Goal: Information Seeking & Learning: Learn about a topic

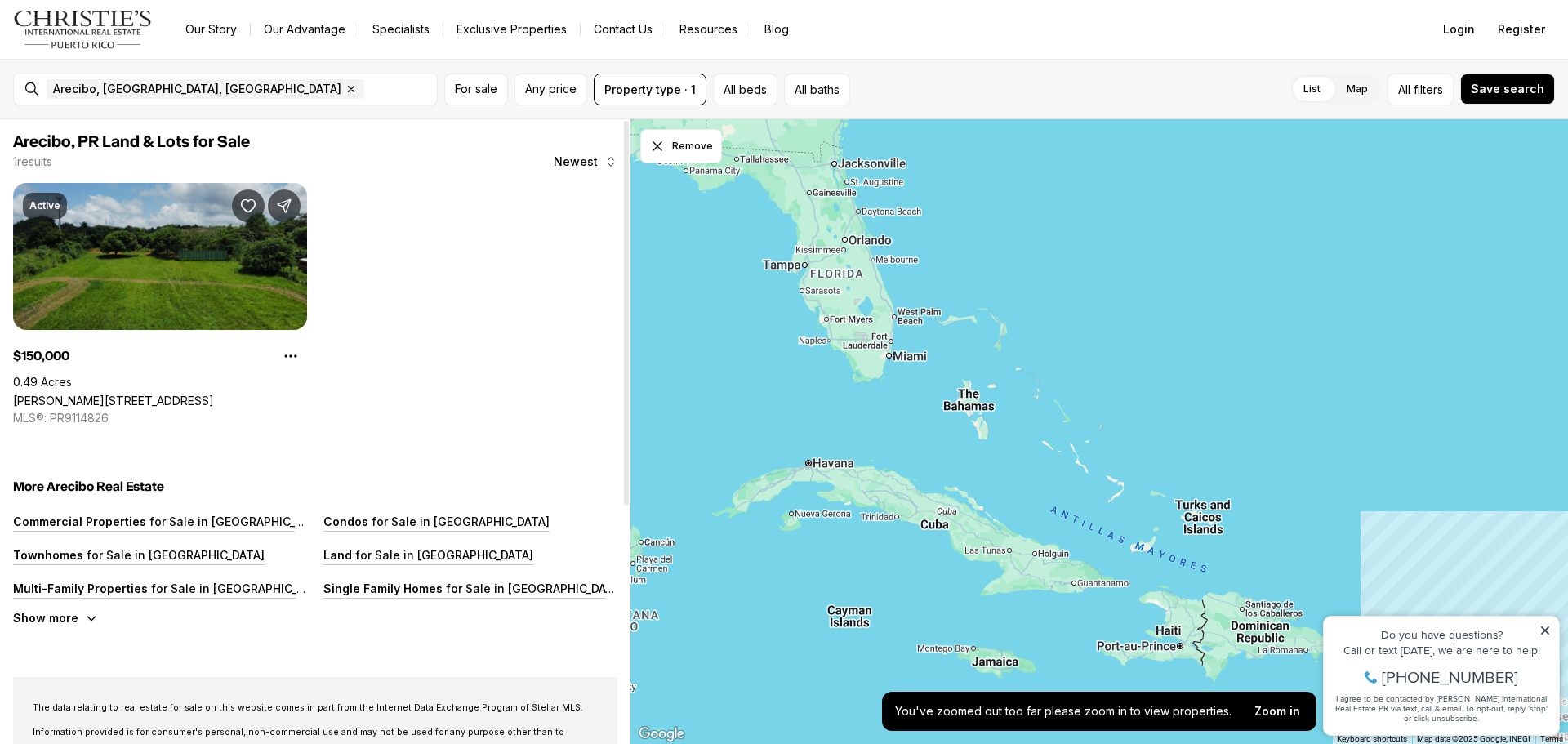
click at [189, 394] on link "[PERSON_NAME][STREET_ADDRESS]" at bounding box center [113, 401] width 200 height 14
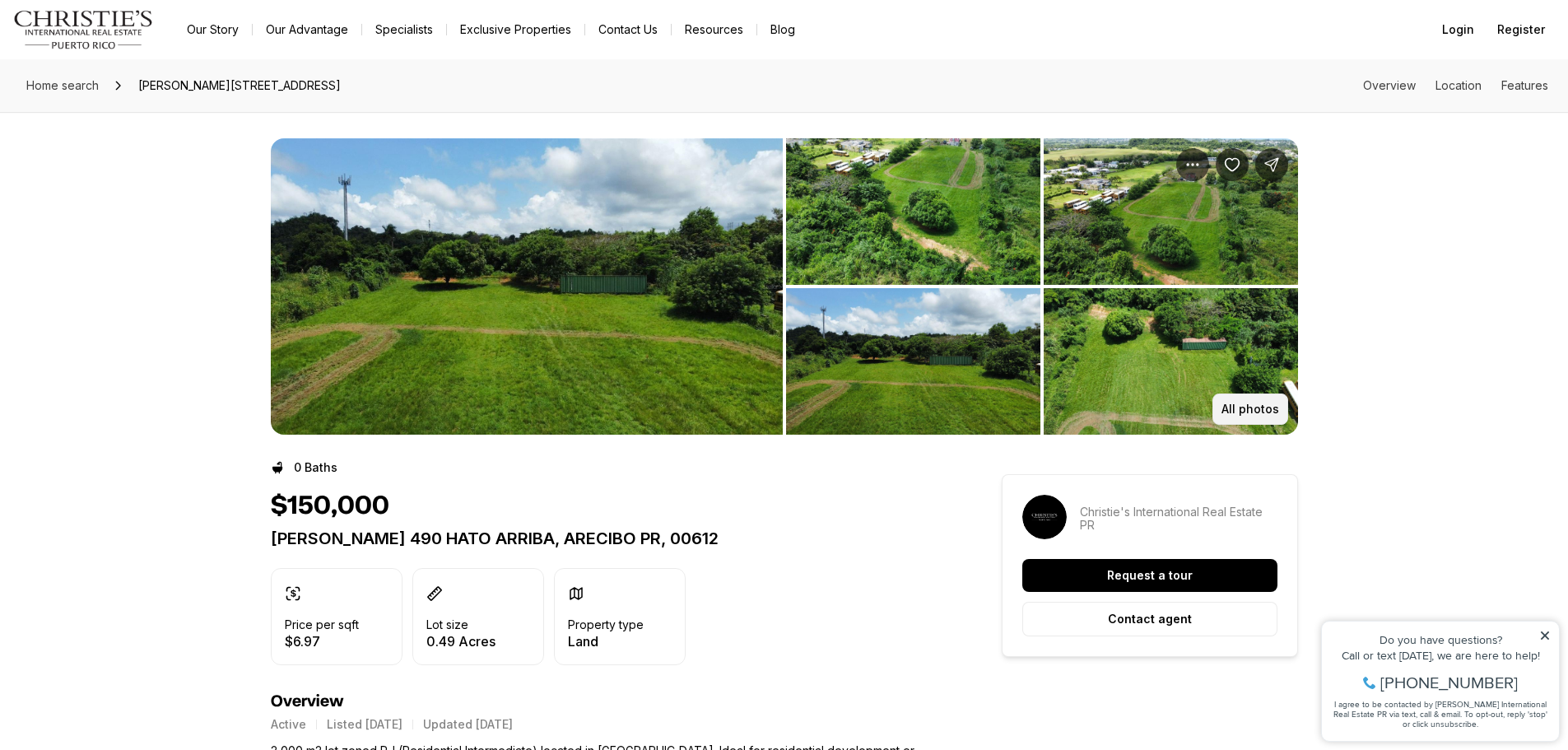
click at [1243, 413] on p "All photos" at bounding box center [1250, 408] width 58 height 13
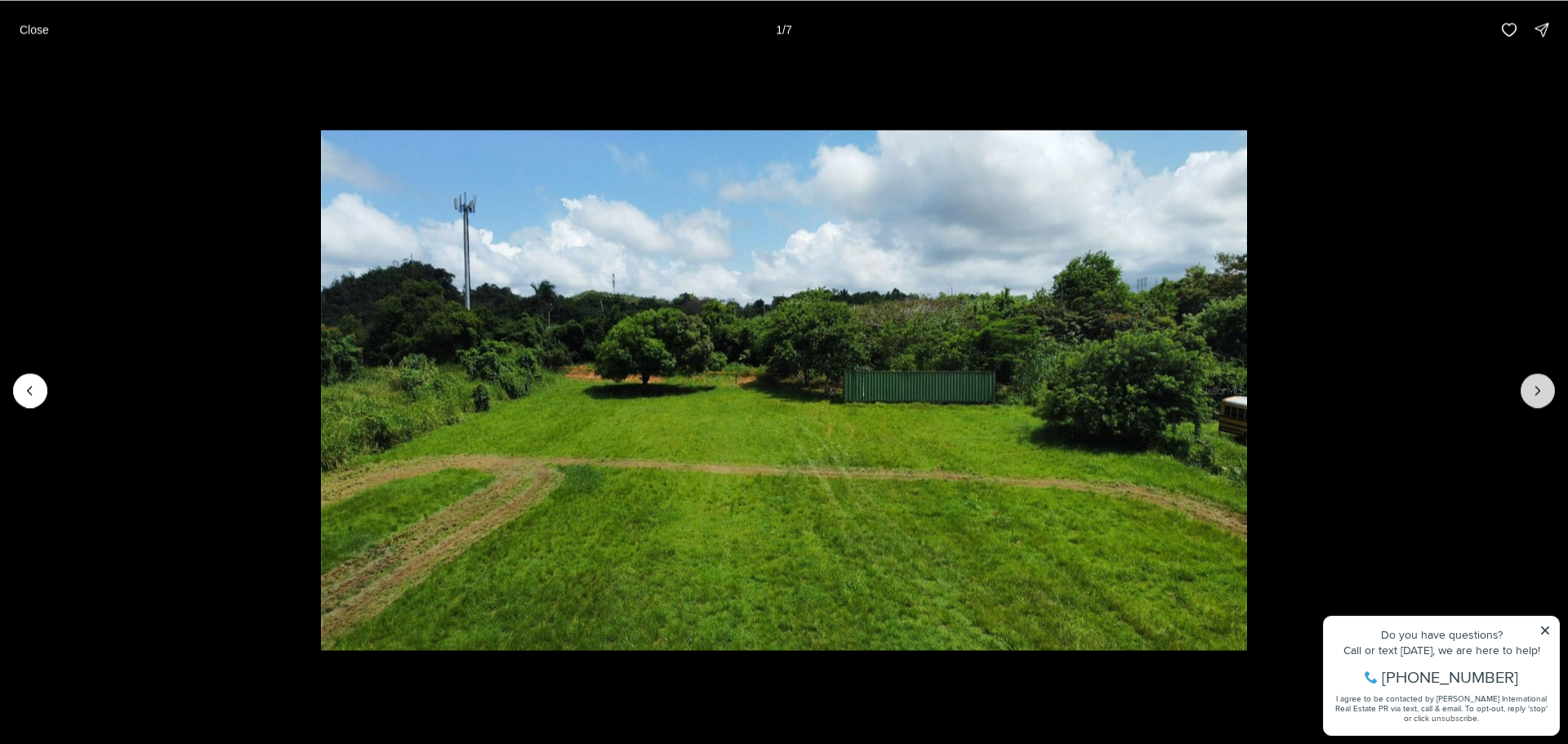
click at [1532, 391] on icon "Next slide" at bounding box center [1537, 390] width 17 height 17
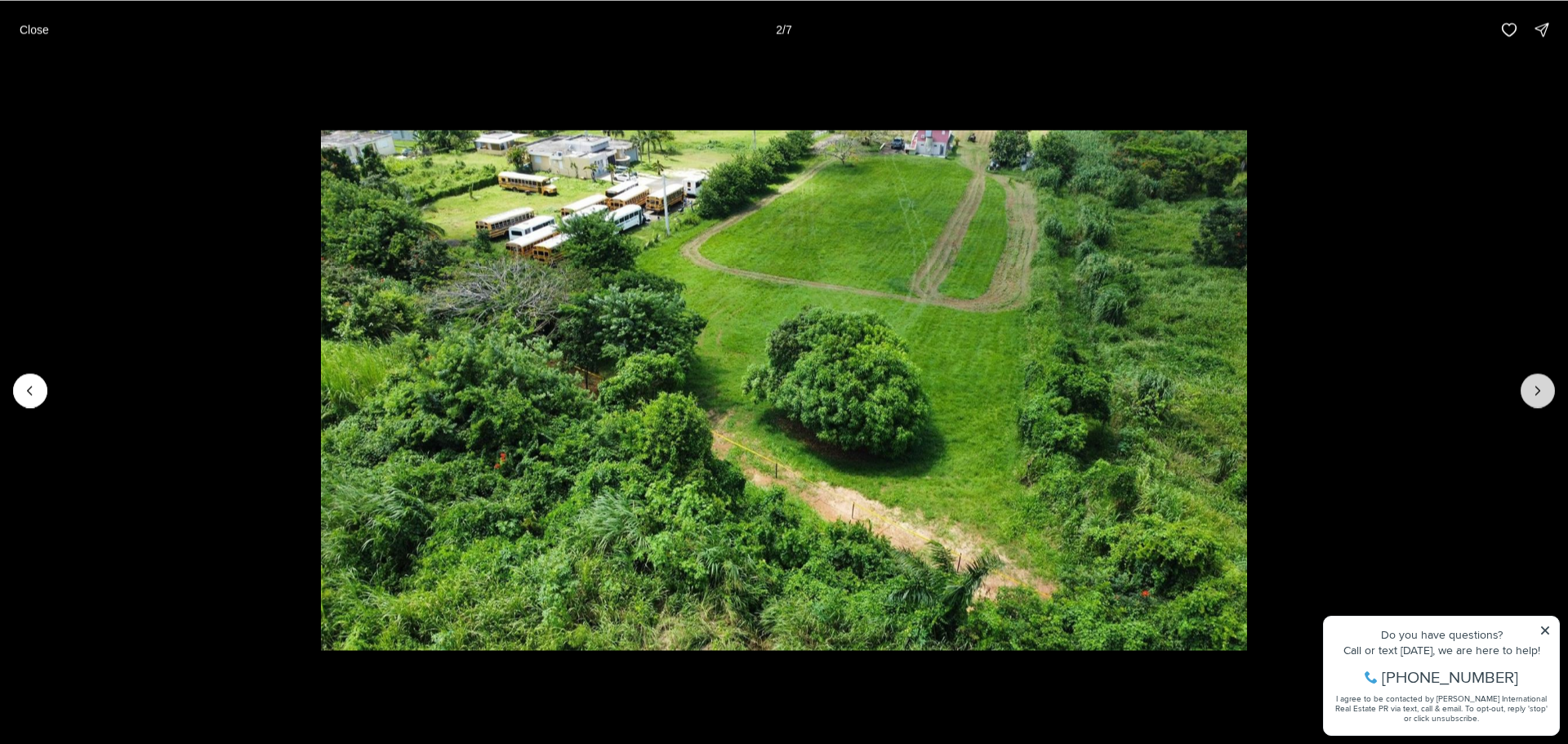
click at [1532, 391] on icon "Next slide" at bounding box center [1537, 390] width 17 height 17
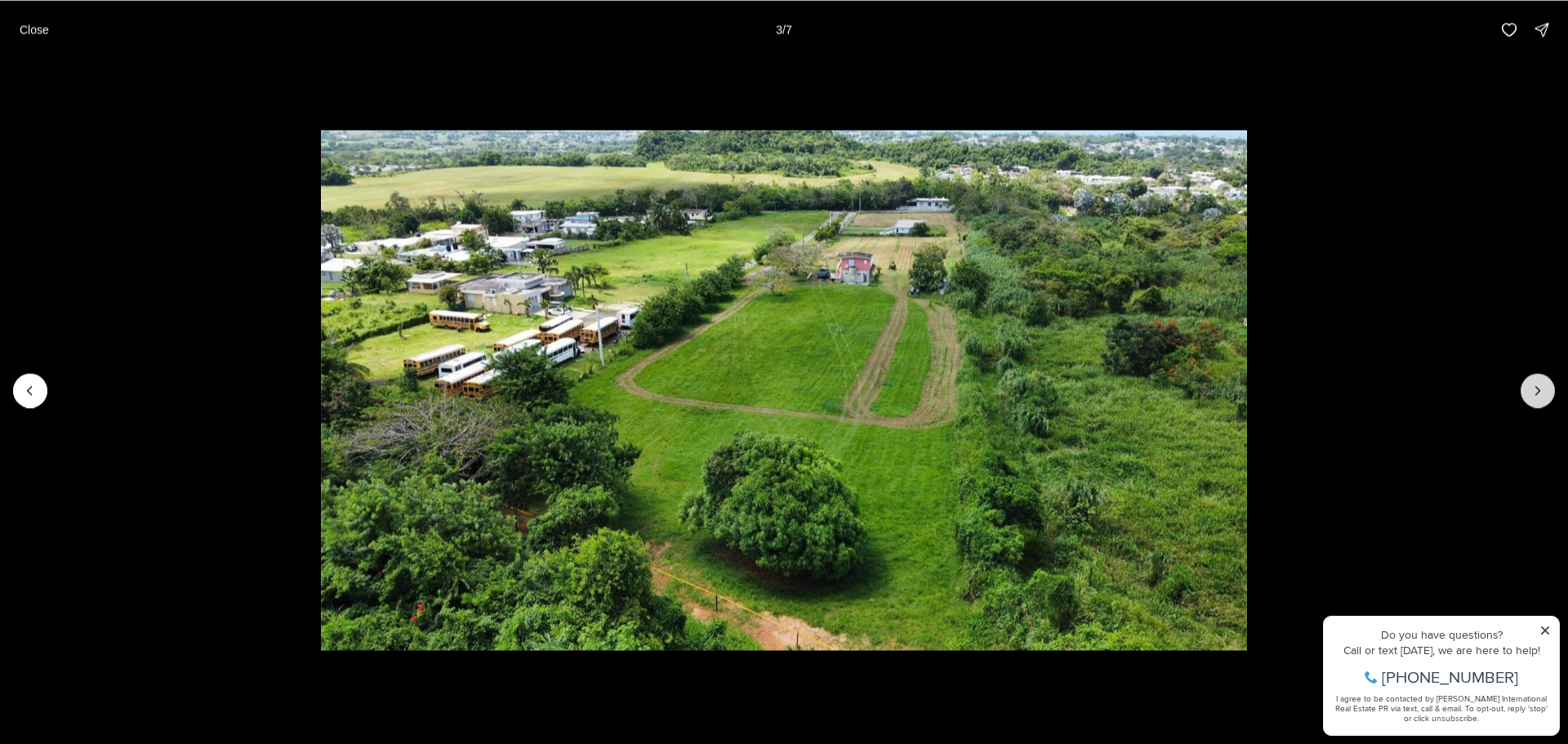
click at [1532, 391] on icon "Next slide" at bounding box center [1537, 390] width 17 height 17
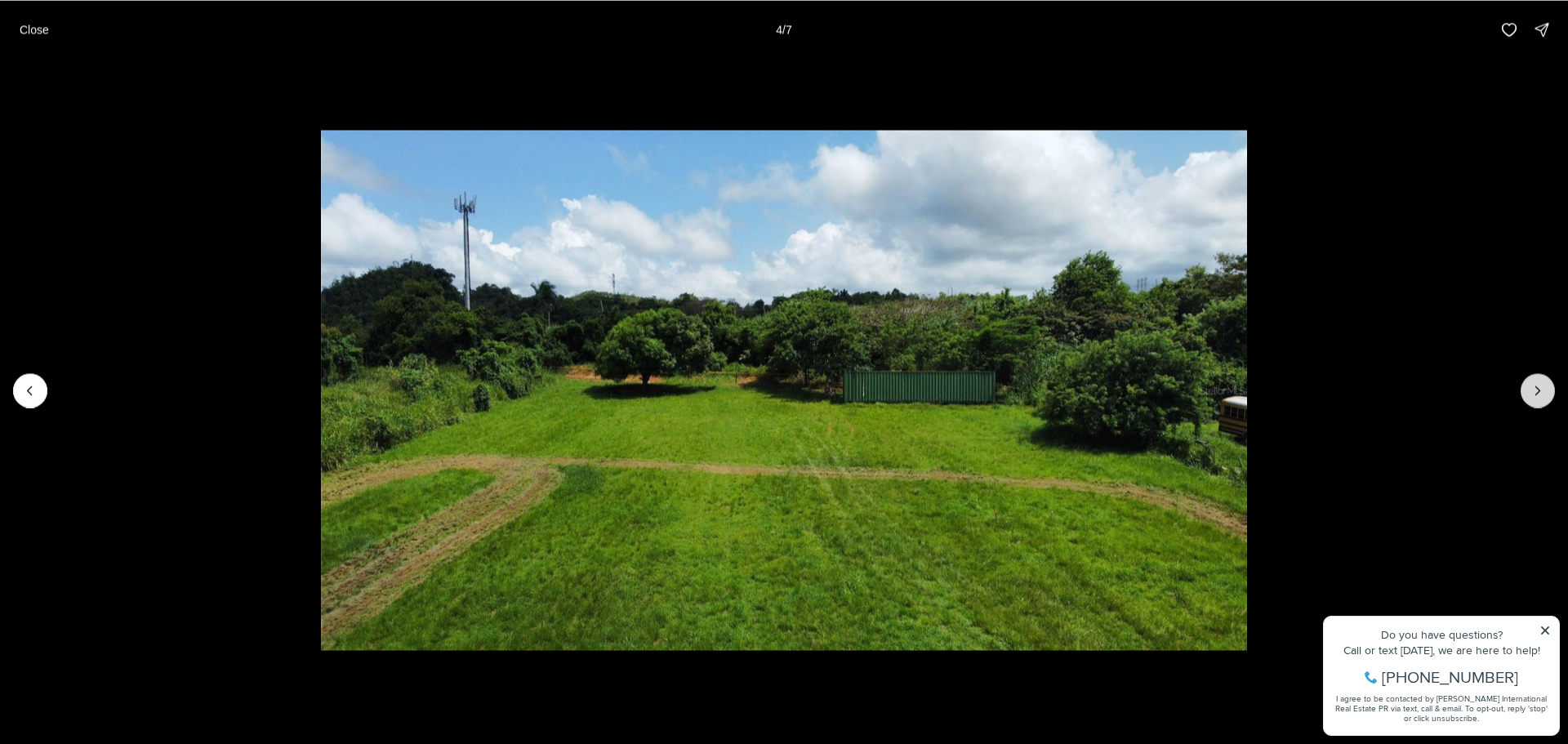
click at [1532, 391] on icon "Next slide" at bounding box center [1537, 390] width 17 height 17
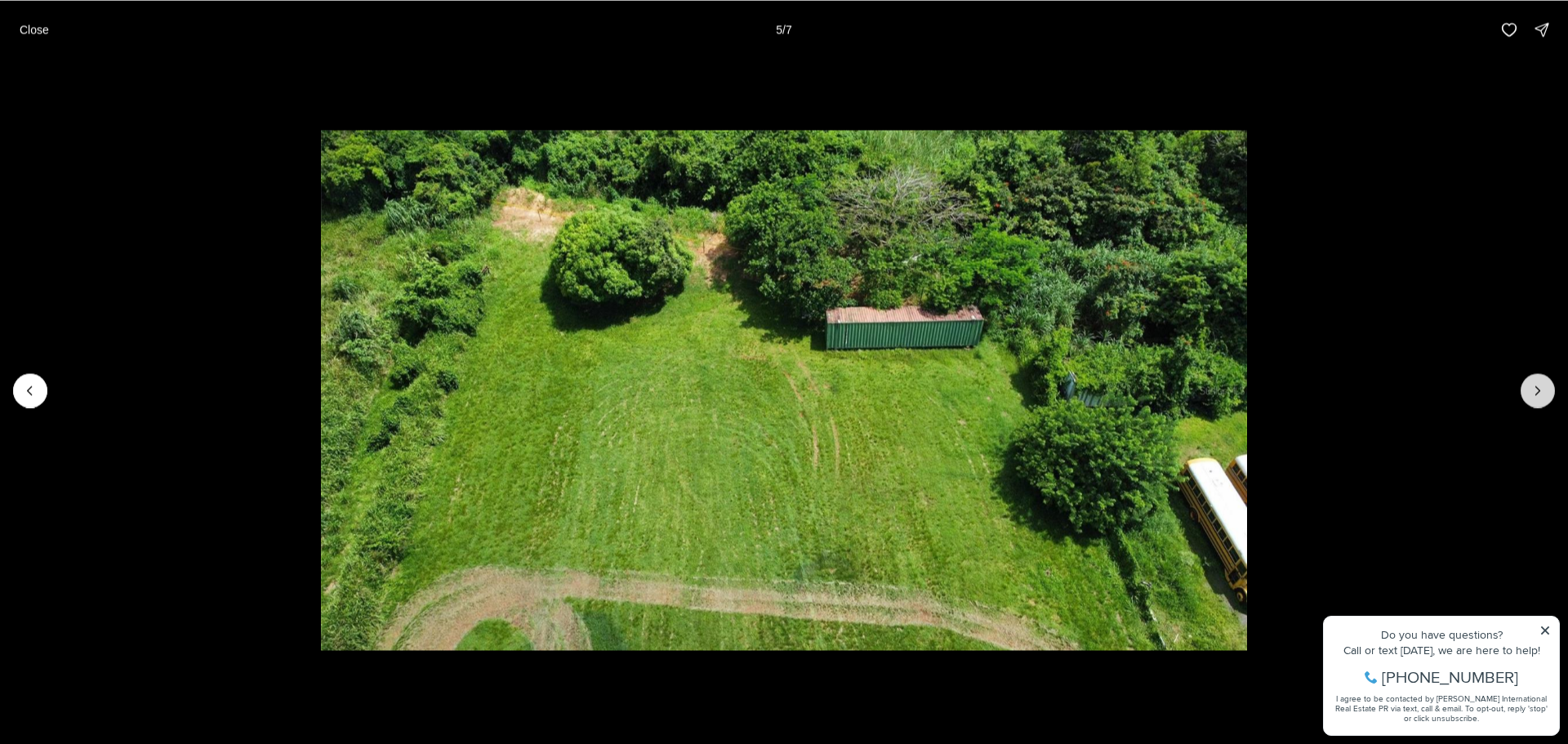
click at [1532, 391] on icon "Next slide" at bounding box center [1537, 390] width 17 height 17
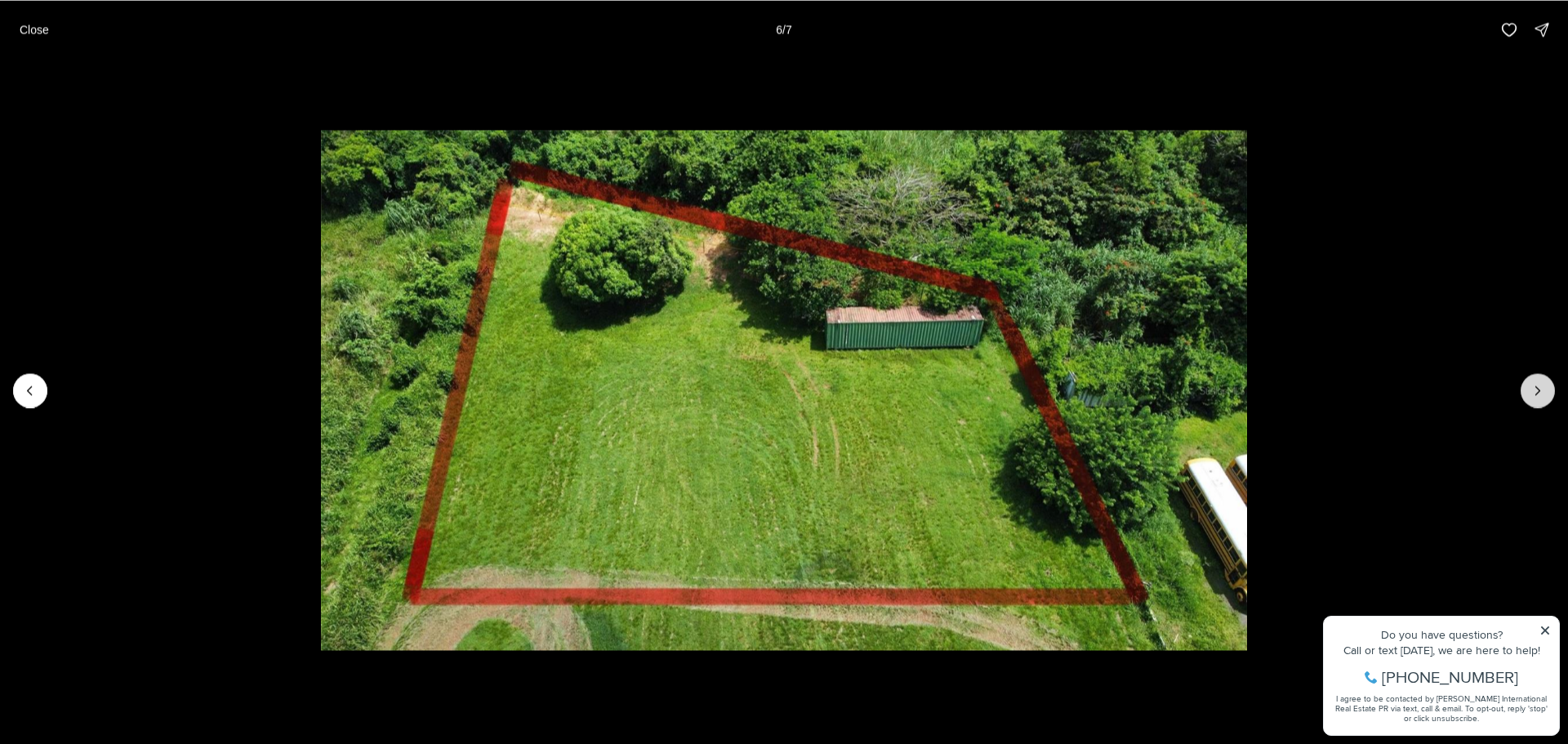
click at [1532, 391] on icon "Next slide" at bounding box center [1537, 390] width 17 height 17
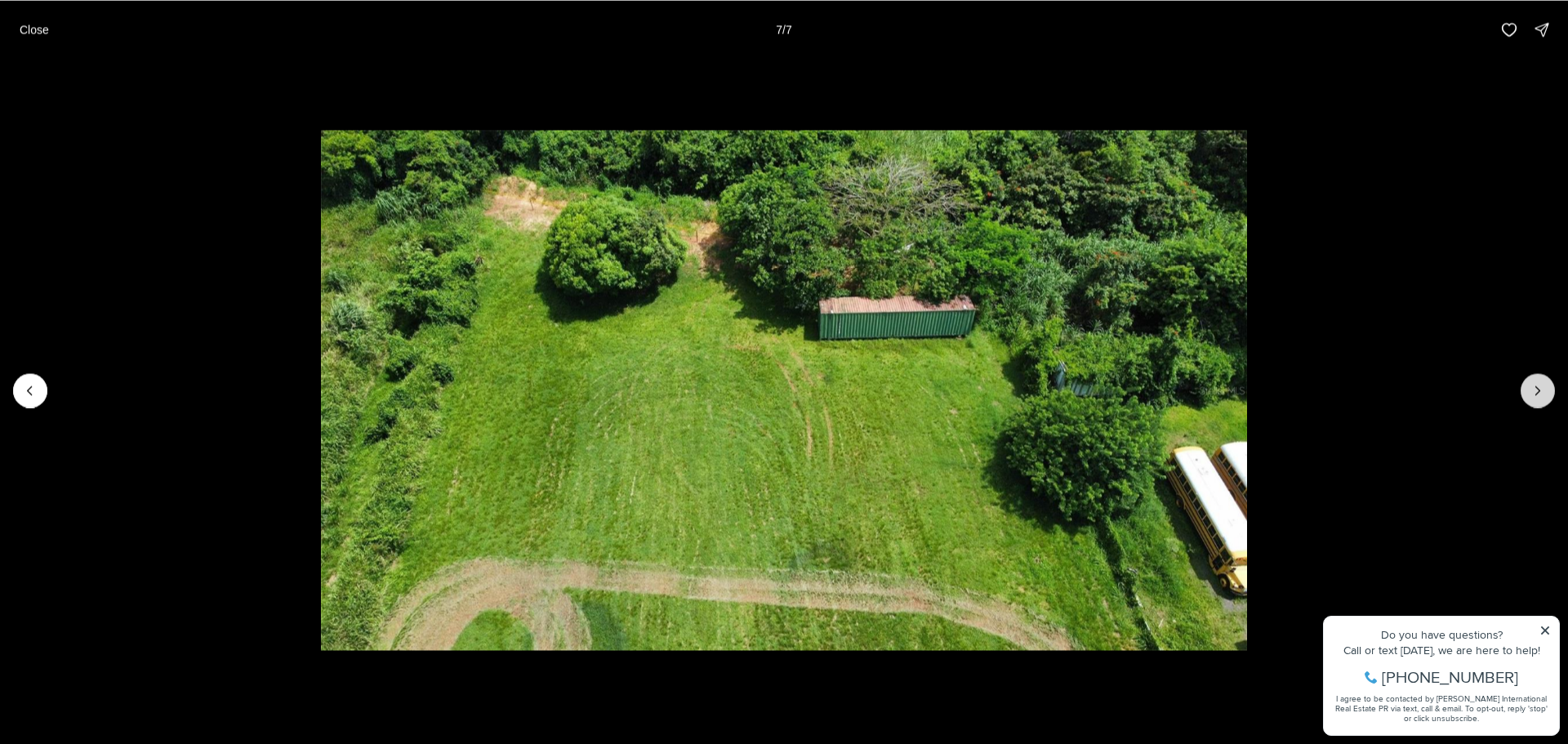
click at [1532, 391] on div at bounding box center [1537, 390] width 35 height 35
click at [30, 35] on p "Close" at bounding box center [35, 29] width 30 height 13
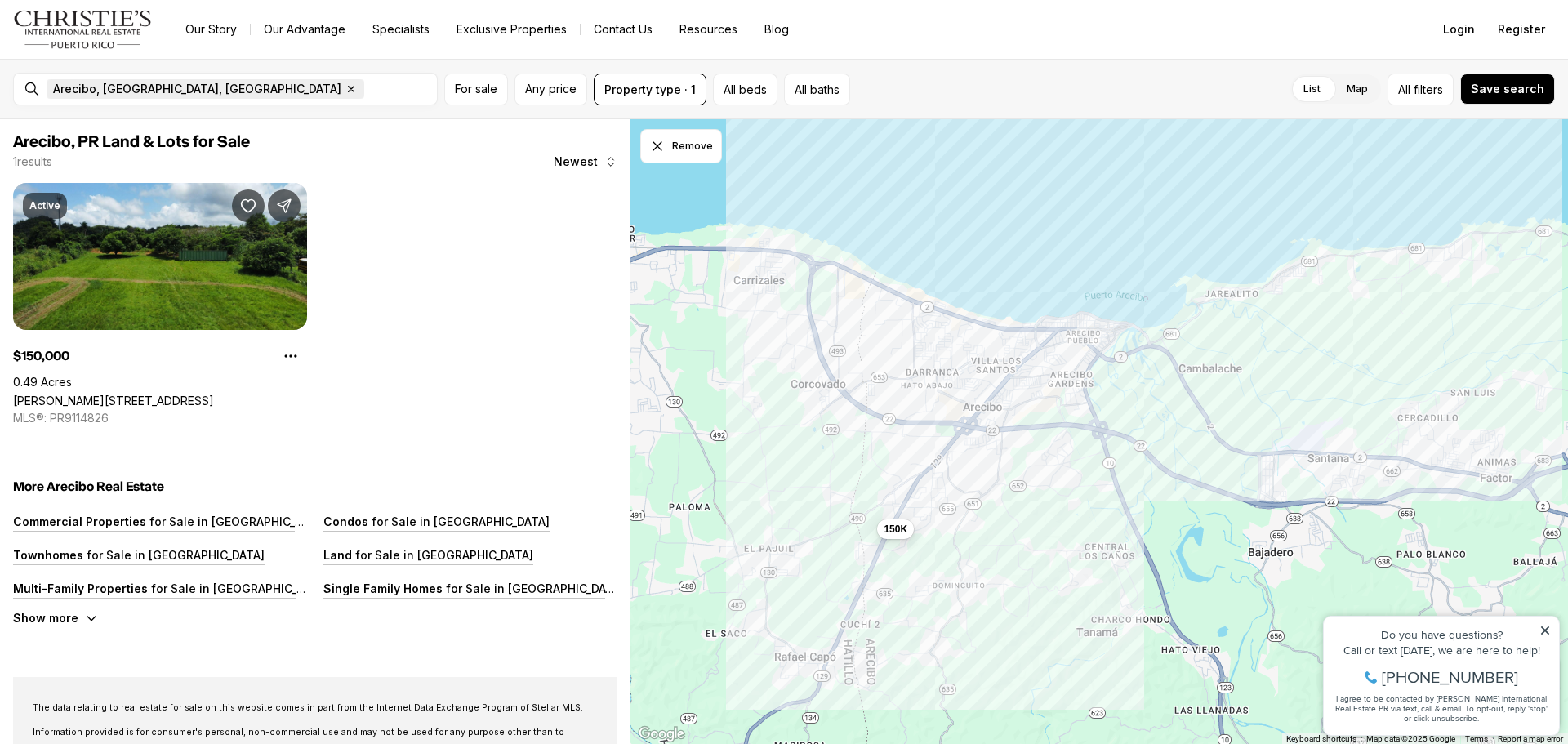
click at [345, 90] on icon "button" at bounding box center [351, 89] width 13 height 13
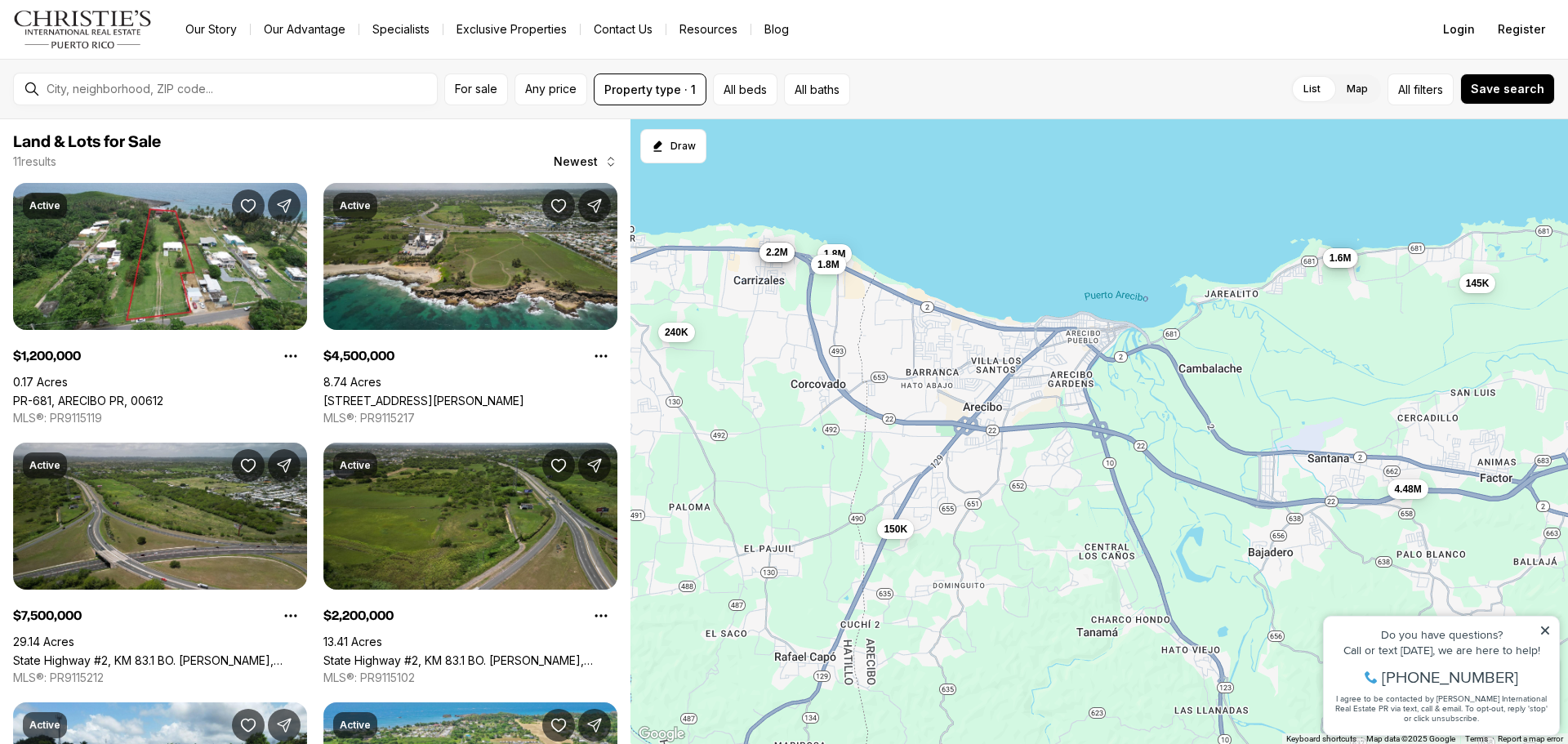
click at [106, 97] on div at bounding box center [239, 89] width 397 height 28
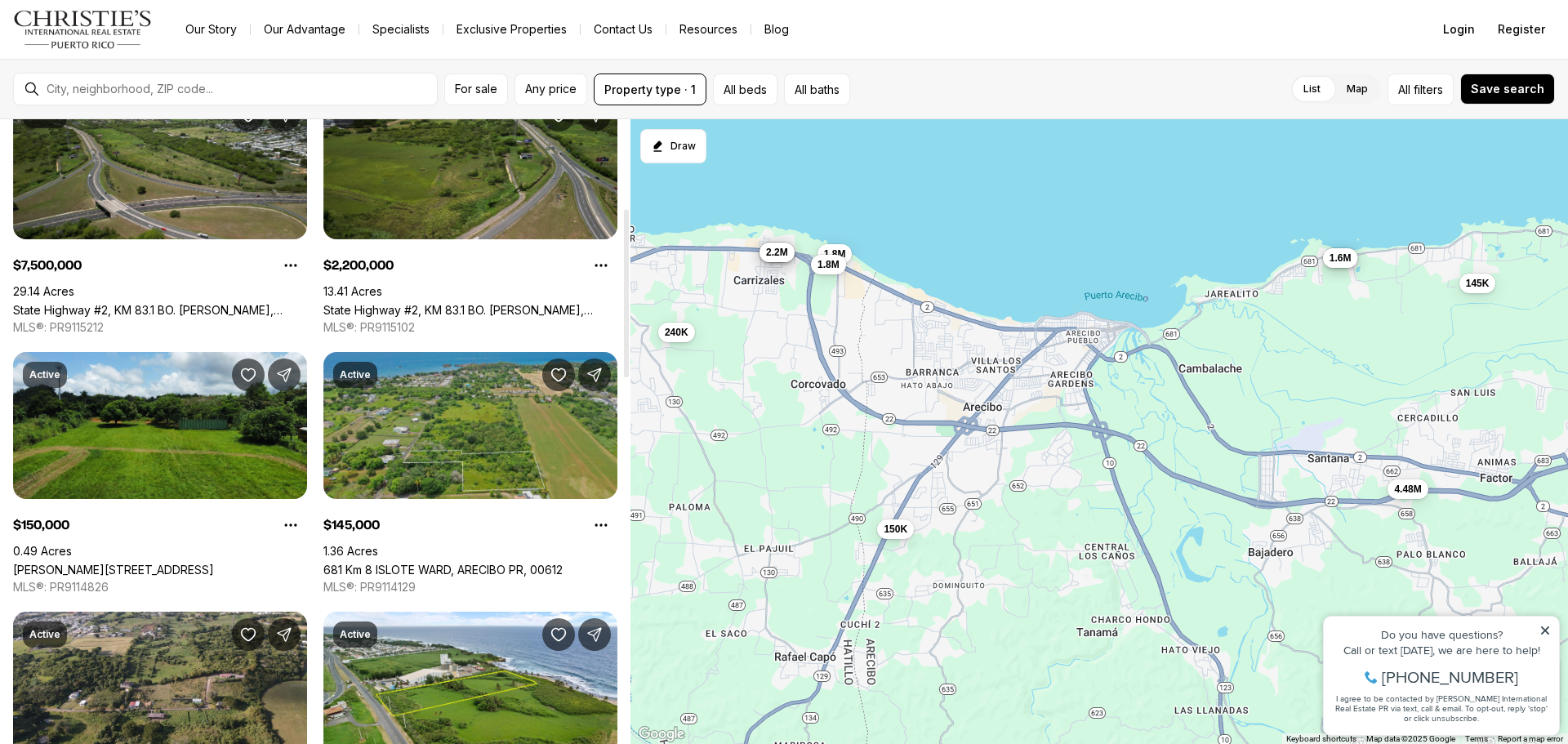
scroll to position [327, 0]
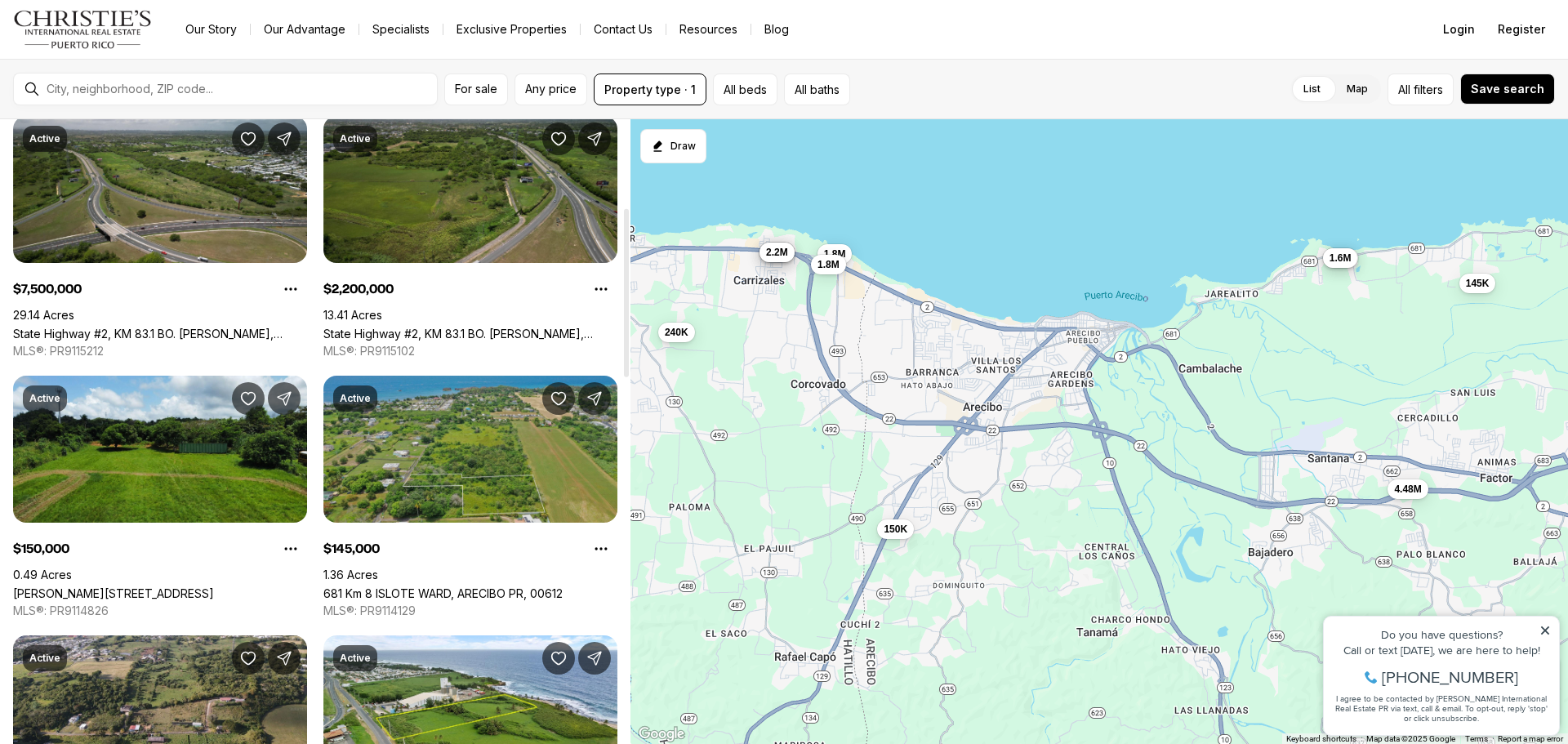
click at [497, 587] on link "681 Km 8 ISLOTE WARD, ARECIBO PR, 00612" at bounding box center [442, 594] width 239 height 14
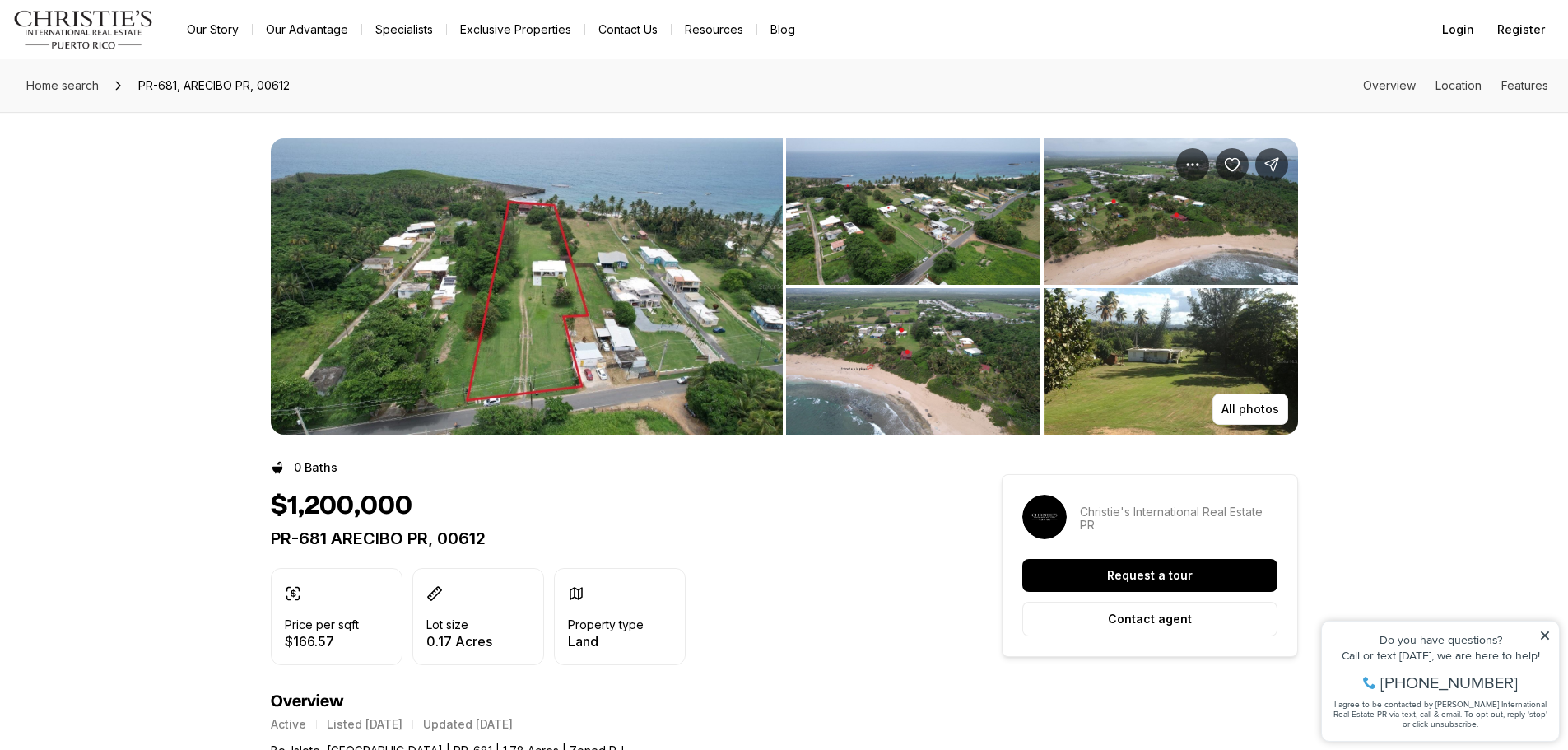
click at [857, 245] on img "View image gallery" at bounding box center [914, 211] width 255 height 146
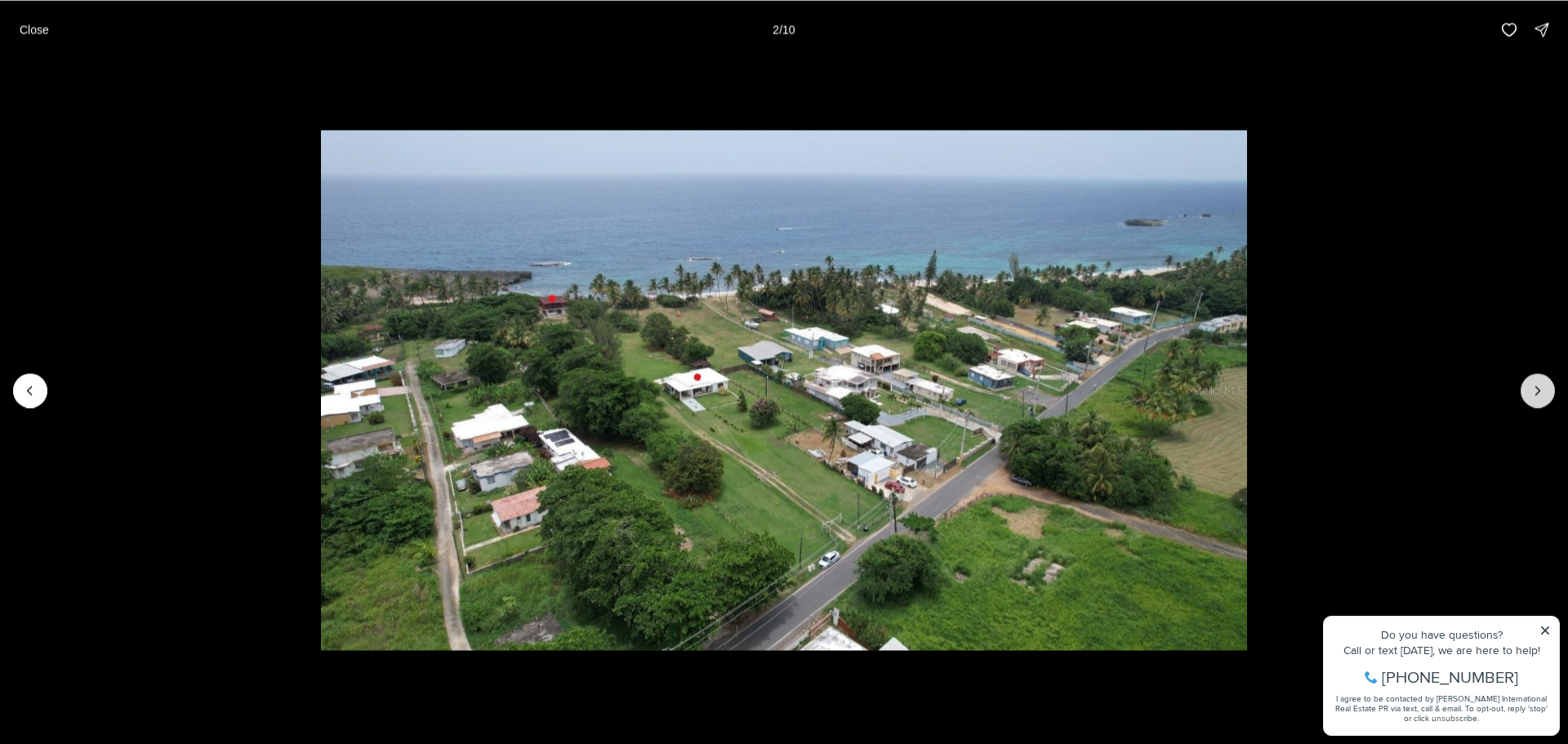
click at [1540, 387] on icon "Next slide" at bounding box center [1537, 390] width 17 height 17
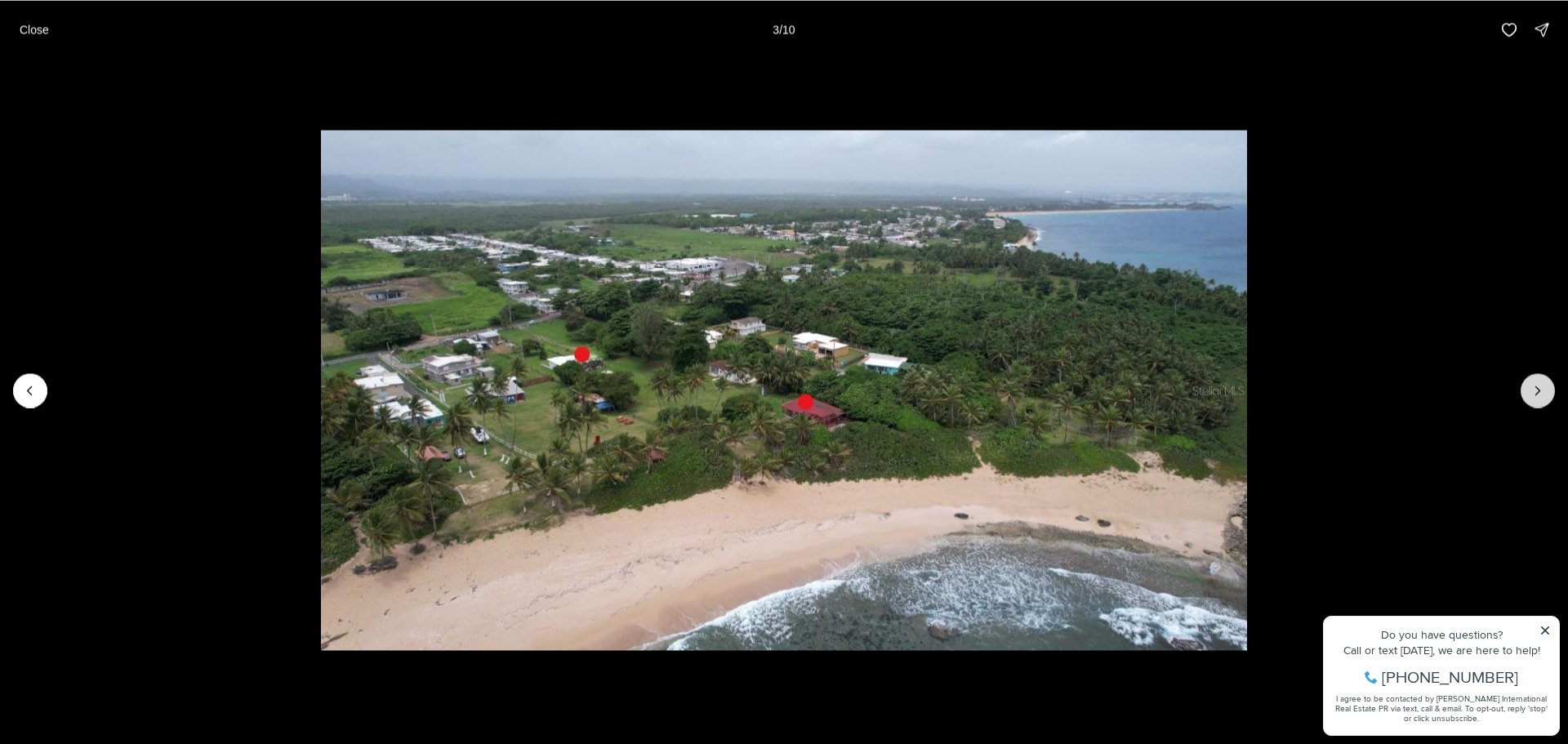
click at [1530, 390] on icon "Next slide" at bounding box center [1537, 390] width 17 height 17
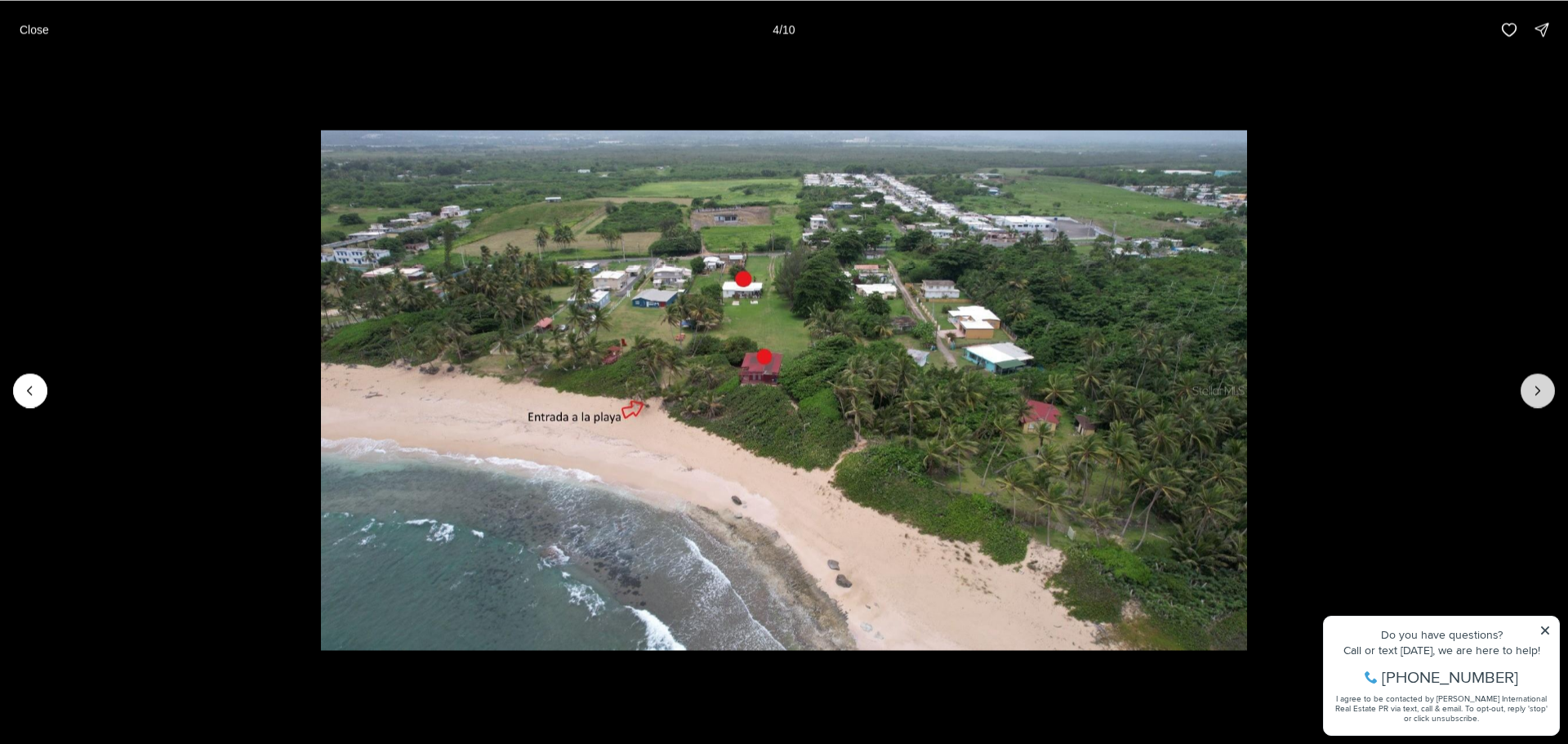
click at [1530, 390] on icon "Next slide" at bounding box center [1537, 390] width 17 height 17
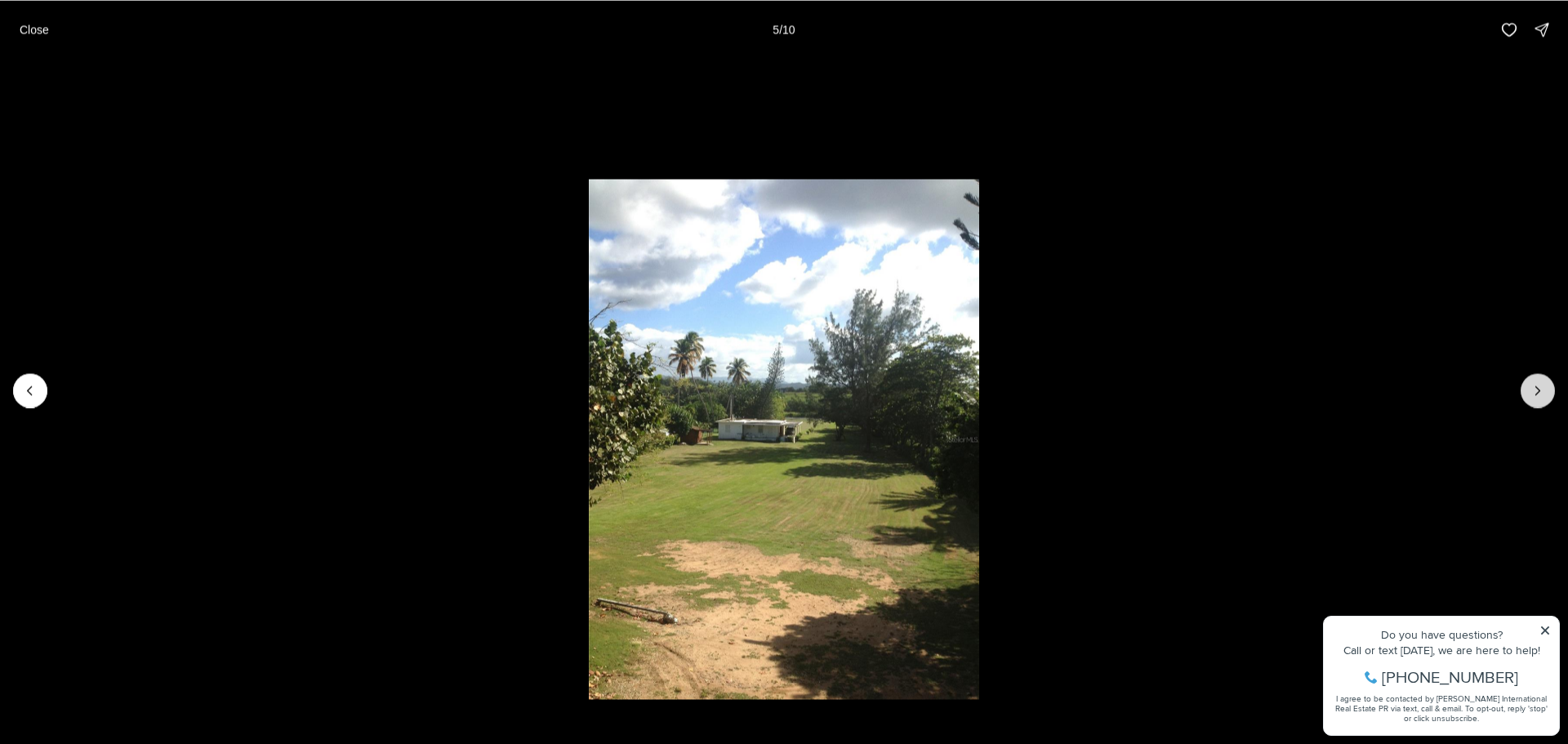
click at [1530, 390] on icon "Next slide" at bounding box center [1537, 390] width 17 height 17
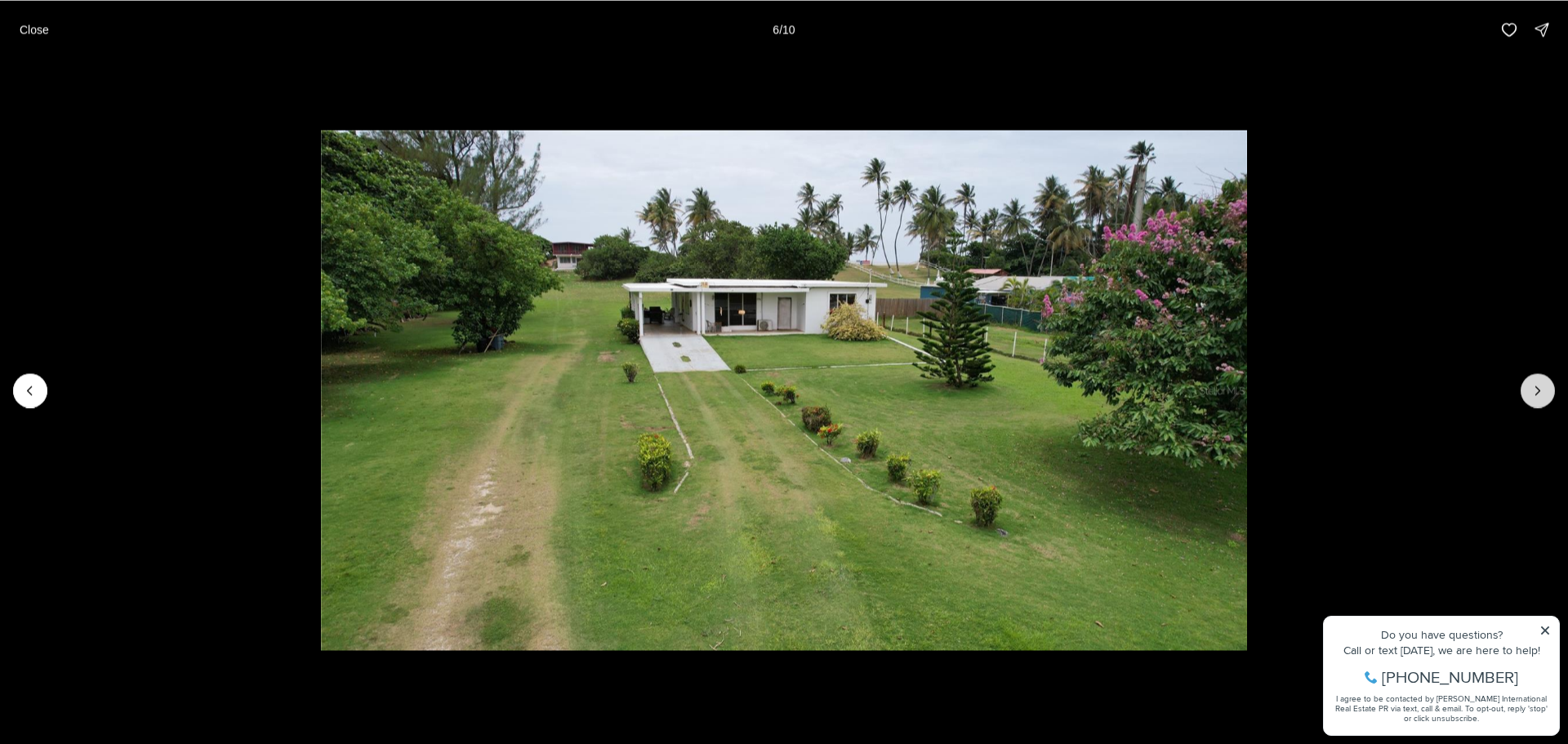
click at [1530, 390] on icon "Next slide" at bounding box center [1537, 390] width 17 height 17
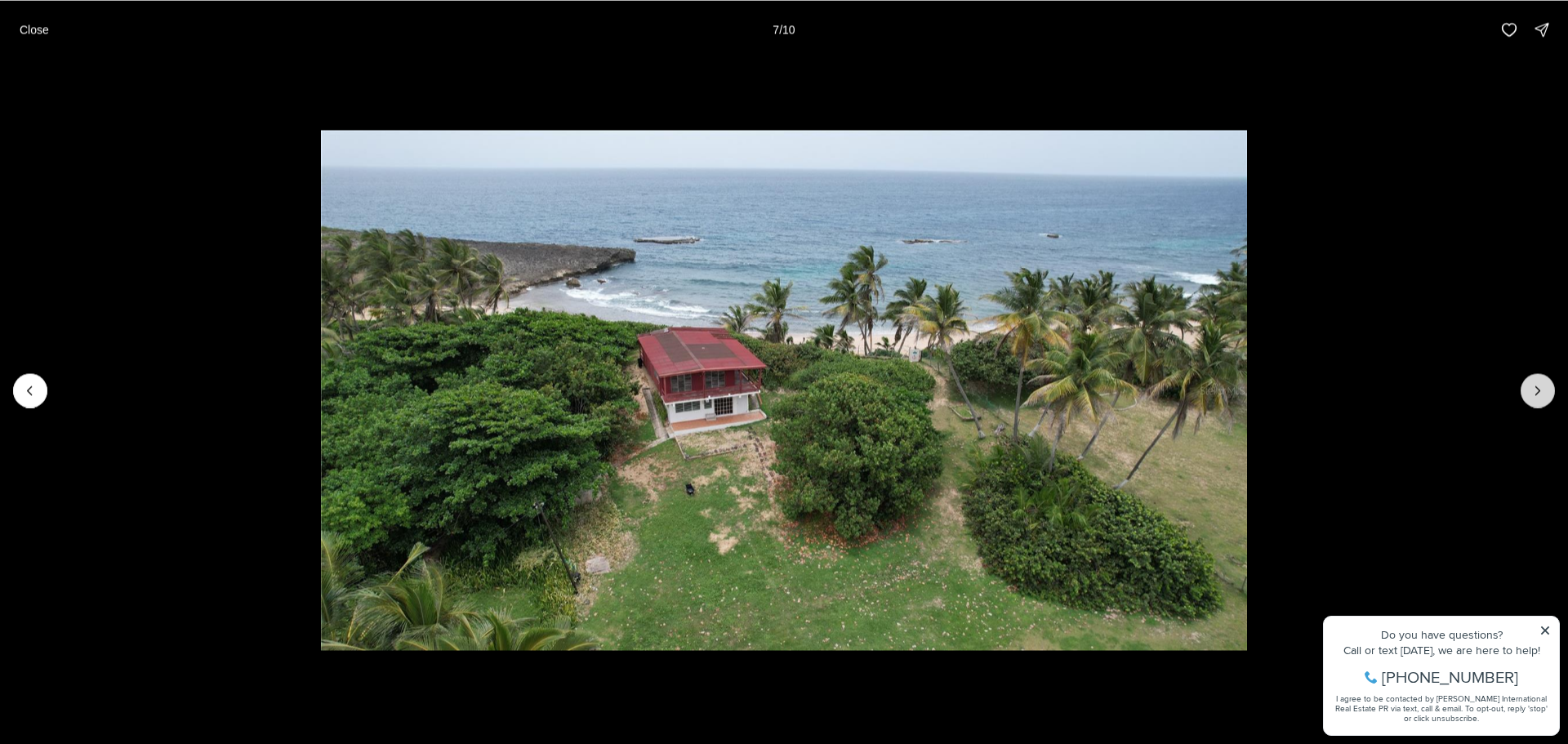
click at [1530, 390] on icon "Next slide" at bounding box center [1537, 390] width 17 height 17
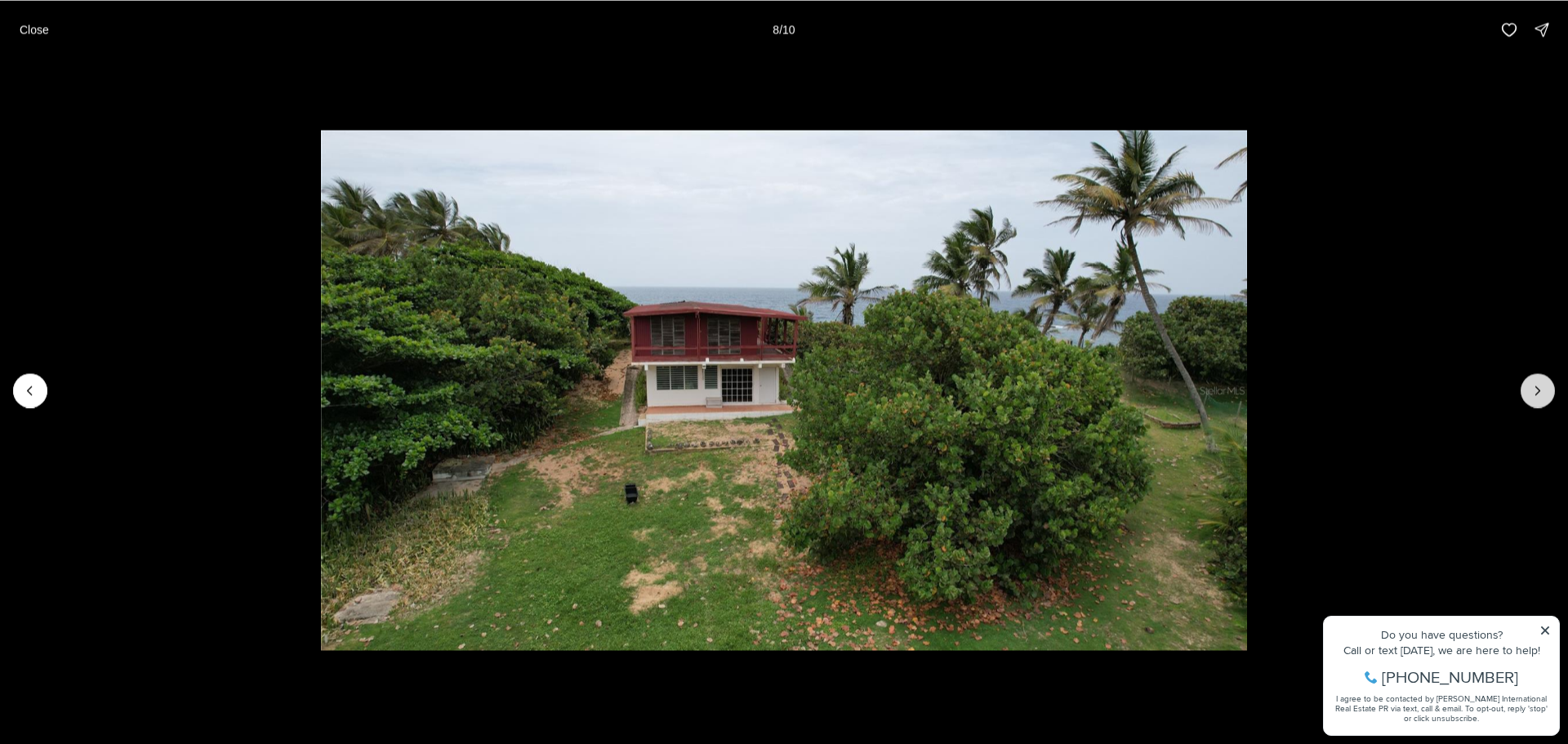
click at [1530, 390] on icon "Next slide" at bounding box center [1537, 390] width 17 height 17
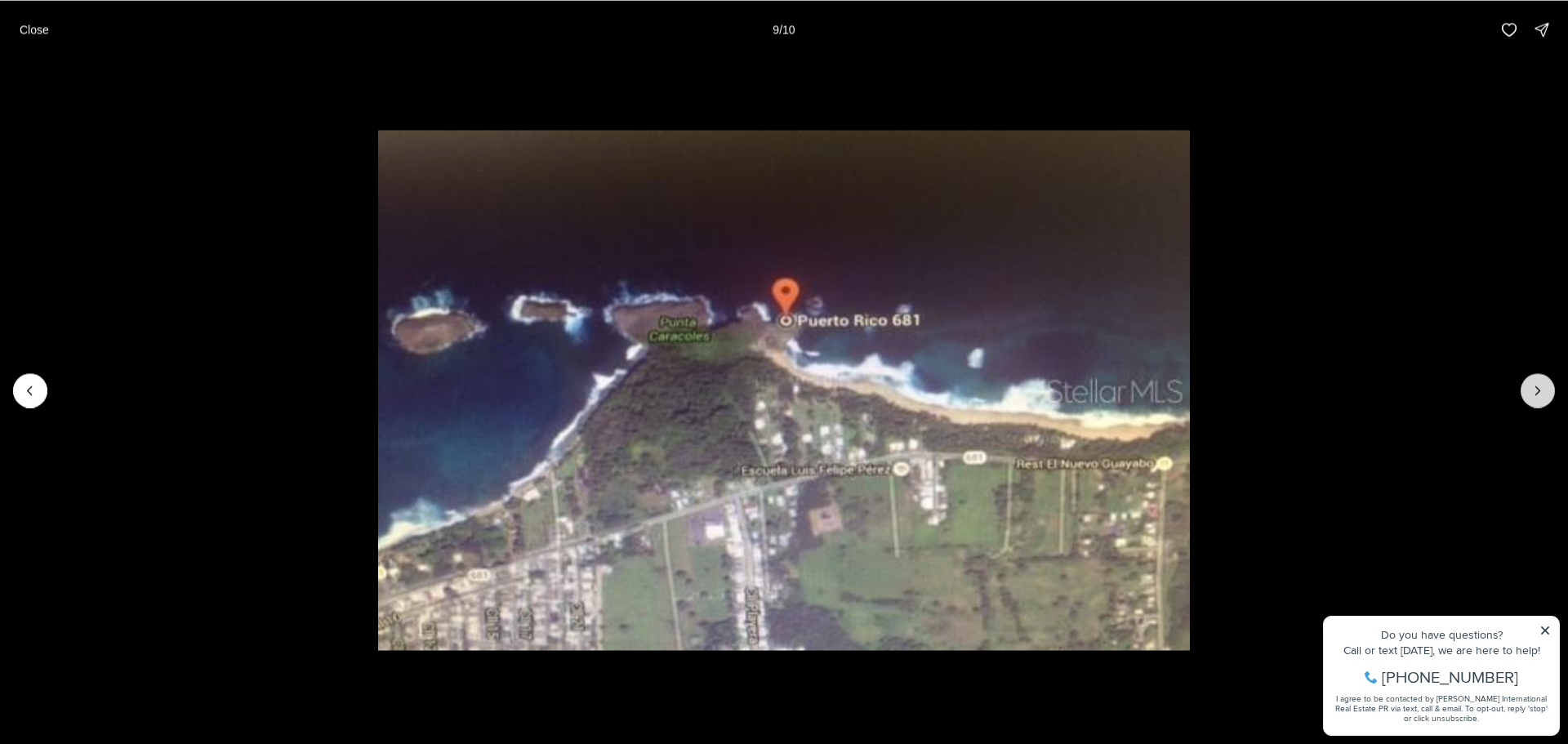
click at [1530, 390] on icon "Next slide" at bounding box center [1537, 390] width 17 height 17
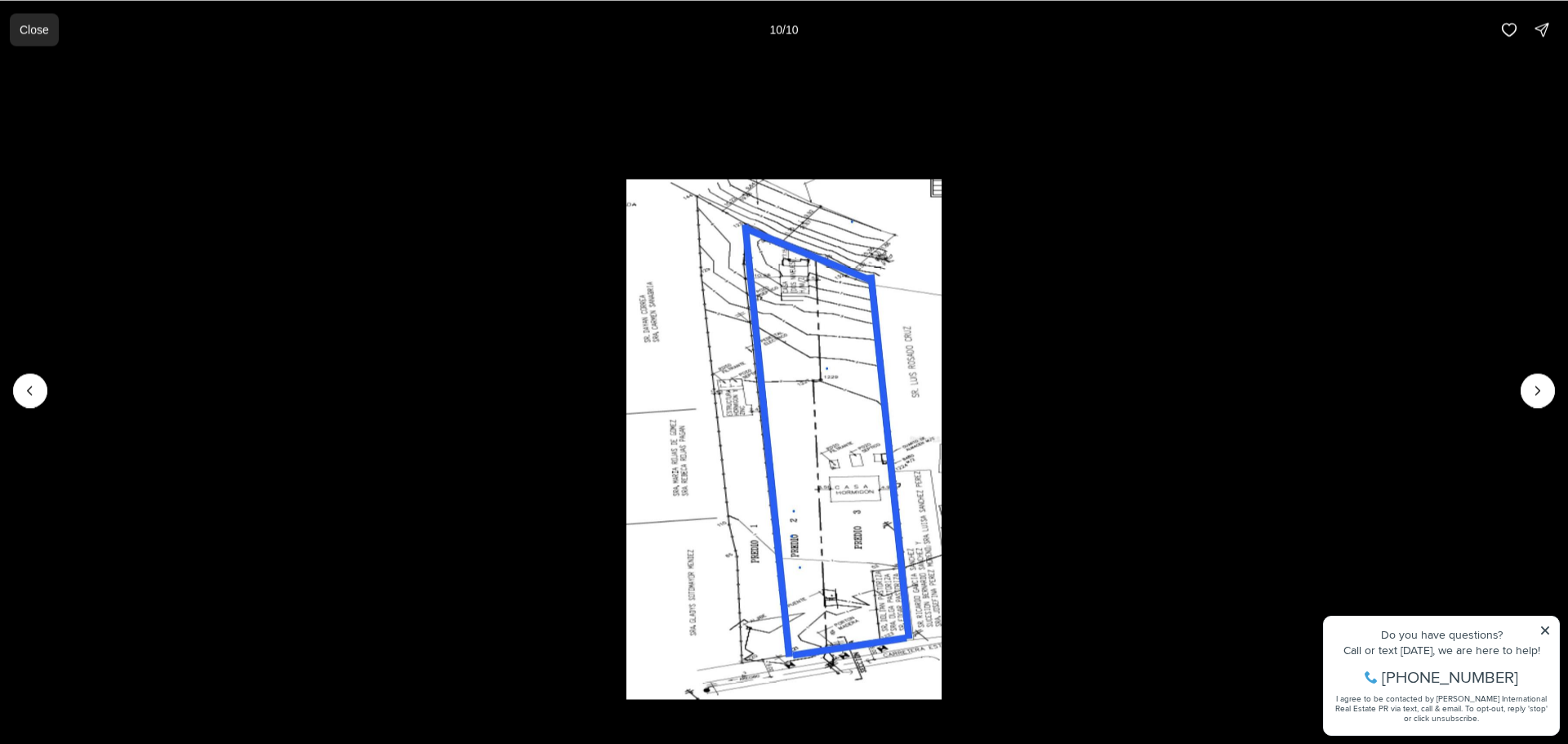
click at [38, 24] on p "Close" at bounding box center [35, 29] width 30 height 13
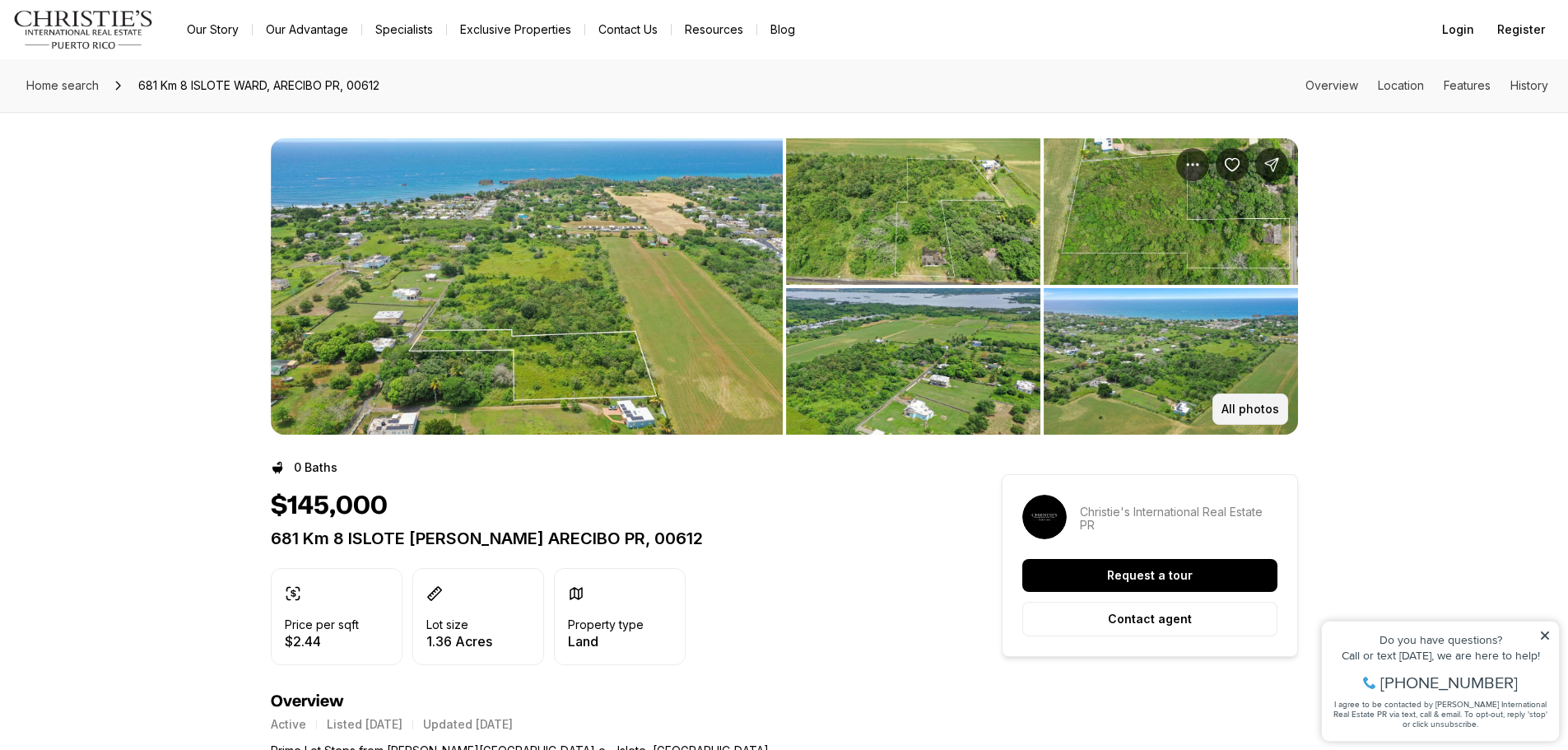
click at [1267, 405] on p "All photos" at bounding box center [1250, 408] width 58 height 13
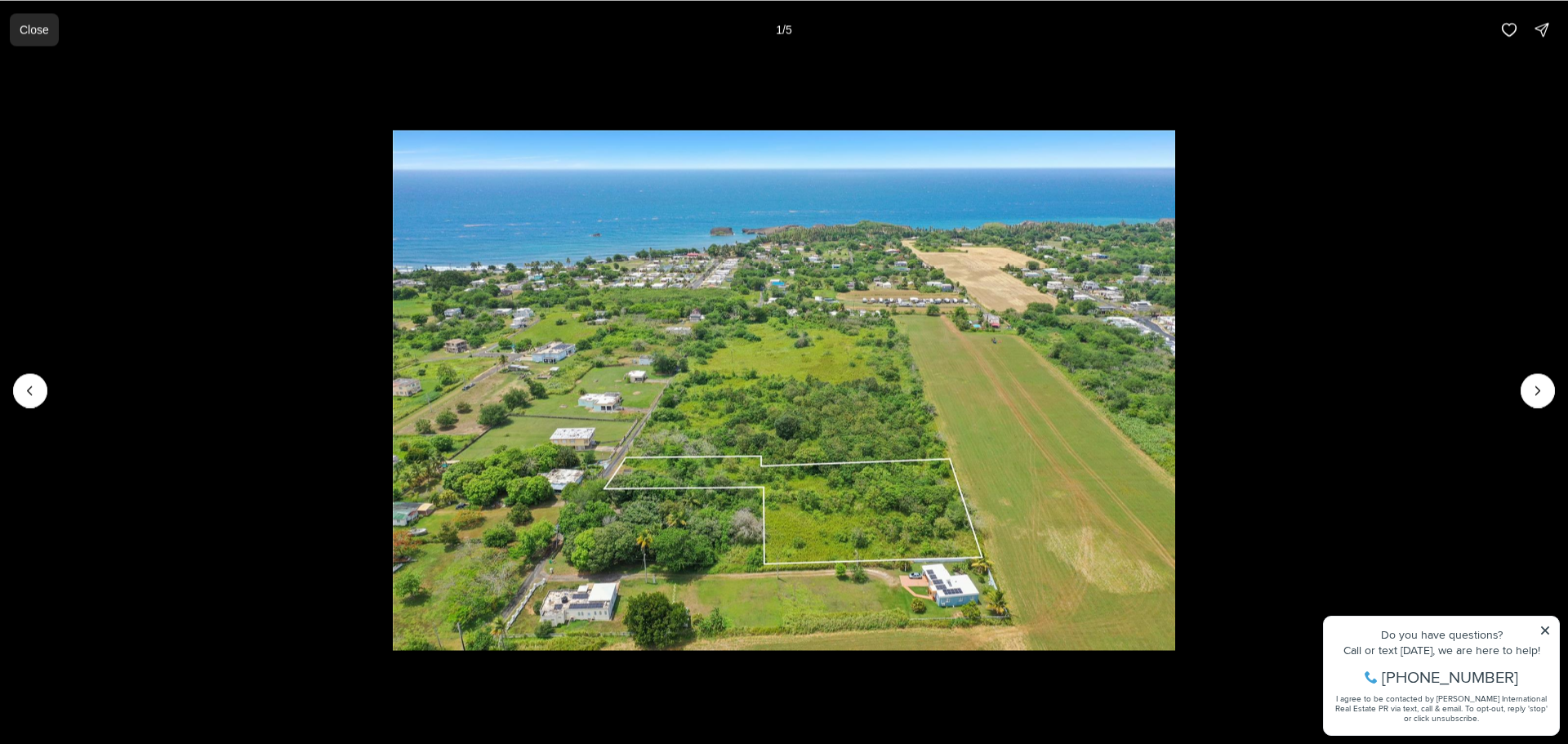
click at [39, 29] on p "Close" at bounding box center [35, 29] width 30 height 13
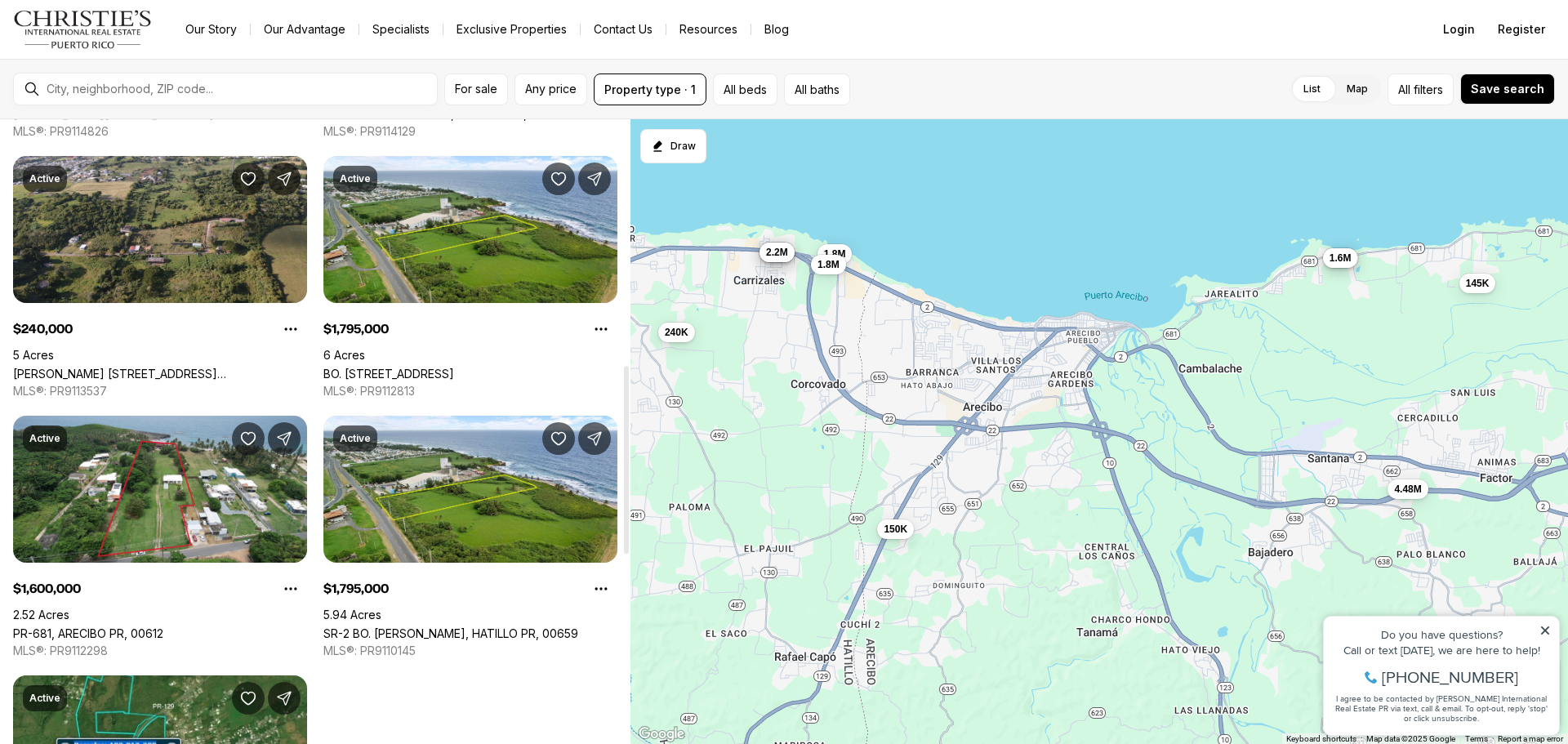
scroll to position [817, 0]
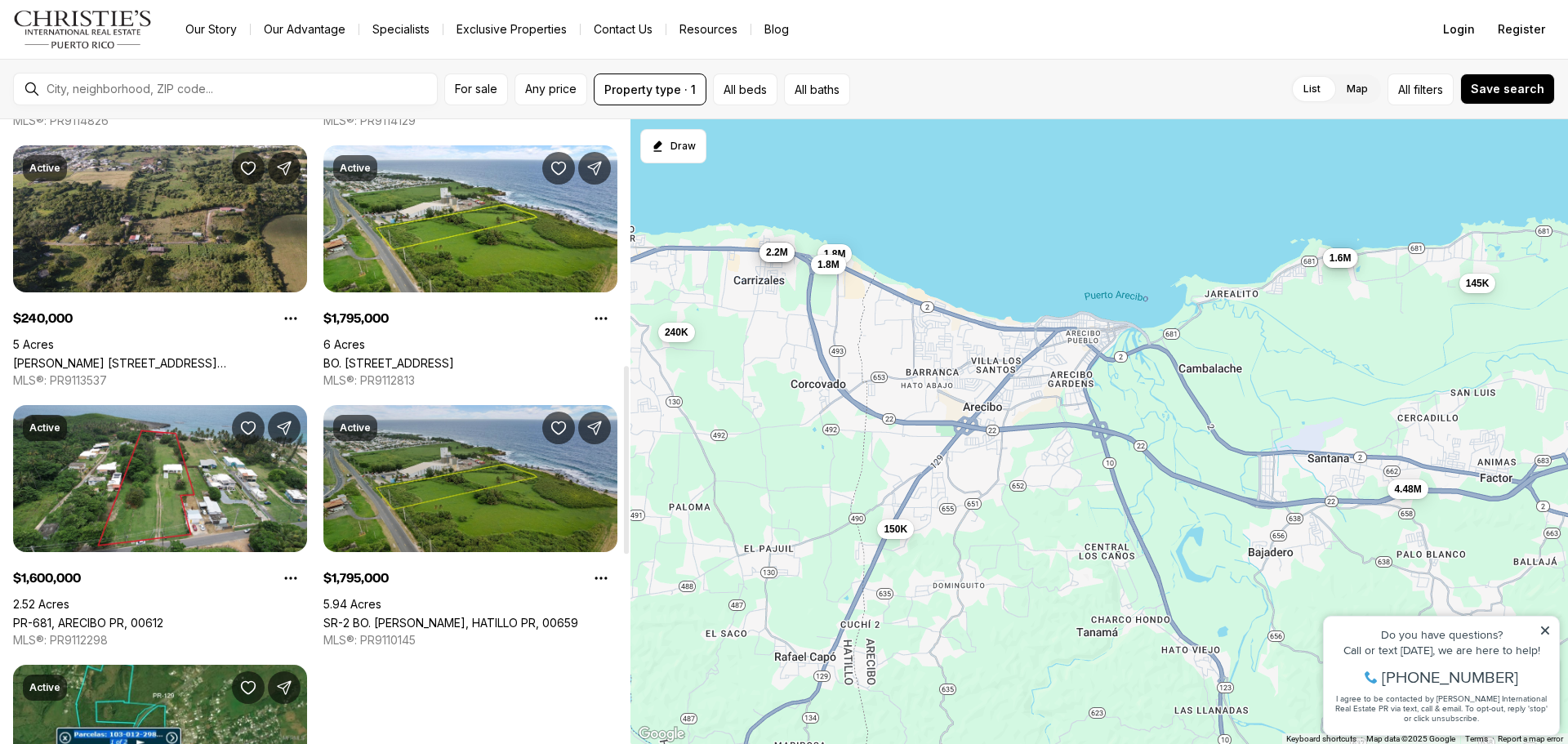
click at [453, 617] on link "SR-2 BO. CARRIZALES, HATILLO PR, 00659" at bounding box center [450, 623] width 255 height 14
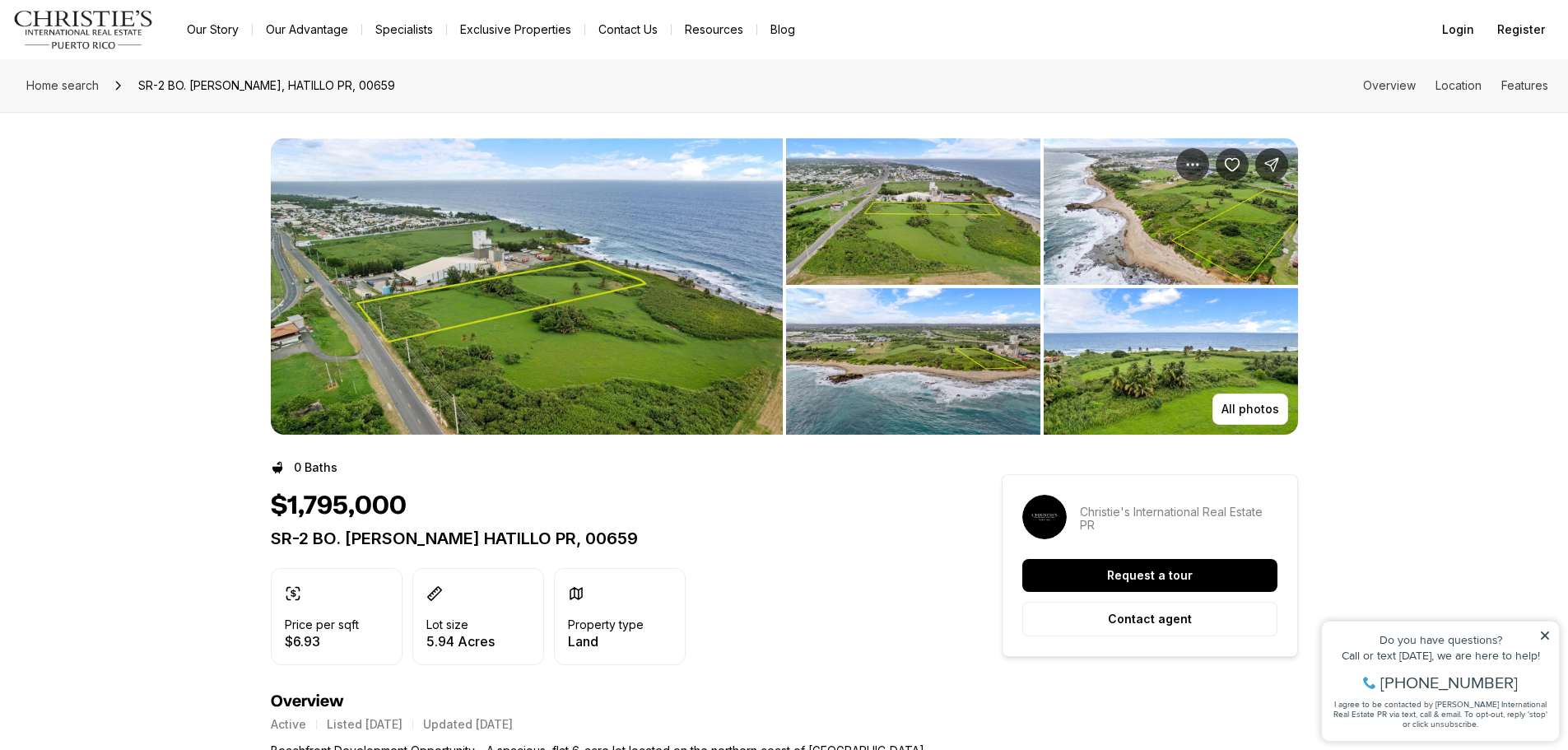
click at [974, 397] on img "View image gallery" at bounding box center [914, 361] width 255 height 146
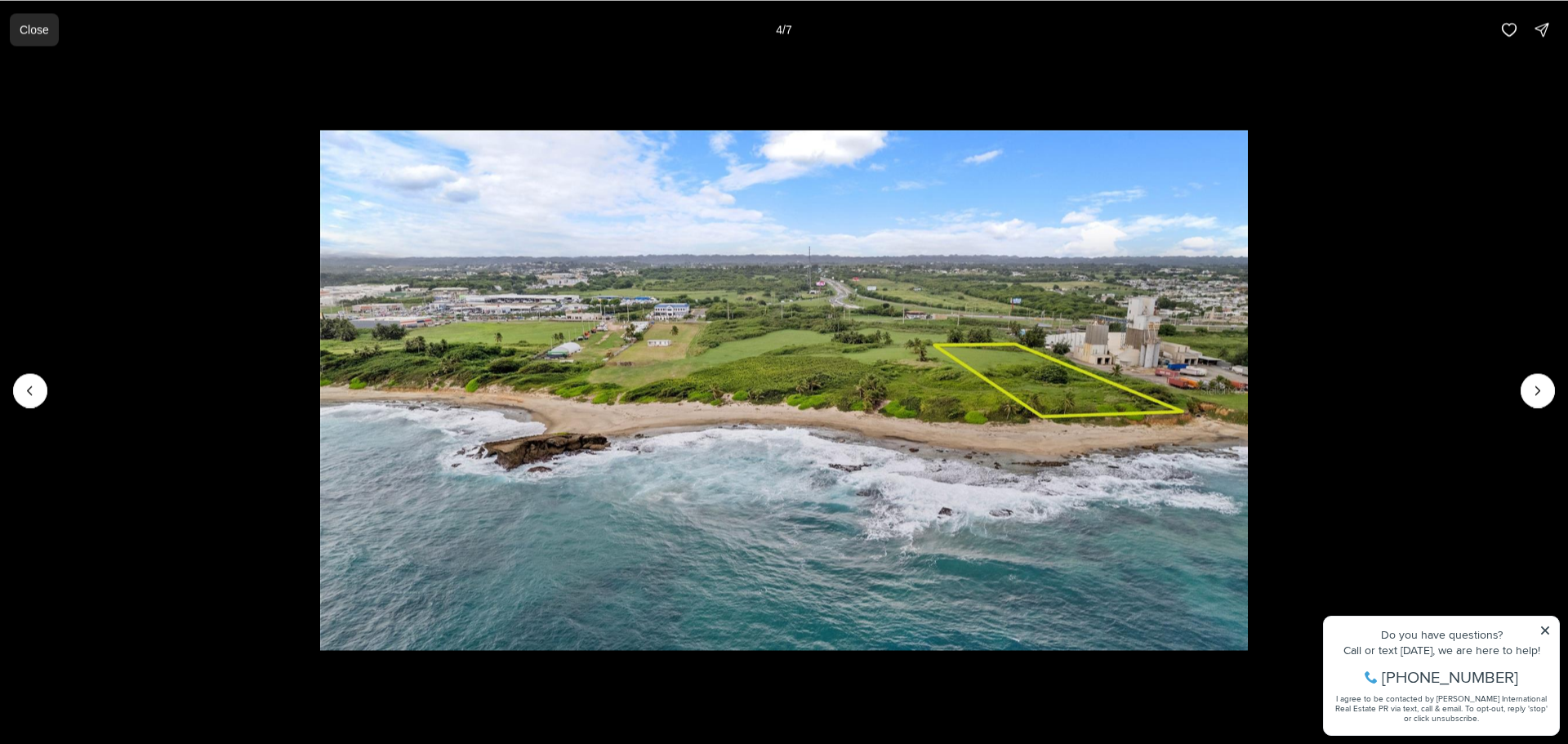
click at [26, 23] on p "Close" at bounding box center [35, 29] width 30 height 13
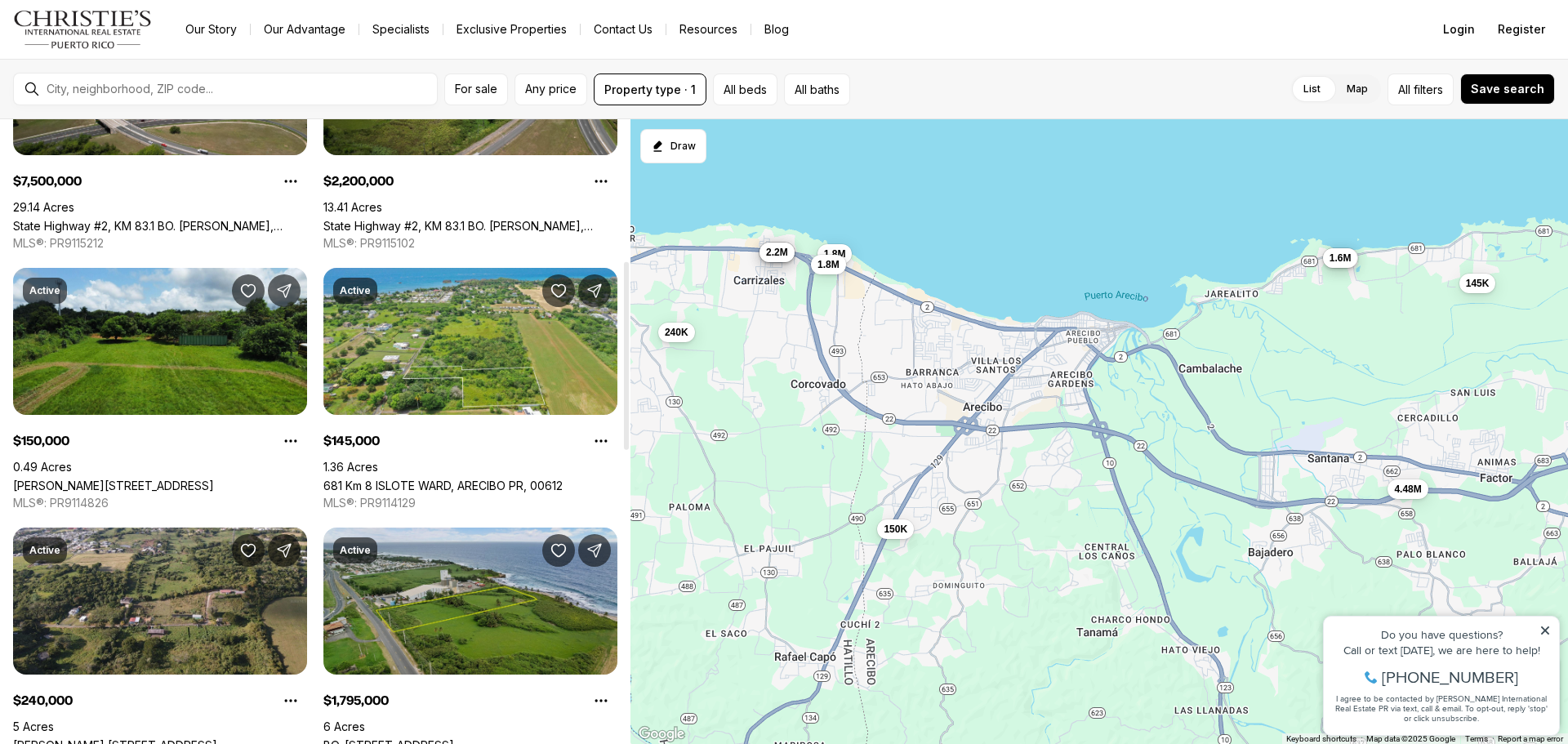
scroll to position [408, 0]
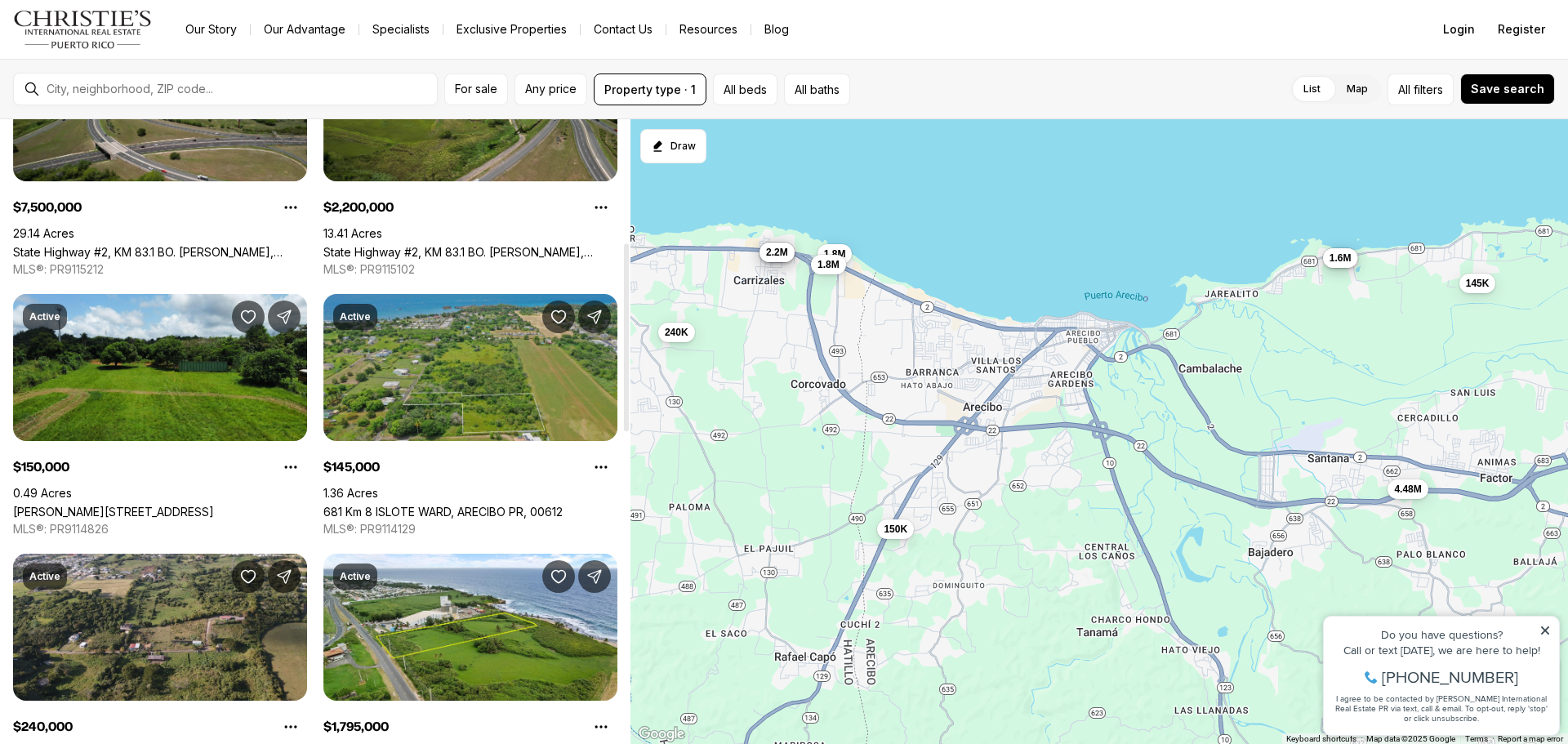
click at [426, 505] on link "681 Km 8 ISLOTE WARD, ARECIBO PR, 00612" at bounding box center [442, 512] width 239 height 14
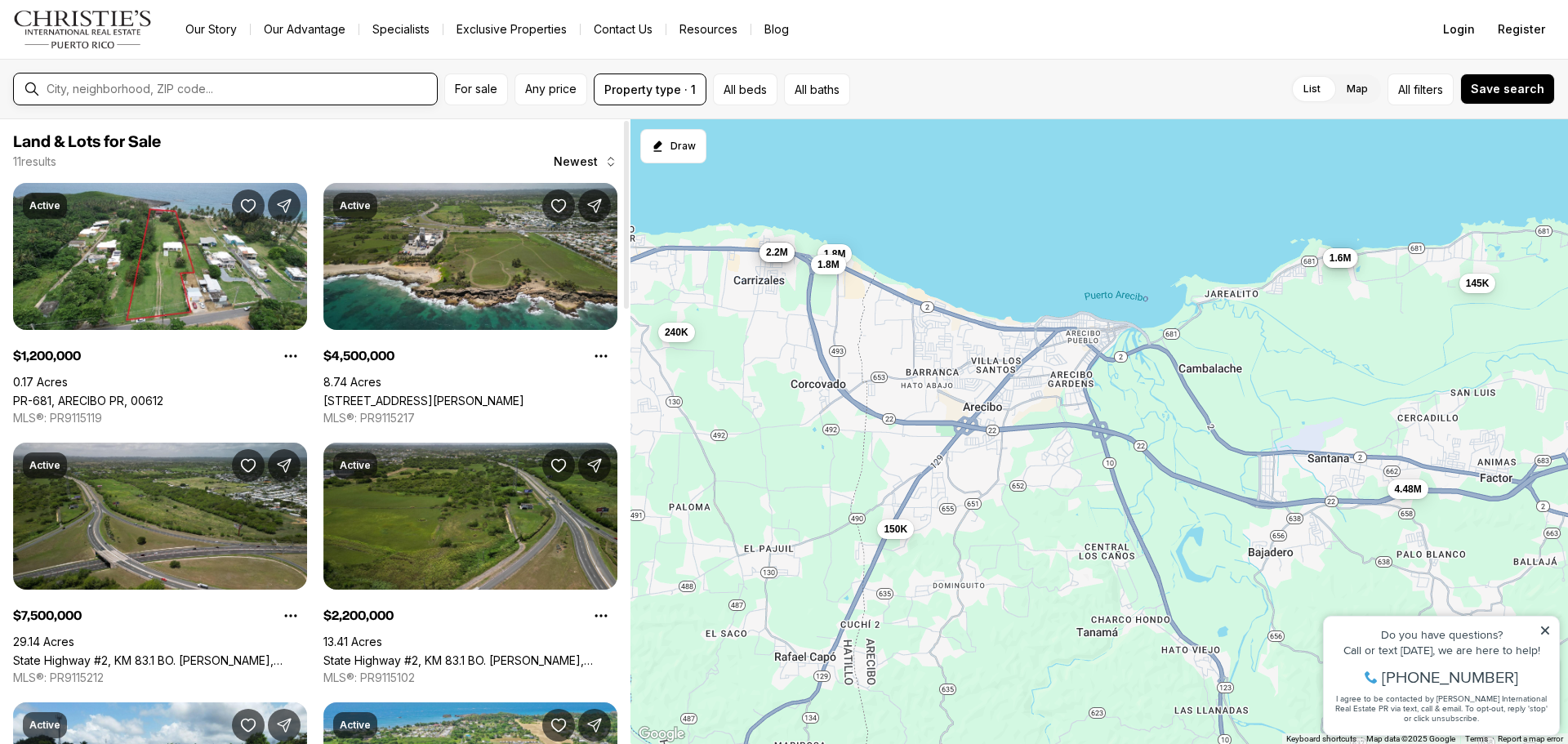
click at [128, 87] on input "text" at bounding box center [238, 89] width 384 height 15
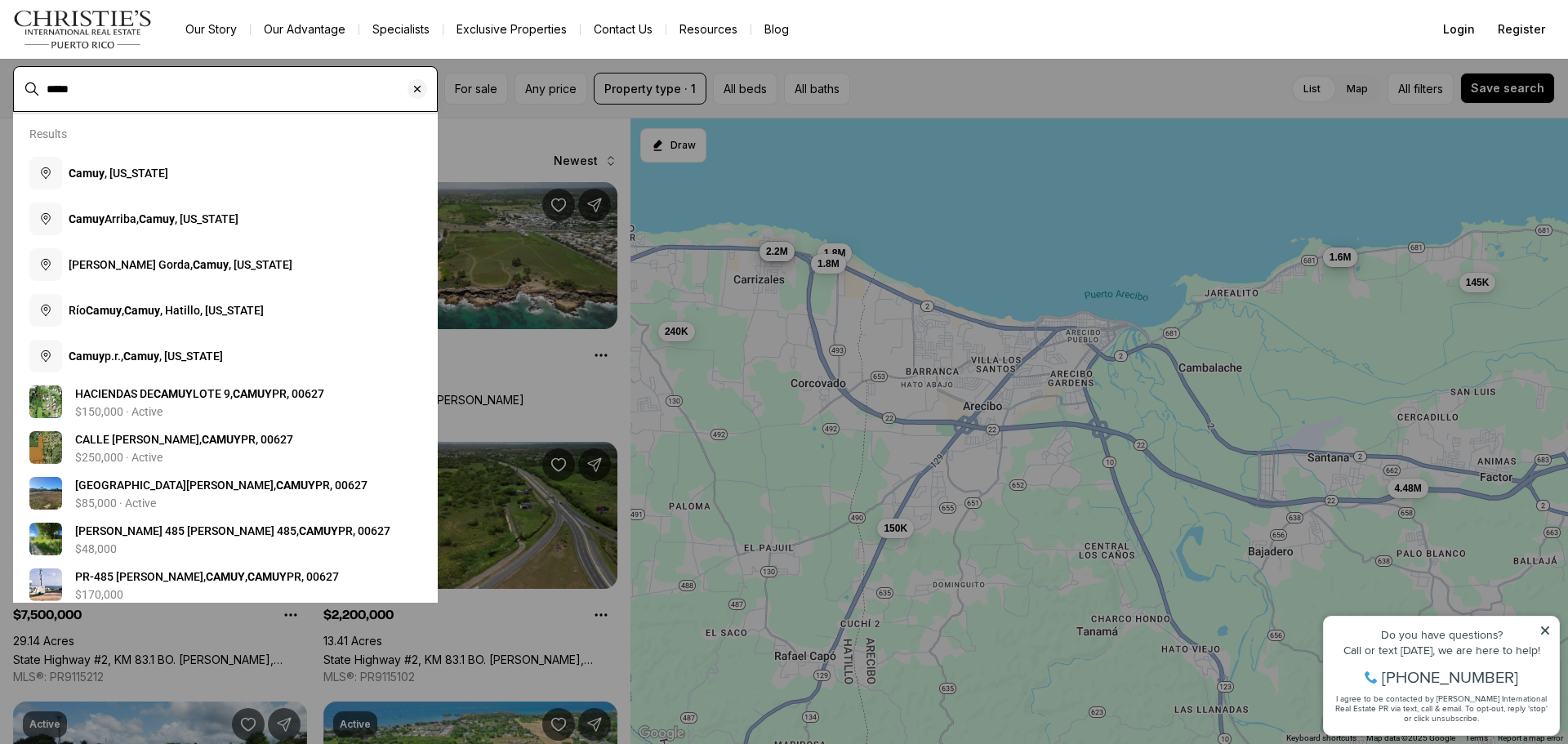
type input "*****"
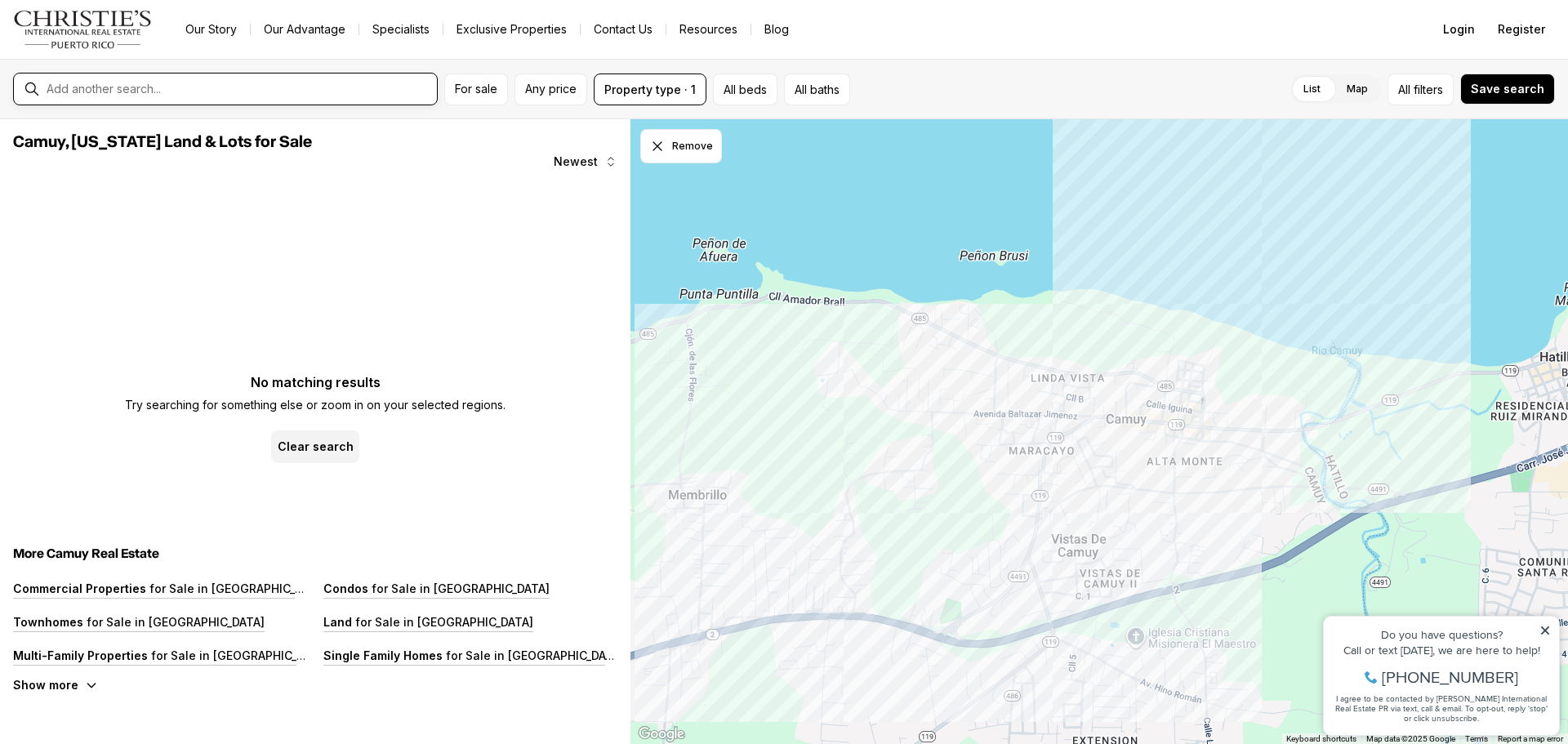
click at [254, 85] on input "text" at bounding box center [238, 89] width 384 height 15
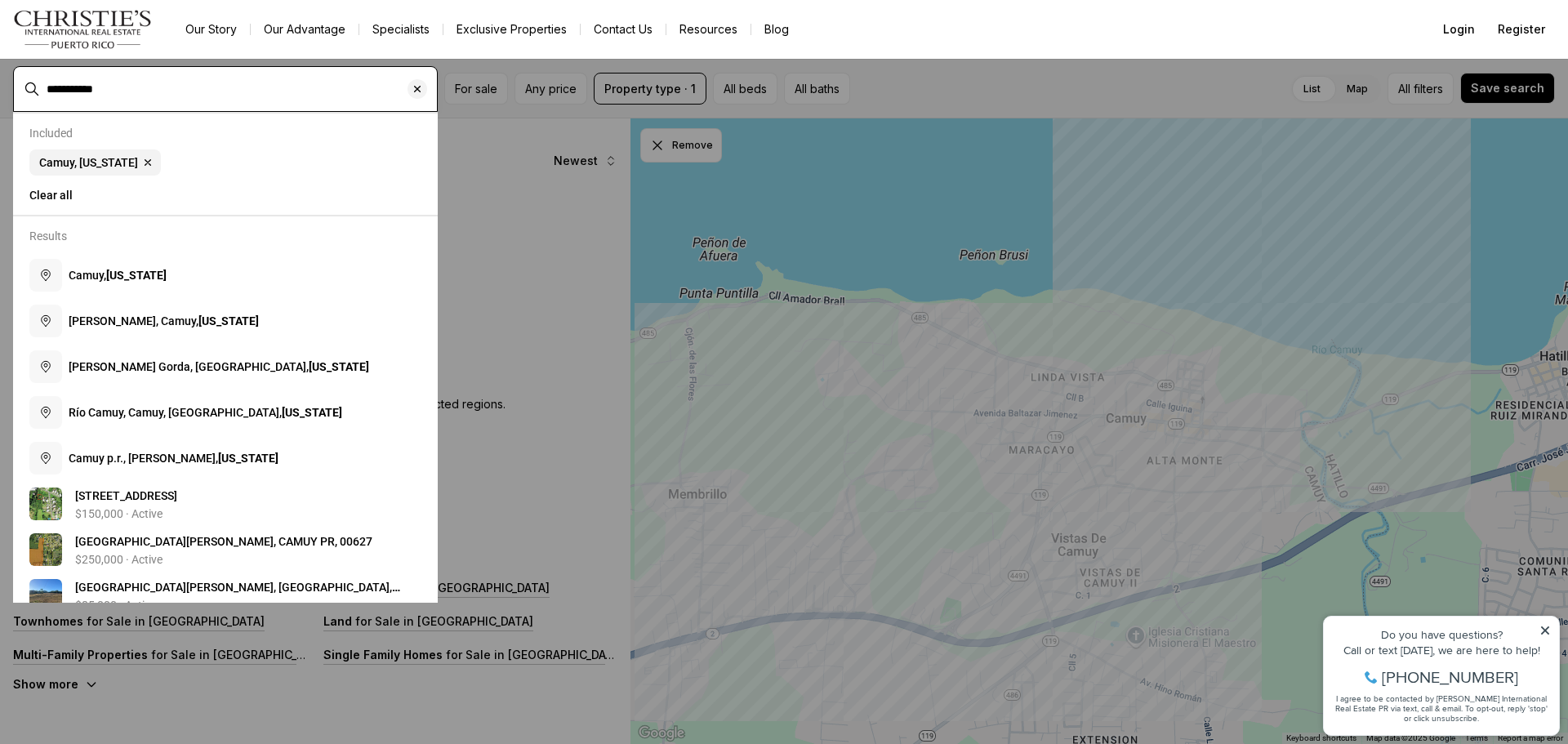
type input "**********"
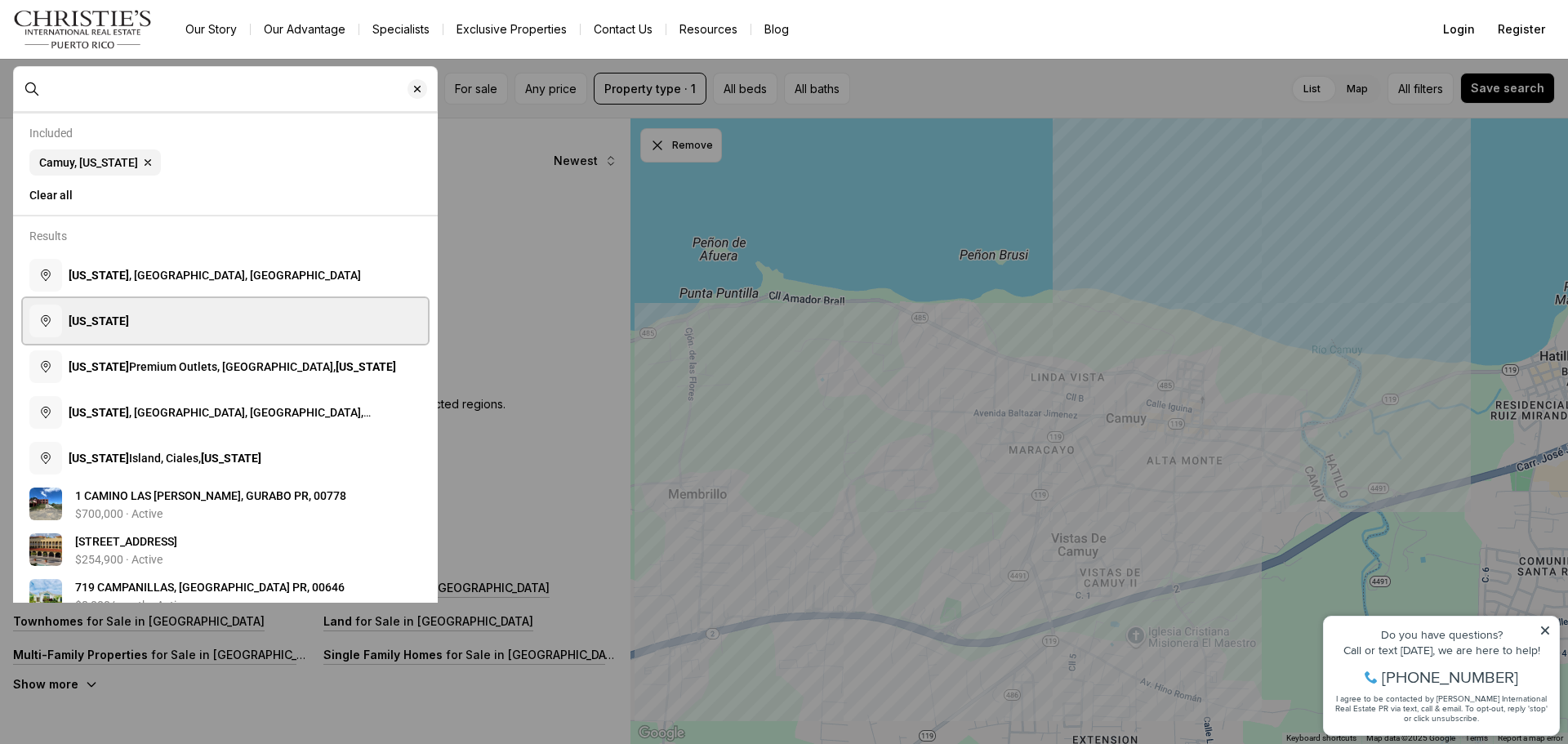
click at [129, 327] on b "Puerto Rico" at bounding box center [98, 320] width 60 height 13
type input "**********"
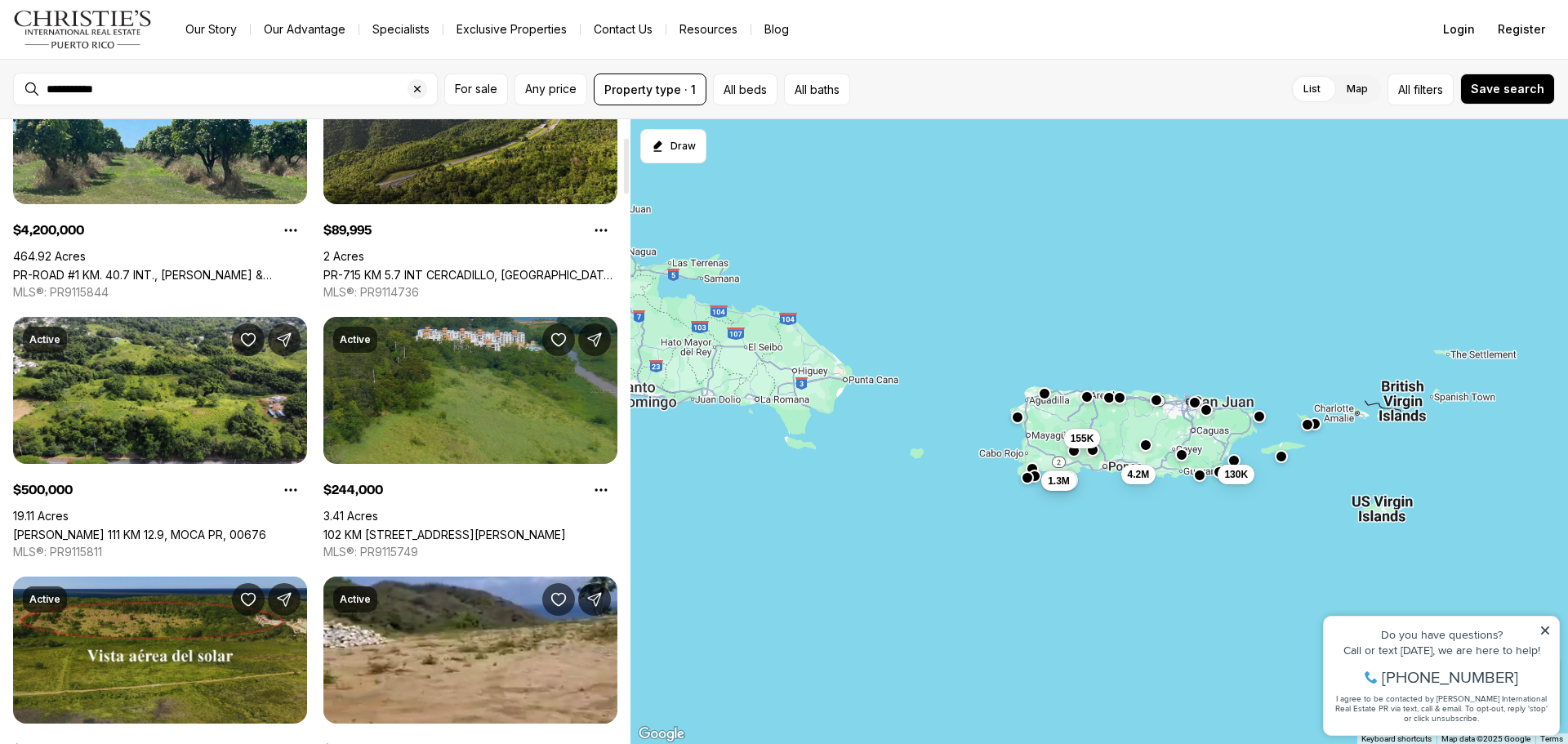
scroll to position [408, 0]
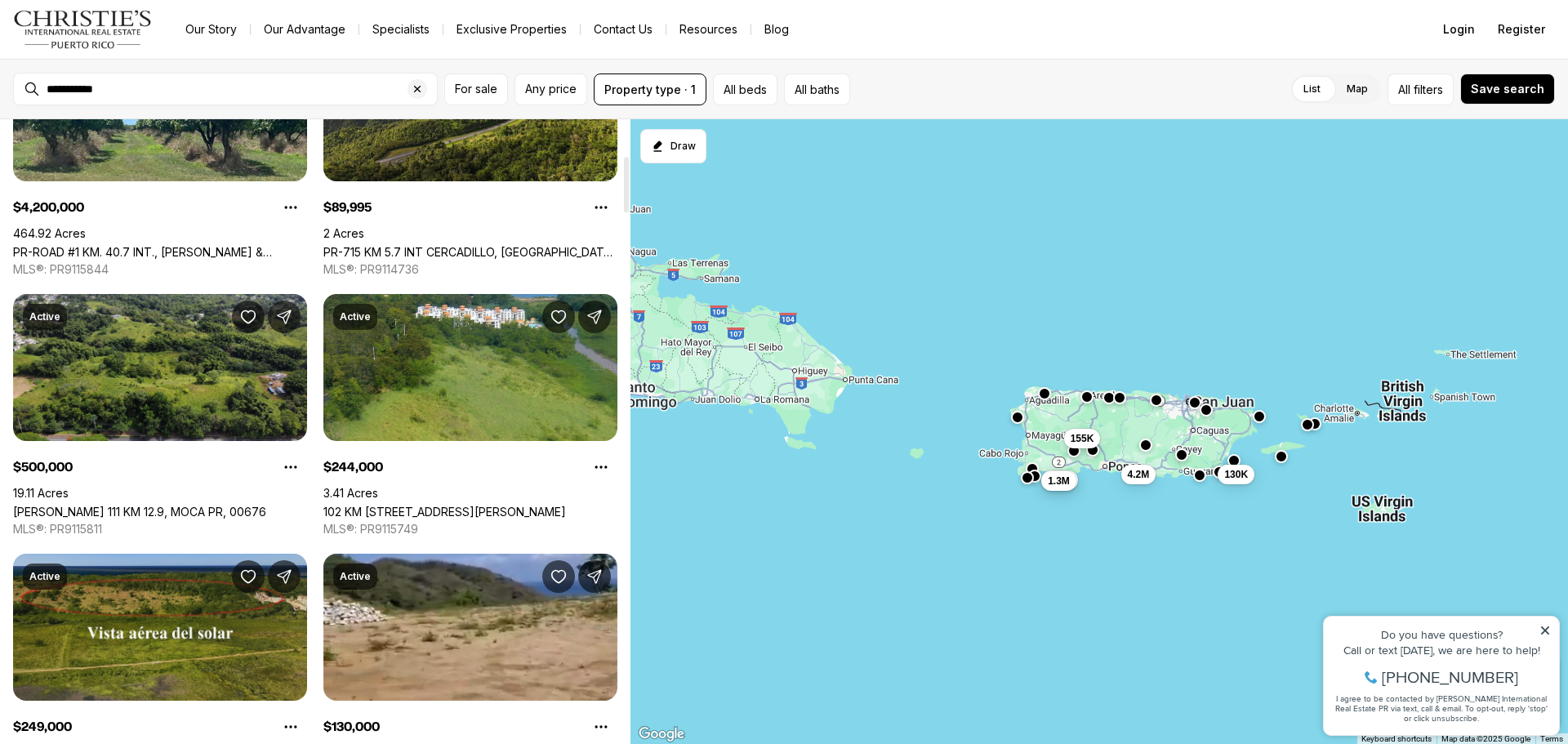
click at [223, 505] on link "CARR 111 KM 12.9, MOCA PR, 00676" at bounding box center [139, 512] width 253 height 14
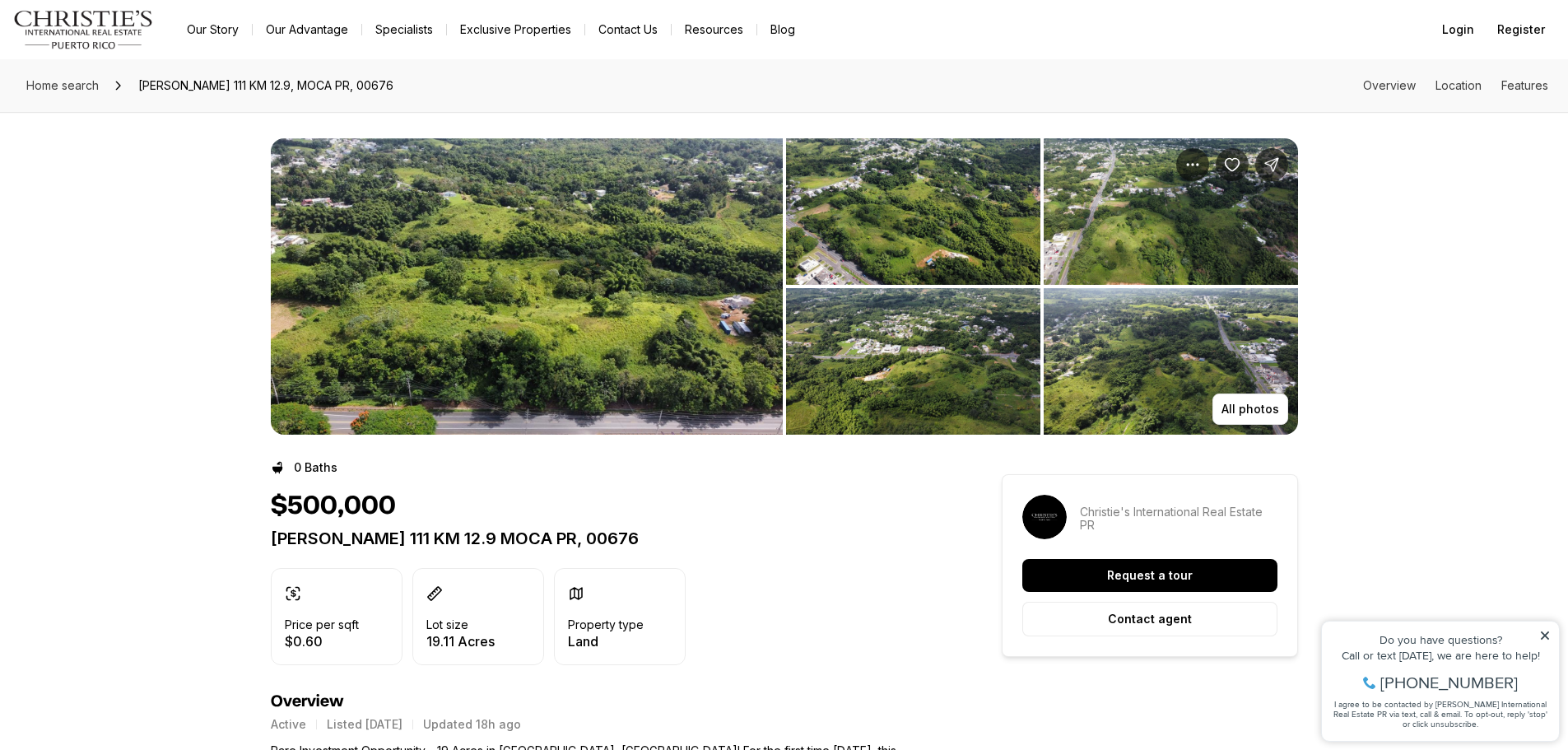
click at [445, 294] on img "View image gallery" at bounding box center [527, 287] width 512 height 297
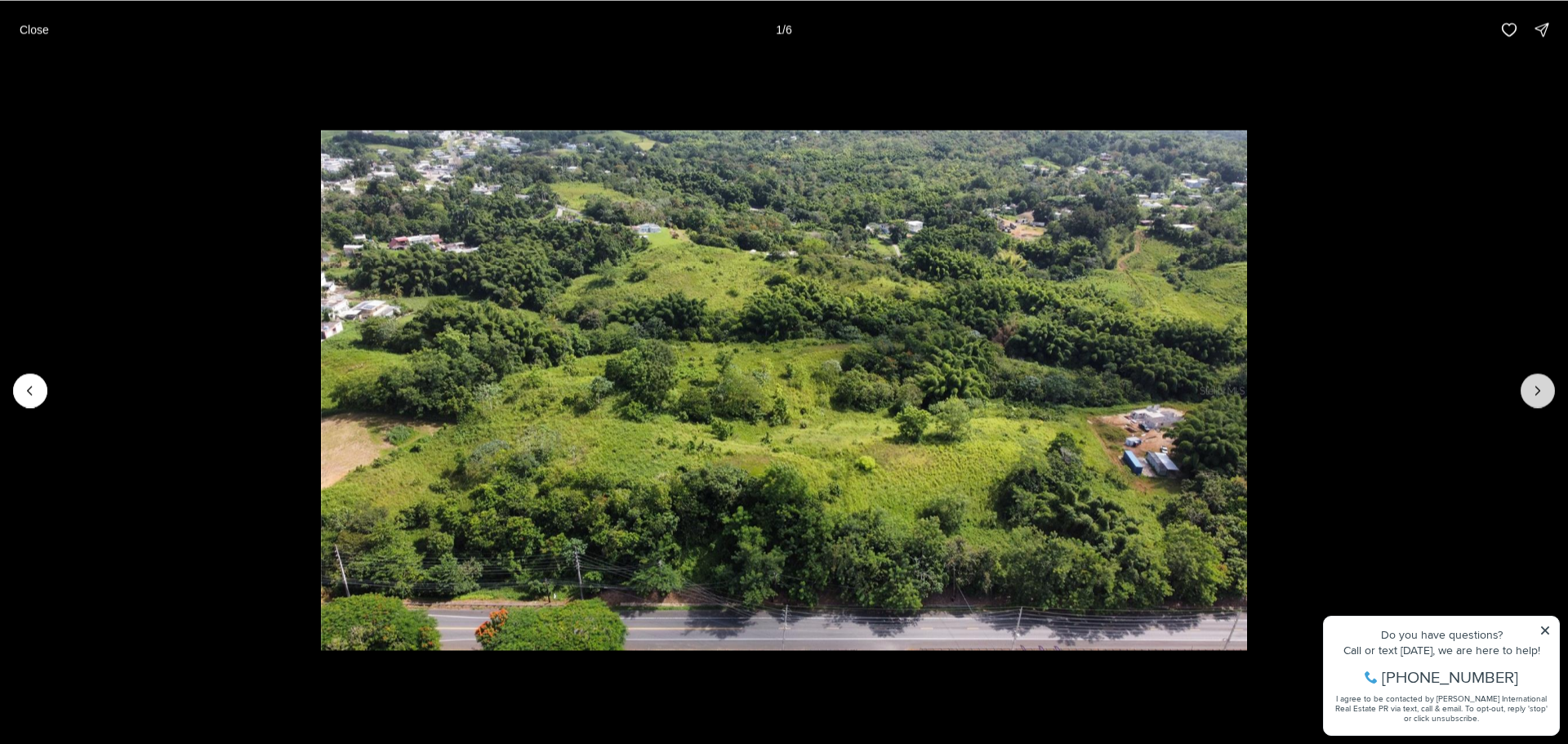
click at [1540, 397] on icon "Next slide" at bounding box center [1537, 390] width 17 height 17
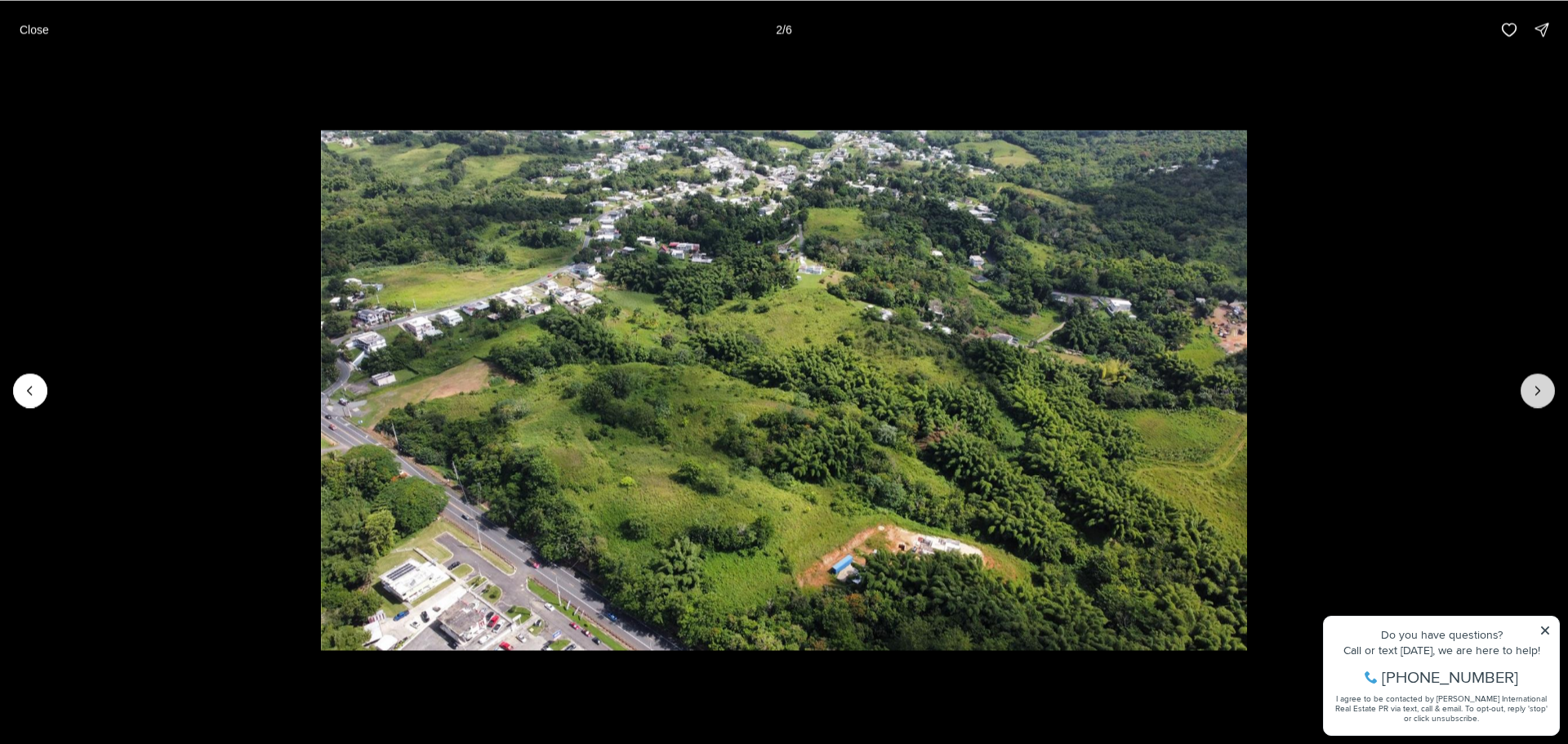
click at [1540, 397] on icon "Next slide" at bounding box center [1537, 390] width 17 height 17
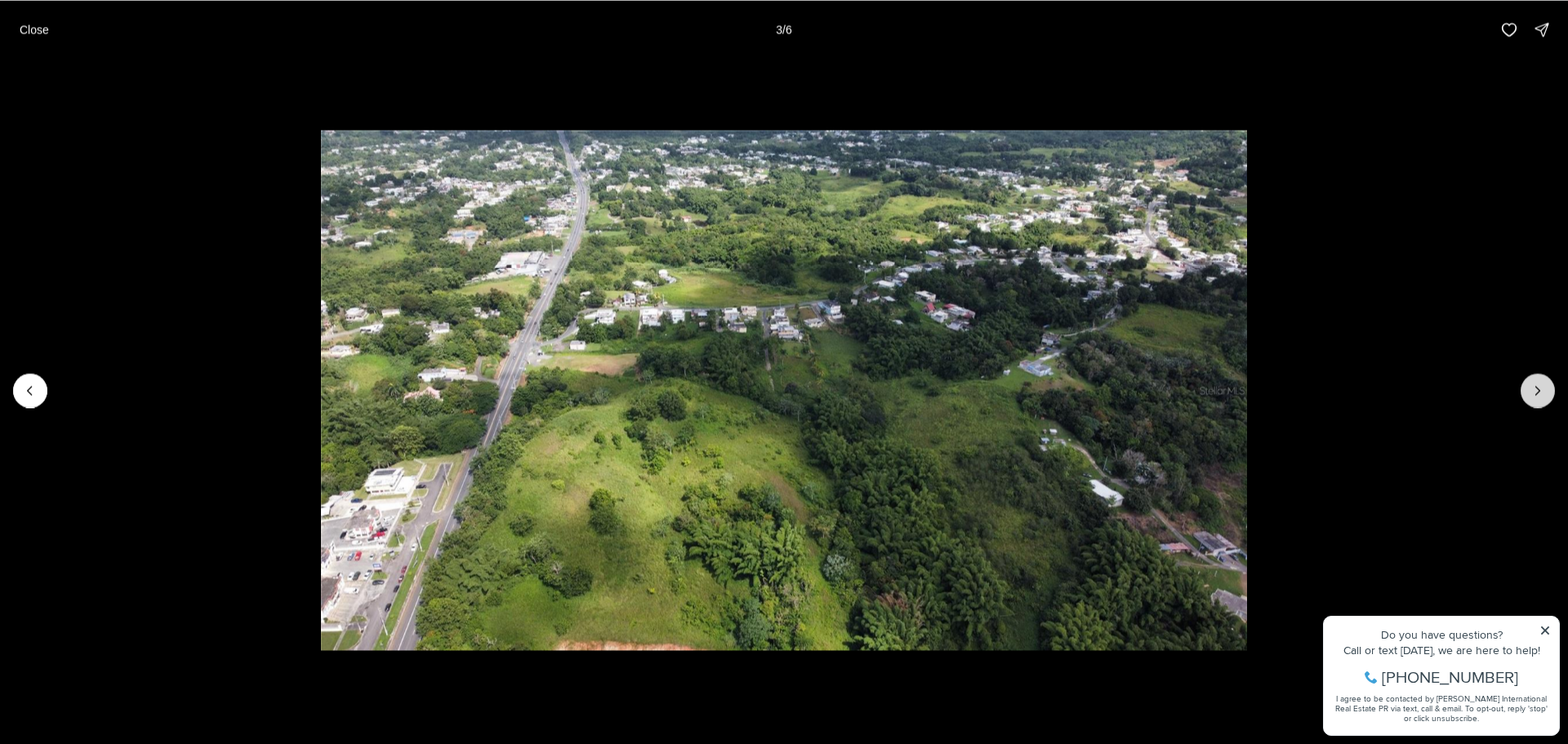
click at [1540, 397] on icon "Next slide" at bounding box center [1537, 390] width 17 height 17
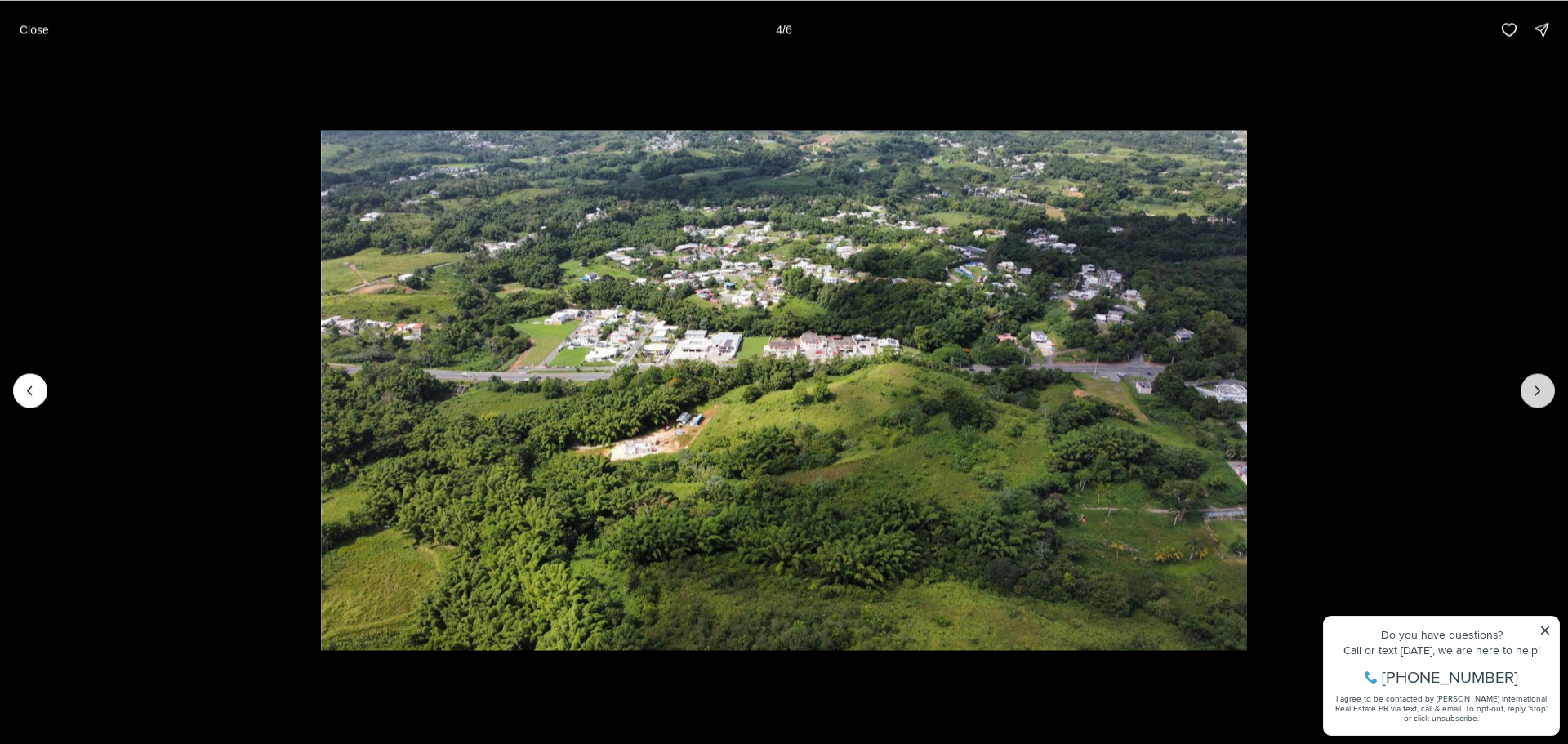
click at [1540, 397] on icon "Next slide" at bounding box center [1537, 390] width 17 height 17
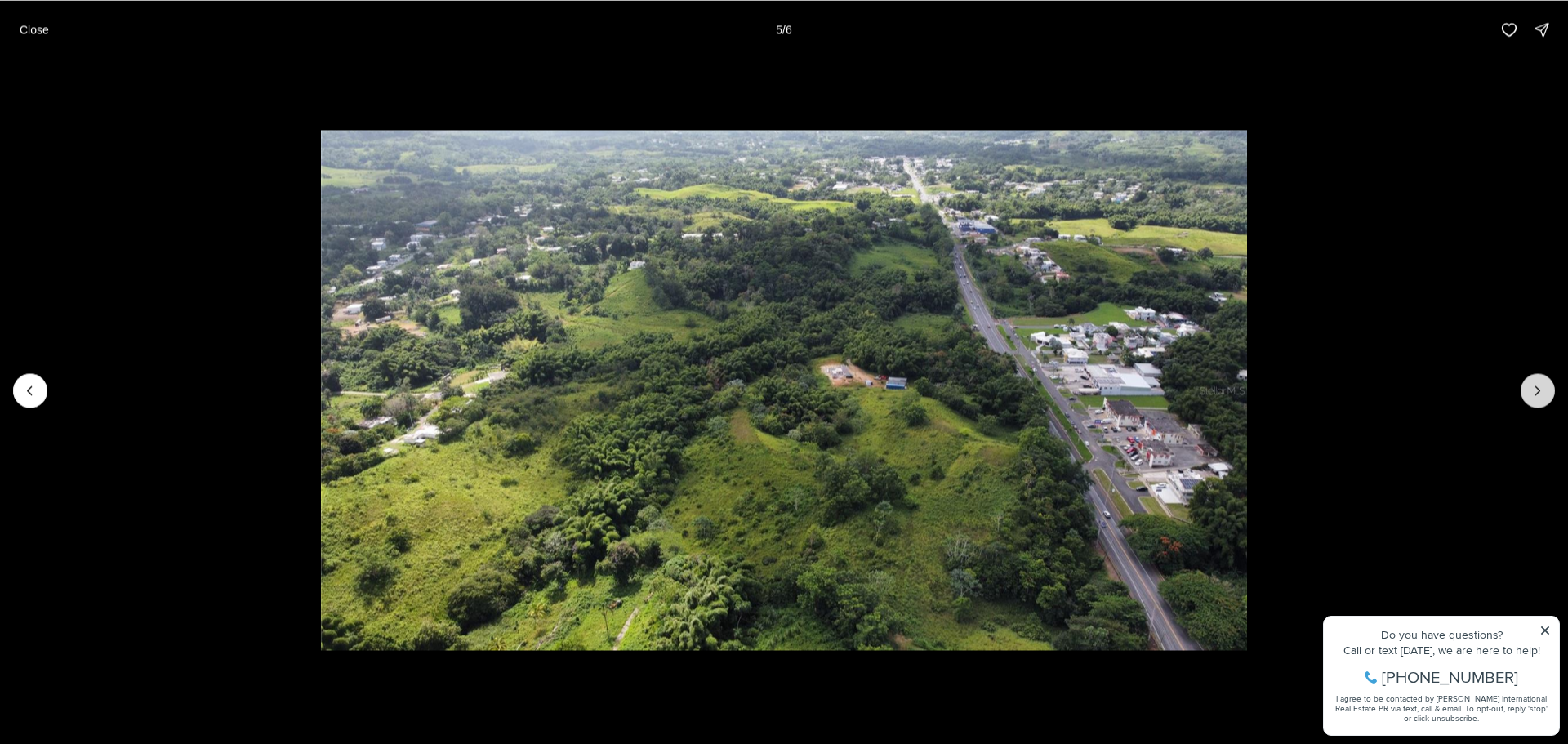
click at [1540, 397] on icon "Next slide" at bounding box center [1537, 390] width 17 height 17
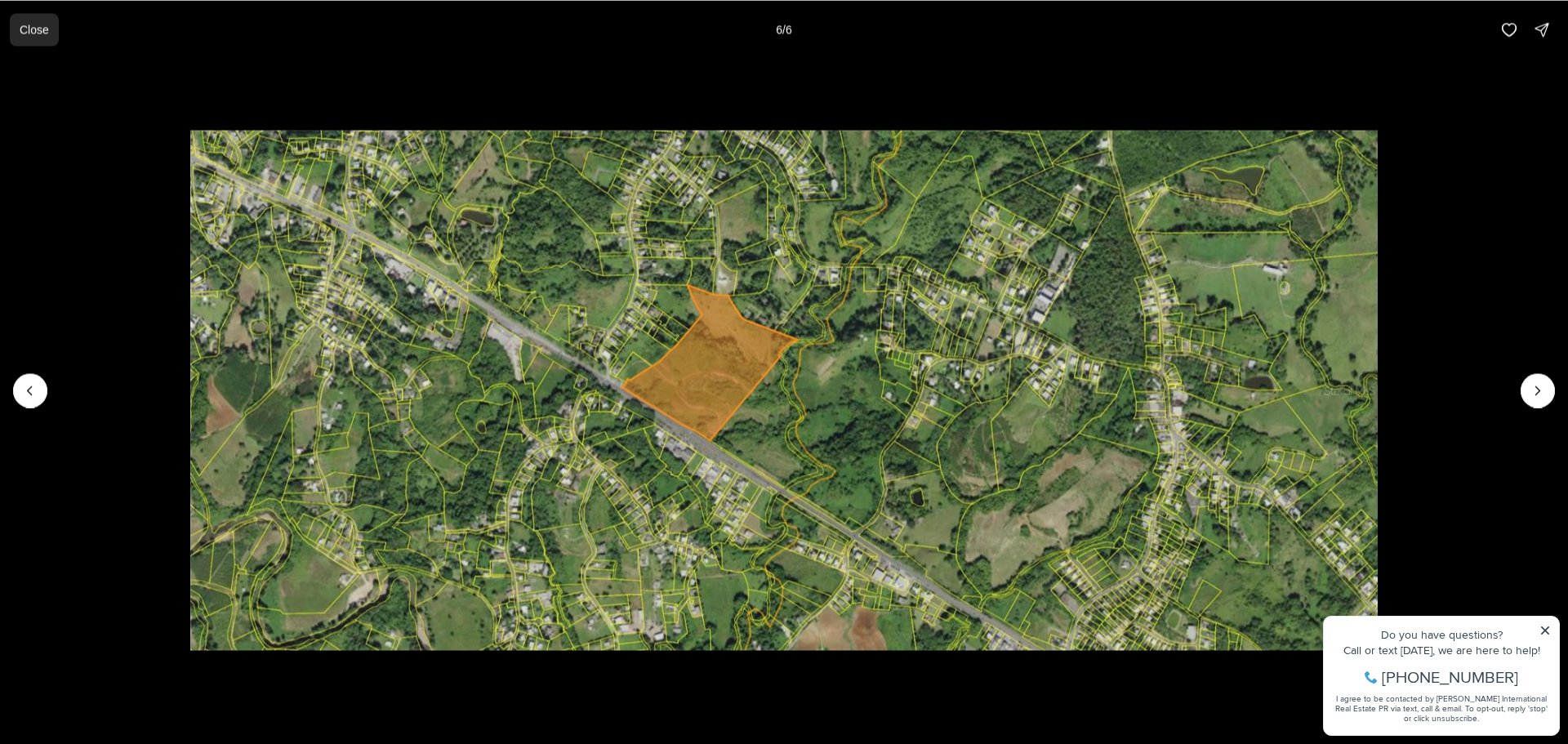
click at [26, 26] on p "Close" at bounding box center [35, 29] width 30 height 13
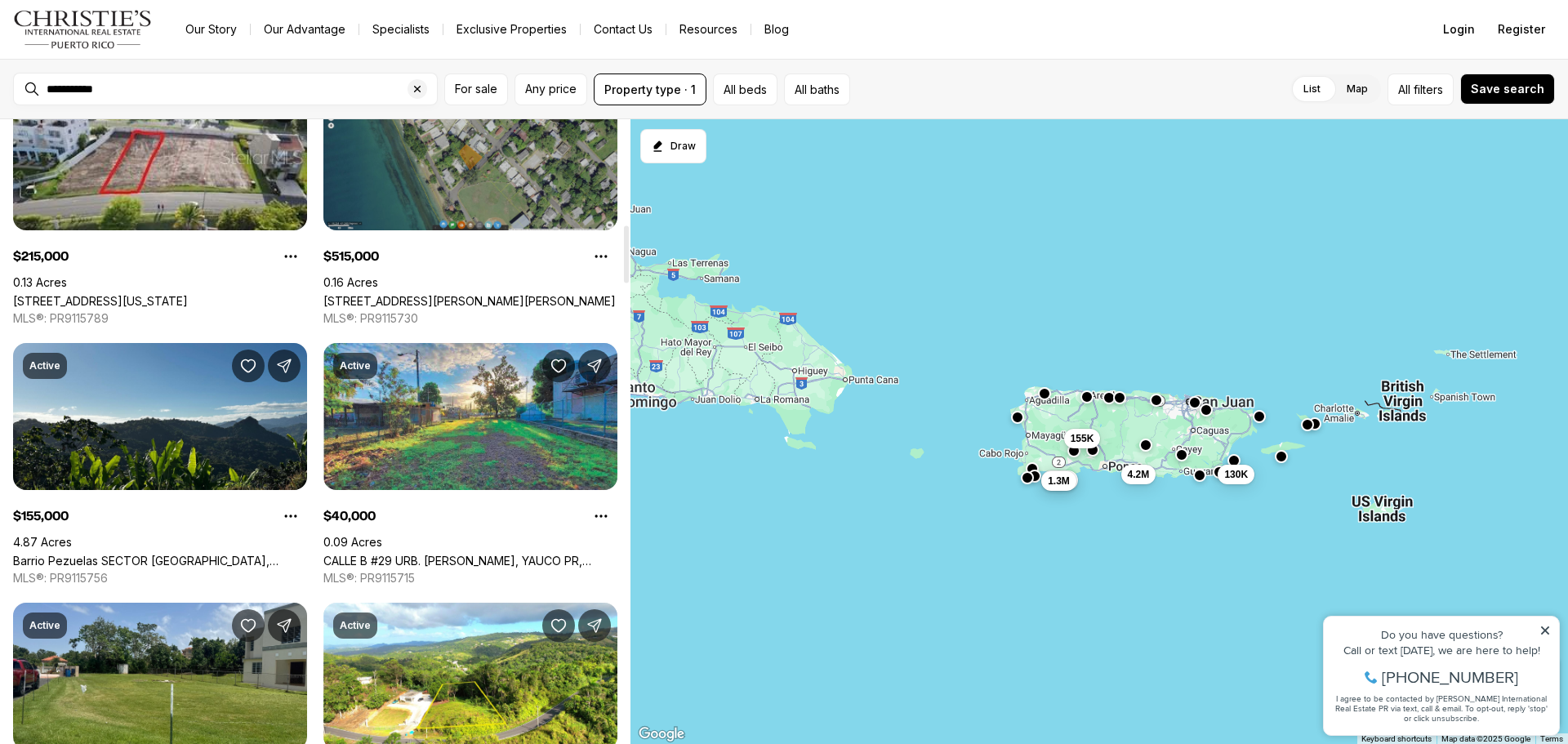
scroll to position [1144, 0]
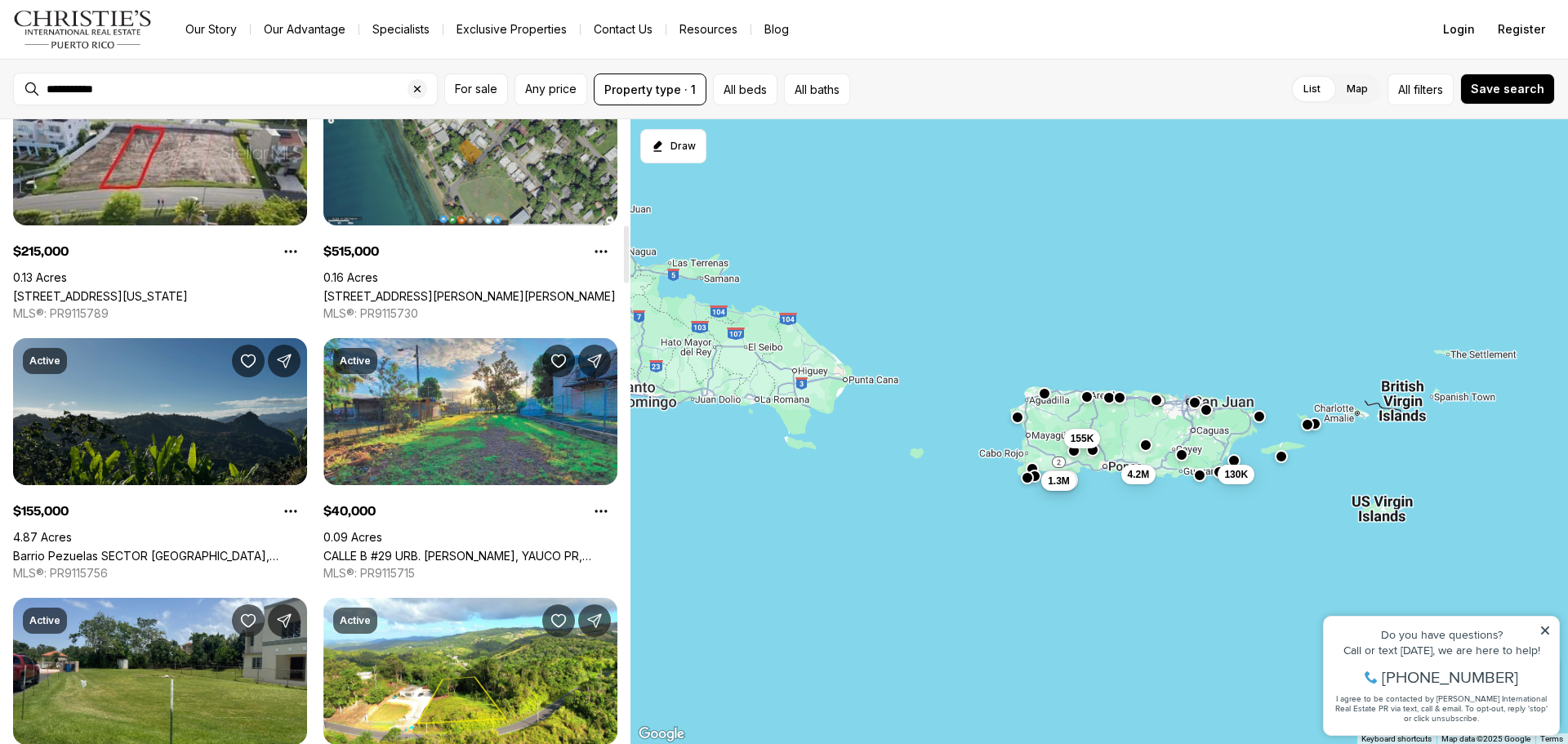
click at [234, 549] on link "Barrio Pezuelas SECTOR [GEOGRAPHIC_DATA], [GEOGRAPHIC_DATA][PERSON_NAME], 00669" at bounding box center [160, 556] width 294 height 14
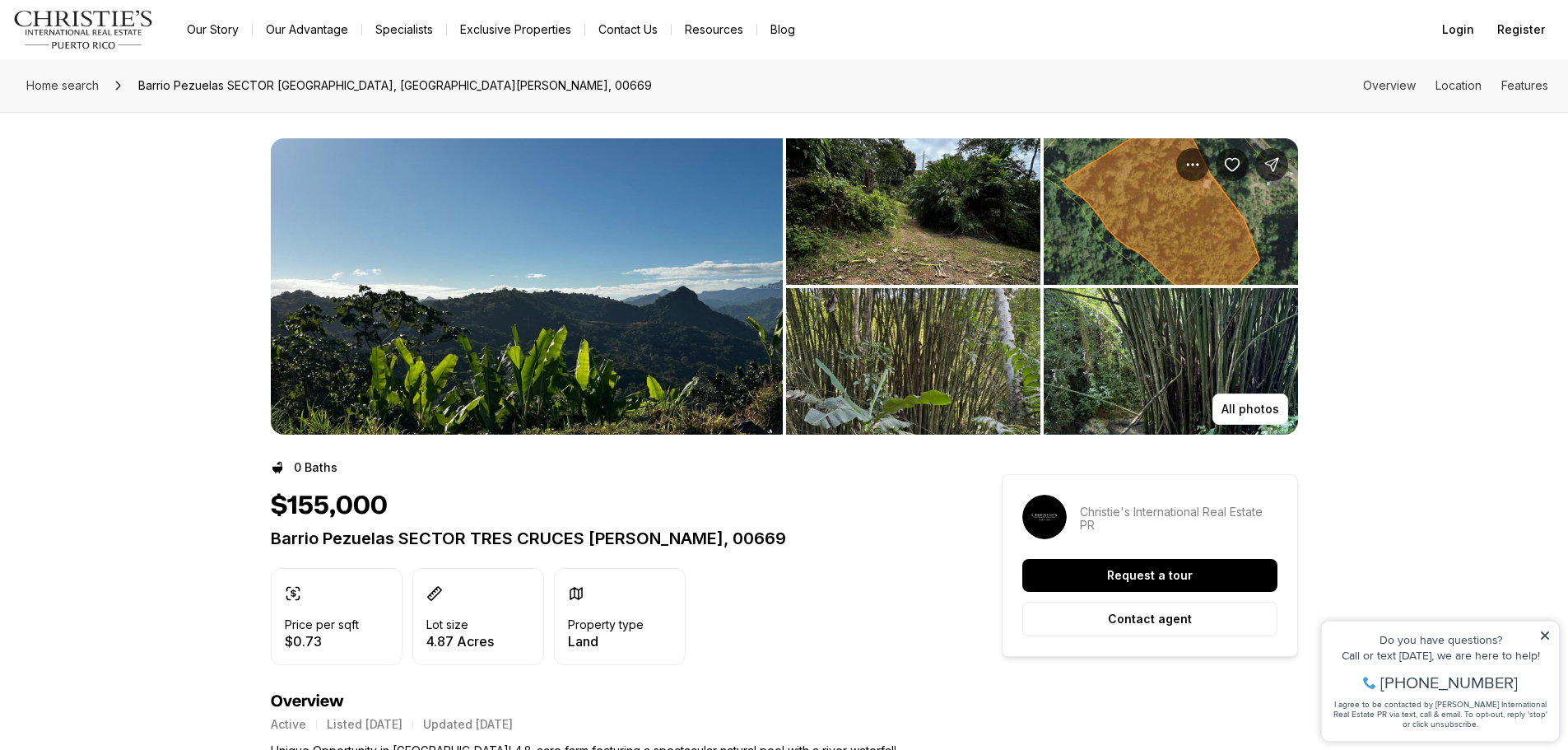
click at [861, 360] on img "View image gallery" at bounding box center [914, 361] width 255 height 146
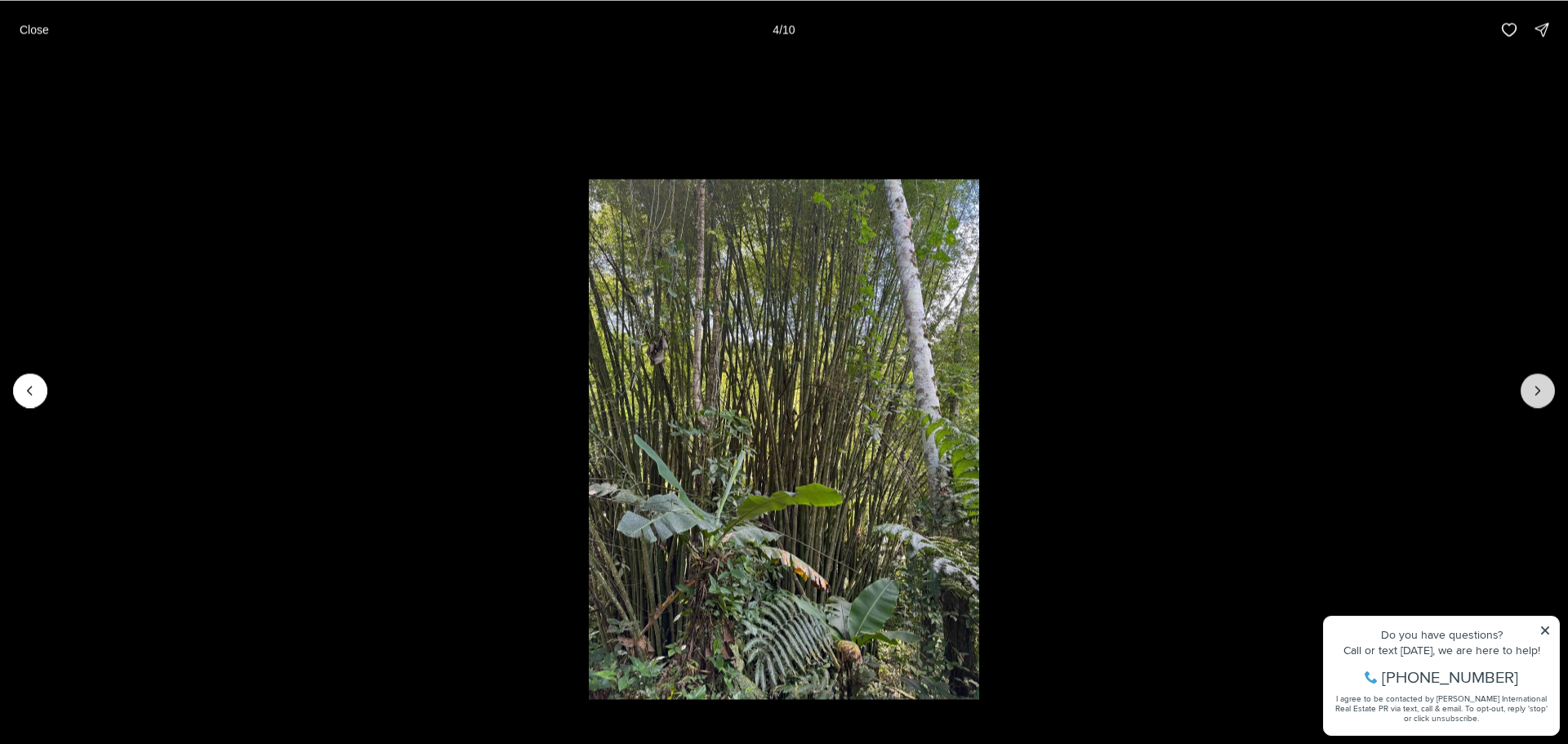
click at [1531, 398] on icon "Next slide" at bounding box center [1537, 390] width 17 height 17
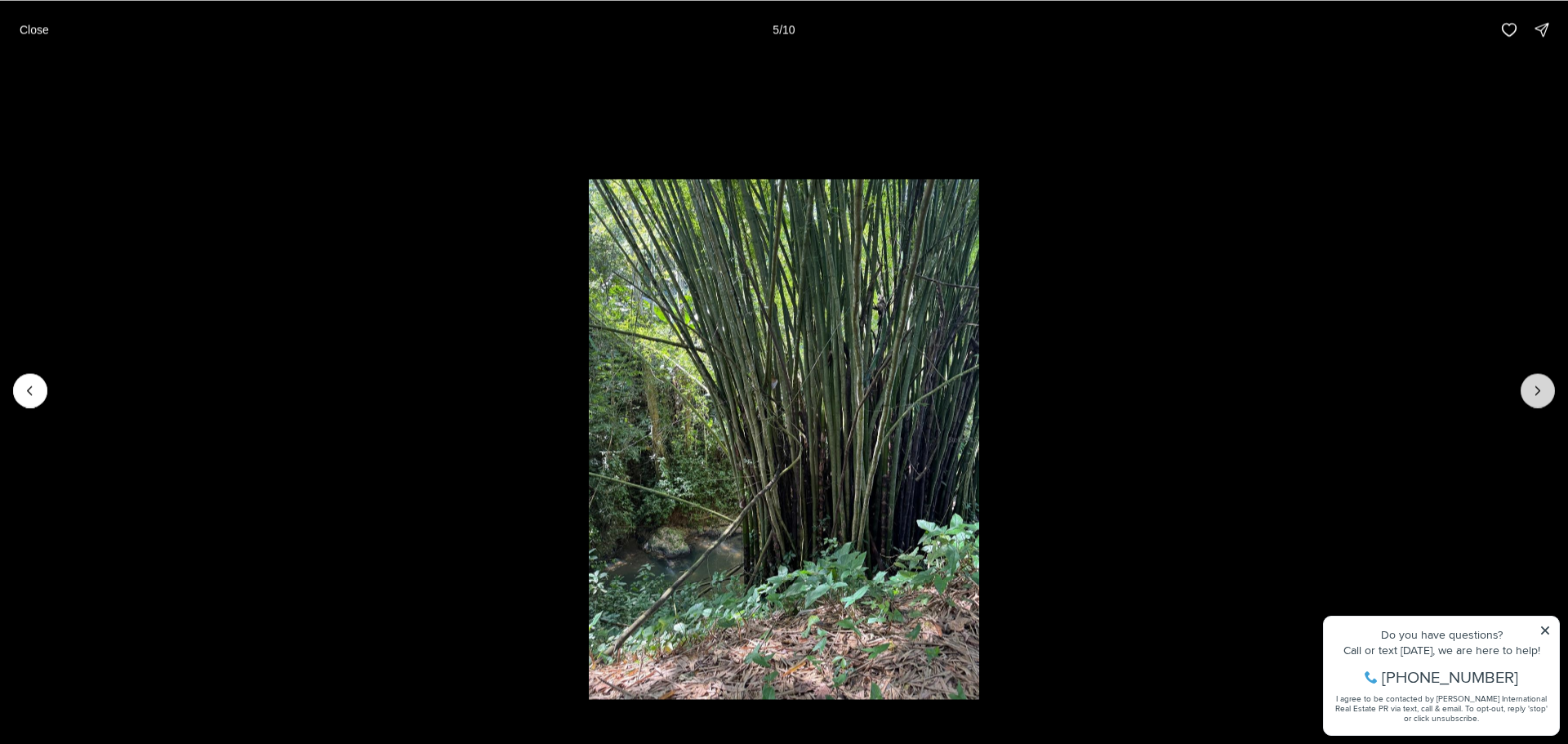
click at [1531, 398] on icon "Next slide" at bounding box center [1537, 390] width 17 height 17
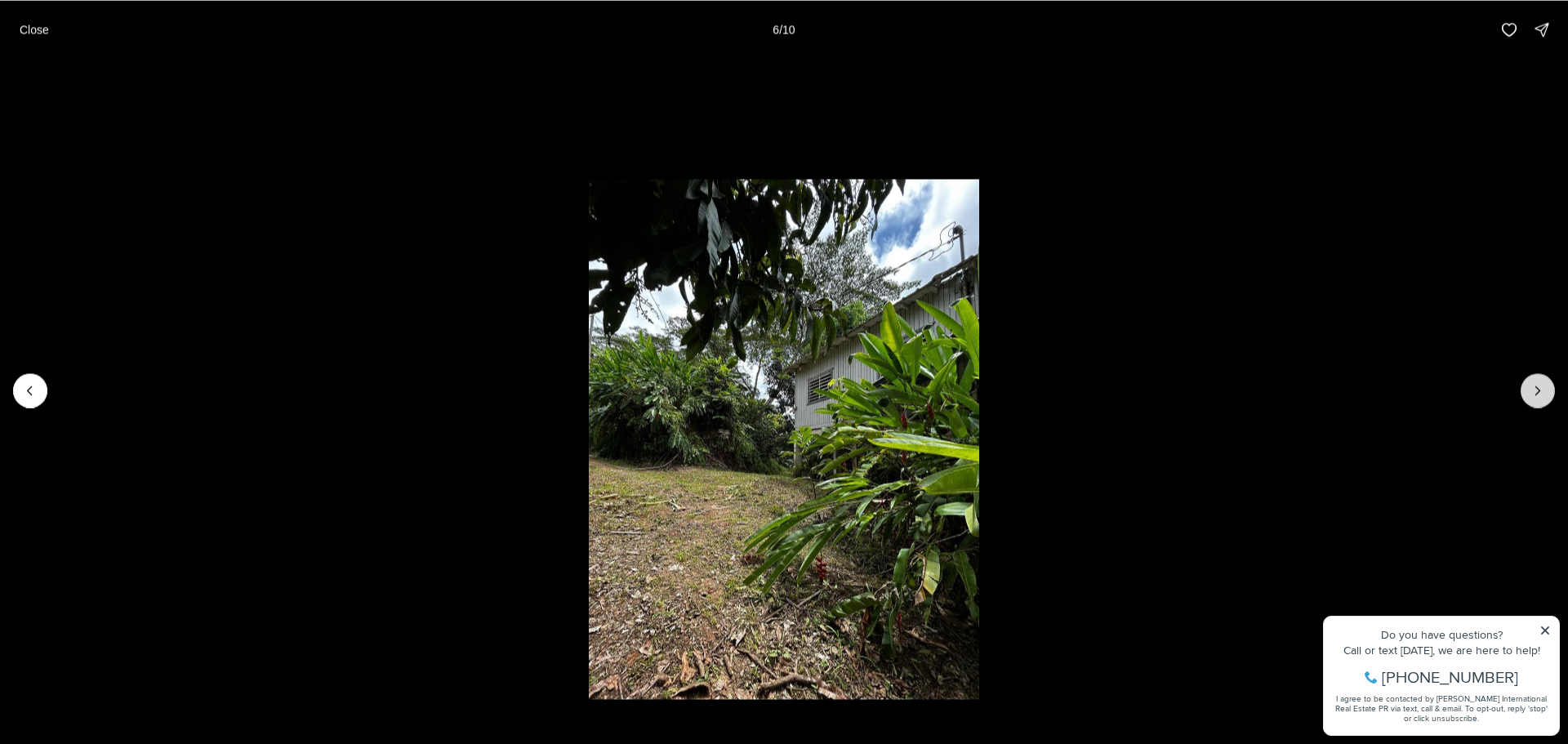
click at [1531, 398] on icon "Next slide" at bounding box center [1537, 390] width 17 height 17
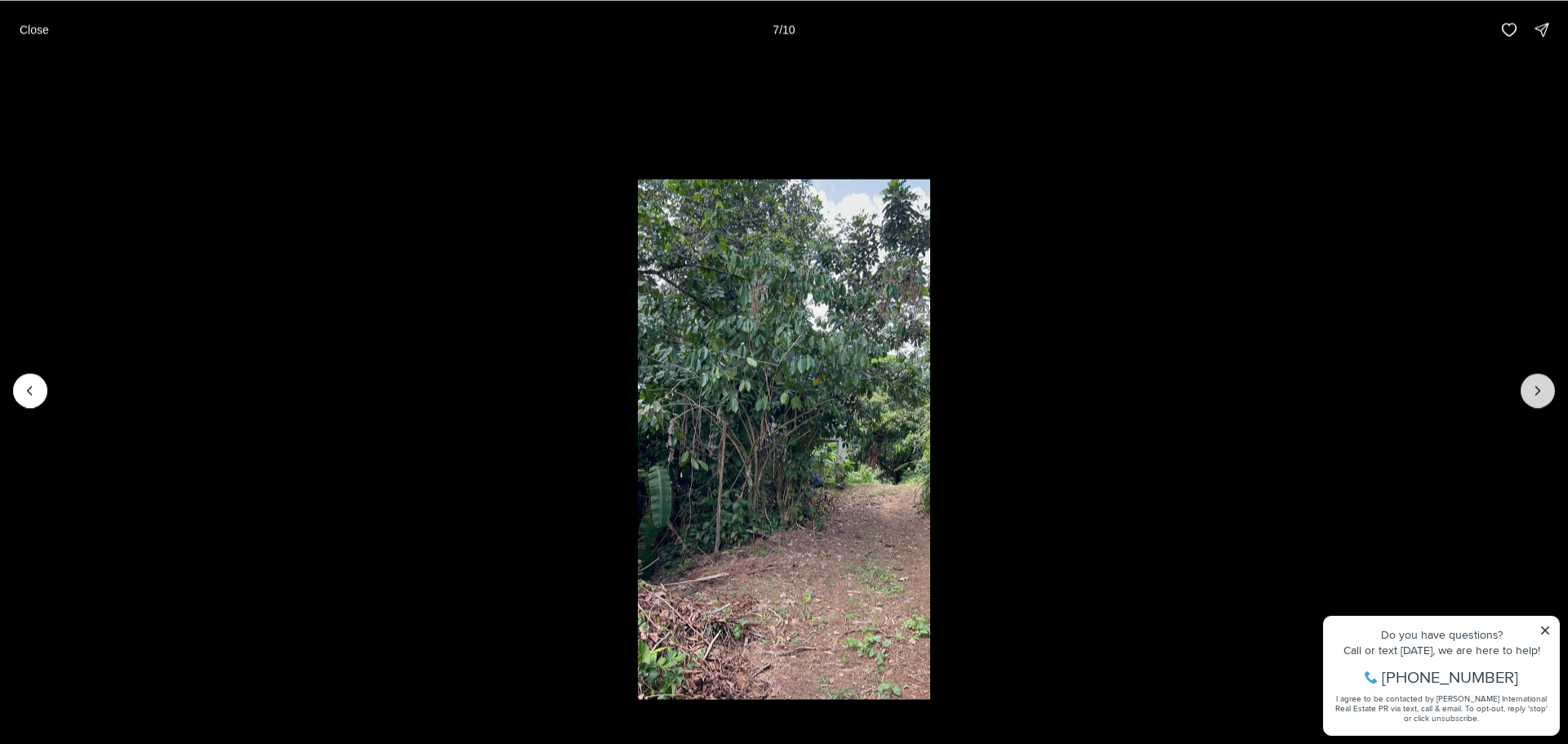
click at [1531, 398] on icon "Next slide" at bounding box center [1537, 390] width 17 height 17
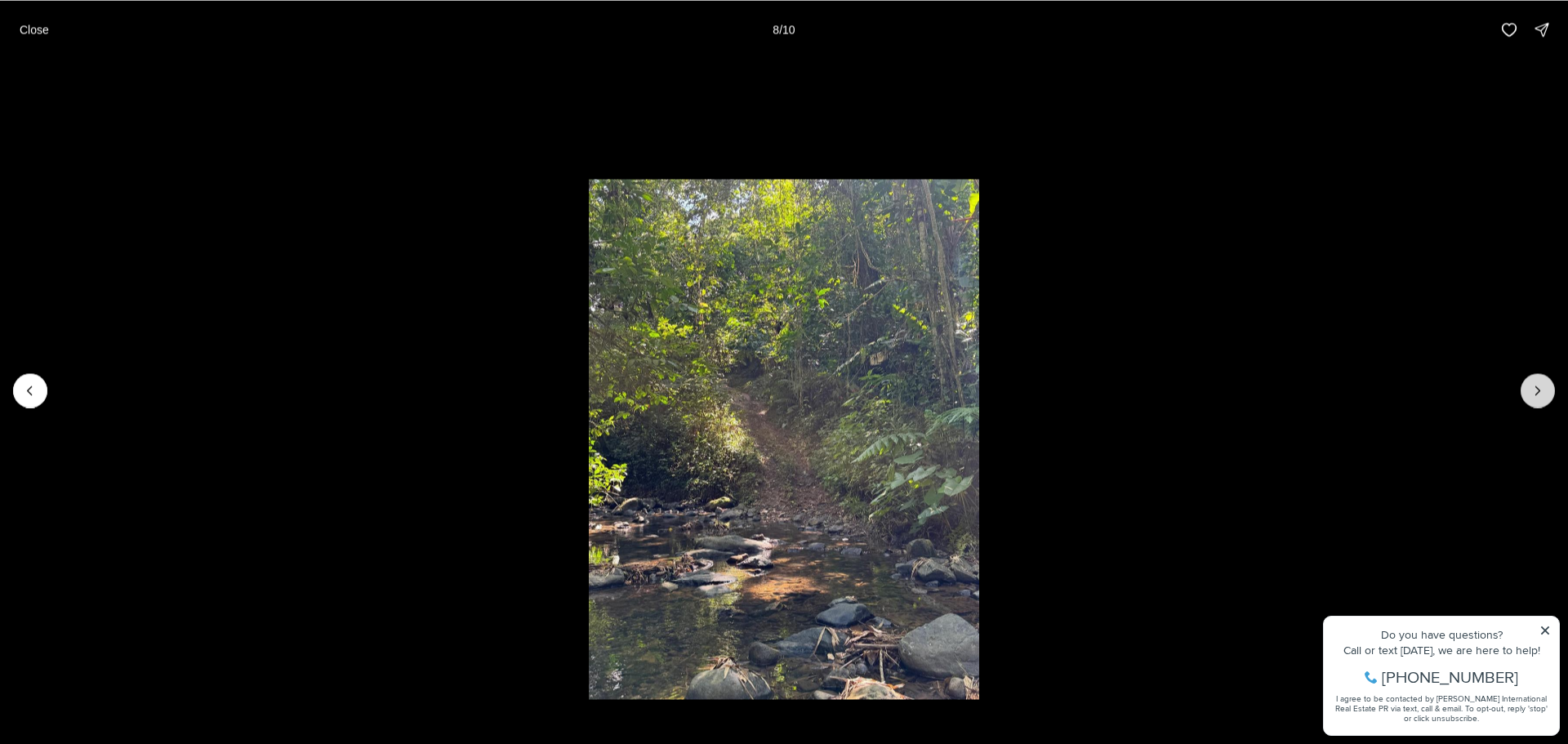
click at [1531, 398] on icon "Next slide" at bounding box center [1537, 390] width 17 height 17
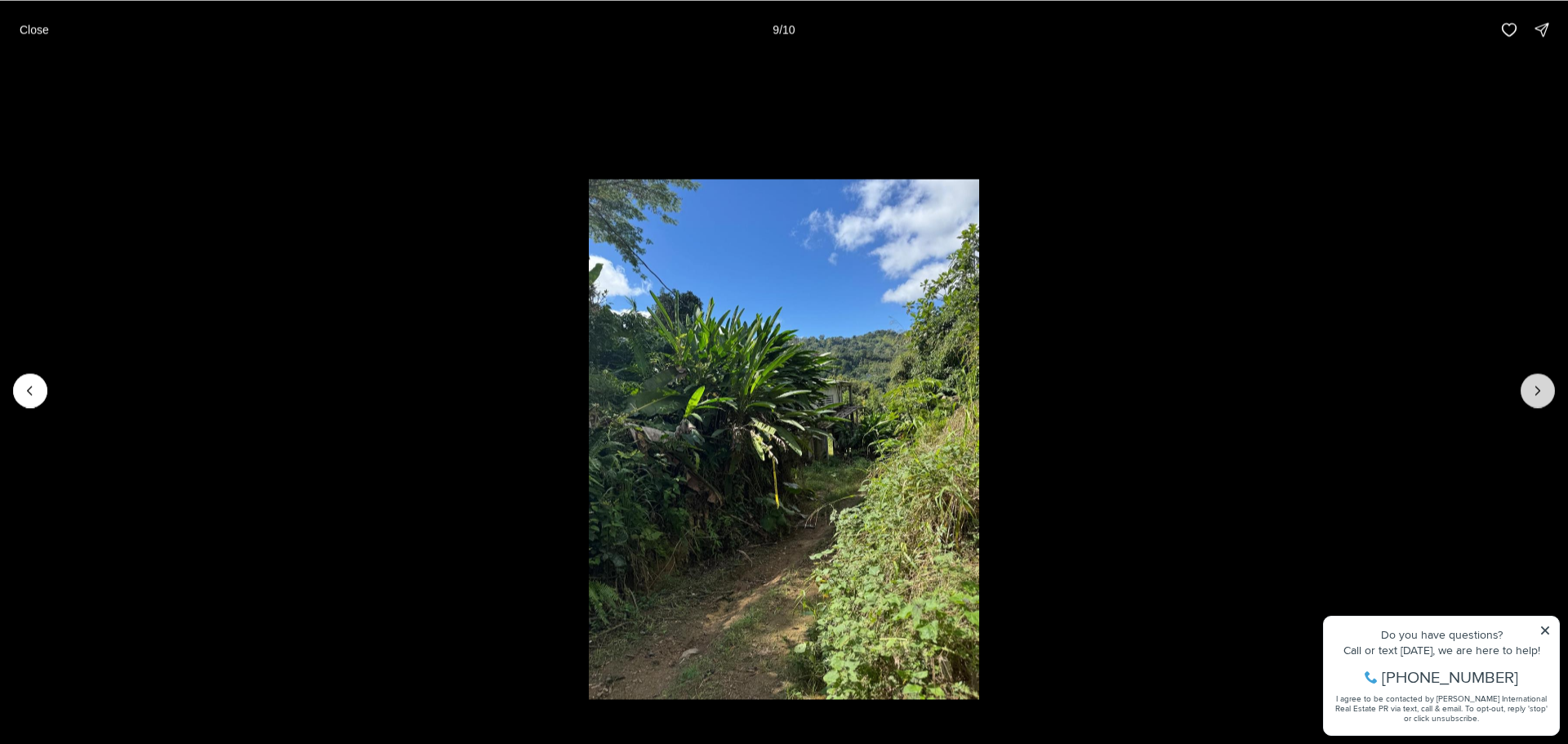
click at [1531, 398] on icon "Next slide" at bounding box center [1537, 390] width 17 height 17
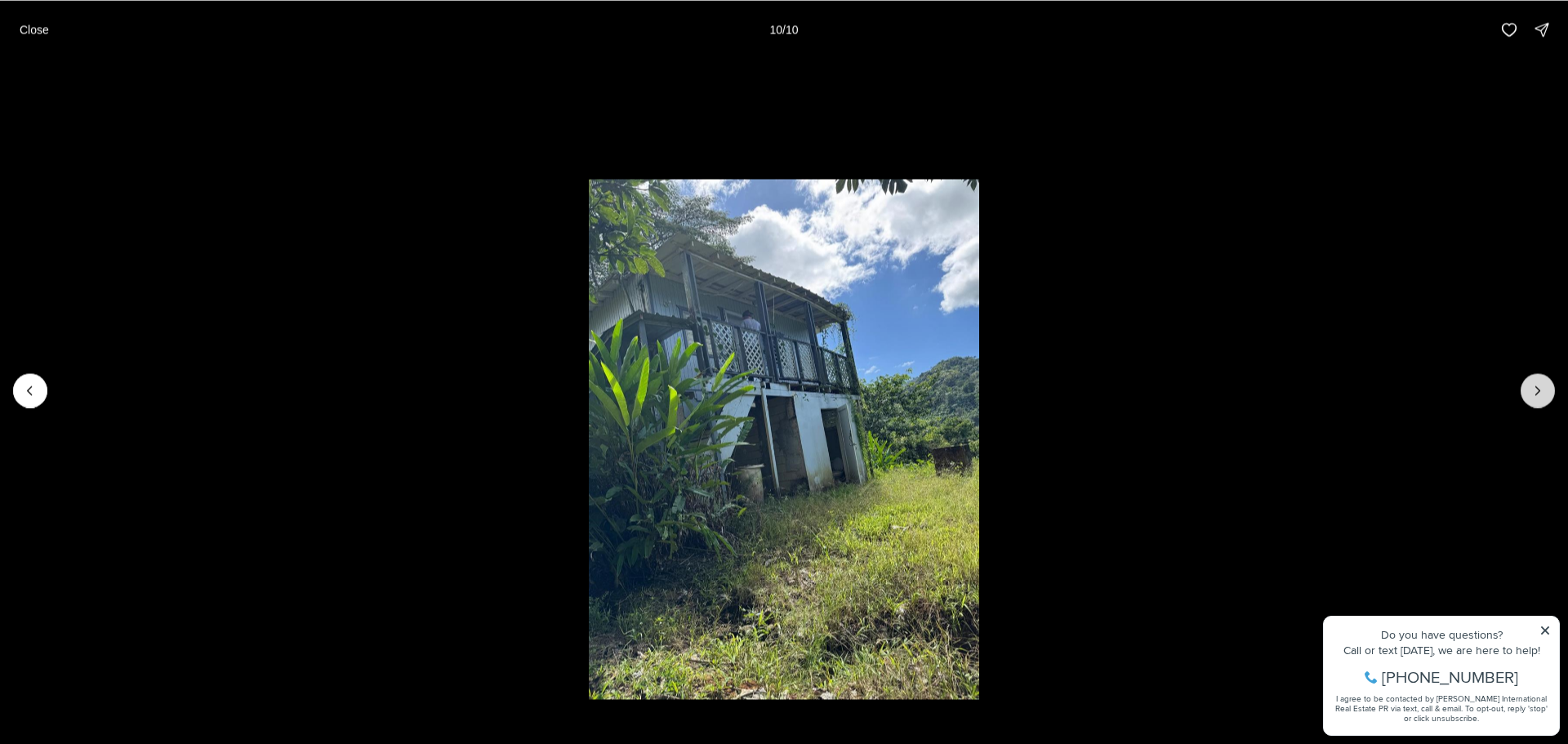
click at [1531, 398] on div at bounding box center [1537, 390] width 35 height 35
click at [31, 29] on p "Close" at bounding box center [35, 29] width 30 height 13
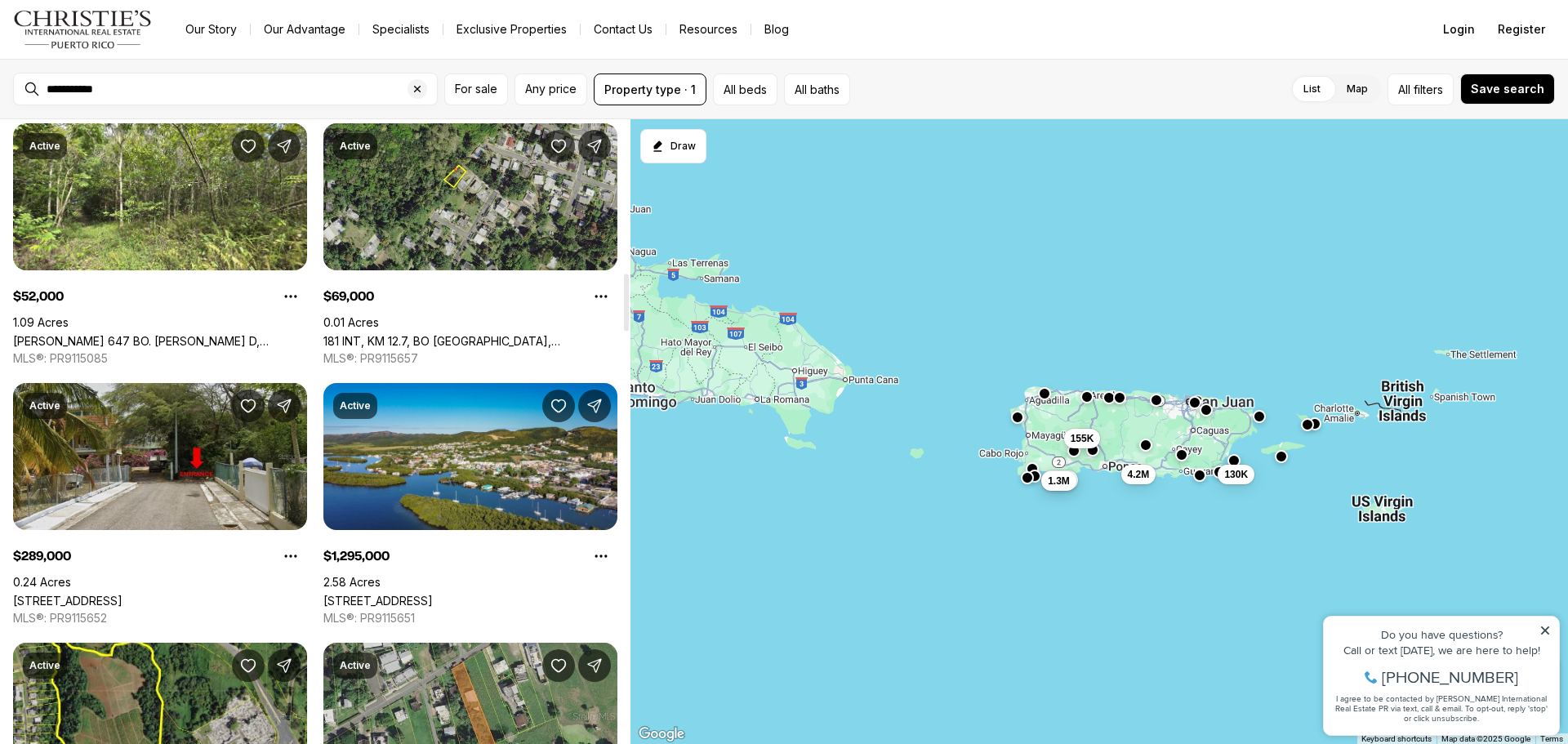
scroll to position [1879, 0]
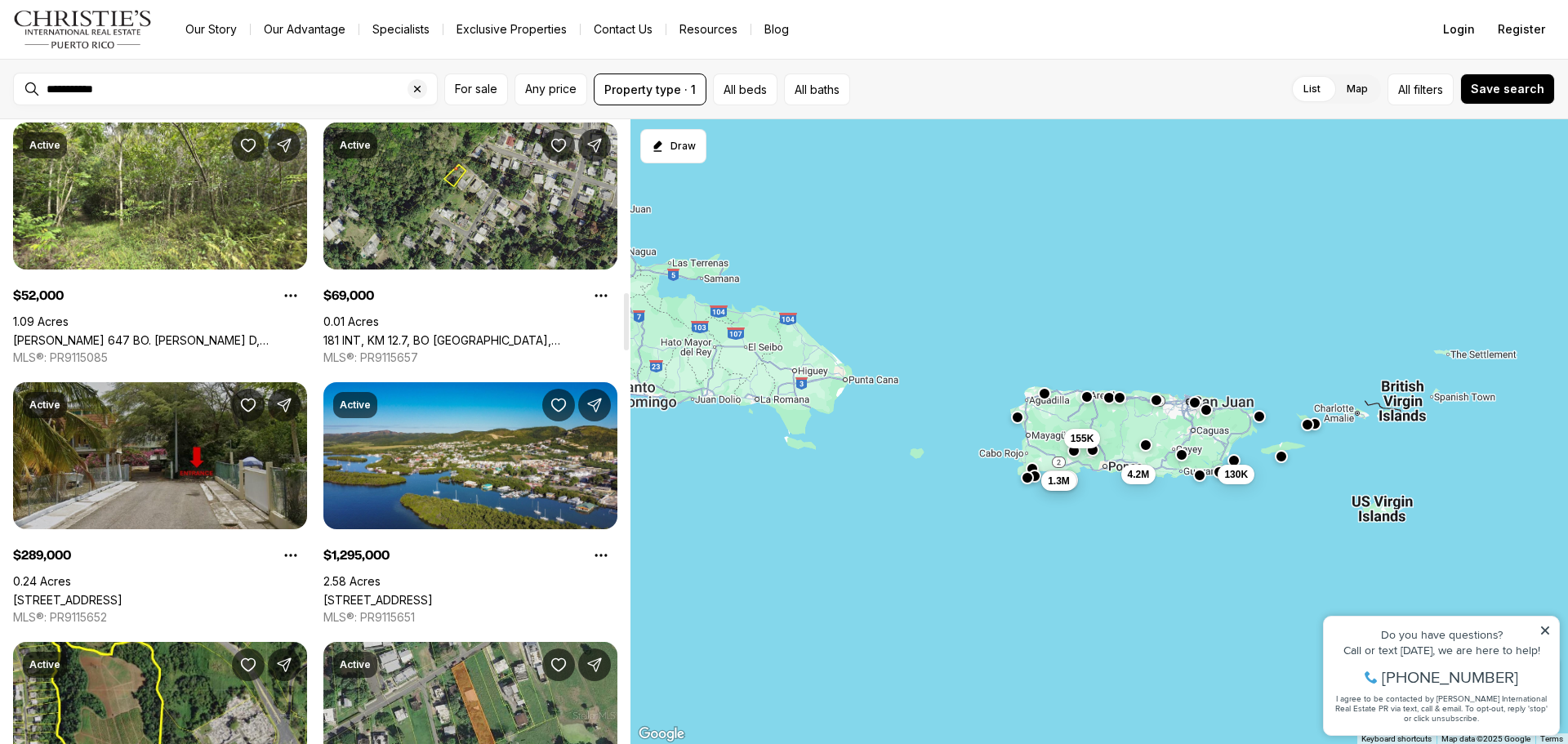
click at [122, 593] on link "[STREET_ADDRESS]" at bounding box center [67, 600] width 110 height 14
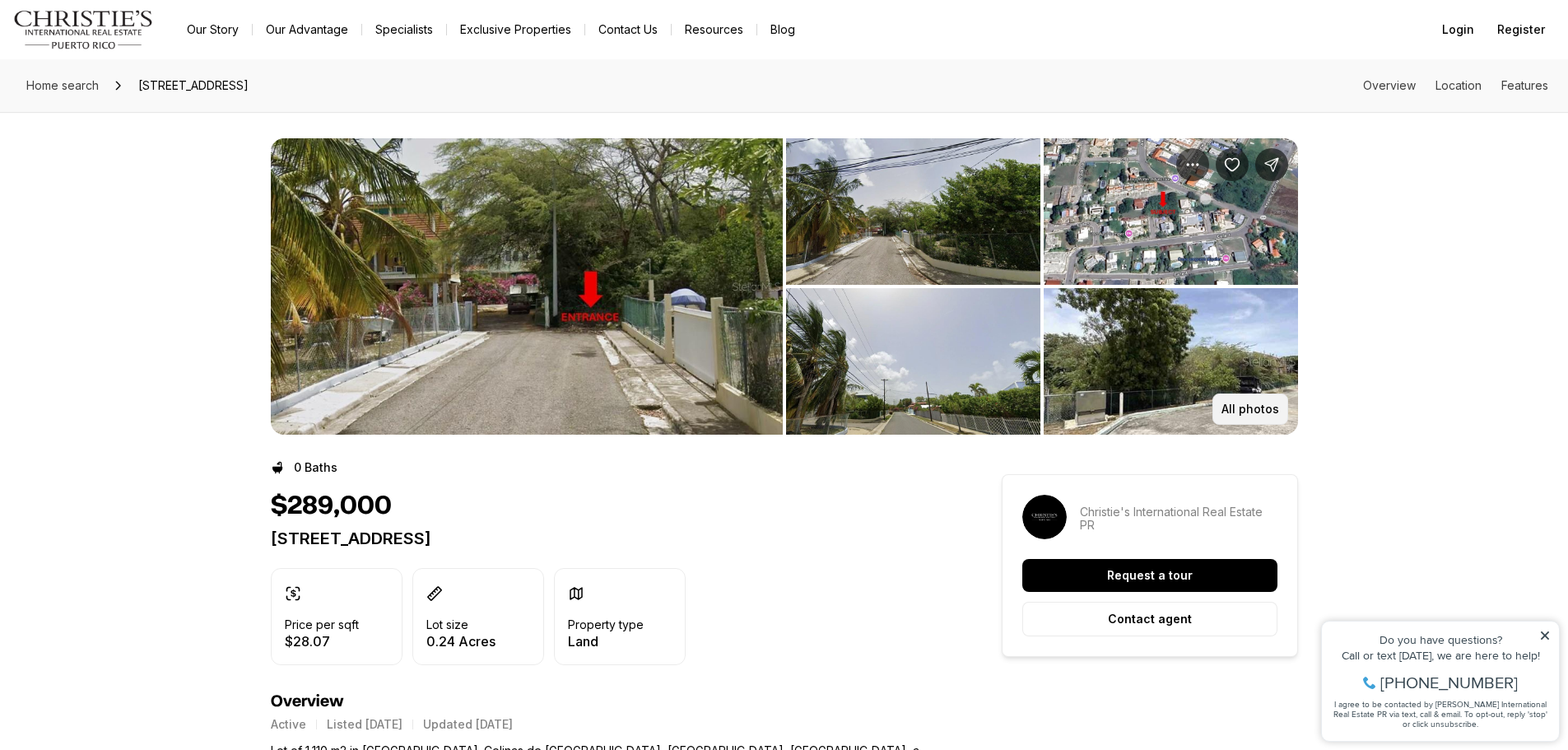
click at [1249, 415] on p "All photos" at bounding box center [1250, 408] width 58 height 13
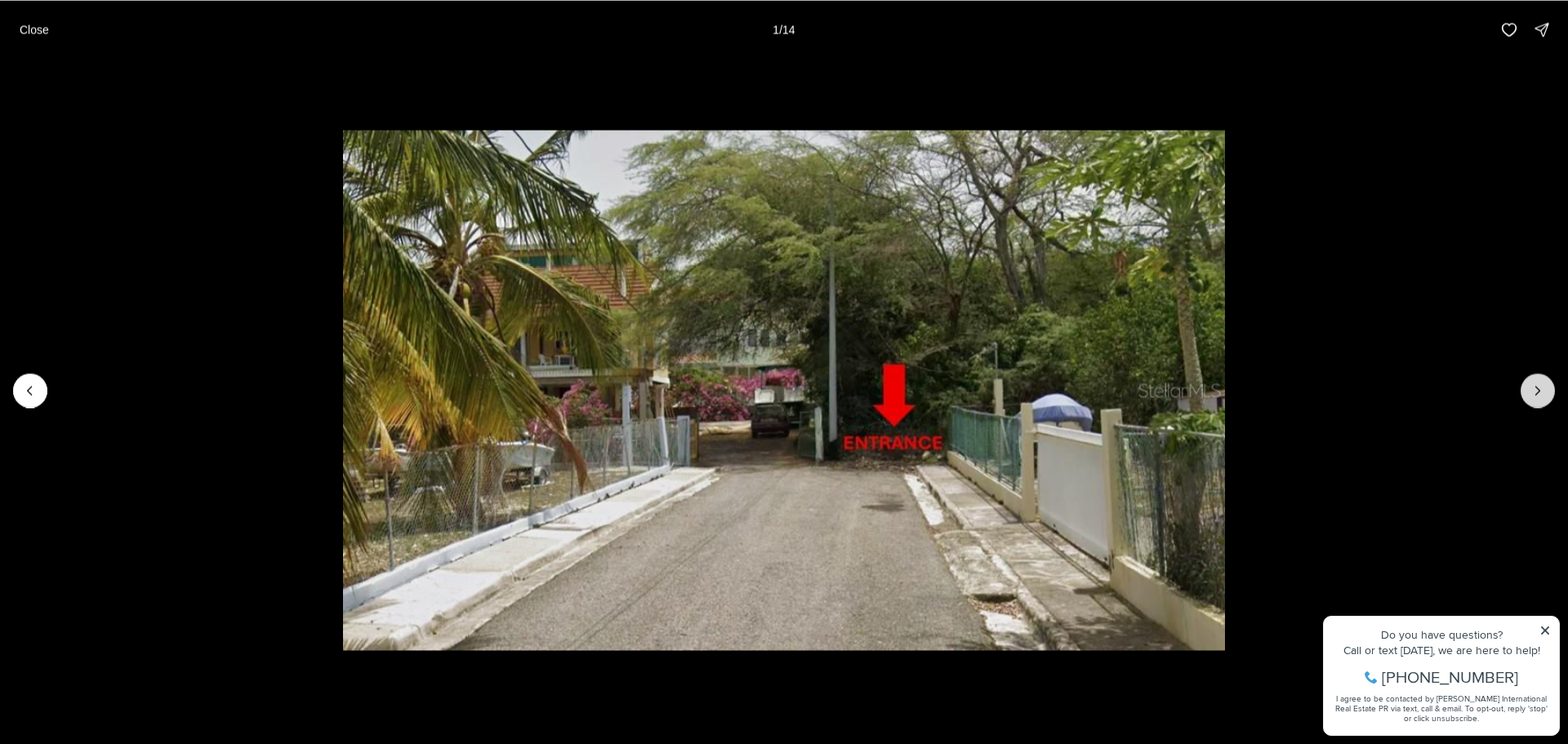
click at [1540, 391] on icon "Next slide" at bounding box center [1537, 390] width 17 height 17
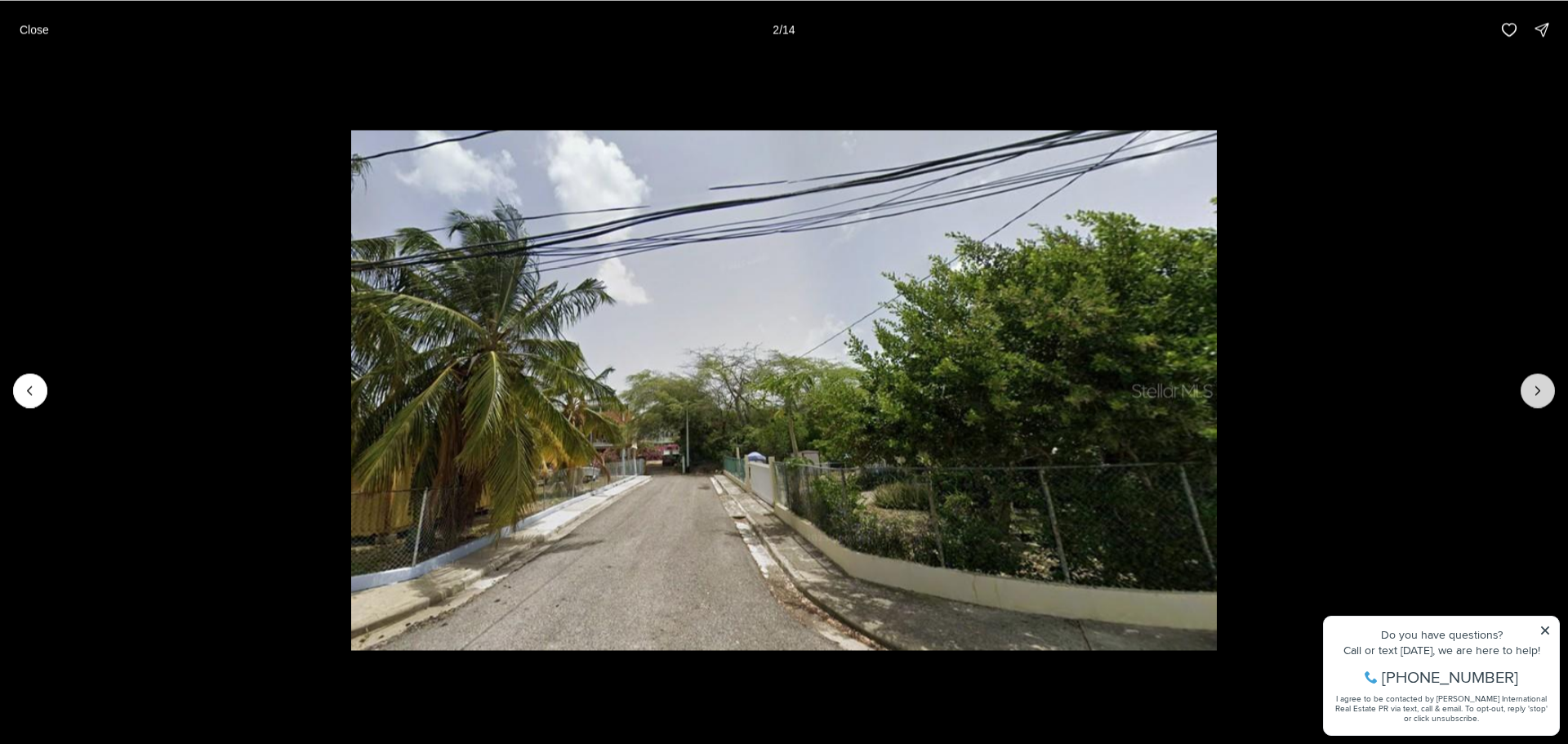
click at [1539, 391] on icon "Next slide" at bounding box center [1537, 390] width 4 height 8
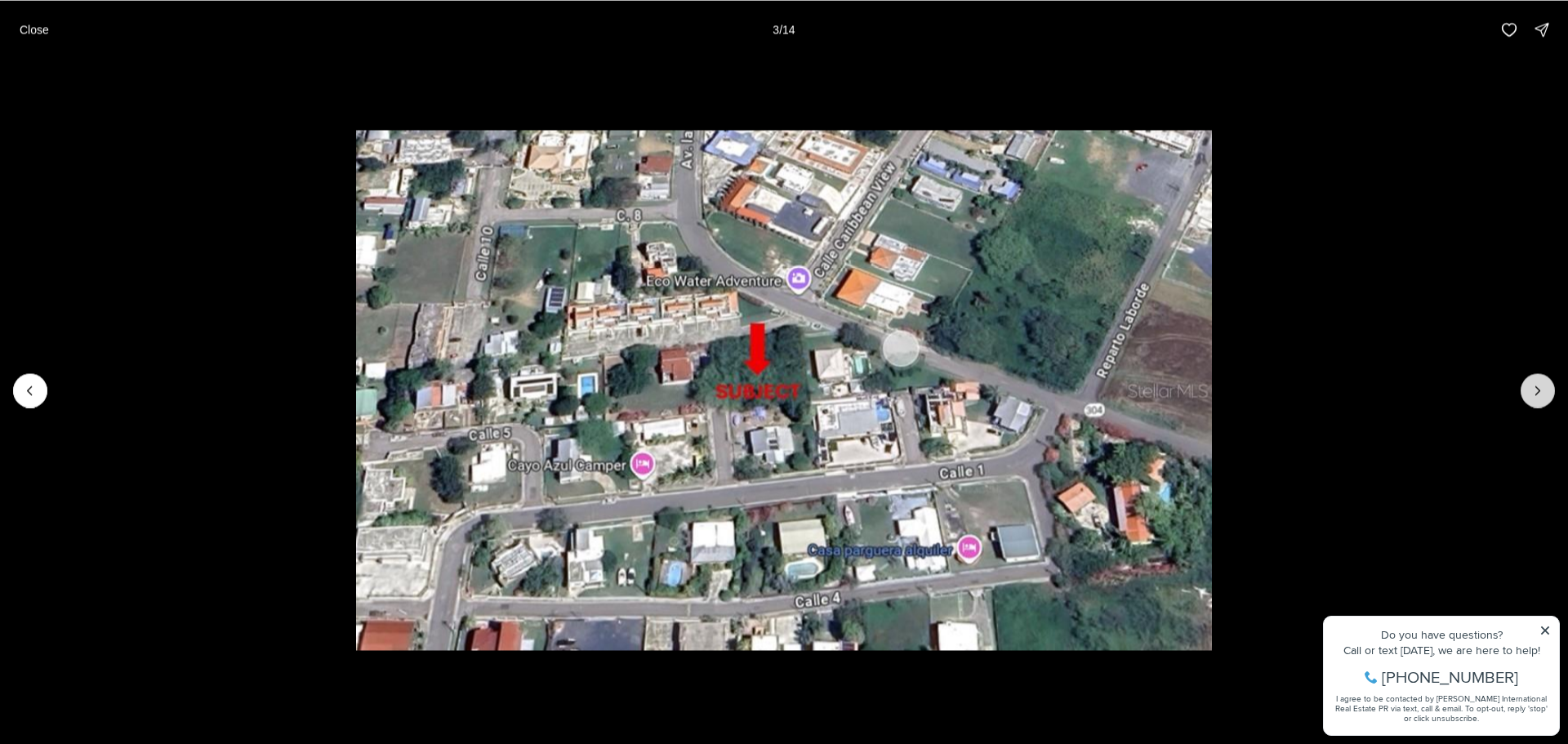
click at [1539, 391] on icon "Next slide" at bounding box center [1537, 390] width 4 height 8
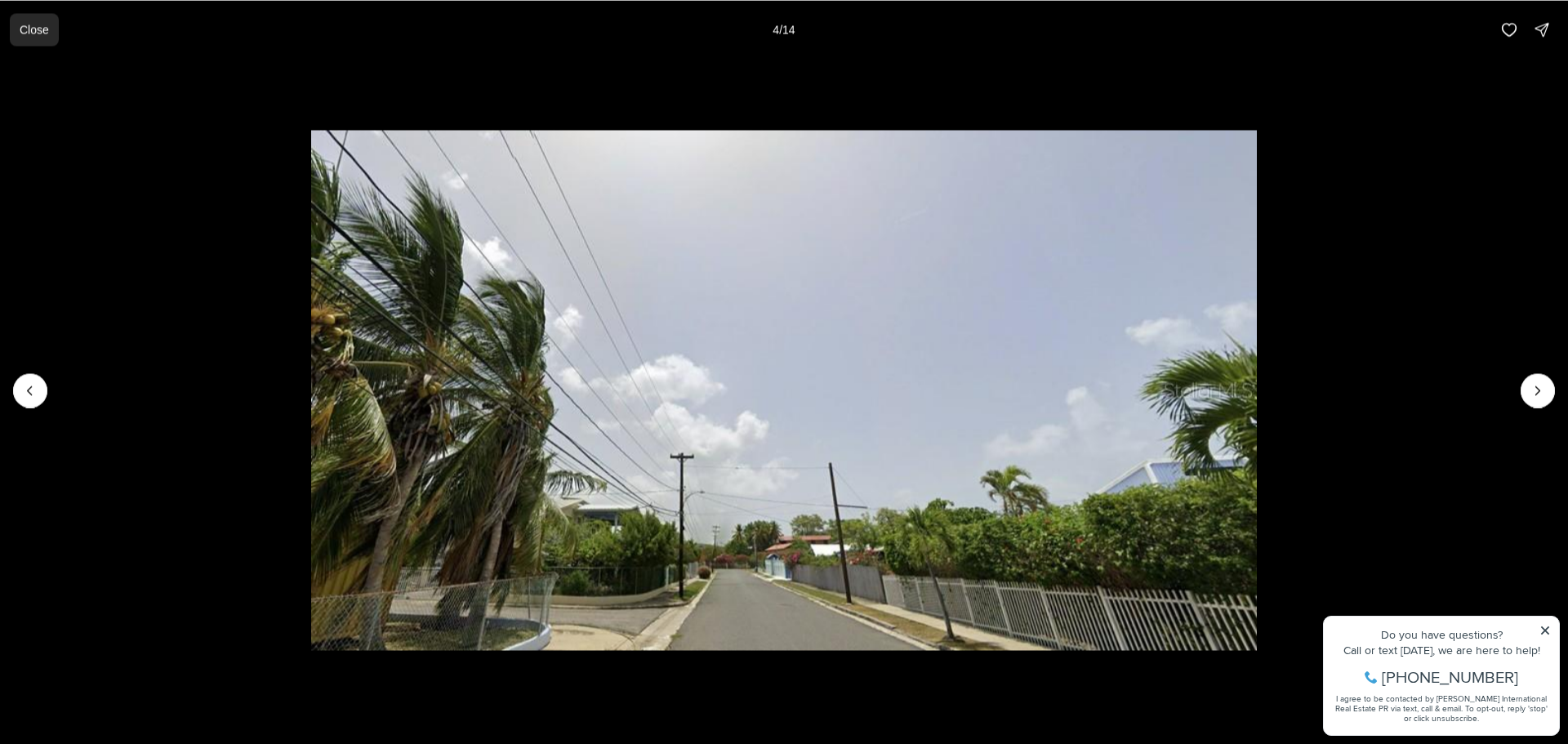
click at [41, 30] on p "Close" at bounding box center [35, 29] width 30 height 13
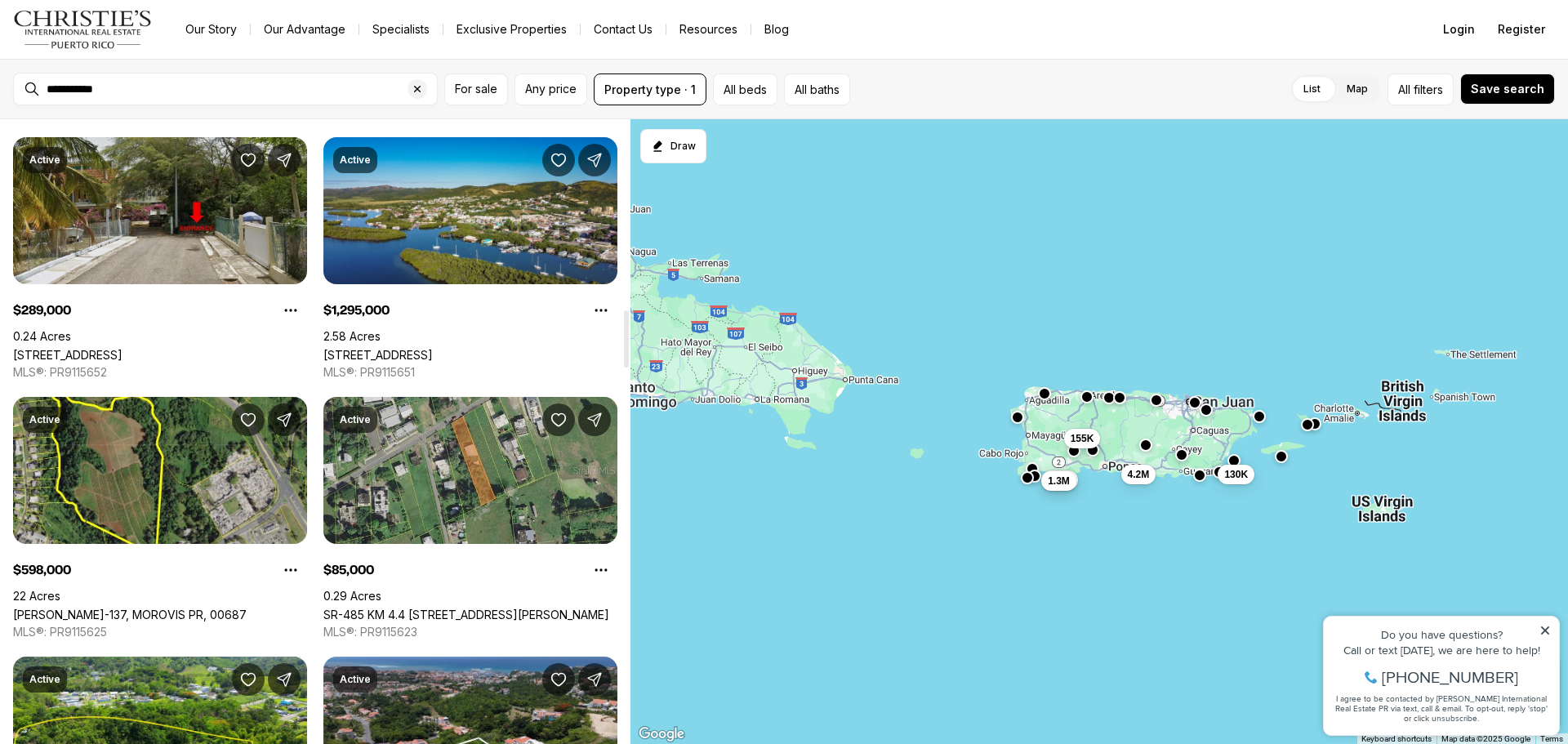
scroll to position [2206, 0]
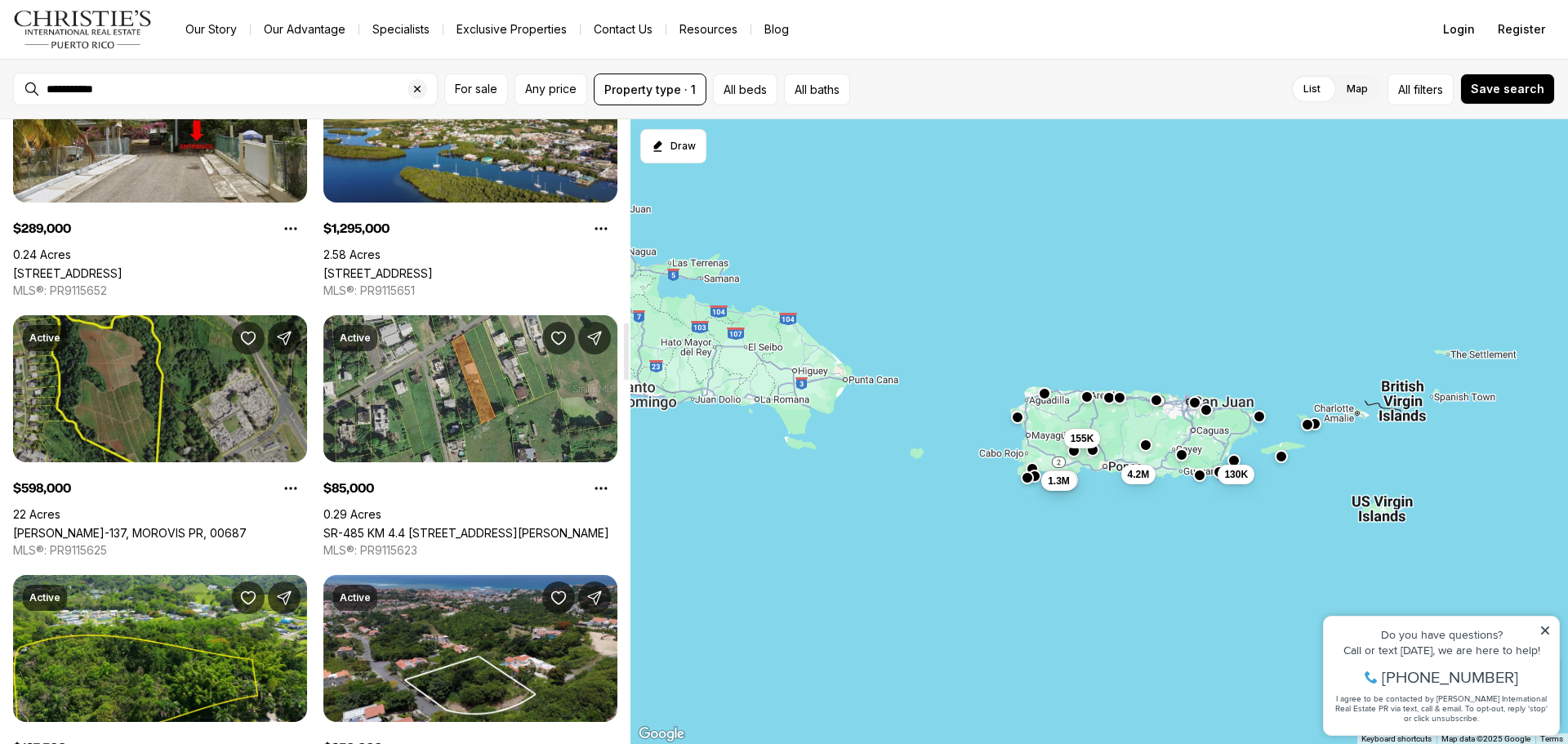
click at [195, 527] on link "[PERSON_NAME]-137, MOROVIS PR, 00687" at bounding box center [129, 534] width 234 height 14
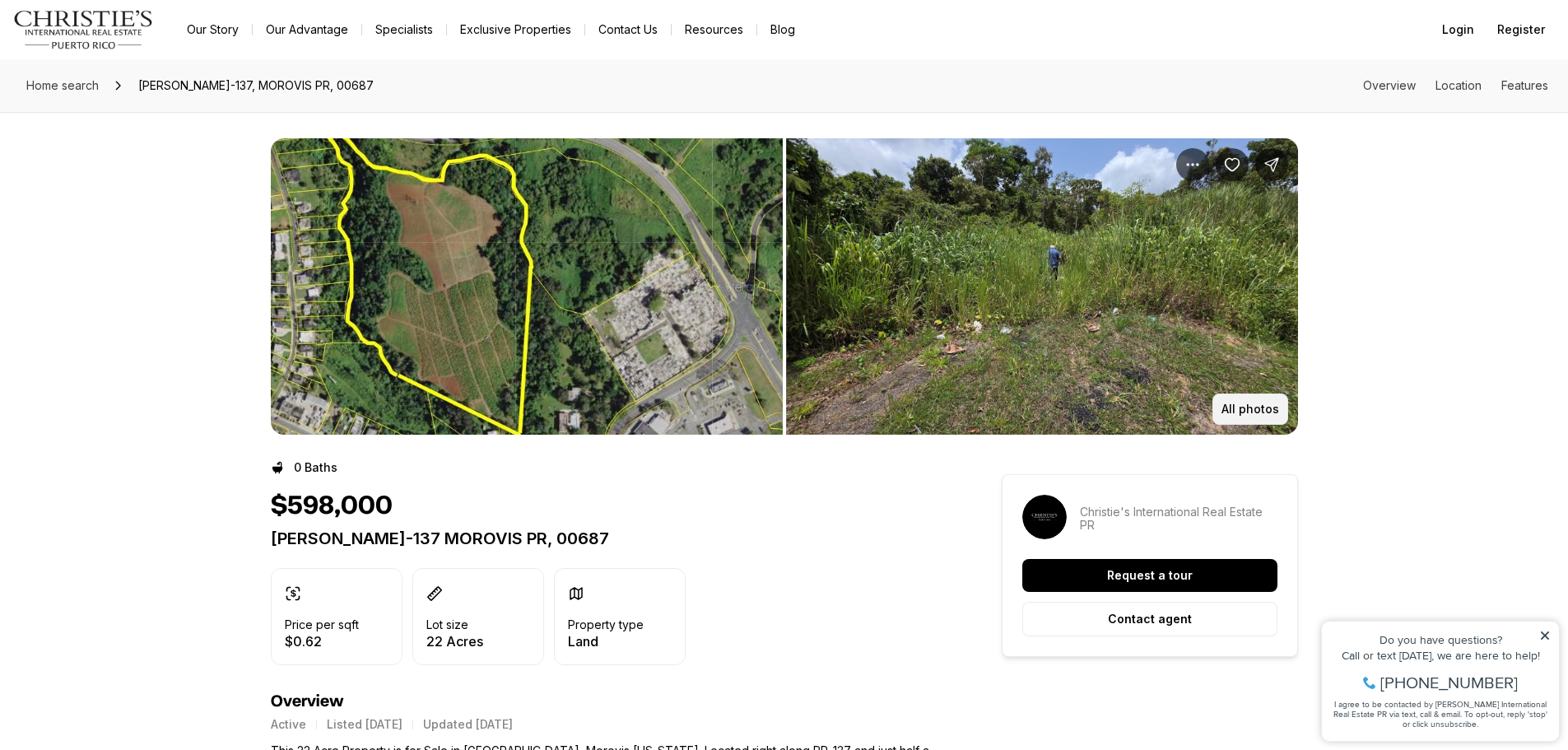
click at [1274, 408] on p "All photos" at bounding box center [1250, 408] width 58 height 13
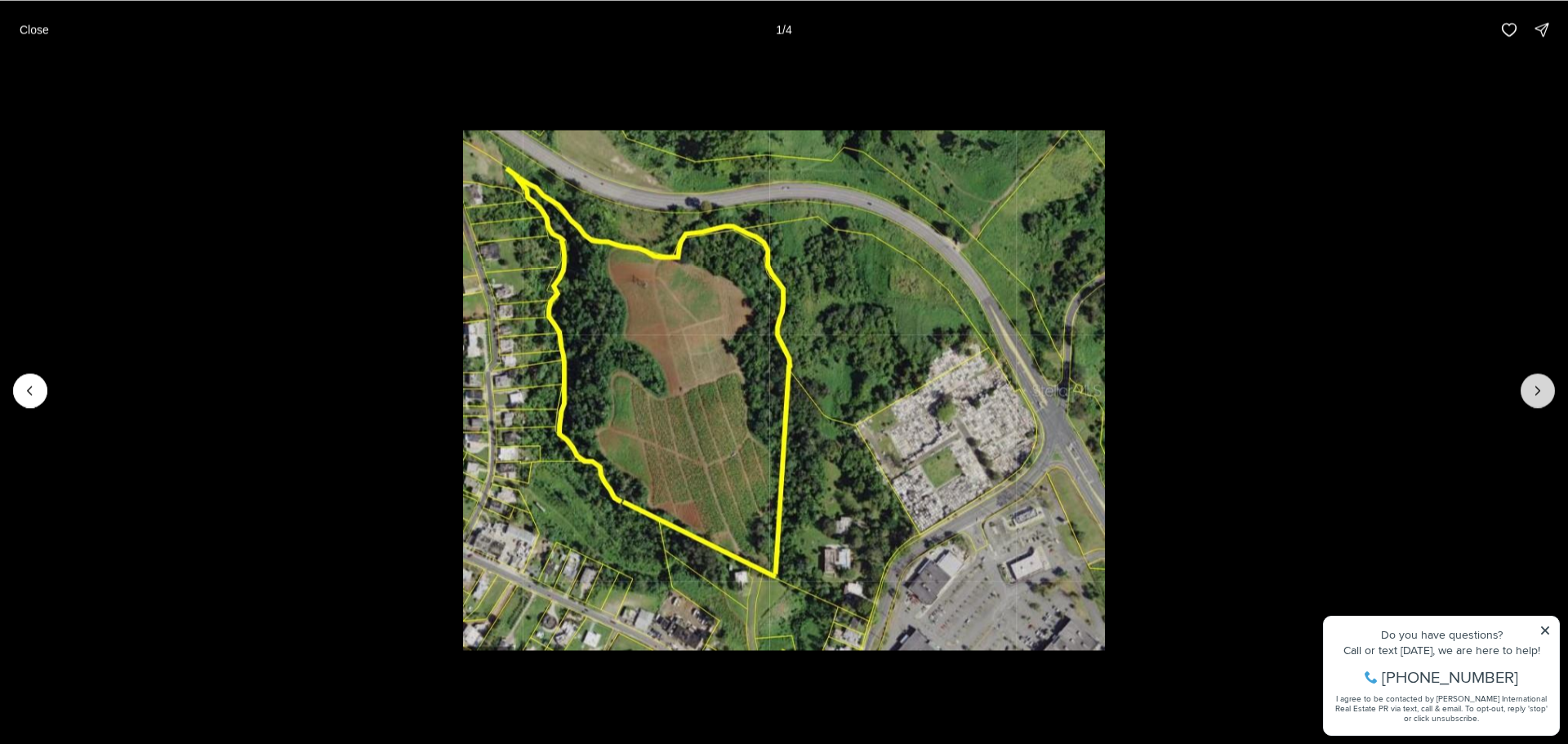
click at [1544, 394] on icon "Next slide" at bounding box center [1537, 390] width 17 height 17
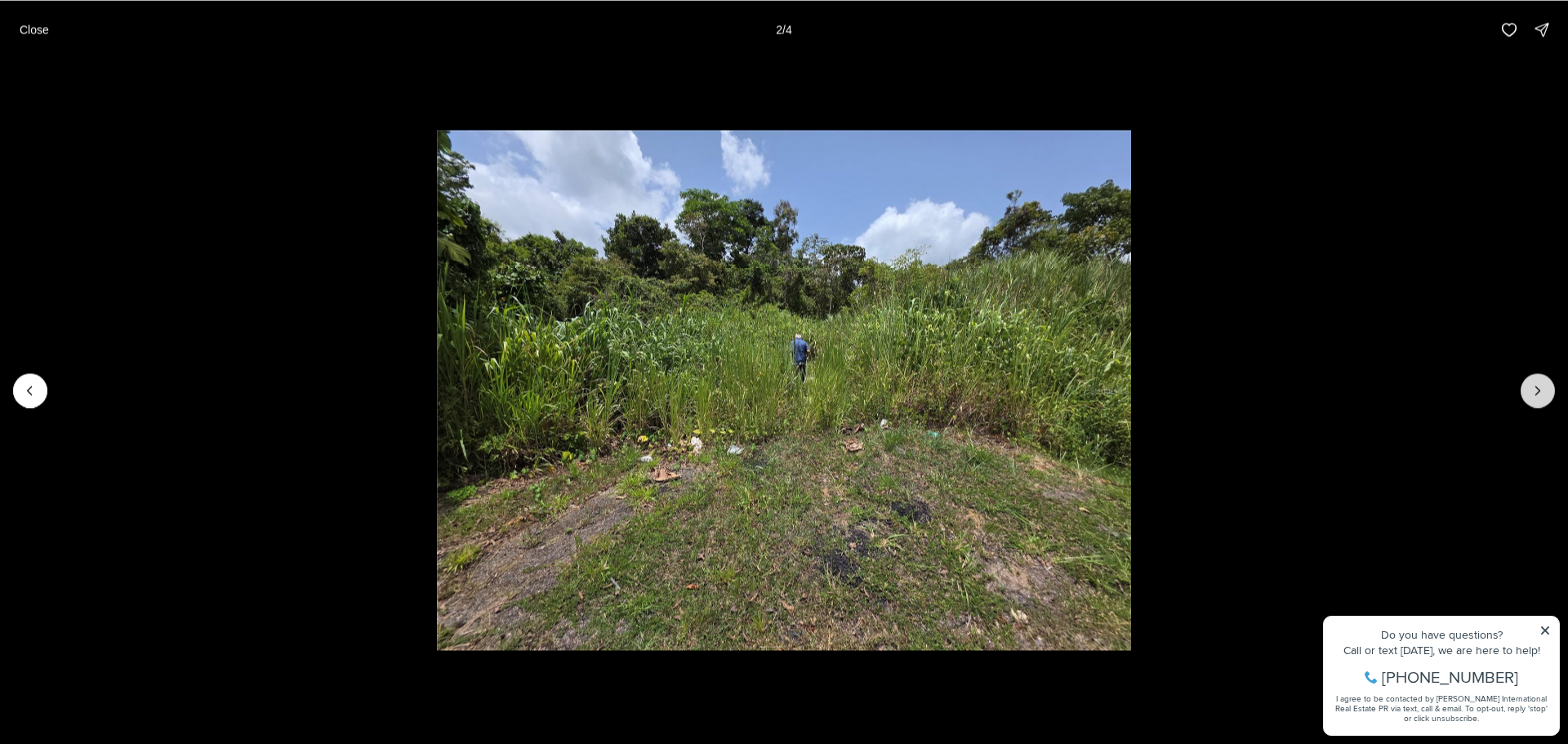
click at [1544, 394] on icon "Next slide" at bounding box center [1537, 390] width 17 height 17
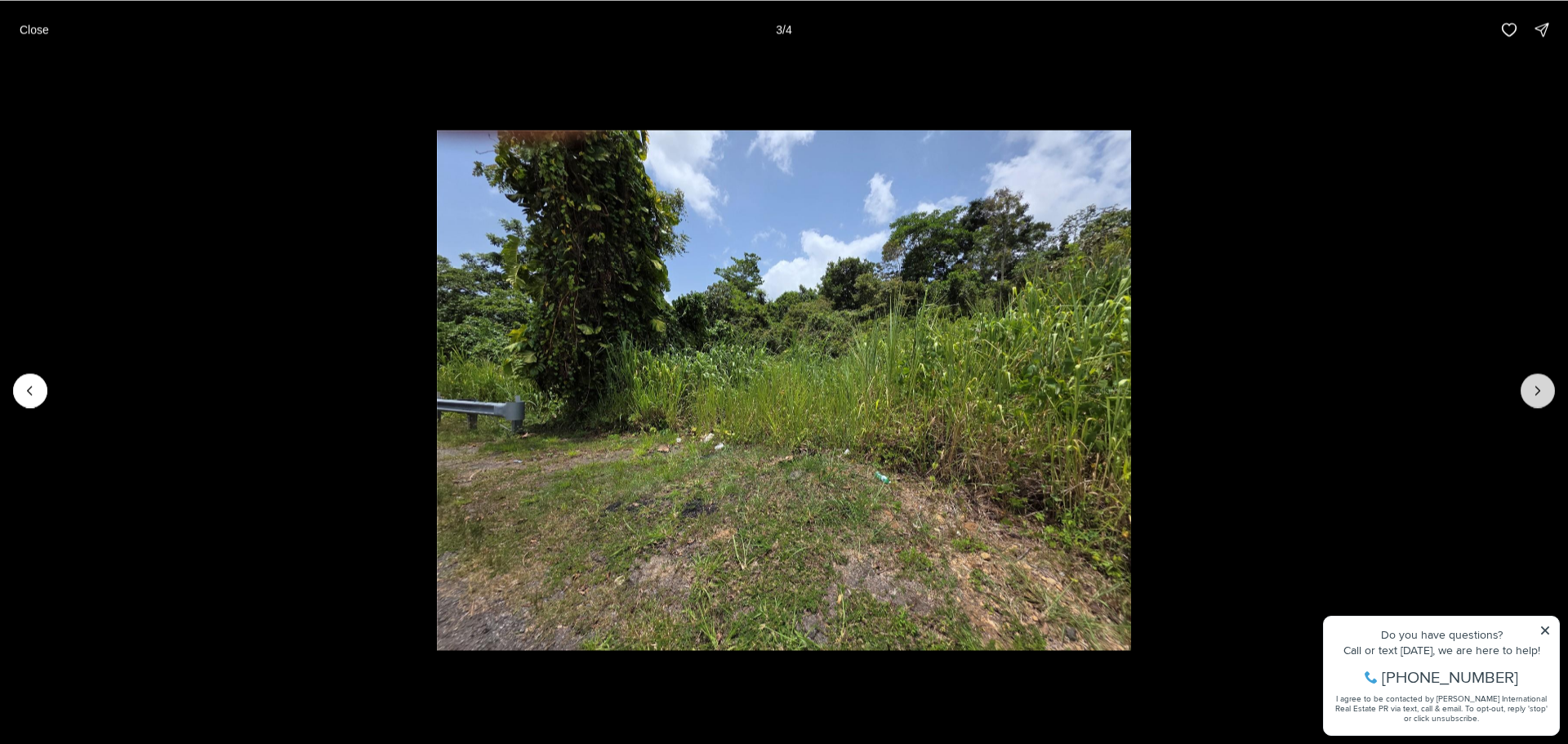
click at [1544, 394] on icon "Next slide" at bounding box center [1537, 390] width 17 height 17
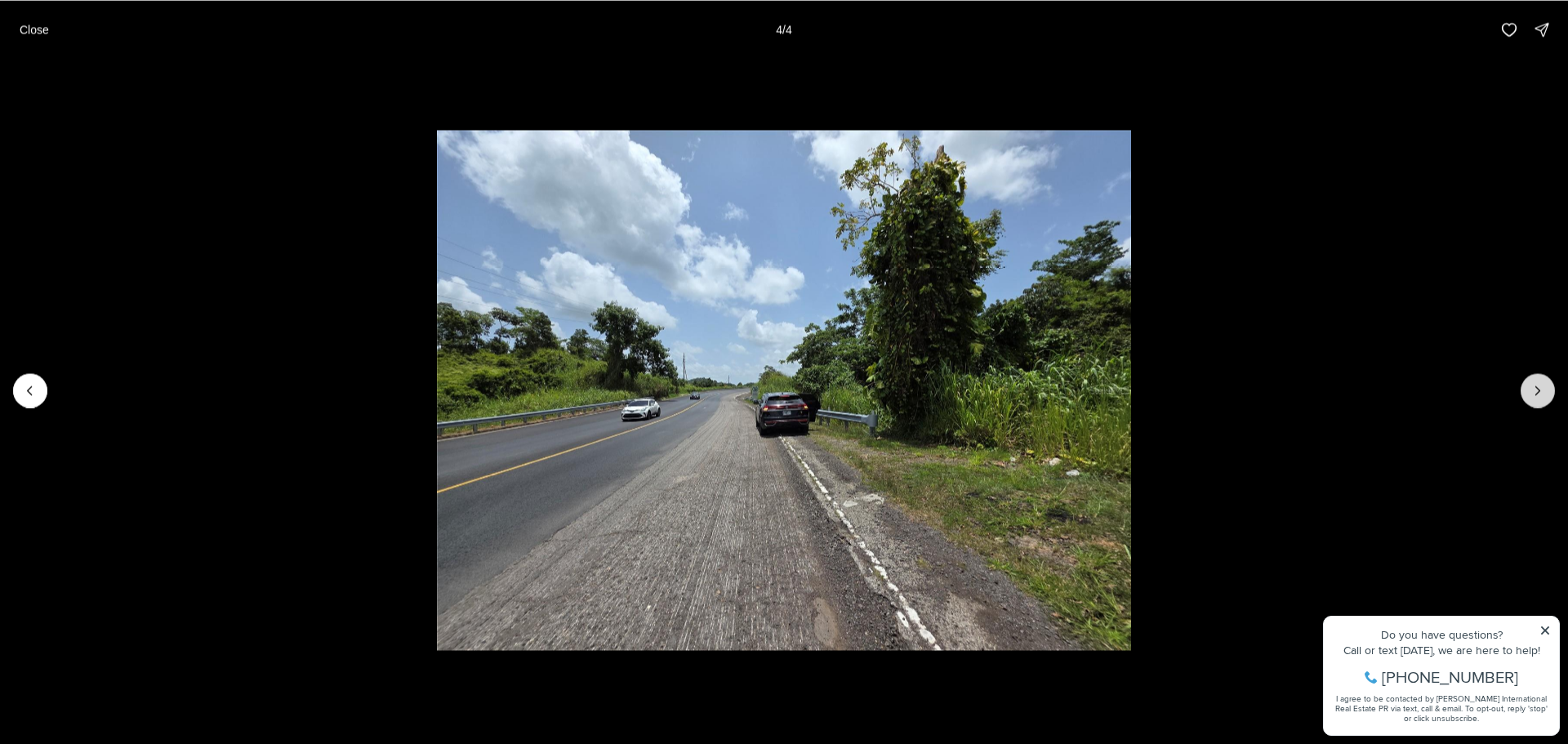
click at [1544, 394] on div at bounding box center [1537, 390] width 35 height 35
click at [35, 27] on p "Close" at bounding box center [35, 29] width 30 height 13
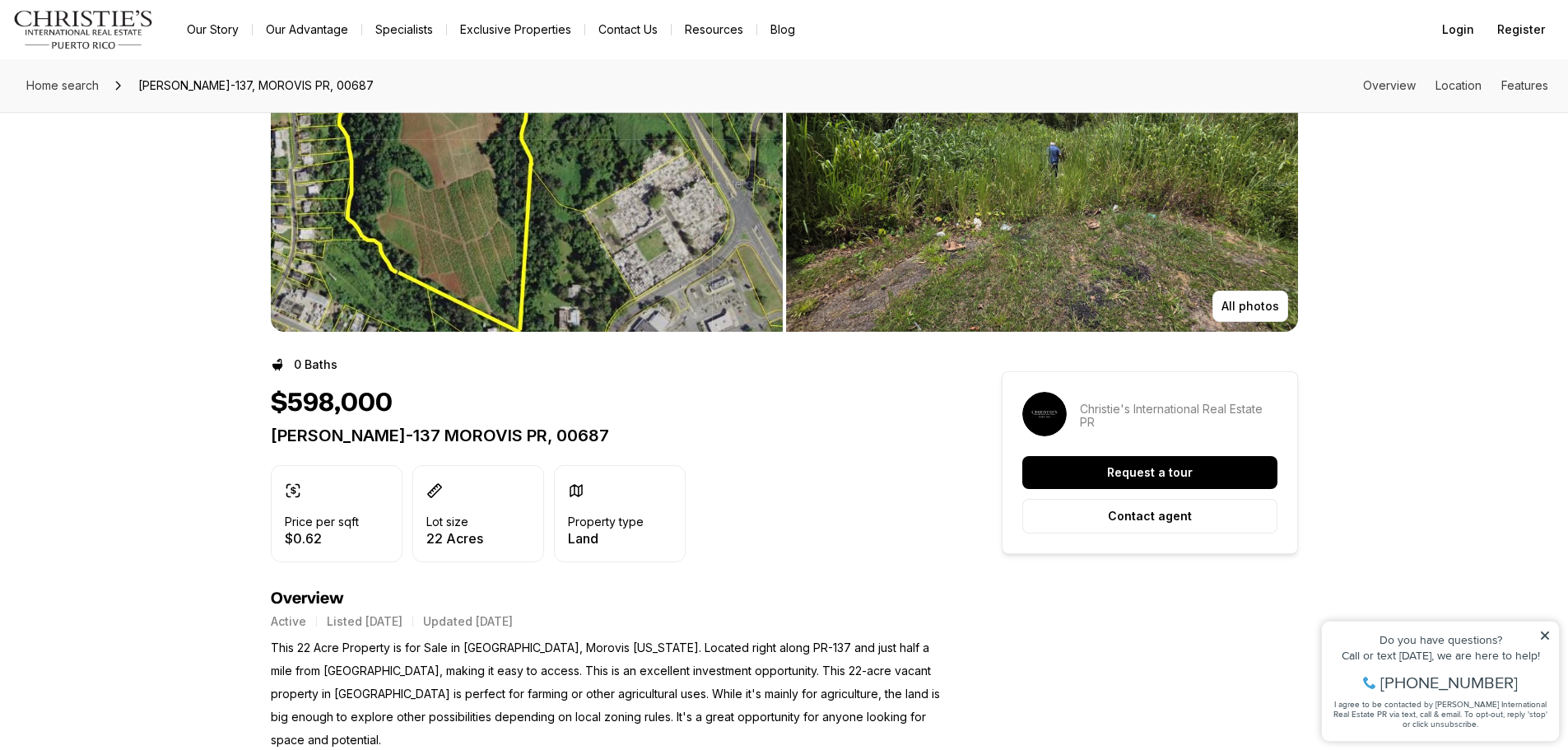
scroll to position [330, 0]
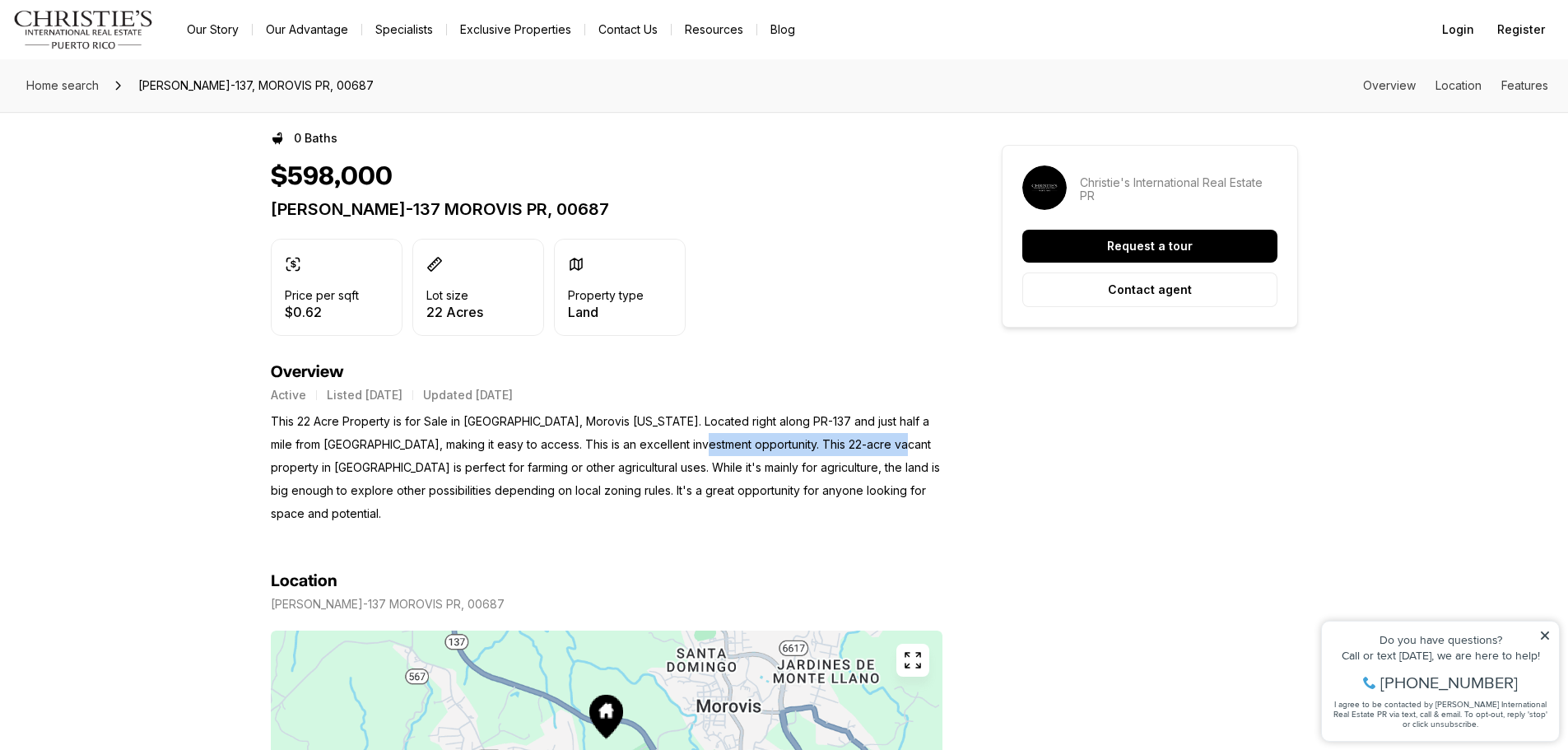
drag, startPoint x: 668, startPoint y: 440, endPoint x: 863, endPoint y: 448, distance: 195.2
click at [863, 448] on p "This 22 Acre Property is for Sale in Barrio Morovis Sur, Morovis Puerto Rico. L…" at bounding box center [606, 468] width 672 height 116
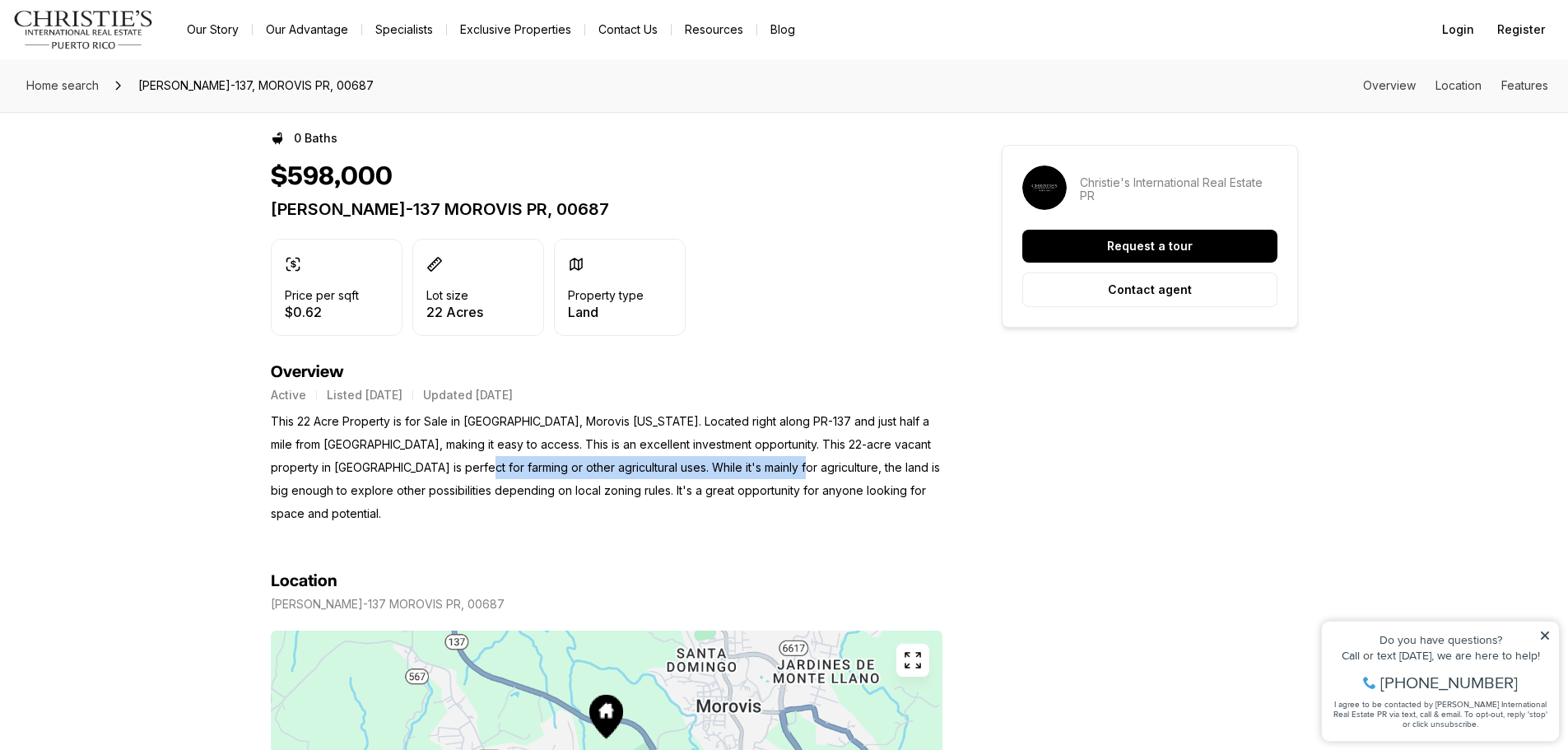
drag, startPoint x: 461, startPoint y: 464, endPoint x: 763, endPoint y: 474, distance: 302.2
click at [763, 474] on p "This 22 Acre Property is for Sale in Barrio Morovis Sur, Morovis Puerto Rico. L…" at bounding box center [606, 468] width 672 height 116
drag, startPoint x: 563, startPoint y: 496, endPoint x: 678, endPoint y: 496, distance: 115.0
click at [678, 496] on p "This 22 Acre Property is for Sale in Barrio Morovis Sur, Morovis Puerto Rico. L…" at bounding box center [606, 468] width 672 height 116
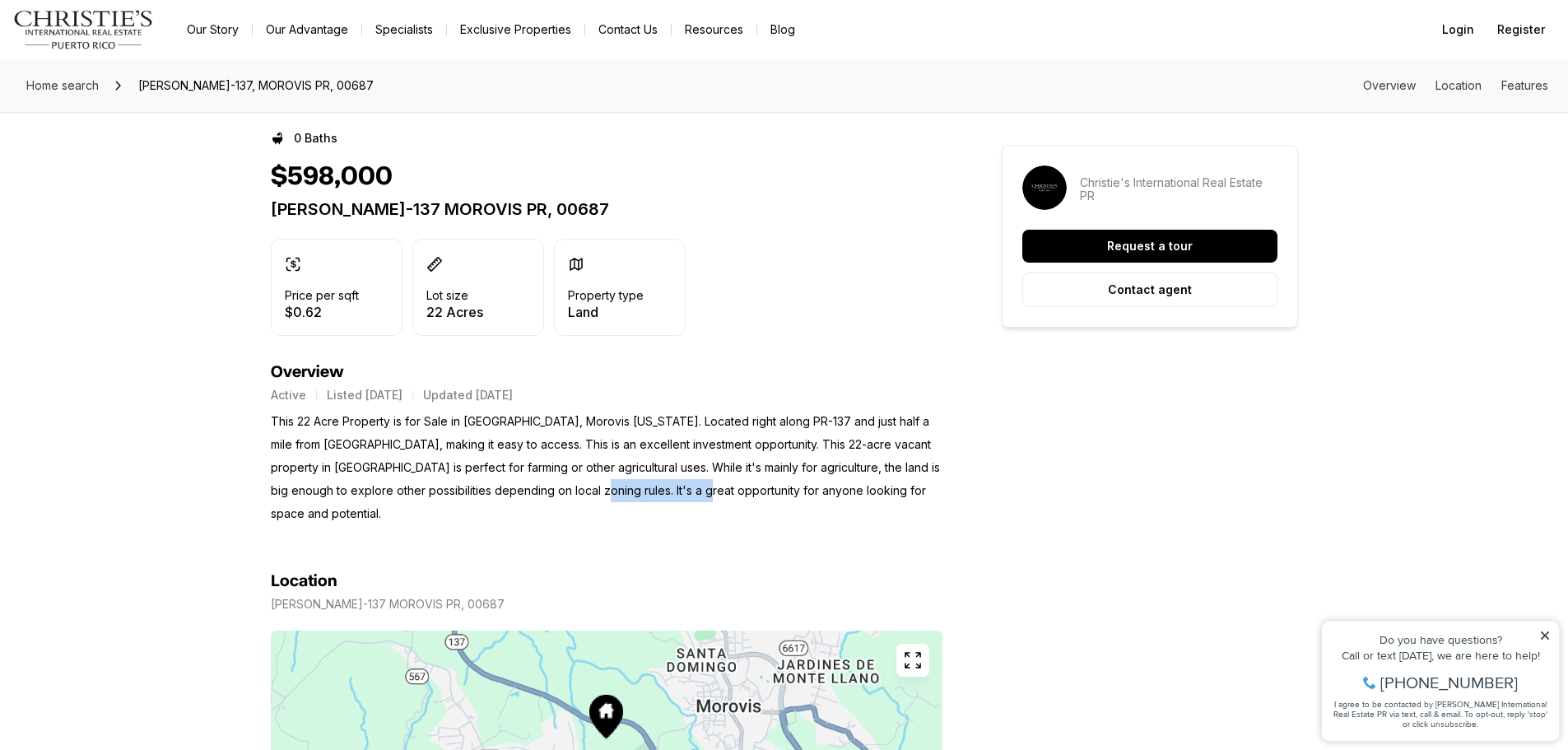
click at [678, 496] on p "This 22 Acre Property is for Sale in Barrio Morovis Sur, Morovis Puerto Rico. L…" at bounding box center [606, 468] width 672 height 116
drag, startPoint x: 684, startPoint y: 492, endPoint x: 683, endPoint y: 517, distance: 25.0
click at [683, 517] on p "This 22 Acre Property is for Sale in Barrio Morovis Sur, Morovis Puerto Rico. L…" at bounding box center [606, 468] width 672 height 116
click at [679, 530] on section "Location CARR-137 MOROVIS PR, 00687 Copy address" at bounding box center [606, 729] width 672 height 406
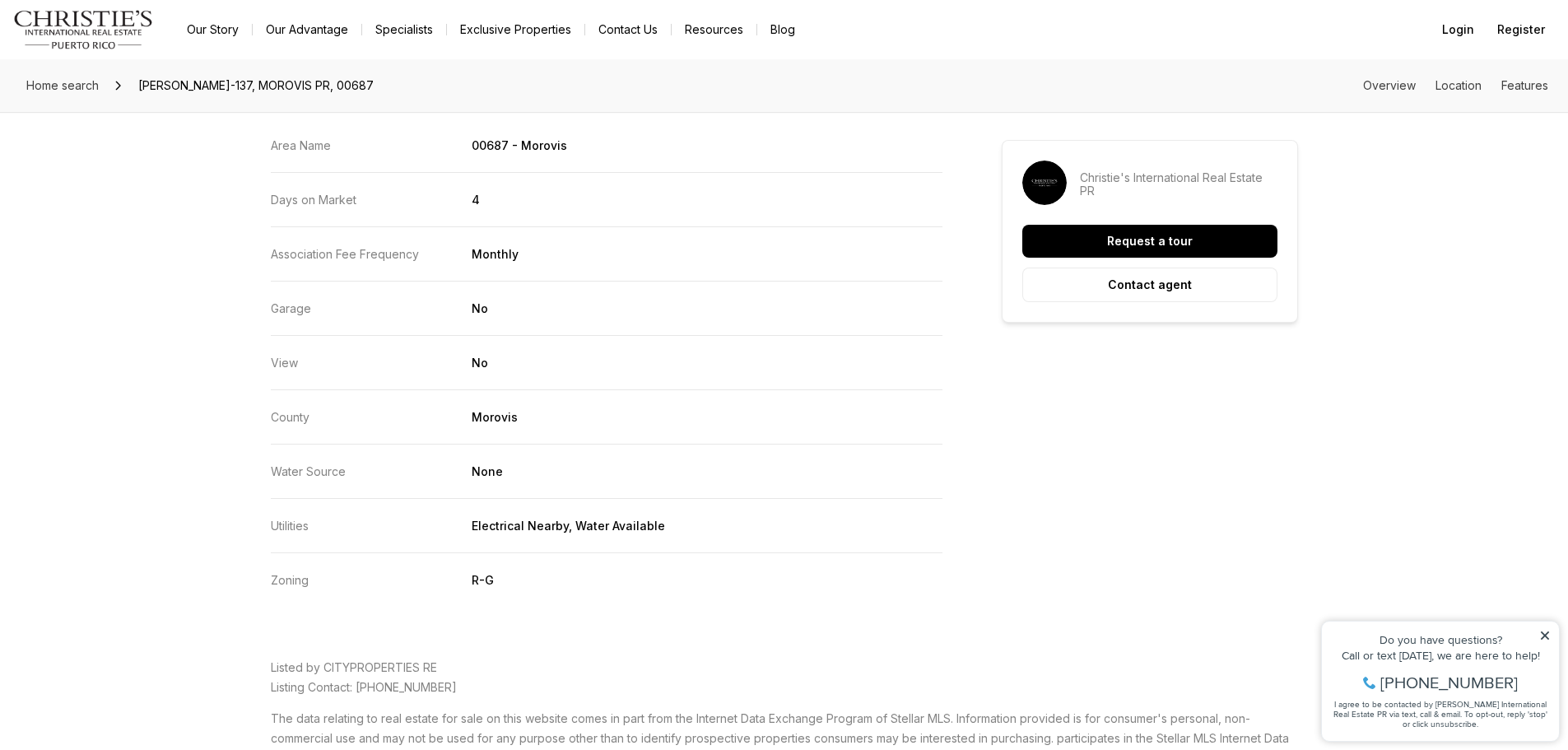
scroll to position [1483, 0]
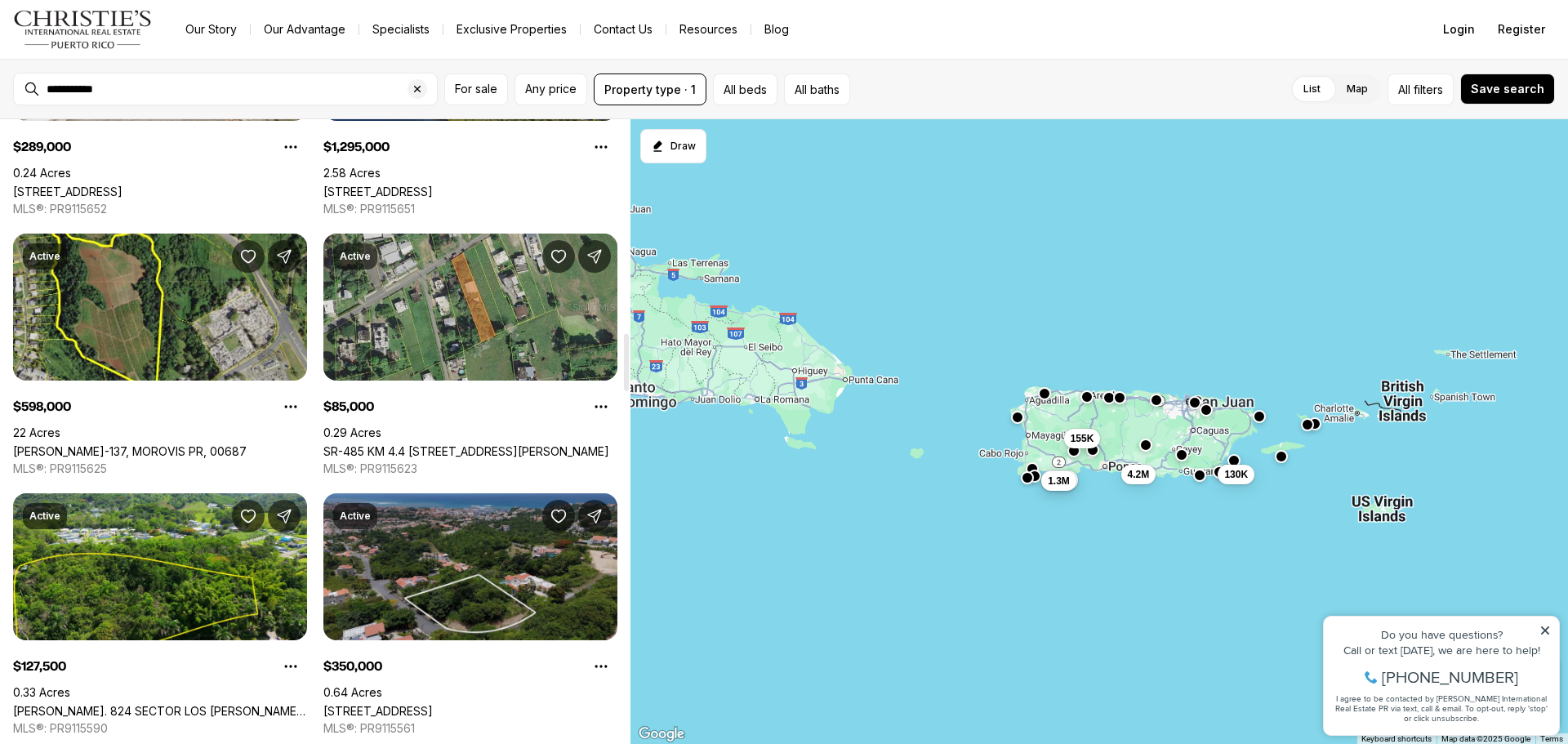
scroll to position [2451, 0]
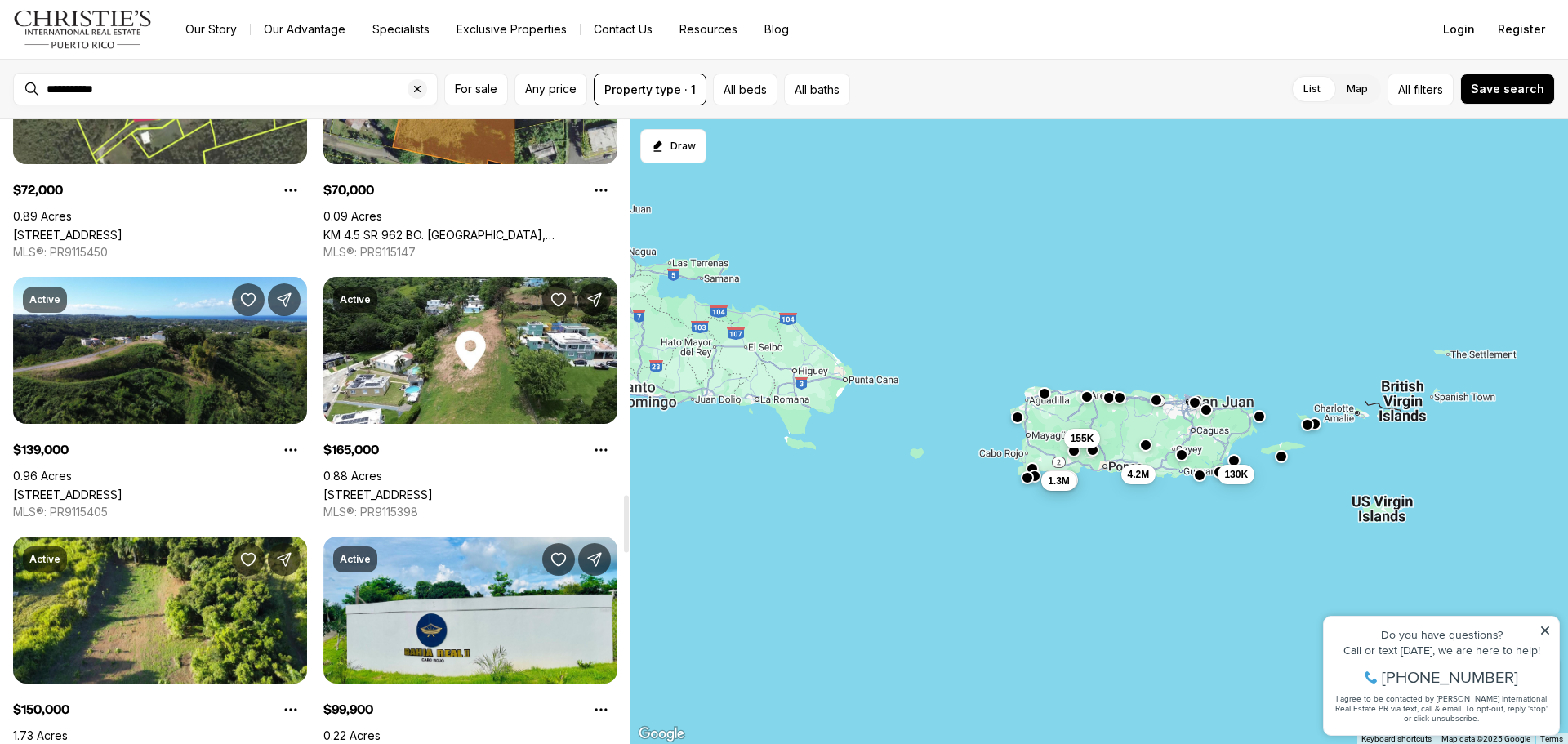
scroll to position [4086, 0]
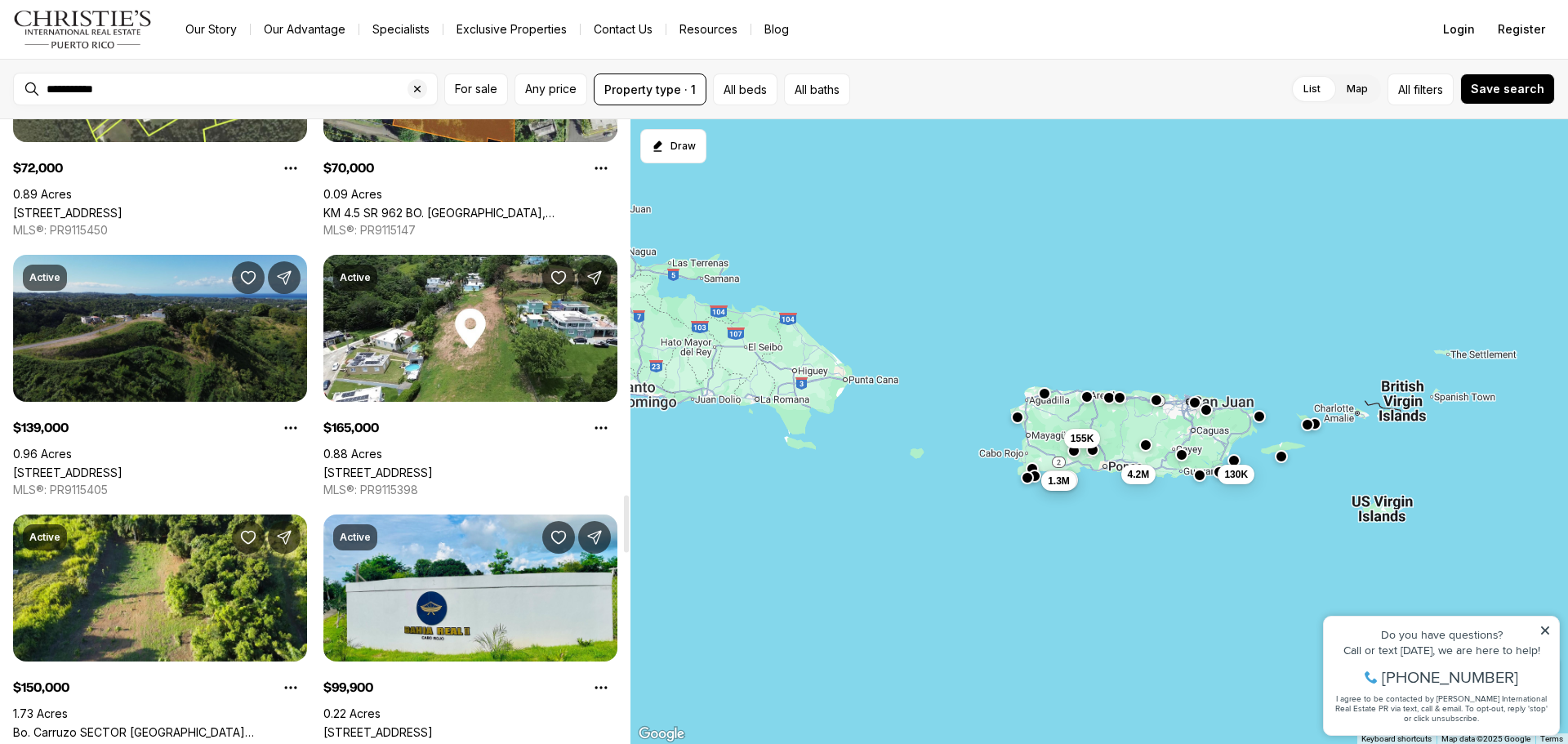
click at [122, 465] on link "[STREET_ADDRESS]" at bounding box center [67, 472] width 110 height 14
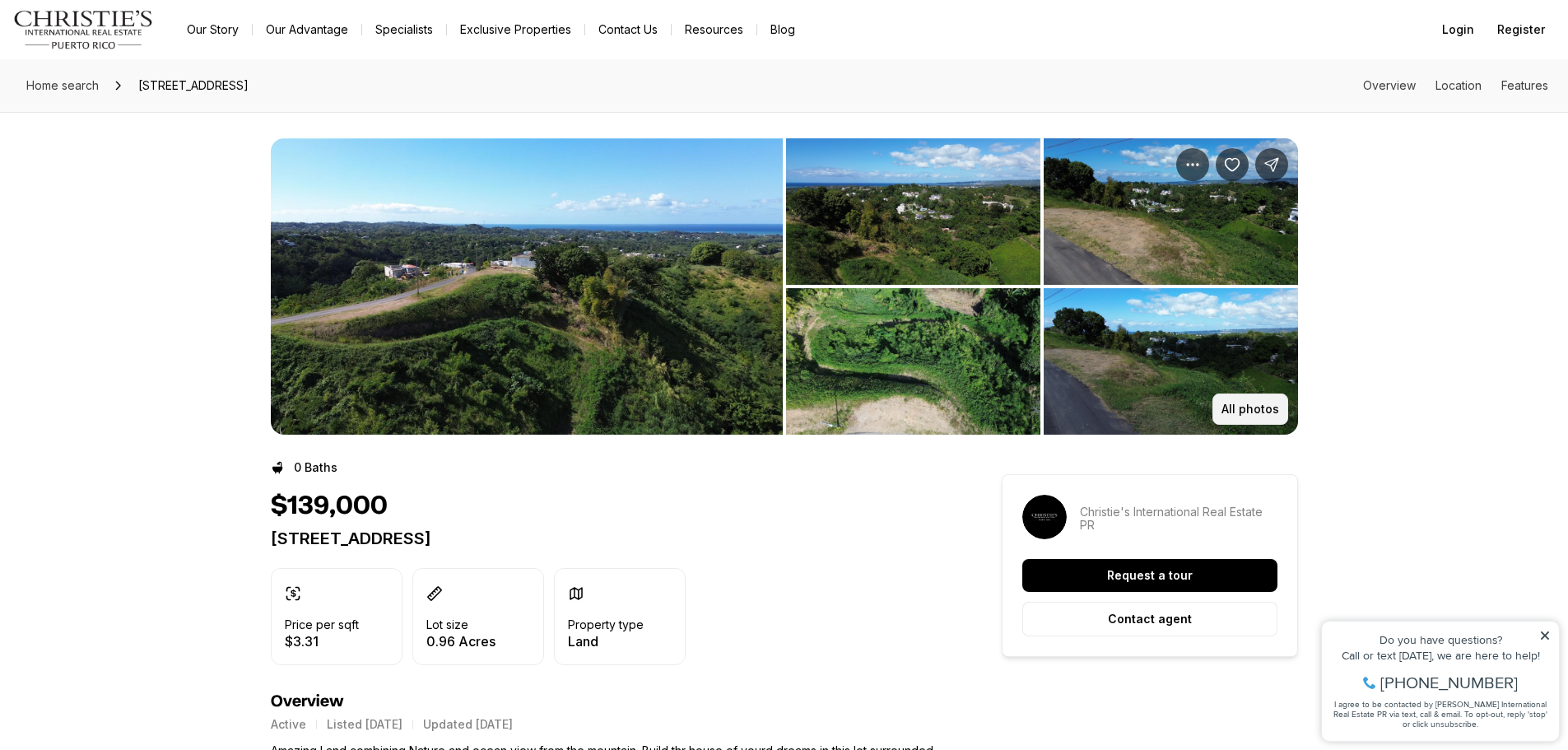
click at [1262, 411] on p "All photos" at bounding box center [1250, 408] width 58 height 13
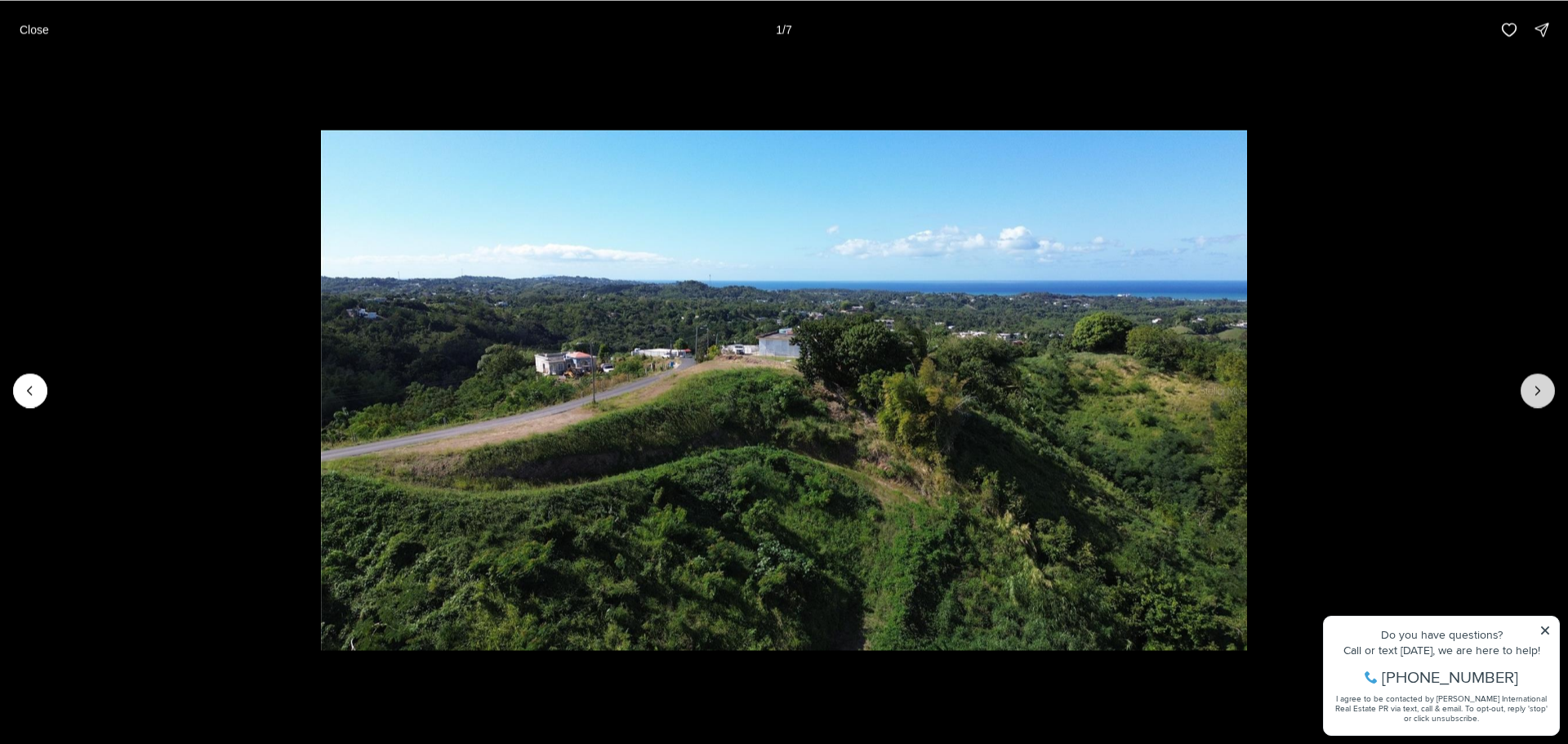
click at [1535, 393] on icon "Next slide" at bounding box center [1537, 390] width 17 height 17
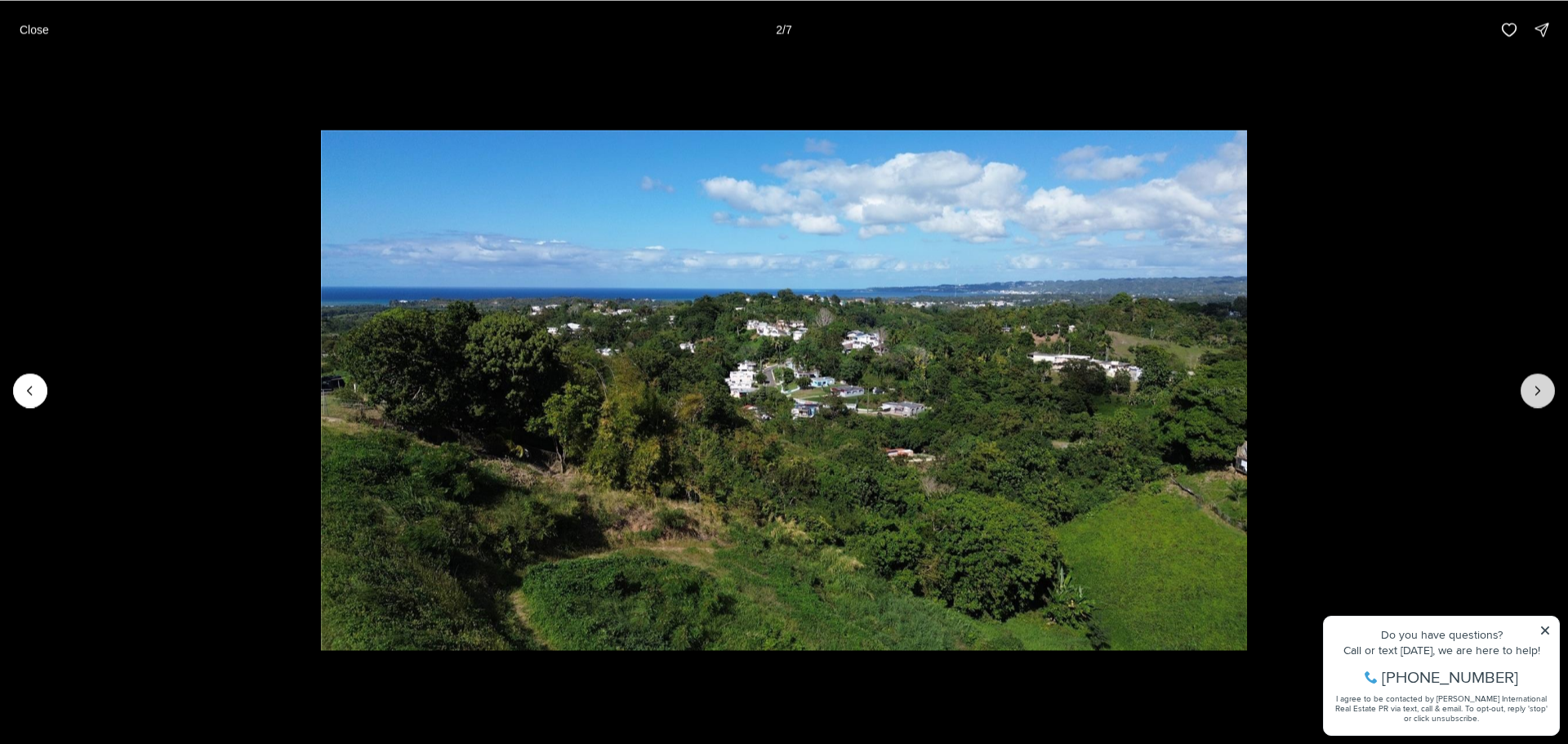
click at [1535, 394] on icon "Next slide" at bounding box center [1537, 390] width 4 height 8
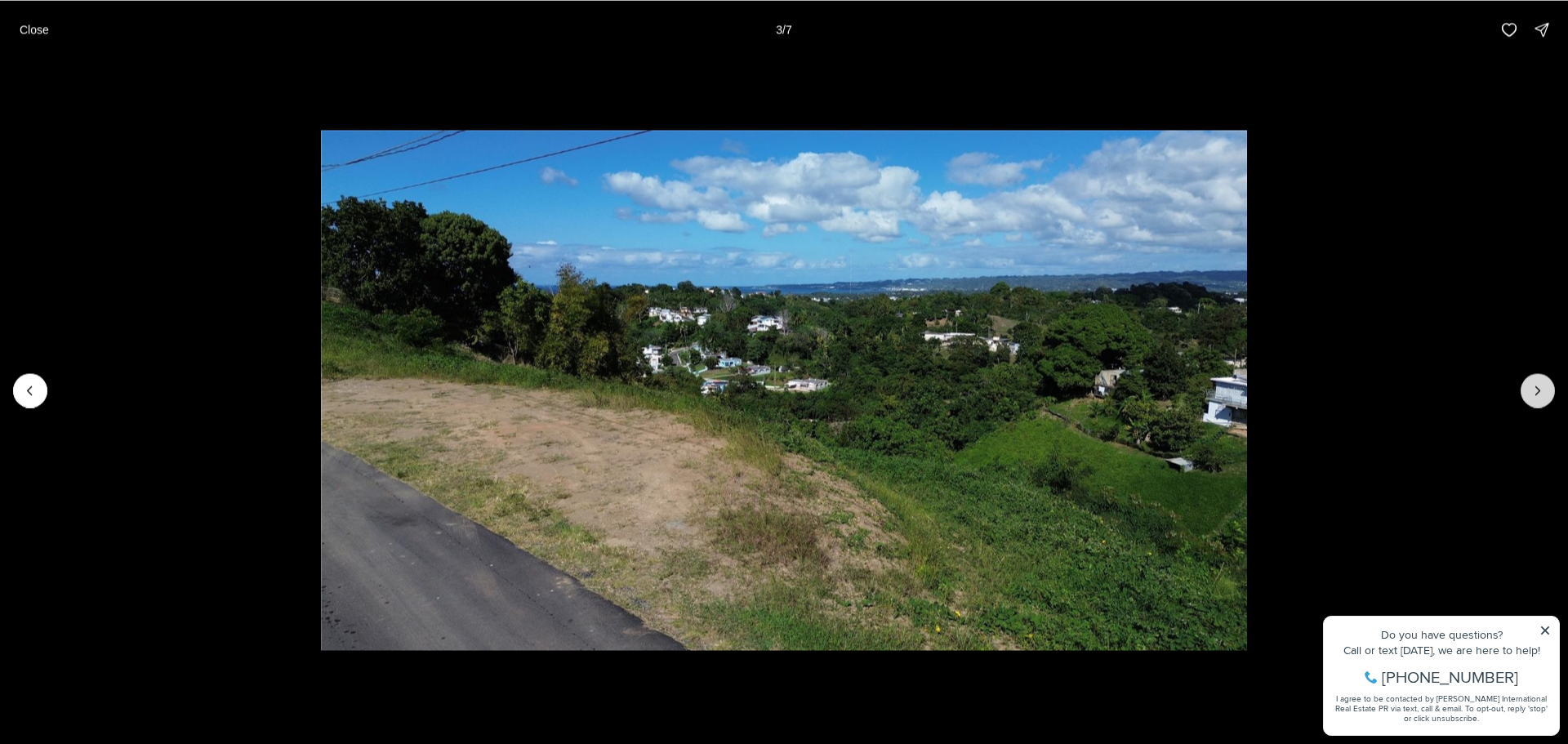
click at [1535, 394] on icon "Next slide" at bounding box center [1537, 390] width 4 height 8
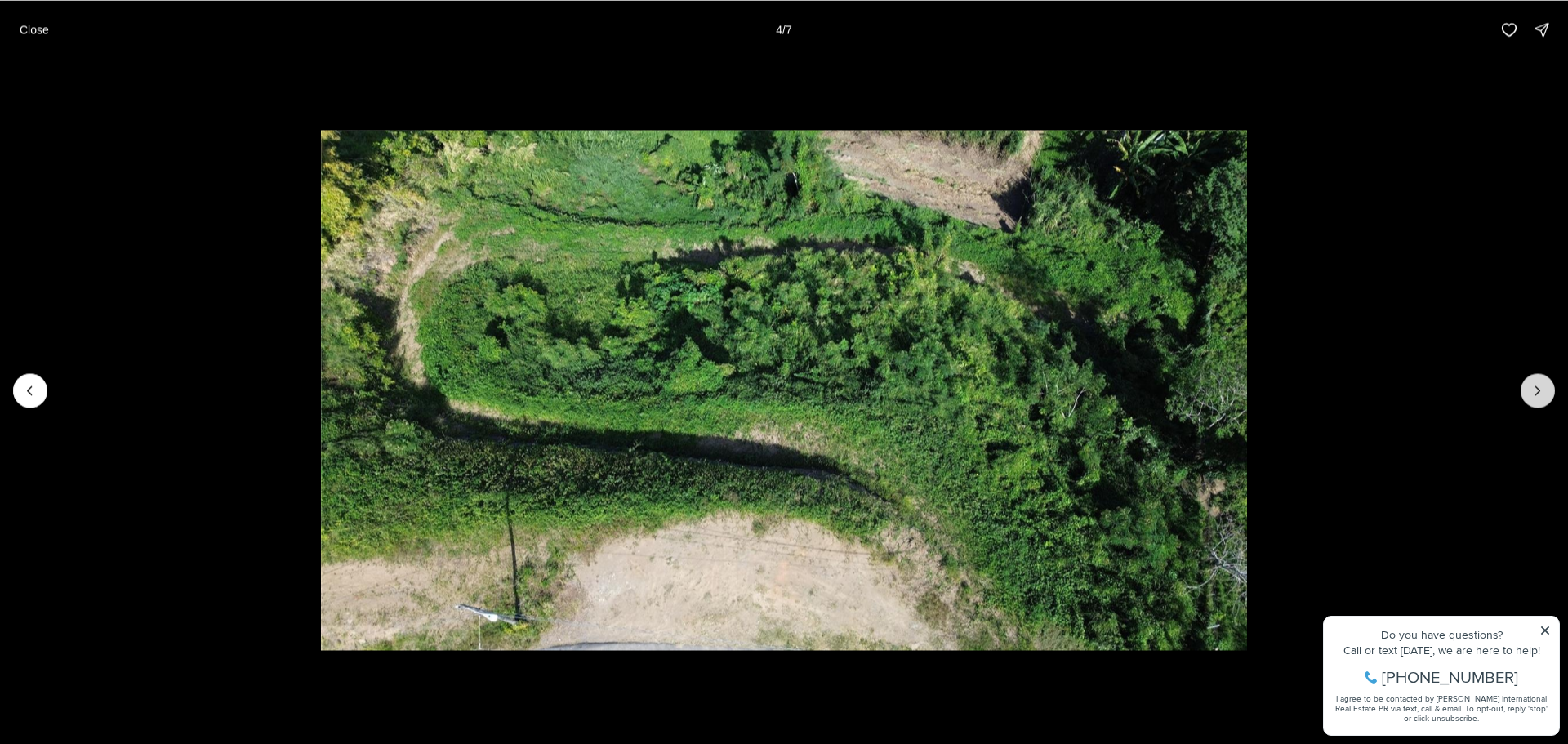
click at [1535, 394] on icon "Next slide" at bounding box center [1537, 390] width 4 height 8
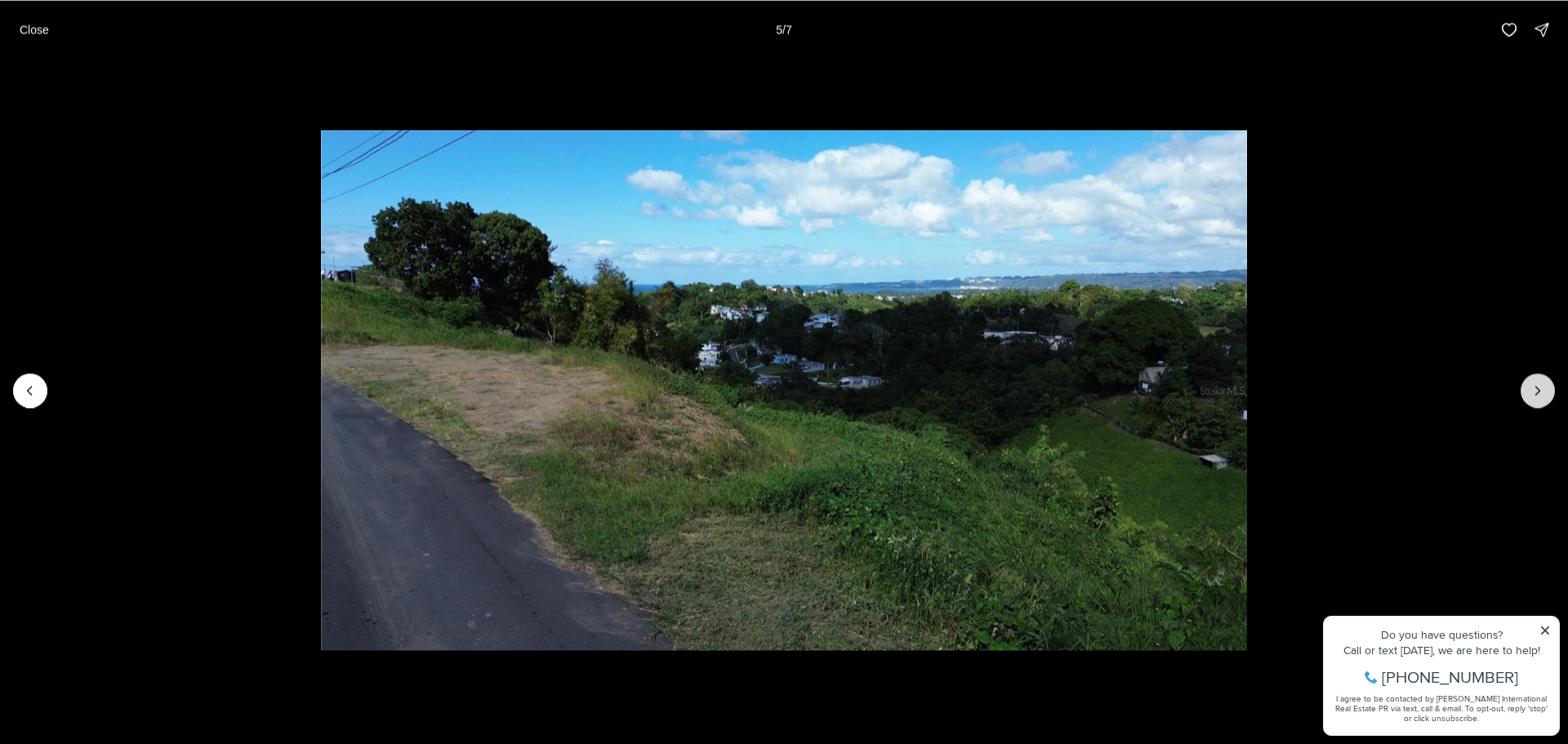
click at [1535, 394] on icon "Next slide" at bounding box center [1537, 390] width 4 height 8
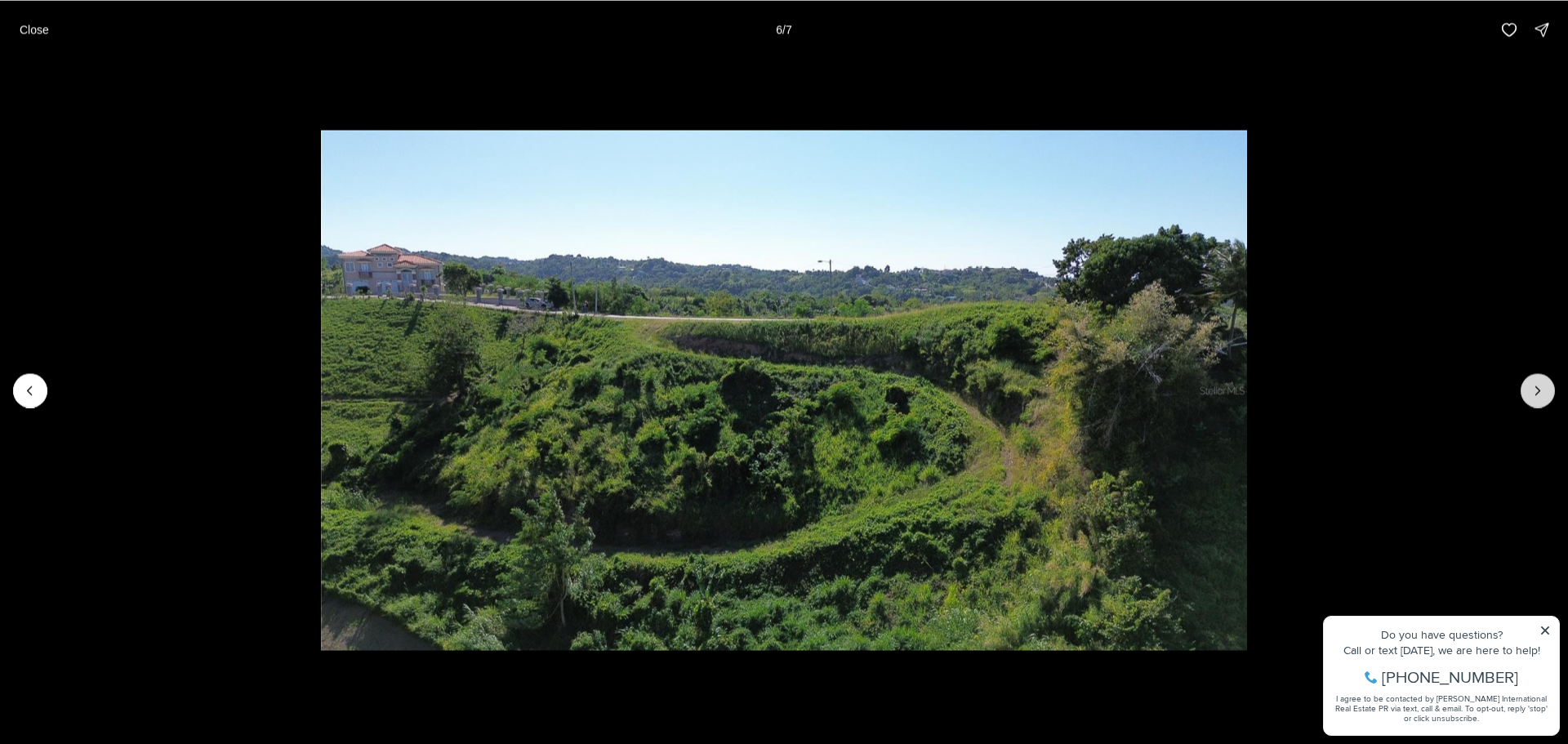
click at [1532, 394] on icon "Next slide" at bounding box center [1537, 390] width 17 height 17
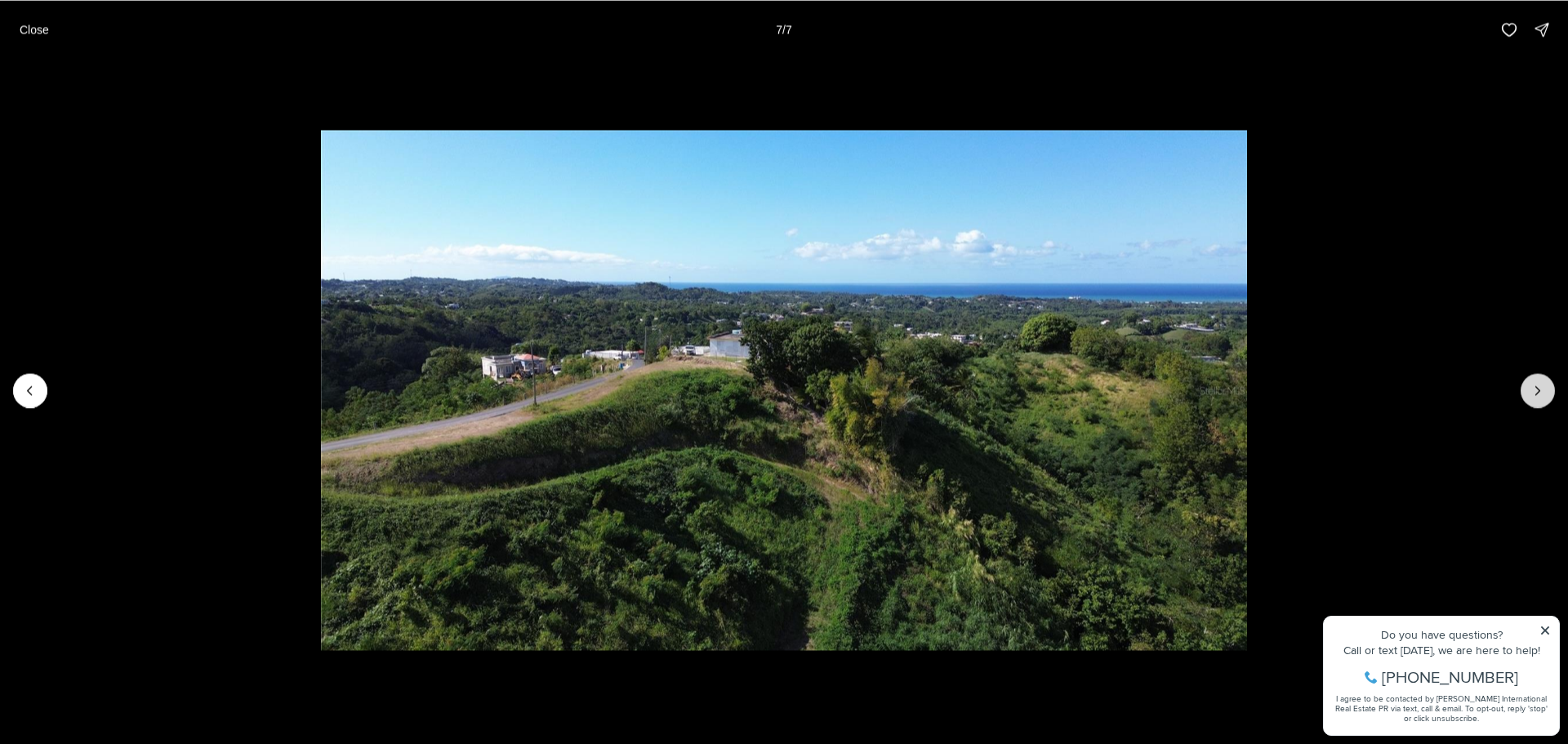
click at [1532, 394] on div at bounding box center [1537, 390] width 35 height 35
click at [9, 36] on div "Close 7 / 7" at bounding box center [784, 30] width 1568 height 59
click at [16, 32] on button "Close" at bounding box center [35, 29] width 49 height 33
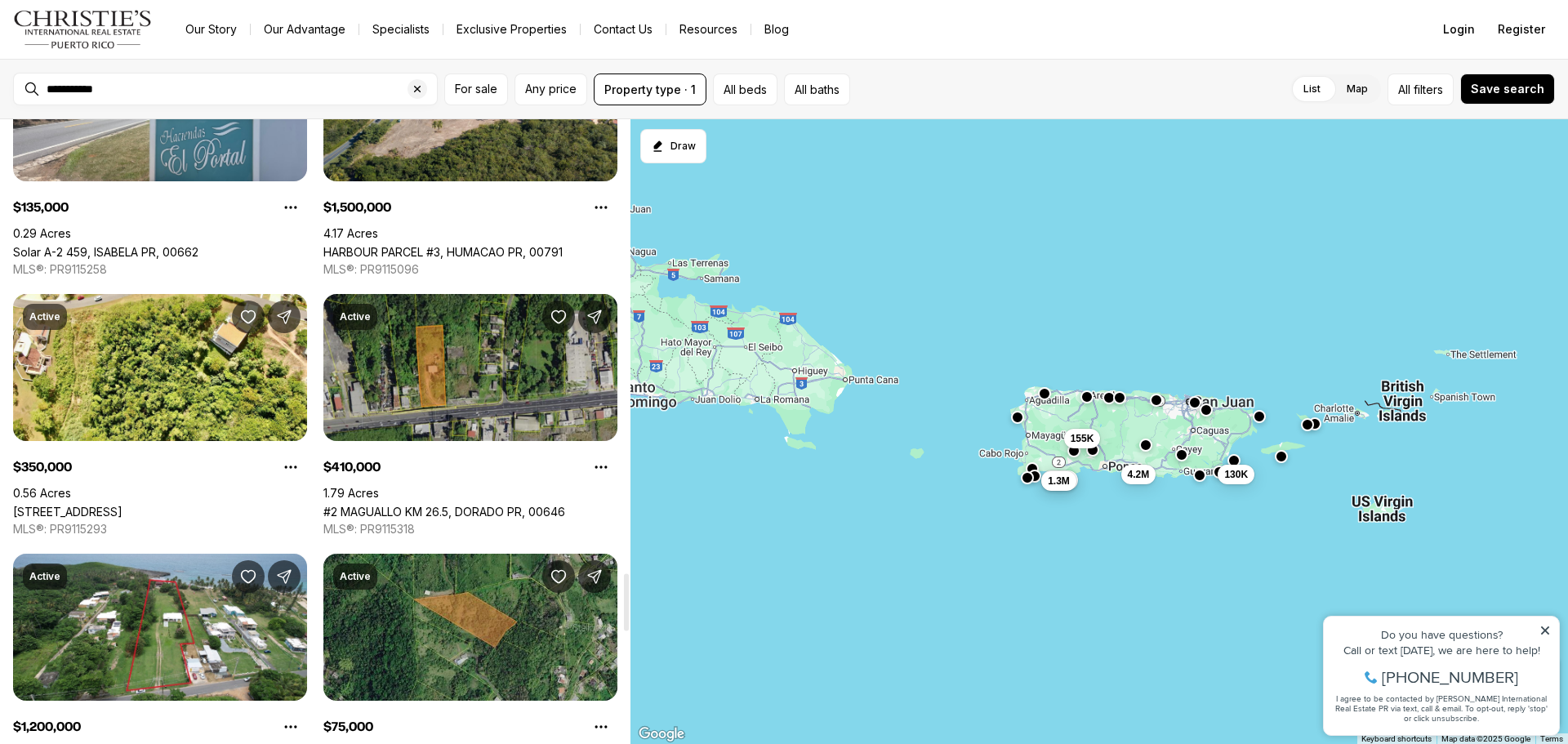
scroll to position [4984, 0]
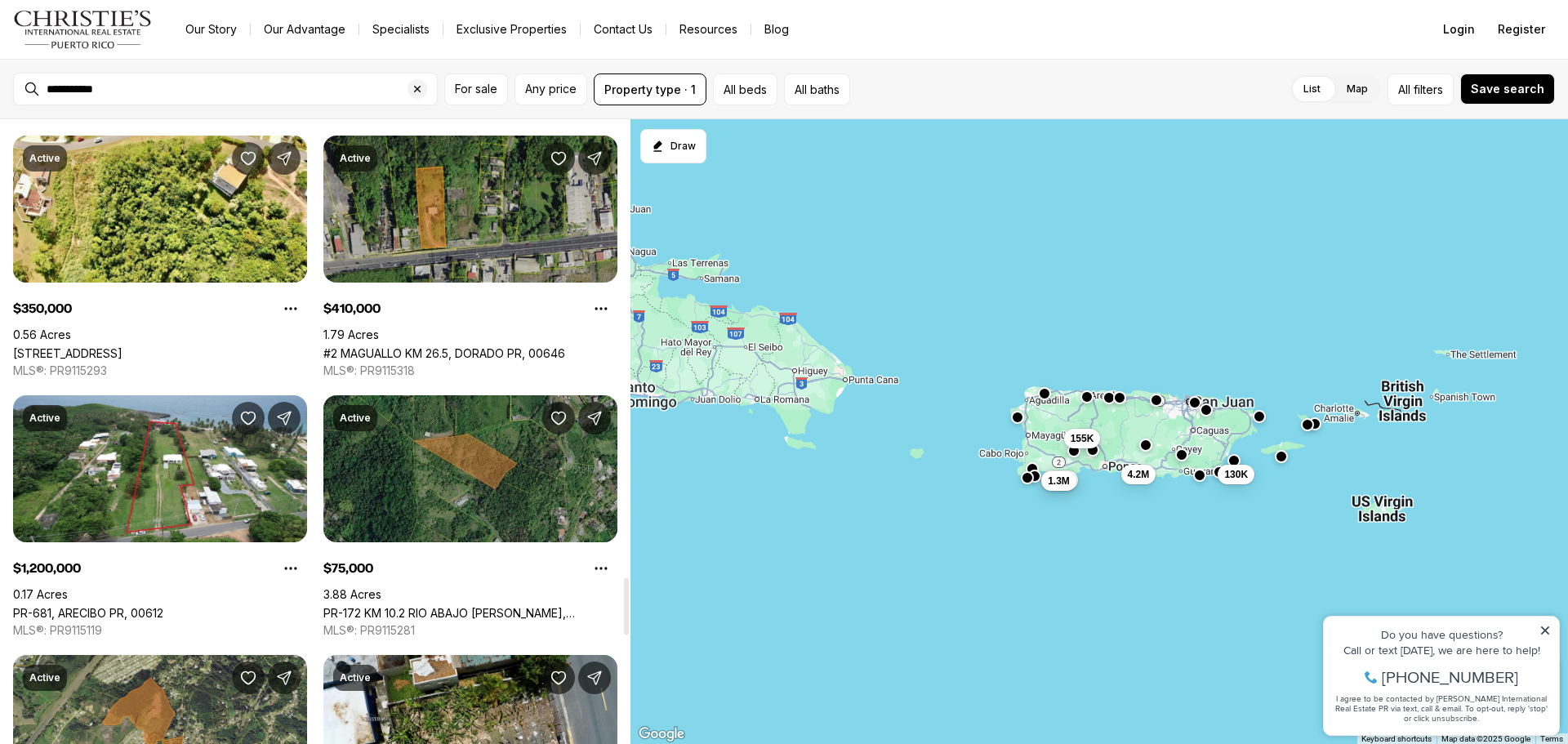
click at [504, 607] on link "PR-172 KM 10.2 RIO ABAJO [PERSON_NAME], [GEOGRAPHIC_DATA] E, CIDRA PR, 00739" at bounding box center [470, 614] width 294 height 14
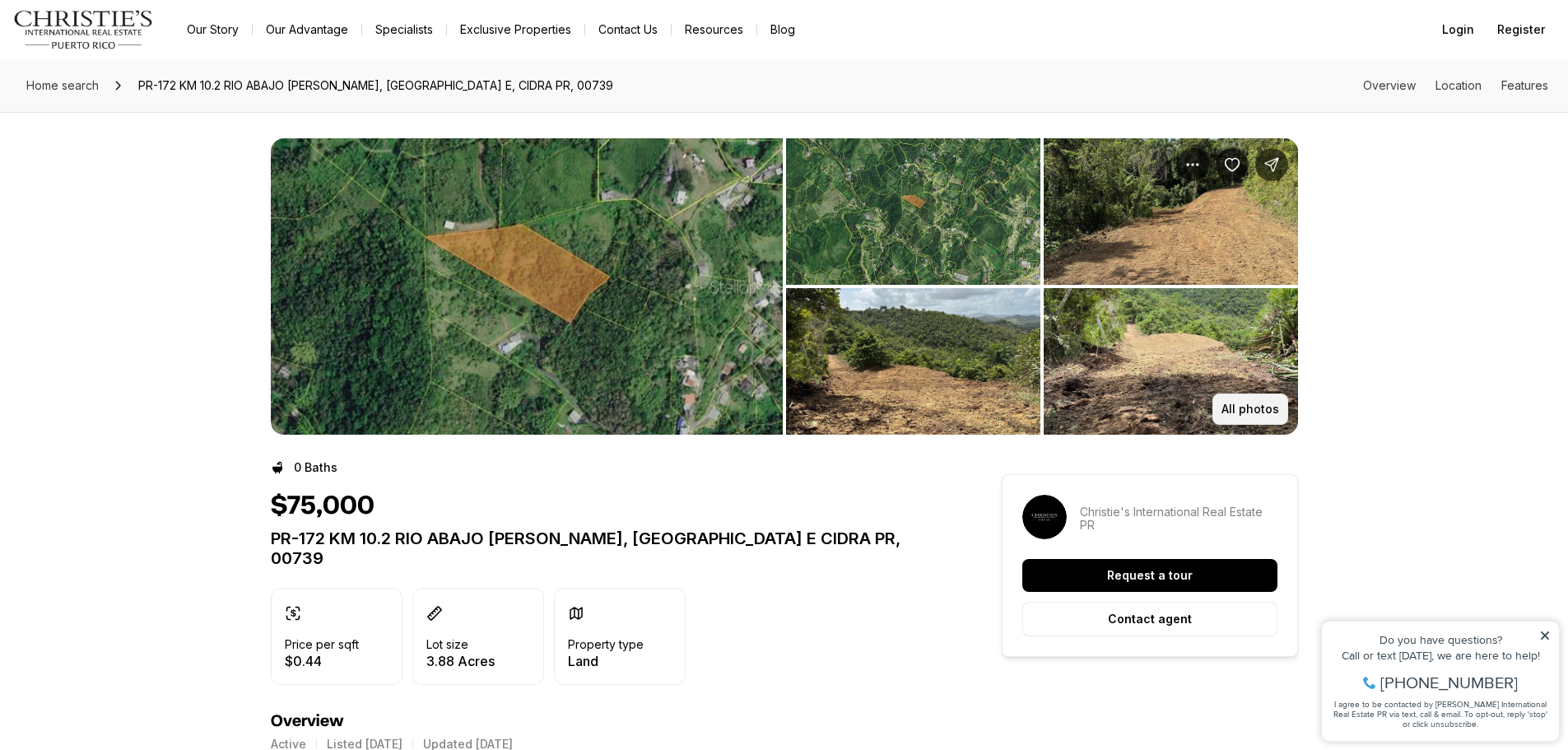
click at [1235, 403] on p "All photos" at bounding box center [1250, 408] width 58 height 13
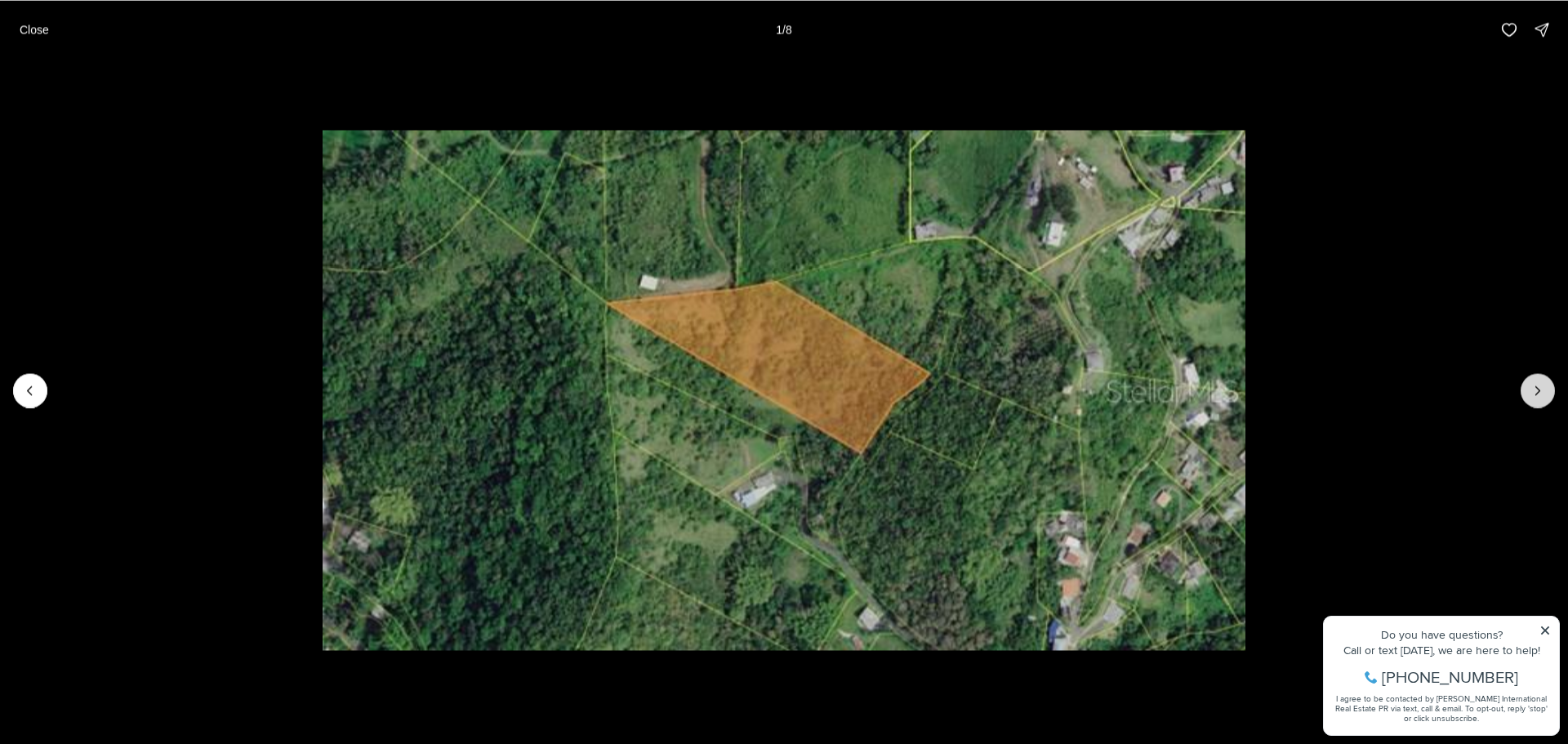
click at [1539, 391] on icon "Next slide" at bounding box center [1537, 390] width 4 height 8
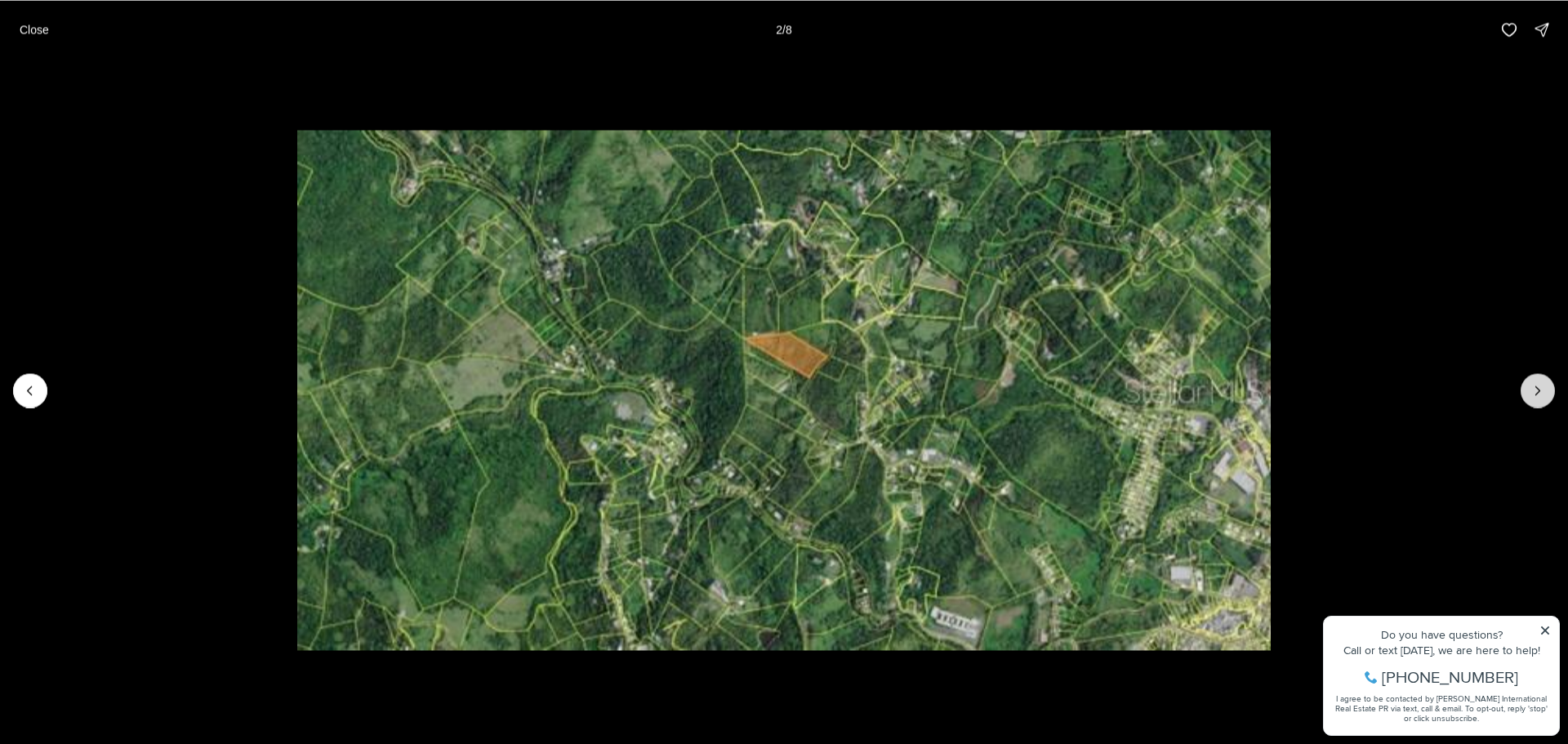
click at [1539, 391] on icon "Next slide" at bounding box center [1537, 390] width 4 height 8
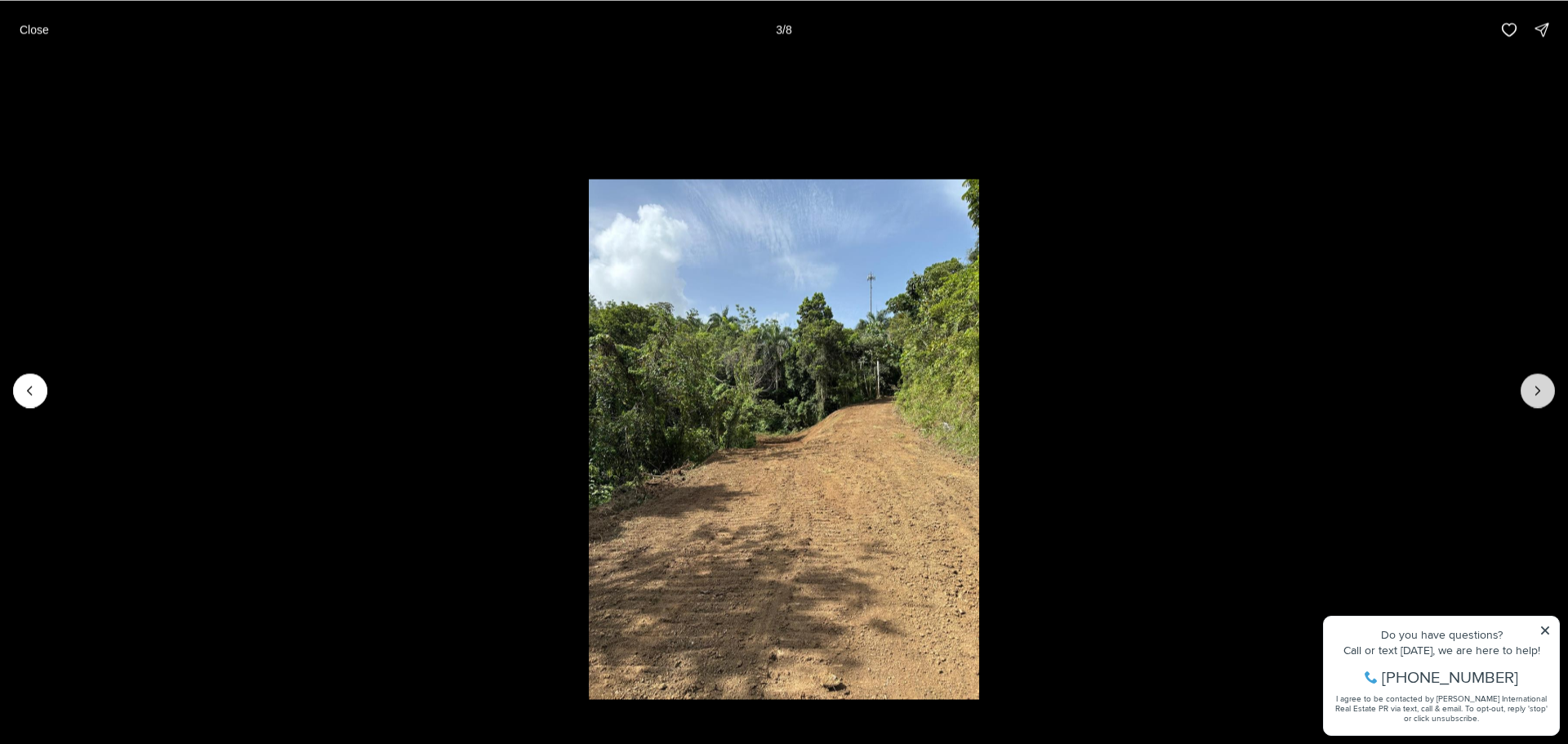
click at [1539, 391] on icon "Next slide" at bounding box center [1537, 390] width 4 height 8
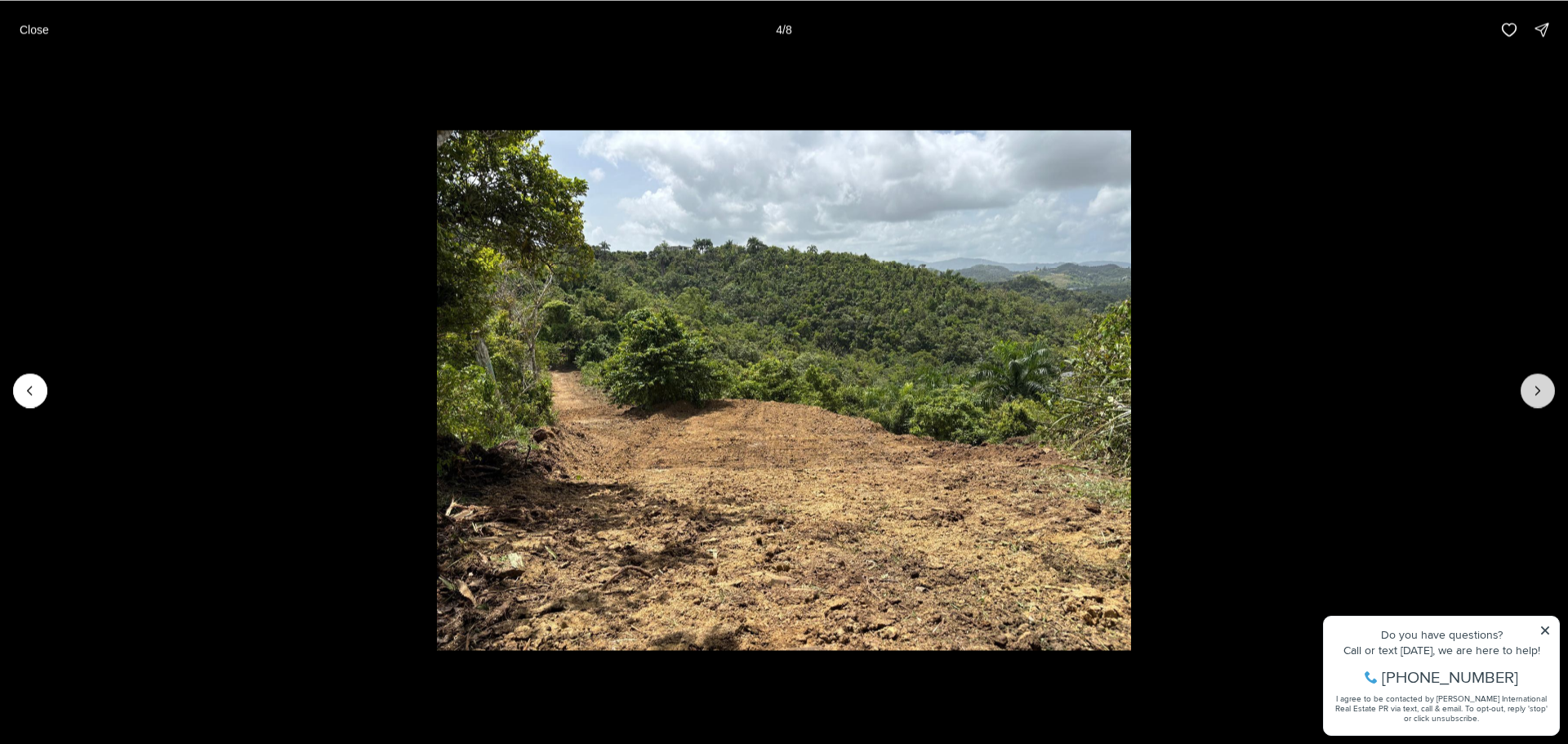
click at [1539, 391] on icon "Next slide" at bounding box center [1537, 390] width 4 height 8
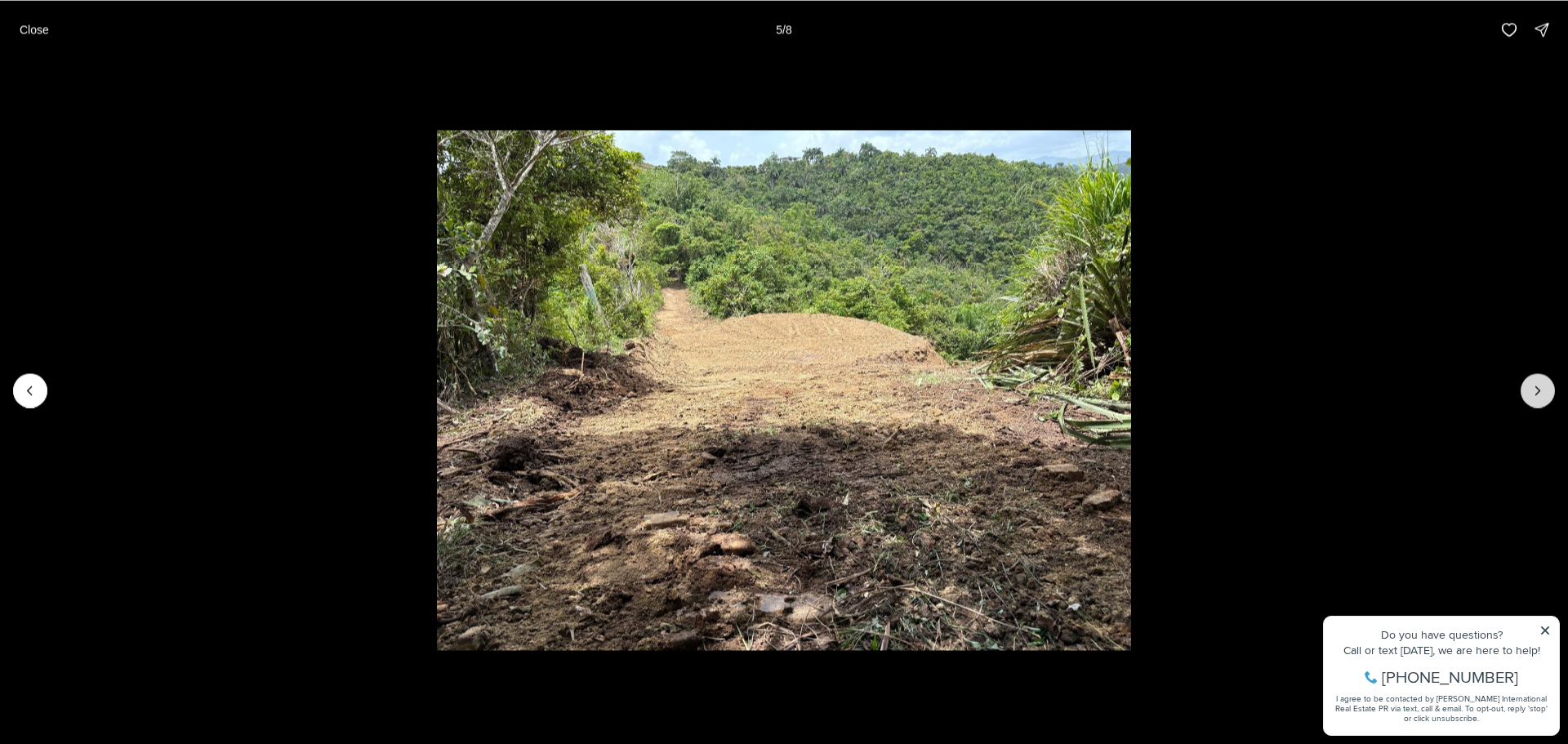
click at [1538, 392] on icon "Next slide" at bounding box center [1537, 390] width 4 height 8
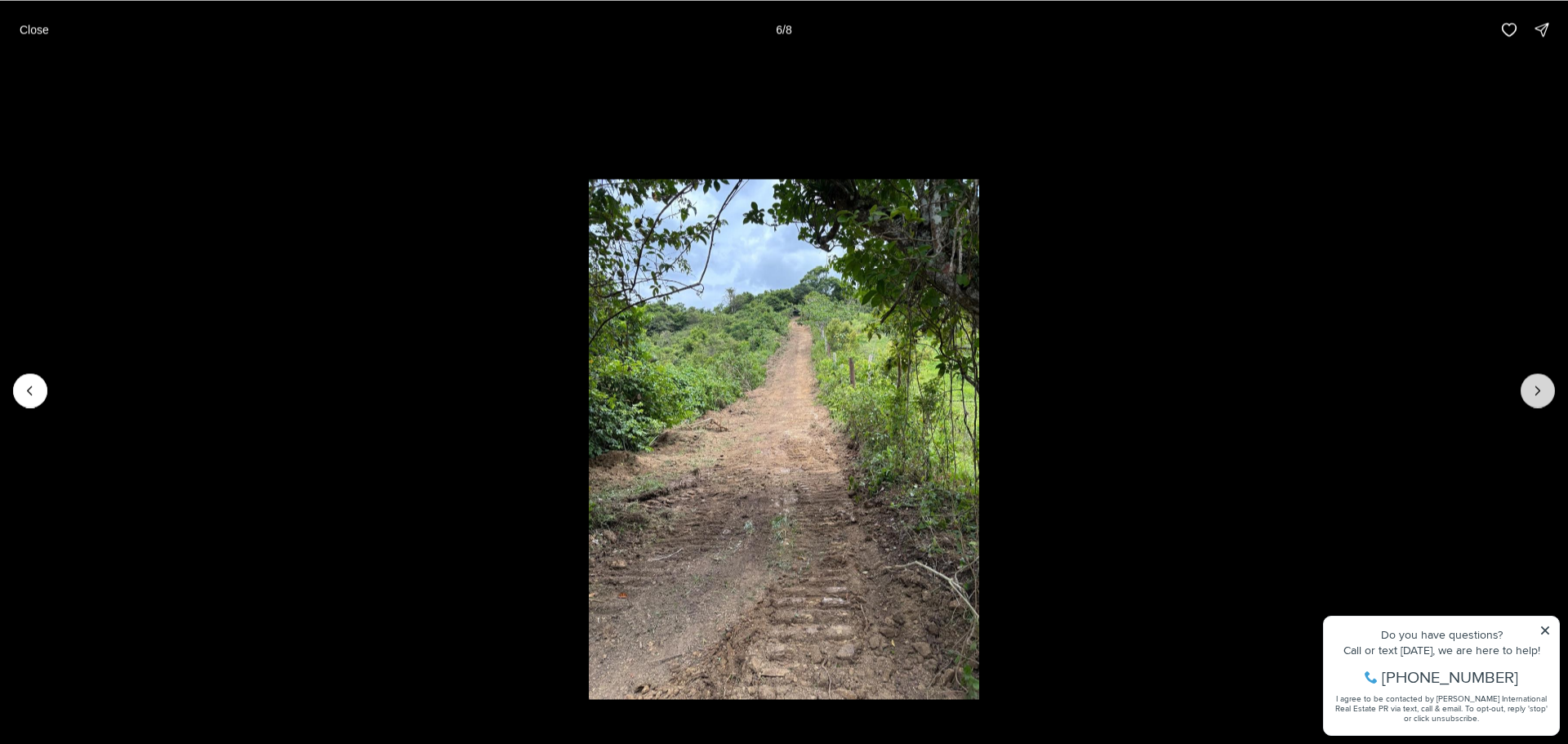
click at [1537, 392] on icon "Next slide" at bounding box center [1537, 390] width 4 height 8
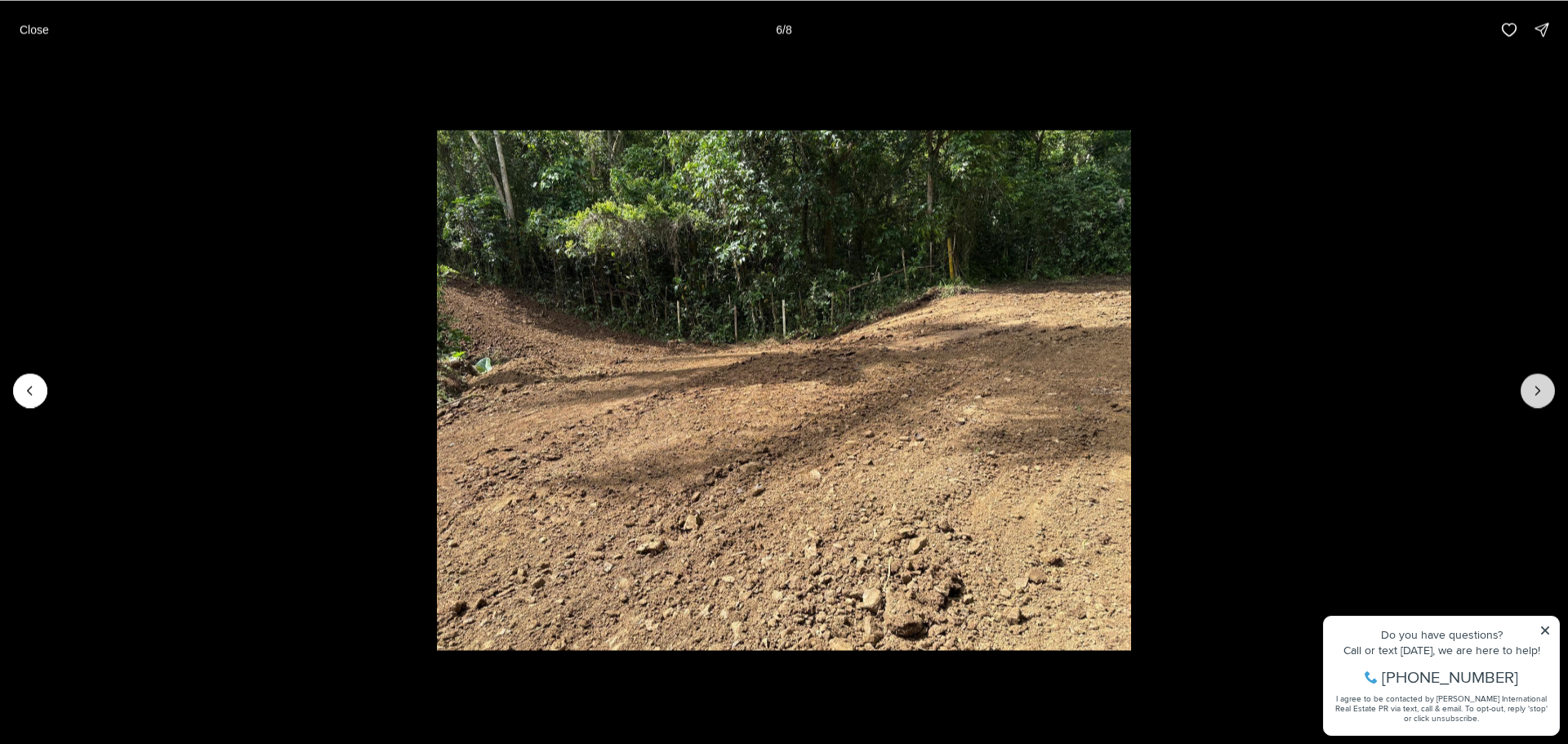
click at [1537, 392] on icon "Next slide" at bounding box center [1537, 390] width 4 height 8
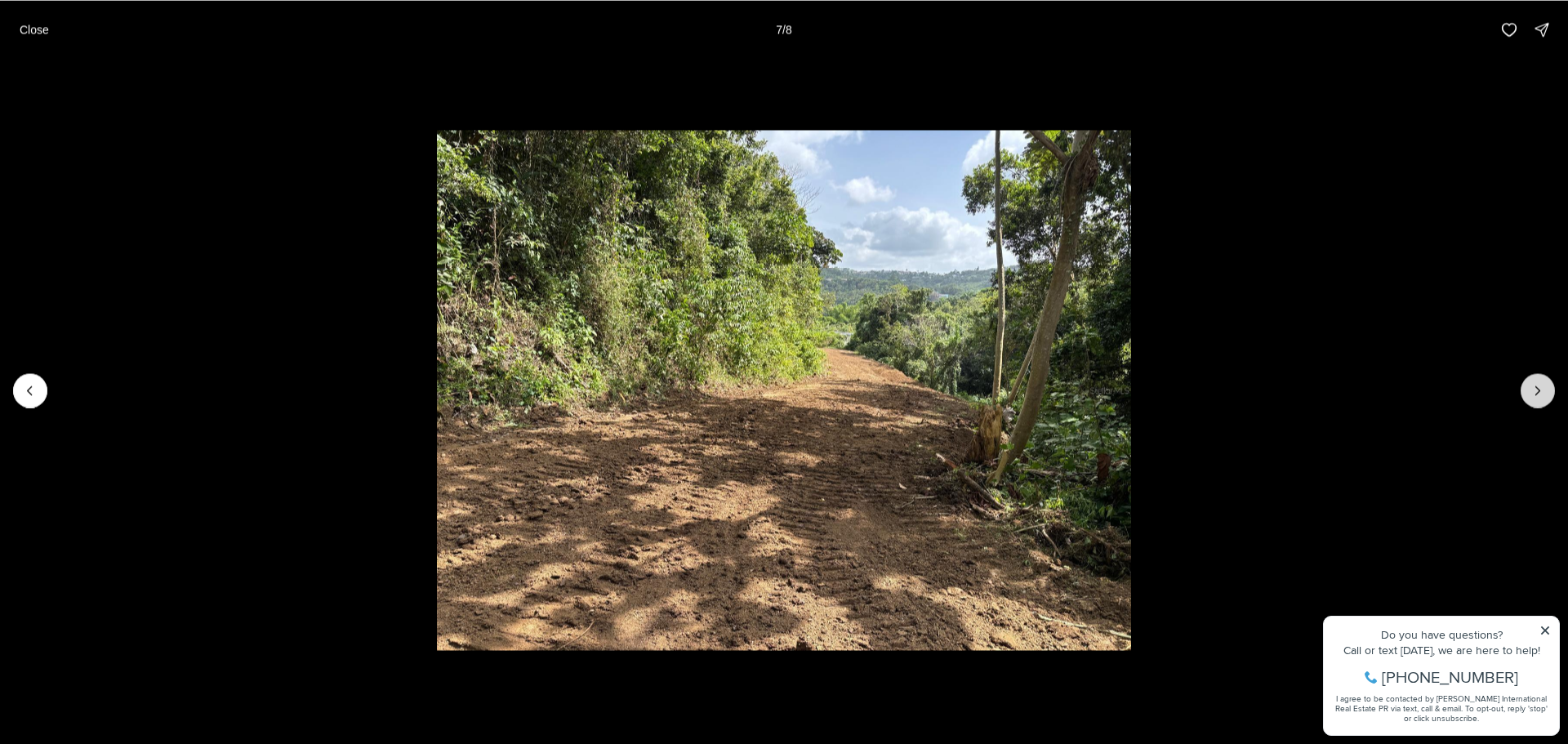
click at [1537, 392] on icon "Next slide" at bounding box center [1537, 390] width 4 height 8
click at [1537, 392] on div at bounding box center [1537, 390] width 35 height 35
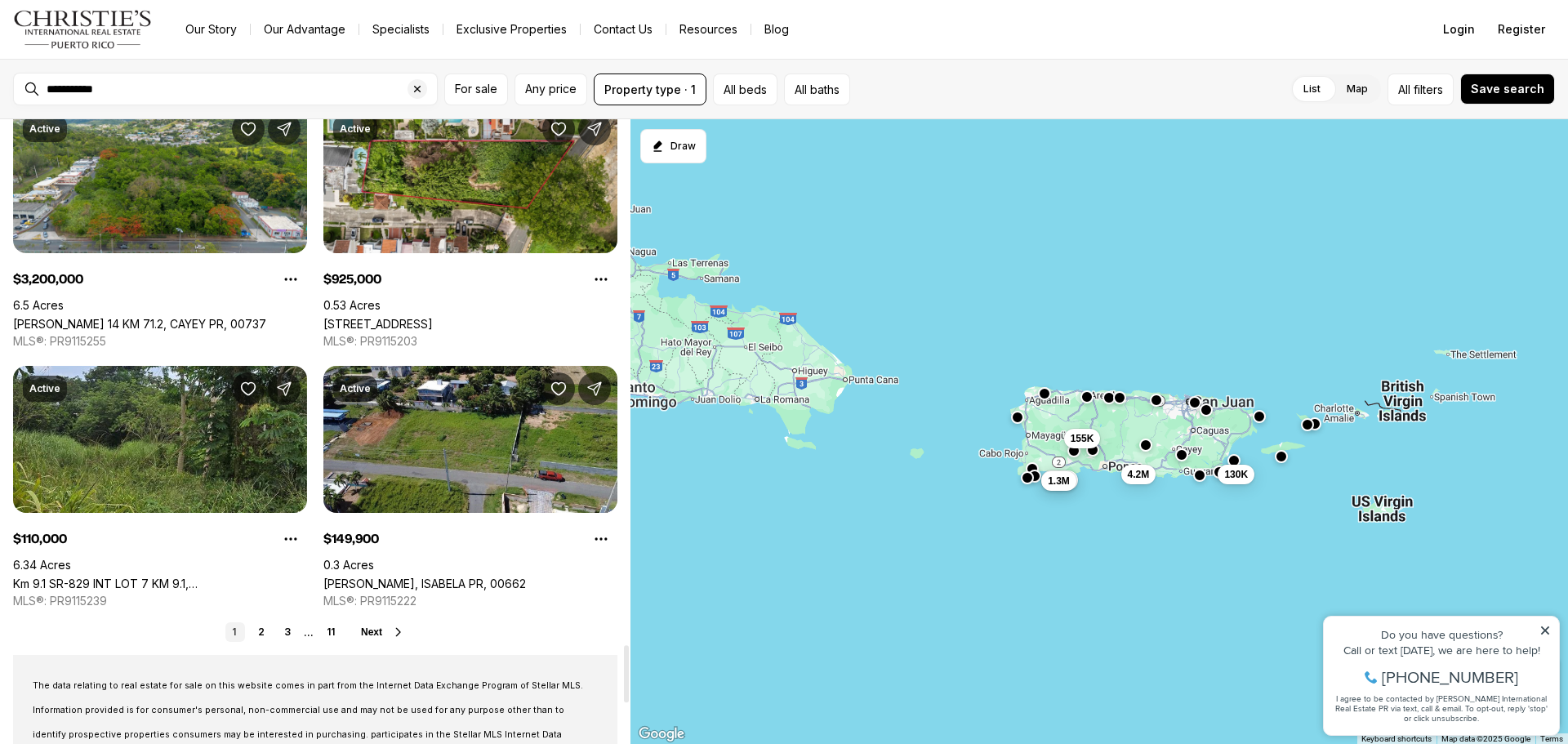
scroll to position [5801, 0]
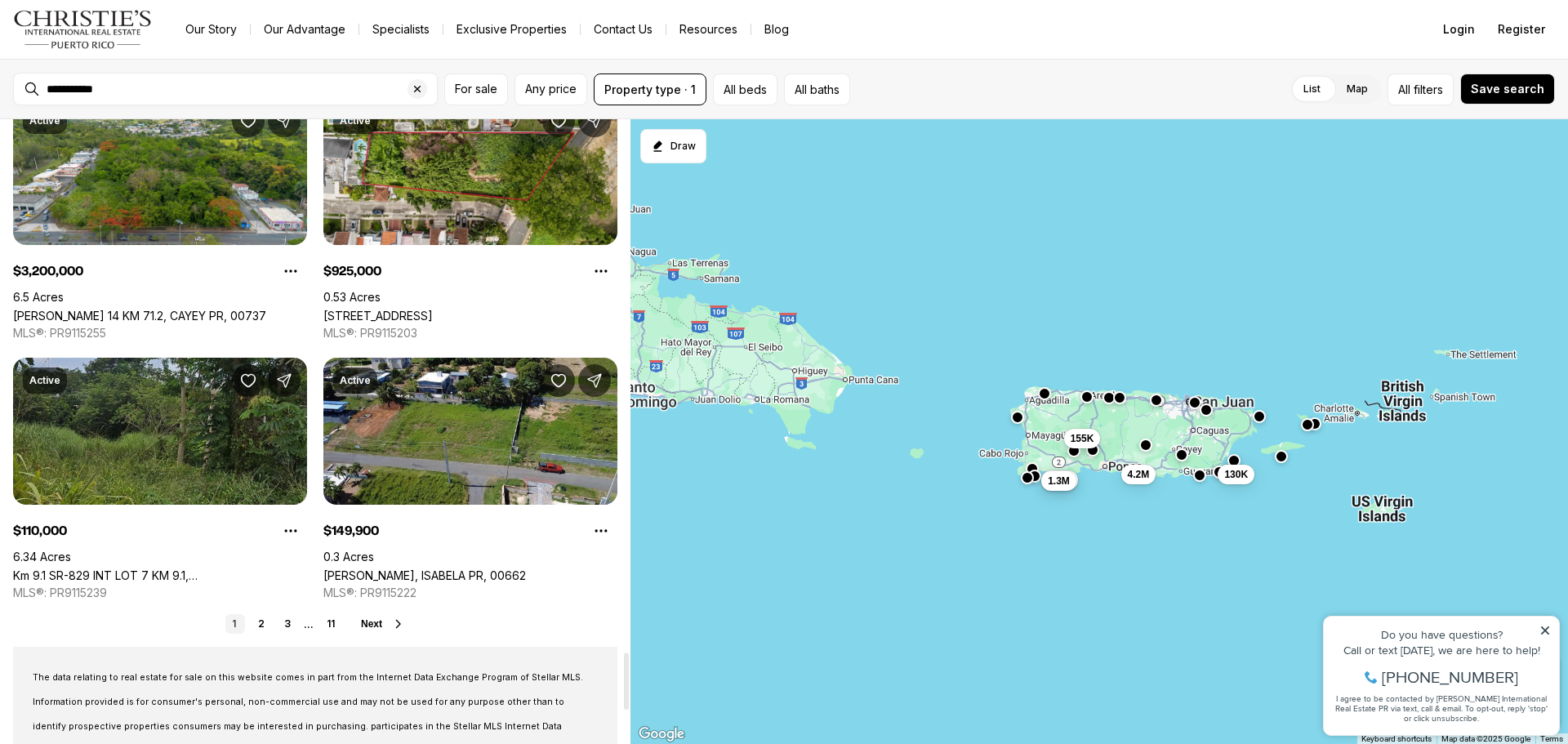
click at [156, 569] on link "Km 9.1 SR-829 INT LOT 7 KM 9.1, BAYAMON PR, 00958" at bounding box center [160, 576] width 294 height 14
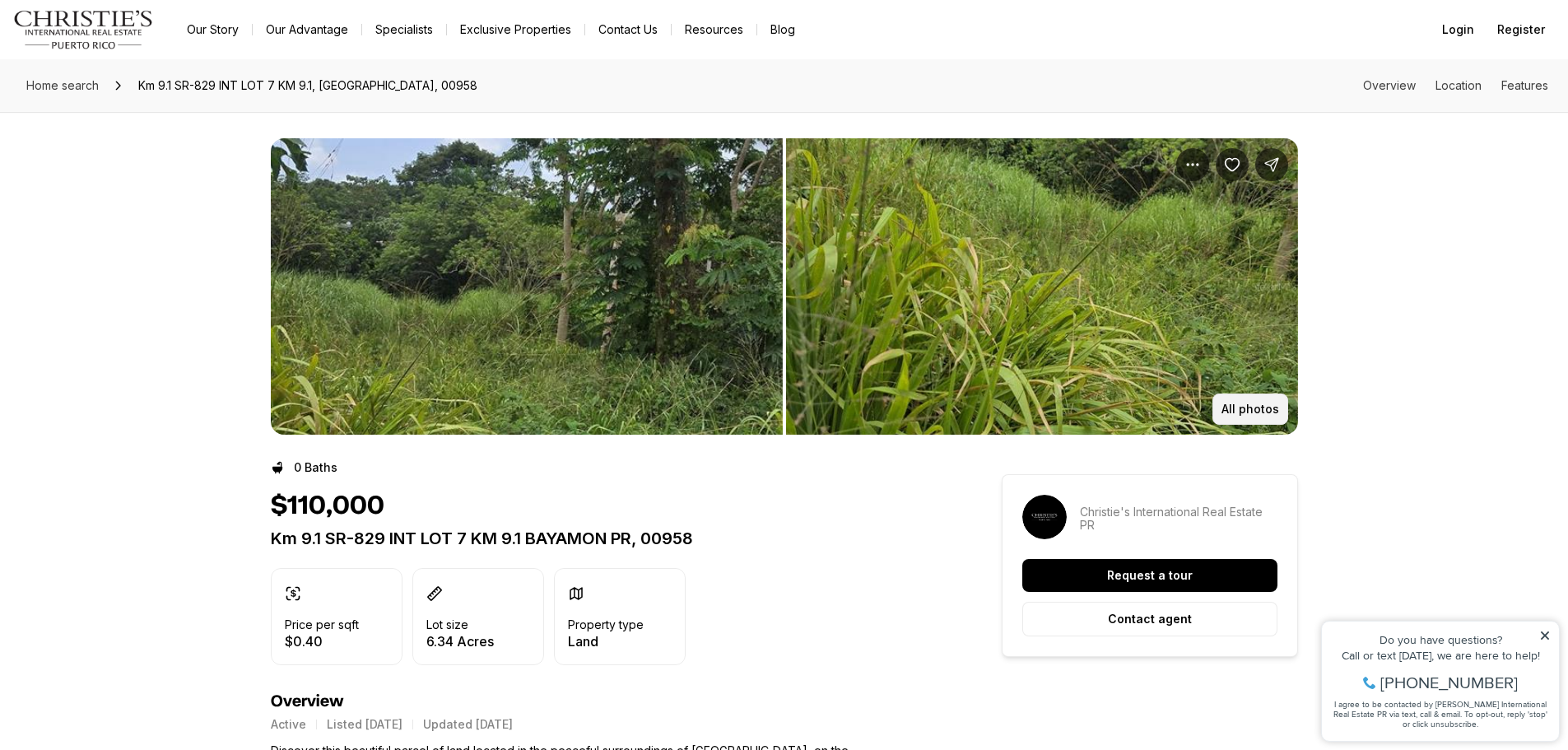
click at [1231, 410] on p "All photos" at bounding box center [1250, 408] width 58 height 13
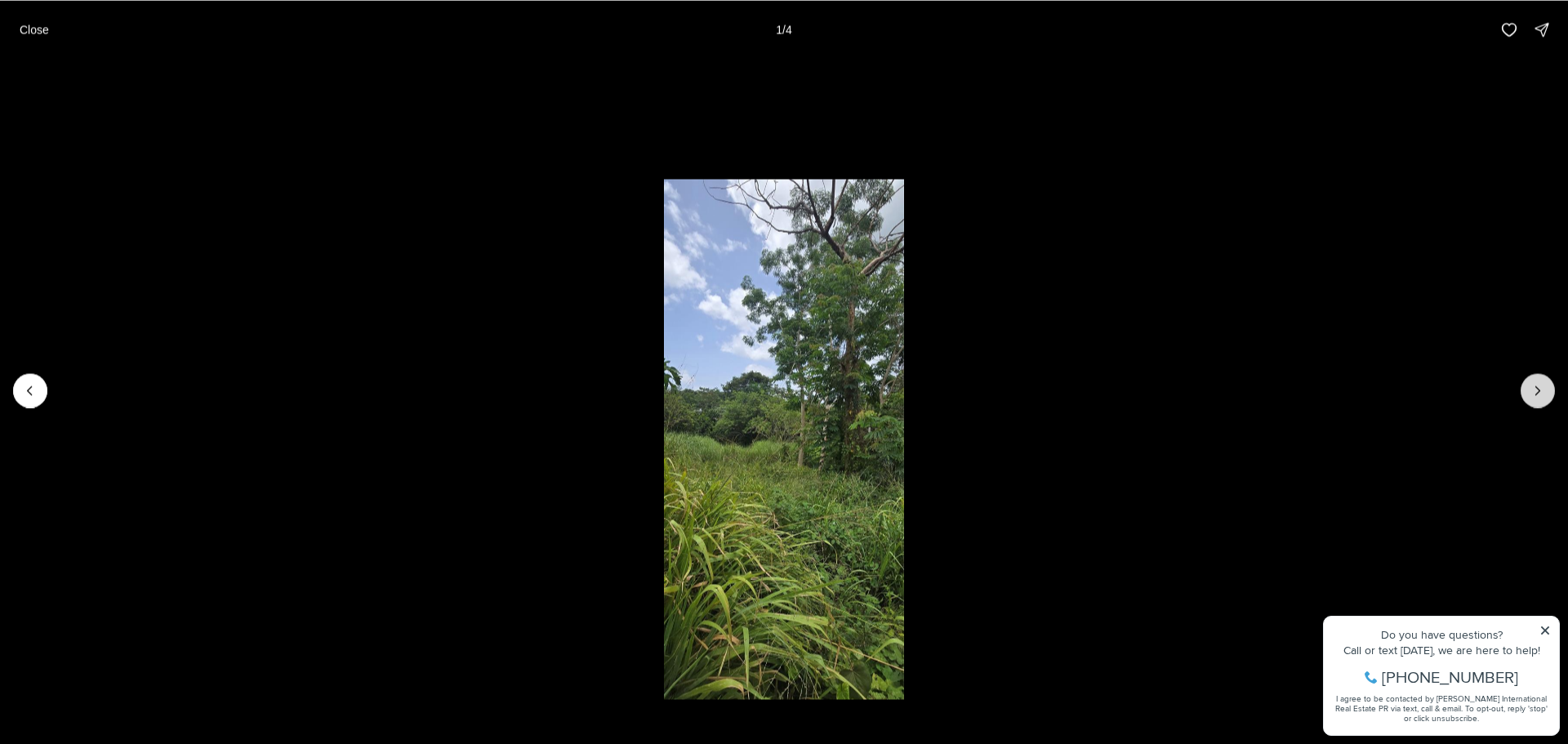
click at [1541, 394] on icon "Next slide" at bounding box center [1537, 390] width 17 height 17
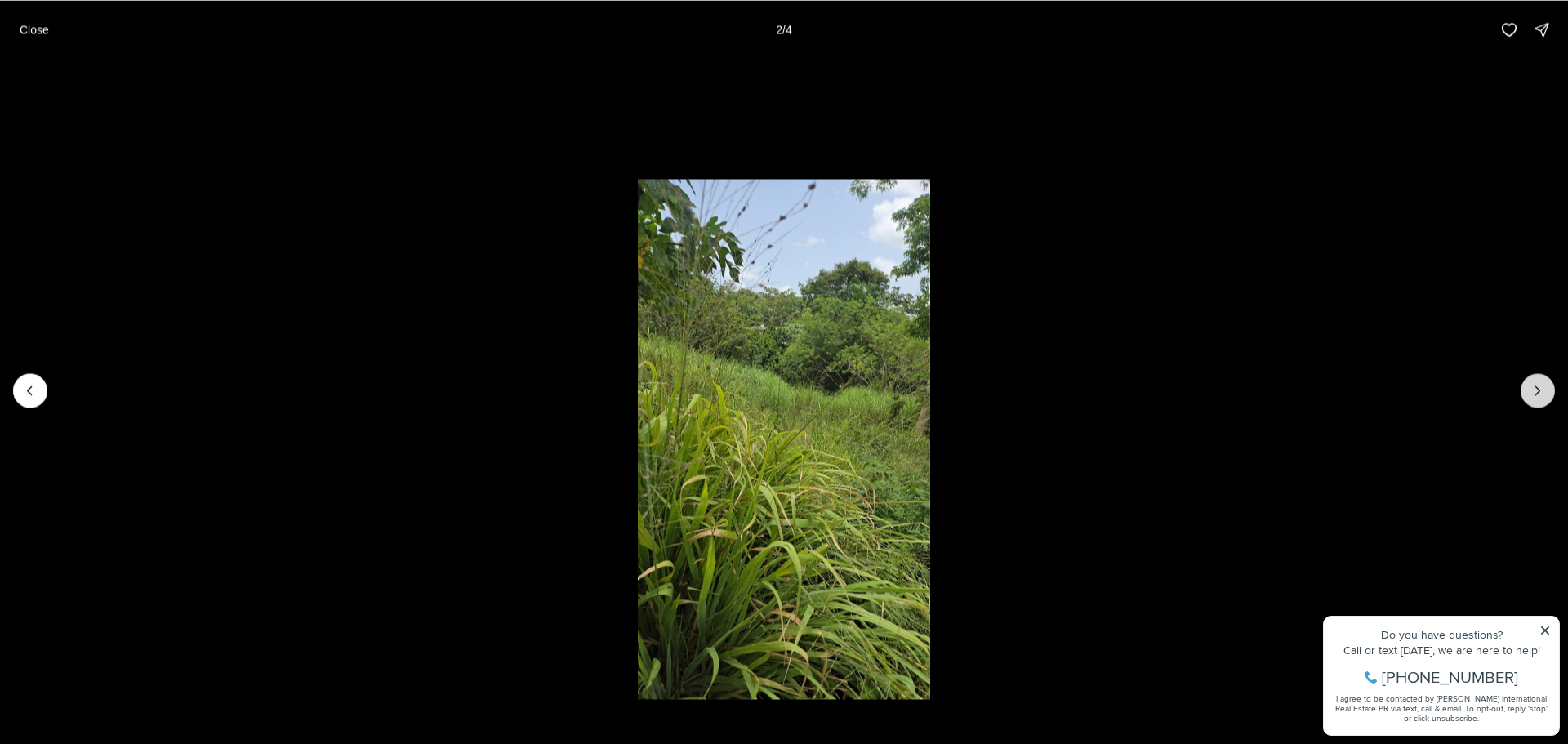
click at [1541, 394] on icon "Next slide" at bounding box center [1537, 390] width 17 height 17
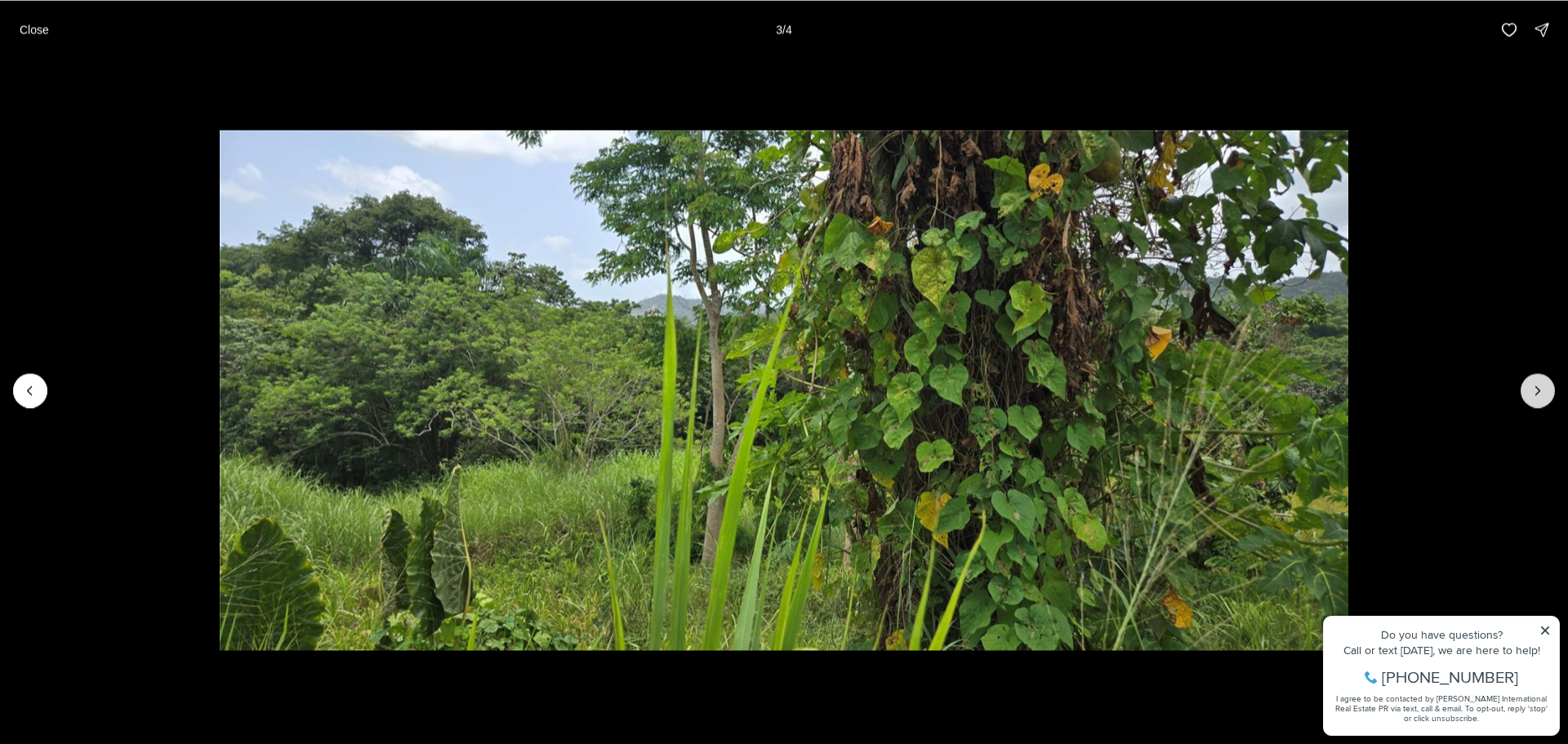
click at [1541, 394] on icon "Next slide" at bounding box center [1537, 390] width 17 height 17
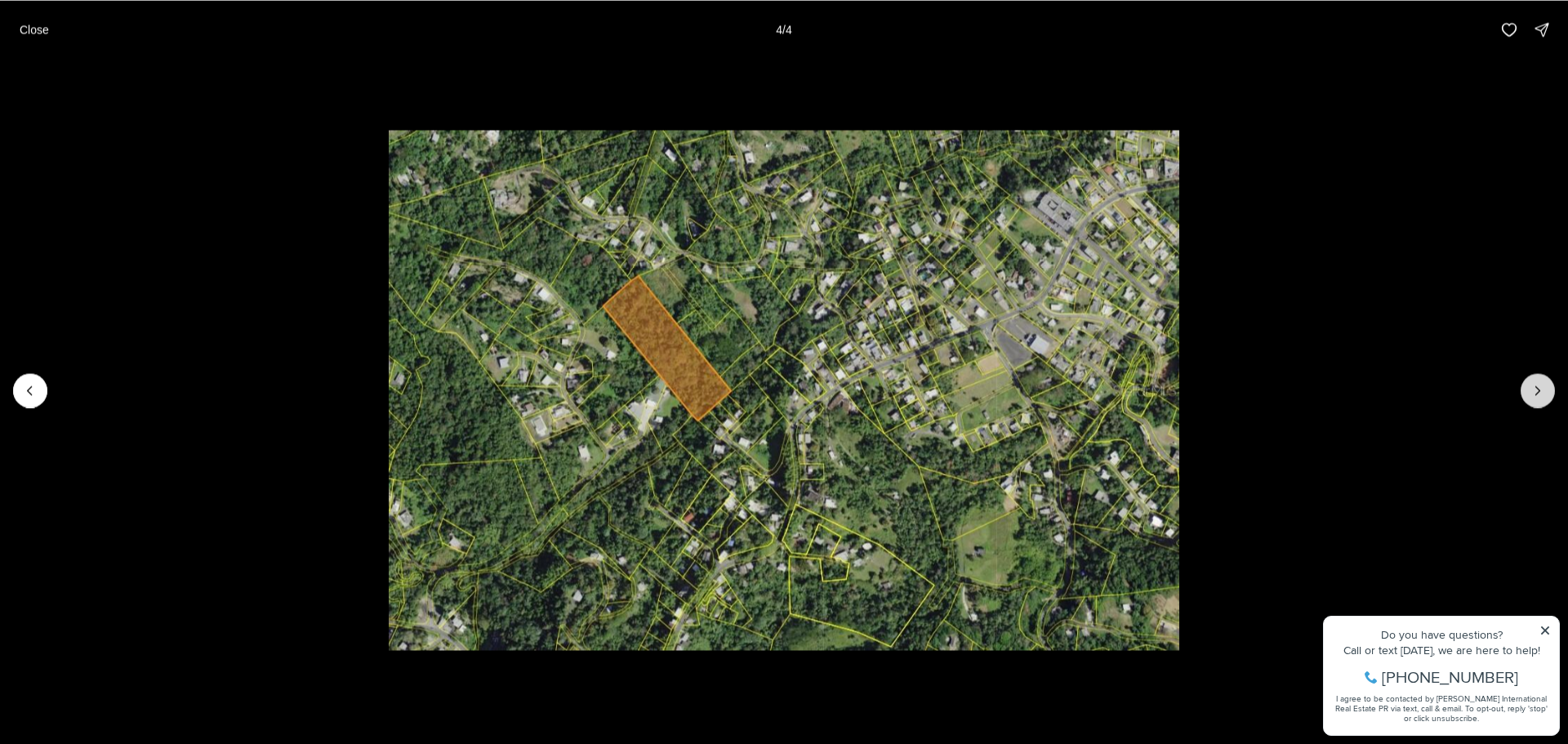
click at [1541, 394] on div at bounding box center [1537, 390] width 35 height 35
click at [41, 31] on p "Close" at bounding box center [35, 29] width 30 height 13
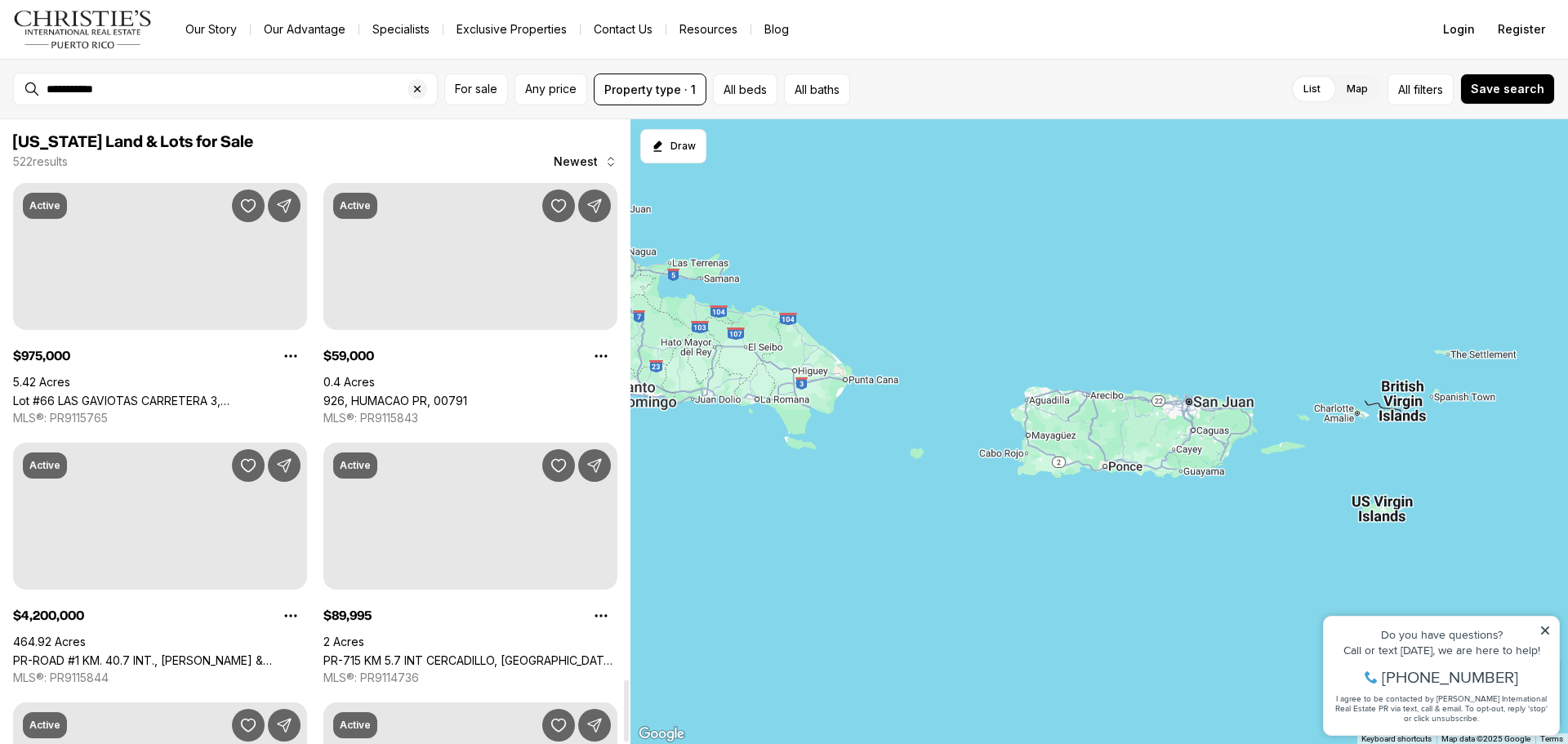
scroll to position [5801, 0]
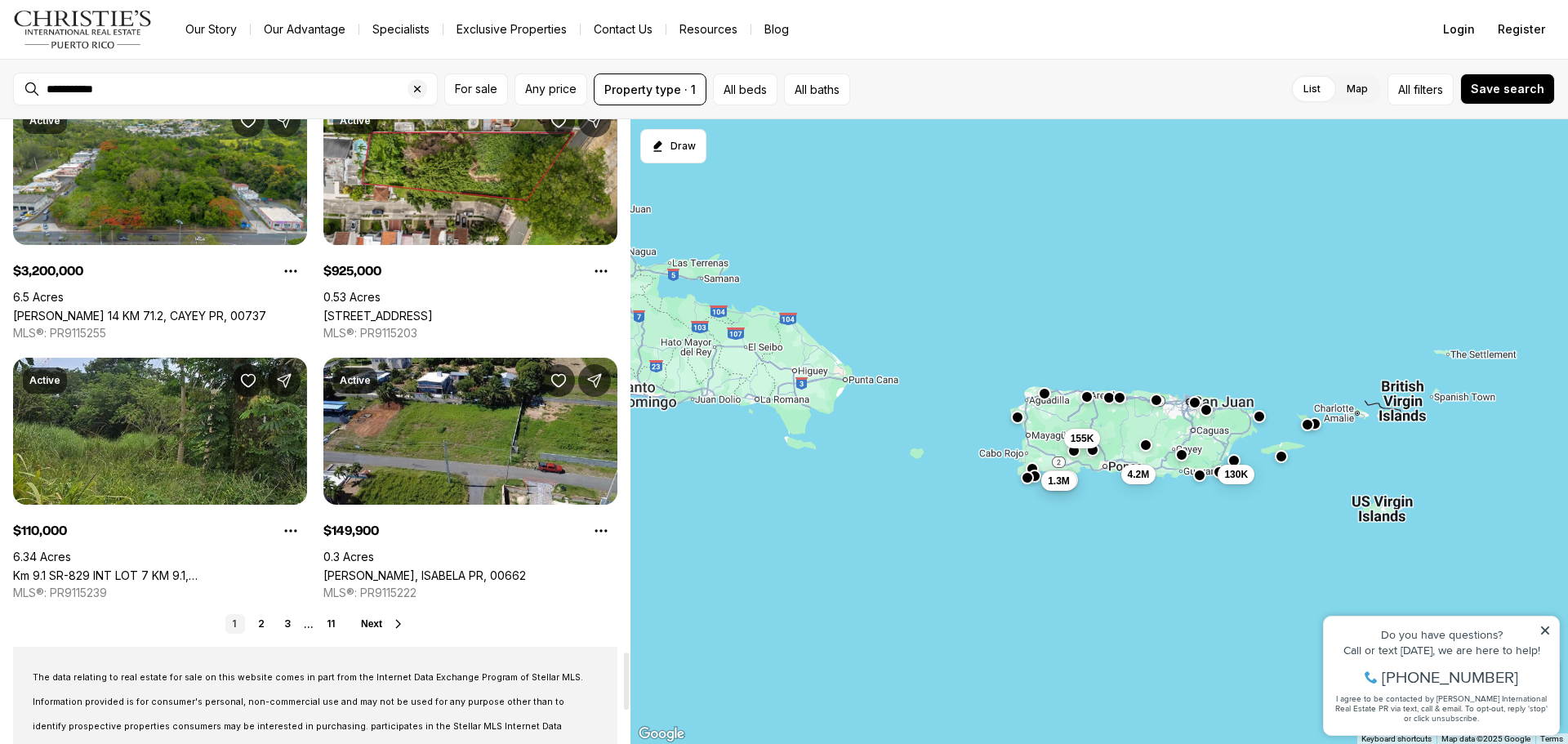
click at [382, 625] on button "Next" at bounding box center [383, 623] width 44 height 13
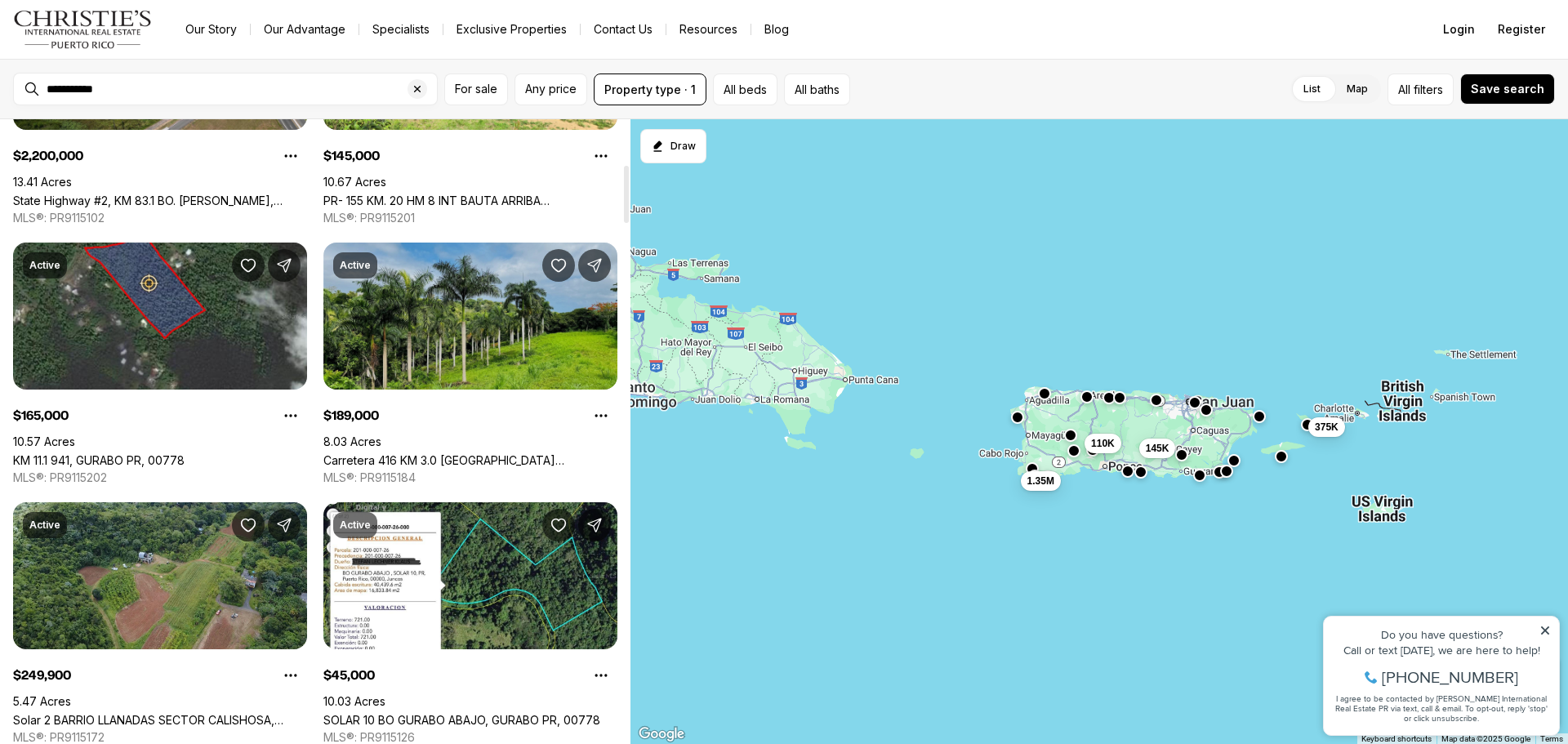
scroll to position [490, 0]
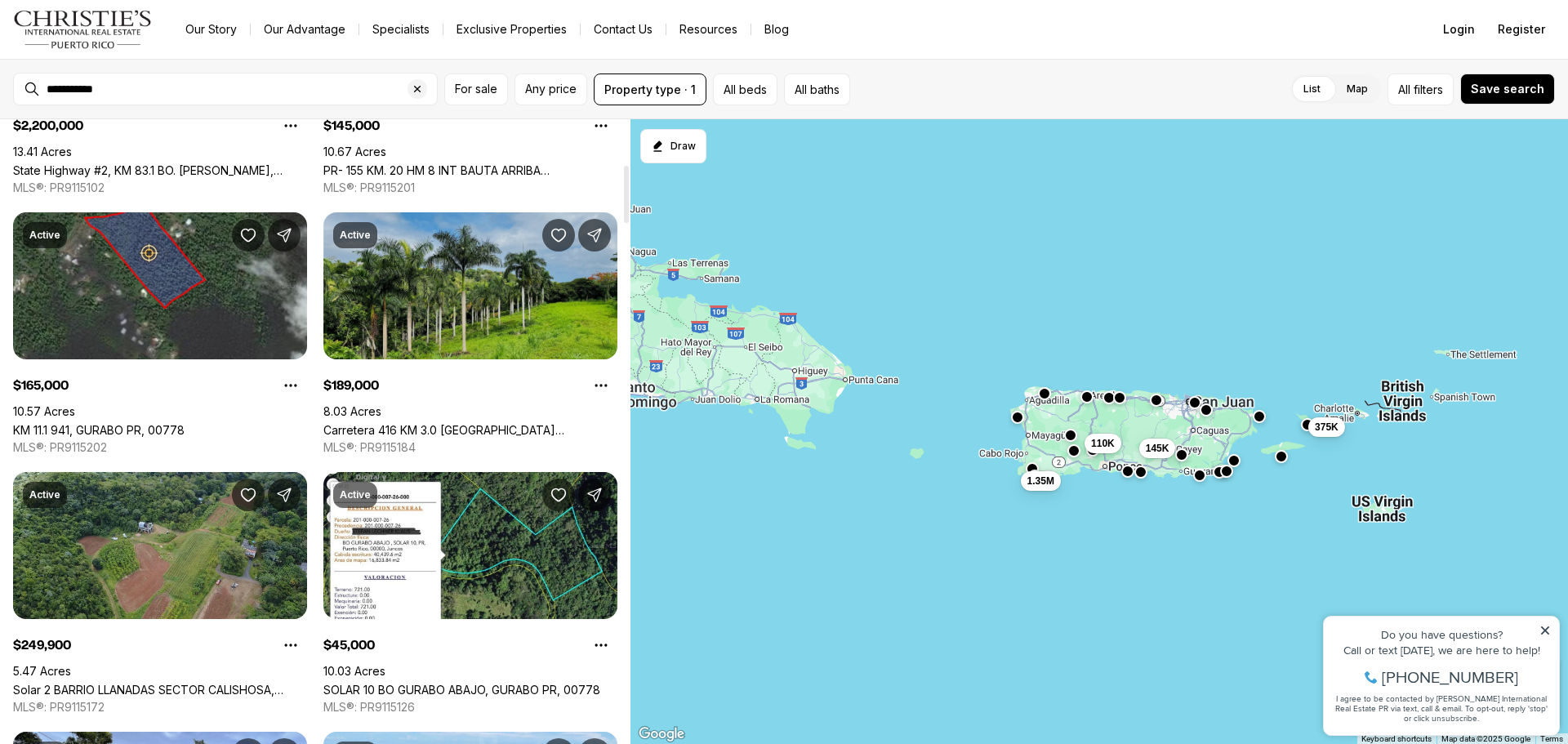
click at [516, 423] on link "Carretera 416 KM 3.0 [GEOGRAPHIC_DATA][PERSON_NAME], AGUADA PR, 00602" at bounding box center [470, 430] width 294 height 14
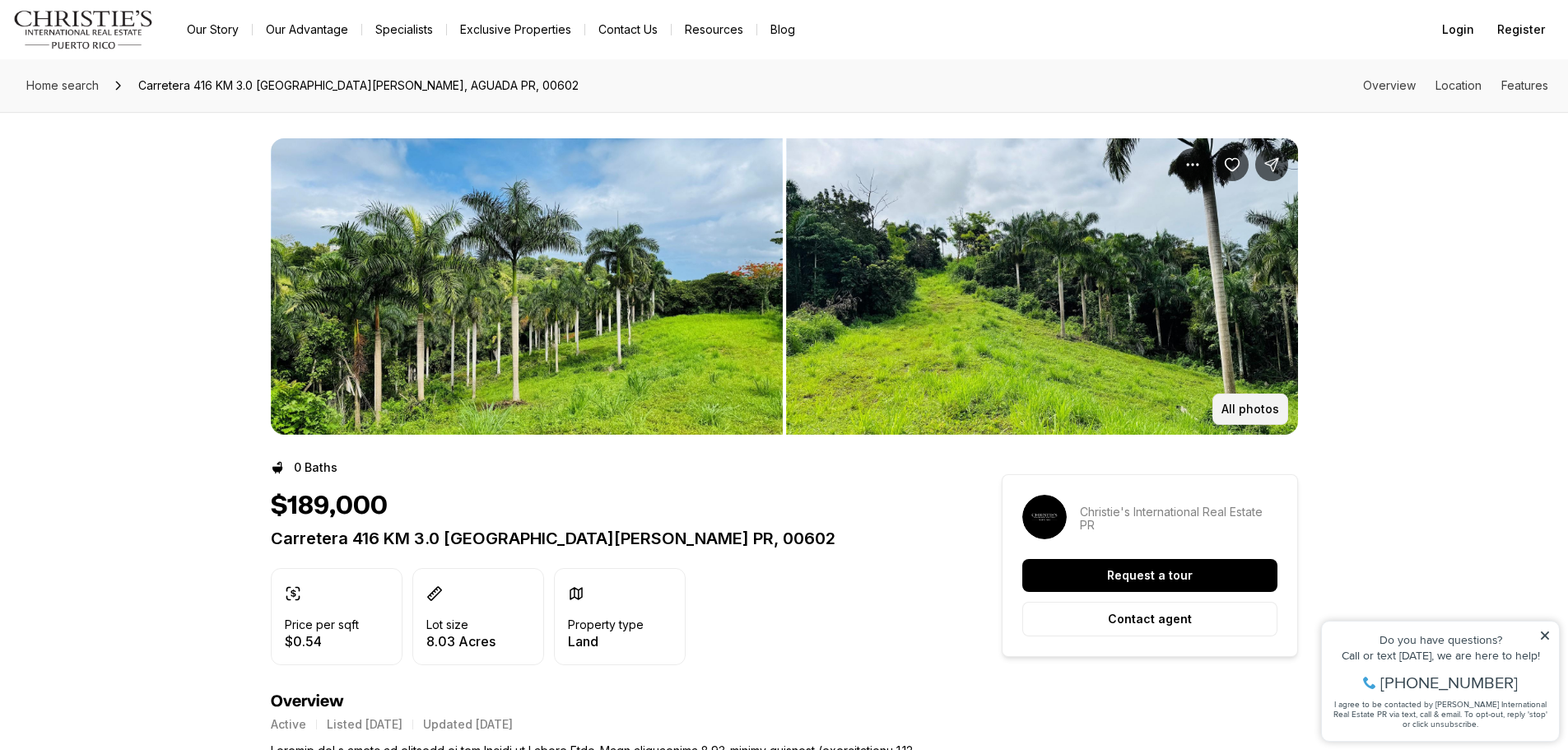
click at [1239, 403] on p "All photos" at bounding box center [1250, 408] width 58 height 13
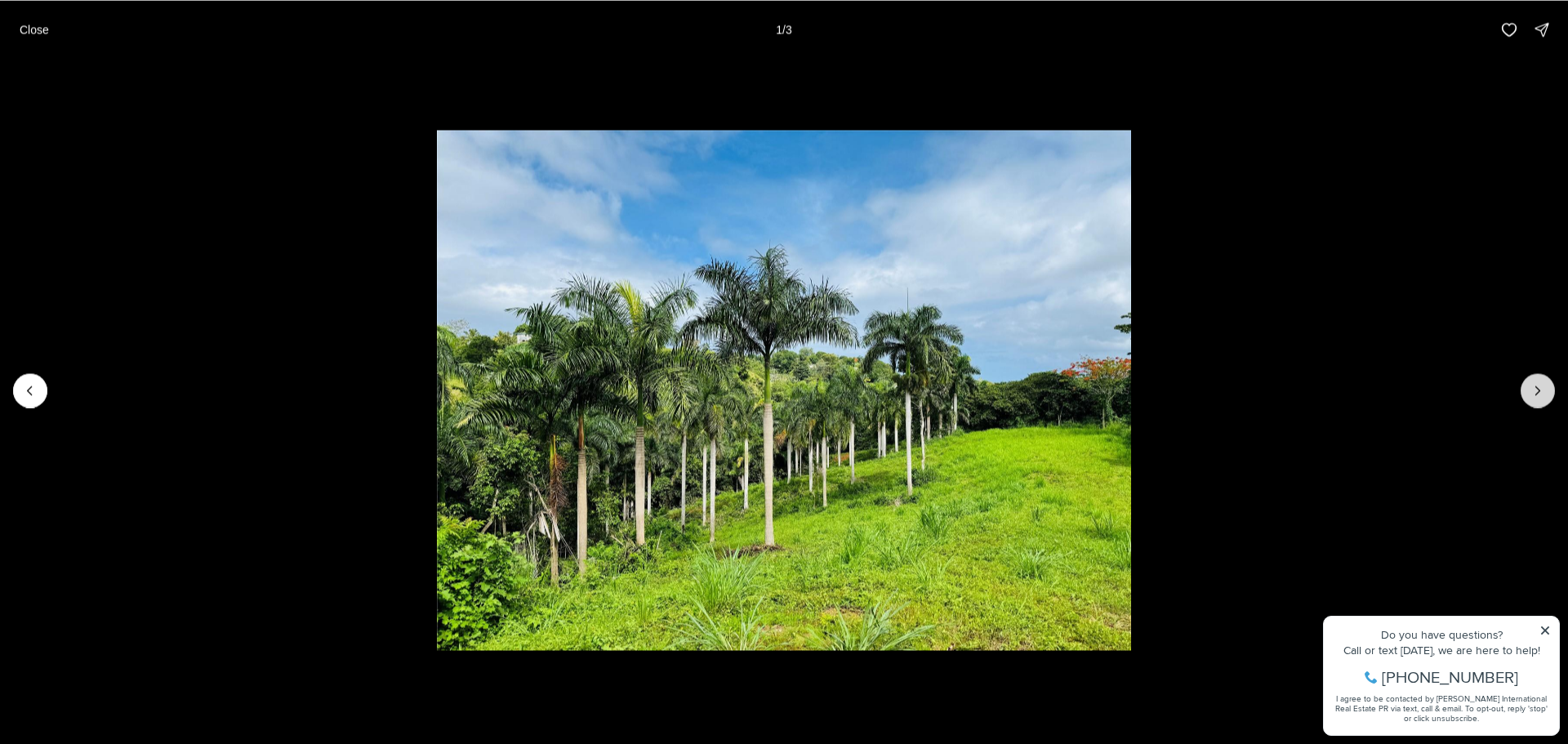
click at [1530, 389] on icon "Next slide" at bounding box center [1537, 390] width 17 height 17
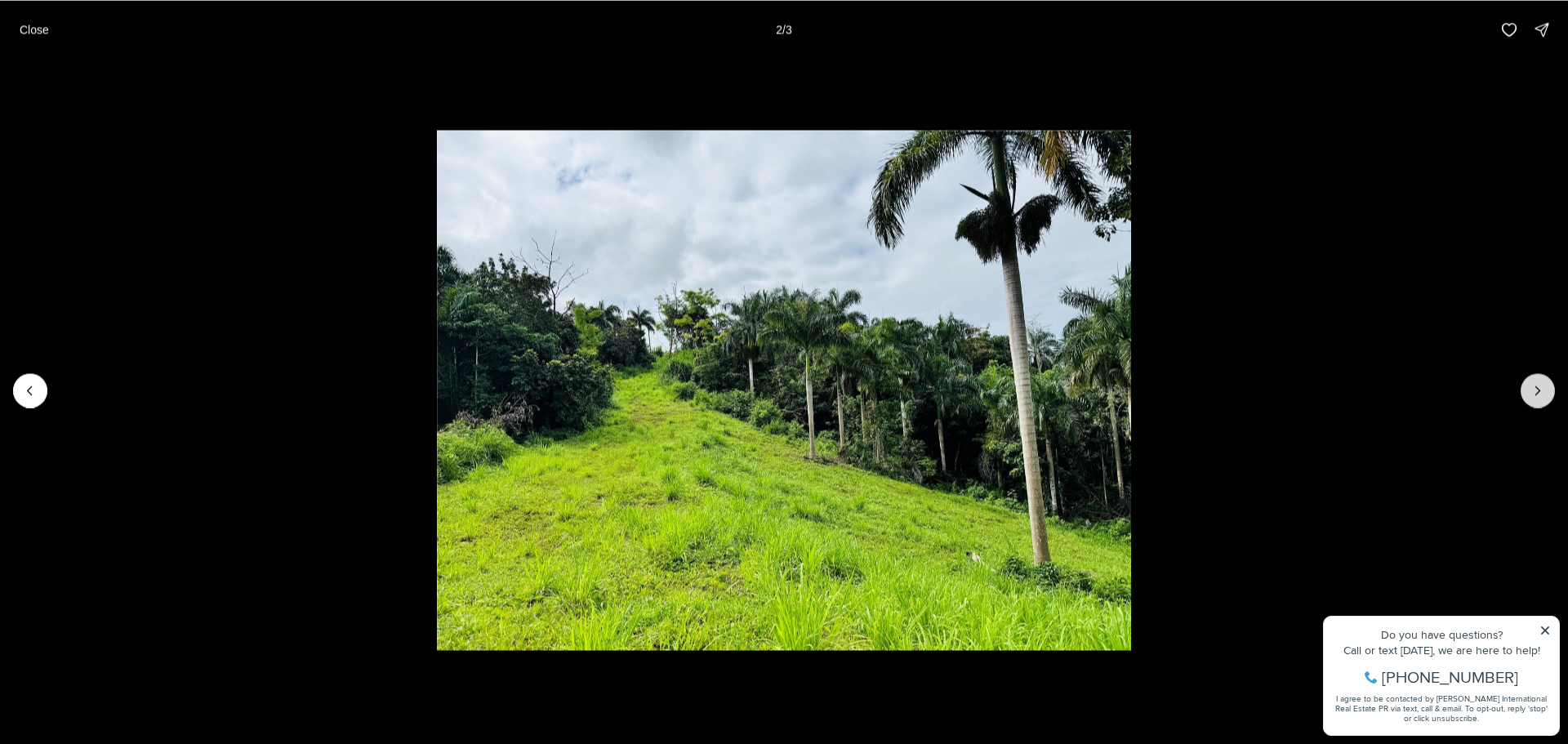
click at [1530, 389] on icon "Next slide" at bounding box center [1537, 390] width 17 height 17
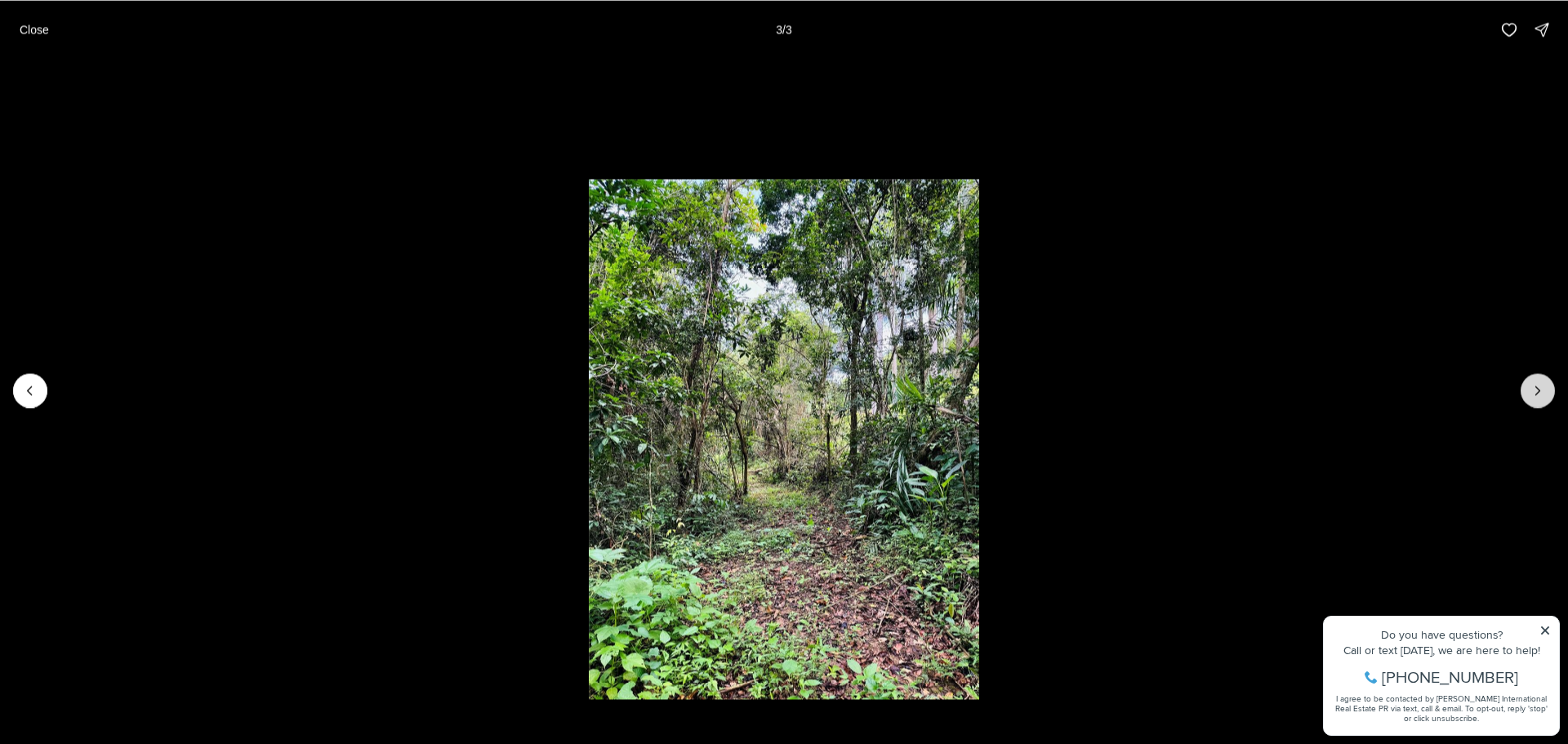
click at [1530, 389] on div at bounding box center [1537, 390] width 35 height 35
click at [38, 32] on p "Close" at bounding box center [35, 29] width 30 height 13
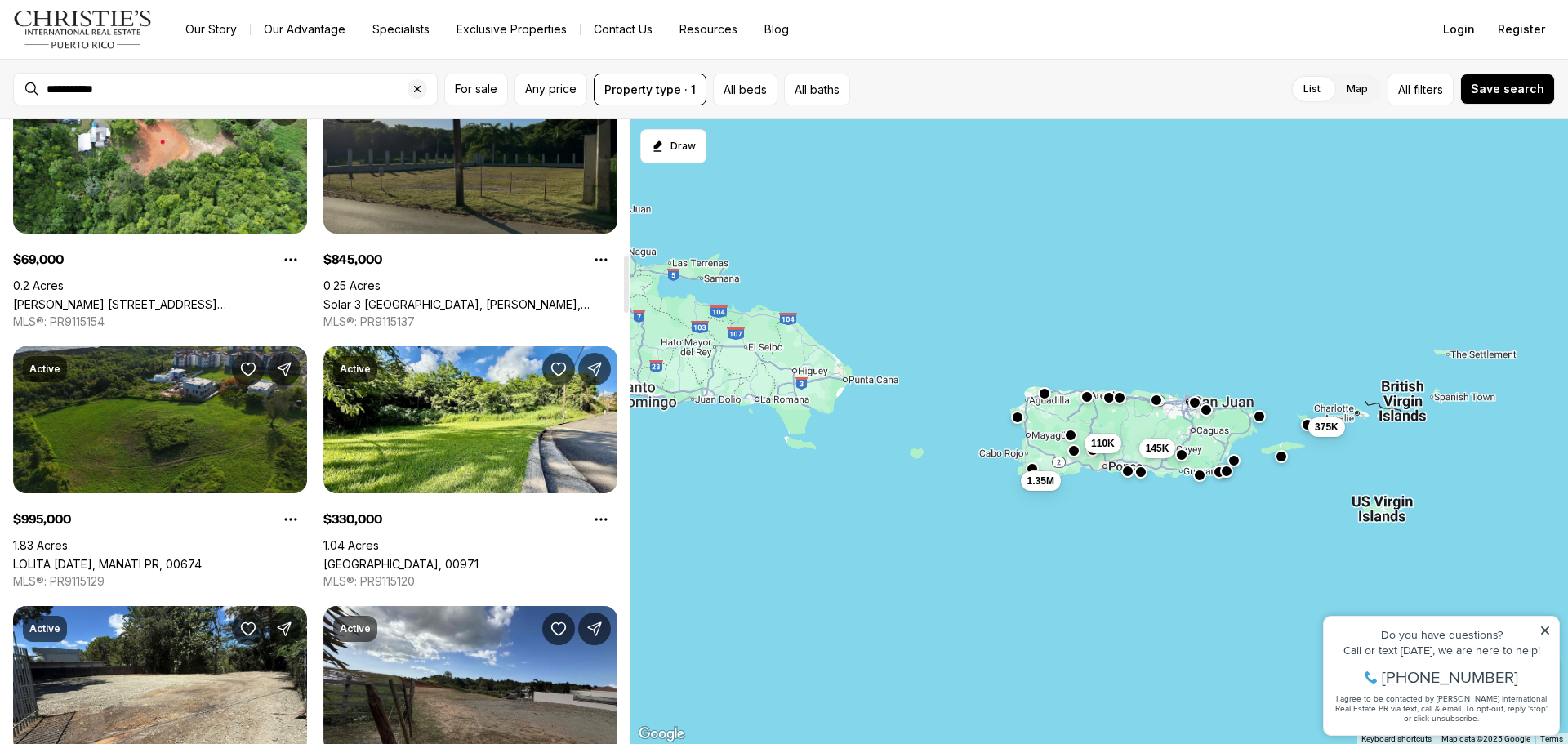
scroll to position [1471, 0]
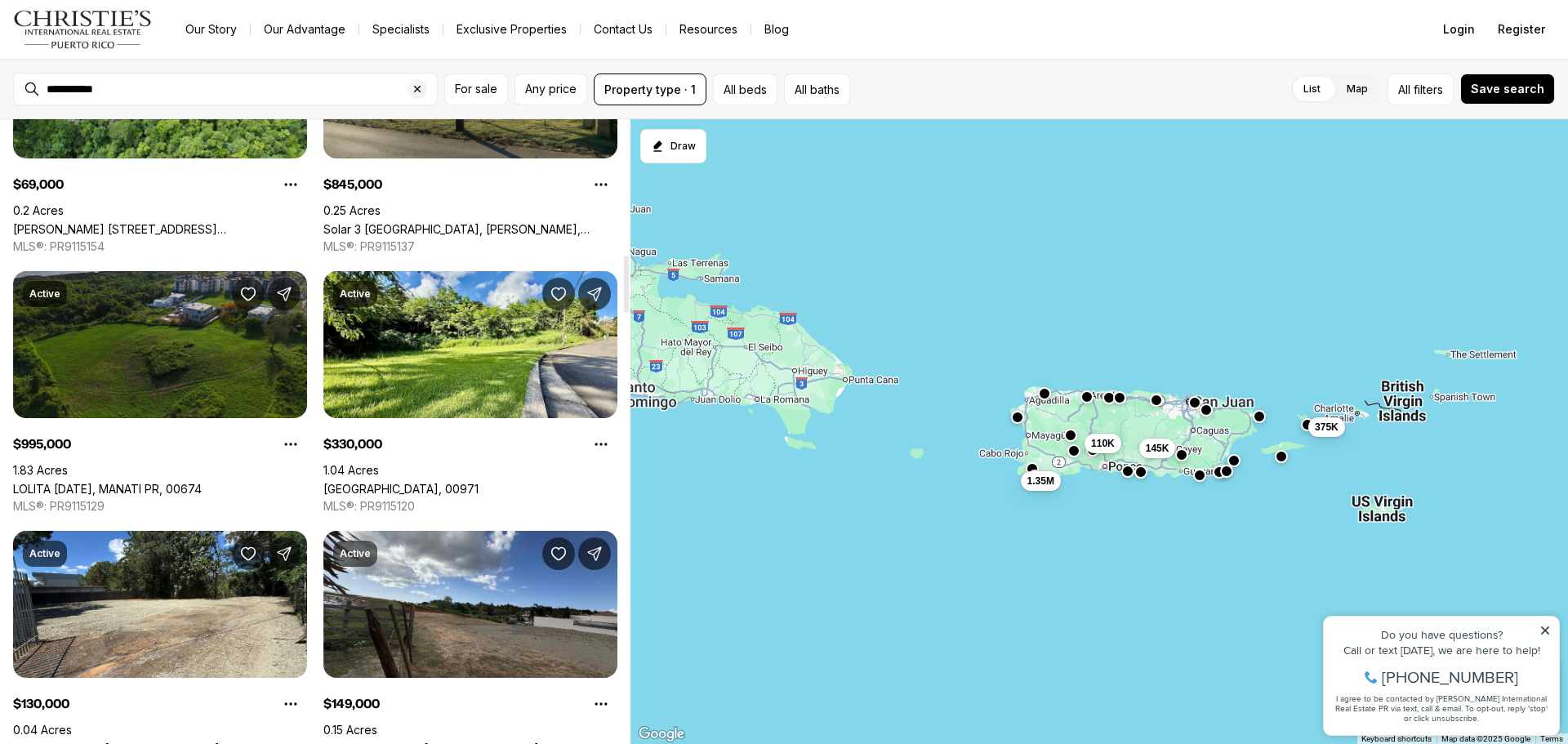
click at [201, 482] on link "LOLITA [DATE], MANATI PR, 00674" at bounding box center [107, 489] width 189 height 14
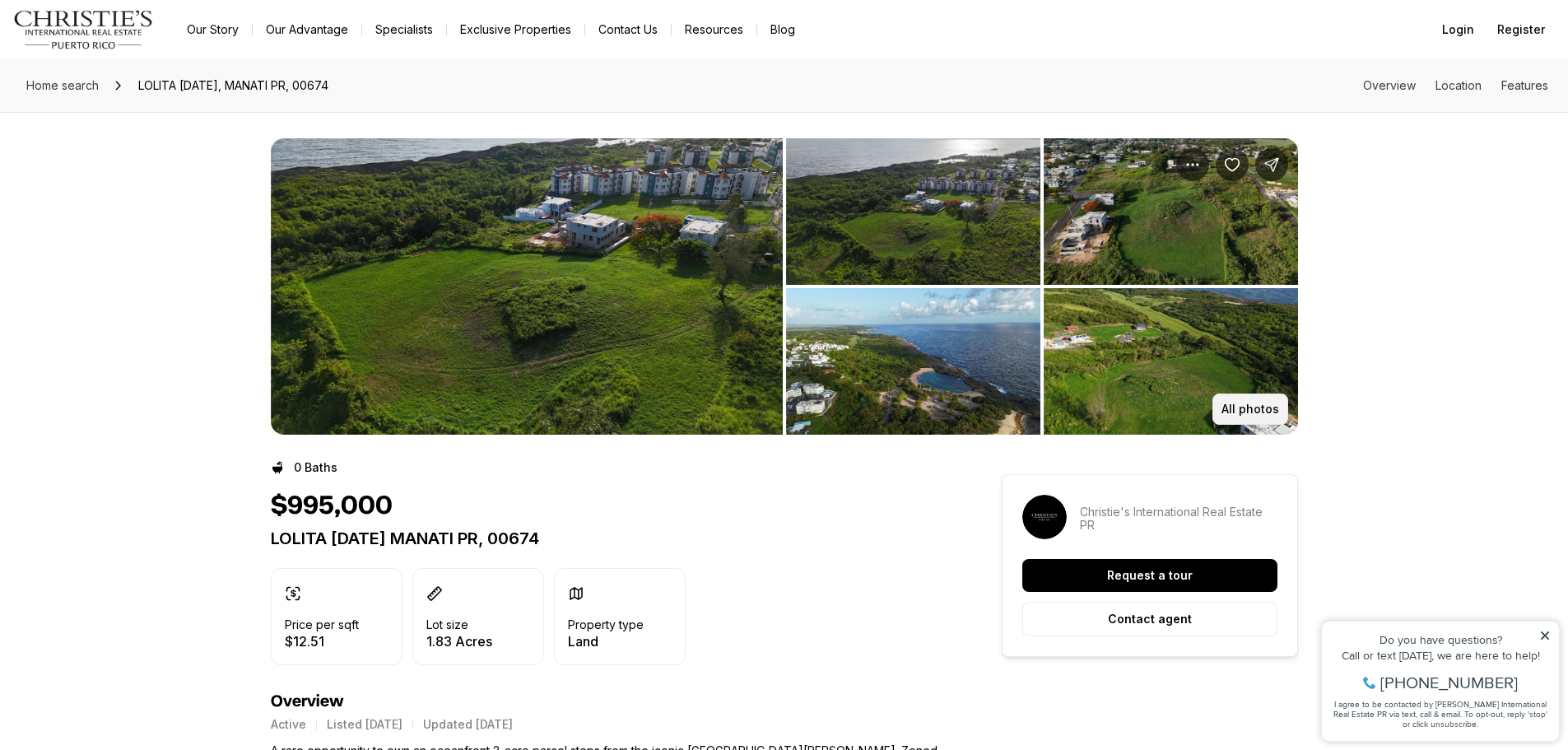
click at [1240, 414] on p "All photos" at bounding box center [1250, 408] width 58 height 13
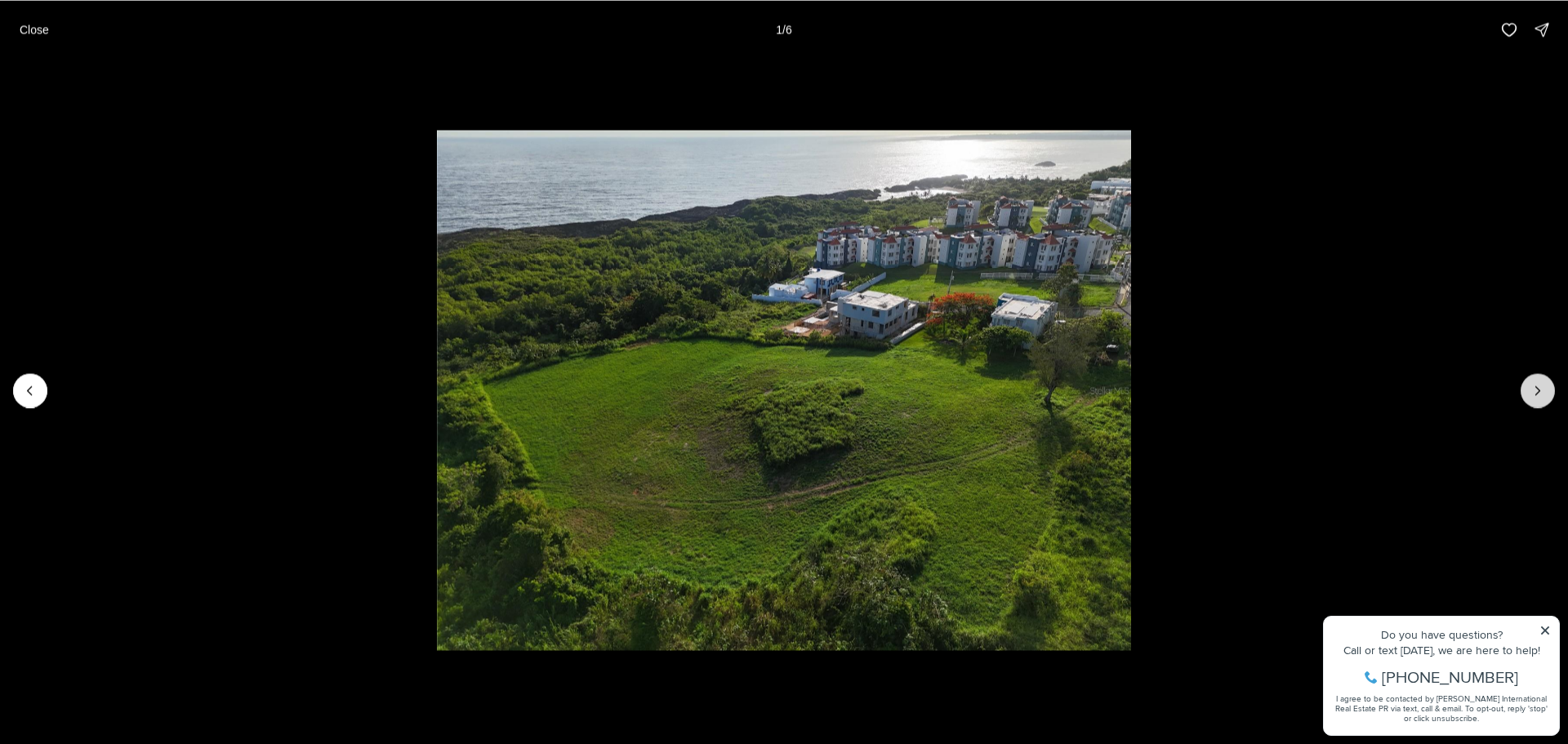
click at [1533, 394] on icon "Next slide" at bounding box center [1537, 390] width 17 height 17
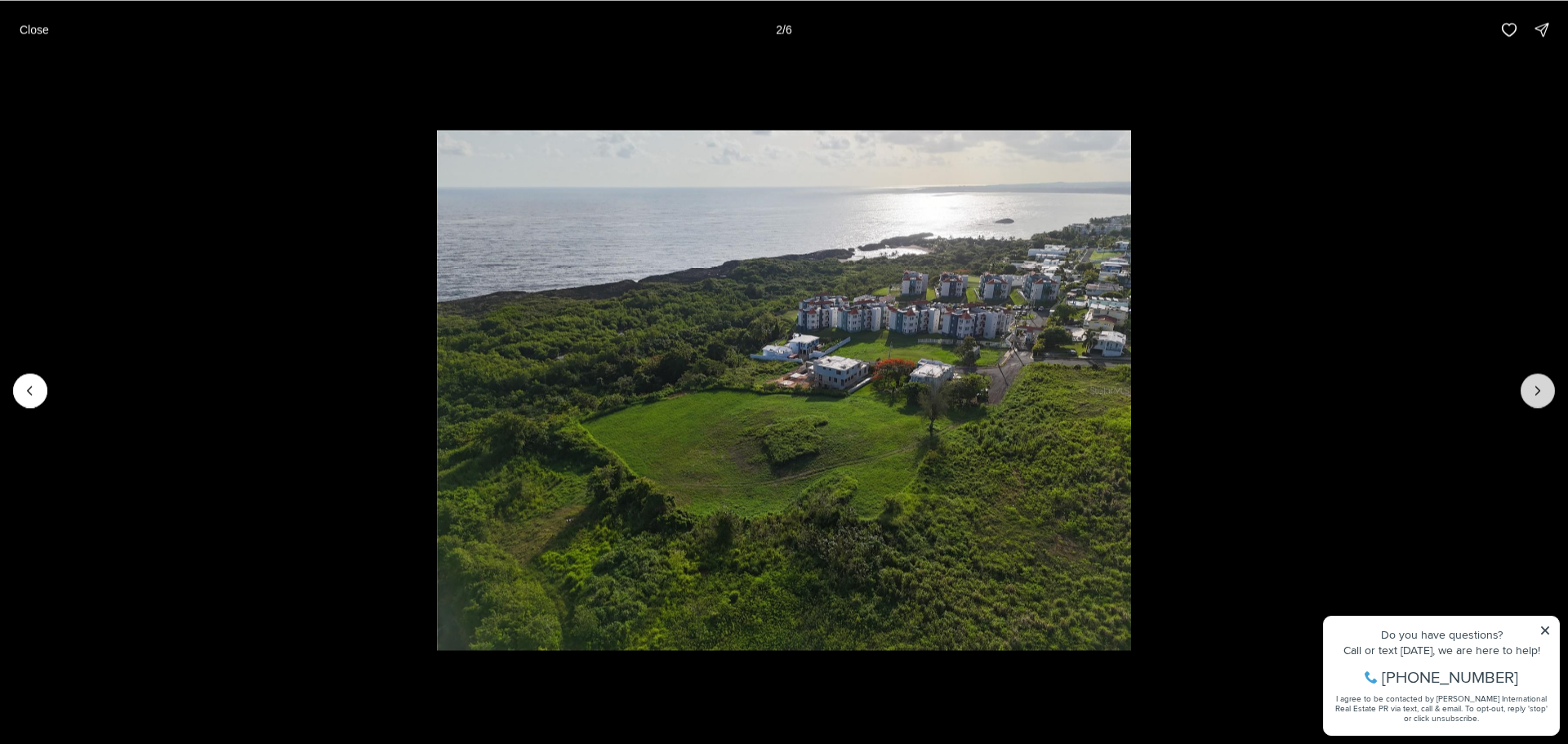
click at [1533, 394] on icon "Next slide" at bounding box center [1537, 390] width 17 height 17
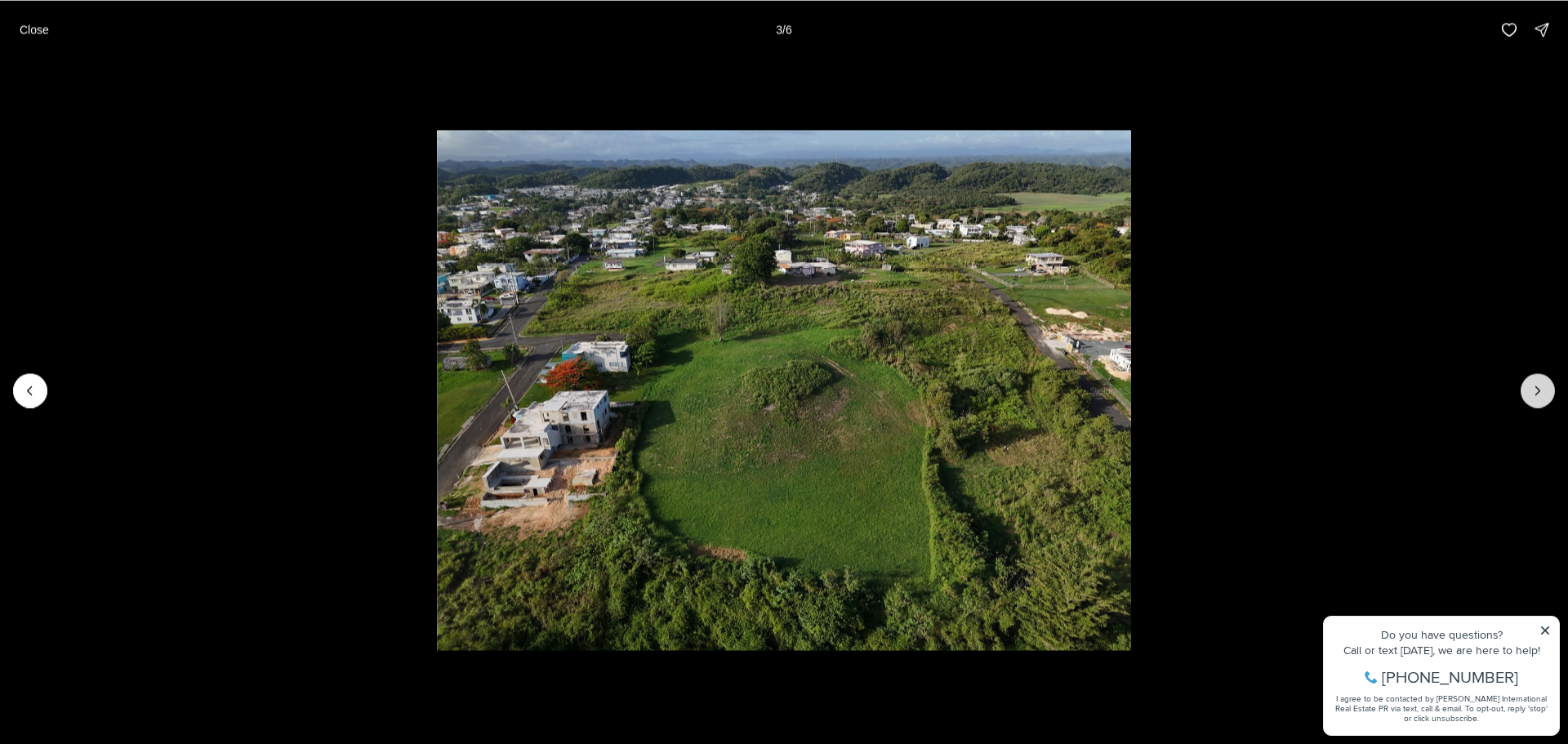
click at [1533, 394] on icon "Next slide" at bounding box center [1537, 390] width 17 height 17
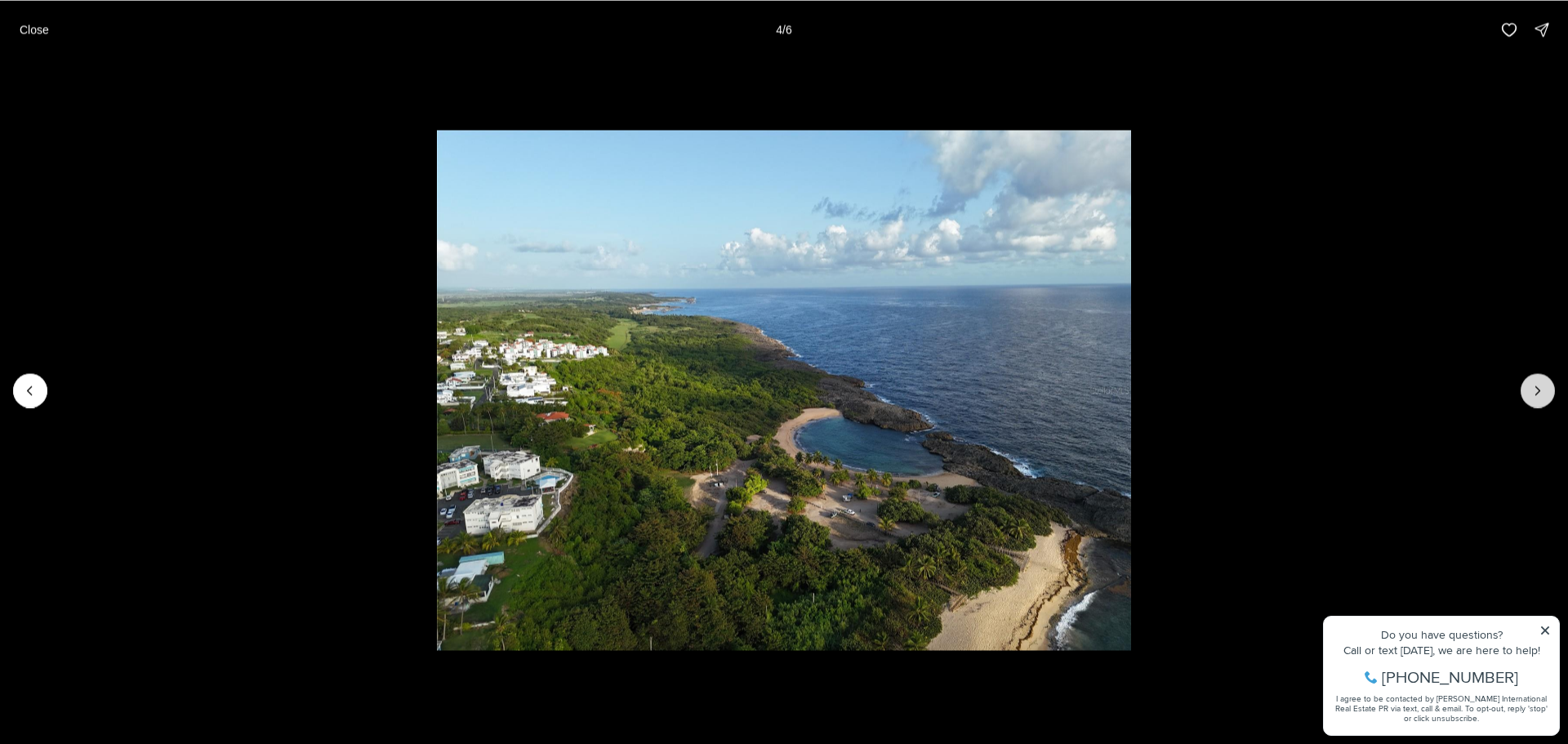
click at [1533, 394] on icon "Next slide" at bounding box center [1537, 390] width 17 height 17
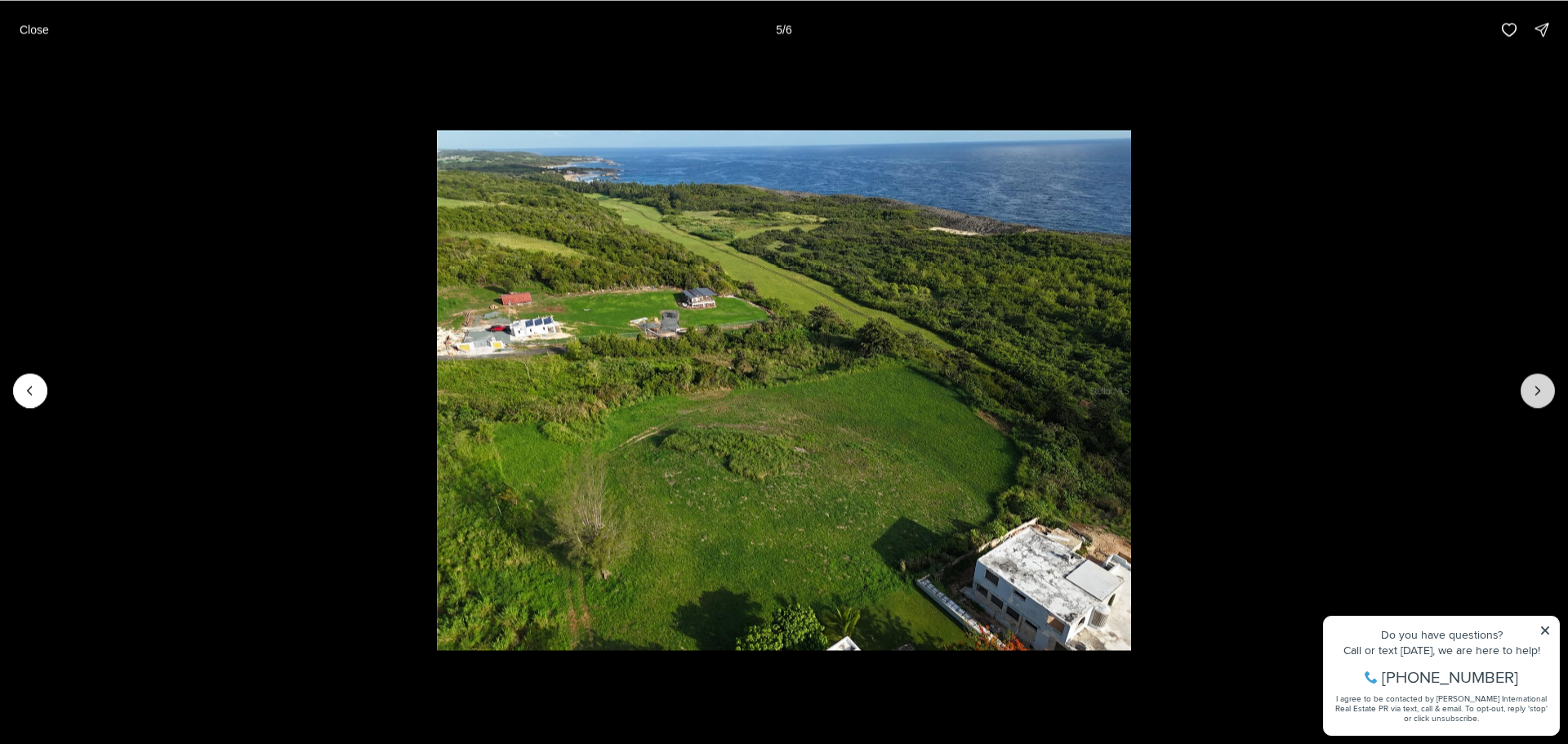
click at [1533, 394] on icon "Next slide" at bounding box center [1537, 390] width 17 height 17
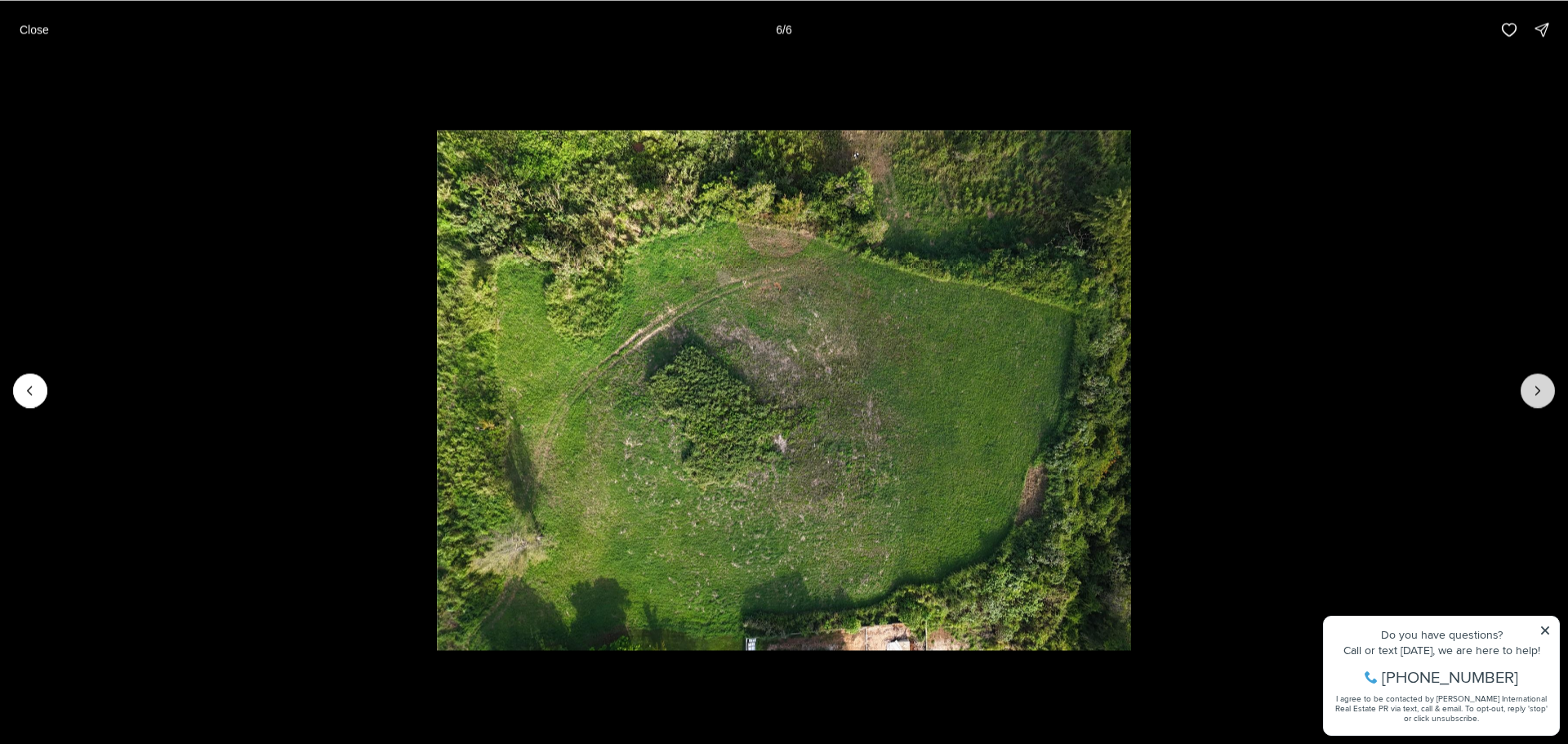
click at [1533, 394] on div at bounding box center [1537, 390] width 35 height 35
click at [51, 34] on button "Close" at bounding box center [35, 29] width 49 height 33
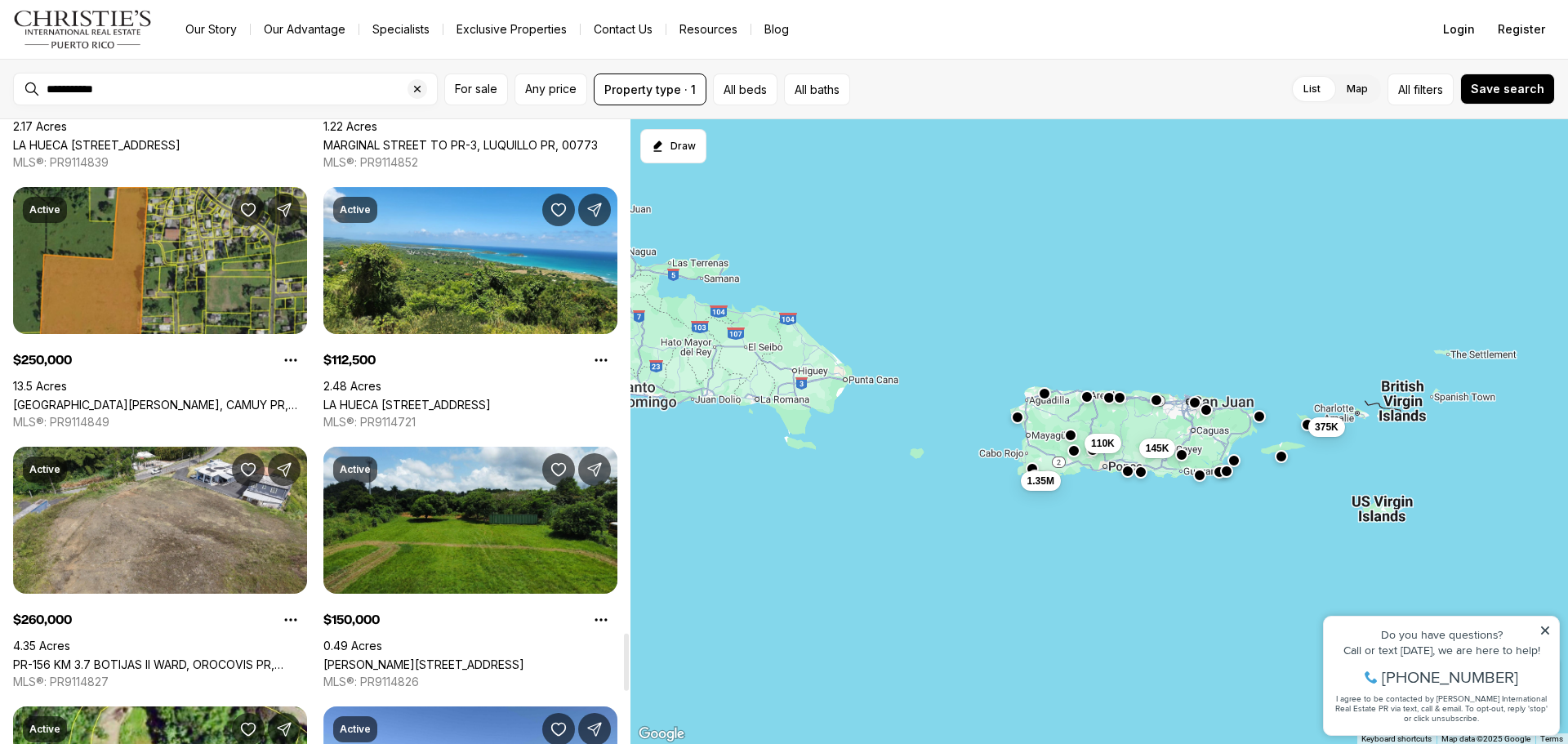
scroll to position [5638, 0]
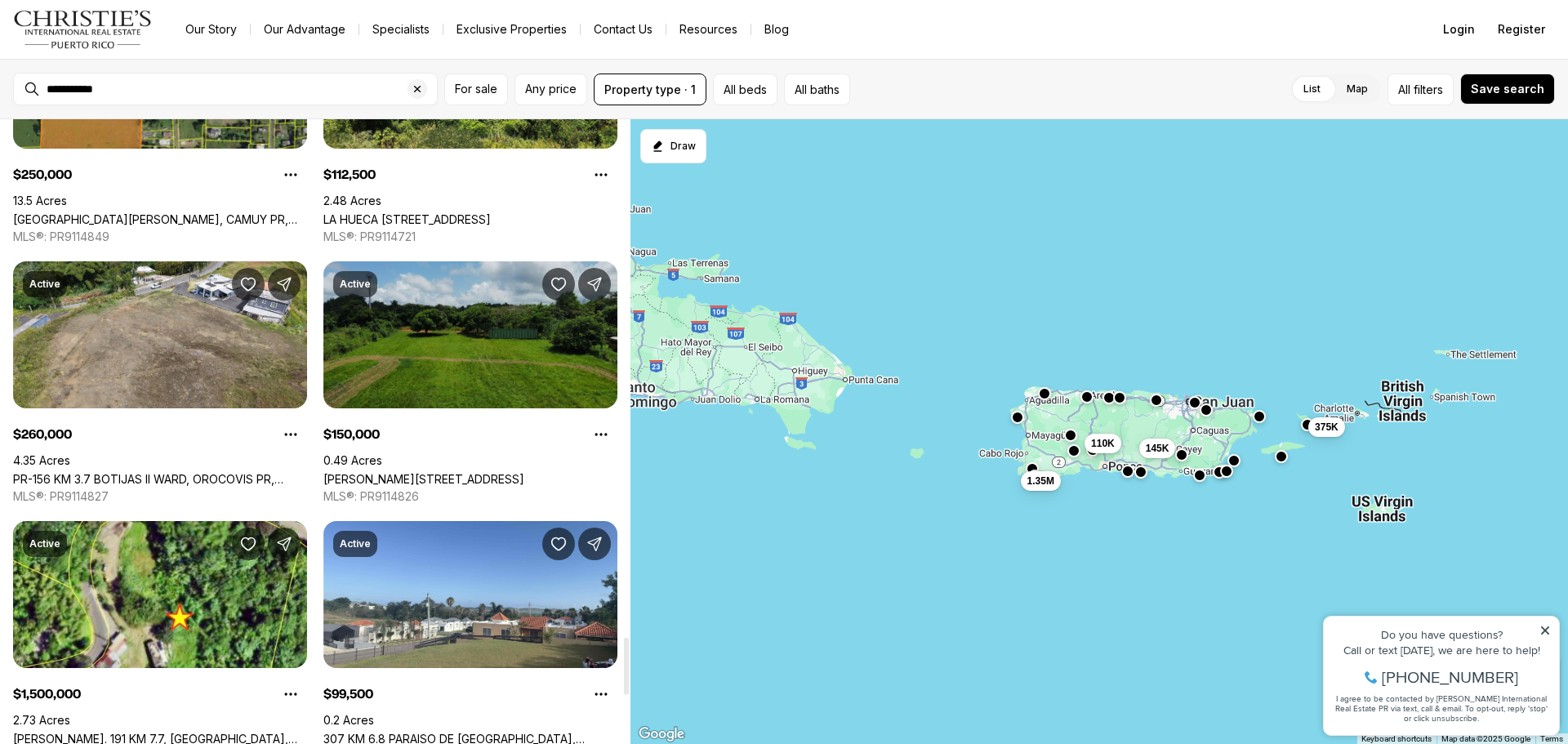
click at [484, 472] on link "[PERSON_NAME][STREET_ADDRESS]" at bounding box center [423, 479] width 200 height 14
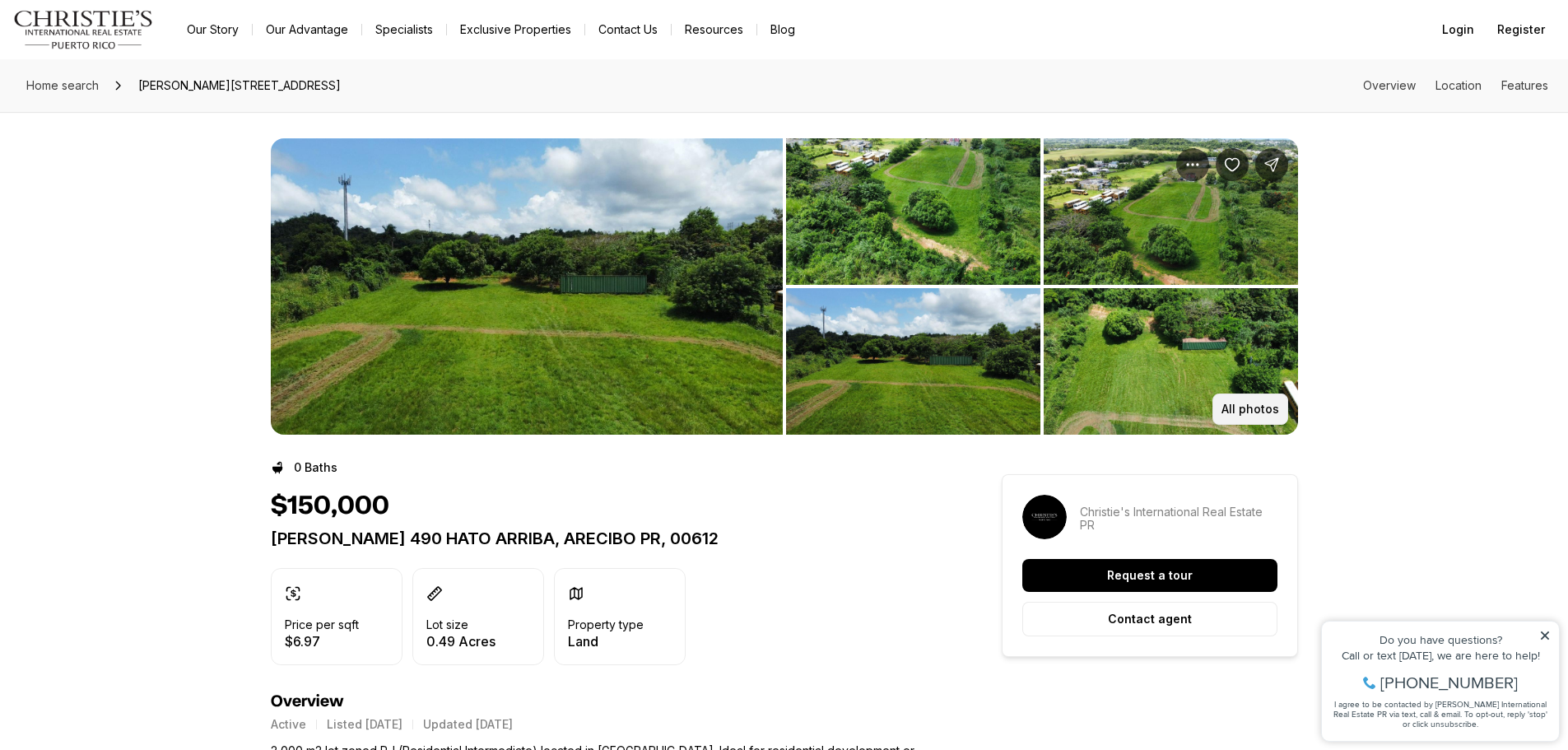
click at [1239, 402] on p "All photos" at bounding box center [1250, 408] width 58 height 13
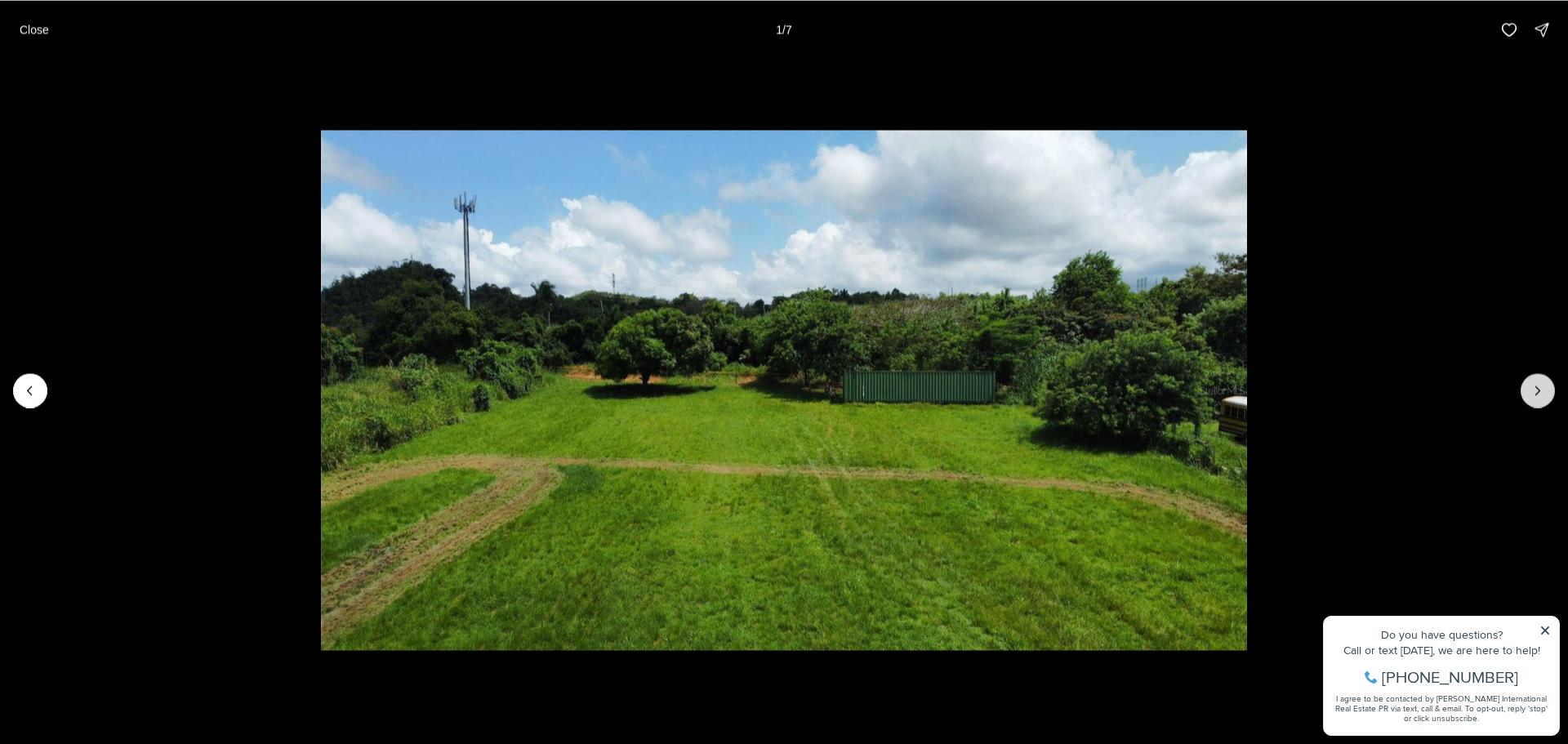
click at [1543, 390] on icon "Next slide" at bounding box center [1537, 390] width 17 height 17
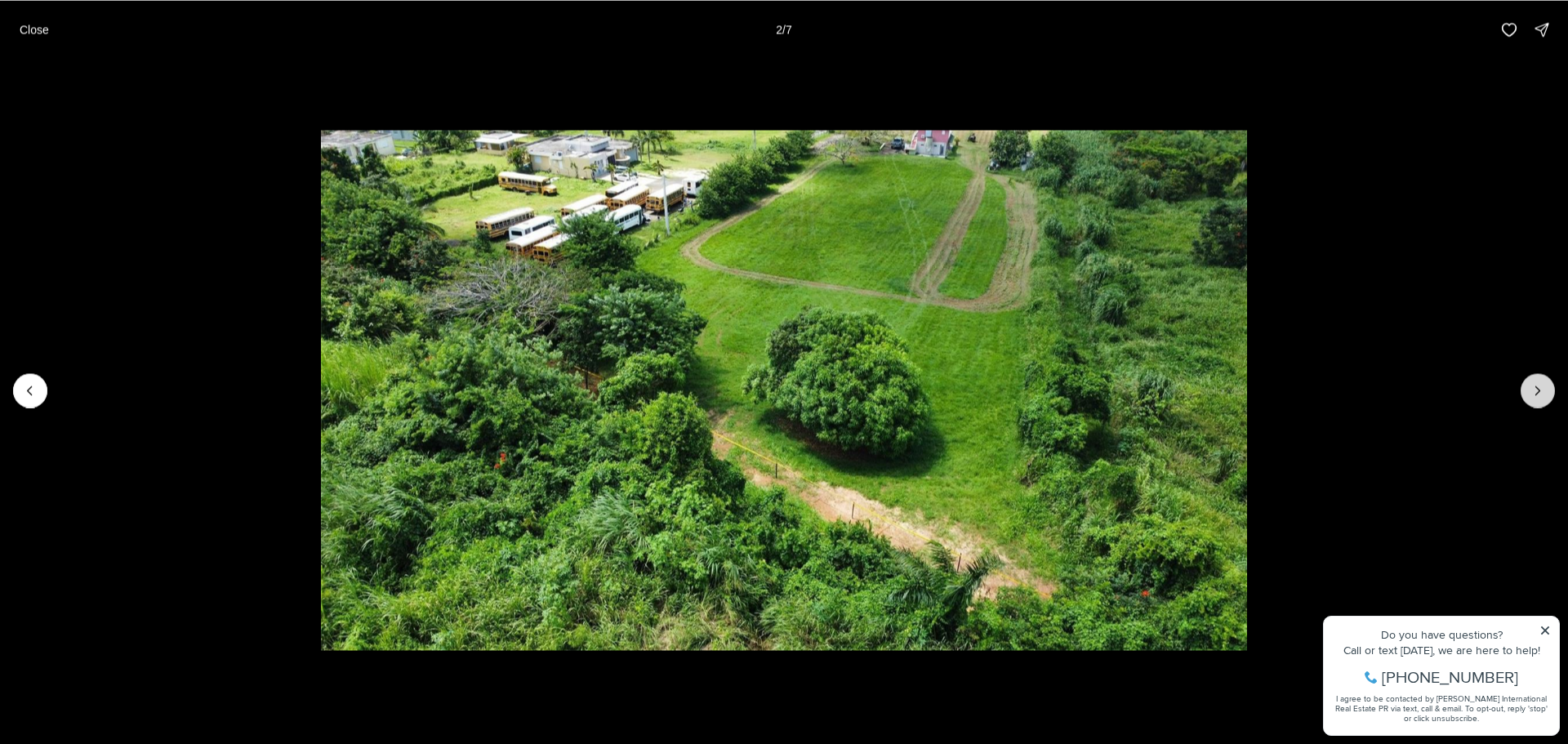
click at [1543, 390] on icon "Next slide" at bounding box center [1537, 390] width 17 height 17
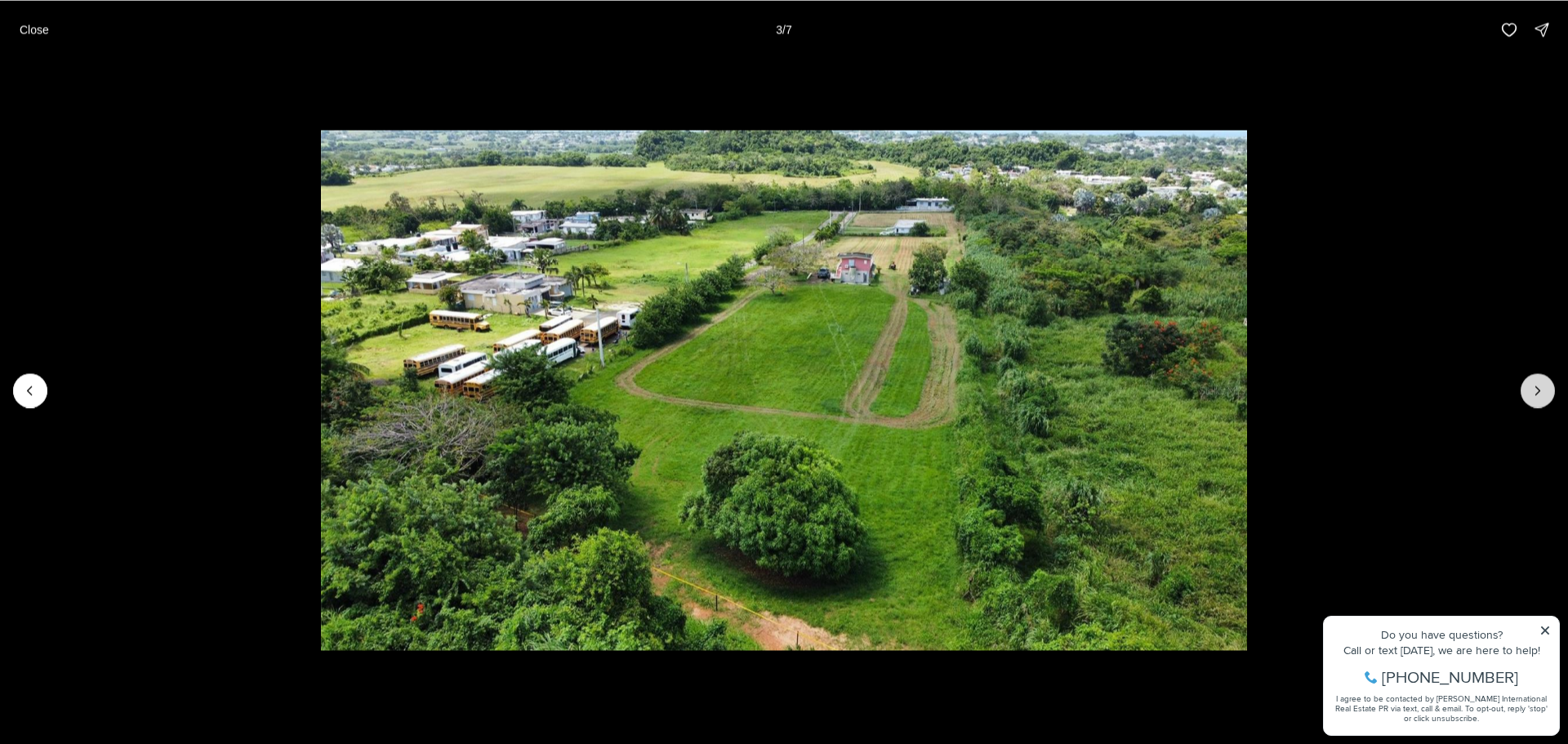
click at [1543, 390] on icon "Next slide" at bounding box center [1537, 390] width 17 height 17
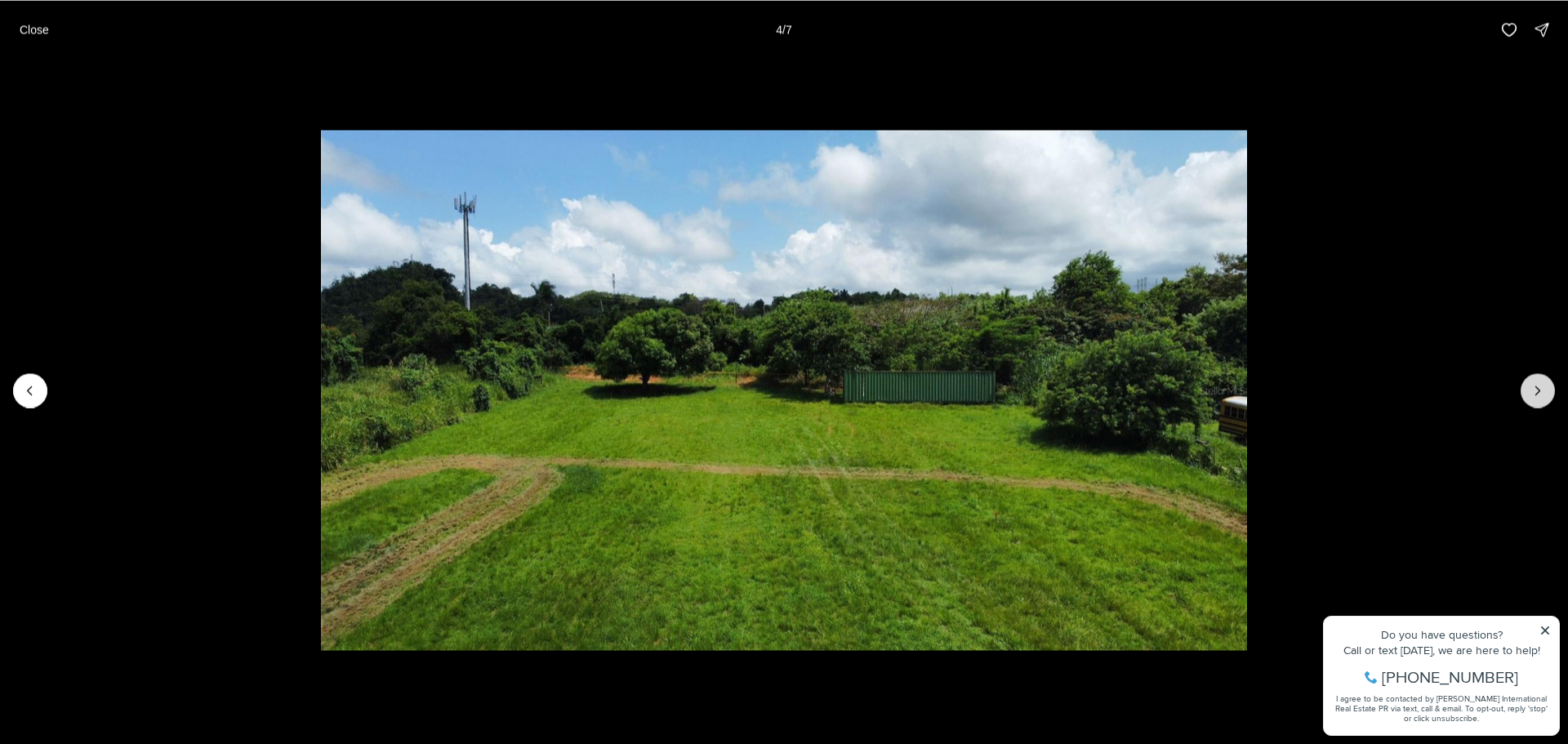
click at [1543, 390] on icon "Next slide" at bounding box center [1537, 390] width 17 height 17
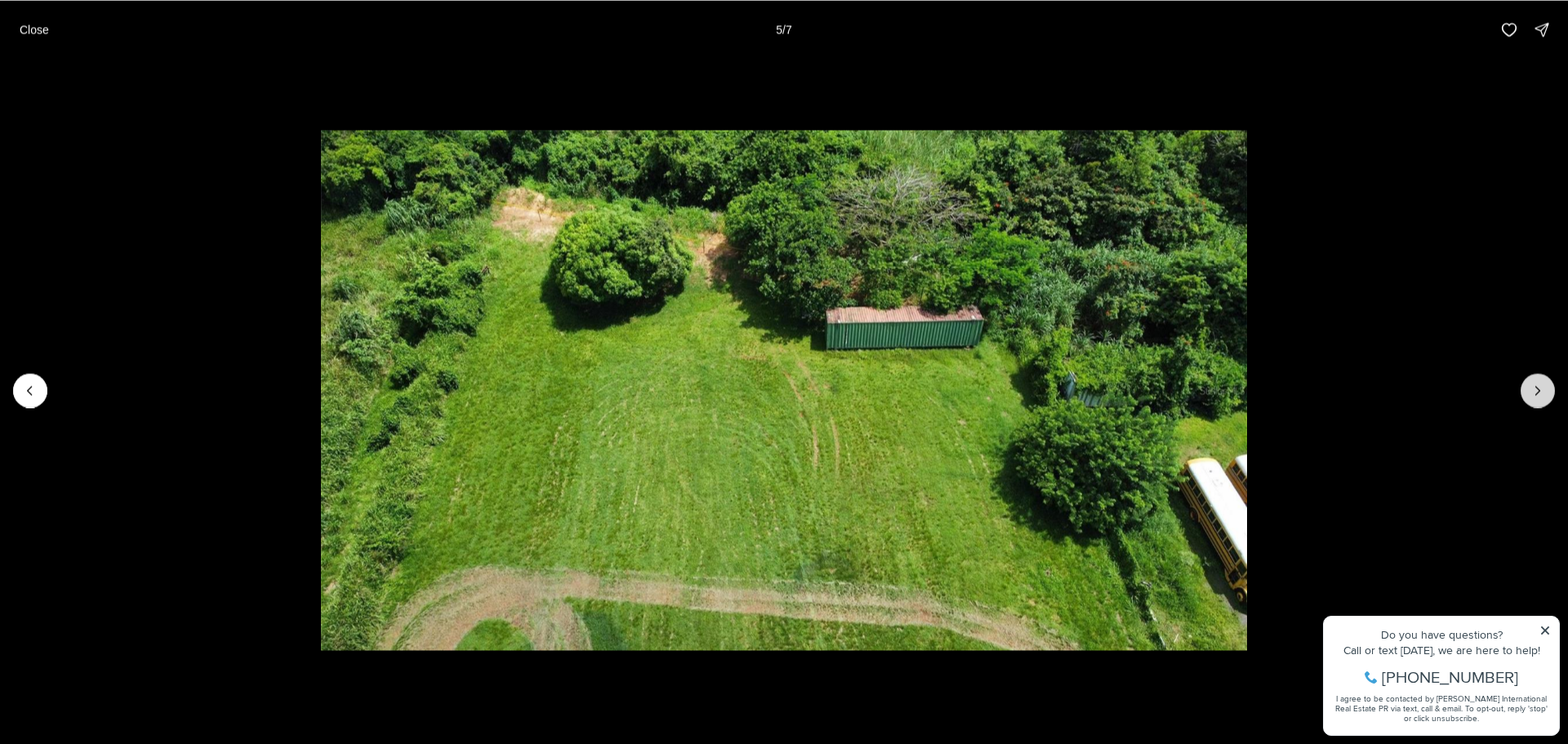
click at [1543, 390] on icon "Next slide" at bounding box center [1537, 390] width 17 height 17
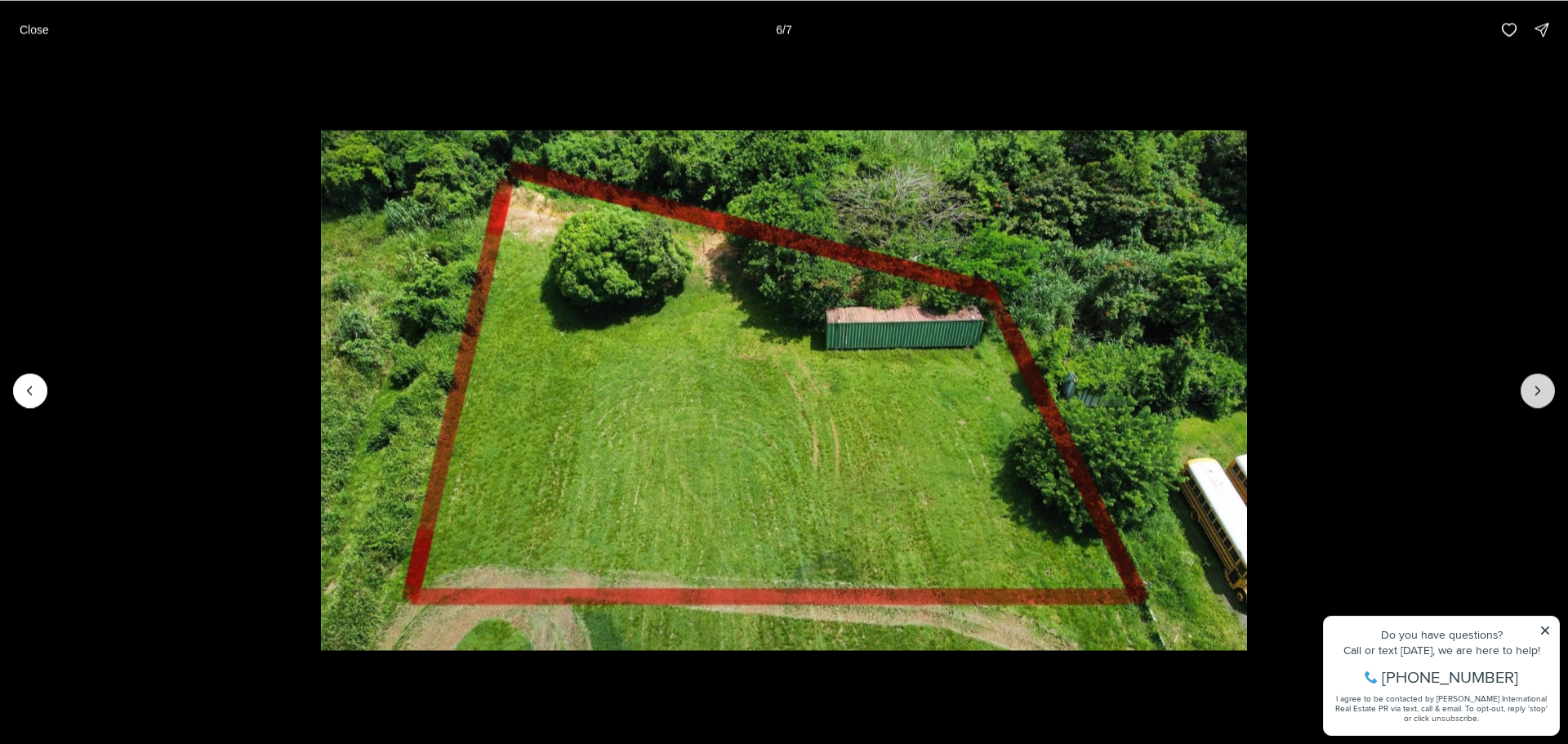
click at [1543, 390] on icon "Next slide" at bounding box center [1537, 390] width 17 height 17
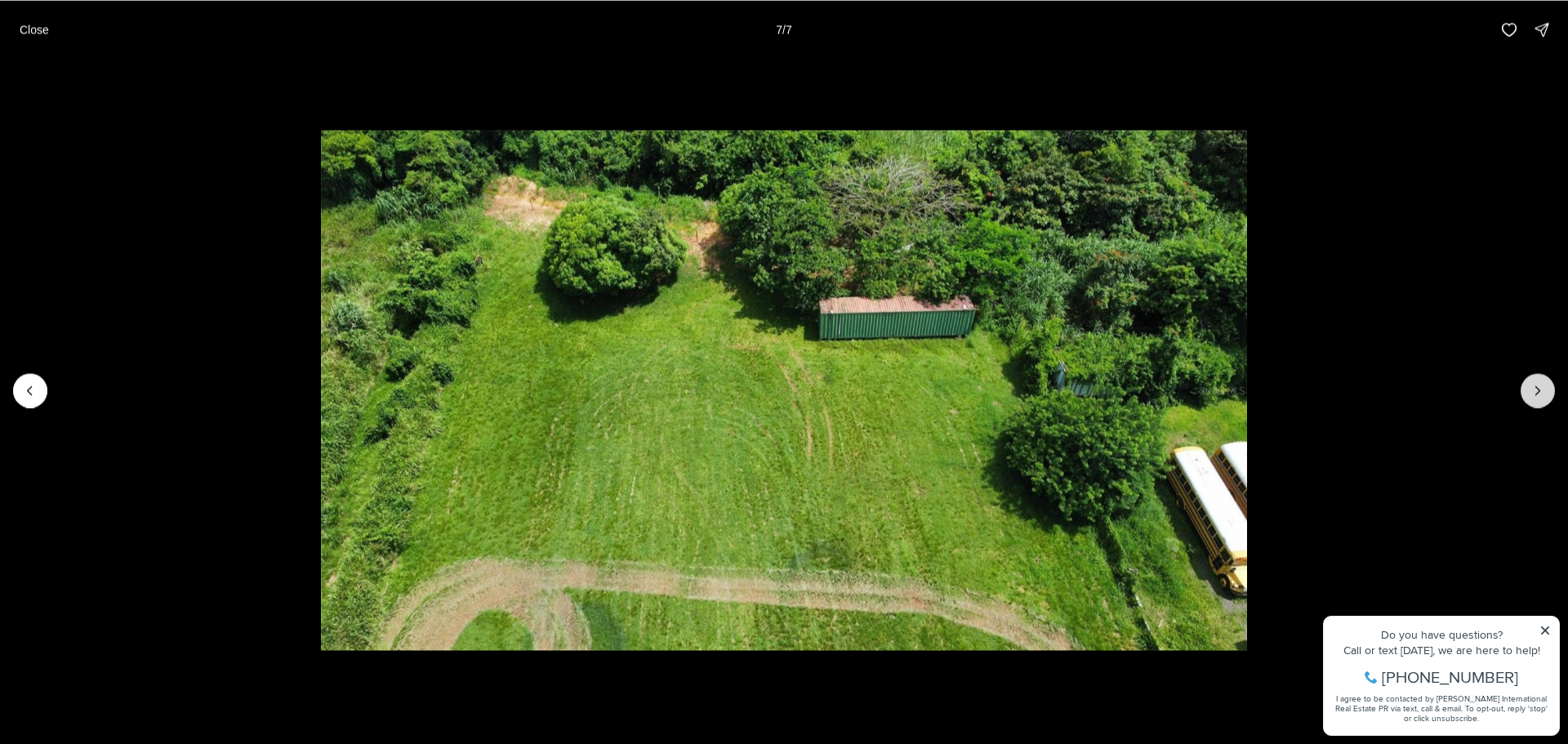
click at [1543, 390] on div at bounding box center [1537, 390] width 35 height 35
click at [22, 23] on p "Close" at bounding box center [35, 29] width 30 height 13
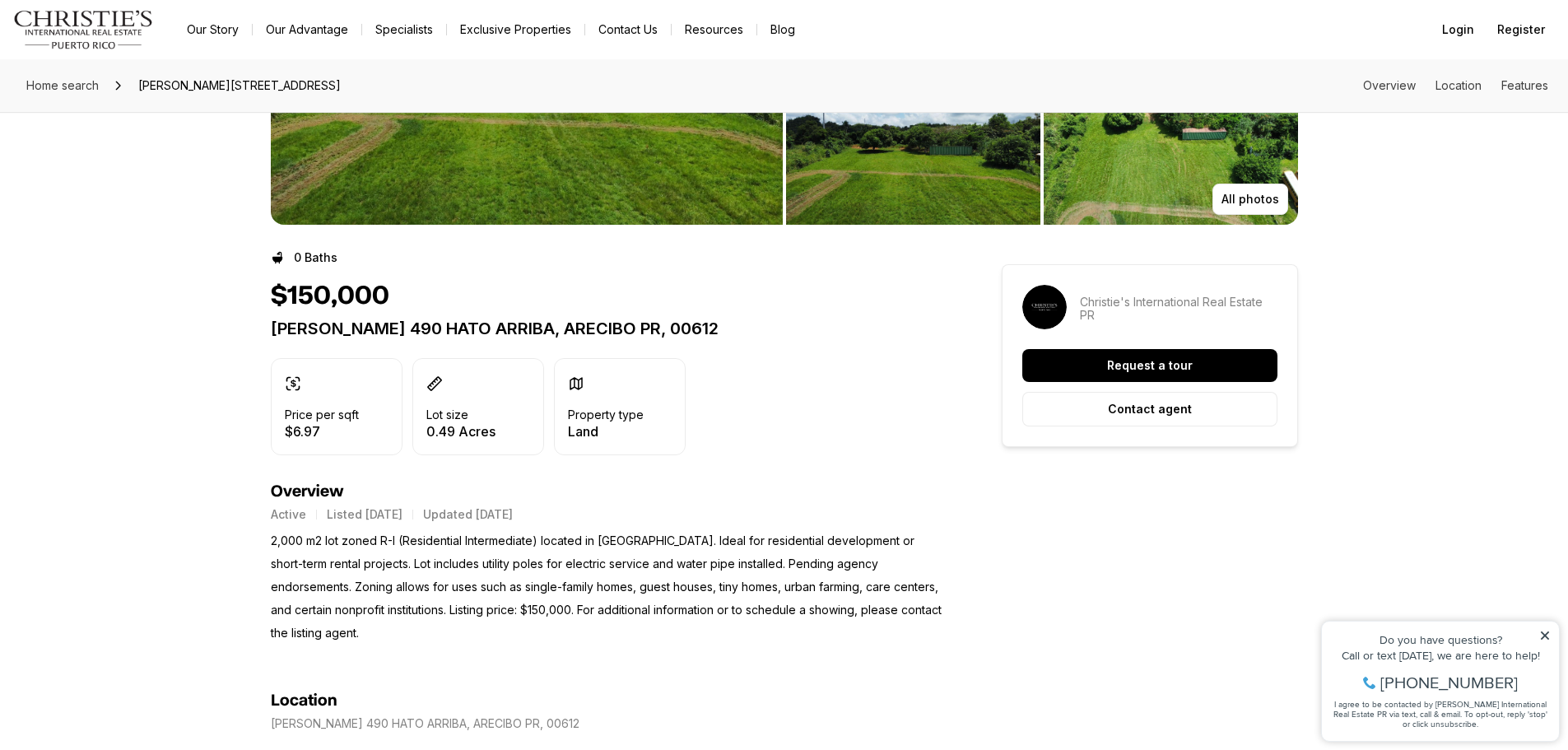
scroll to position [247, 0]
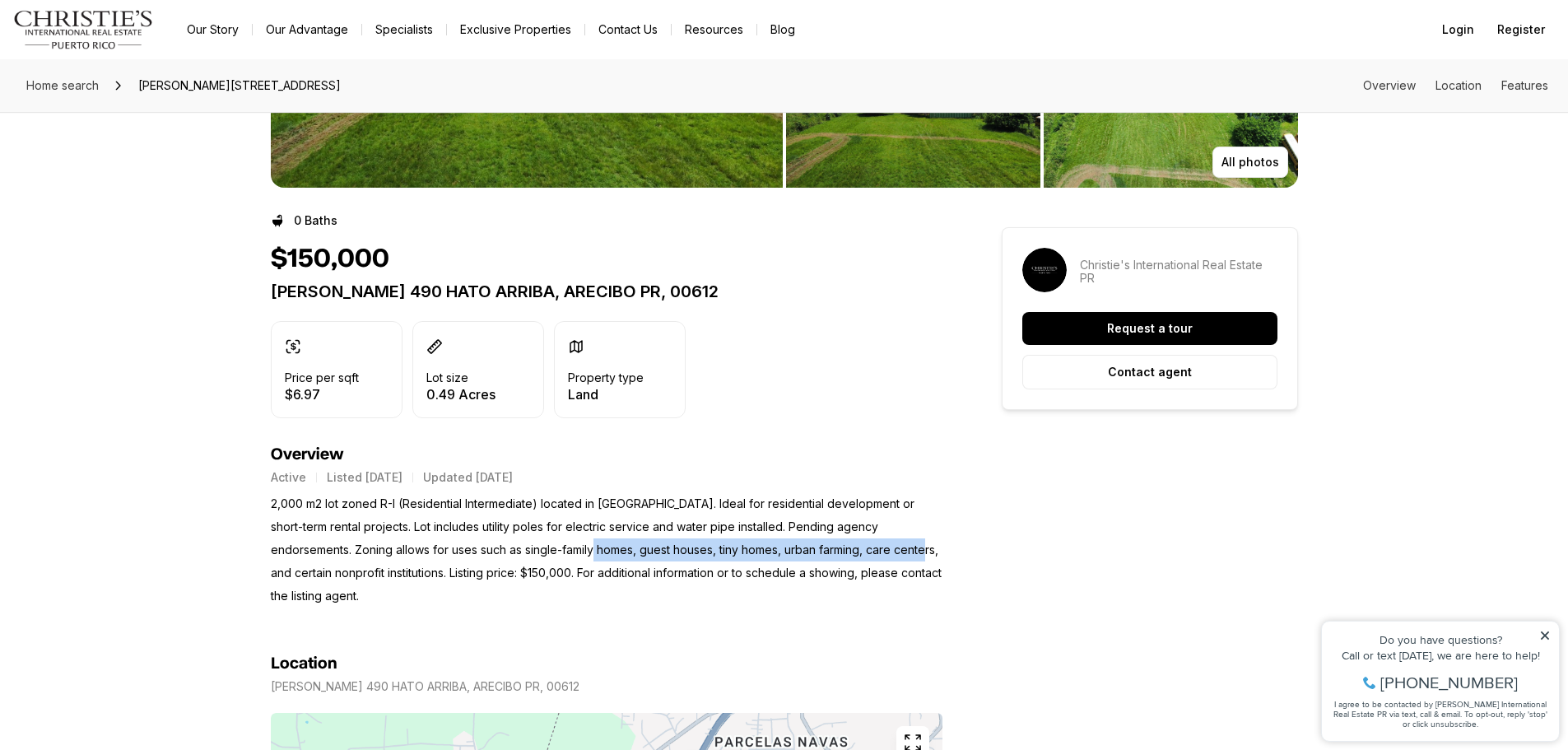
drag, startPoint x: 529, startPoint y: 550, endPoint x: 858, endPoint y: 555, distance: 329.0
click at [858, 555] on p "2,000 m2 lot zoned R-I (Residential Intermediate) located in Arecibo. Ideal for…" at bounding box center [606, 551] width 672 height 116
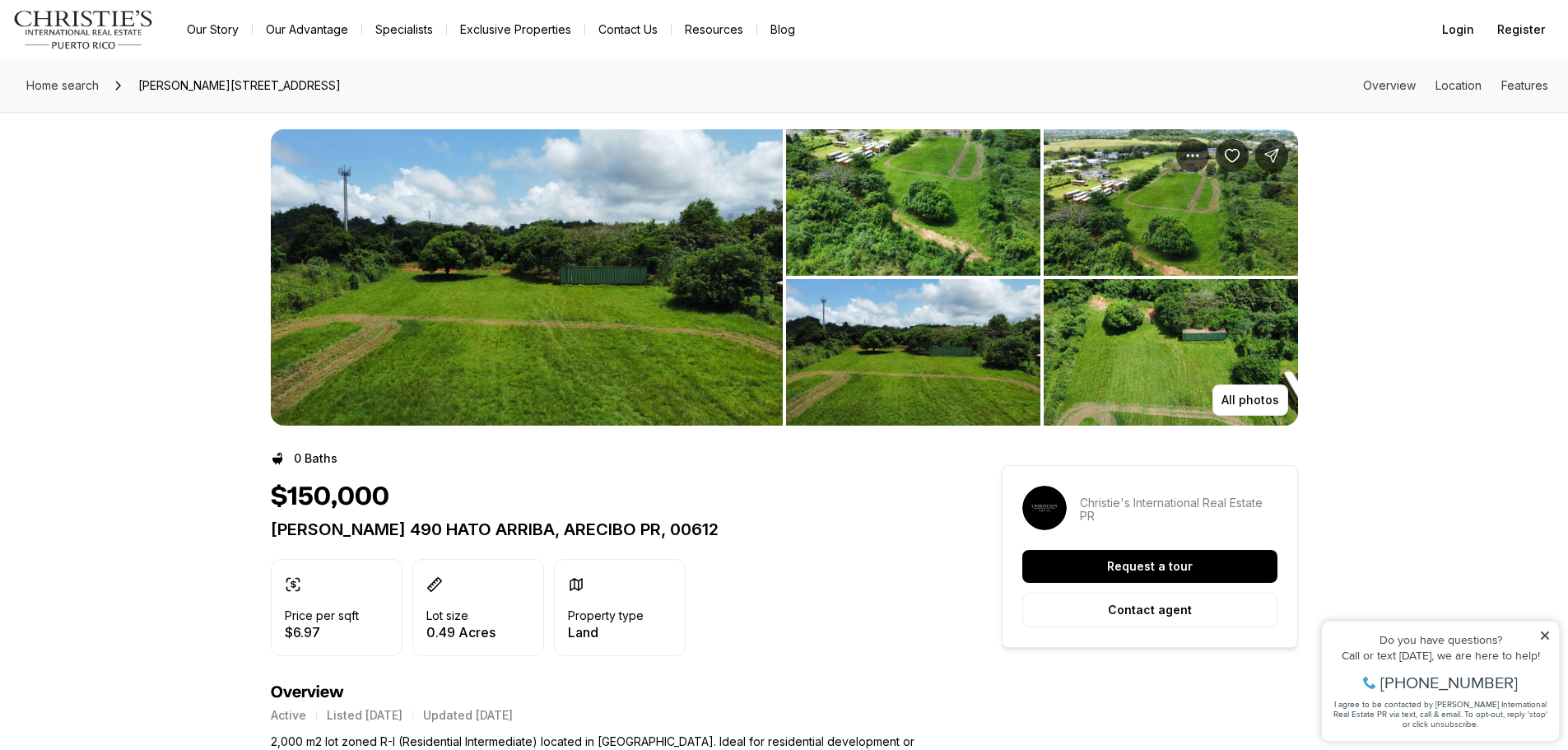
scroll to position [0, 0]
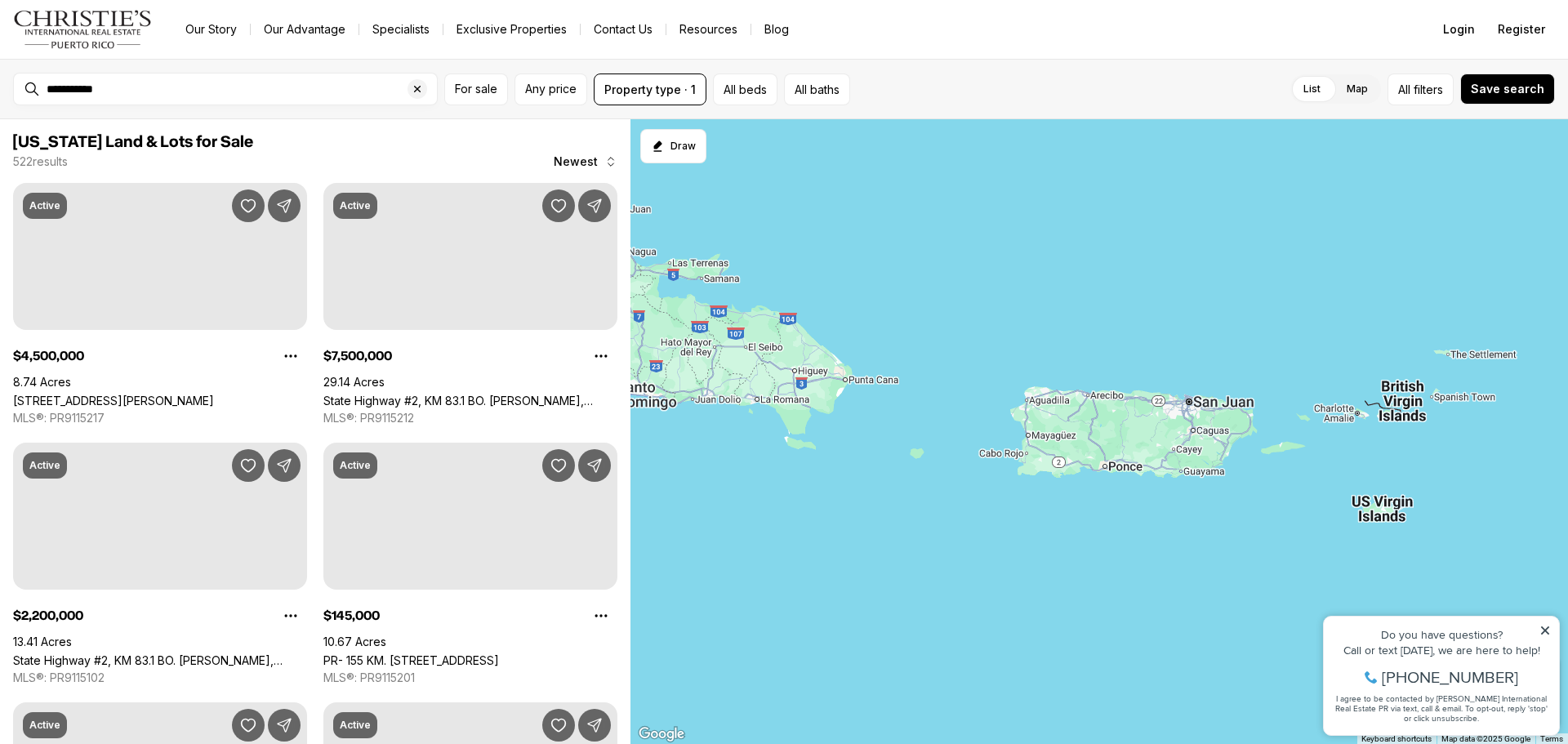
scroll to position [5638, 0]
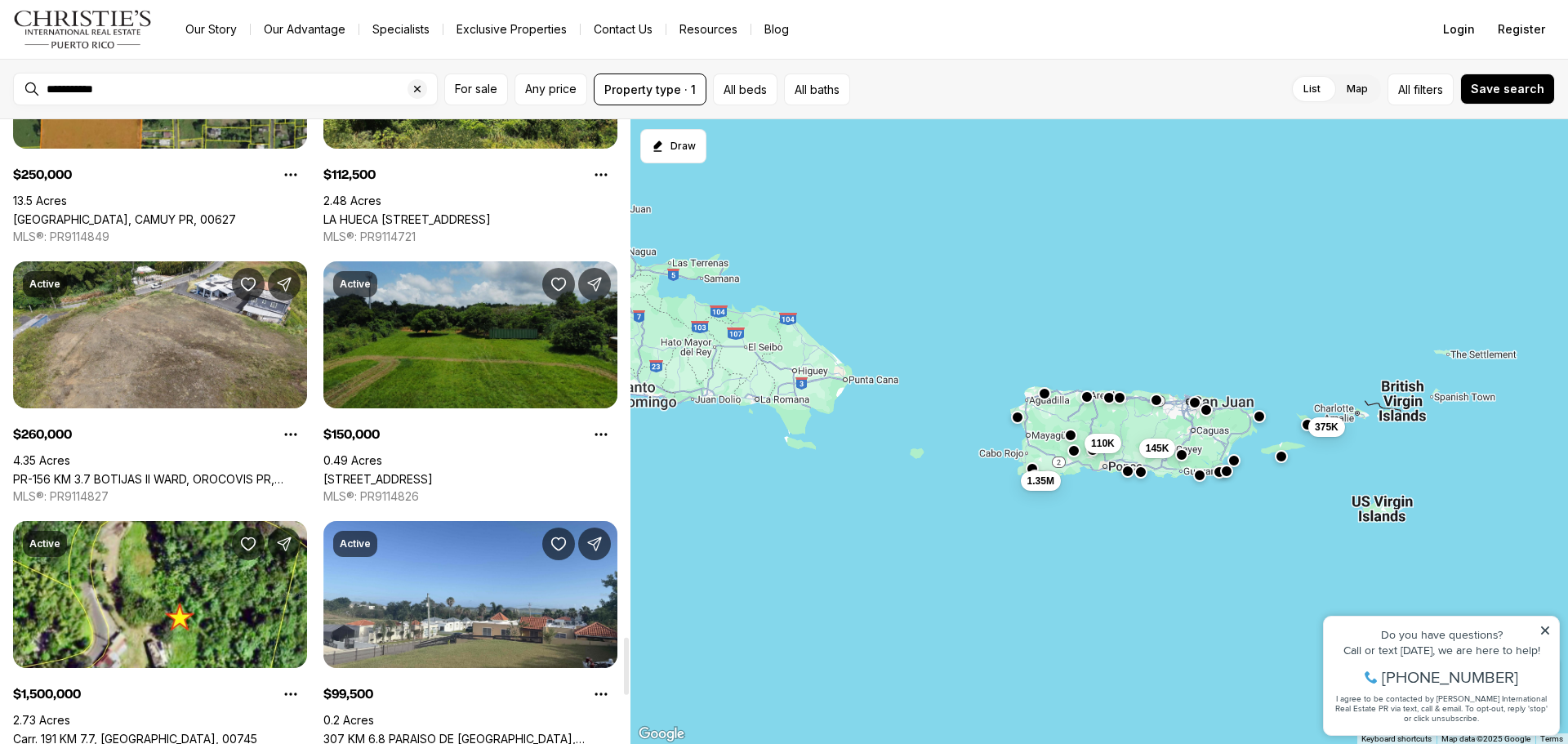
click at [432, 472] on link "CARR 490, HATO ARRIBA, ARECIBO PR, 00612" at bounding box center [377, 479] width 110 height 14
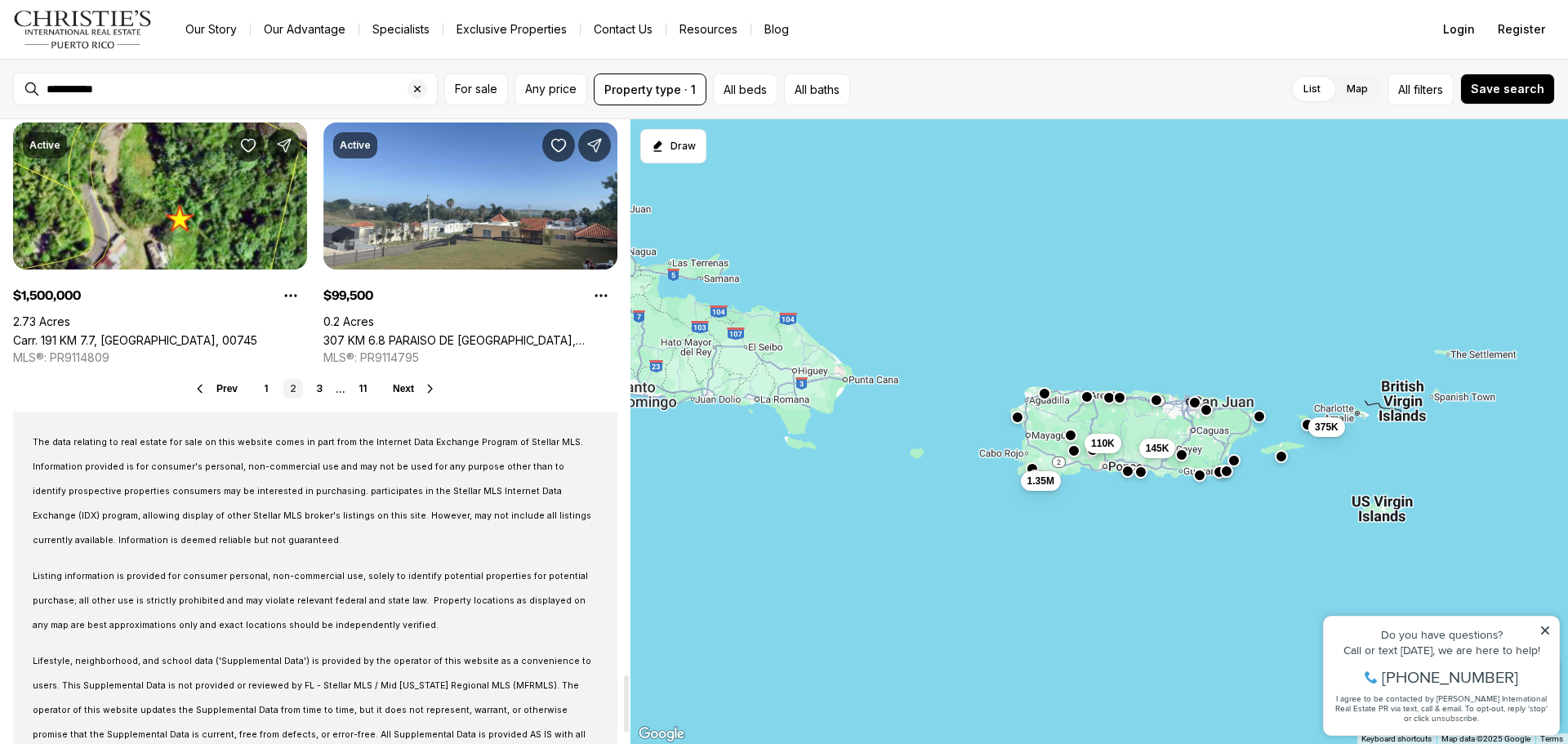
scroll to position [6046, 0]
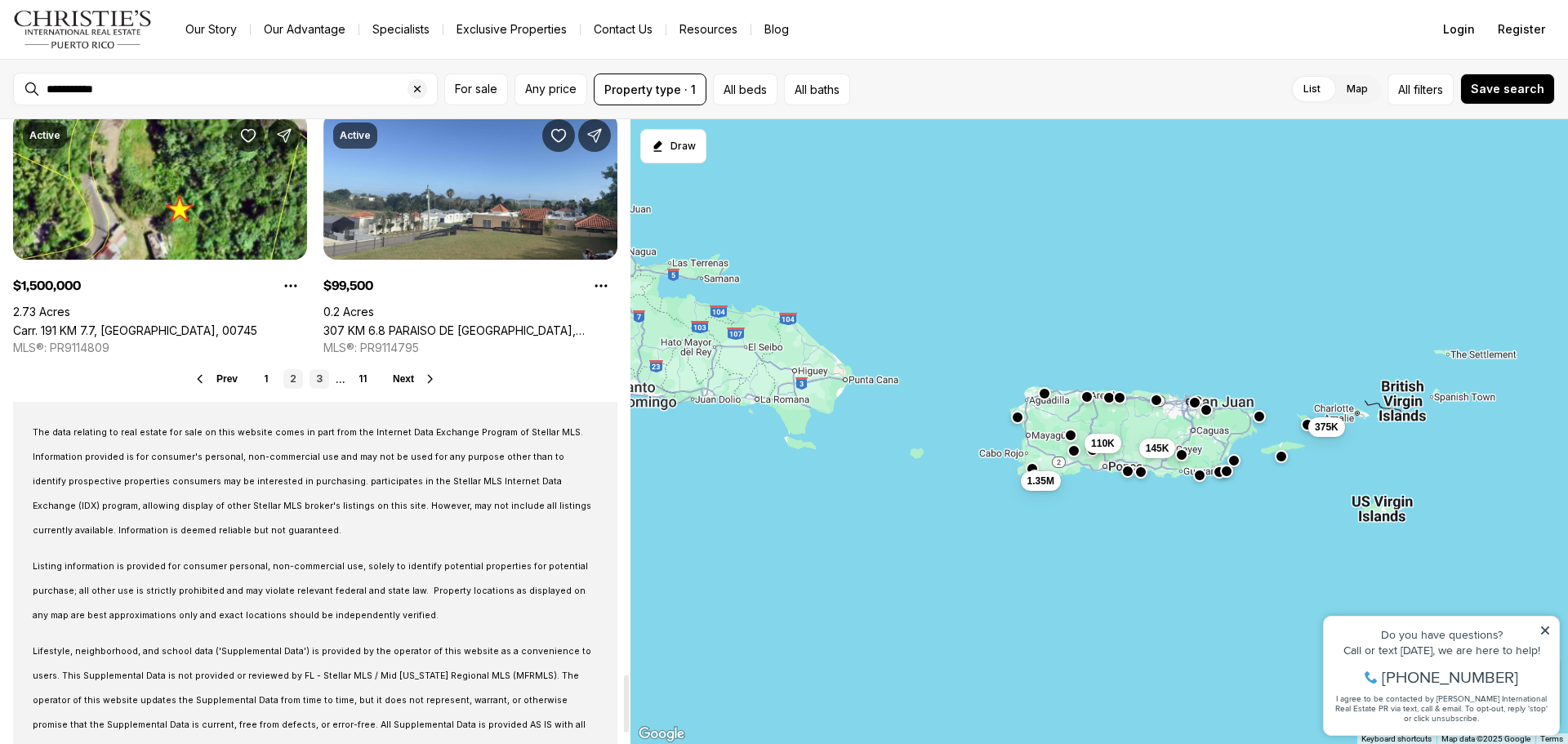
click at [323, 381] on link "3" at bounding box center [319, 379] width 20 height 20
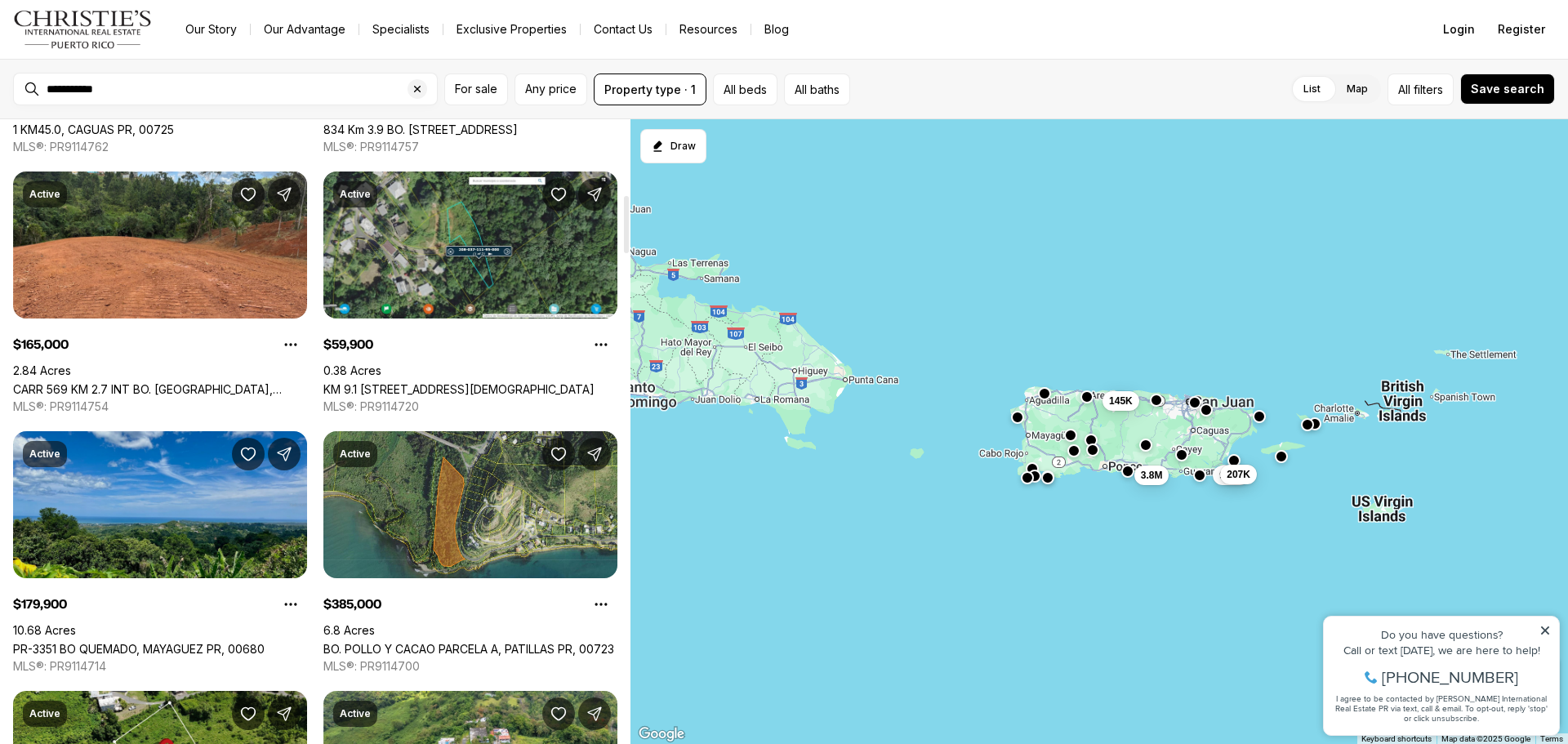
scroll to position [817, 0]
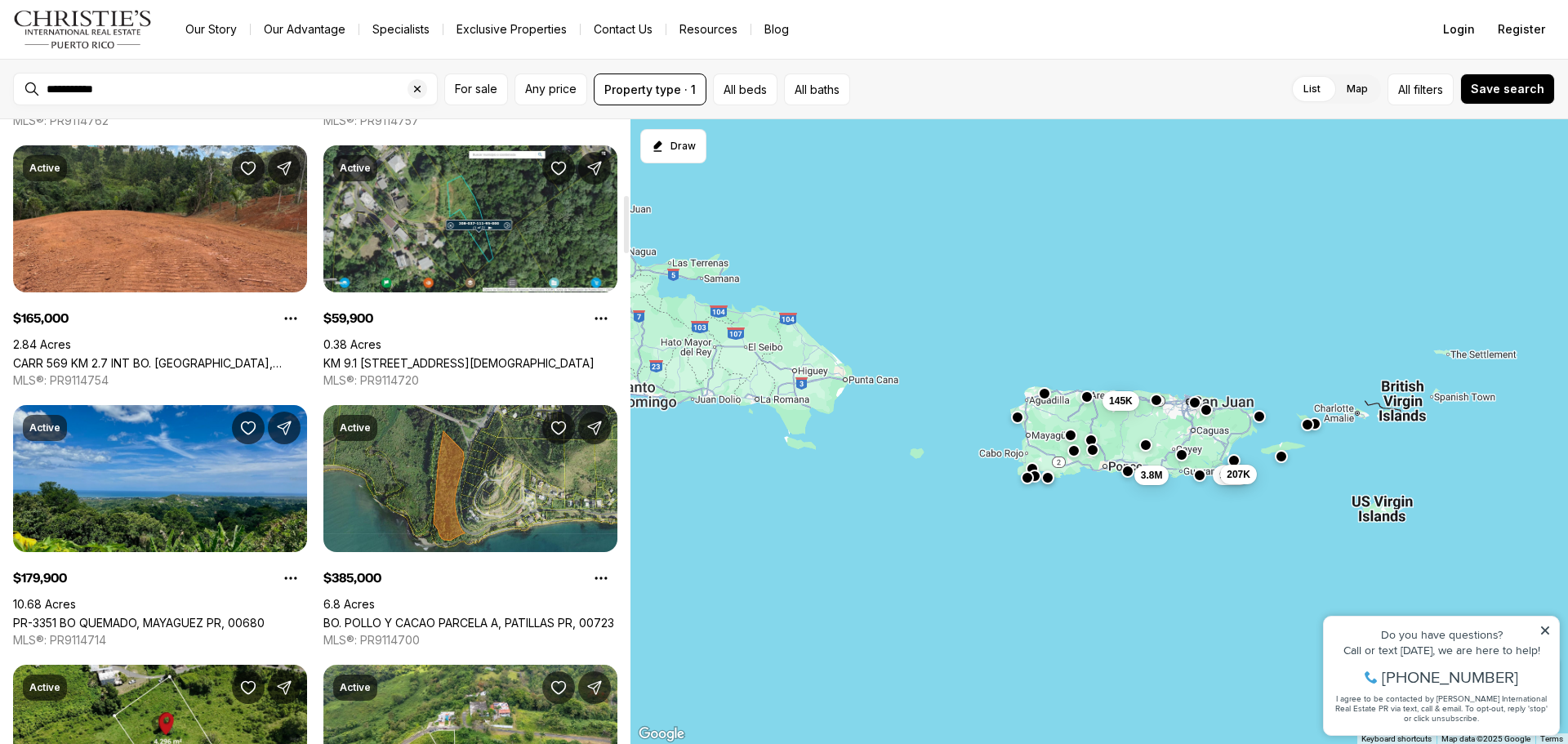
click at [173, 617] on link "PR-3351 BO QUEMADO, MAYAGUEZ PR, 00680" at bounding box center [138, 623] width 252 height 14
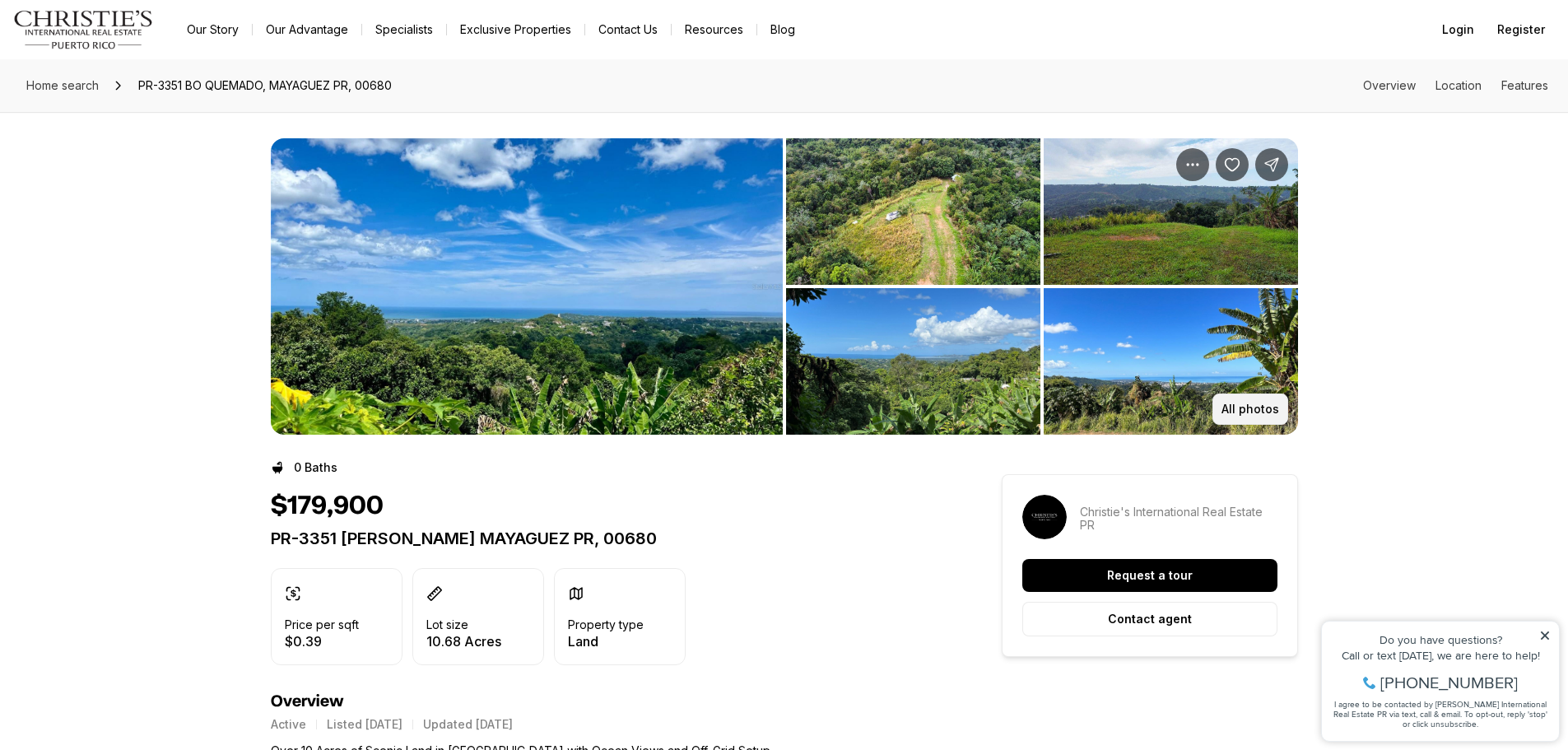
click at [1272, 403] on p "All photos" at bounding box center [1250, 408] width 58 height 13
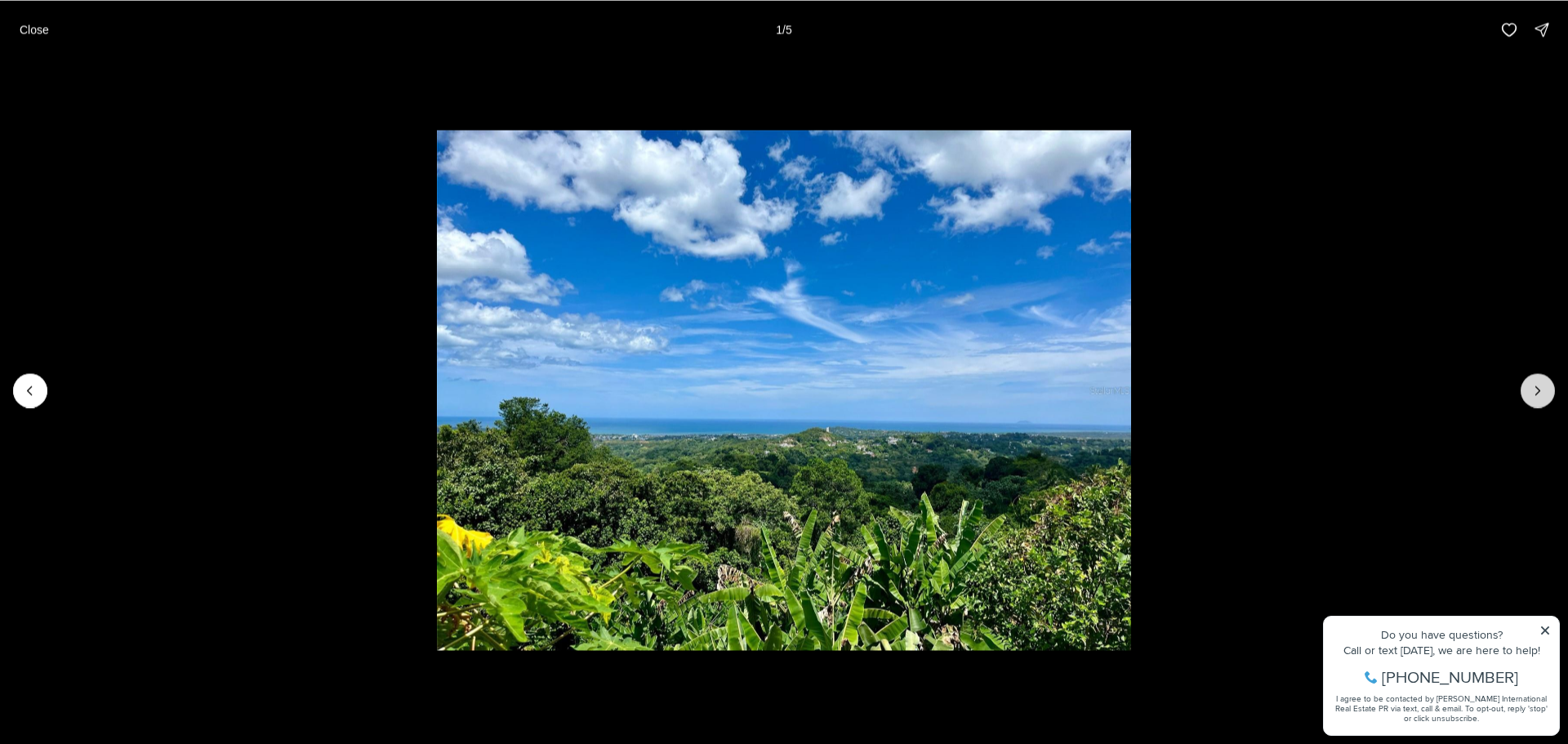
click at [1538, 392] on icon "Next slide" at bounding box center [1537, 390] width 4 height 8
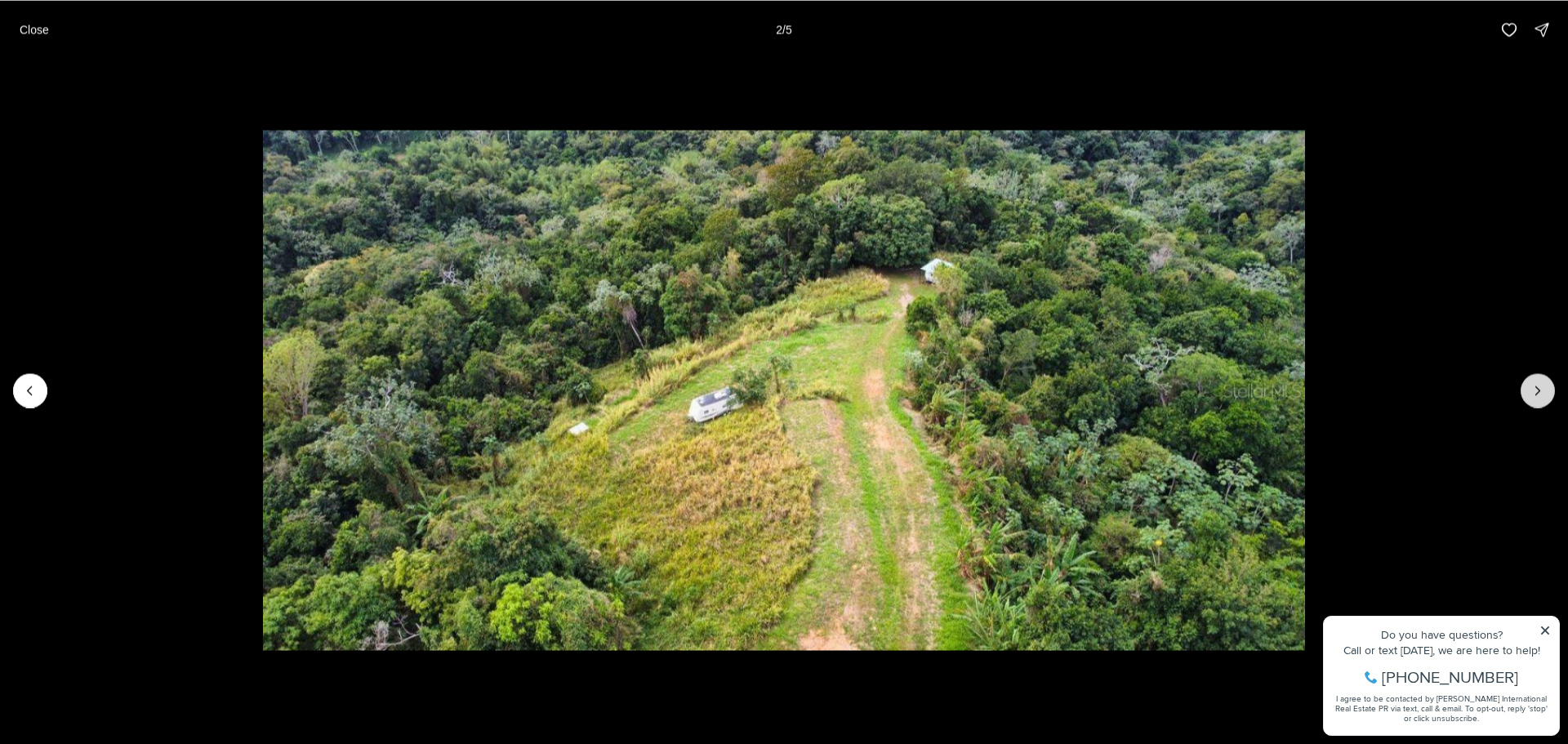
click at [1538, 392] on icon "Next slide" at bounding box center [1537, 390] width 4 height 8
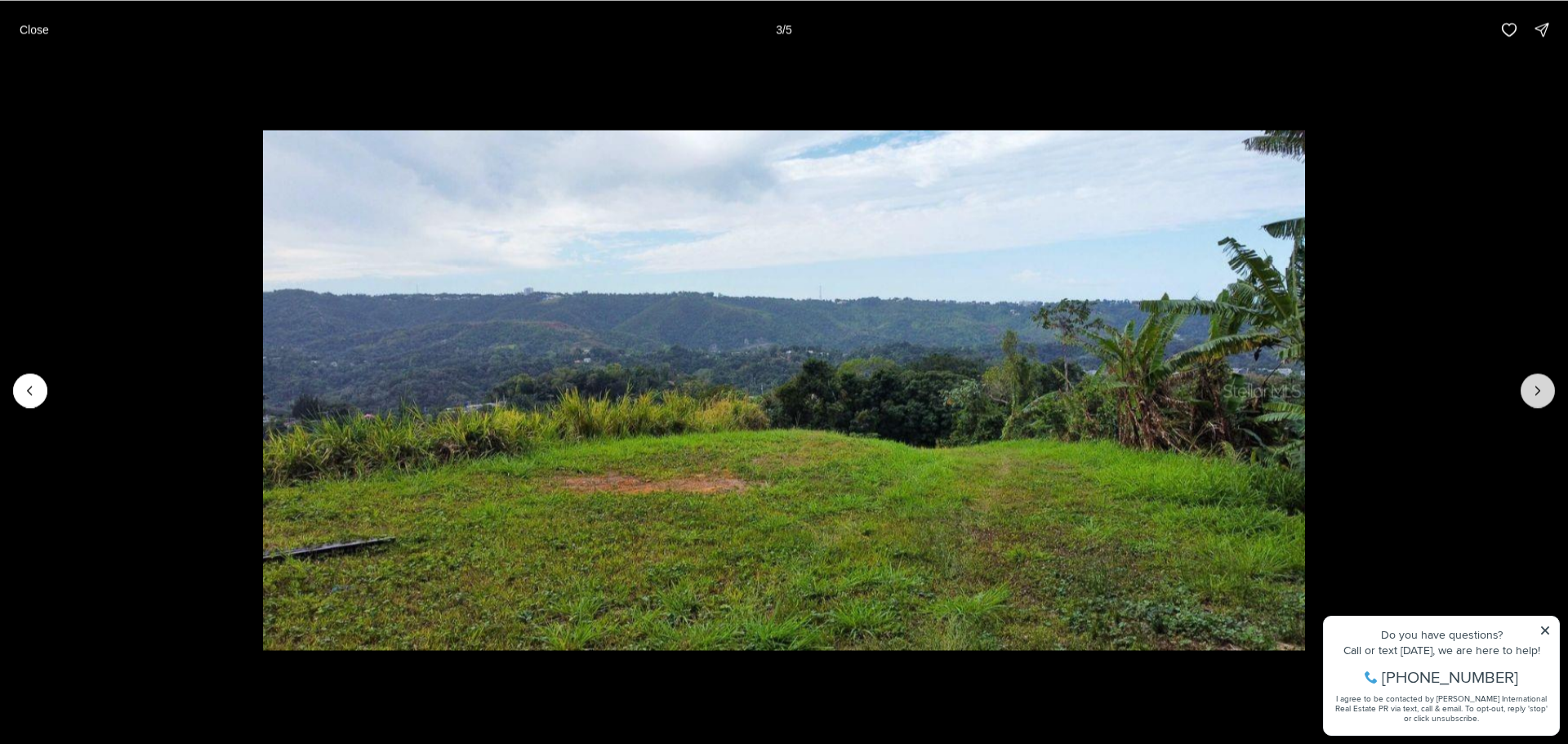
click at [1538, 392] on icon "Next slide" at bounding box center [1537, 390] width 4 height 8
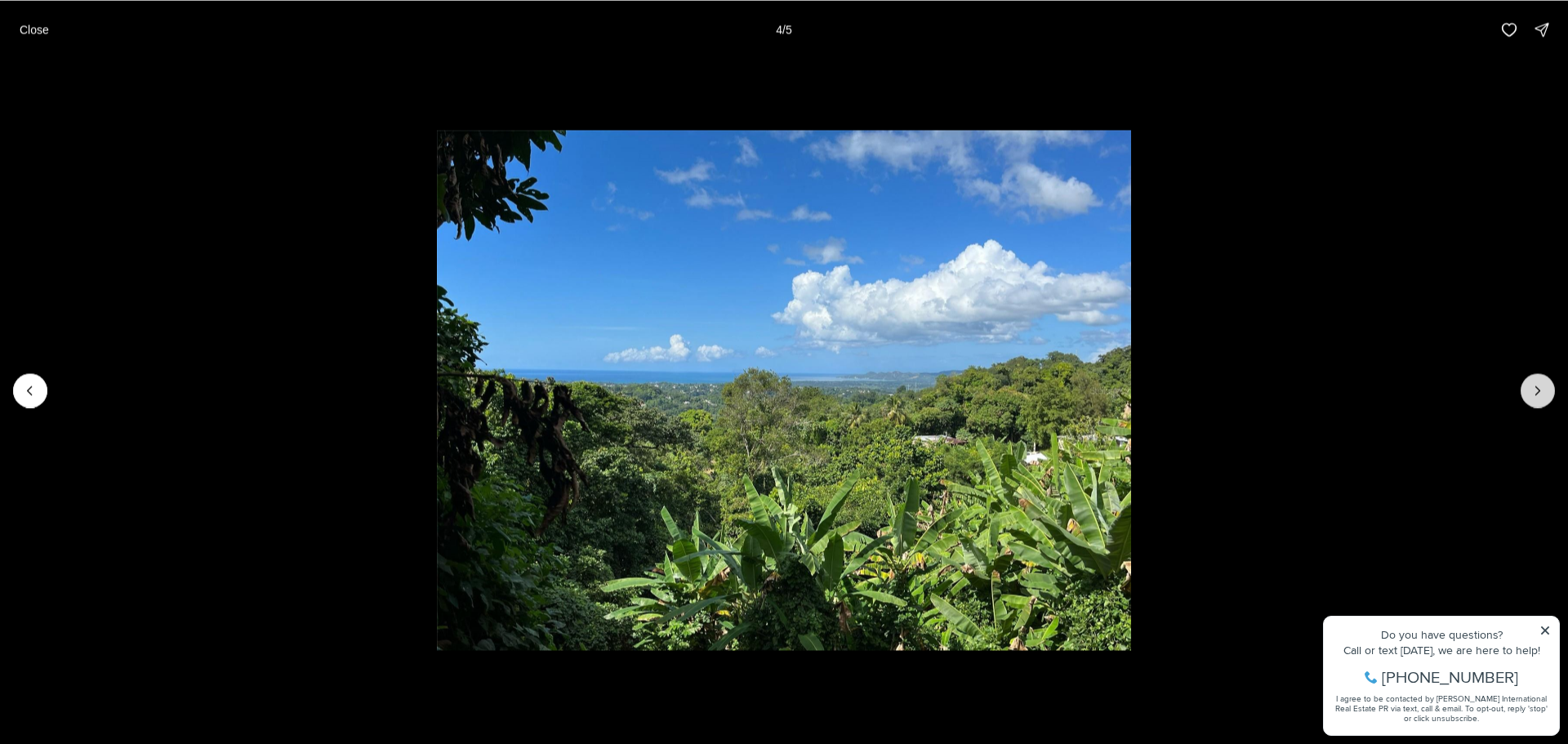
click at [1538, 392] on icon "Next slide" at bounding box center [1537, 390] width 4 height 8
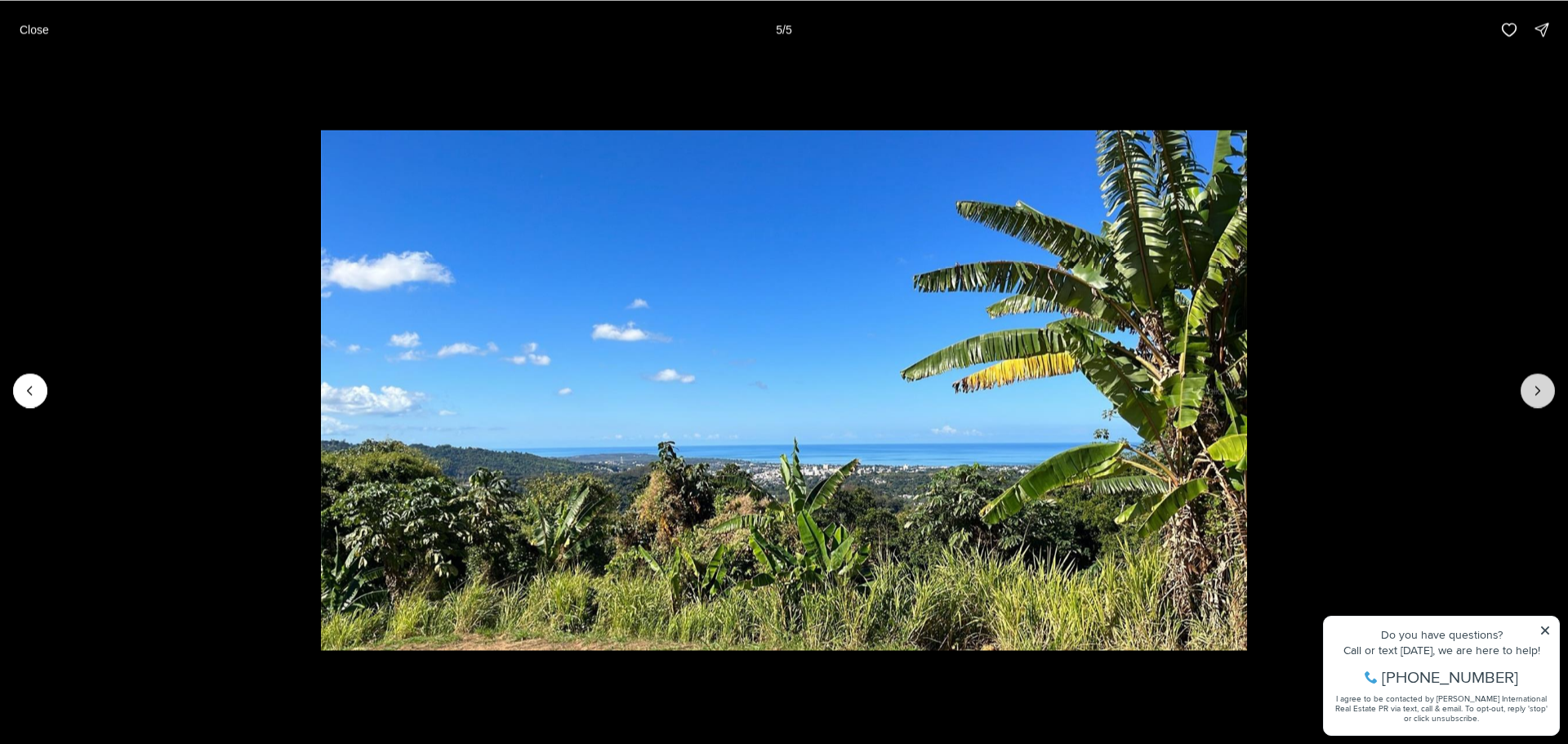
click at [1538, 392] on div at bounding box center [1537, 390] width 35 height 35
click at [21, 24] on p "Close" at bounding box center [35, 29] width 30 height 13
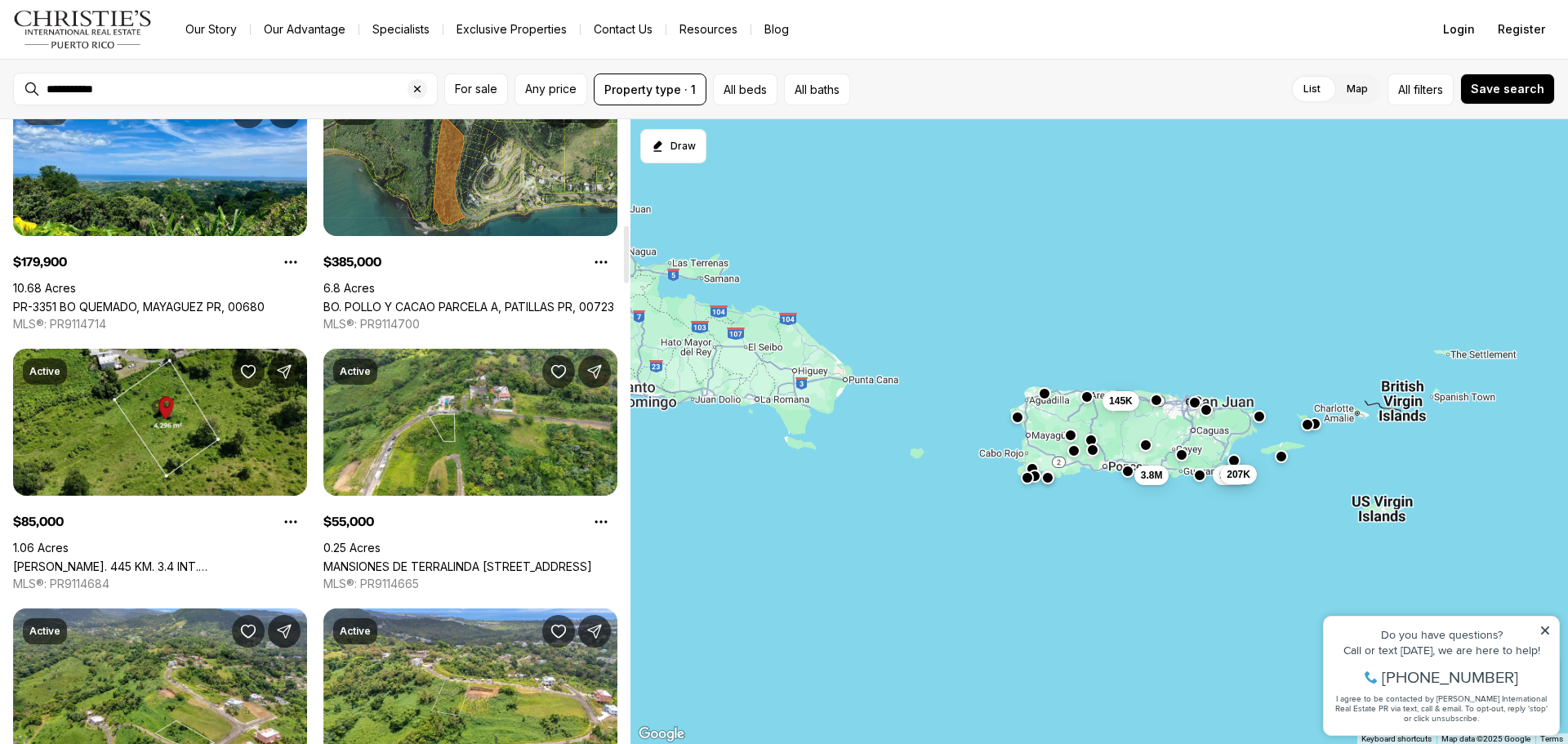
scroll to position [1144, 0]
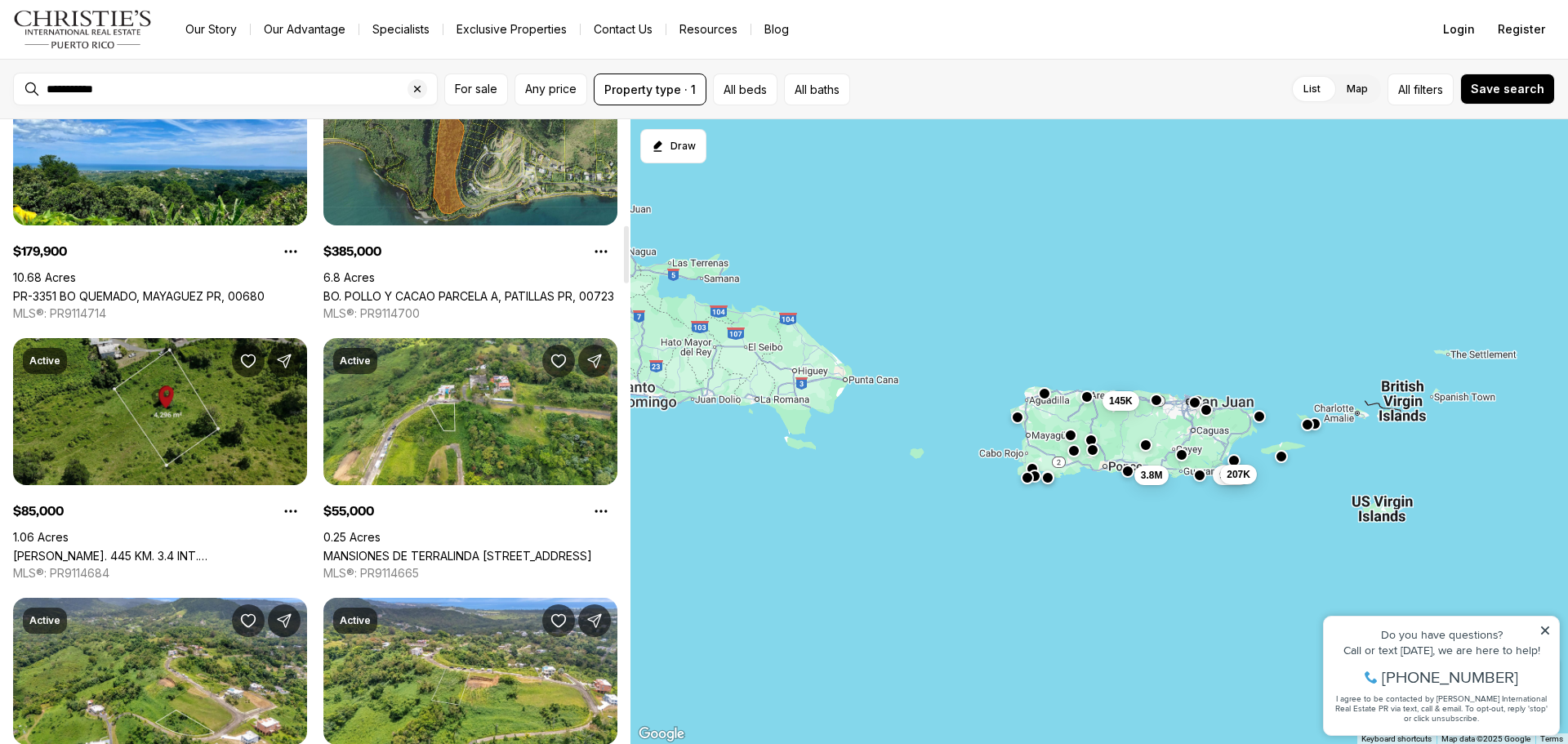
click at [253, 553] on link "CARR. 445 KM. 3.4 INT. BARRIO SALTOS, SAN SEBASTIAN PR, 00685" at bounding box center [160, 556] width 294 height 14
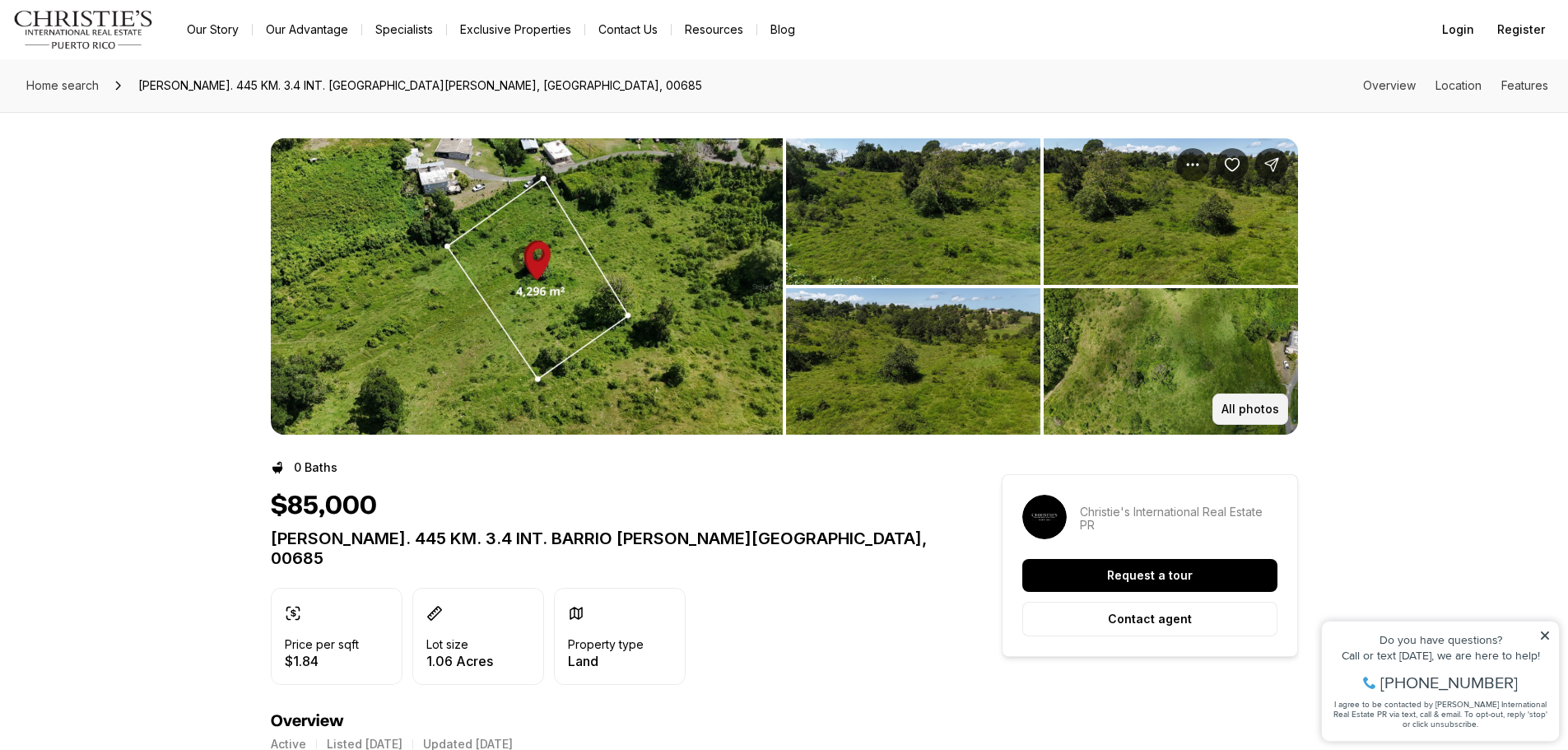
click at [1232, 413] on p "All photos" at bounding box center [1250, 408] width 58 height 13
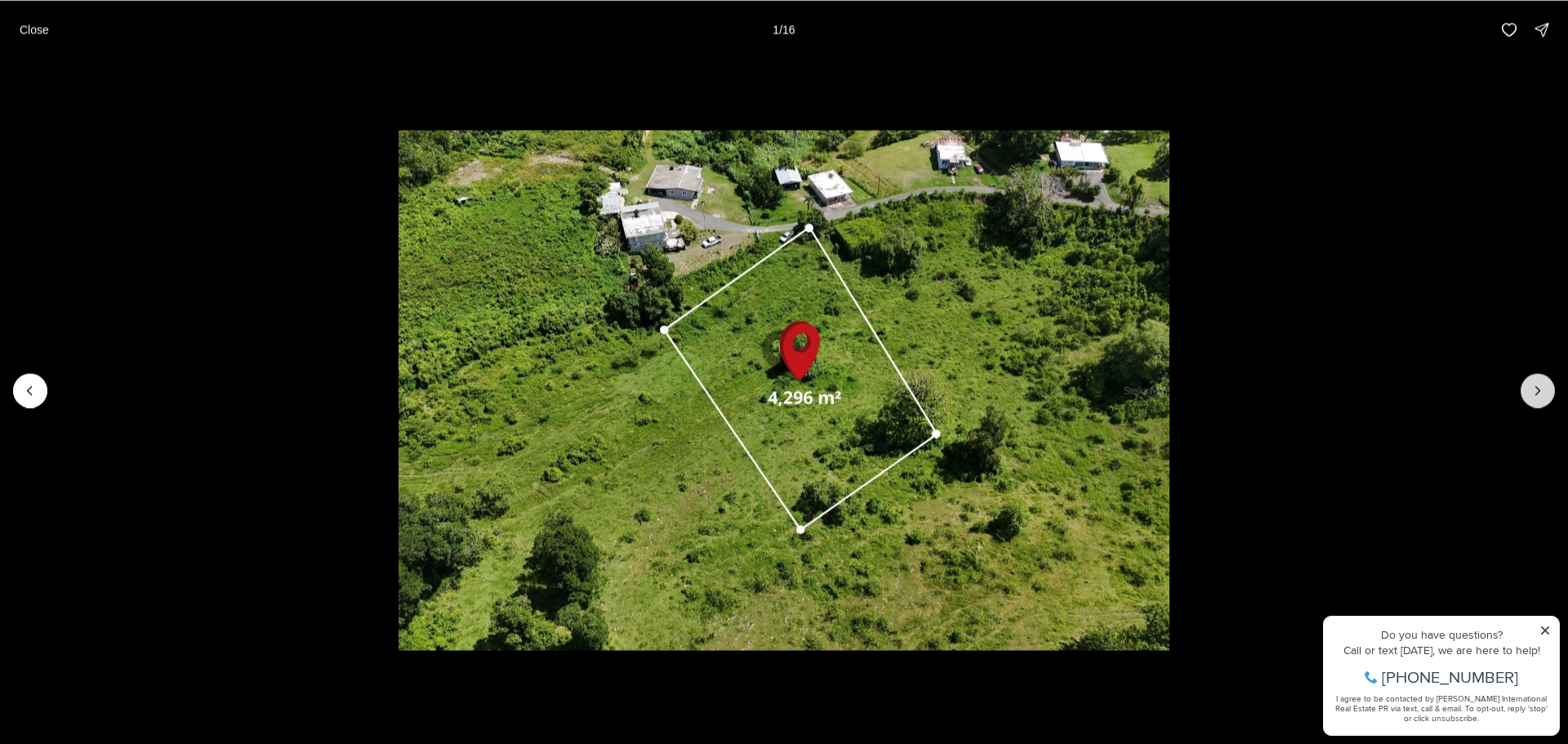
click at [1533, 390] on icon "Next slide" at bounding box center [1537, 390] width 17 height 17
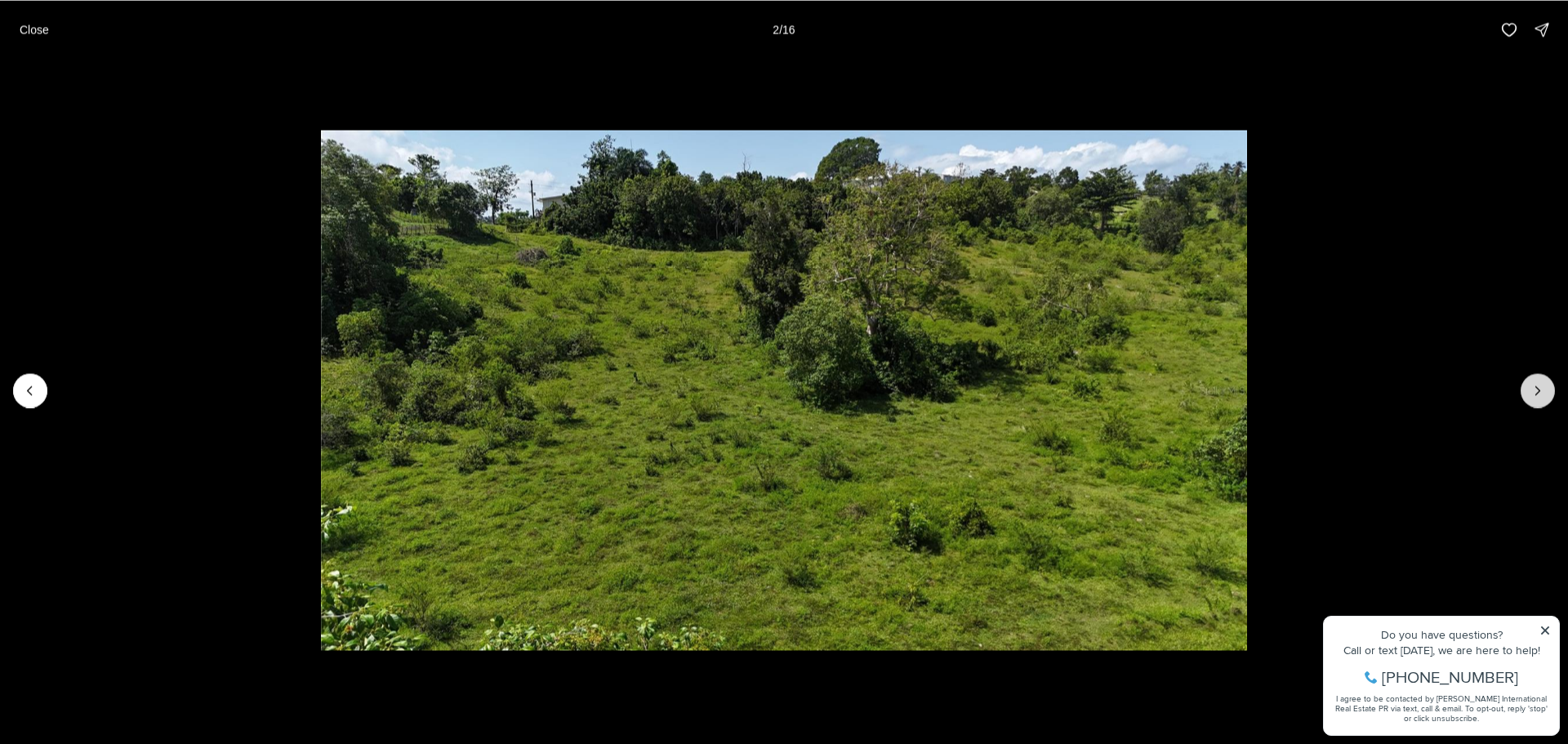
click at [1533, 390] on icon "Next slide" at bounding box center [1537, 390] width 17 height 17
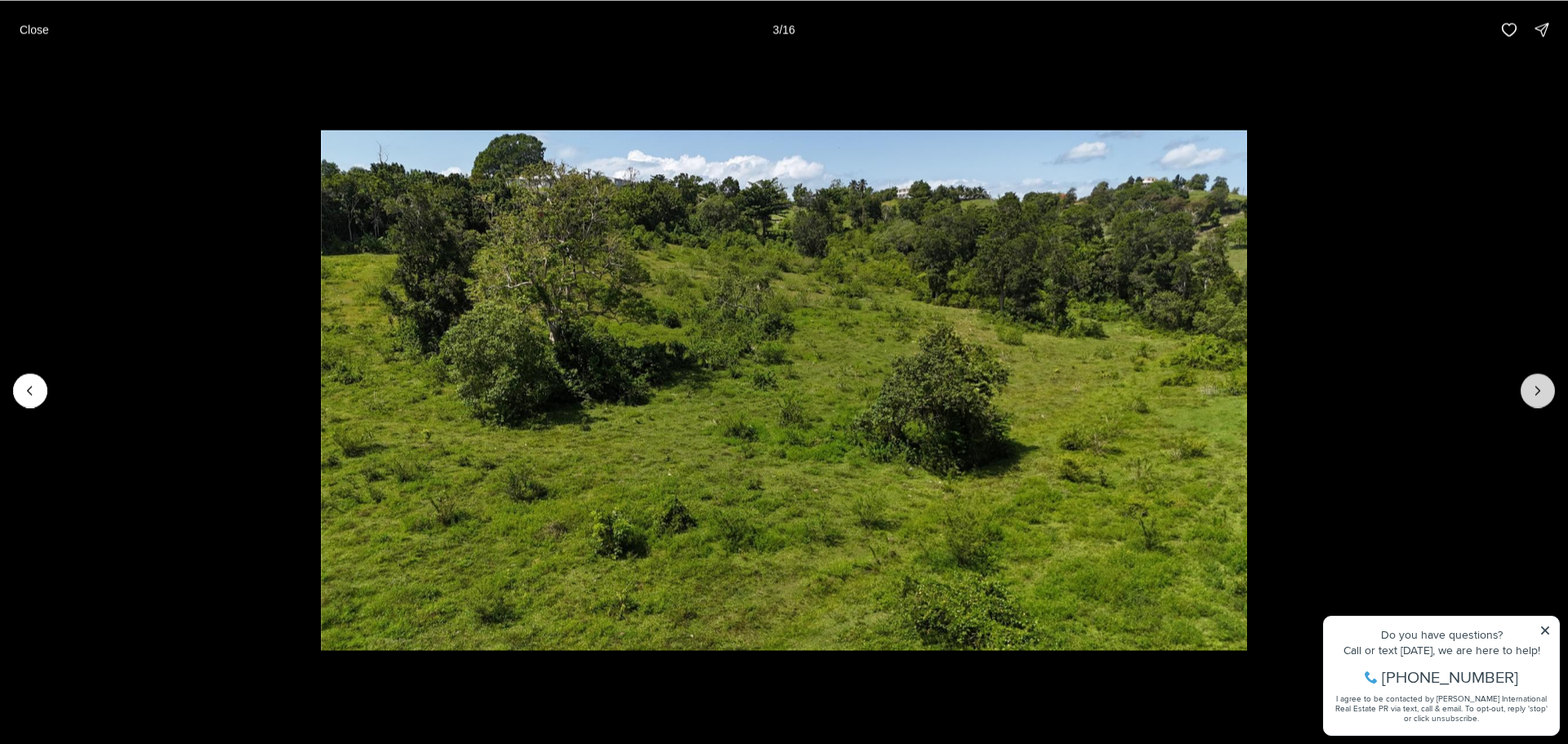
click at [1533, 390] on icon "Next slide" at bounding box center [1537, 390] width 17 height 17
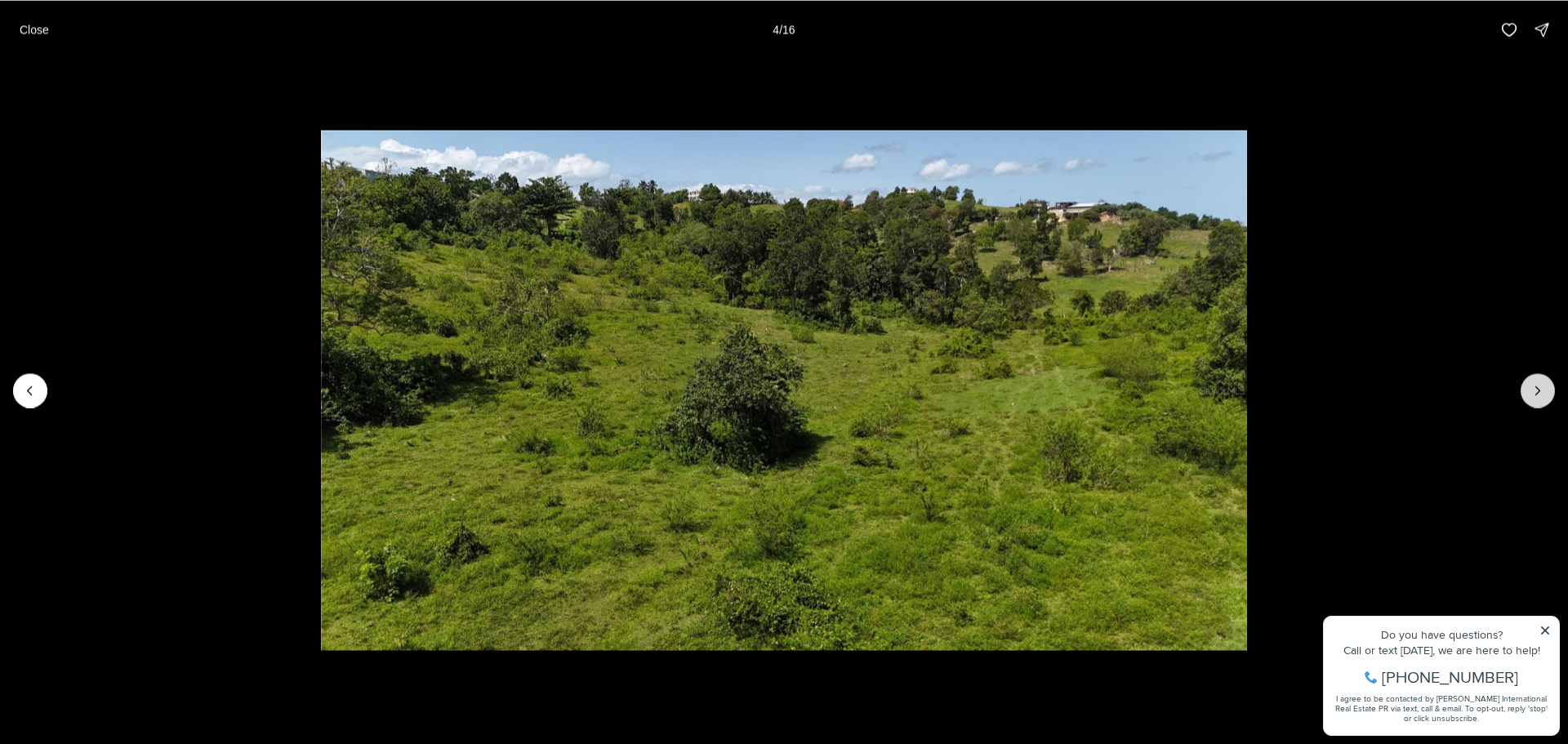
click at [1533, 390] on icon "Next slide" at bounding box center [1537, 390] width 17 height 17
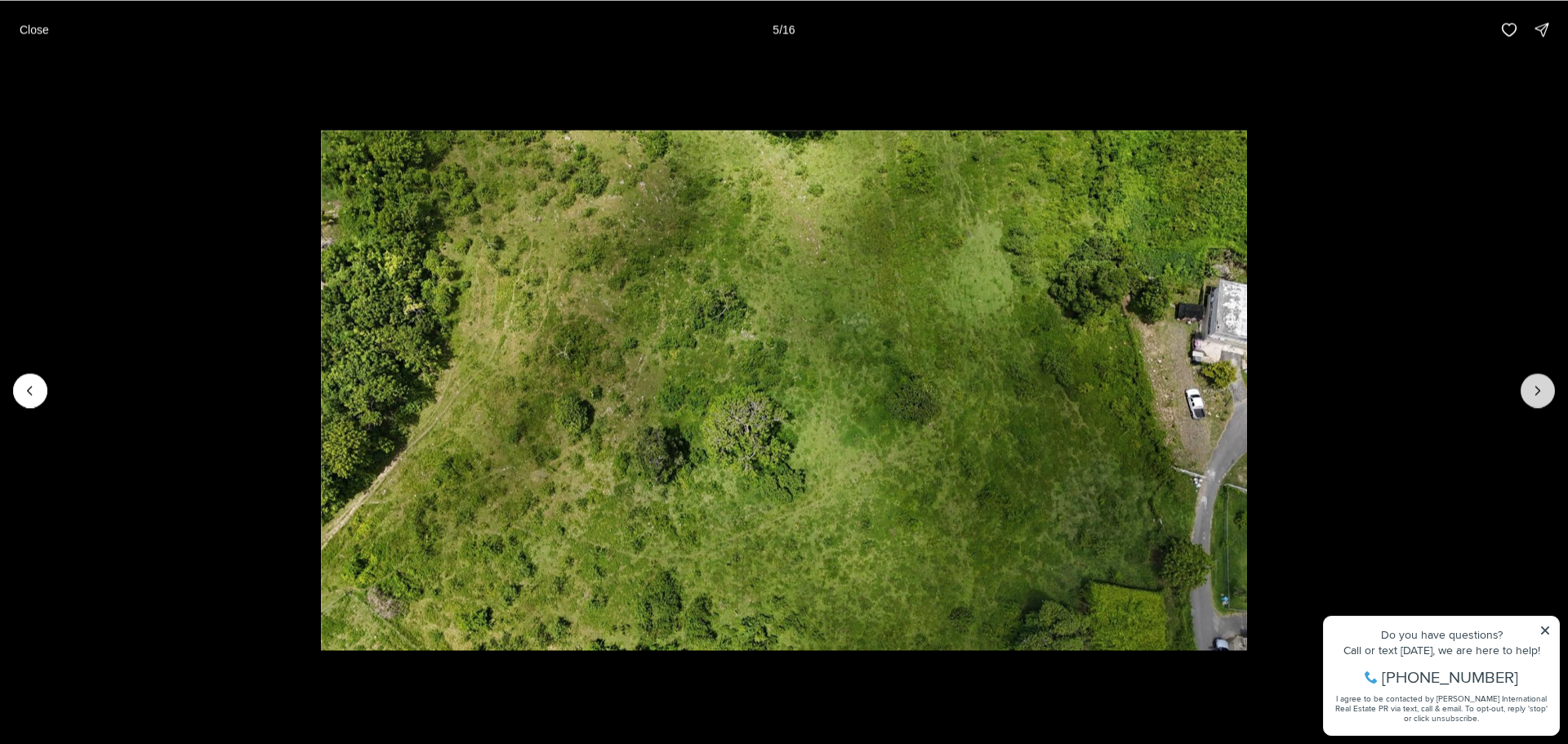
click at [1533, 390] on icon "Next slide" at bounding box center [1537, 390] width 17 height 17
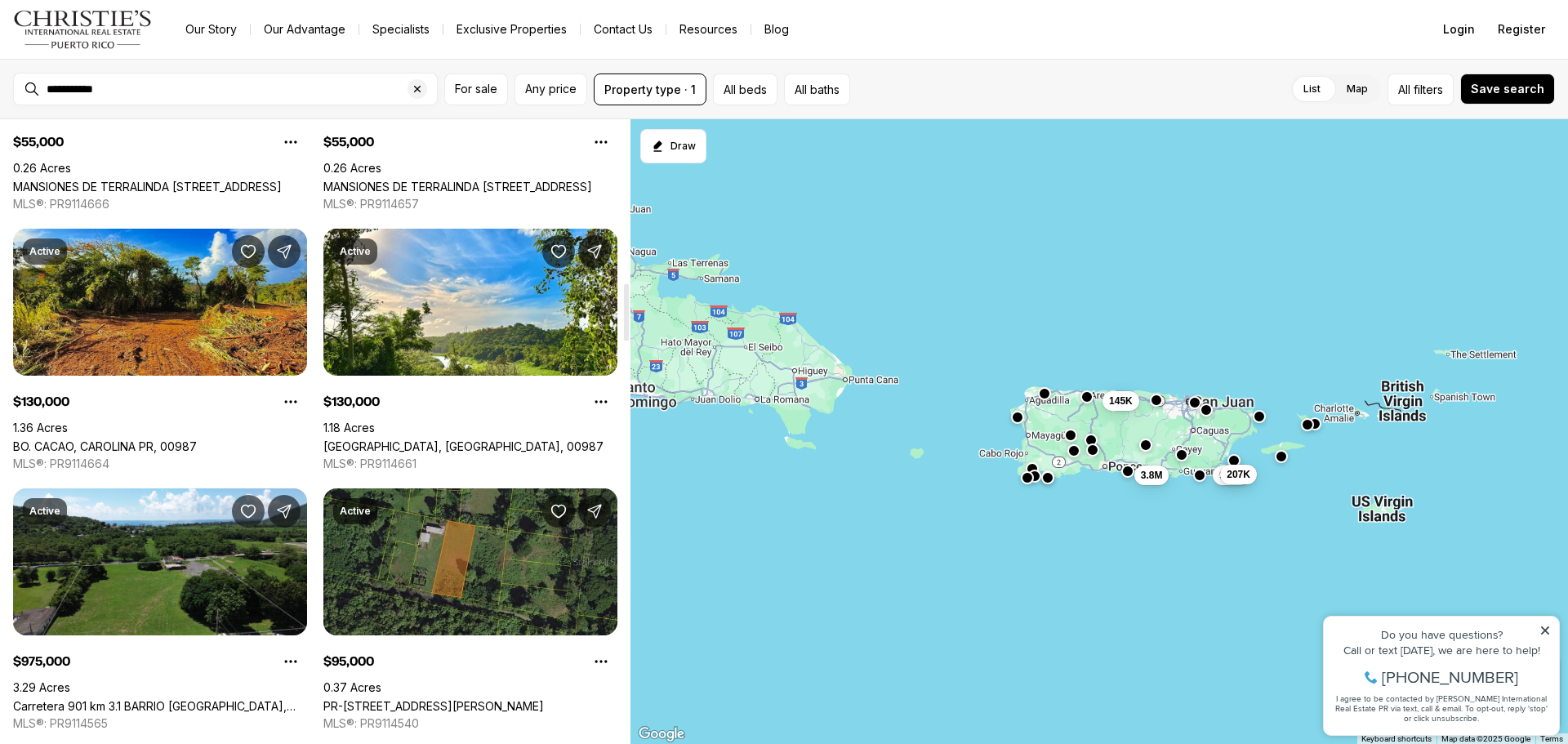
scroll to position [2042, 0]
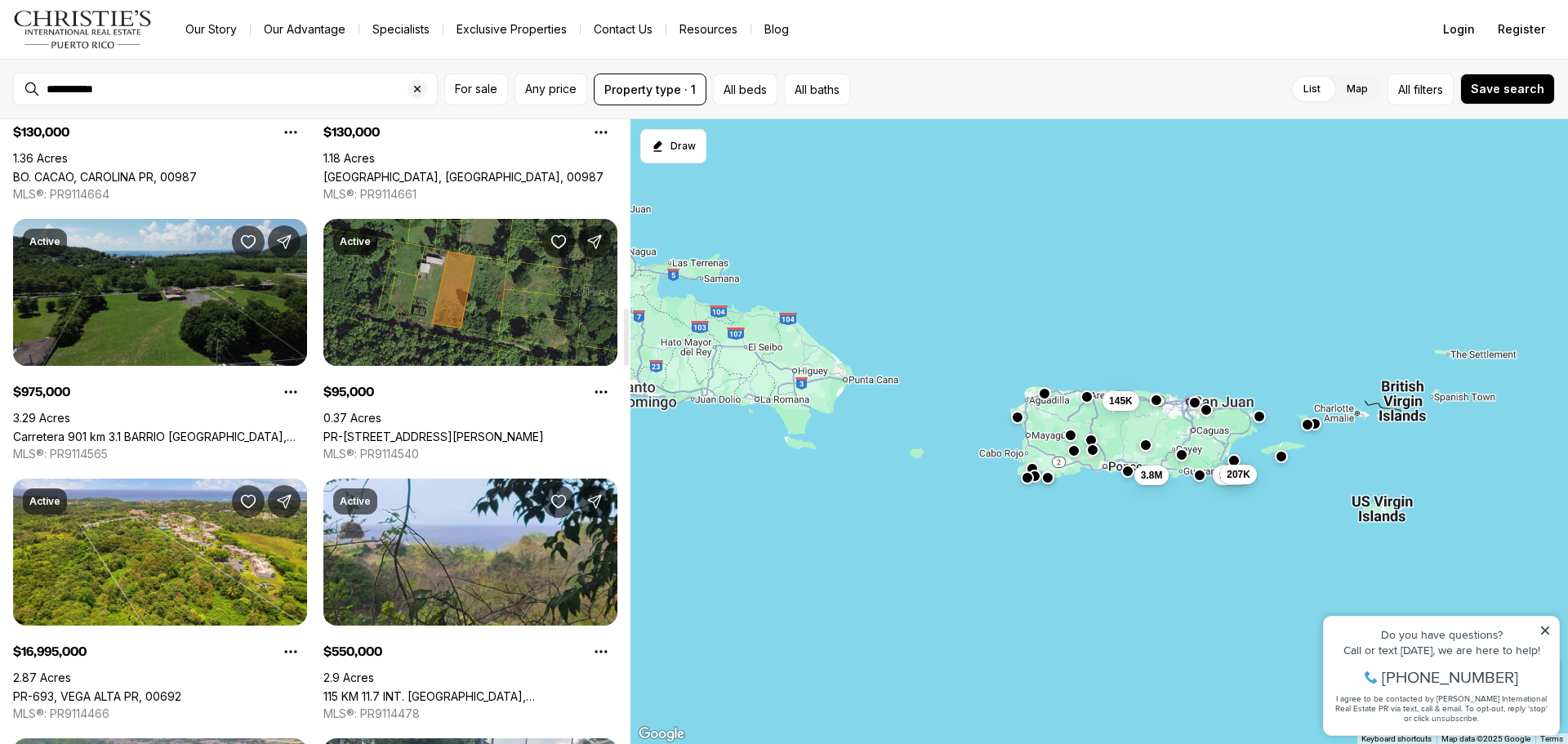
click at [200, 430] on link "Carretera 901 km 3.1 BARRIO EMAJAGUAS, MAUNABO PR, 00707" at bounding box center [160, 437] width 294 height 14
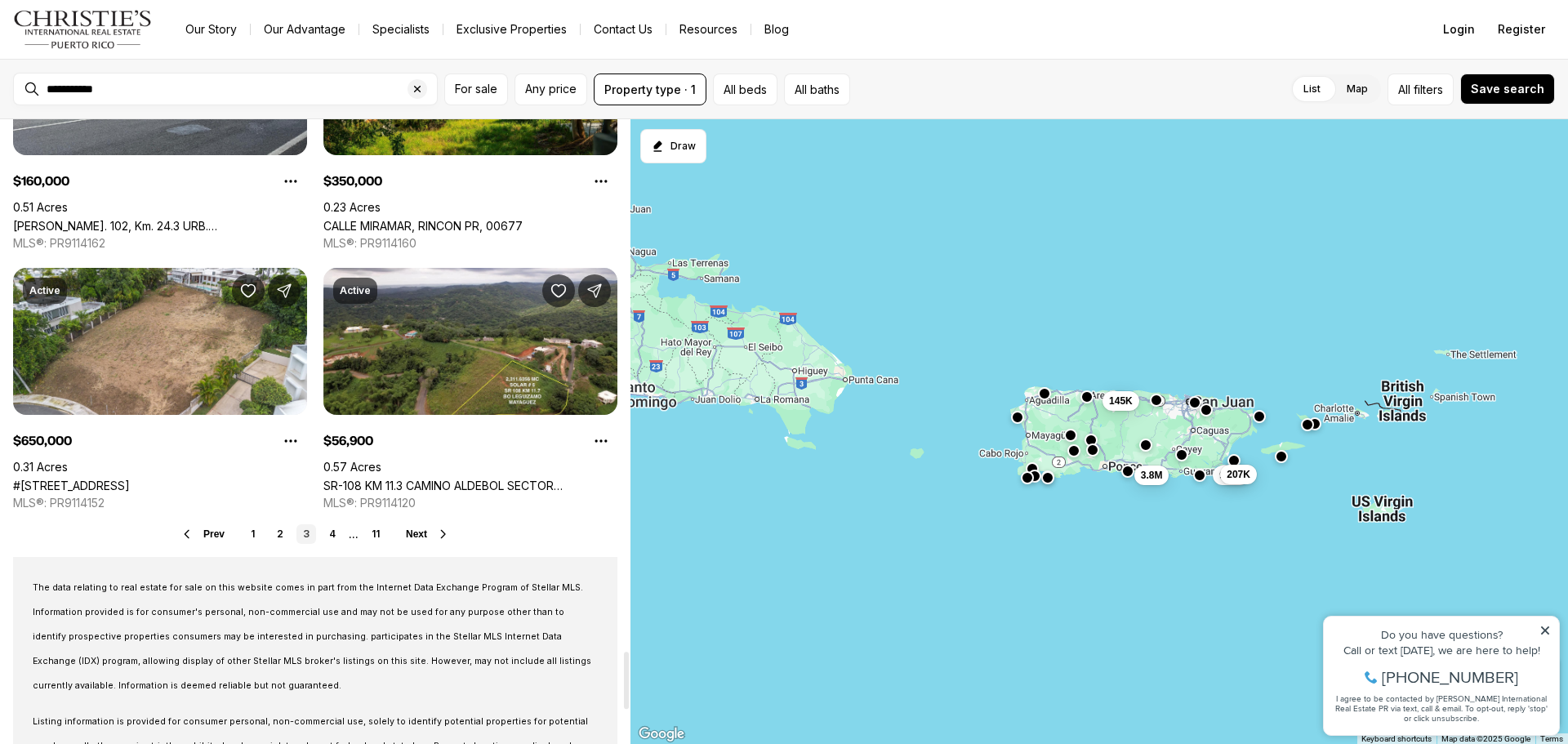
scroll to position [5883, 0]
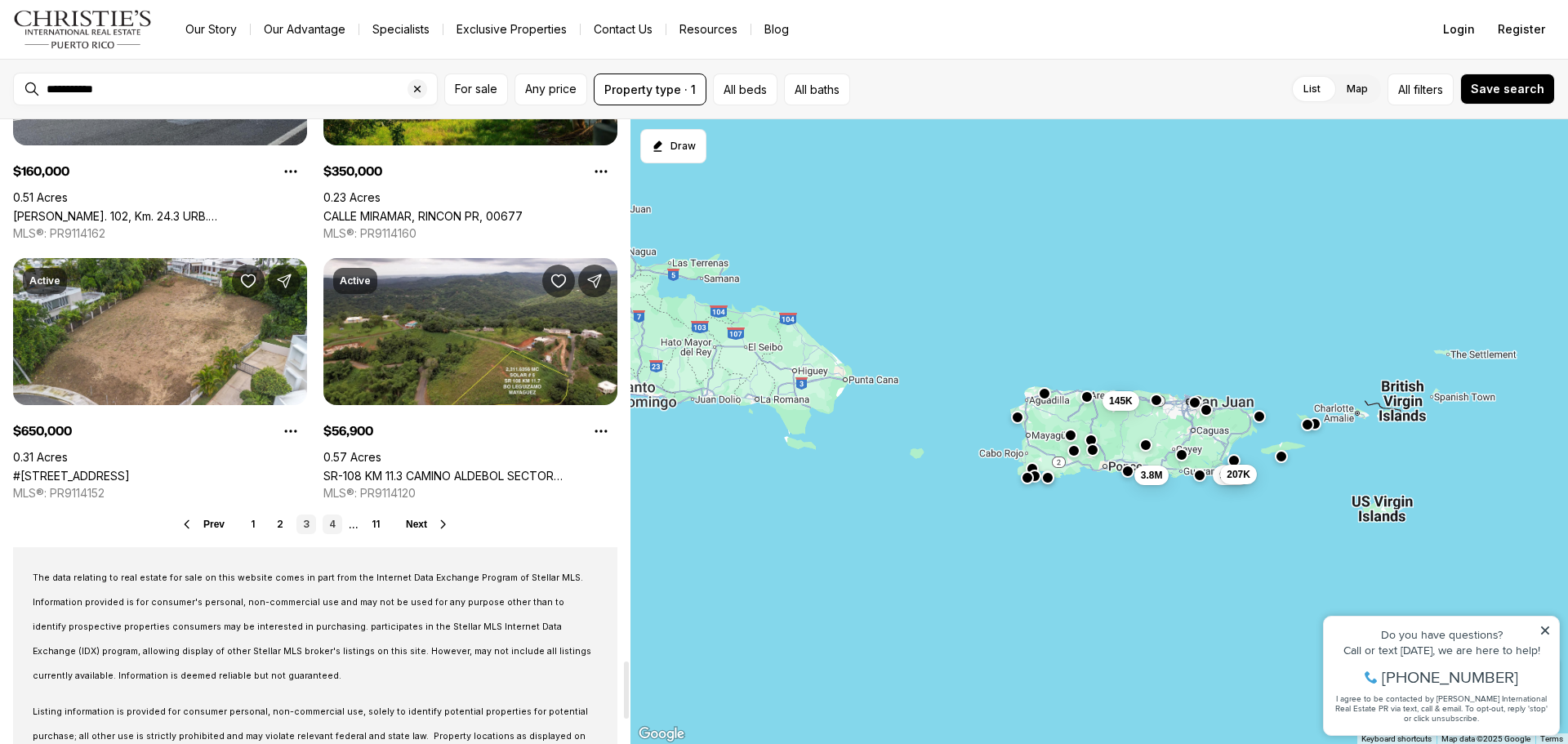
click at [328, 527] on link "4" at bounding box center [333, 525] width 20 height 20
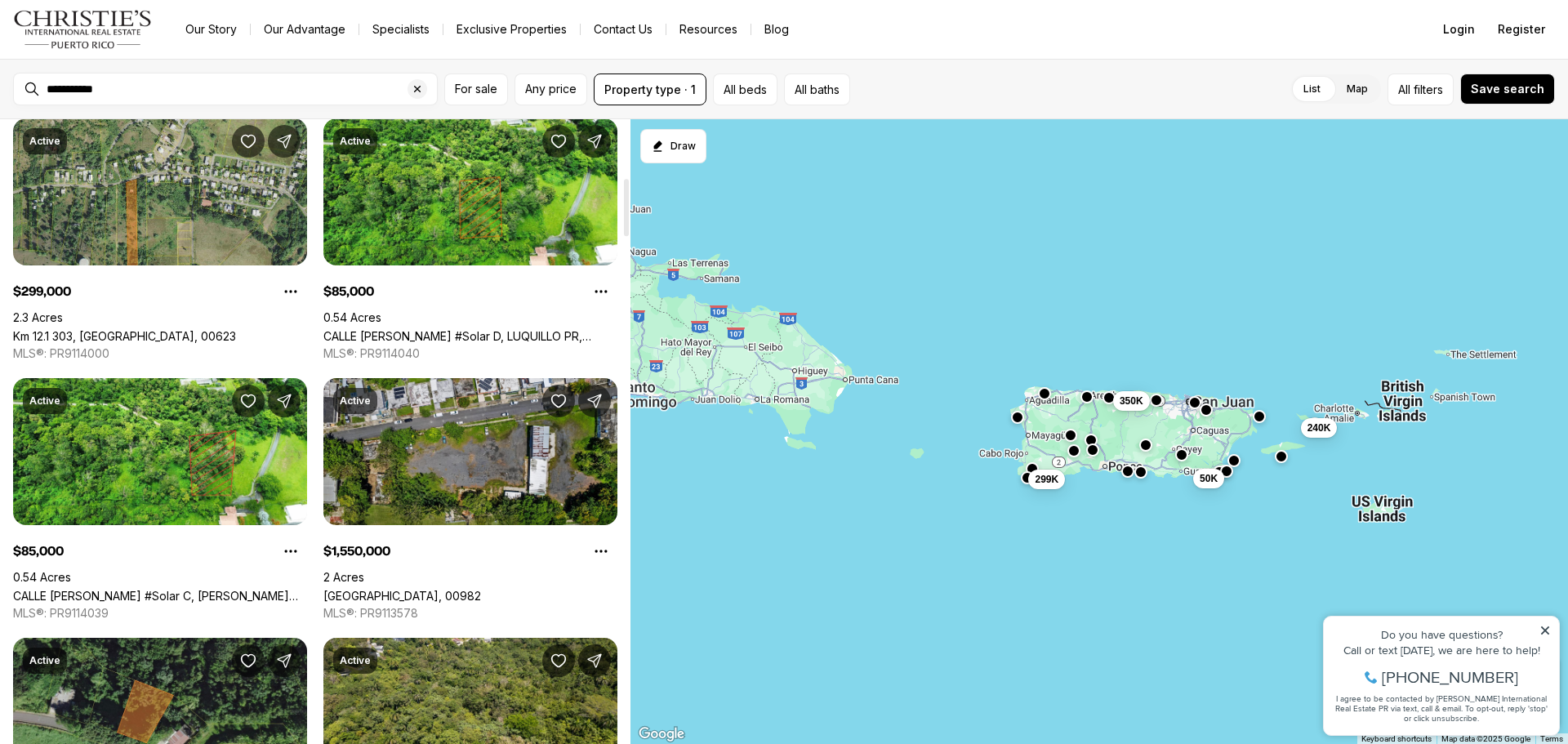
scroll to position [572, 0]
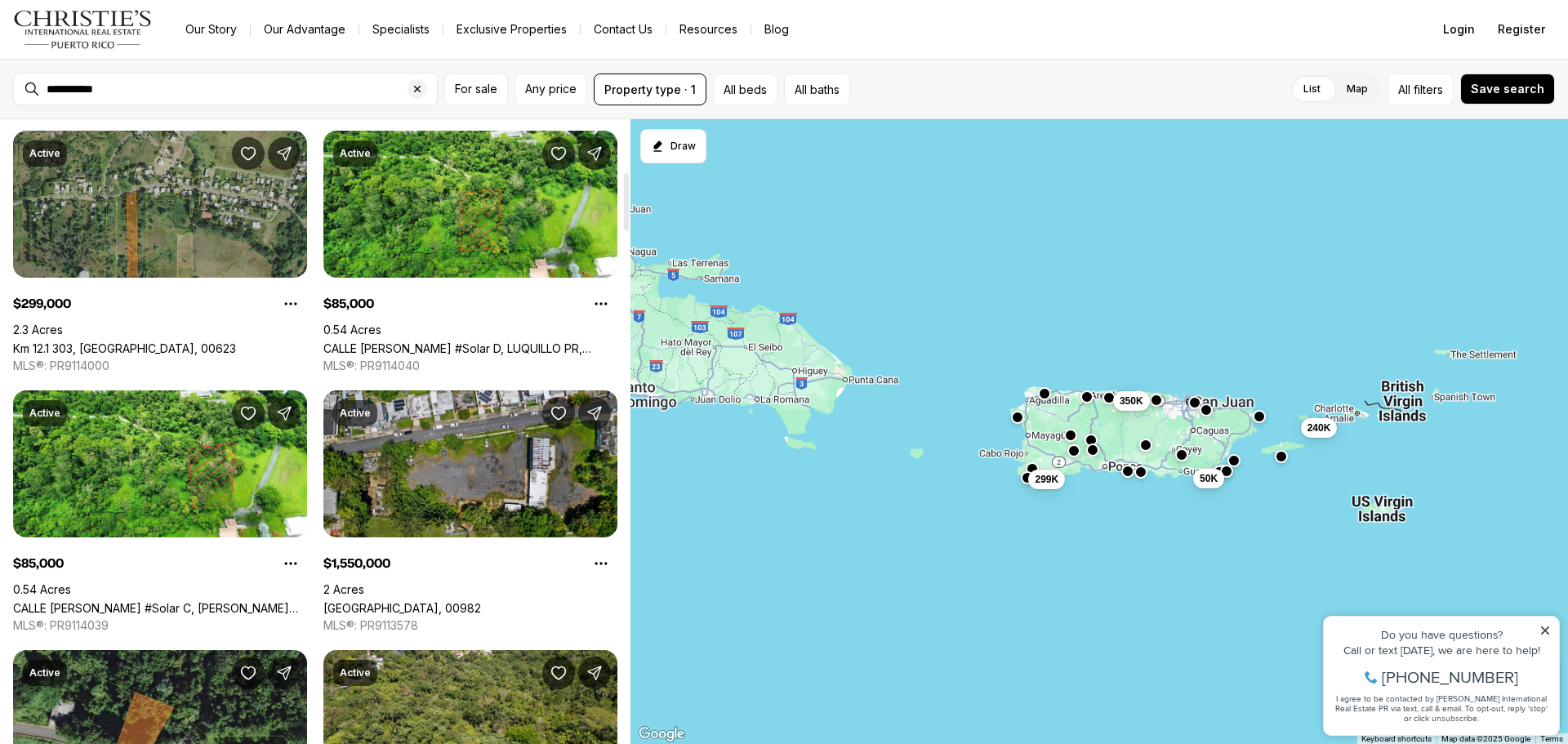
click at [232, 342] on link "Km 12.1 303, [GEOGRAPHIC_DATA], 00623" at bounding box center [124, 349] width 223 height 14
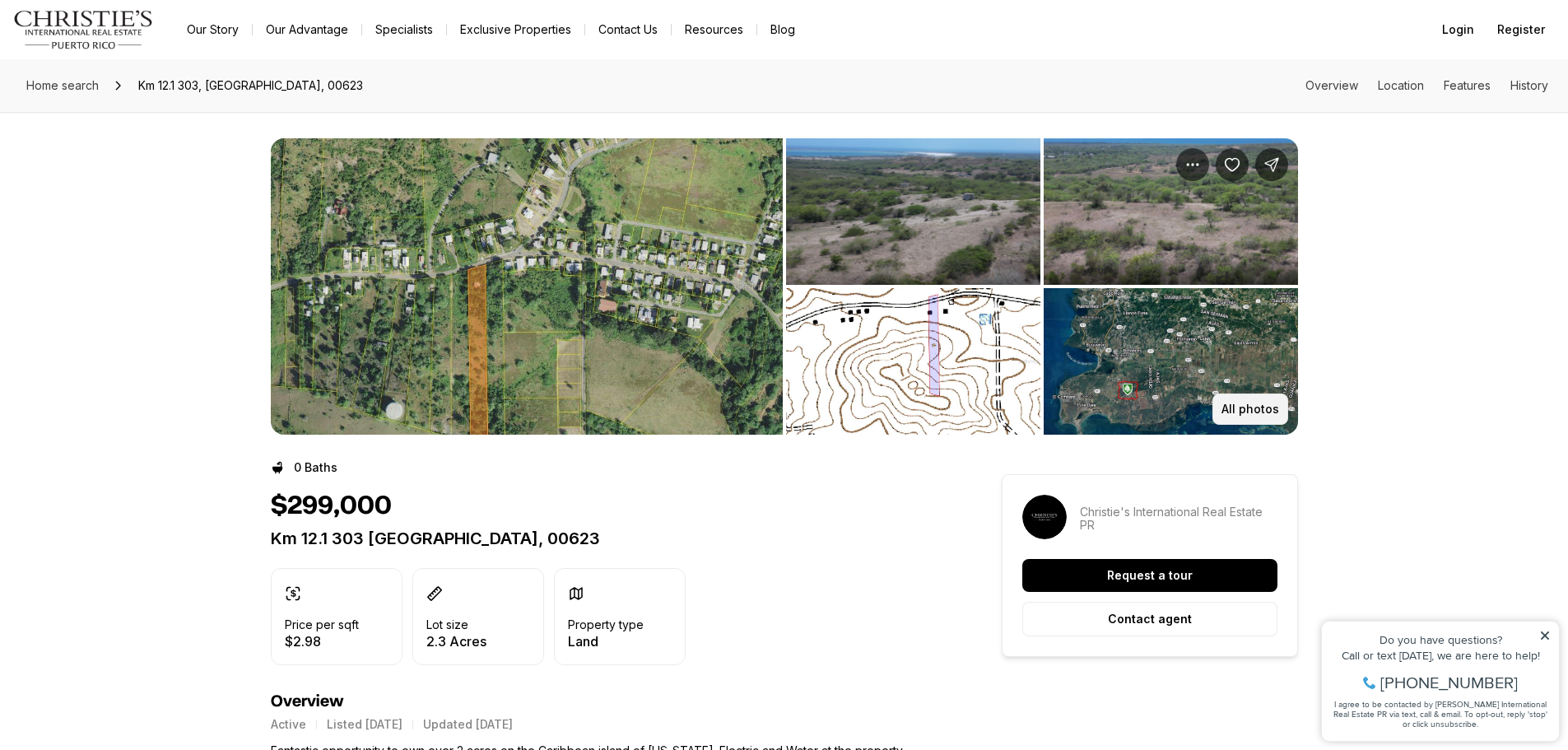
click at [1256, 404] on p "All photos" at bounding box center [1250, 408] width 58 height 13
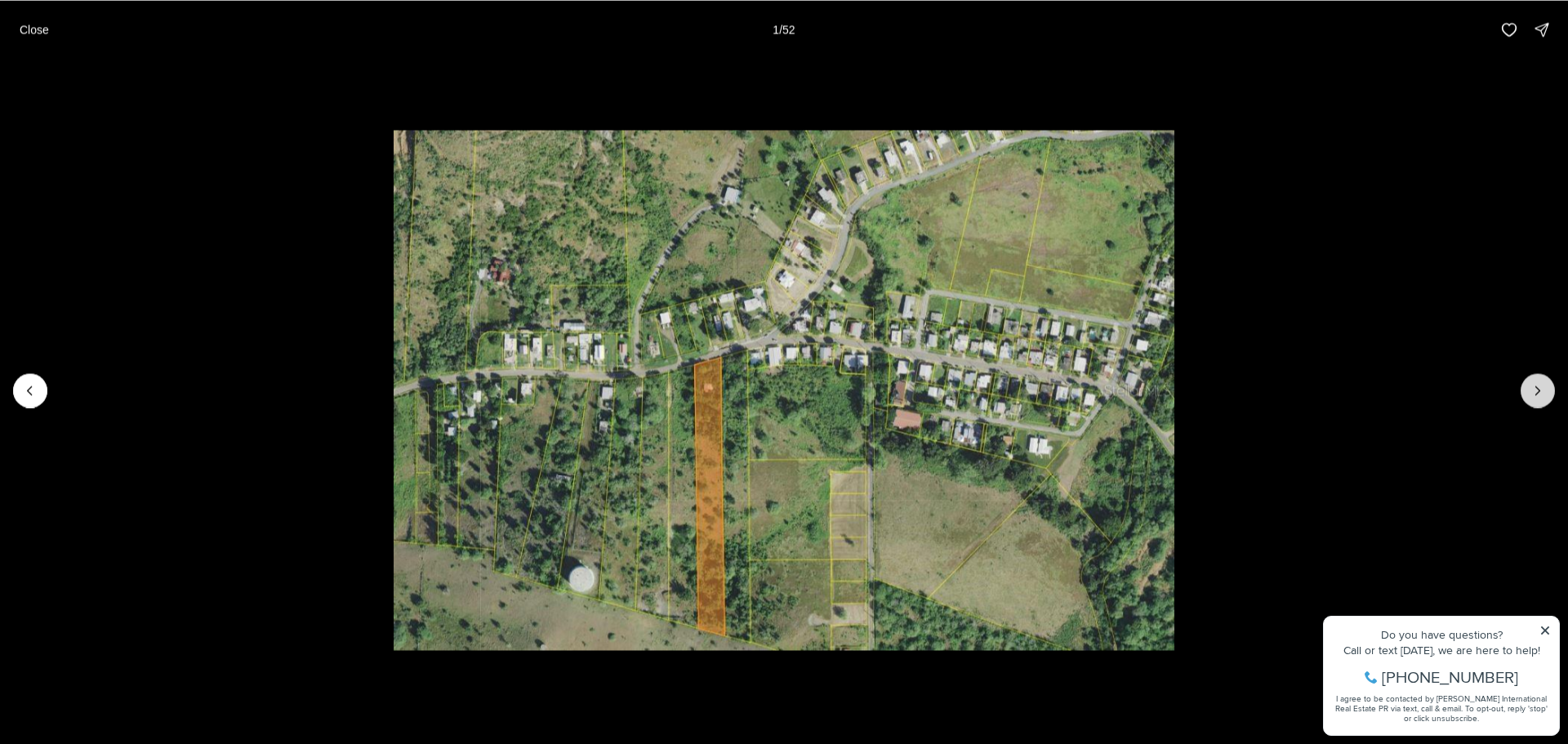
click at [1530, 389] on icon "Next slide" at bounding box center [1537, 390] width 17 height 17
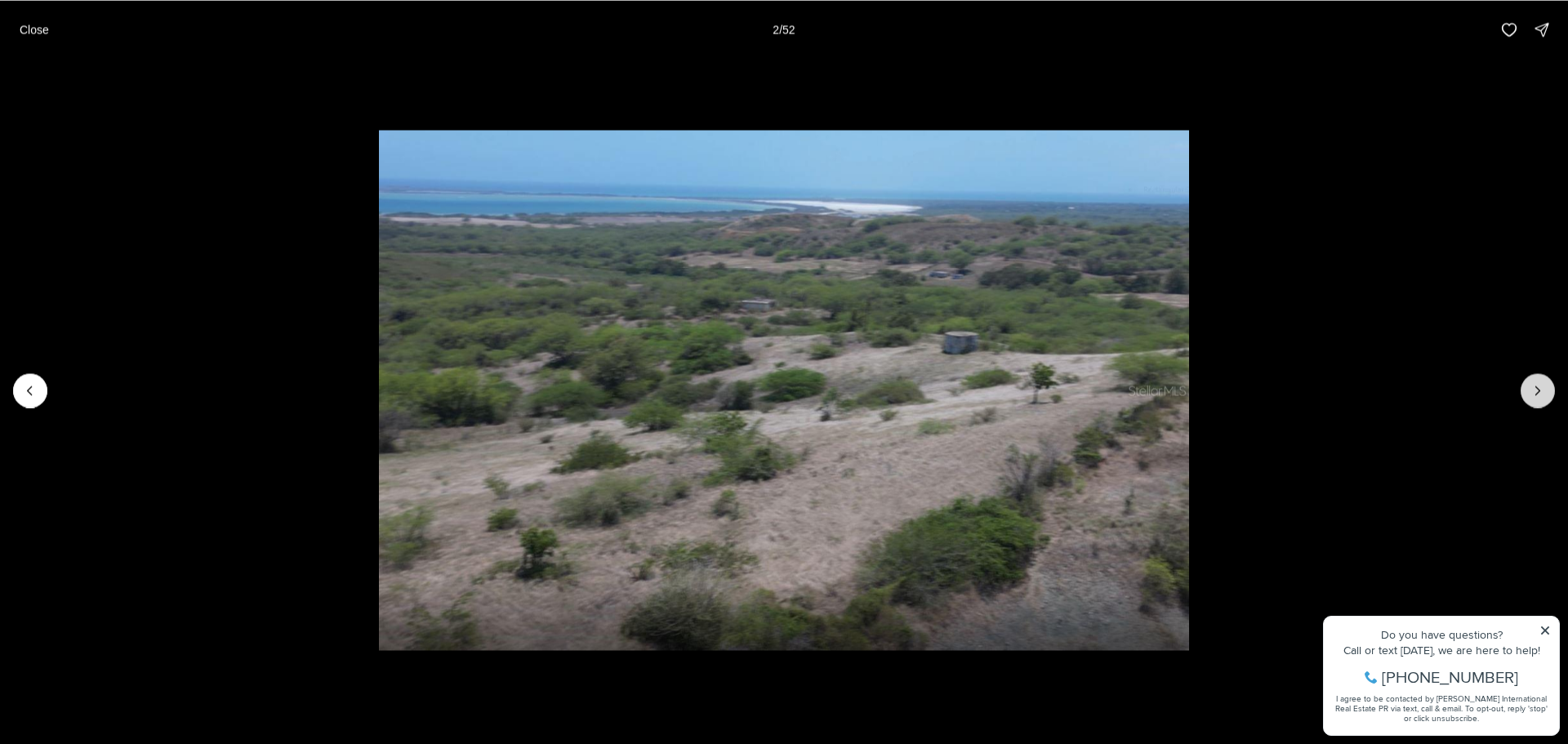
click at [1530, 389] on icon "Next slide" at bounding box center [1537, 390] width 17 height 17
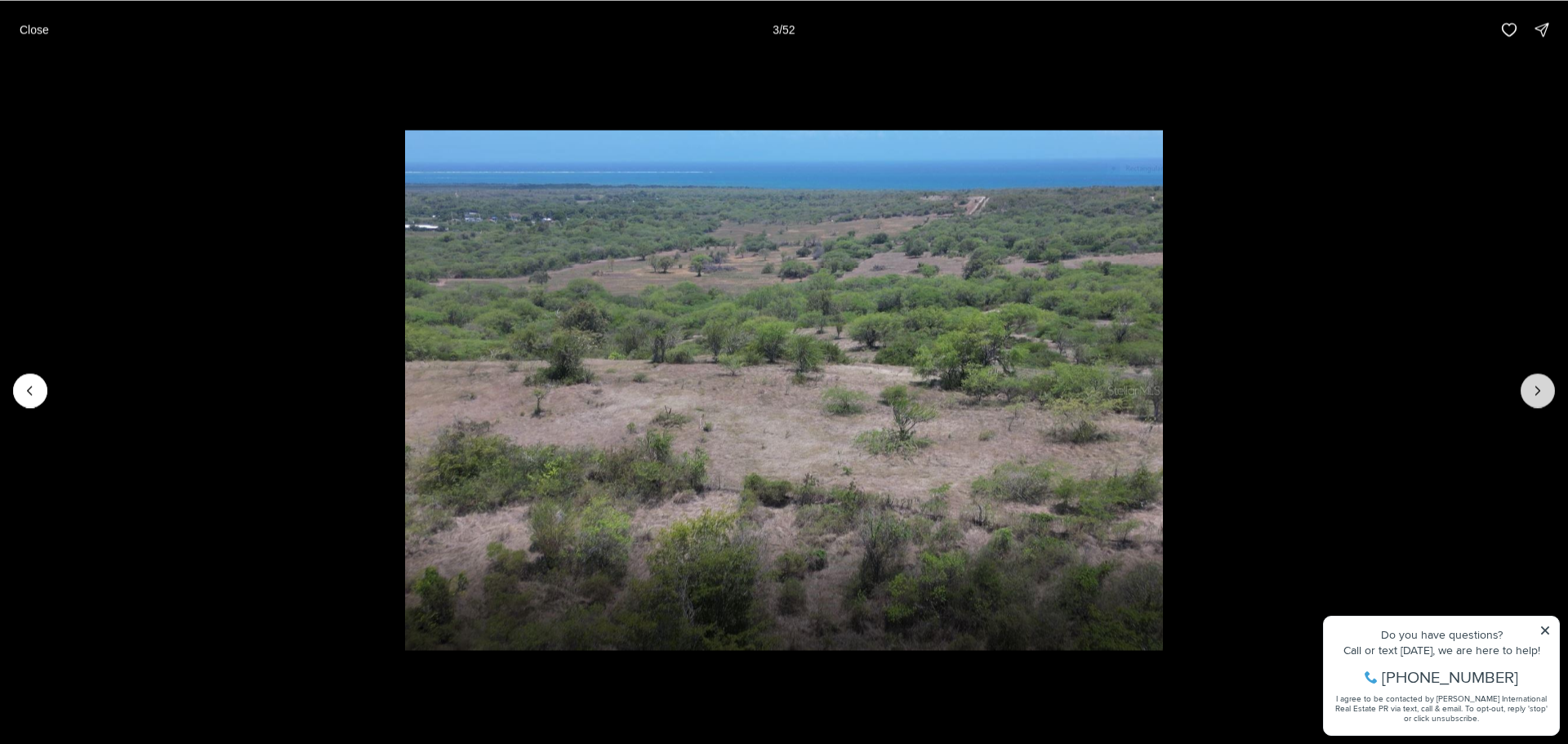
click at [1530, 389] on icon "Next slide" at bounding box center [1537, 390] width 17 height 17
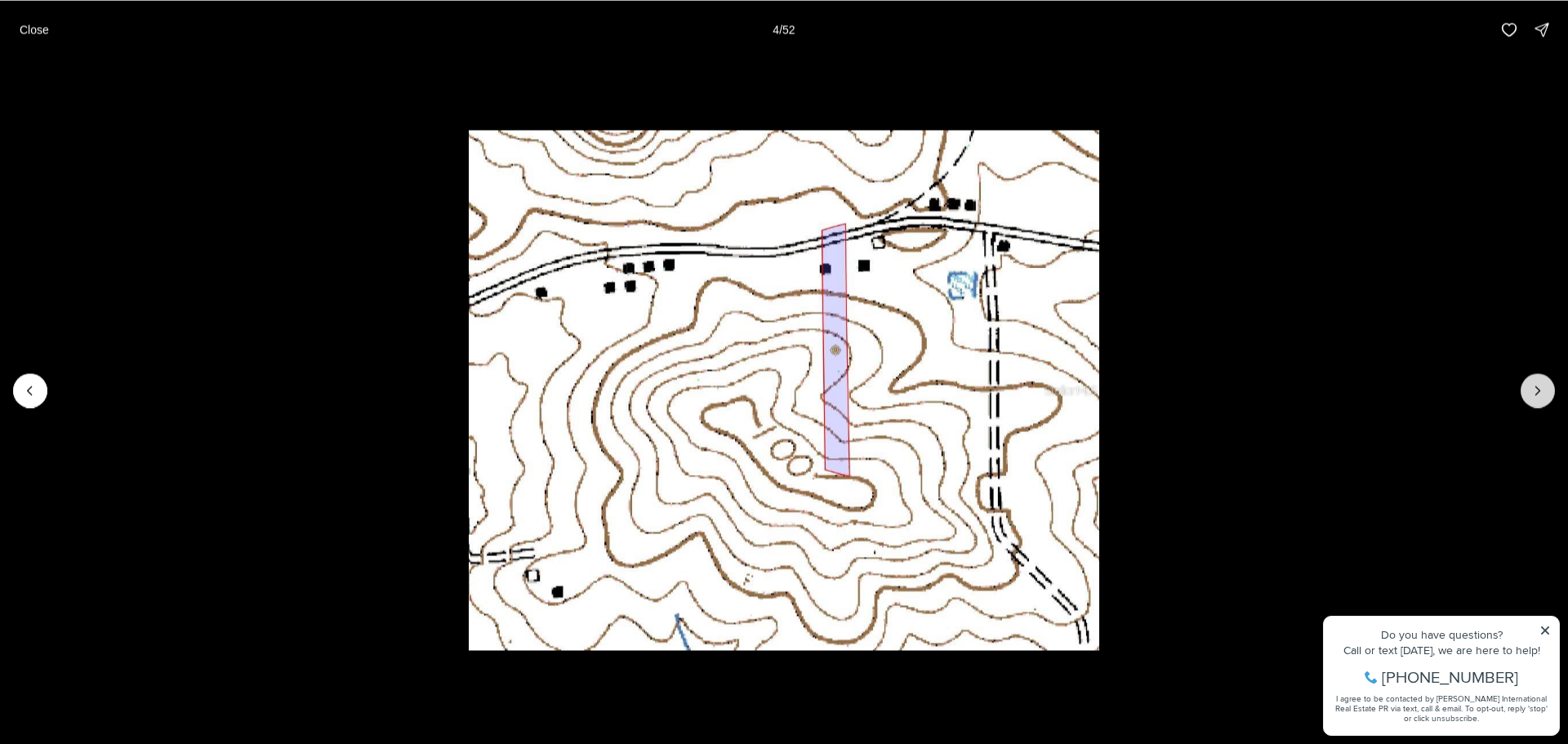
click at [1530, 389] on icon "Next slide" at bounding box center [1537, 390] width 17 height 17
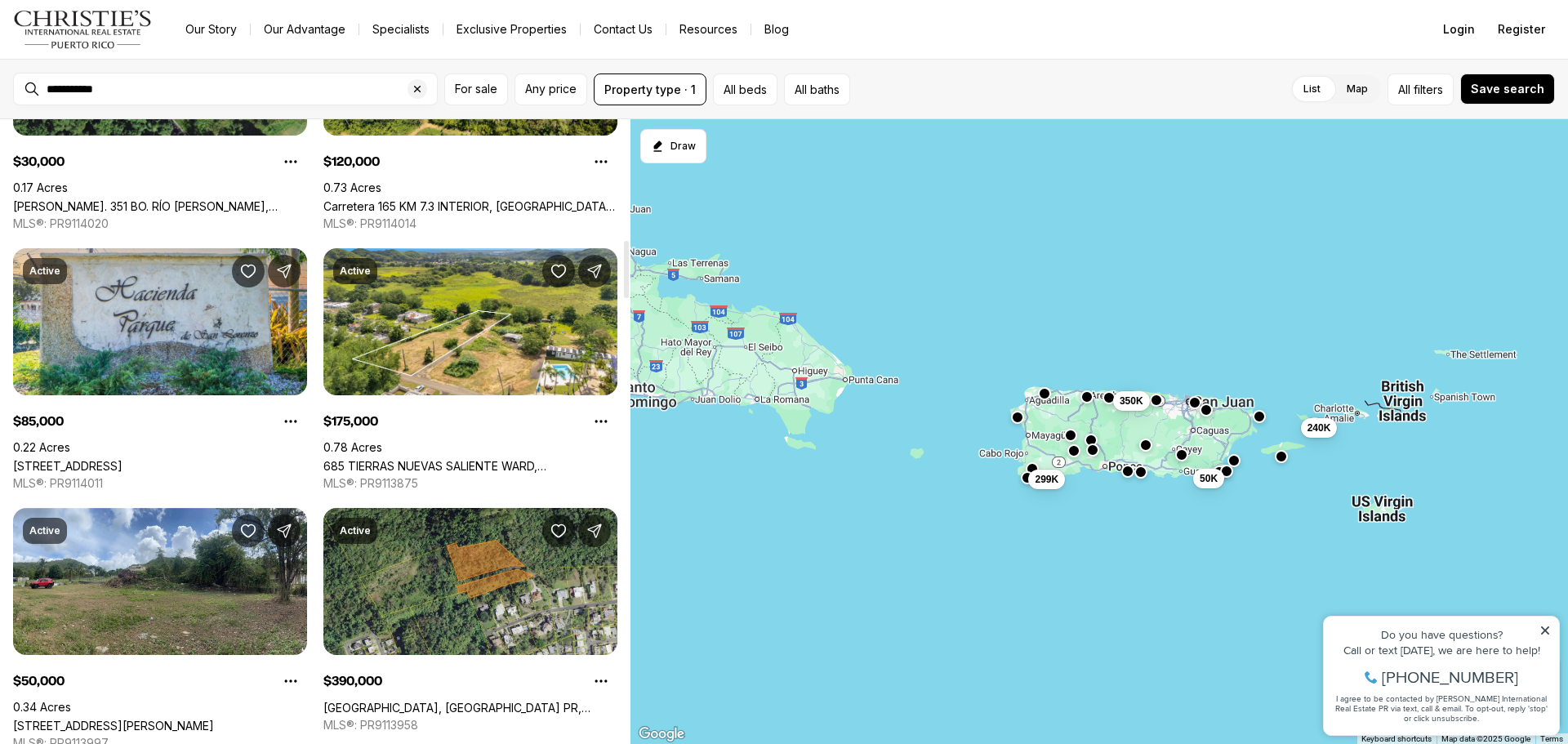
scroll to position [1307, 0]
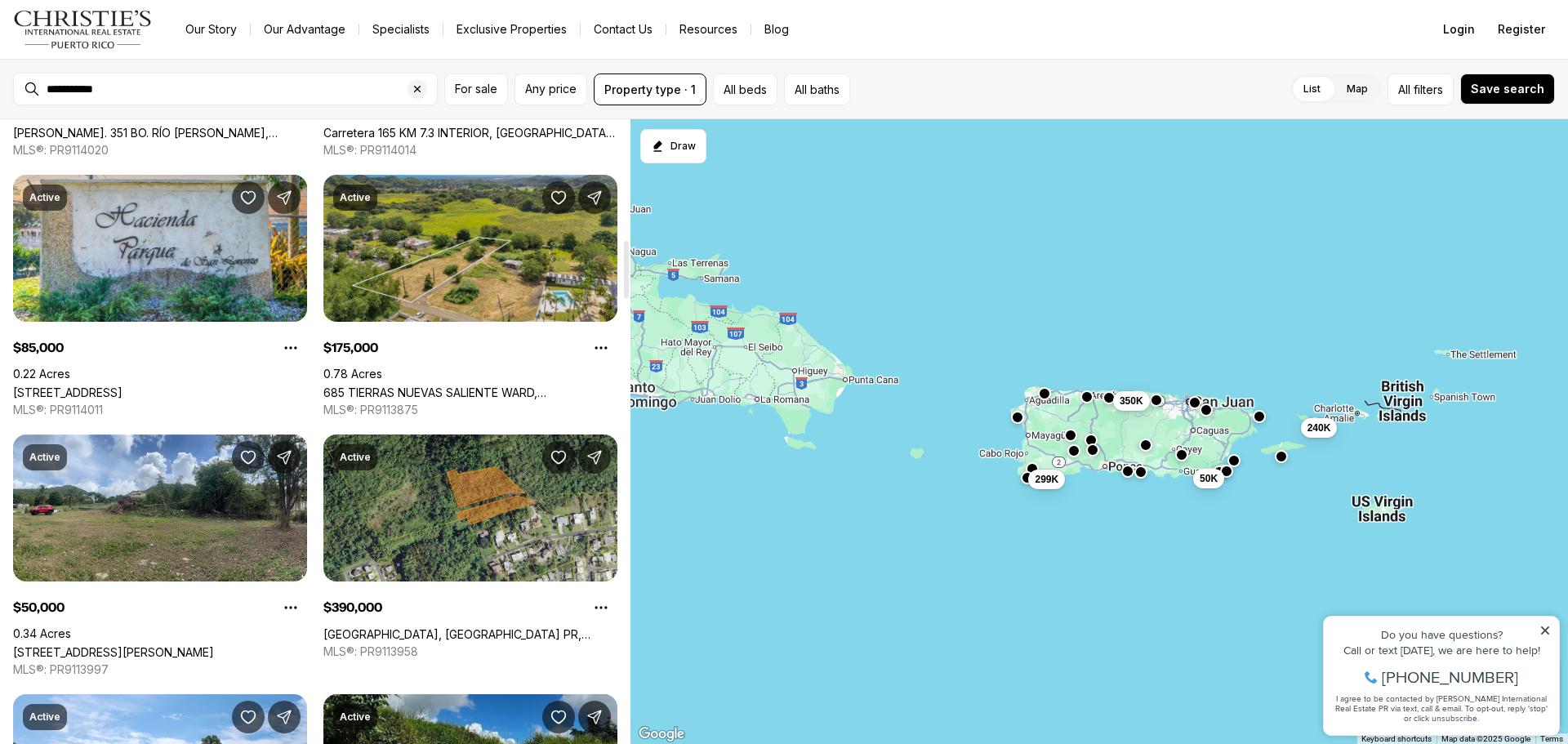
click at [467, 385] on link "685 TIERRAS NUEVAS SALIENTE WARD, [GEOGRAPHIC_DATA] PR, 00674" at bounding box center [470, 392] width 294 height 14
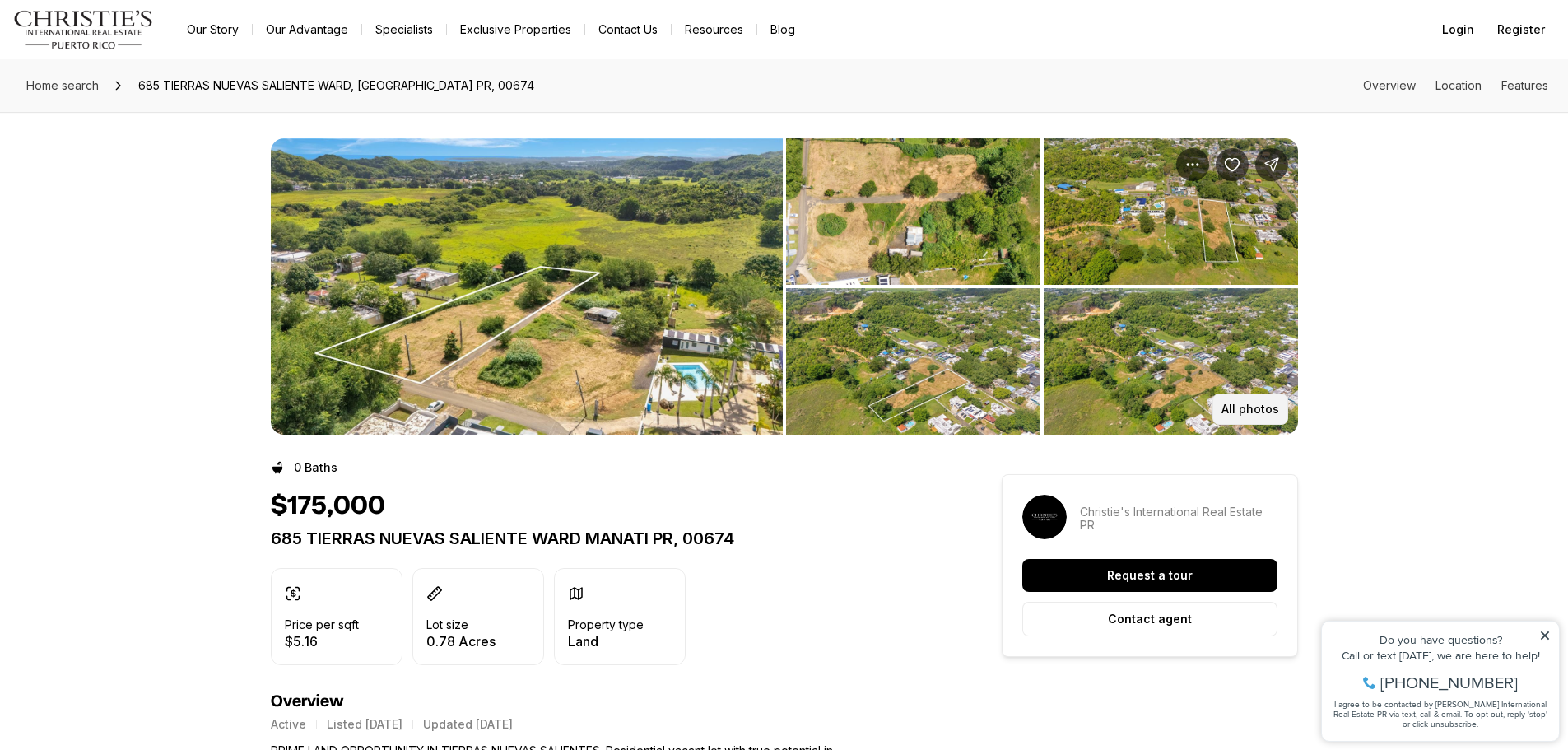
click at [1244, 406] on p "All photos" at bounding box center [1250, 408] width 58 height 13
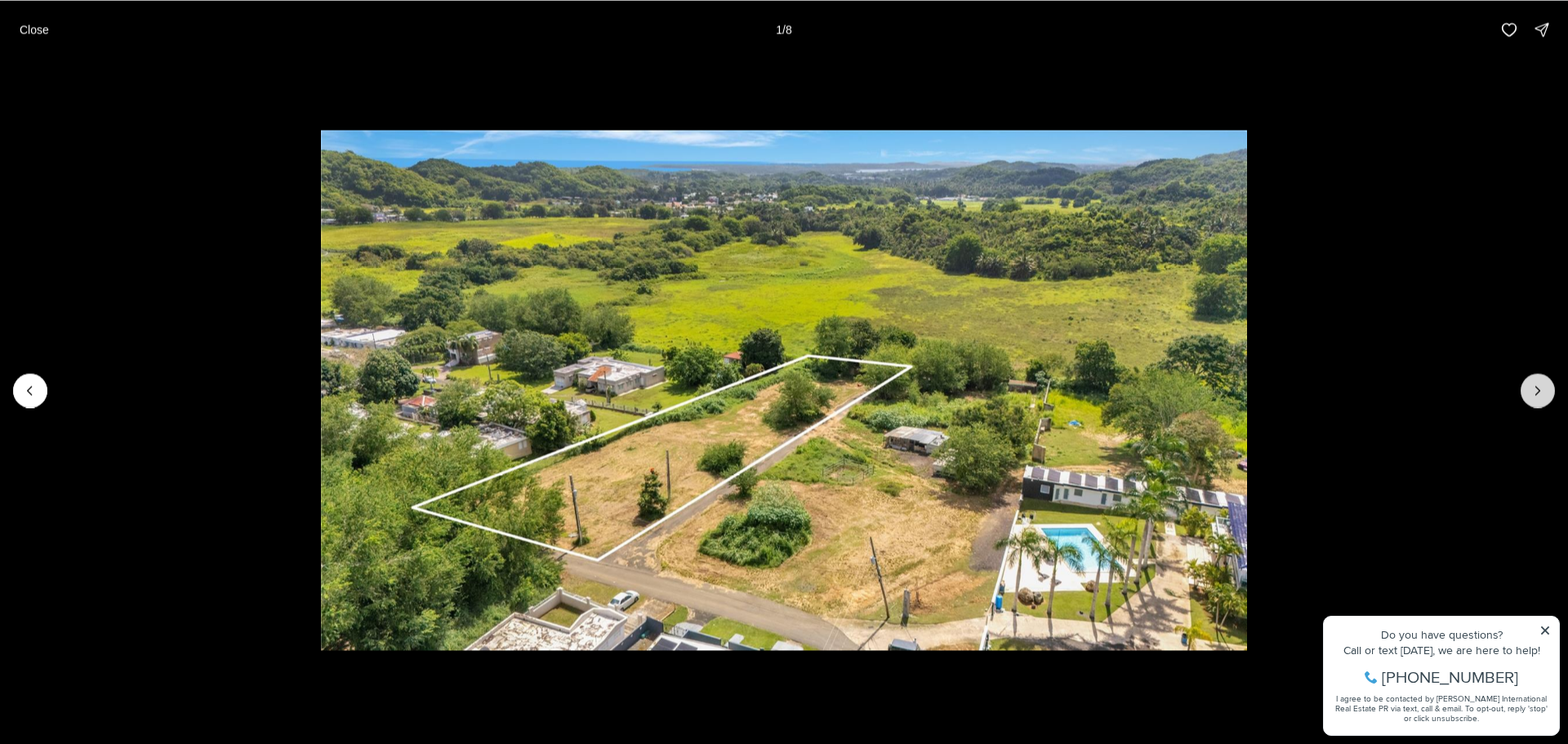
click at [1533, 393] on icon "Next slide" at bounding box center [1537, 390] width 17 height 17
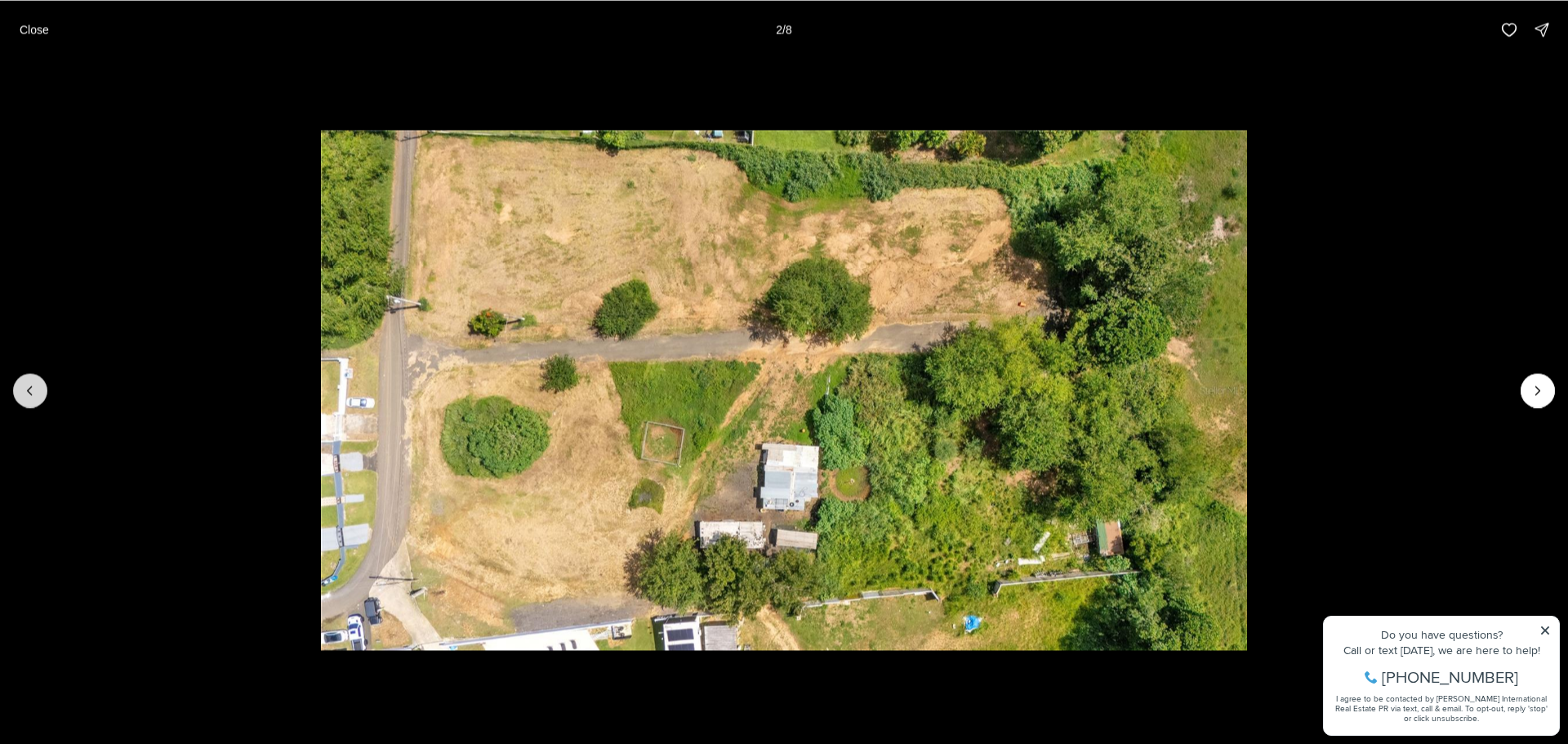
click at [34, 395] on icon "Previous slide" at bounding box center [30, 390] width 17 height 17
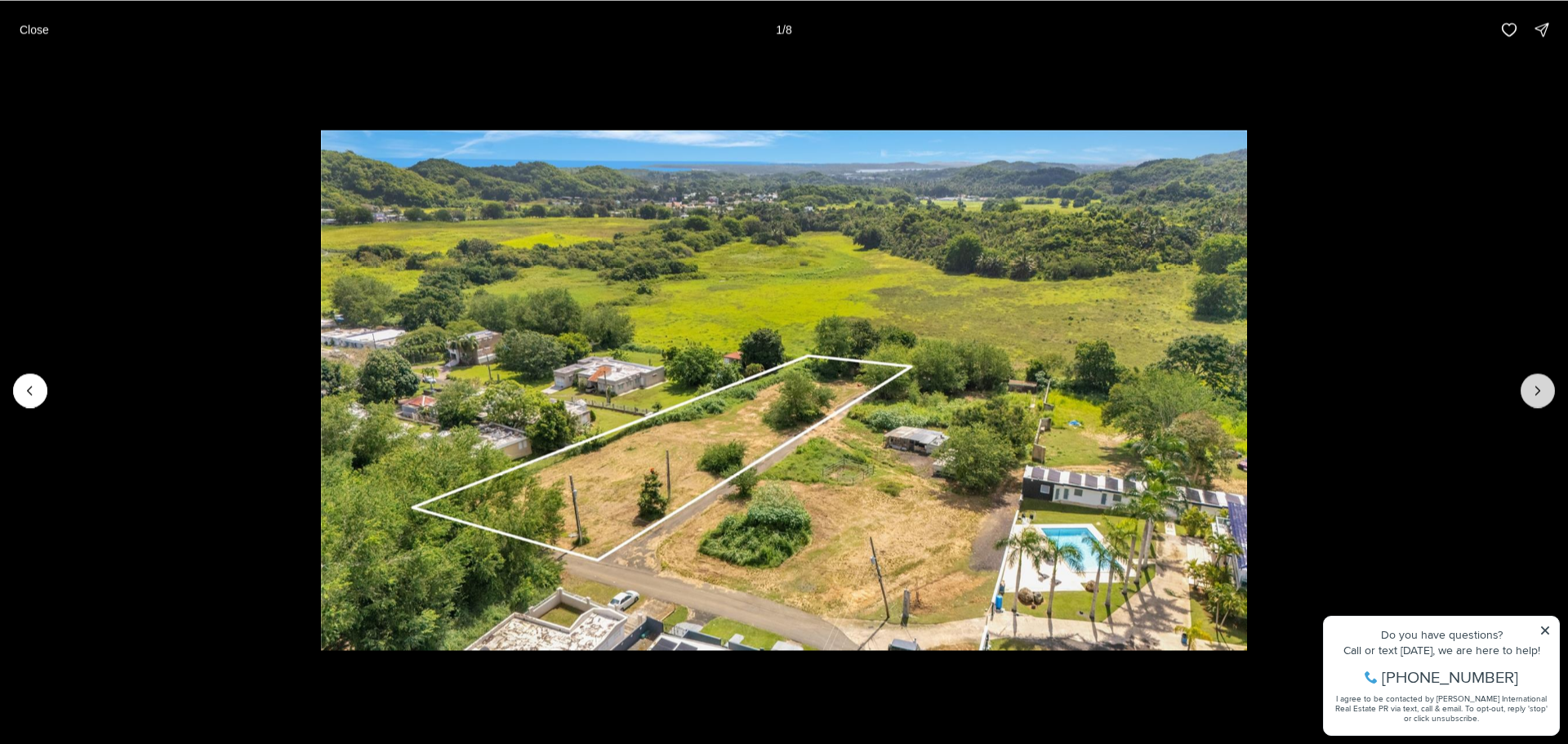
click at [1531, 388] on icon "Next slide" at bounding box center [1537, 390] width 17 height 17
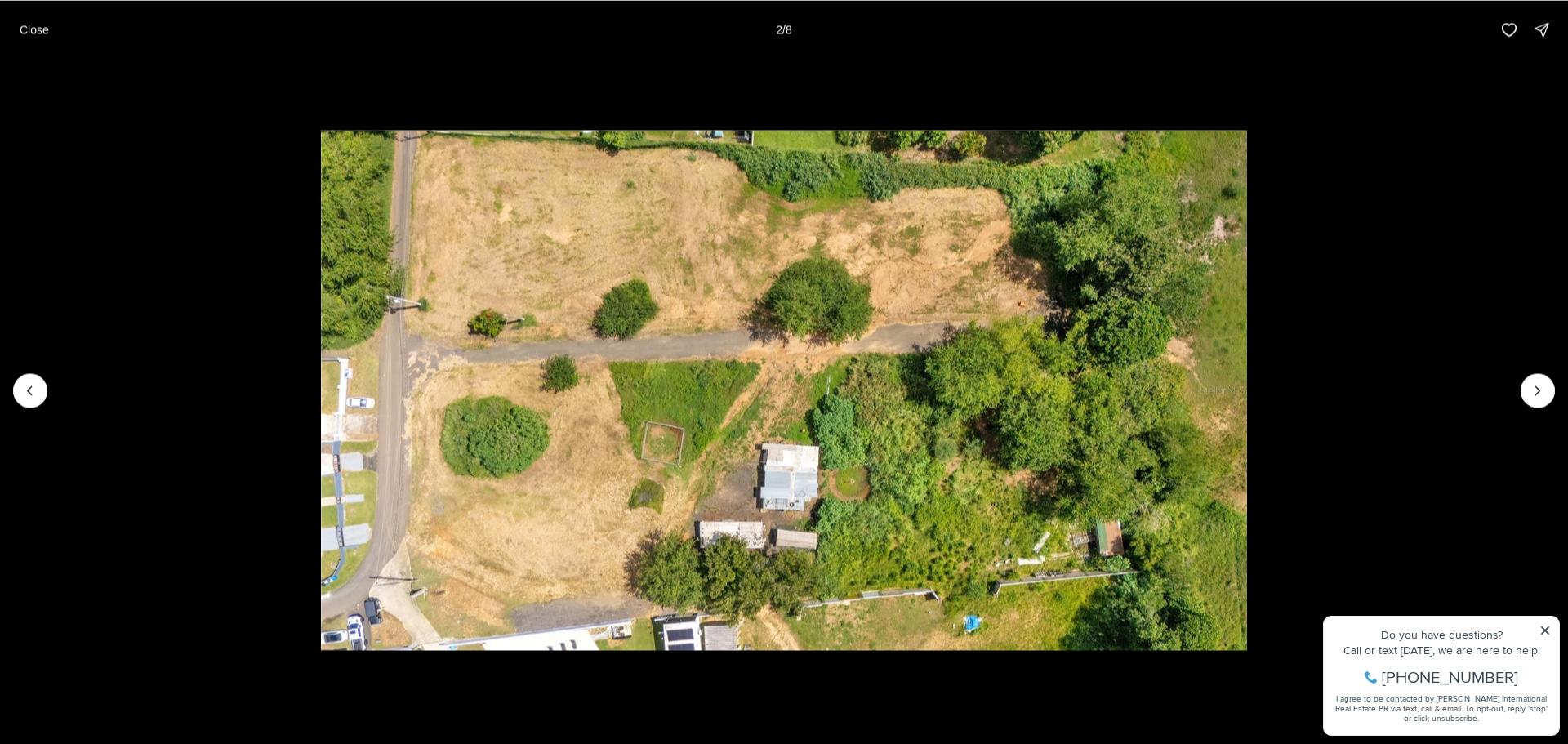
drag, startPoint x: 35, startPoint y: 394, endPoint x: 211, endPoint y: 395, distance: 176.0
click at [36, 394] on icon "Previous slide" at bounding box center [30, 390] width 17 height 17
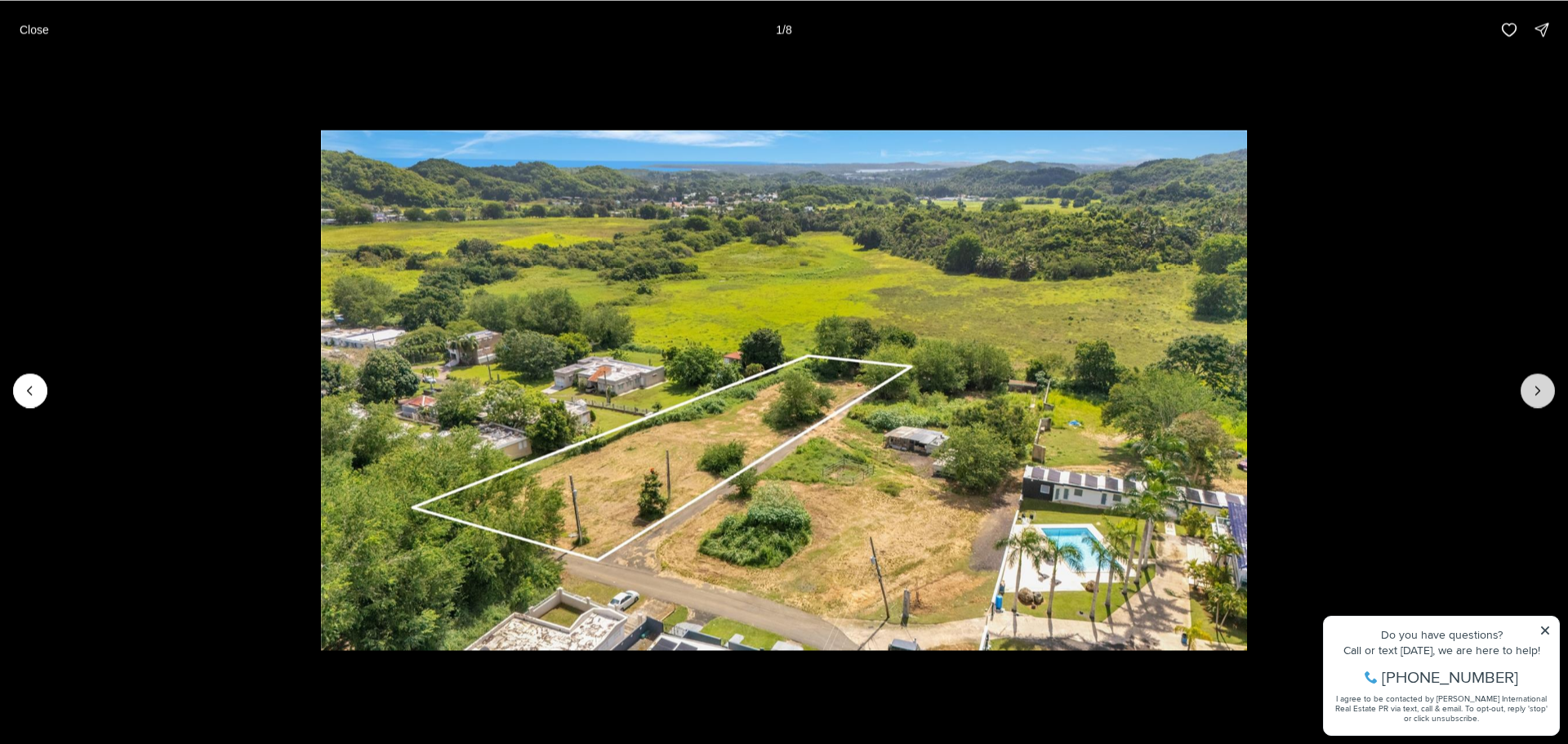
click at [1525, 384] on button "Next slide" at bounding box center [1537, 390] width 35 height 35
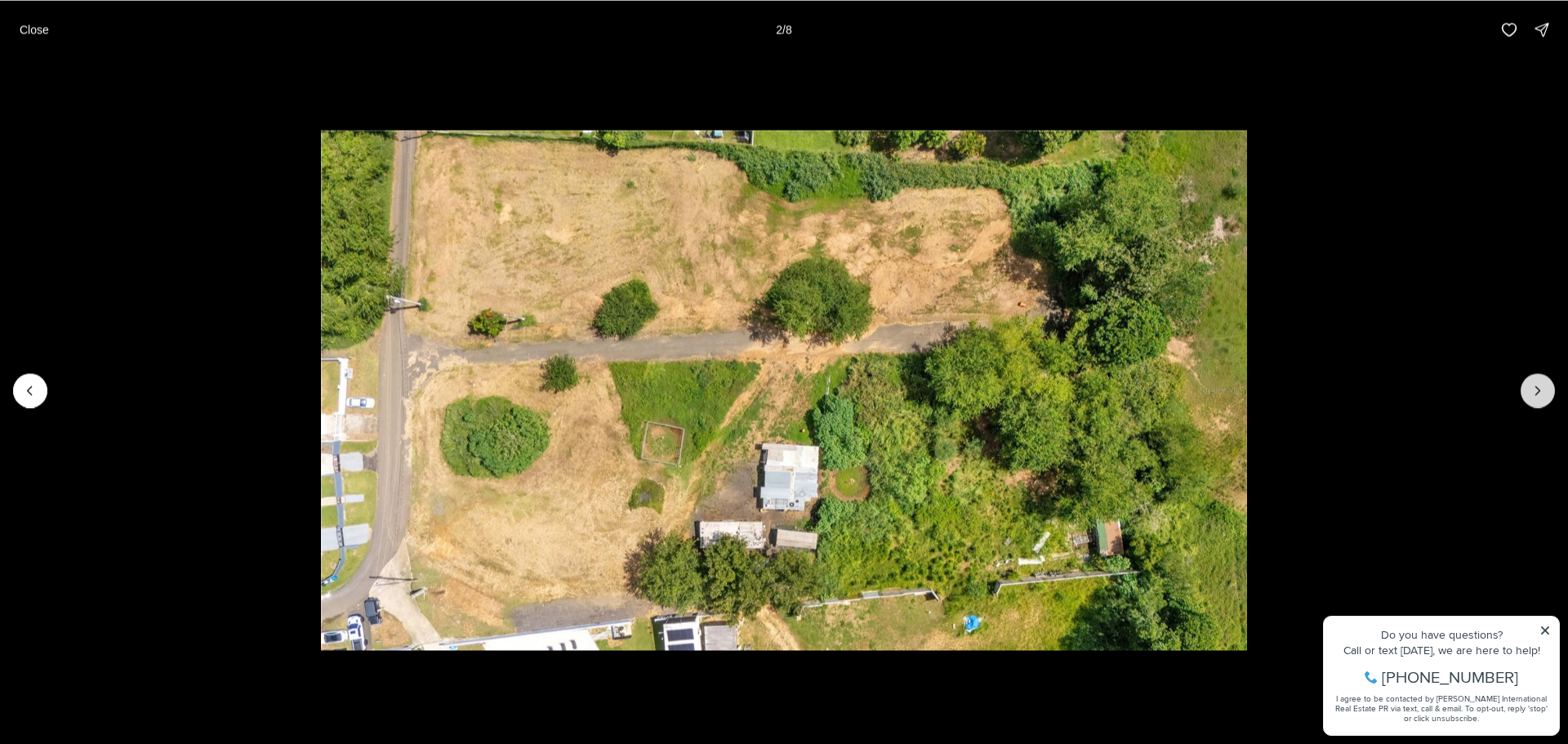
click at [1528, 386] on button "Next slide" at bounding box center [1537, 390] width 35 height 35
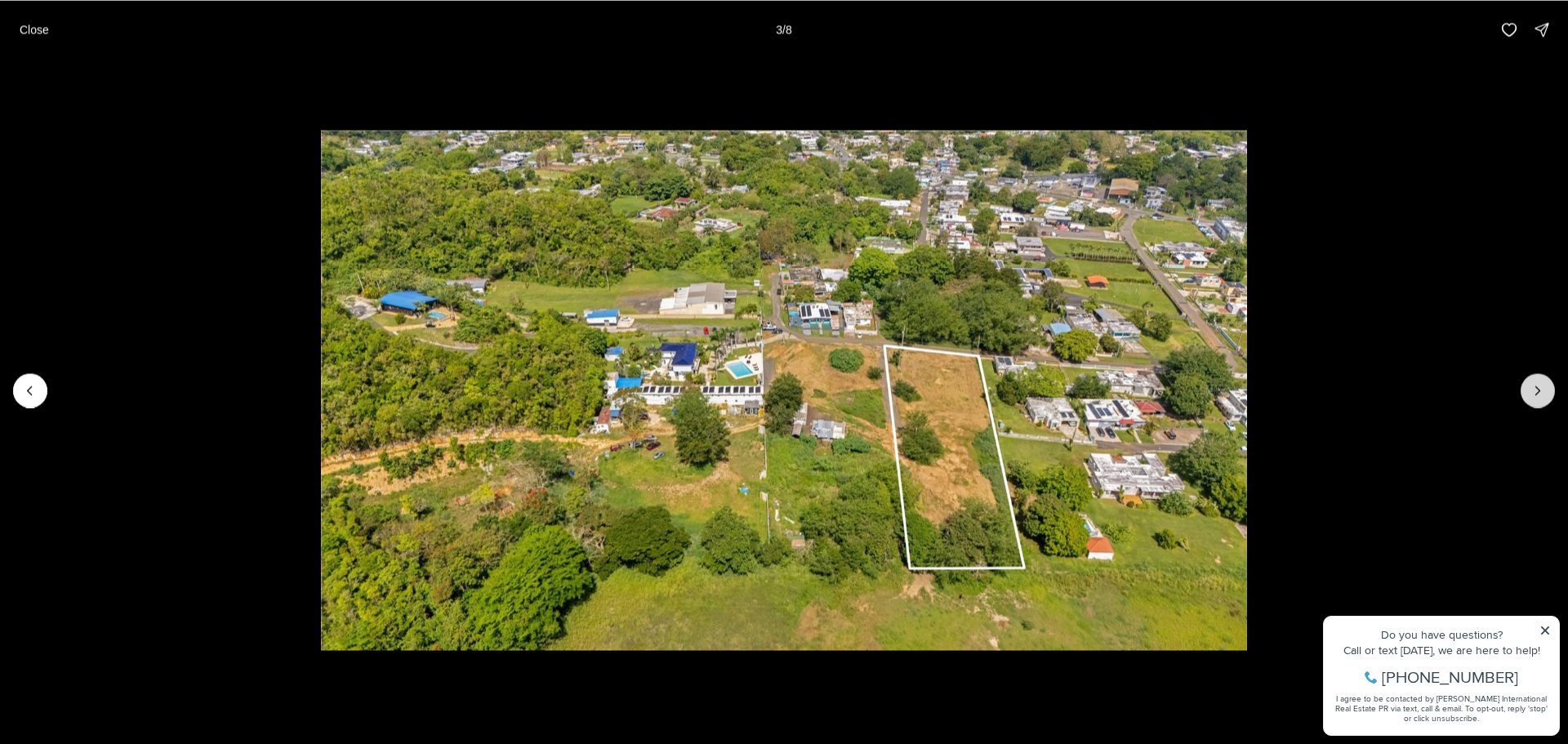
click at [1526, 388] on button "Next slide" at bounding box center [1537, 390] width 35 height 35
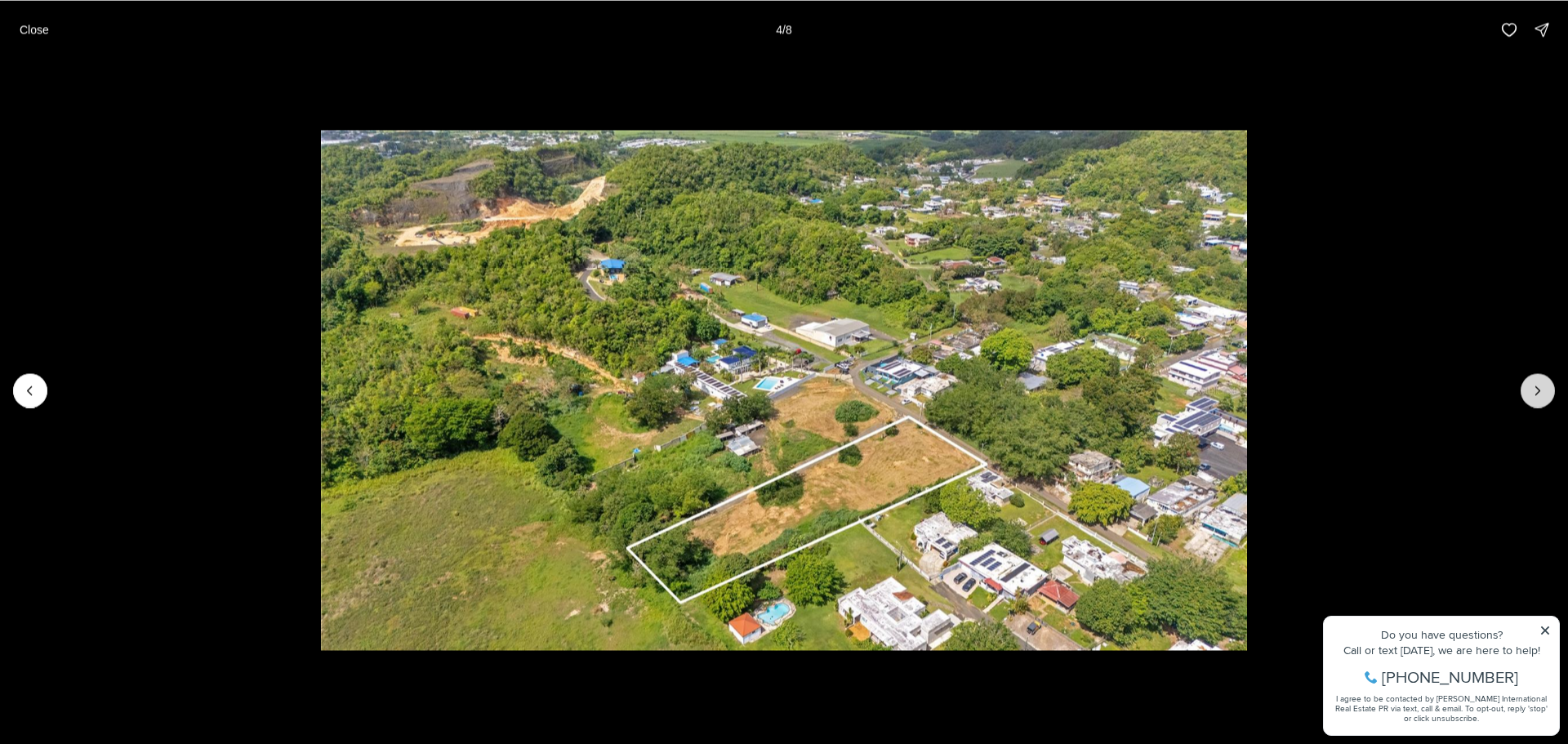
click at [1526, 388] on button "Next slide" at bounding box center [1537, 390] width 35 height 35
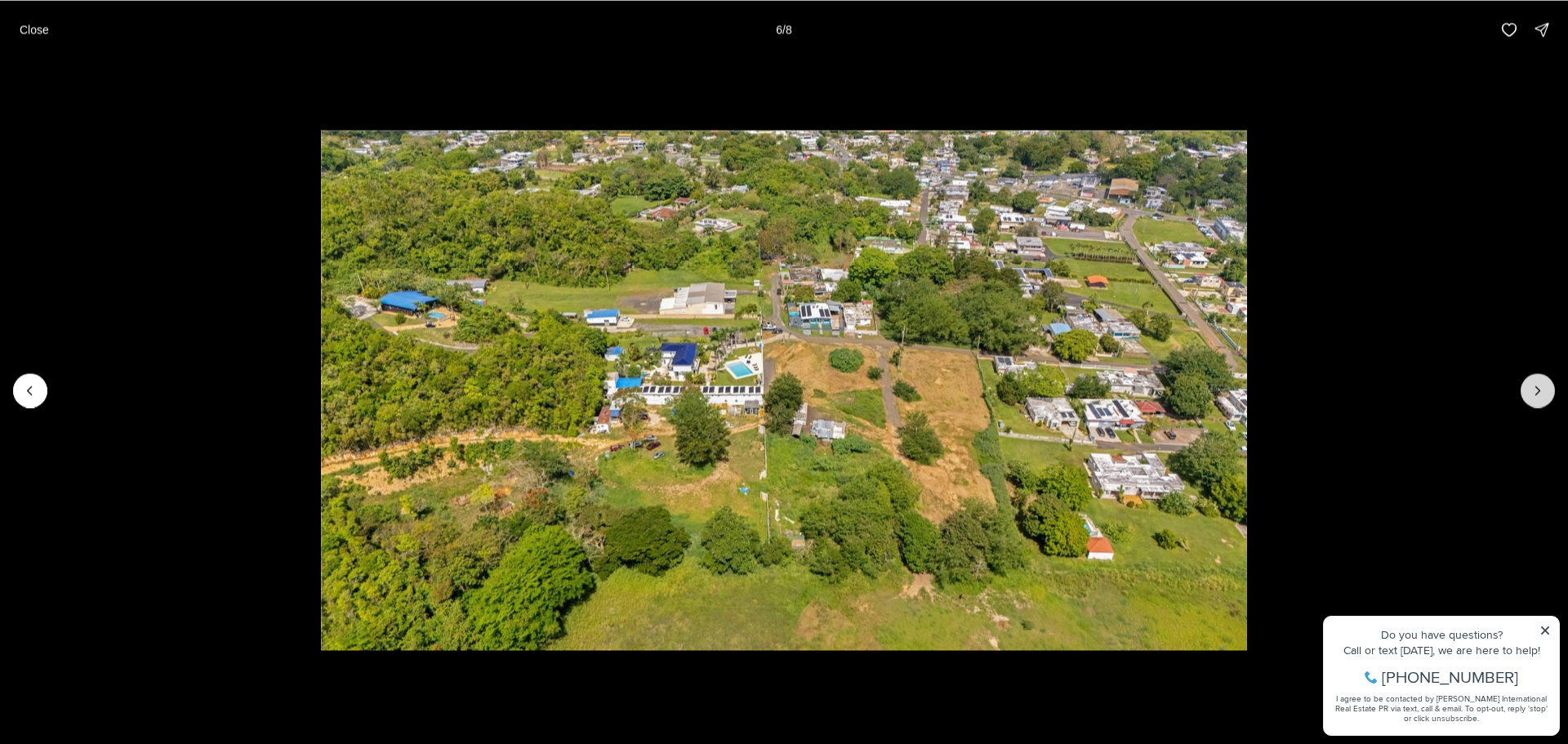
click at [1526, 388] on button "Next slide" at bounding box center [1537, 390] width 35 height 35
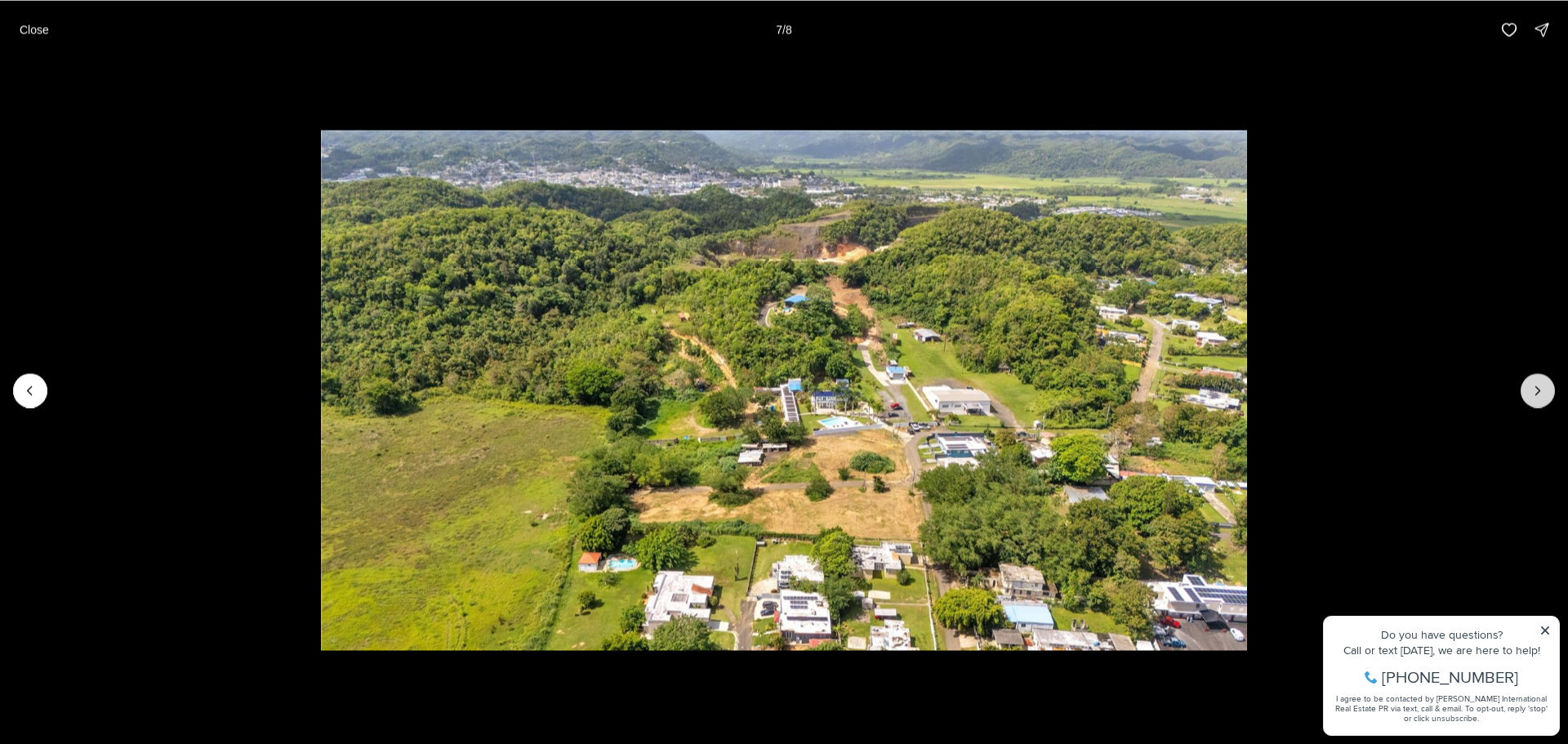
click at [1526, 388] on button "Next slide" at bounding box center [1537, 390] width 35 height 35
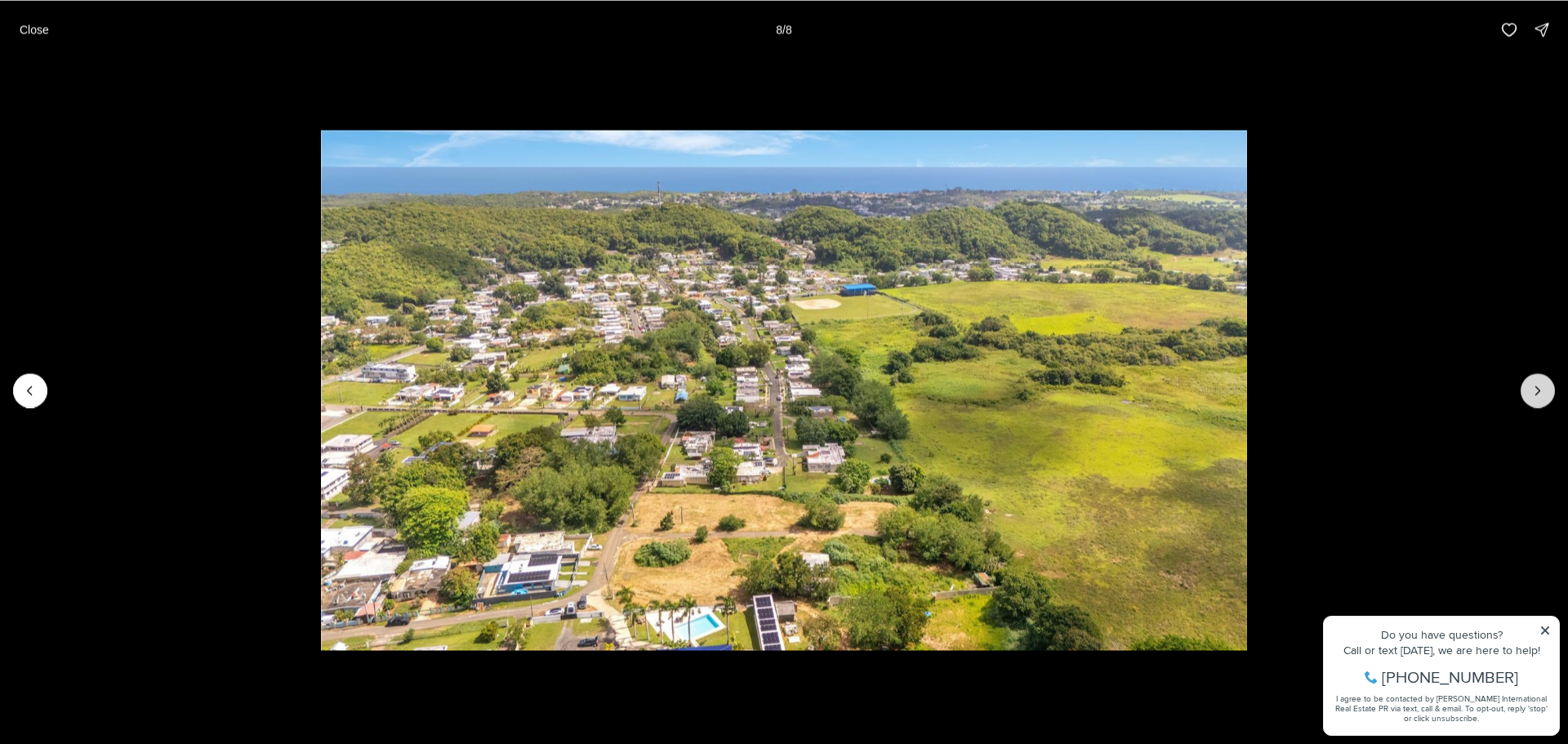
click at [1526, 388] on div at bounding box center [1537, 390] width 35 height 35
click at [42, 25] on p "Close" at bounding box center [35, 29] width 30 height 13
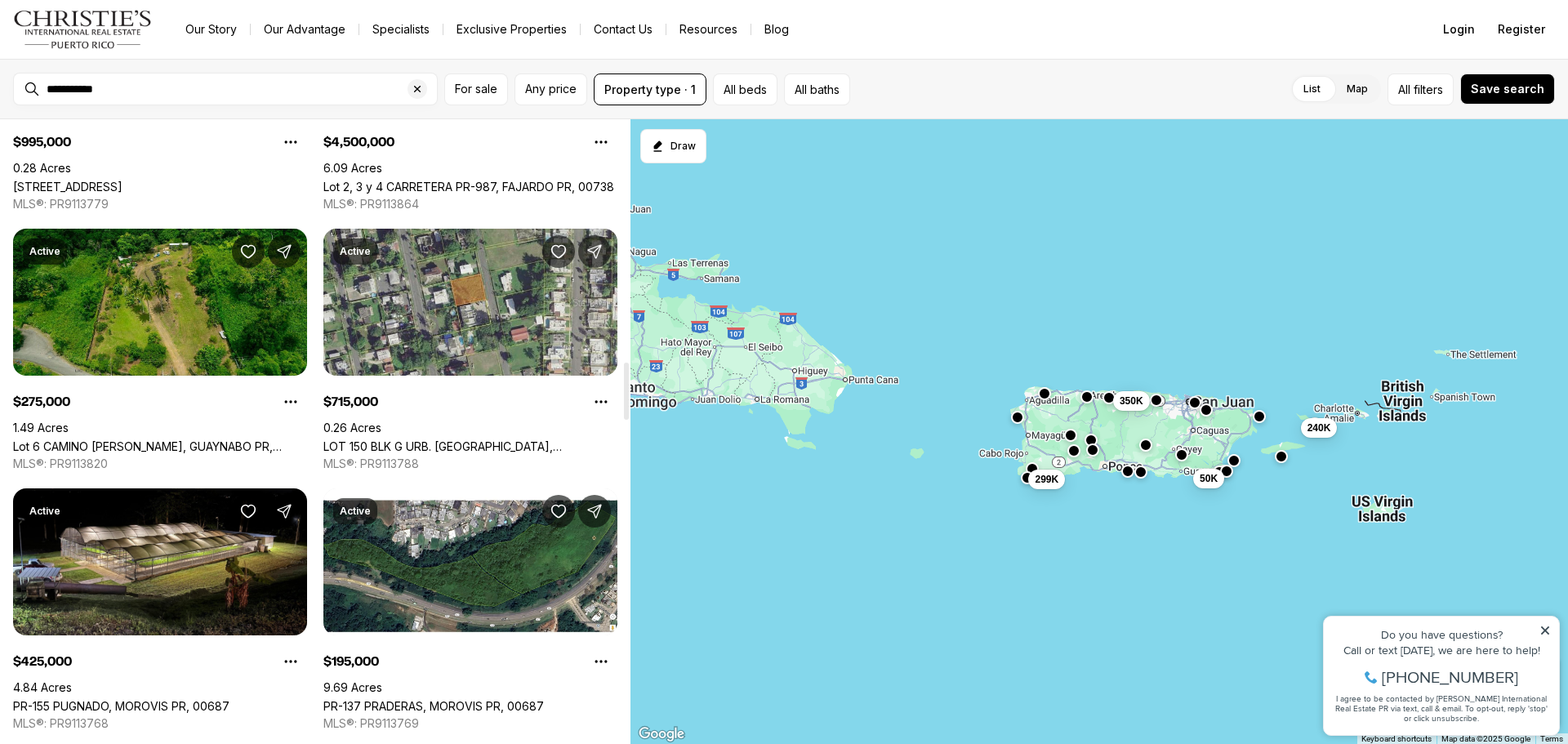
scroll to position [2533, 0]
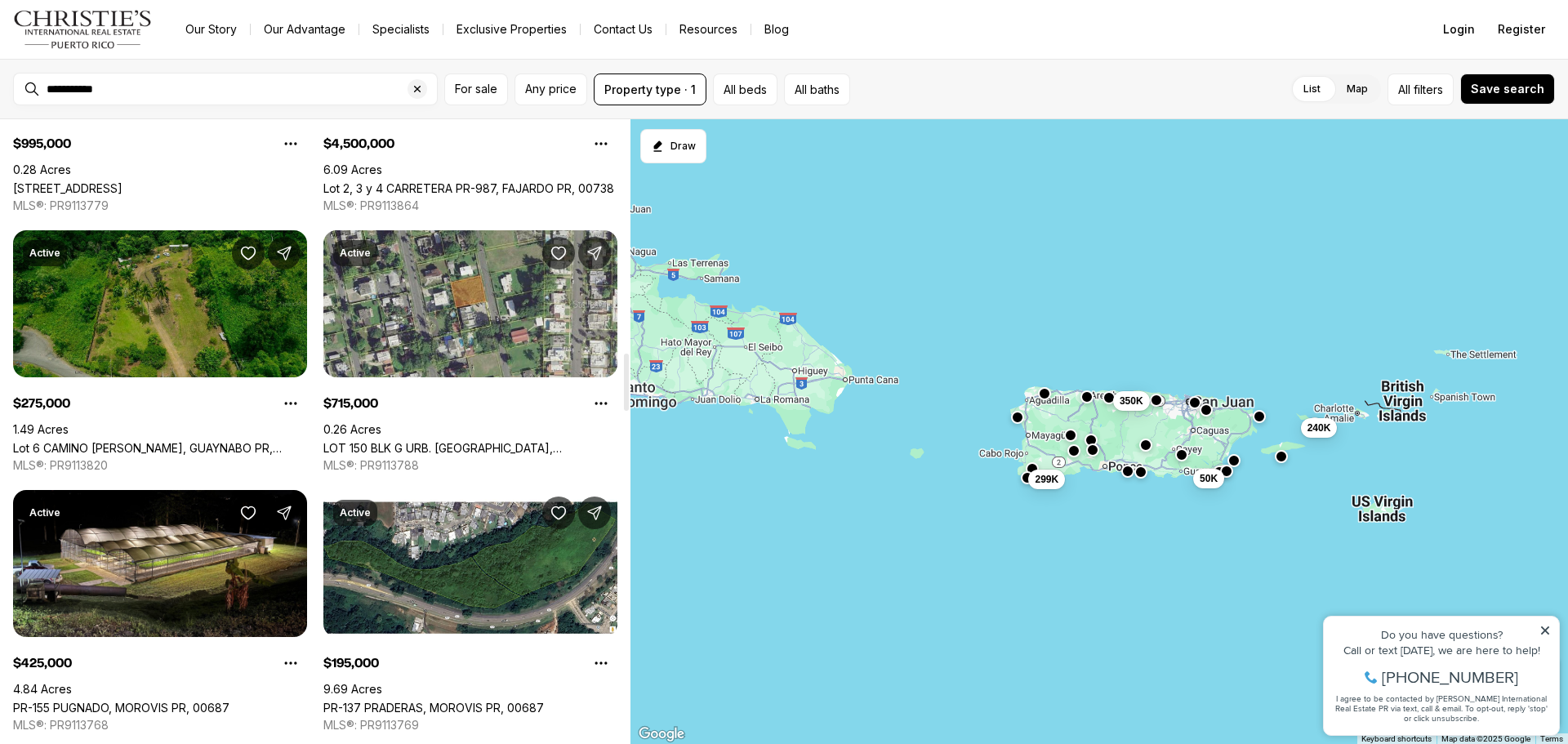
click at [216, 442] on link "Lot 6 CAMINO [PERSON_NAME], GUAYNABO PR, 00966" at bounding box center [160, 449] width 294 height 14
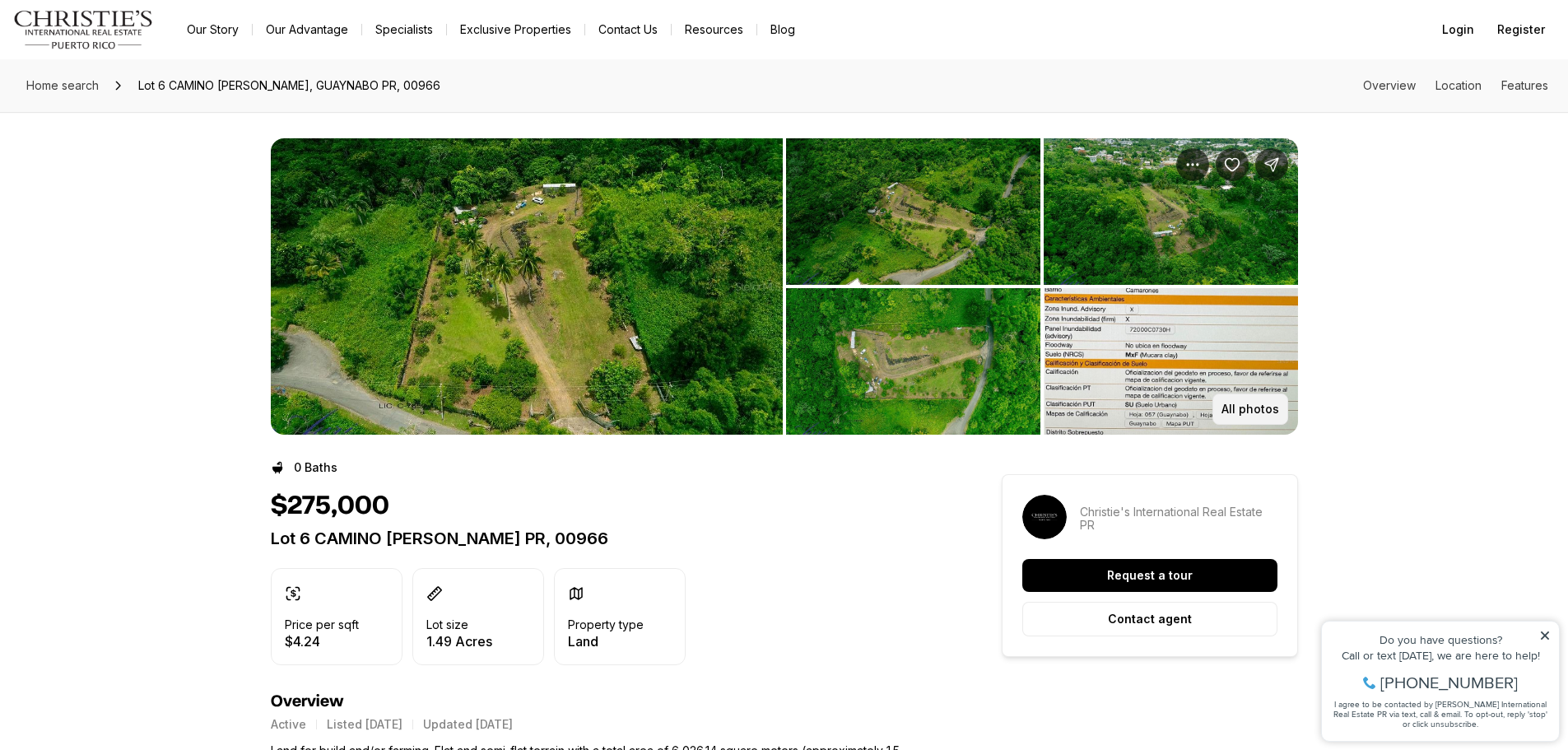
click at [1248, 411] on p "All photos" at bounding box center [1250, 408] width 58 height 13
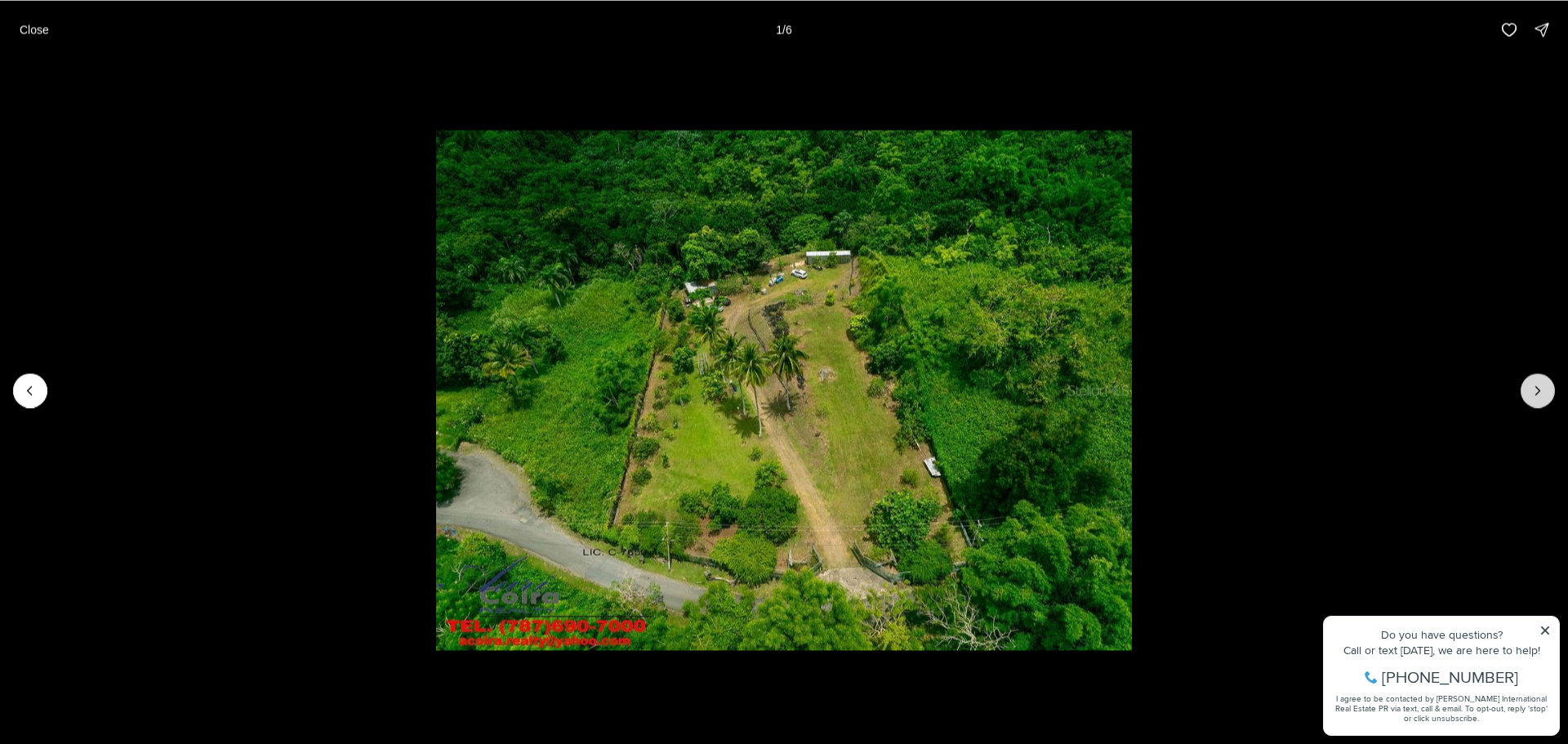
click at [1540, 399] on button "Next slide" at bounding box center [1537, 390] width 35 height 35
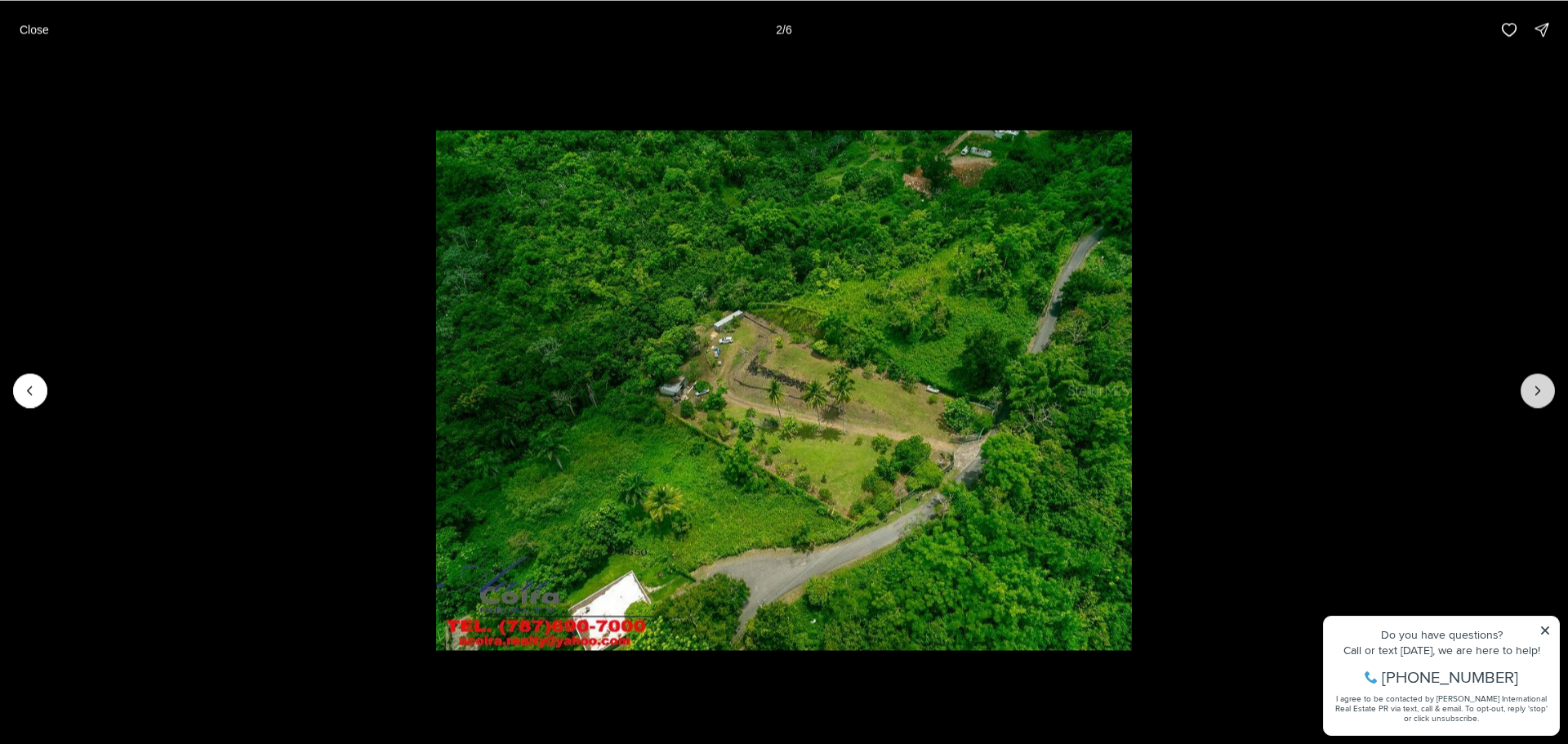
click at [1540, 399] on button "Next slide" at bounding box center [1537, 390] width 35 height 35
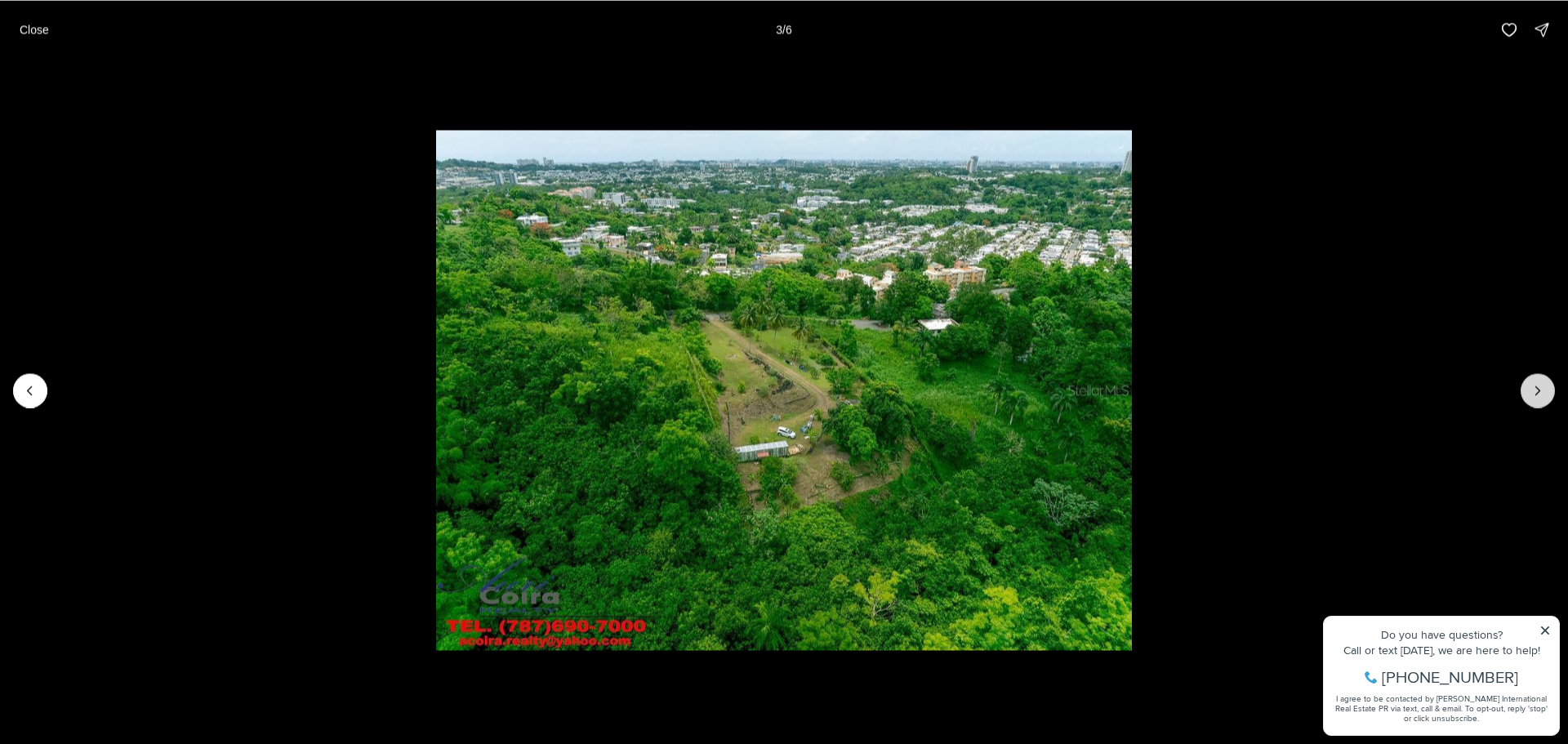
click at [1540, 399] on button "Next slide" at bounding box center [1537, 390] width 35 height 35
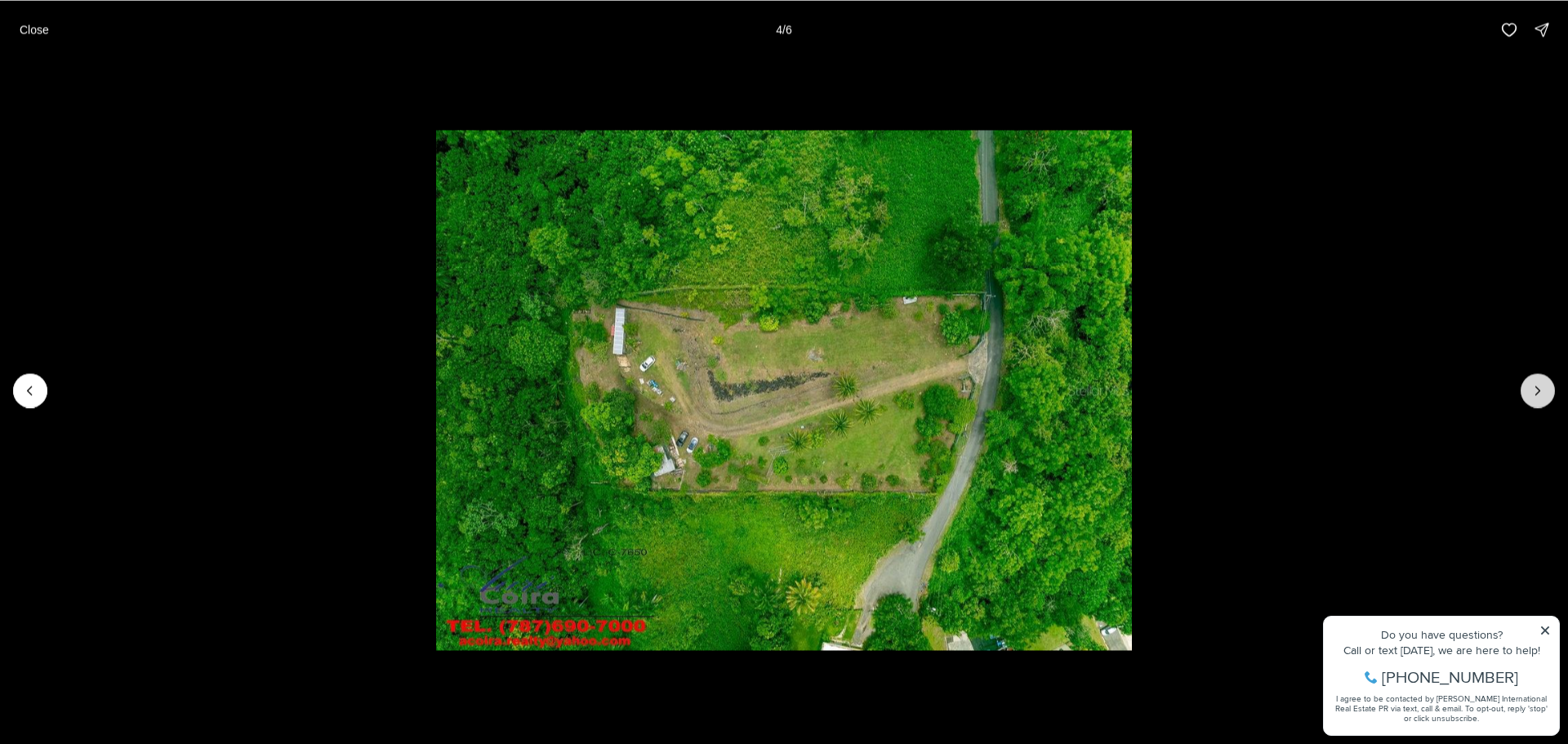
click at [1540, 399] on button "Next slide" at bounding box center [1537, 390] width 35 height 35
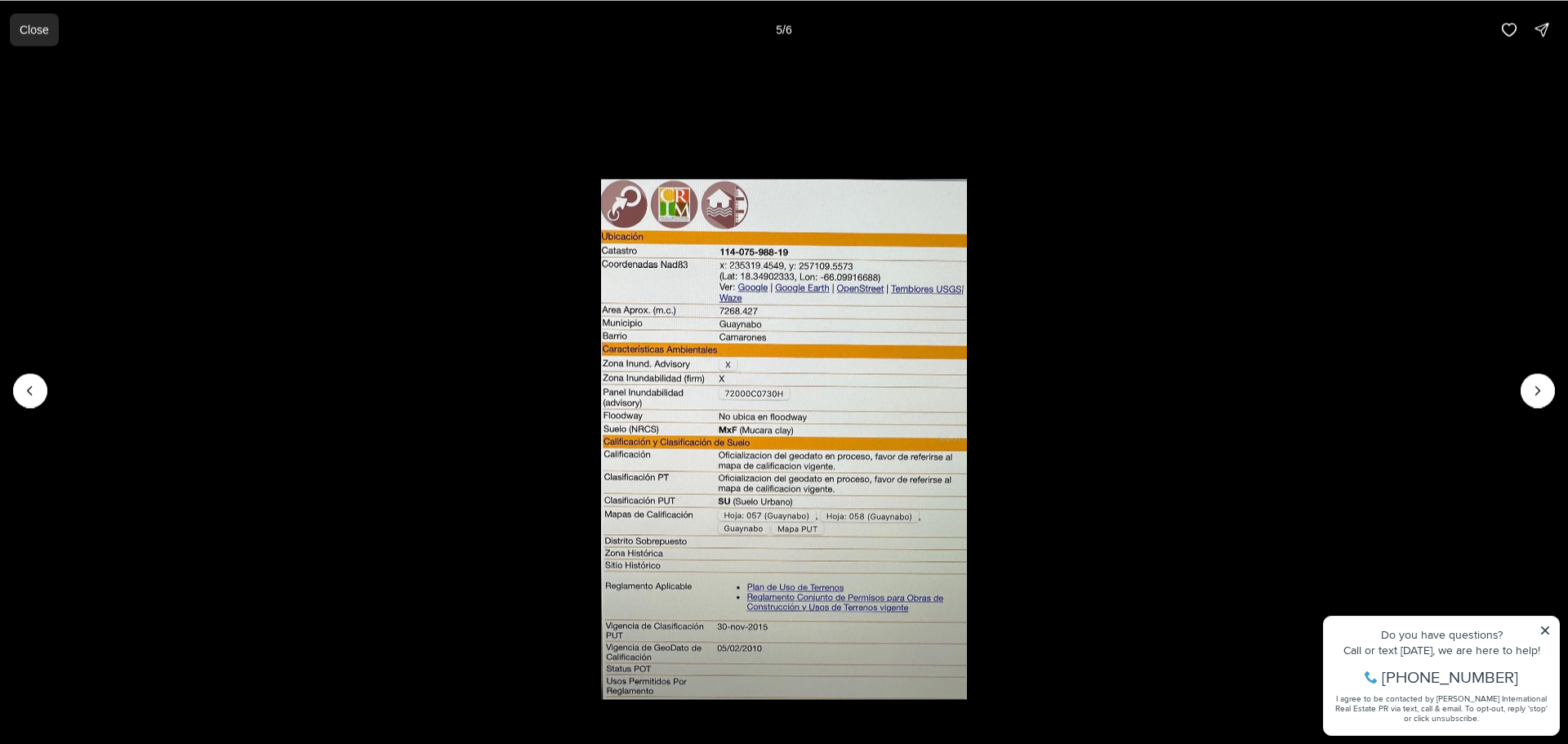
click at [26, 28] on p "Close" at bounding box center [35, 29] width 30 height 13
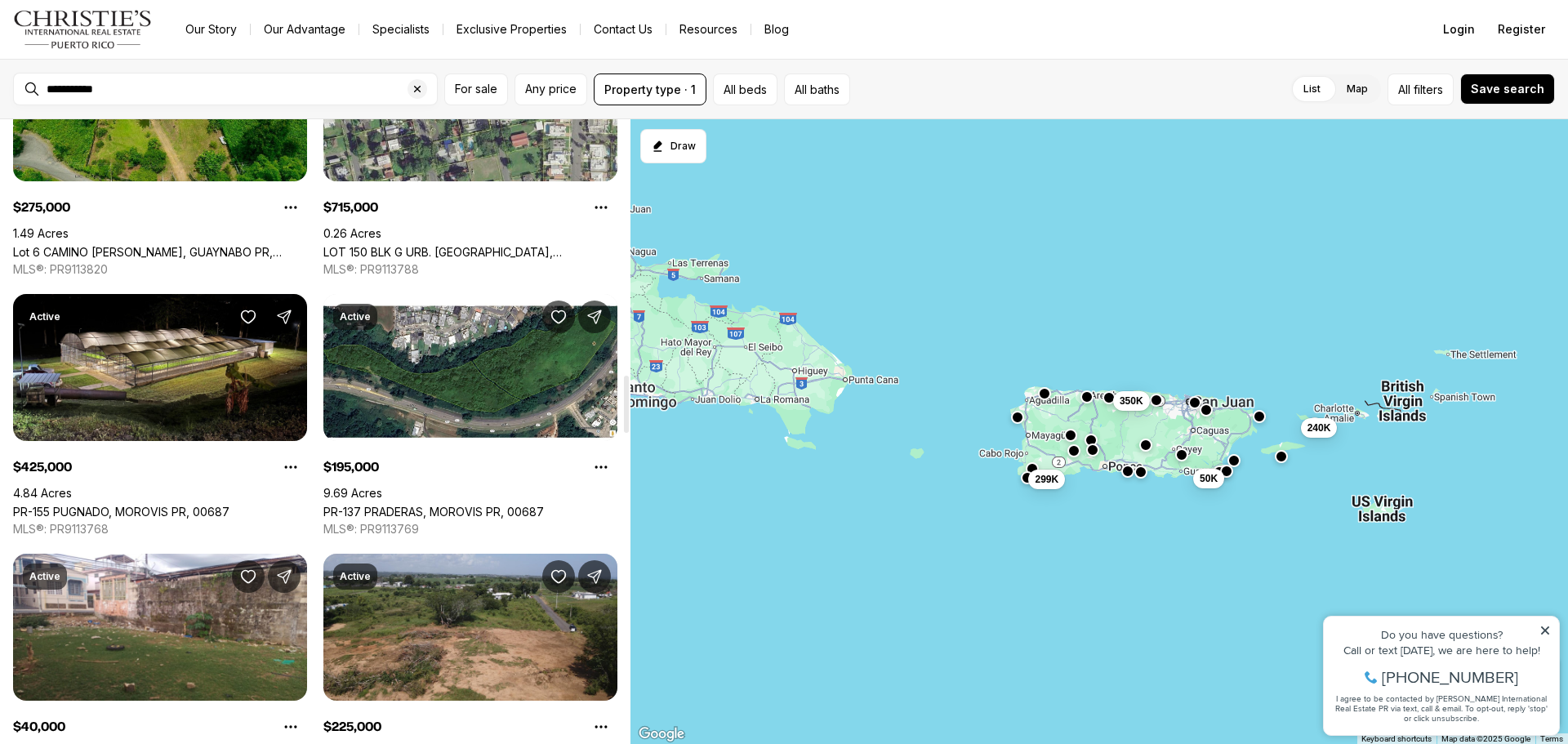
scroll to position [2778, 0]
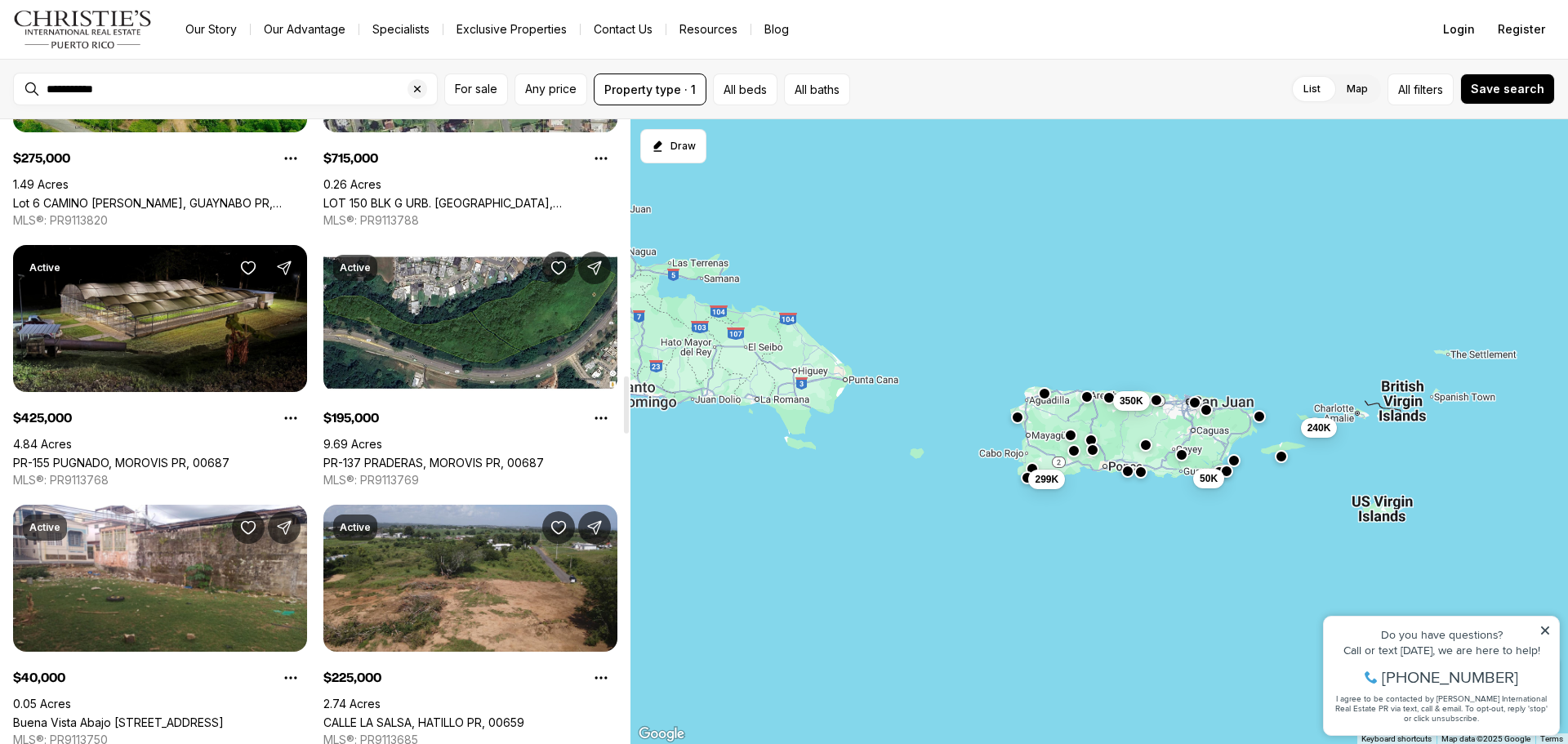
click at [224, 455] on link "PR-155 PUGNADO, MOROVIS PR, 00687" at bounding box center [120, 462] width 216 height 14
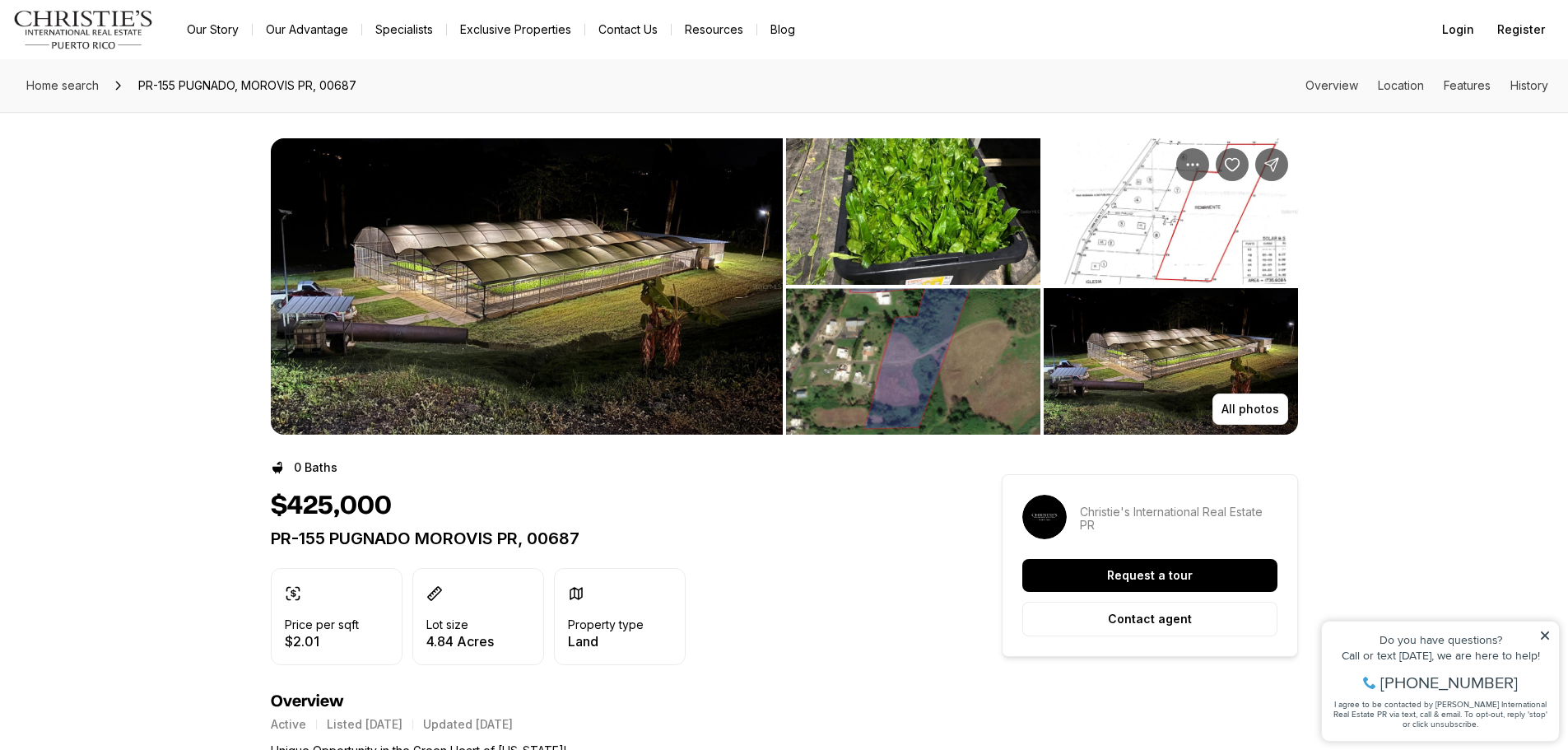
click at [973, 383] on img "View image gallery" at bounding box center [914, 361] width 255 height 146
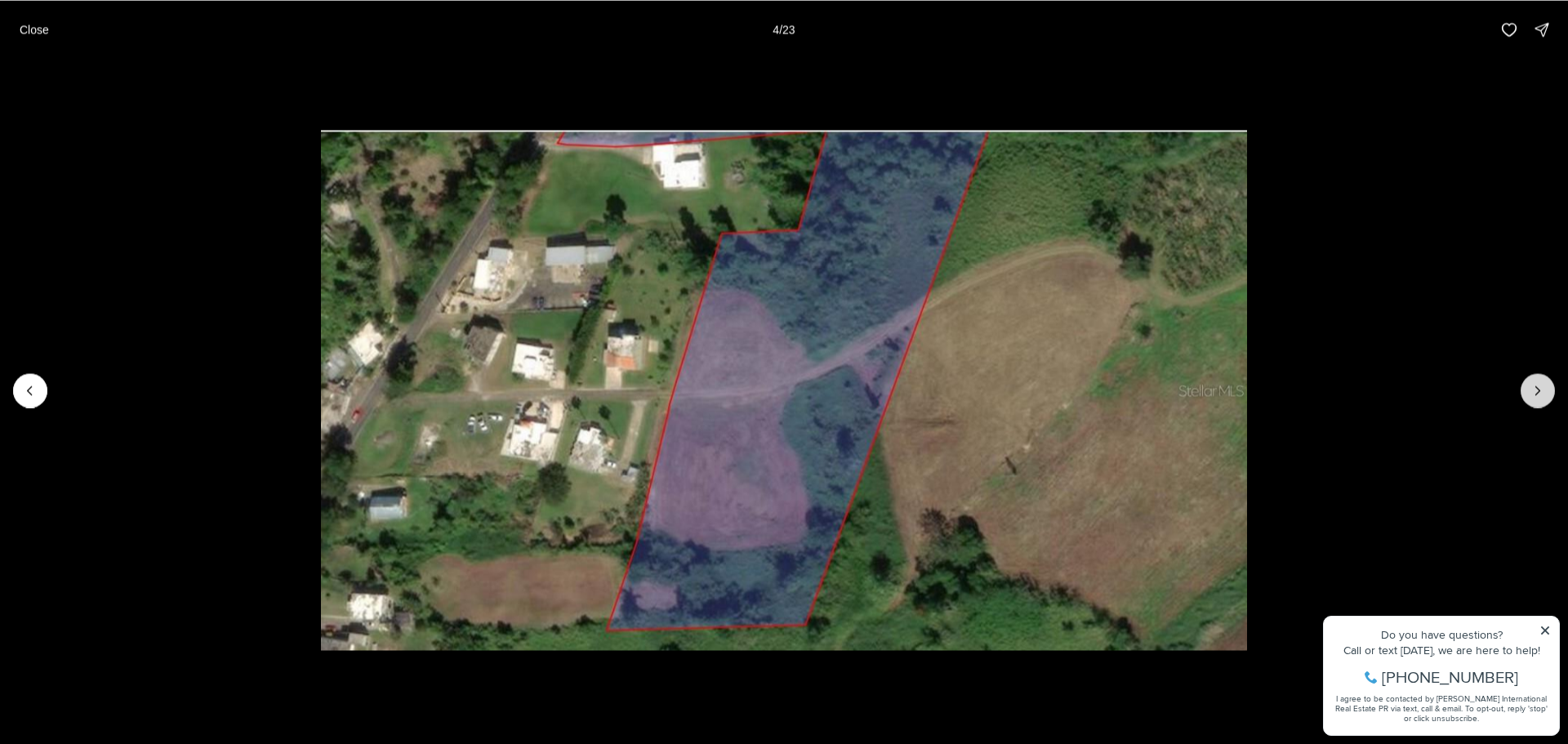
click at [1529, 390] on icon "Next slide" at bounding box center [1537, 390] width 17 height 17
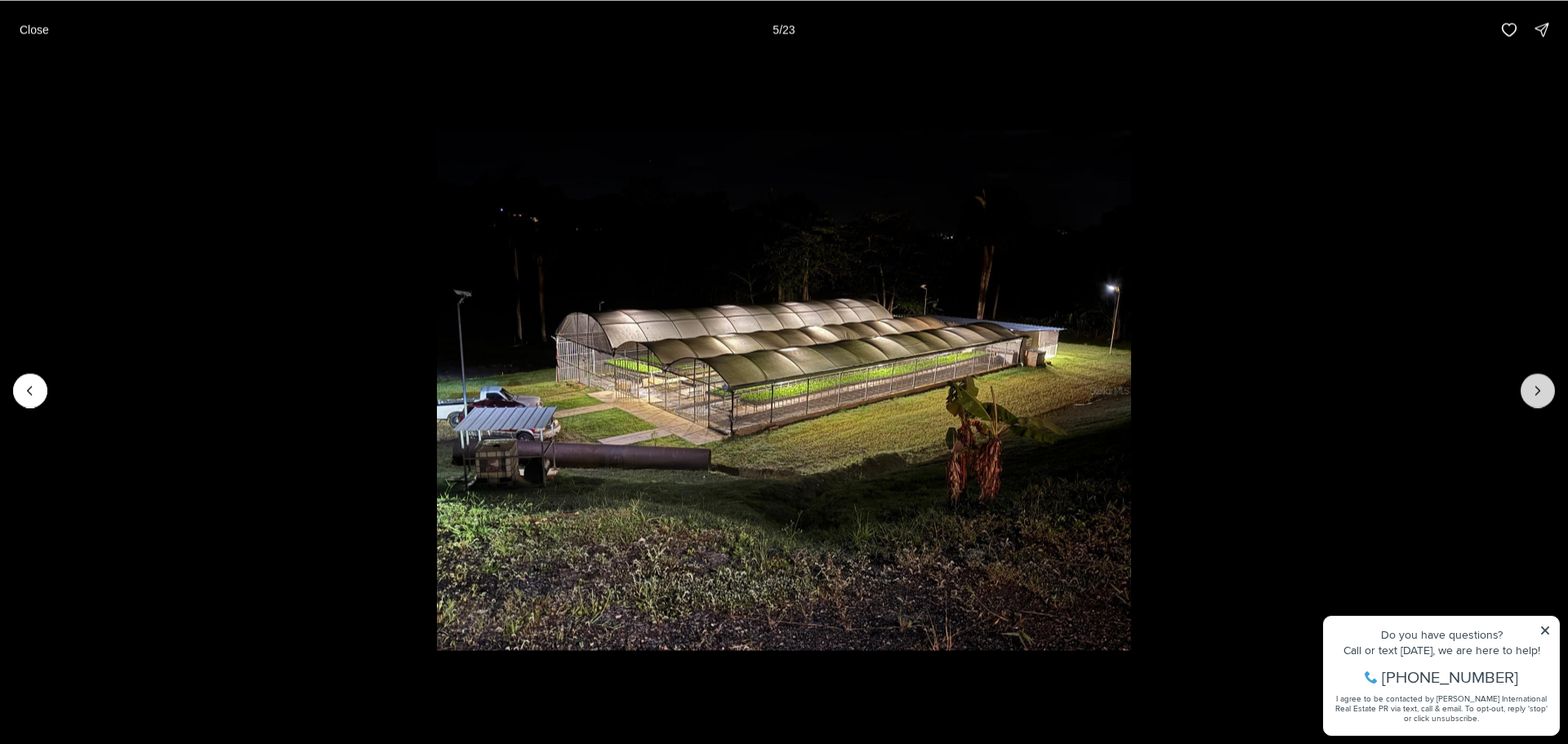
click at [1529, 390] on icon "Next slide" at bounding box center [1537, 390] width 17 height 17
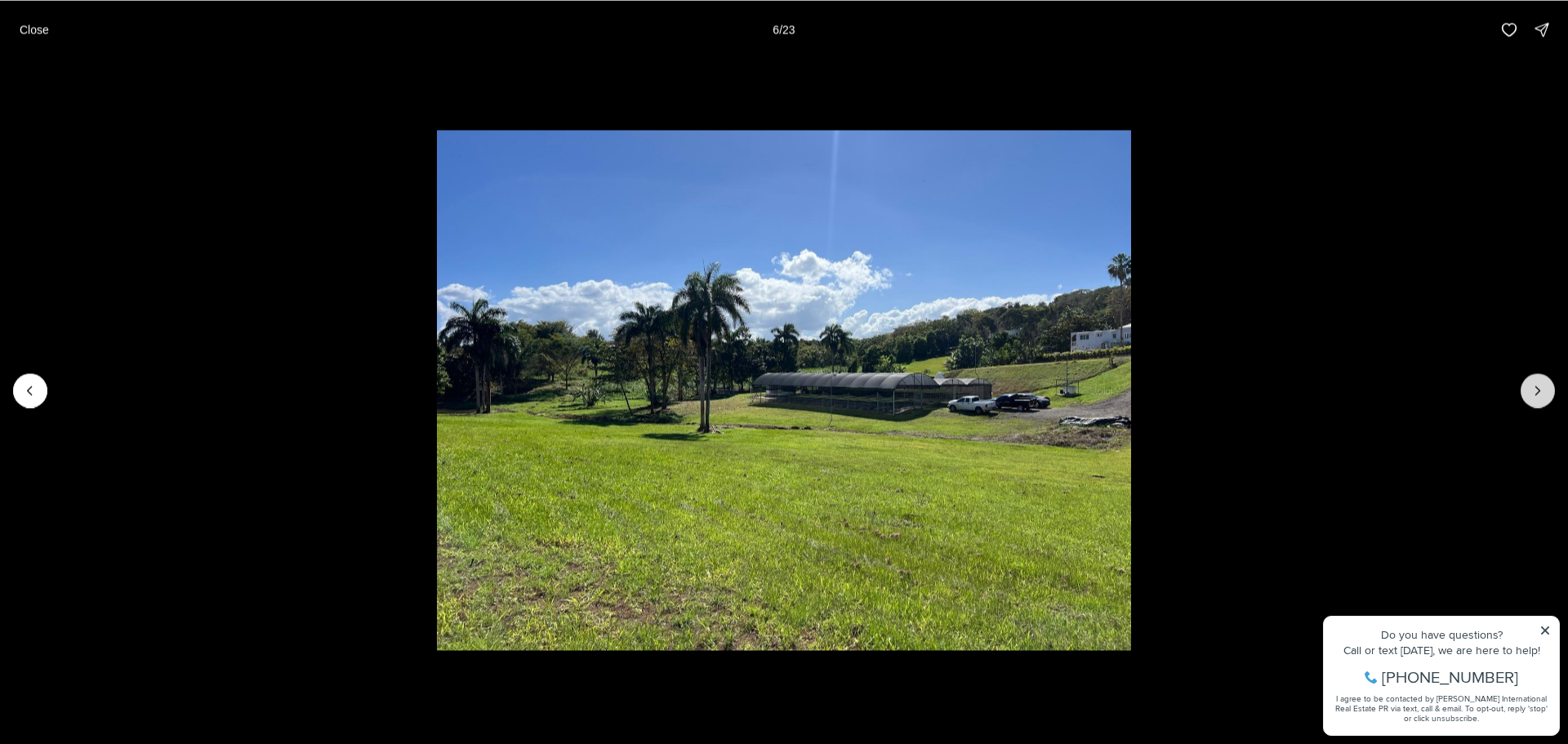
click at [1529, 390] on icon "Next slide" at bounding box center [1537, 390] width 17 height 17
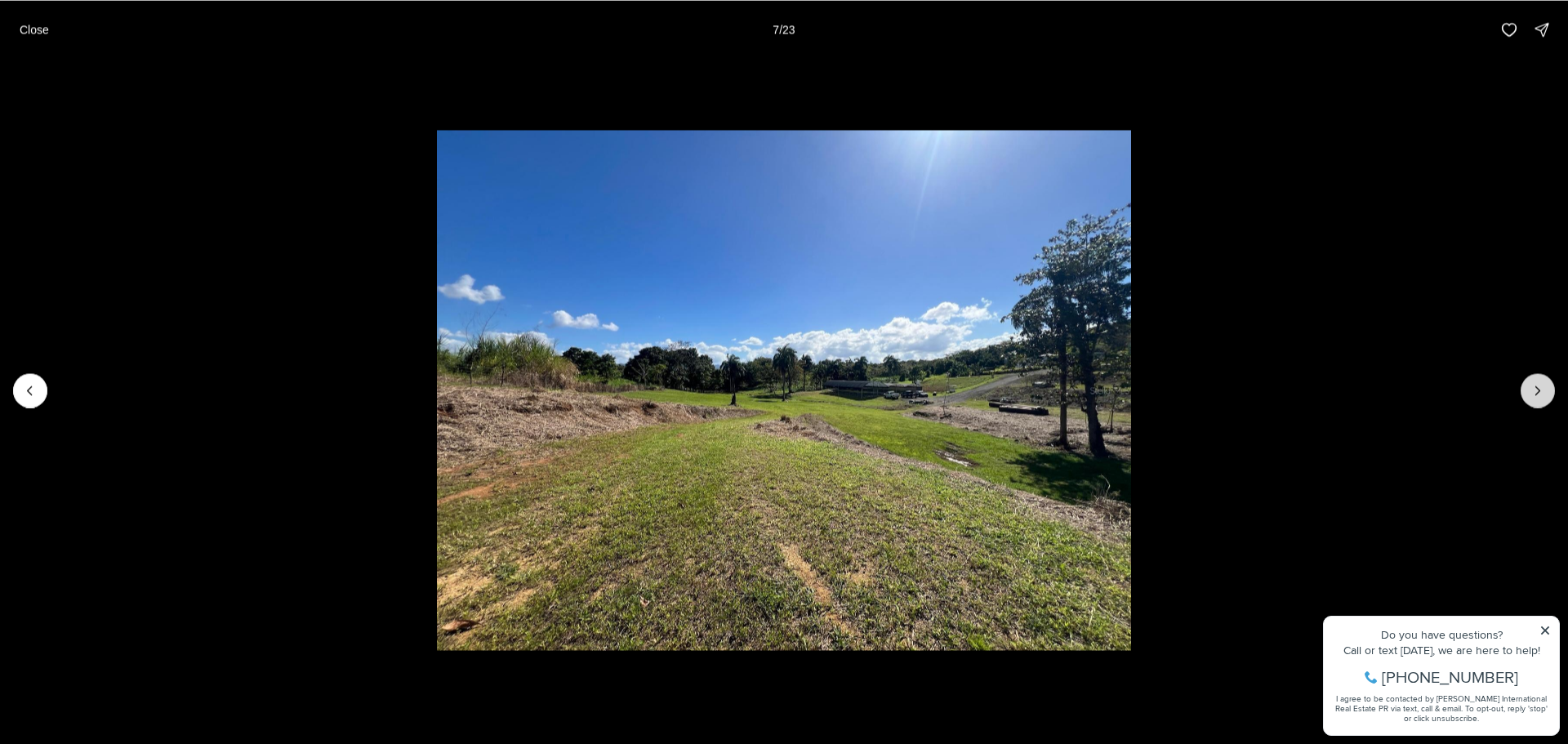
click at [1529, 390] on icon "Next slide" at bounding box center [1537, 390] width 17 height 17
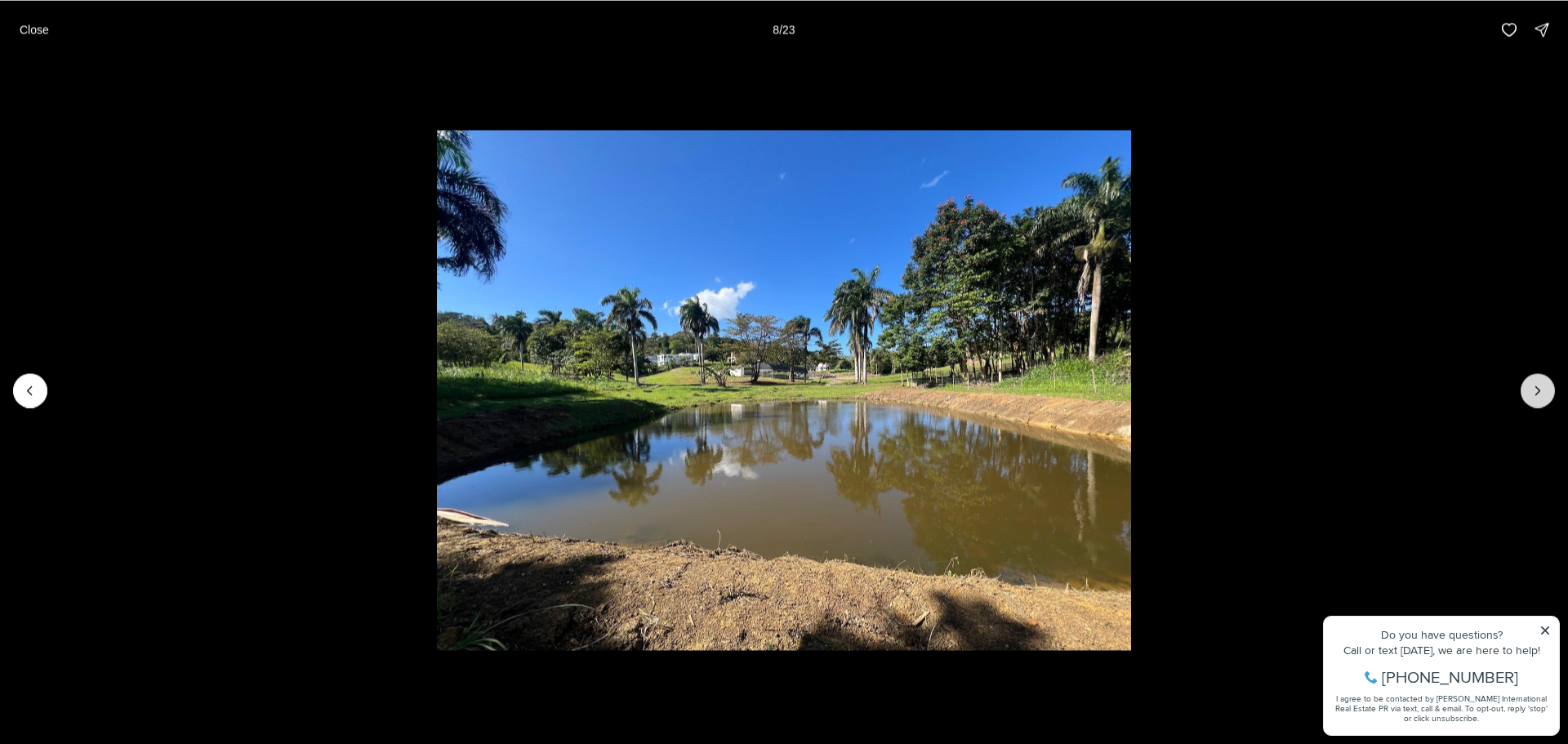
click at [1529, 390] on icon "Next slide" at bounding box center [1537, 390] width 17 height 17
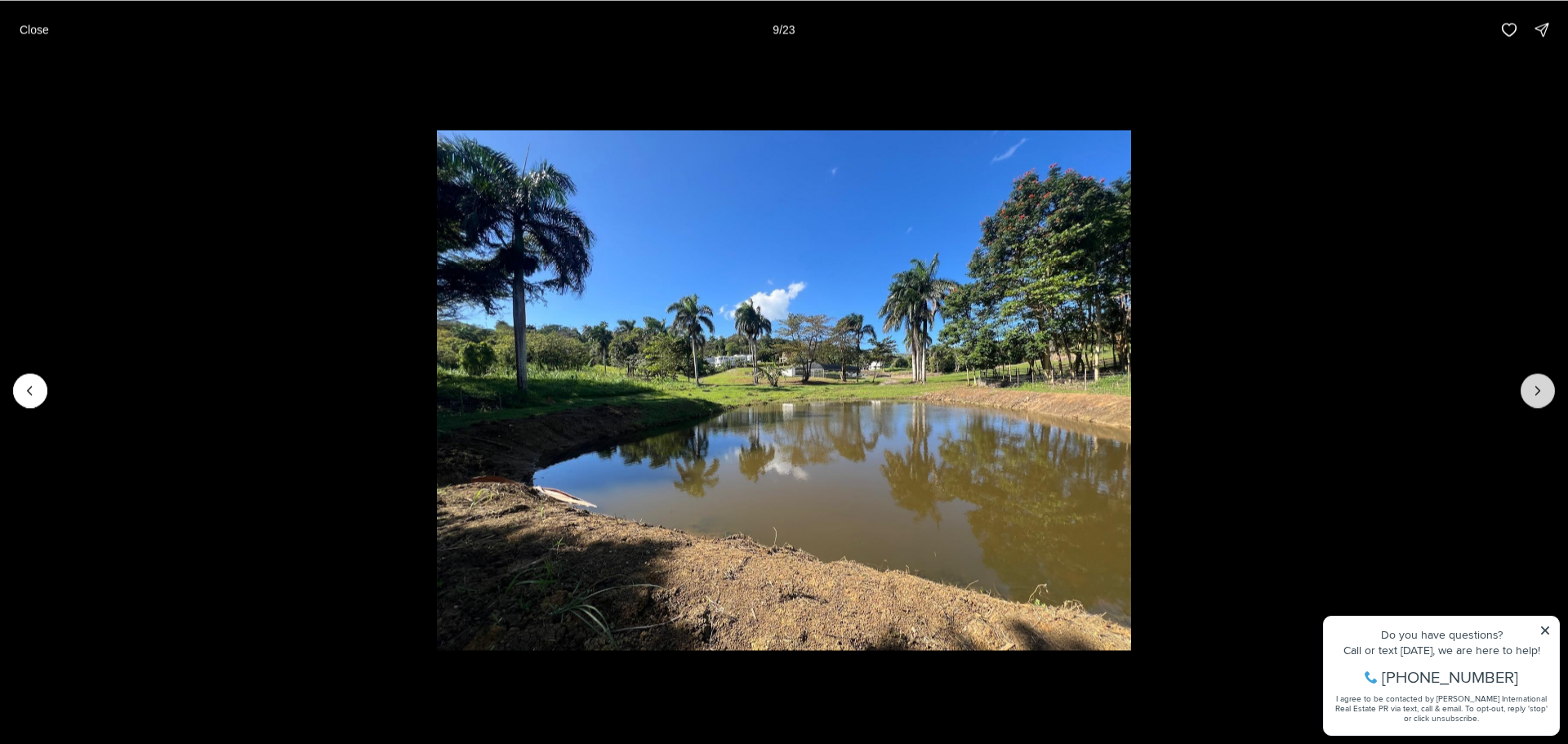
click at [1529, 390] on icon "Next slide" at bounding box center [1537, 390] width 17 height 17
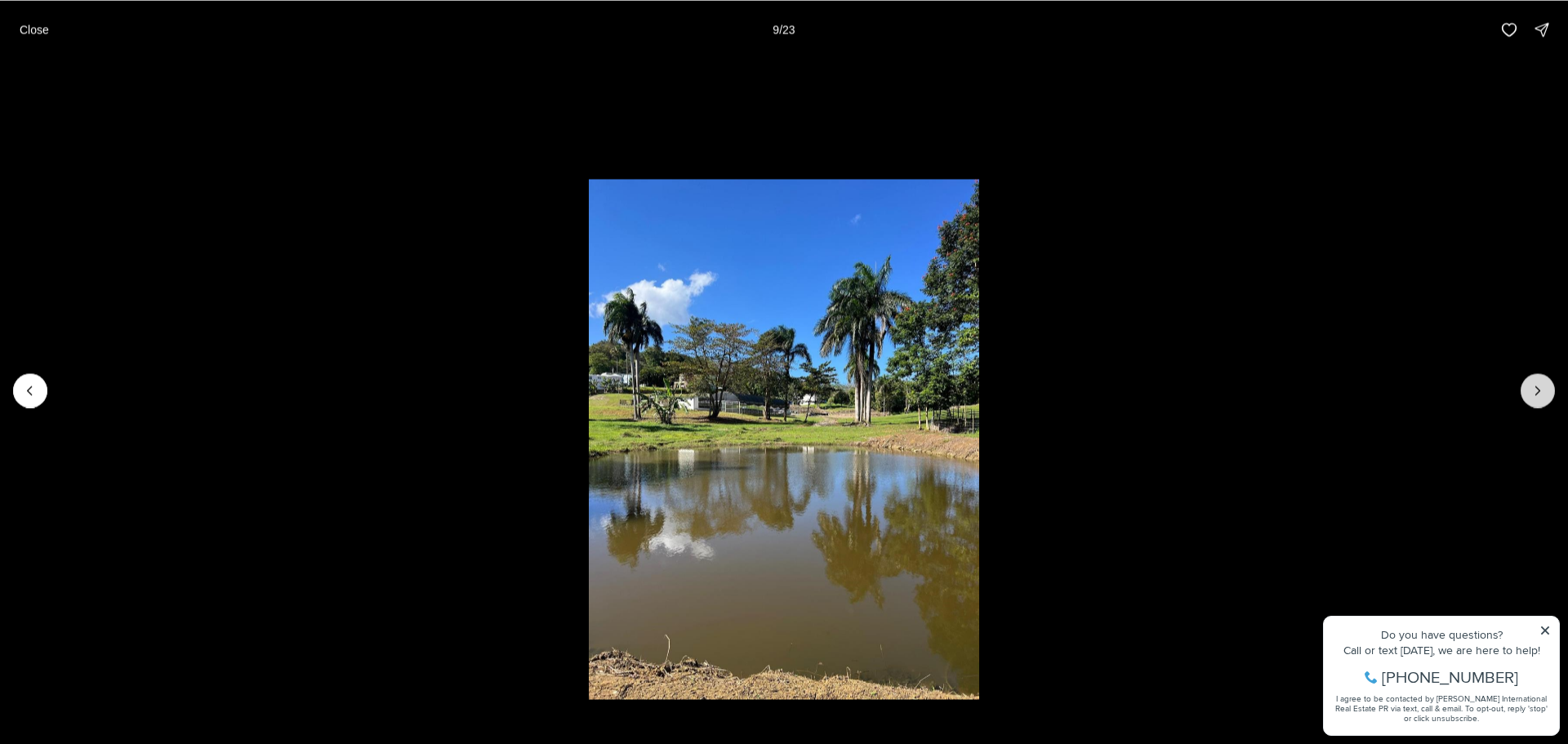
click at [1529, 390] on icon "Next slide" at bounding box center [1537, 390] width 17 height 17
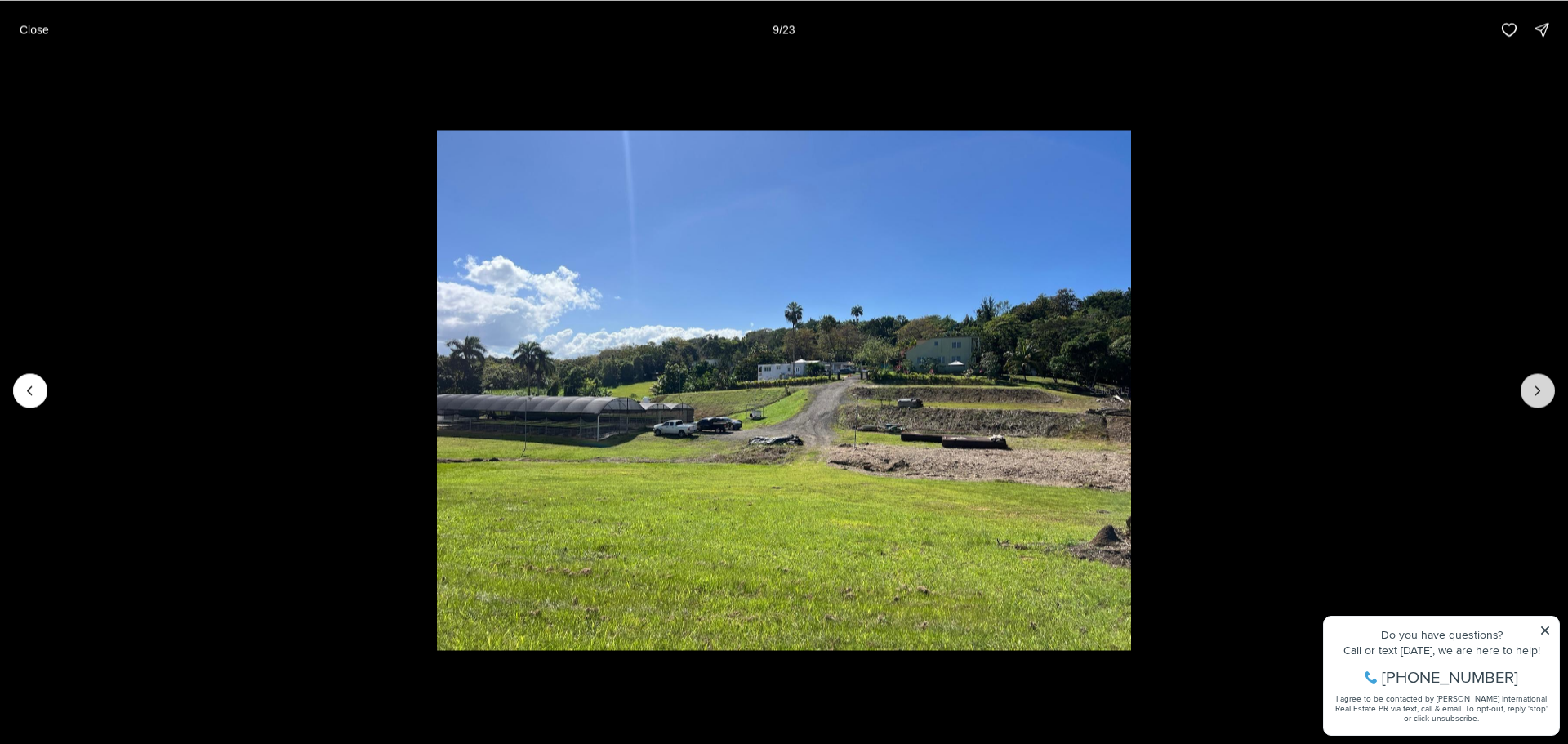
click at [1529, 390] on icon "Next slide" at bounding box center [1537, 390] width 17 height 17
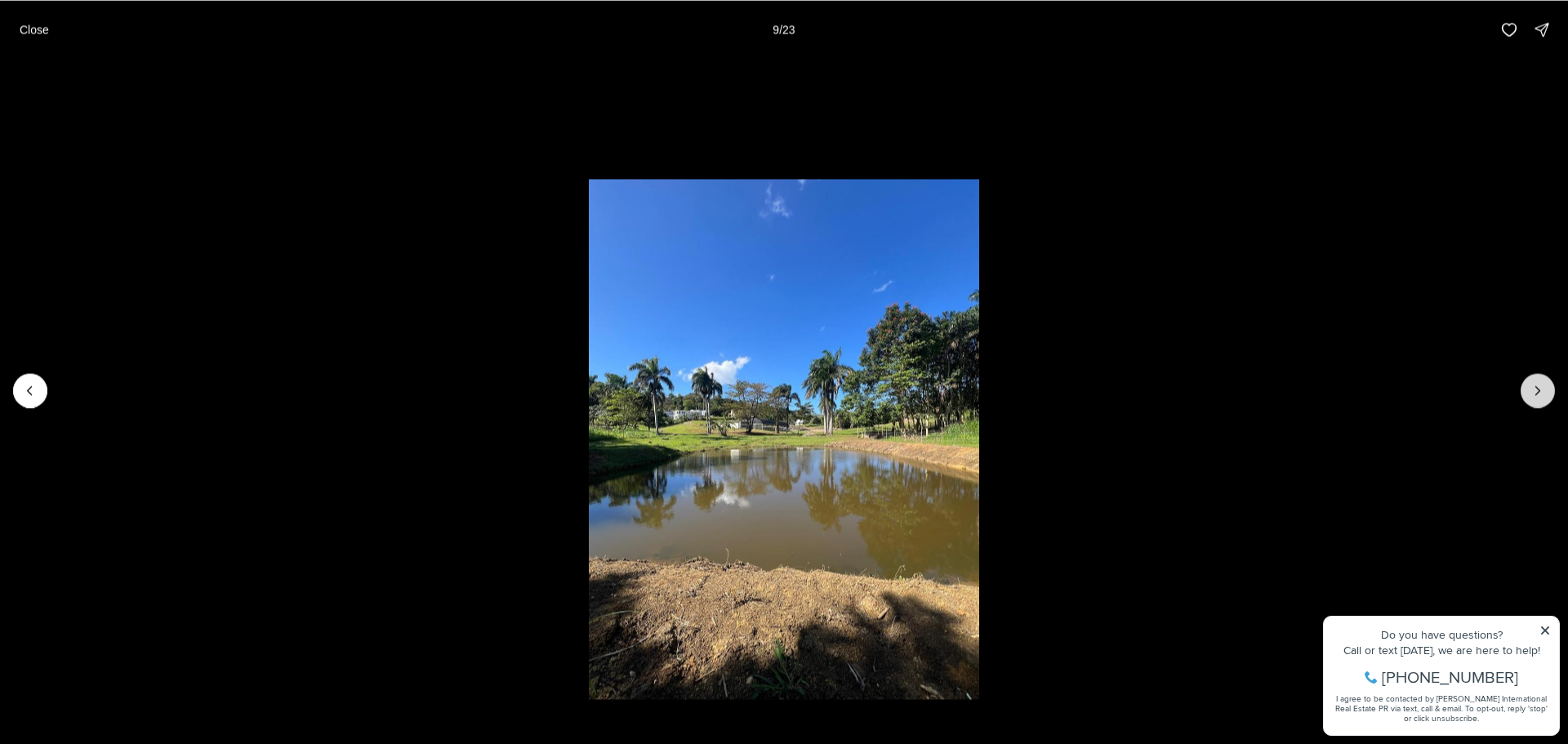
click at [1529, 390] on icon "Next slide" at bounding box center [1537, 390] width 17 height 17
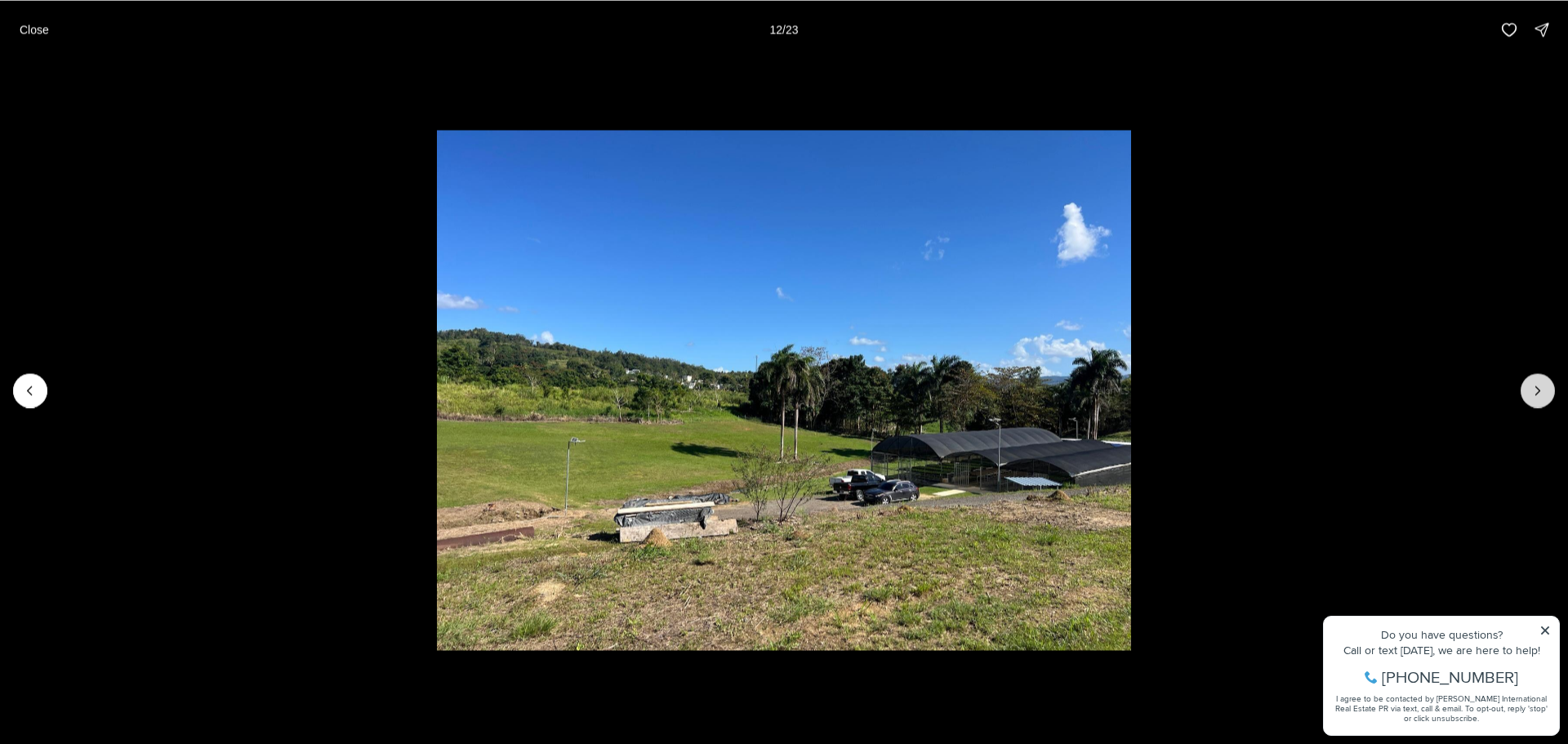
click at [1529, 390] on icon "Next slide" at bounding box center [1537, 390] width 17 height 17
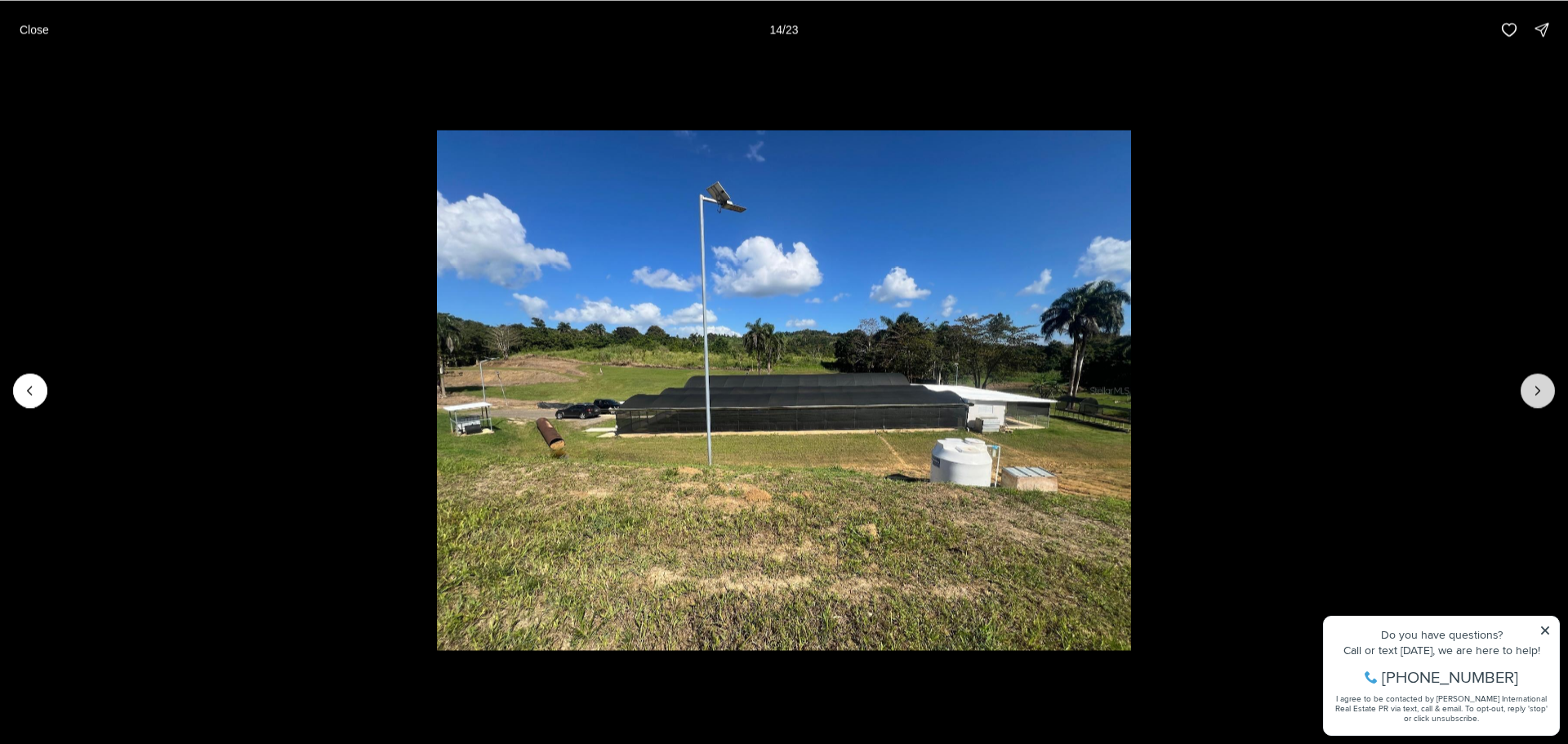
click at [1529, 390] on icon "Next slide" at bounding box center [1537, 390] width 17 height 17
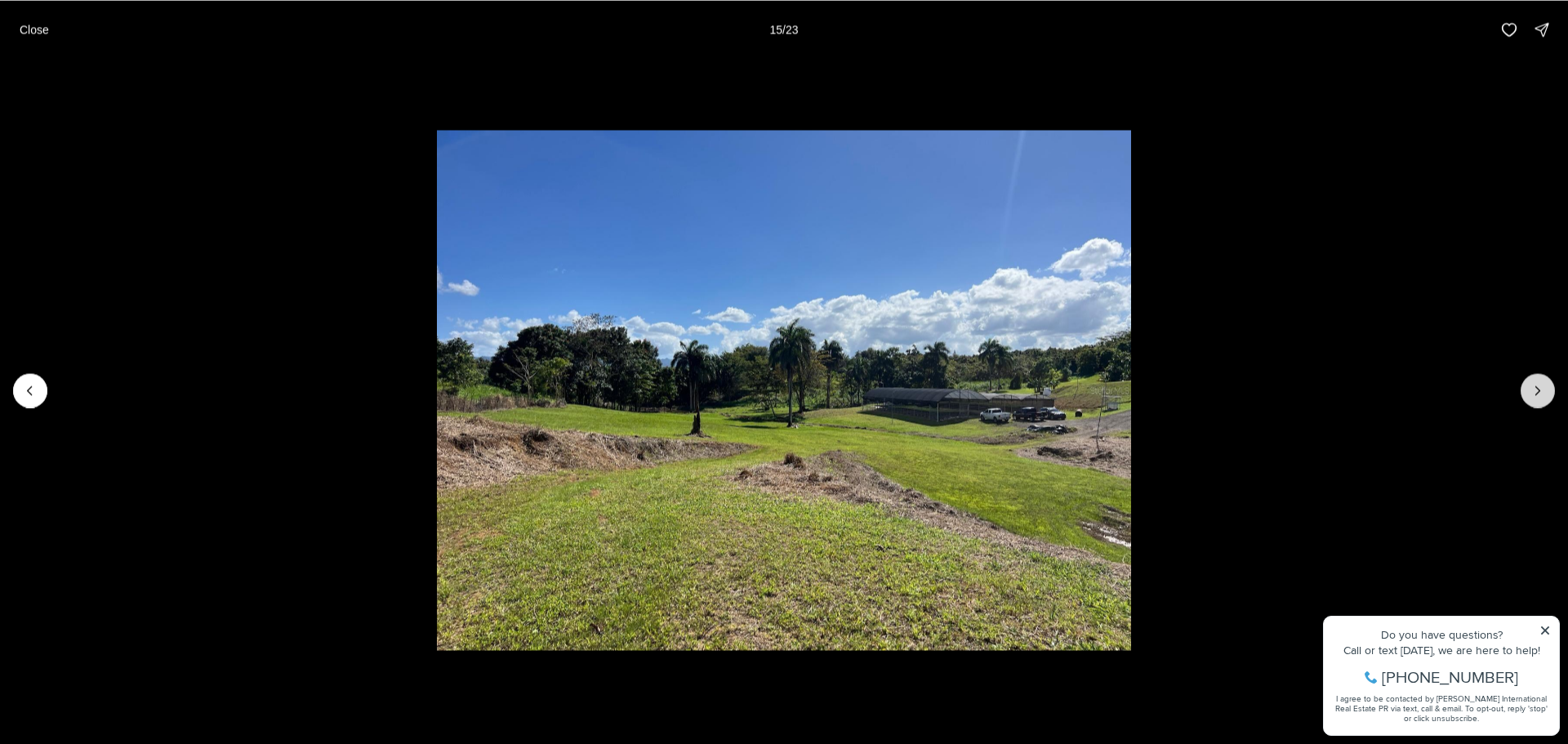
click at [1529, 390] on icon "Next slide" at bounding box center [1537, 390] width 17 height 17
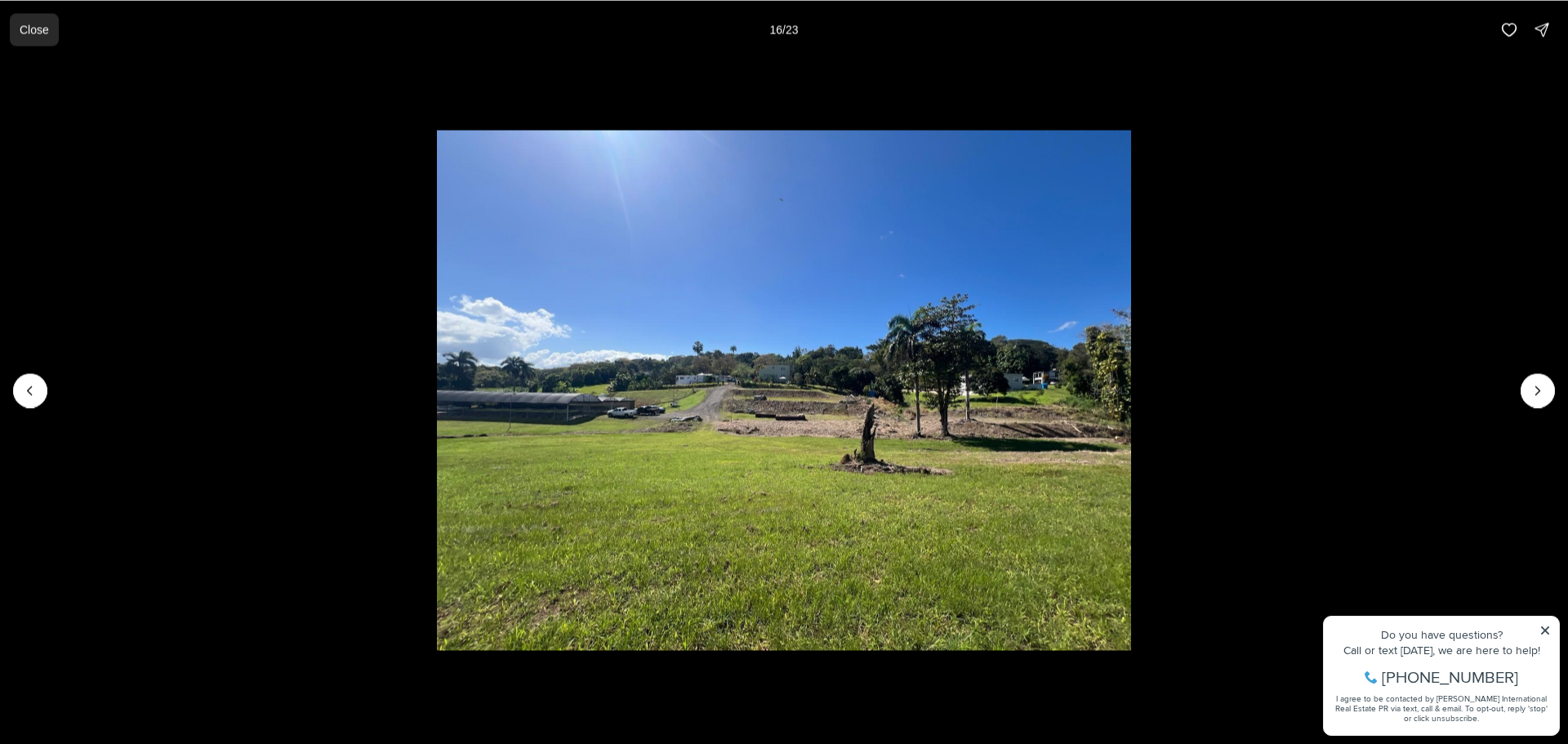
click at [28, 30] on p "Close" at bounding box center [35, 29] width 30 height 13
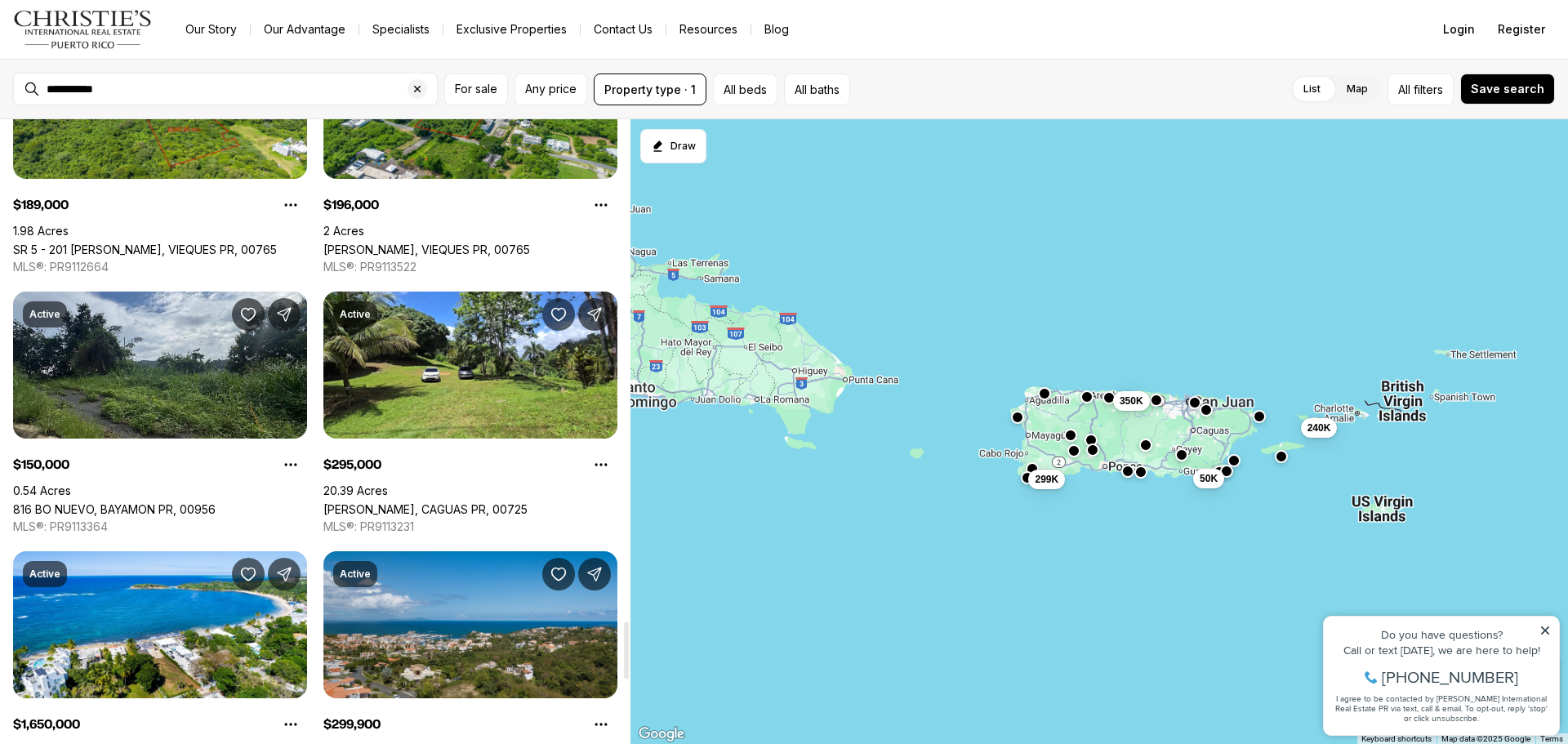
scroll to position [5720, 0]
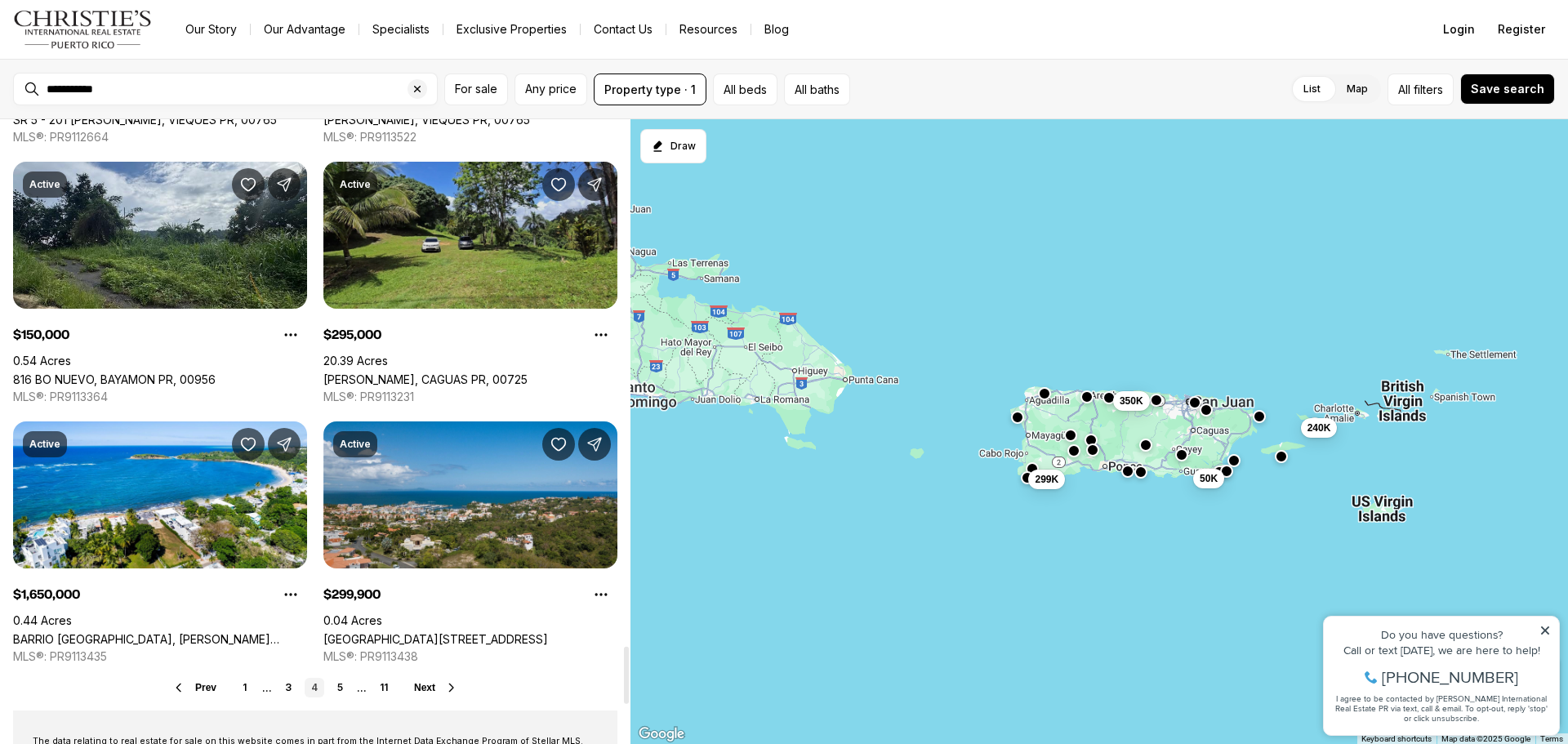
click at [502, 372] on link "[PERSON_NAME], CAGUAS PR, 00725" at bounding box center [425, 379] width 204 height 14
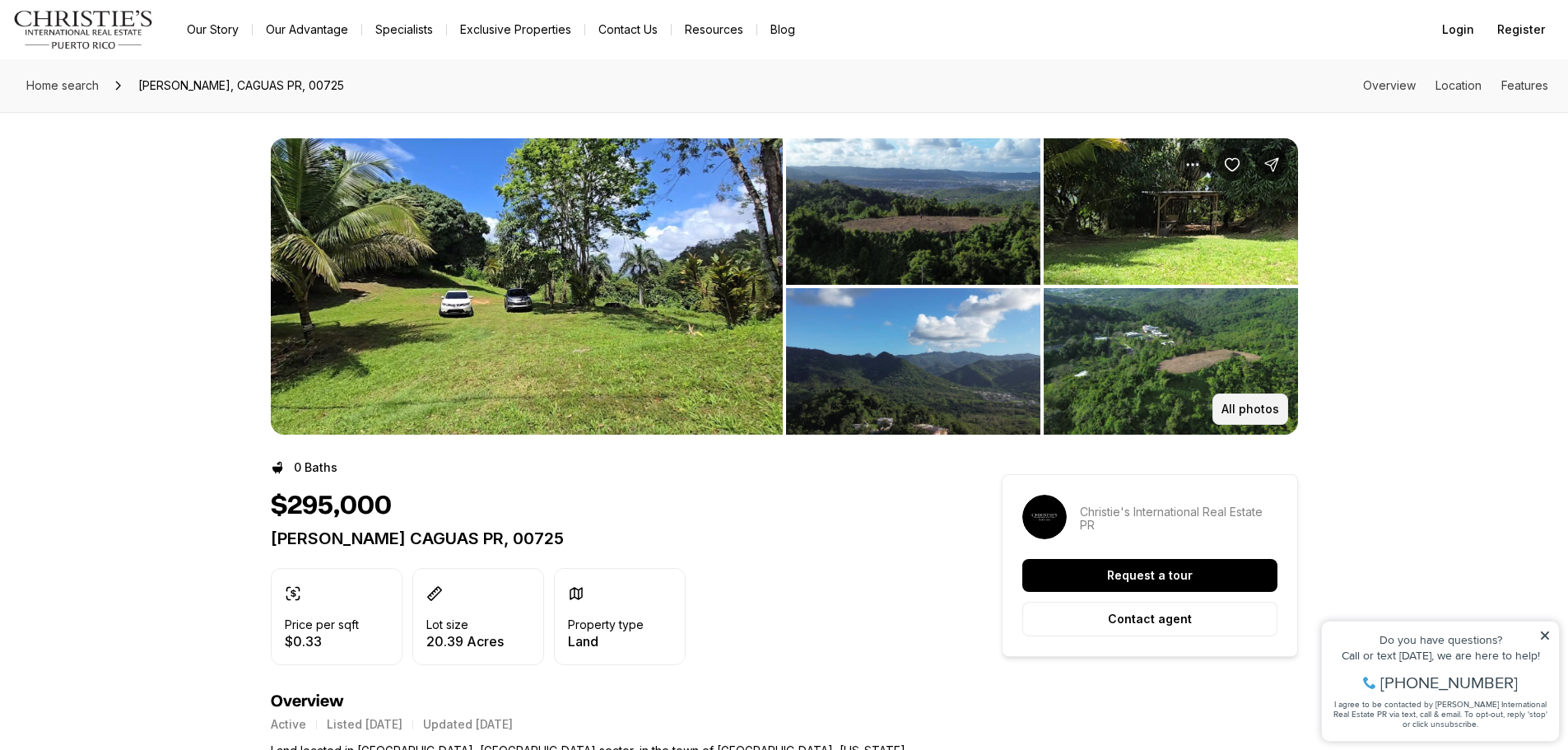
click at [1238, 404] on p "All photos" at bounding box center [1250, 408] width 58 height 13
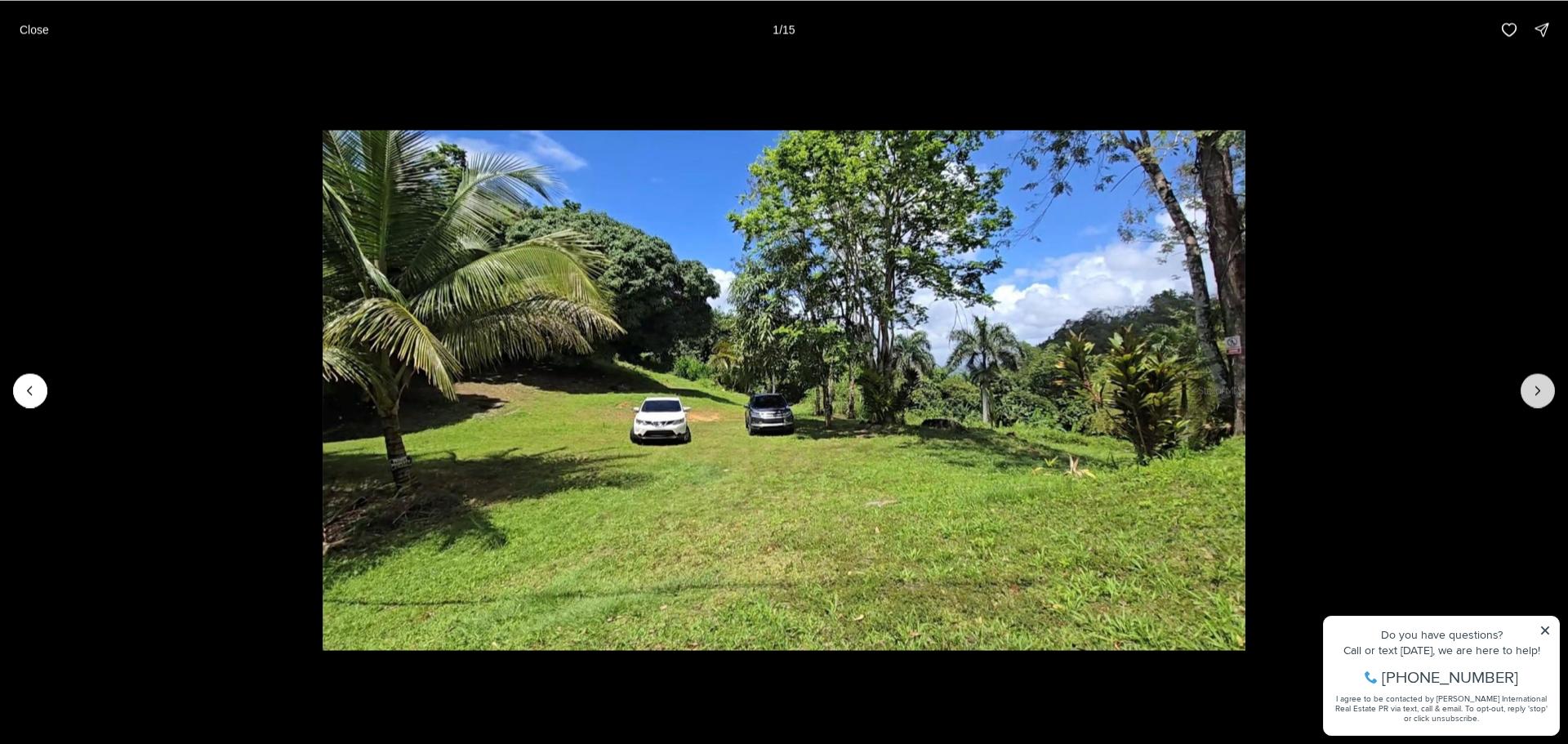
click at [1537, 395] on icon "Next slide" at bounding box center [1537, 390] width 17 height 17
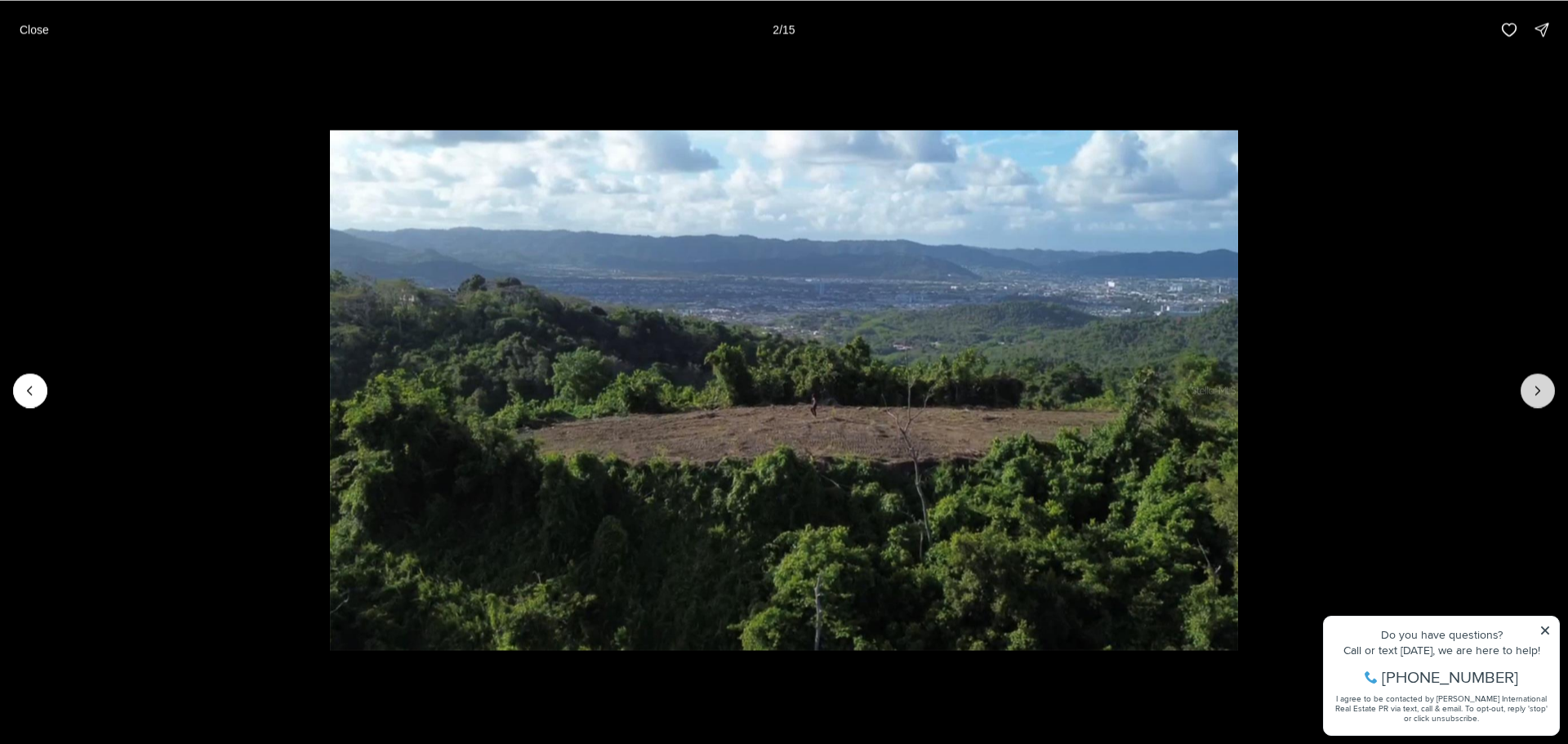
click at [1537, 395] on icon "Next slide" at bounding box center [1537, 390] width 17 height 17
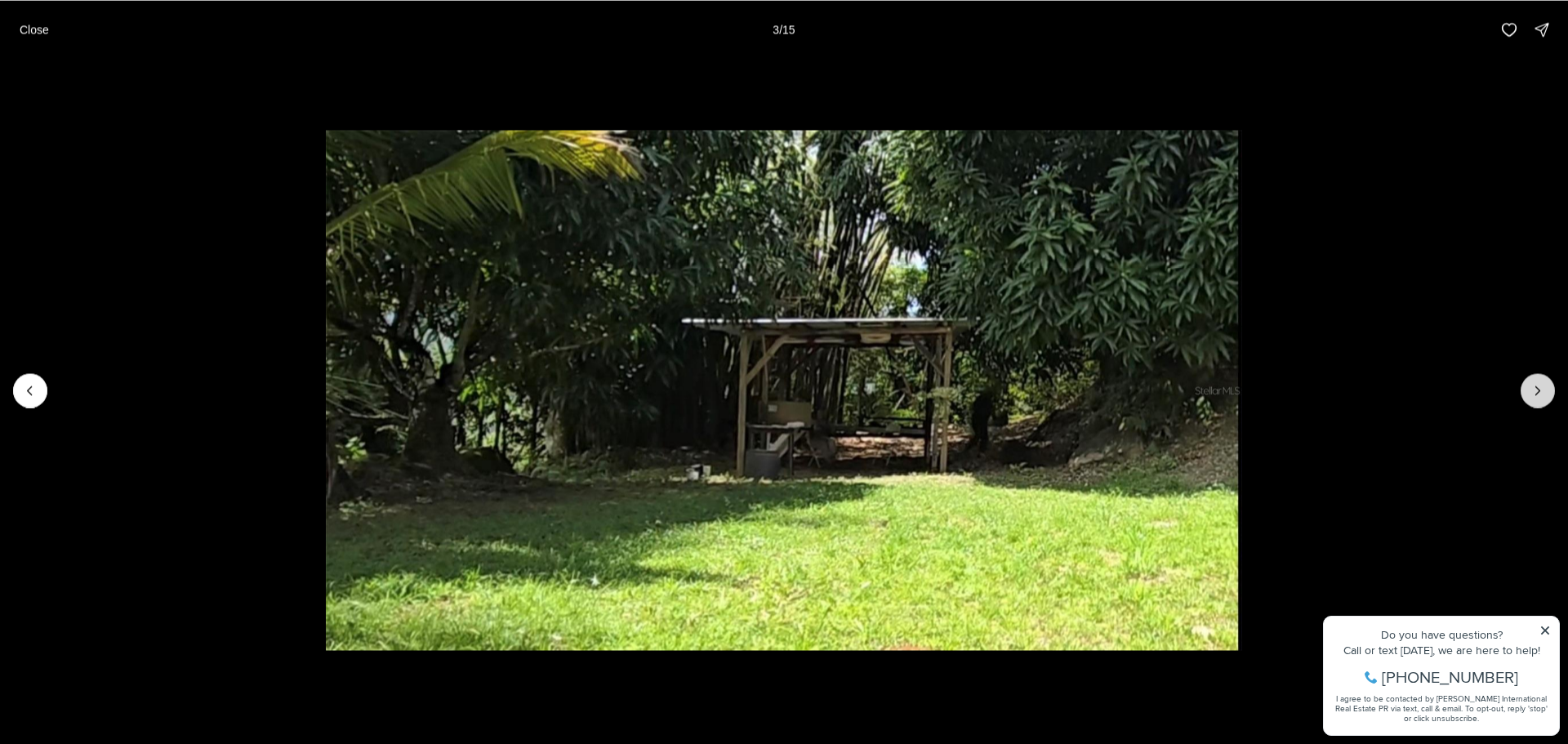
click at [1537, 395] on icon "Next slide" at bounding box center [1537, 390] width 17 height 17
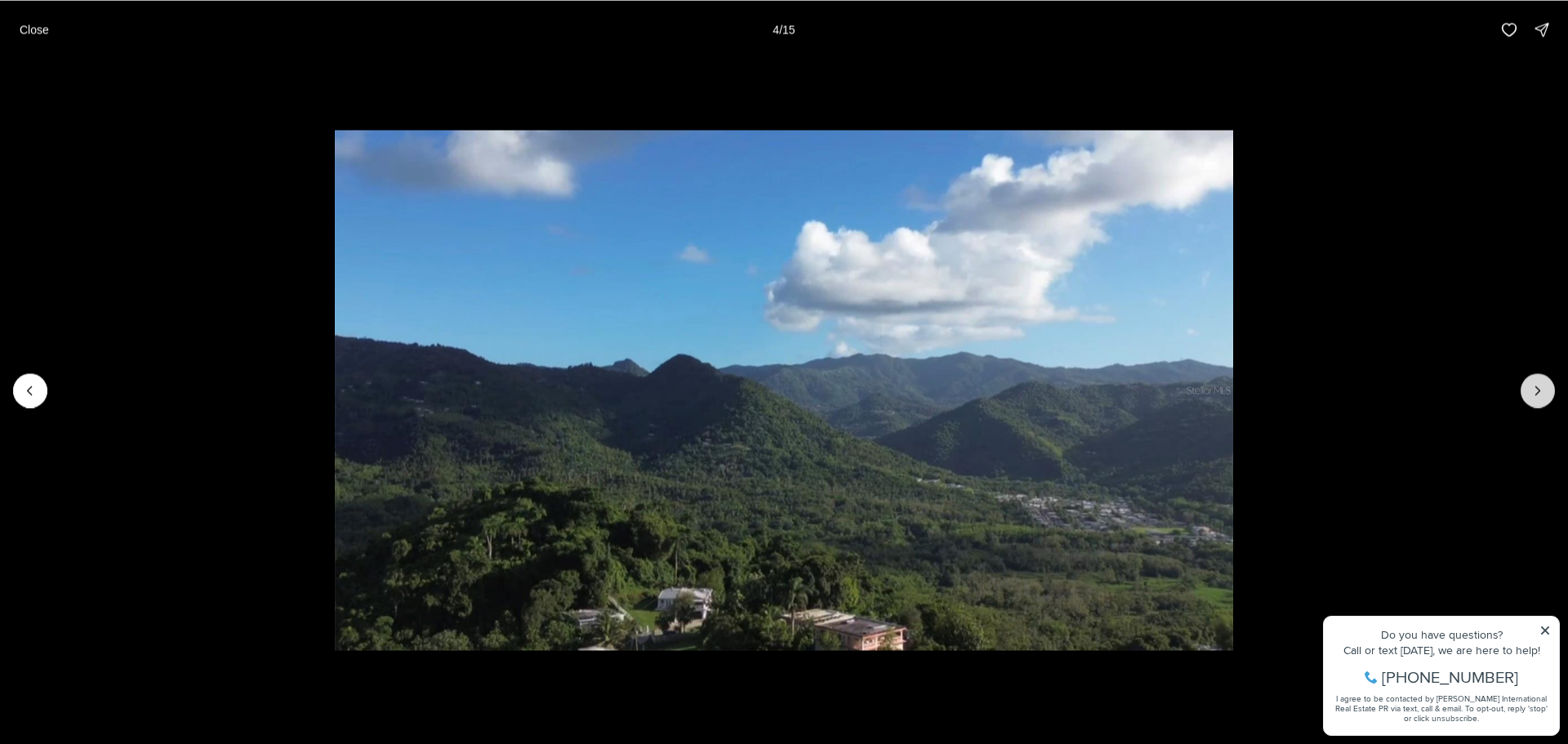
click at [1537, 395] on icon "Next slide" at bounding box center [1537, 390] width 17 height 17
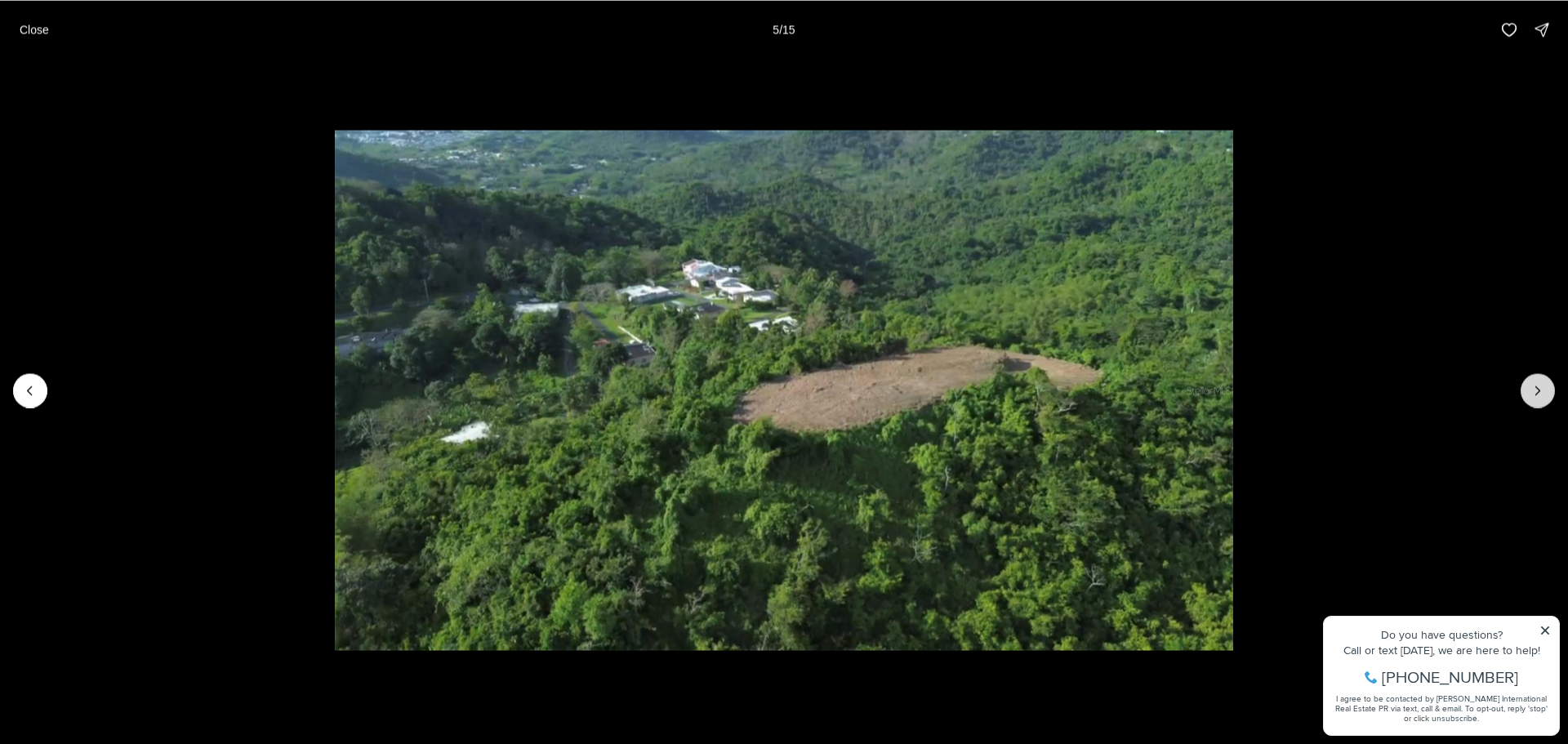
click at [1537, 395] on icon "Next slide" at bounding box center [1537, 390] width 17 height 17
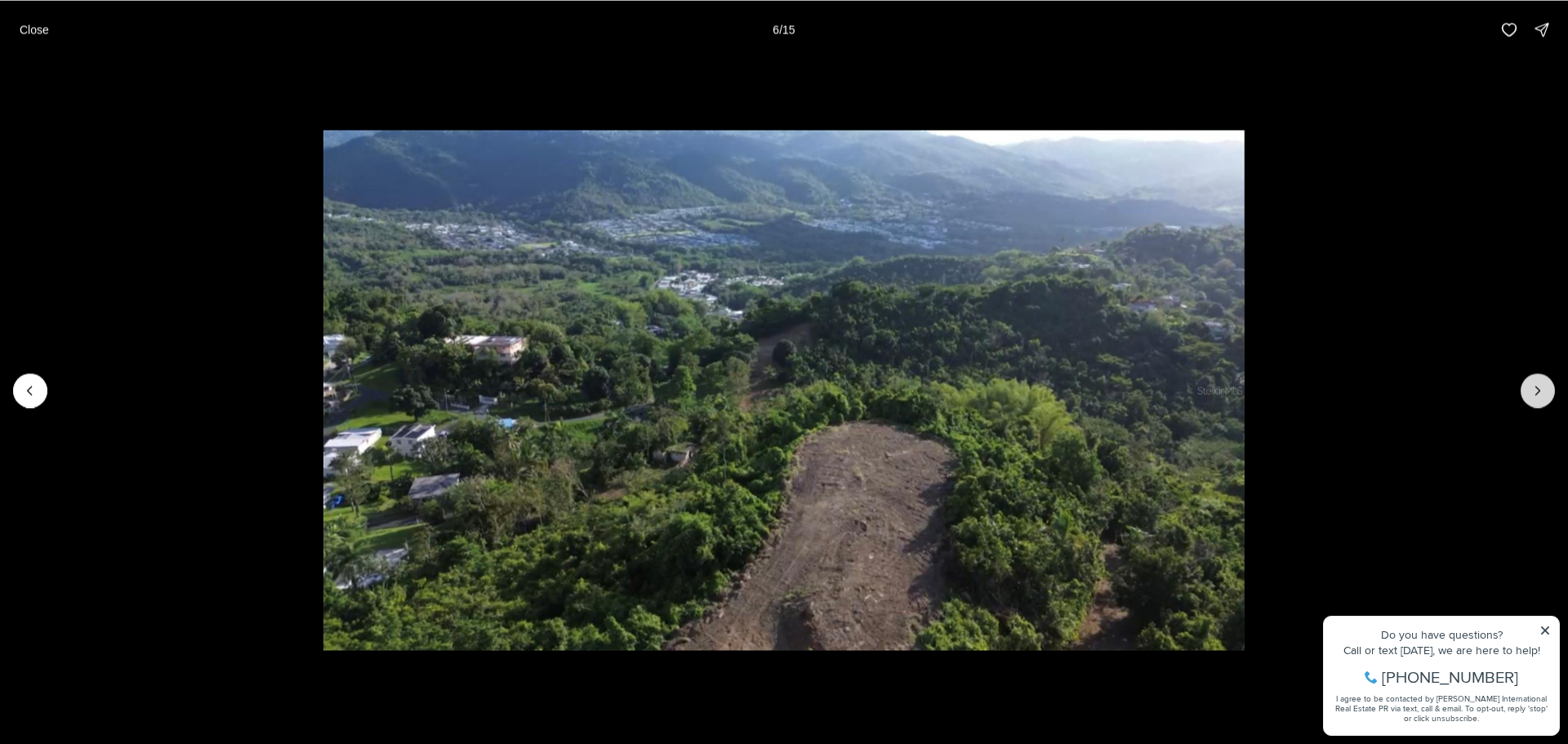
click at [1537, 395] on icon "Next slide" at bounding box center [1537, 390] width 17 height 17
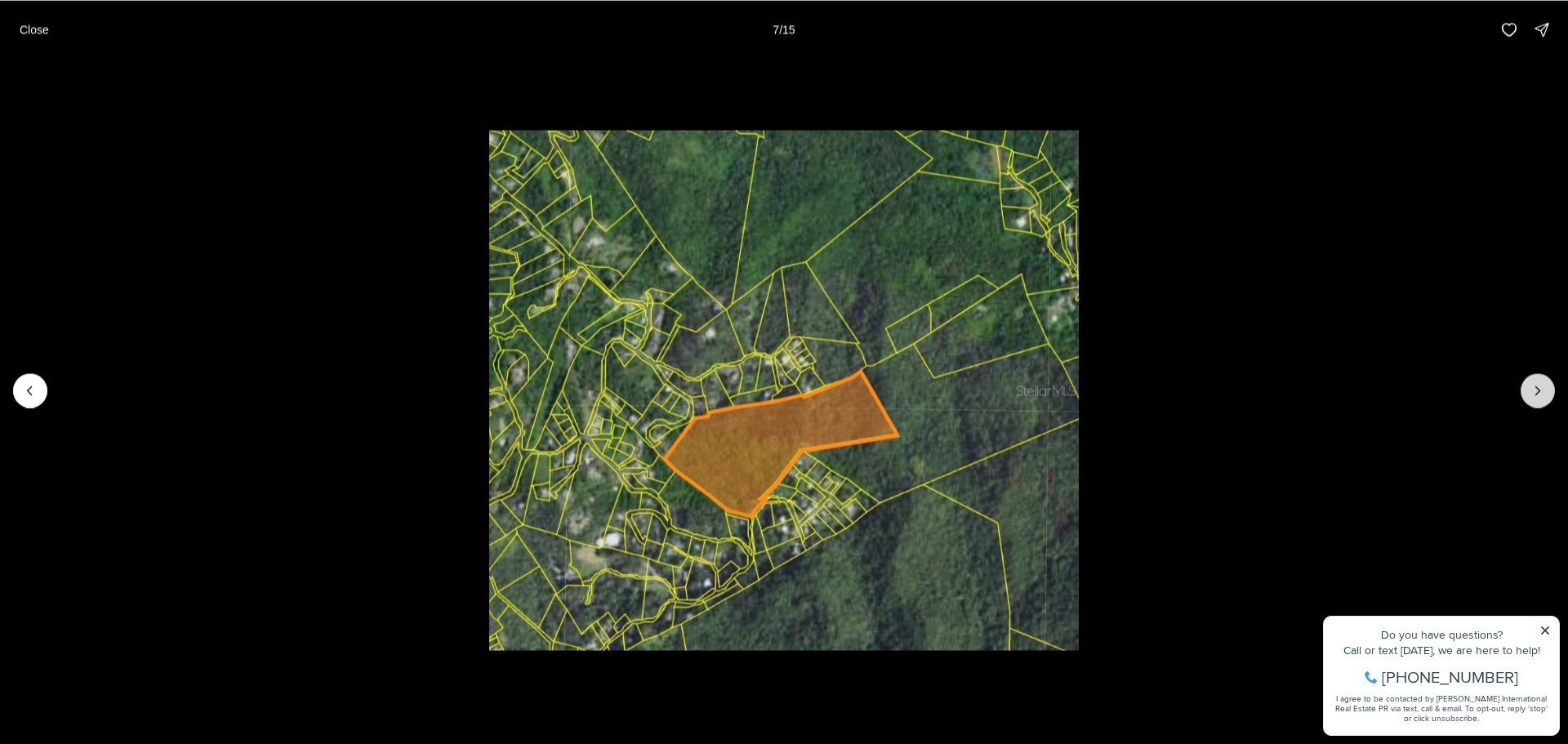
click at [1537, 395] on icon "Next slide" at bounding box center [1537, 390] width 17 height 17
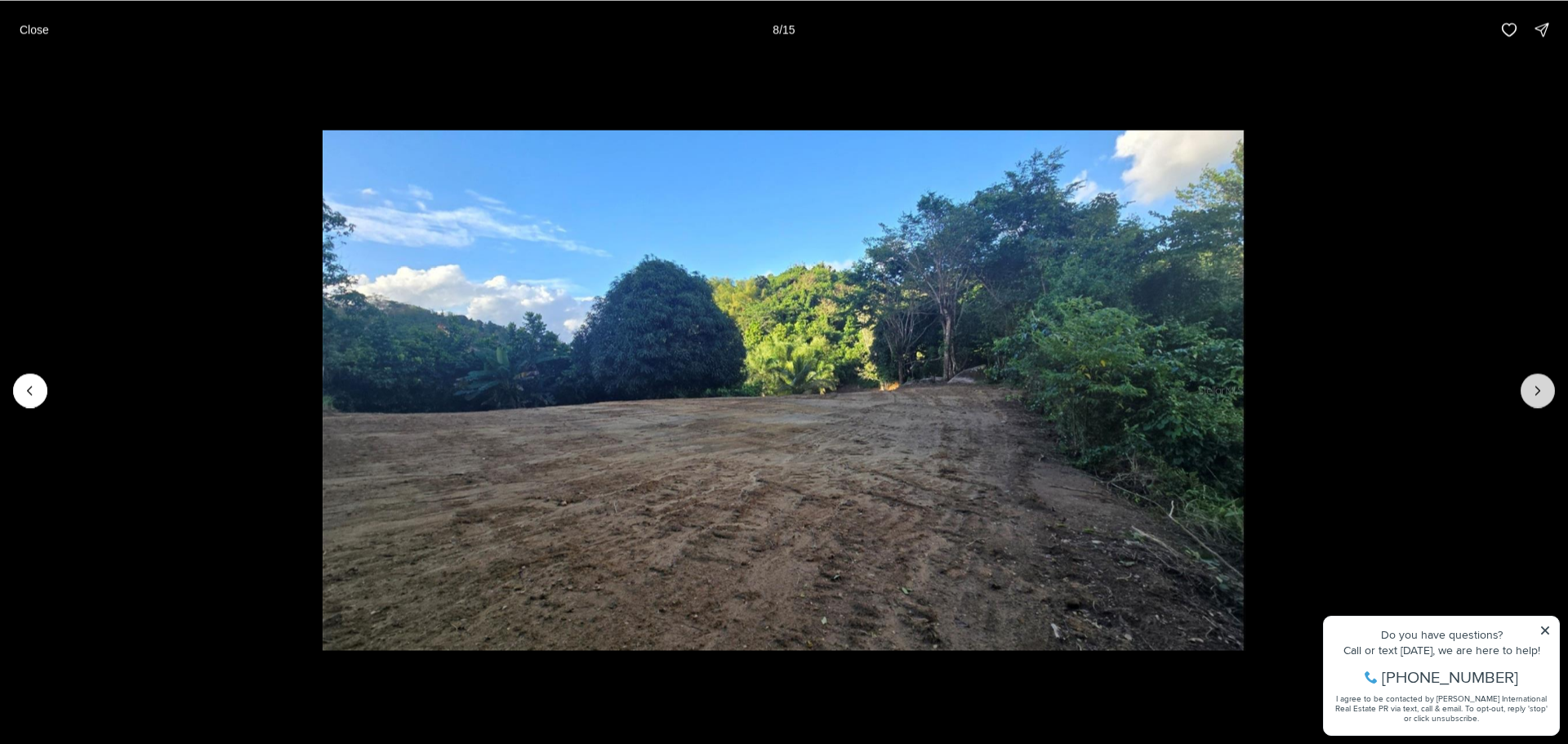
click at [1537, 395] on icon "Next slide" at bounding box center [1537, 390] width 17 height 17
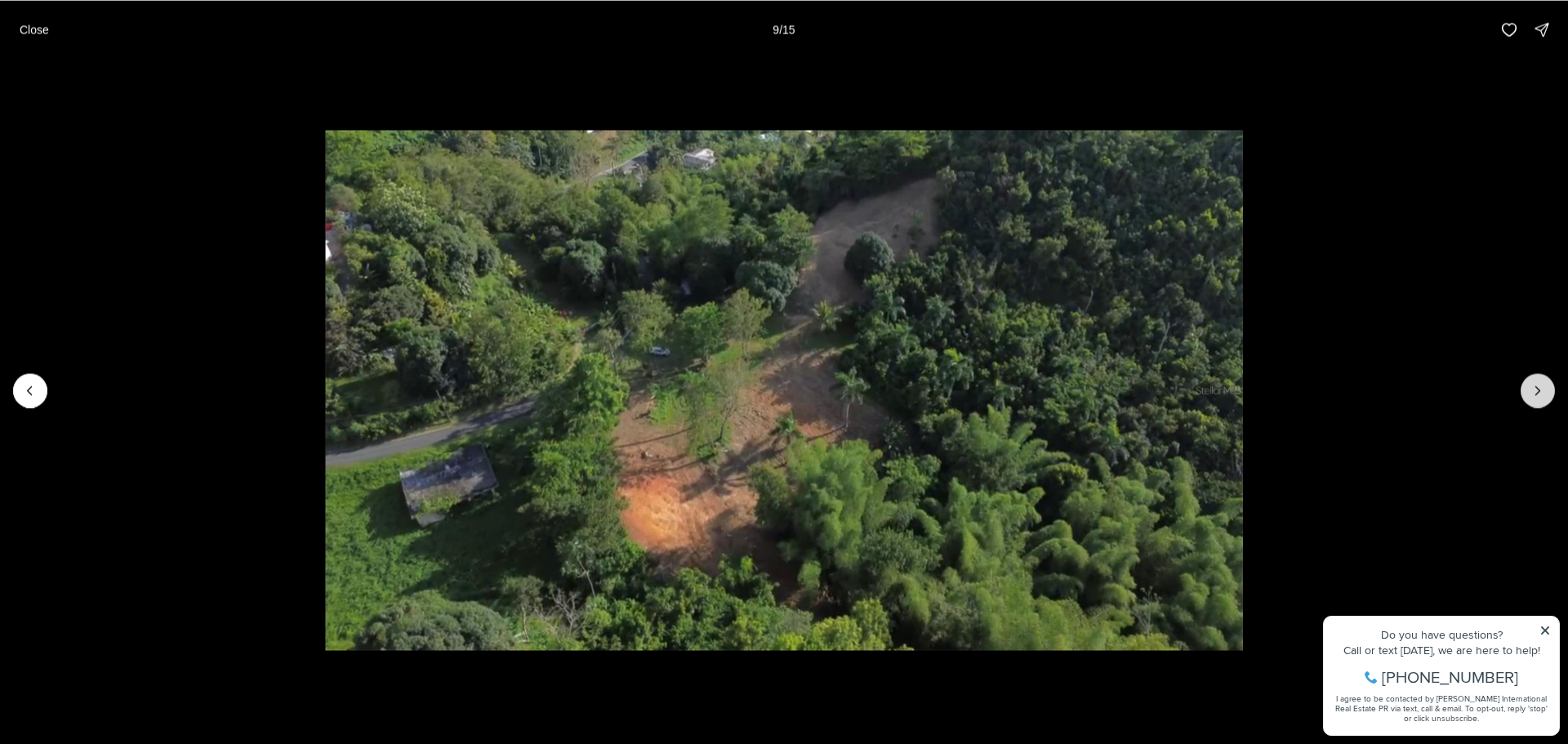
click at [1537, 395] on icon "Next slide" at bounding box center [1537, 390] width 17 height 17
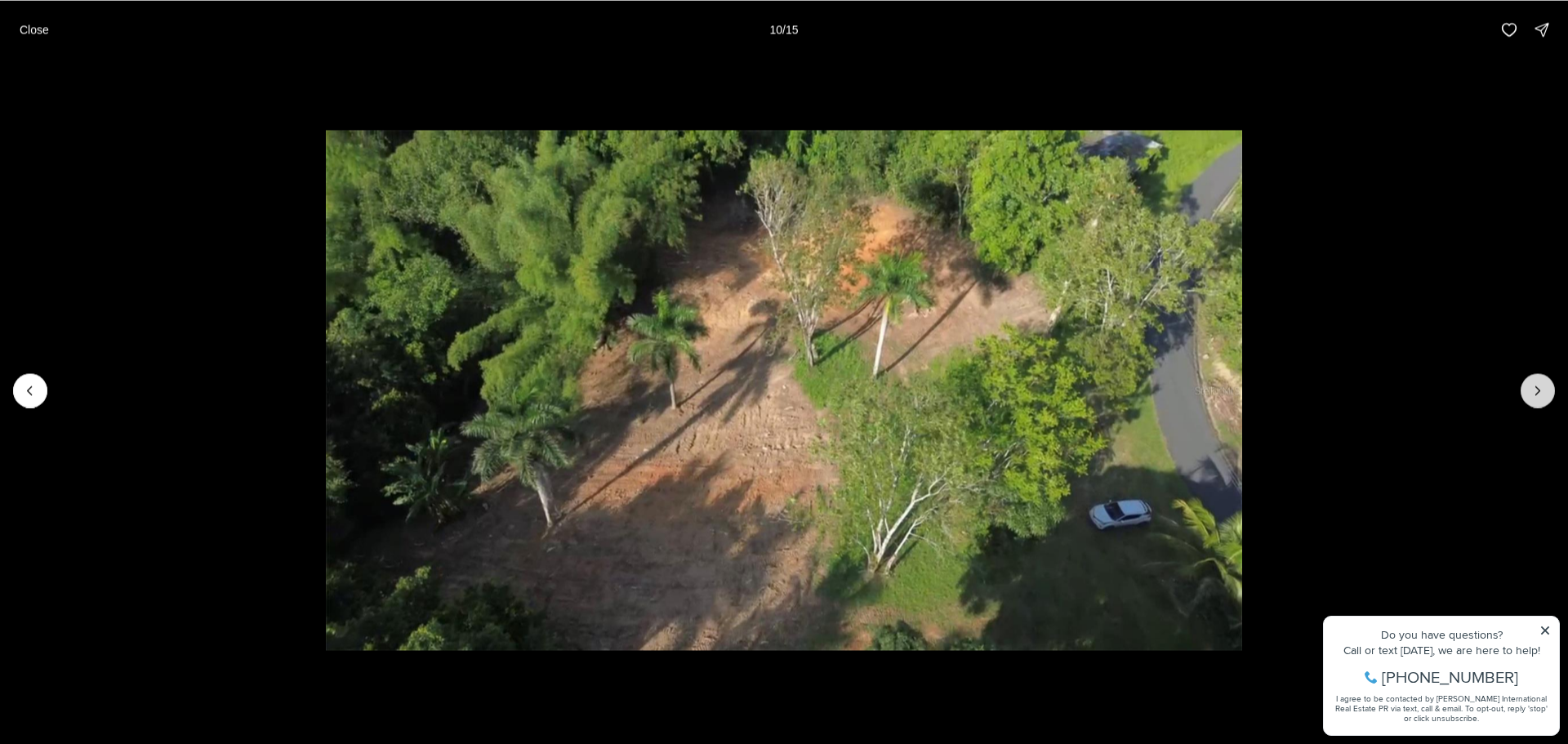
click at [1537, 395] on icon "Next slide" at bounding box center [1537, 390] width 17 height 17
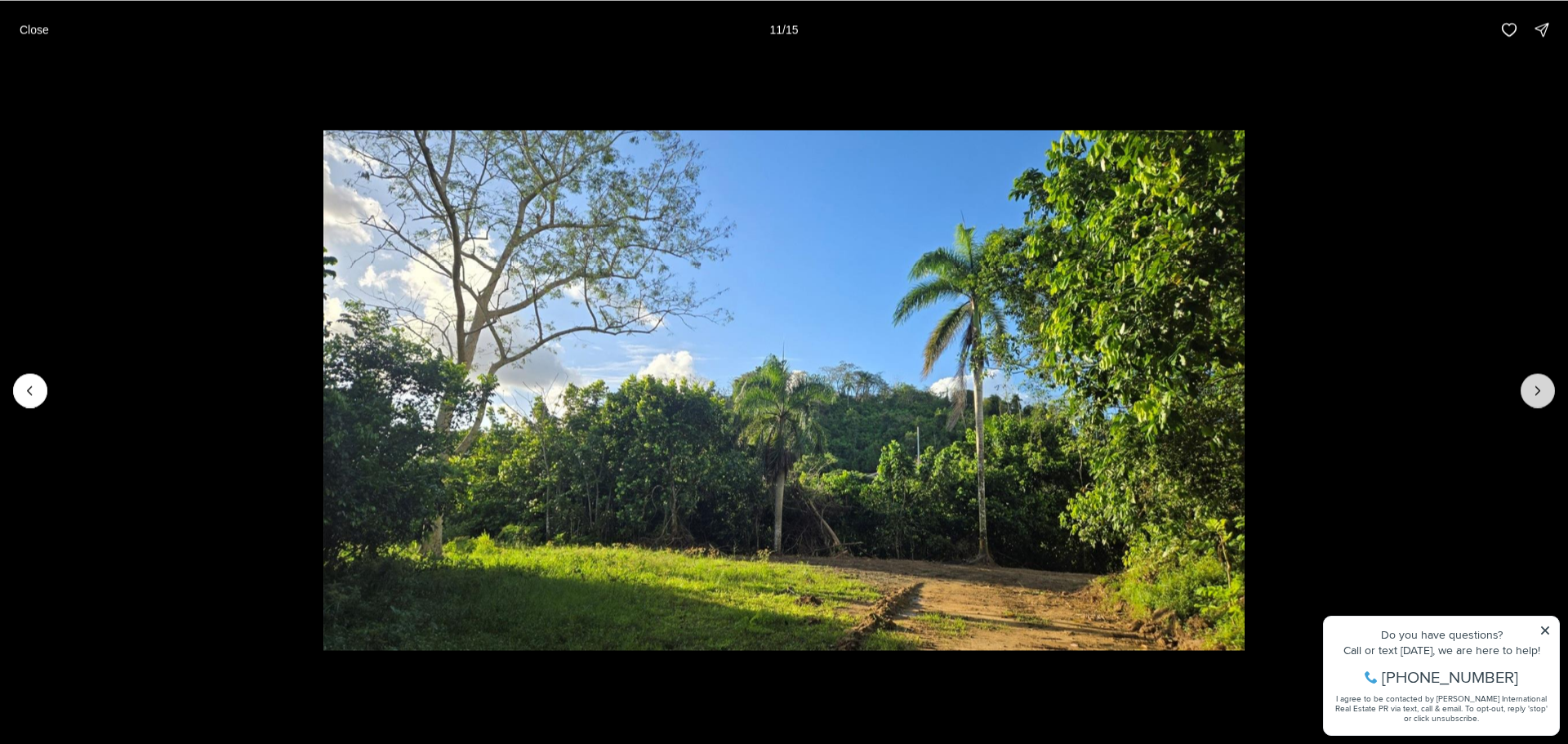
click at [1537, 395] on icon "Next slide" at bounding box center [1537, 390] width 17 height 17
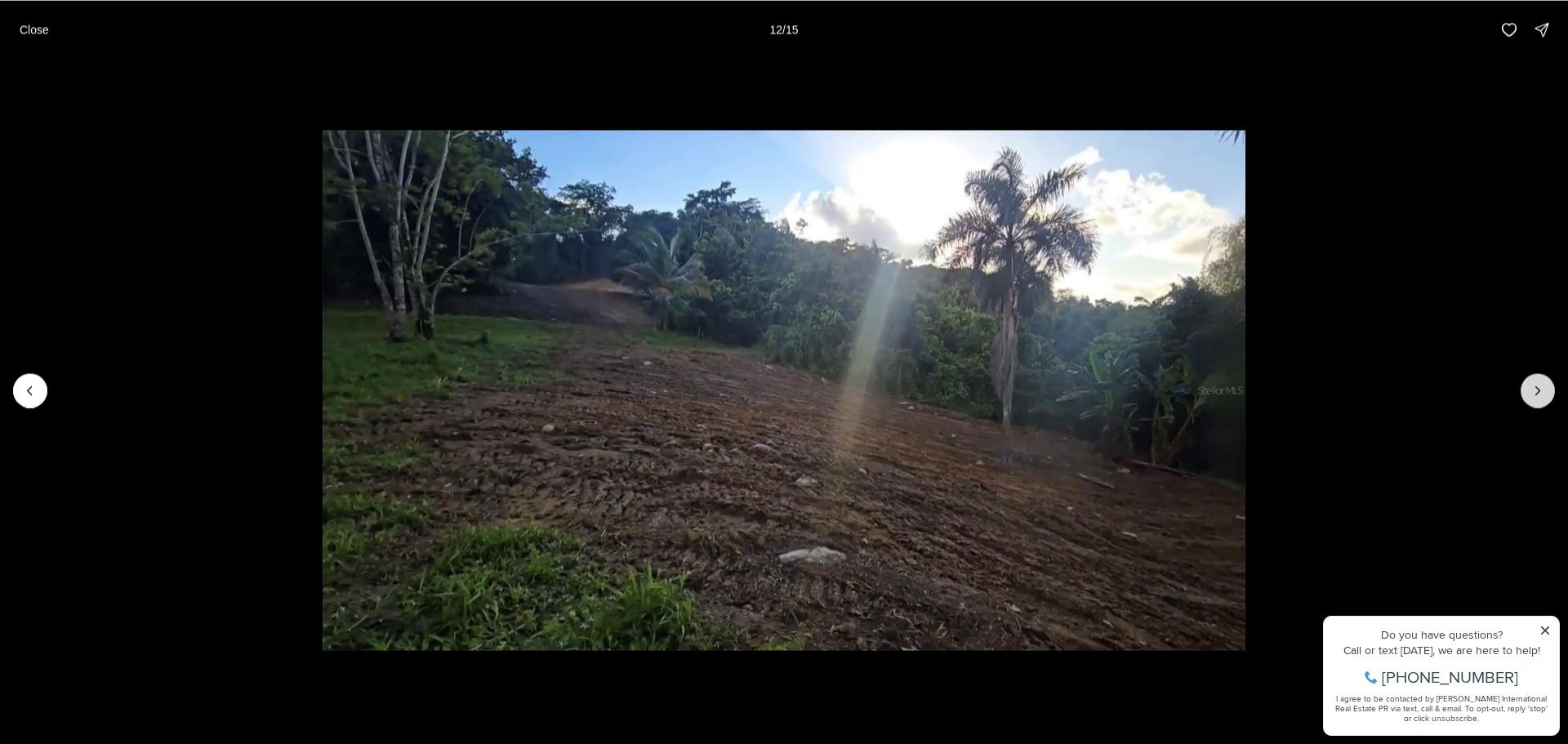
click at [1537, 395] on icon "Next slide" at bounding box center [1537, 390] width 17 height 17
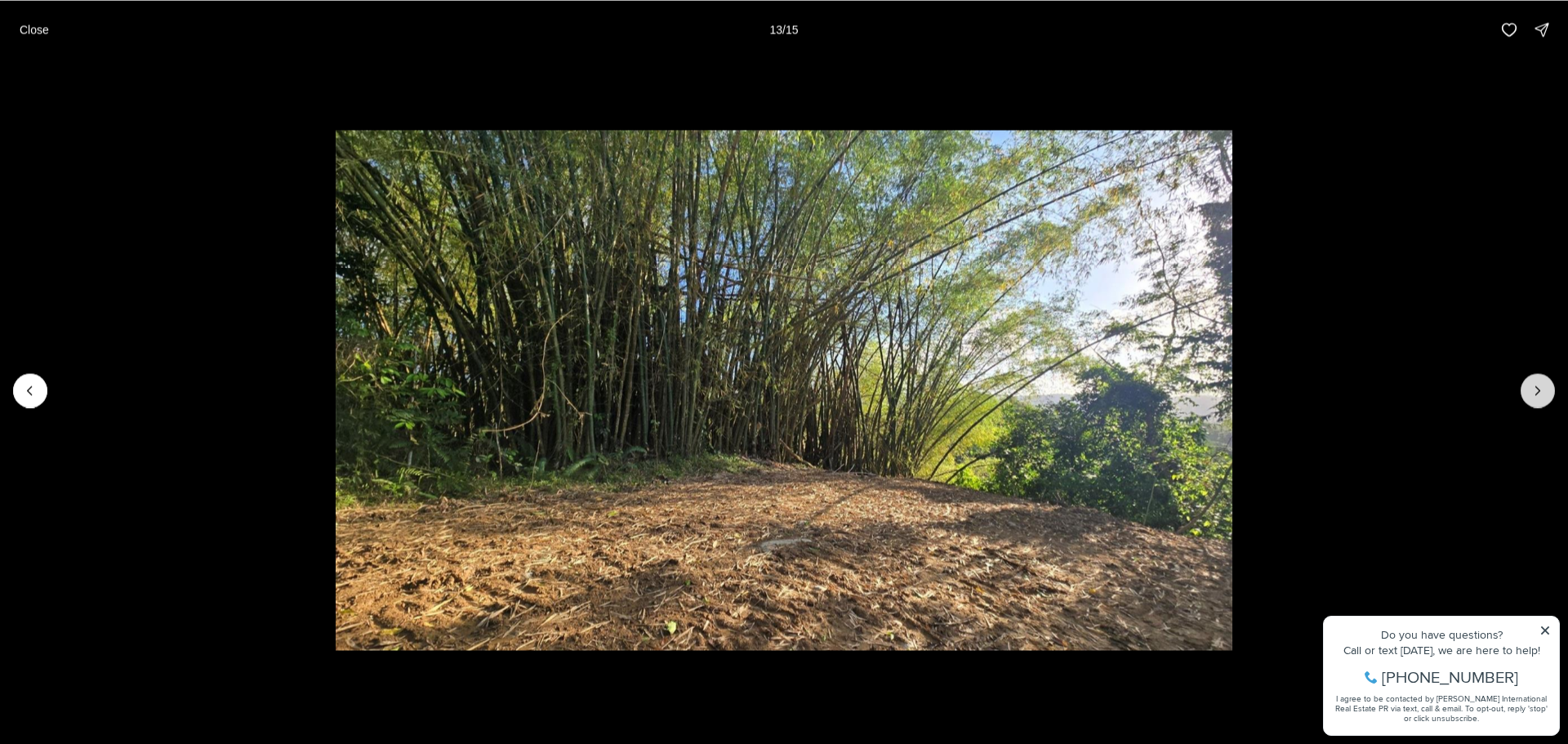
click at [1537, 395] on icon "Next slide" at bounding box center [1537, 390] width 17 height 17
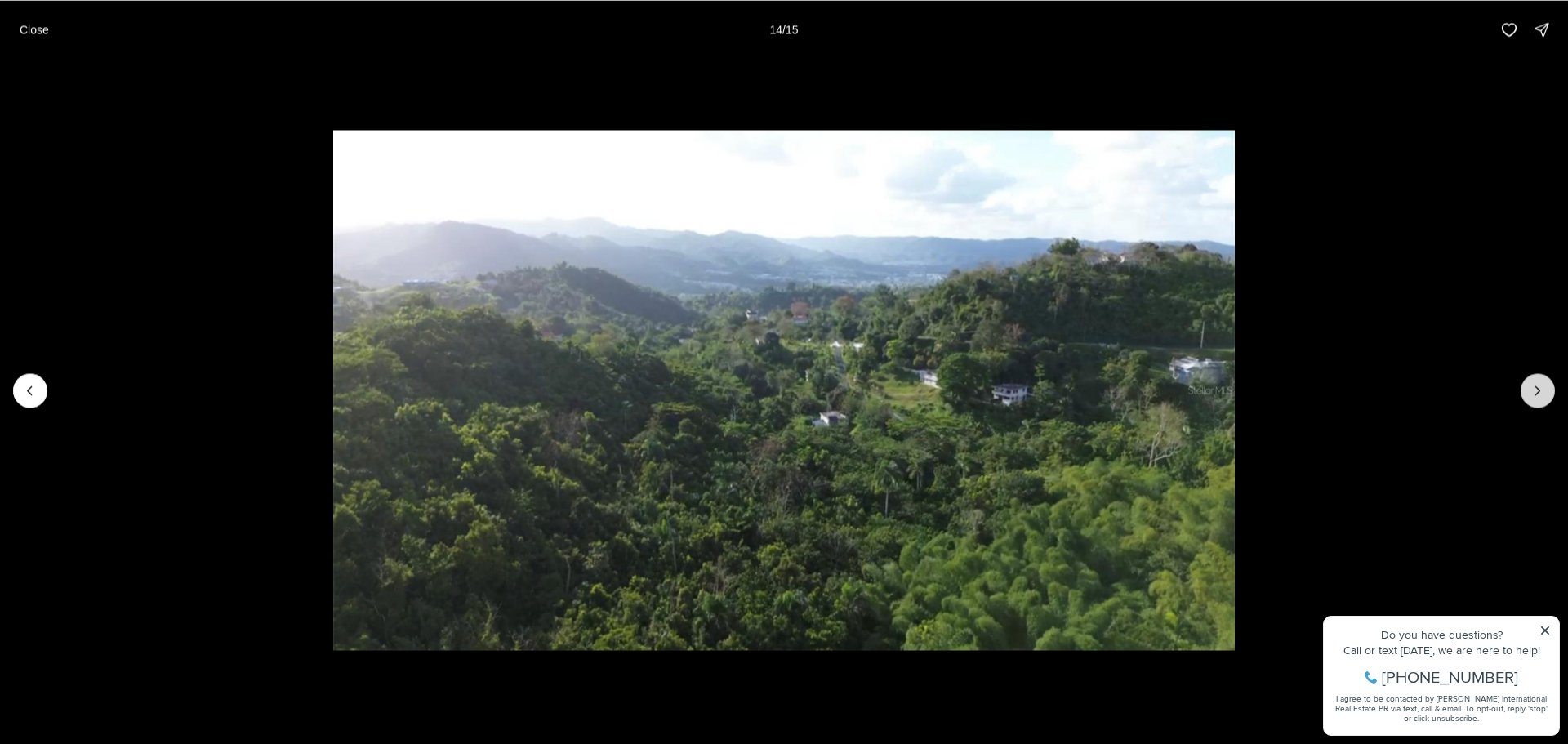
click at [1537, 395] on icon "Next slide" at bounding box center [1537, 390] width 17 height 17
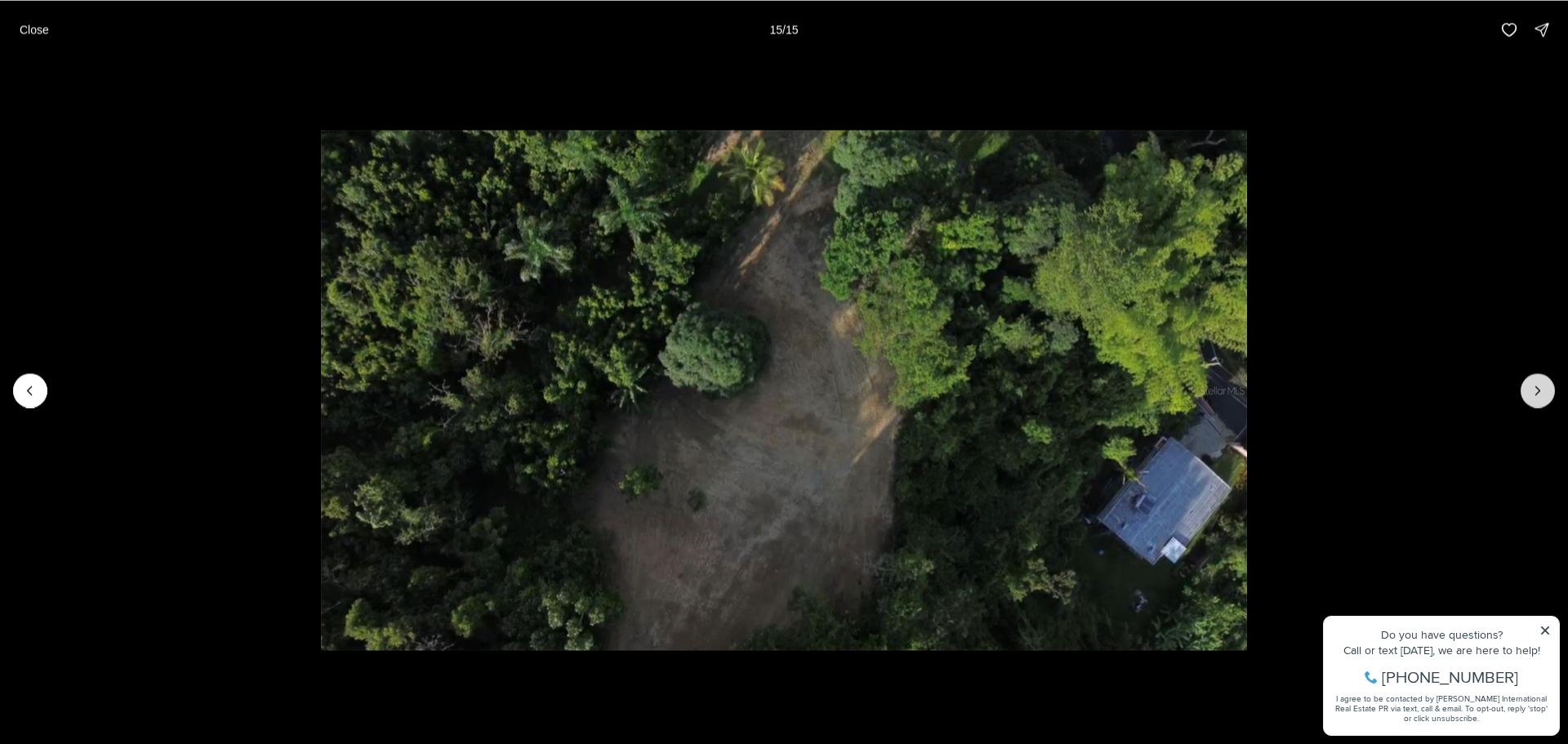
click at [1537, 395] on div at bounding box center [1537, 390] width 35 height 35
click at [22, 24] on p "Close" at bounding box center [35, 29] width 30 height 13
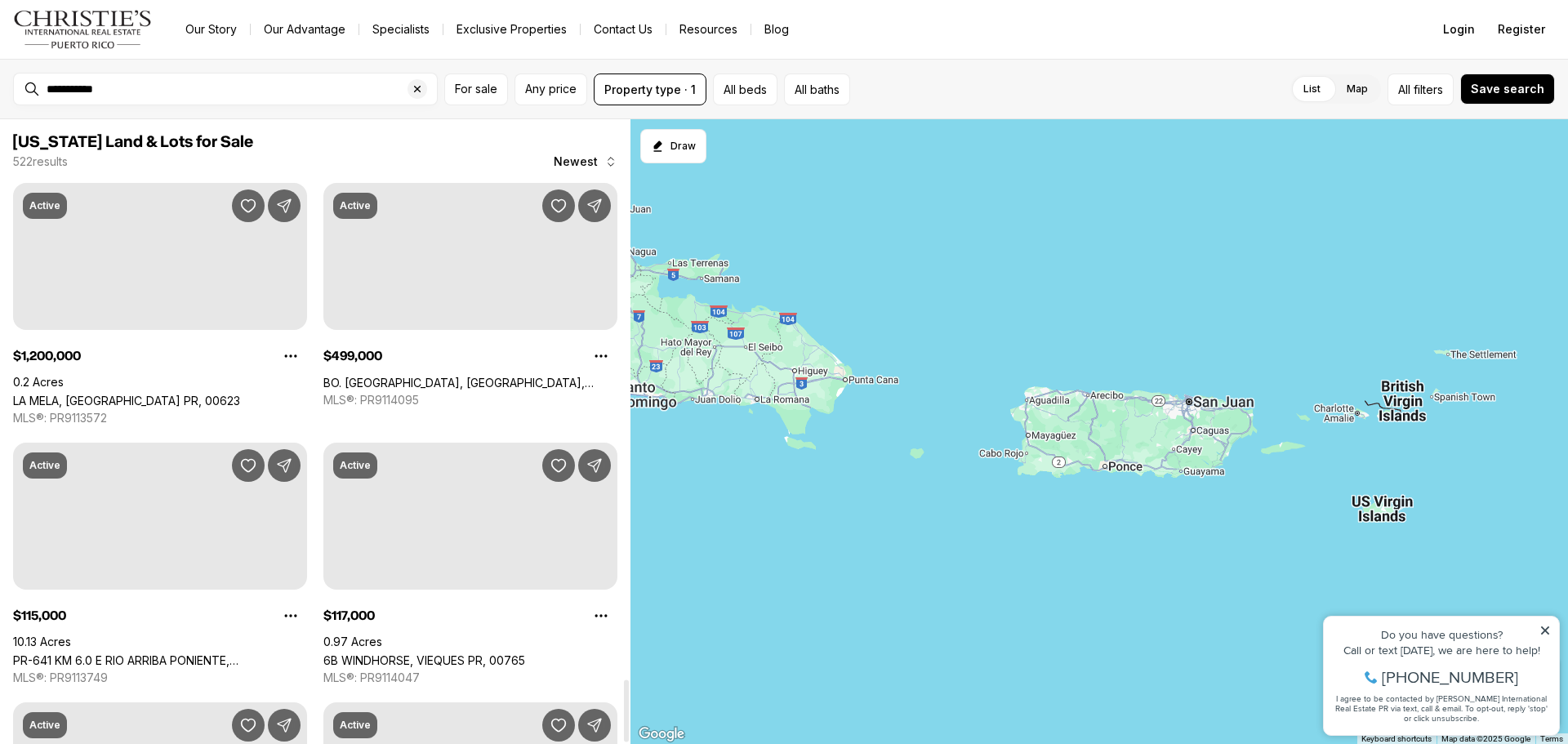
scroll to position [5720, 0]
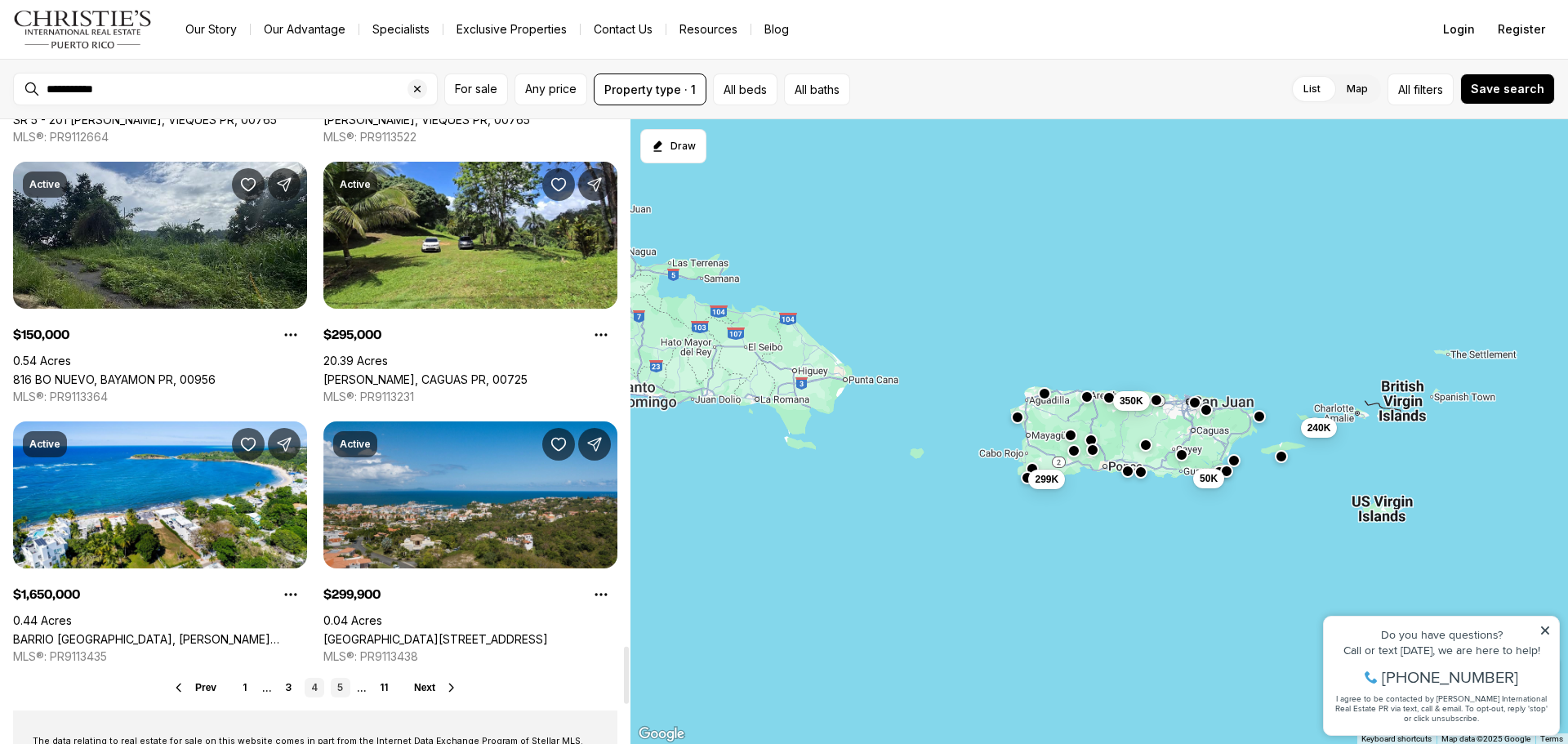
click at [338, 683] on link "5" at bounding box center [341, 688] width 20 height 20
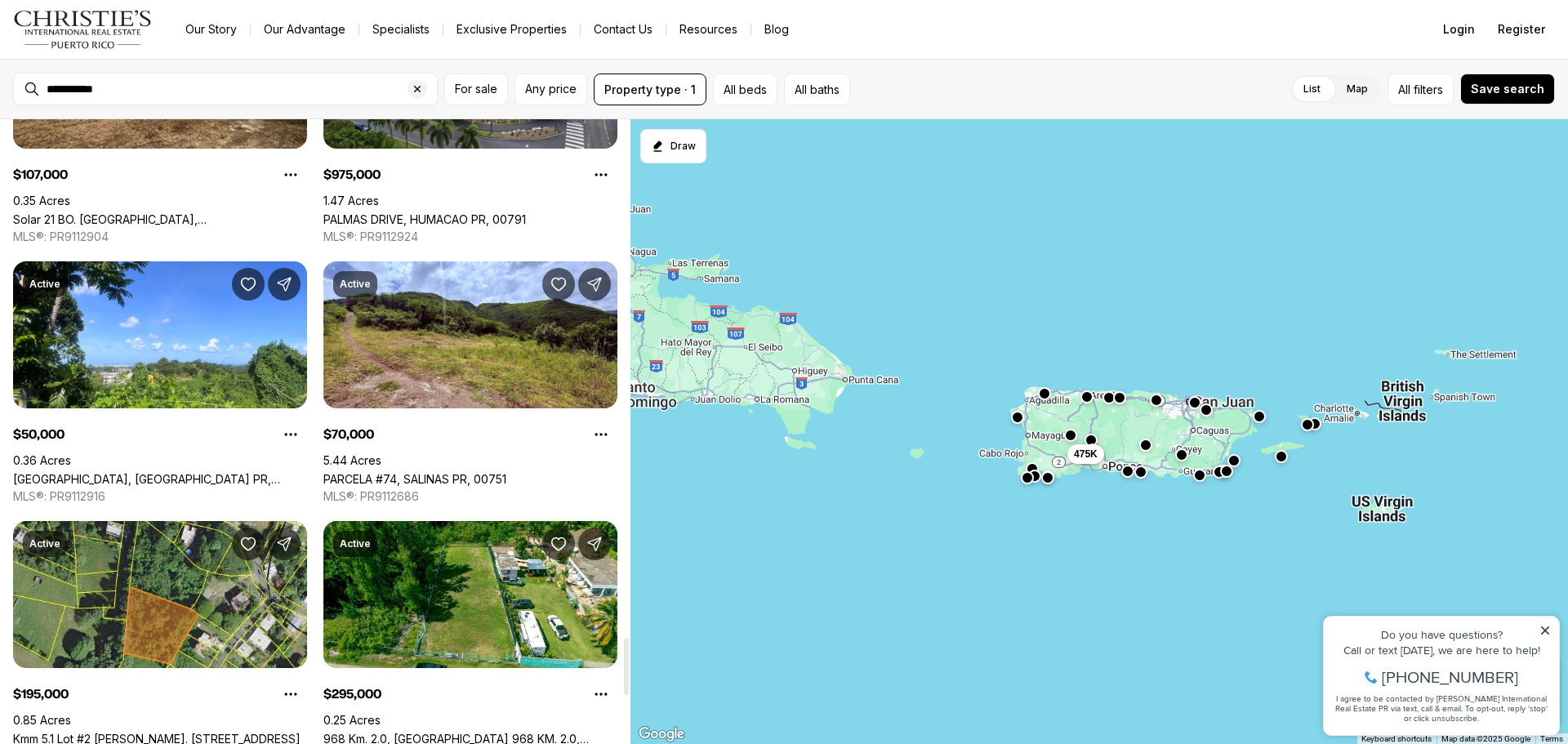
scroll to position [5801, 0]
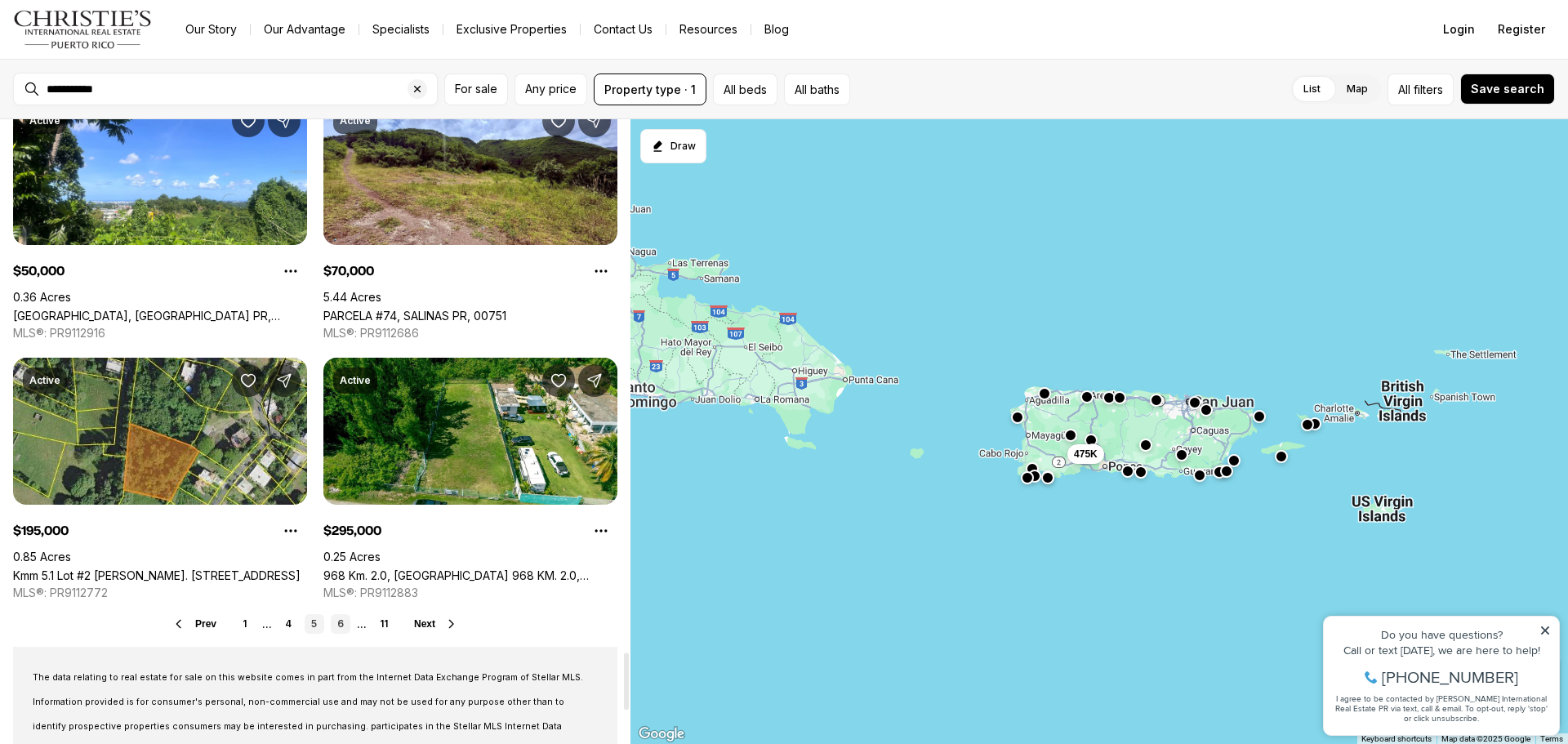
click at [343, 625] on link "6" at bounding box center [341, 624] width 20 height 20
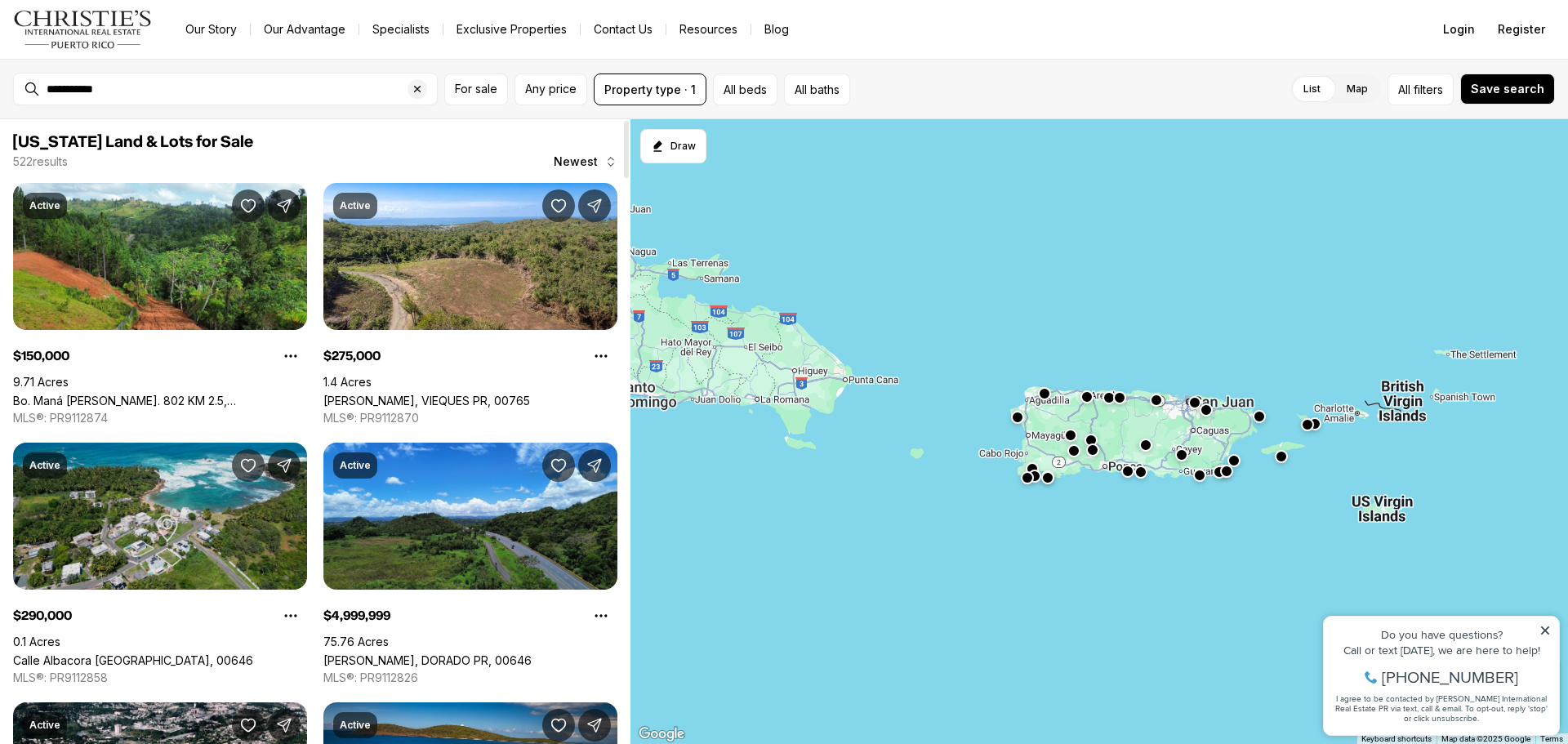
click at [248, 654] on link "Calle Albacora CAP DEL MAR #001, DORADO PR, 00646" at bounding box center [132, 661] width 240 height 14
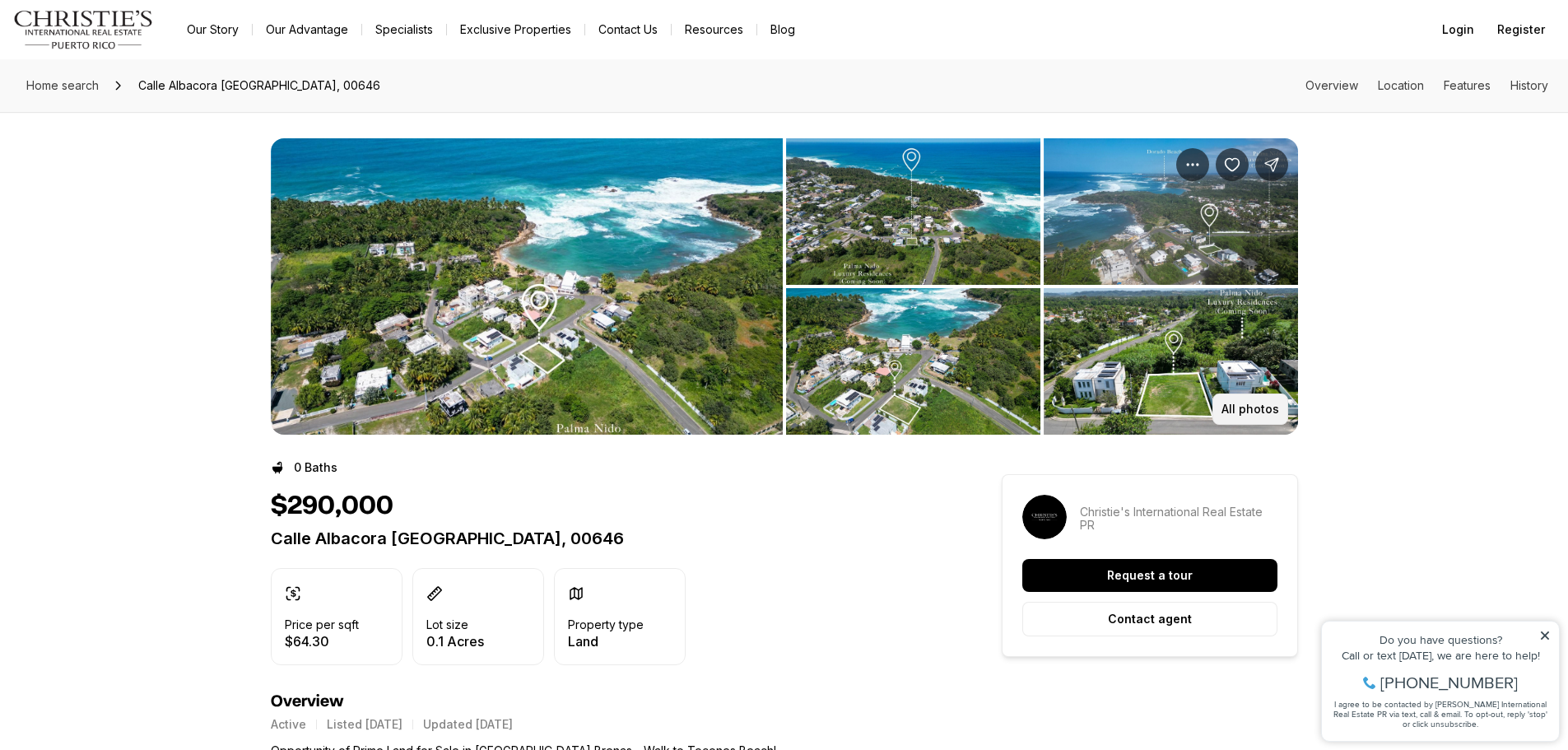
click at [1246, 411] on p "All photos" at bounding box center [1250, 408] width 58 height 13
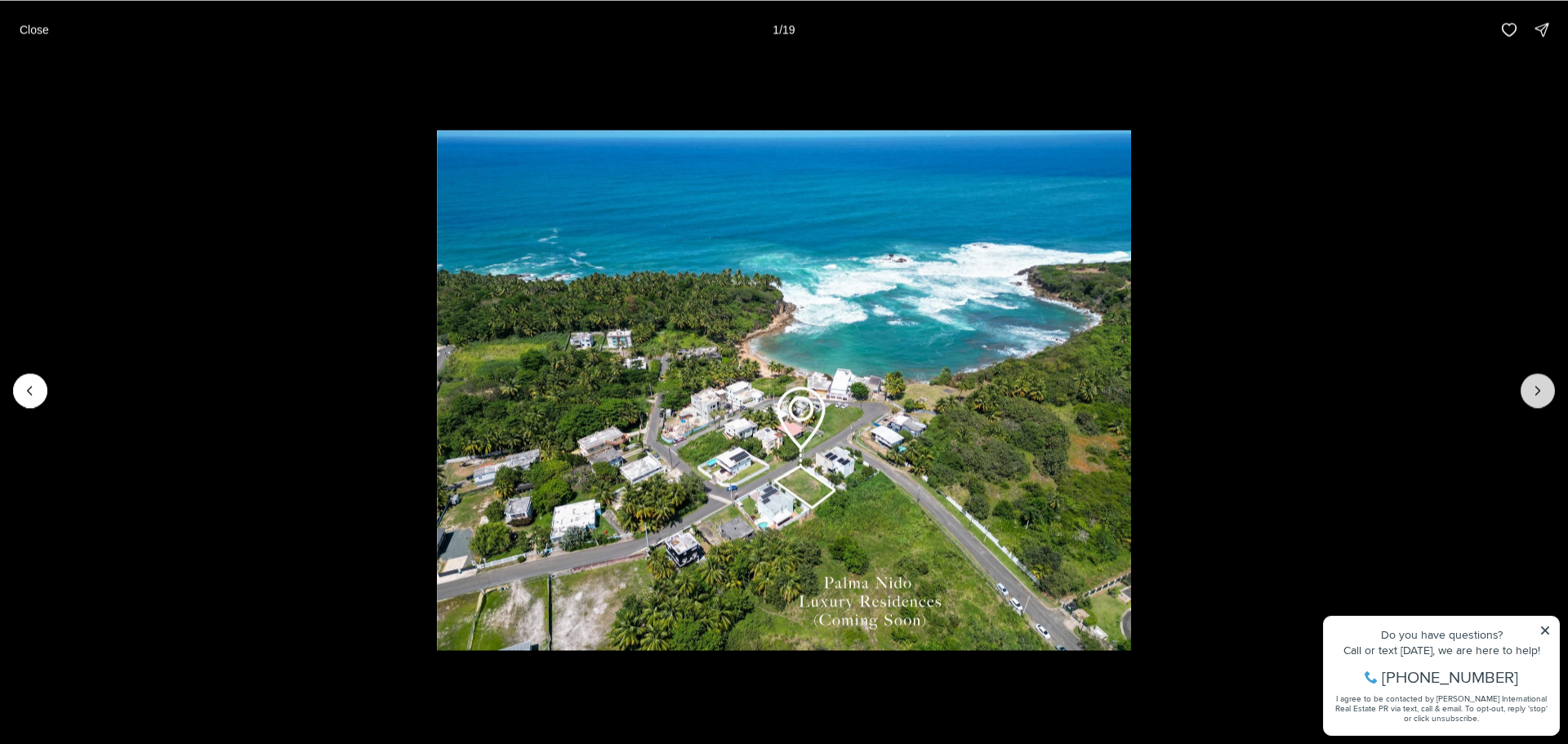
click at [1543, 396] on icon "Next slide" at bounding box center [1537, 390] width 17 height 17
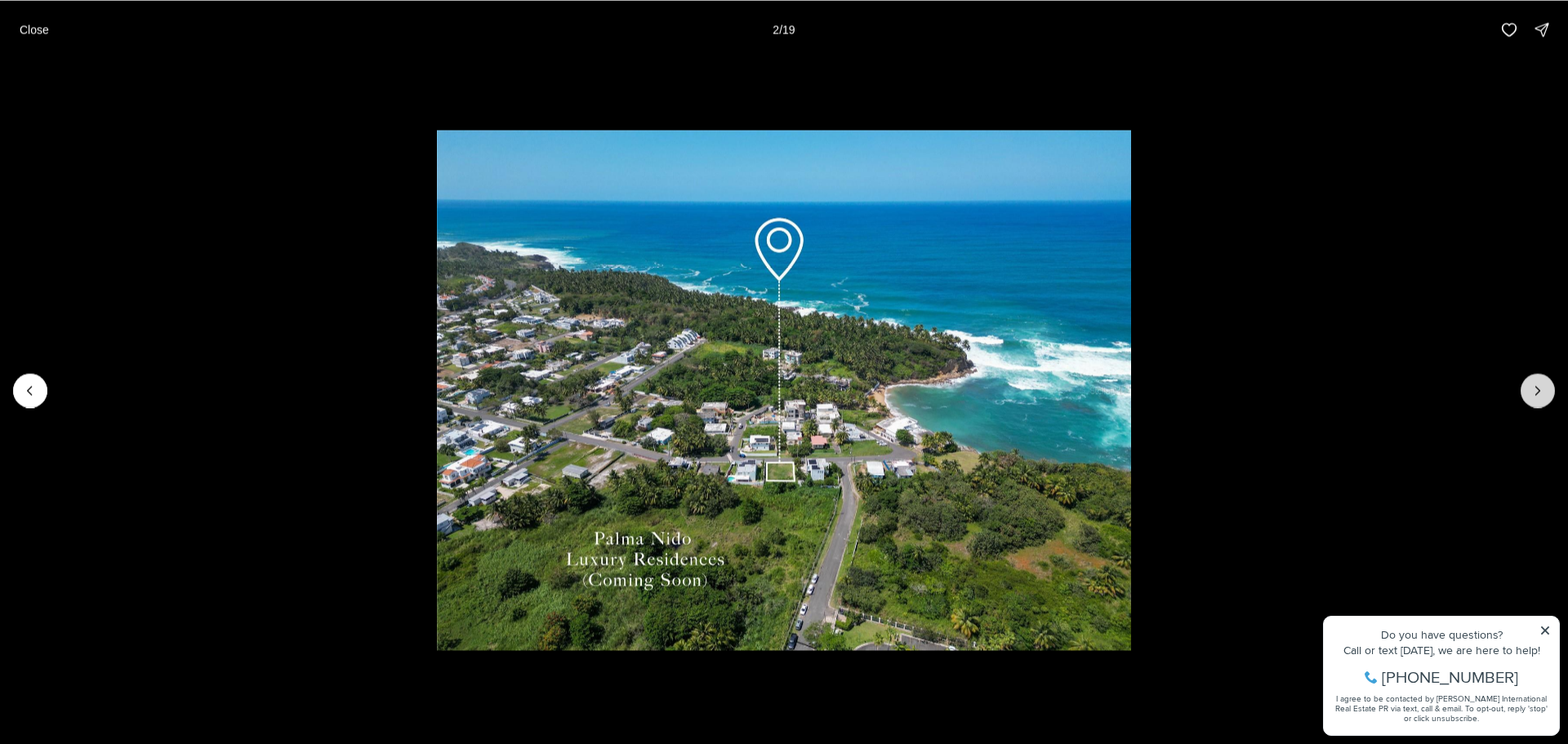
click at [1539, 398] on icon "Next slide" at bounding box center [1537, 390] width 17 height 17
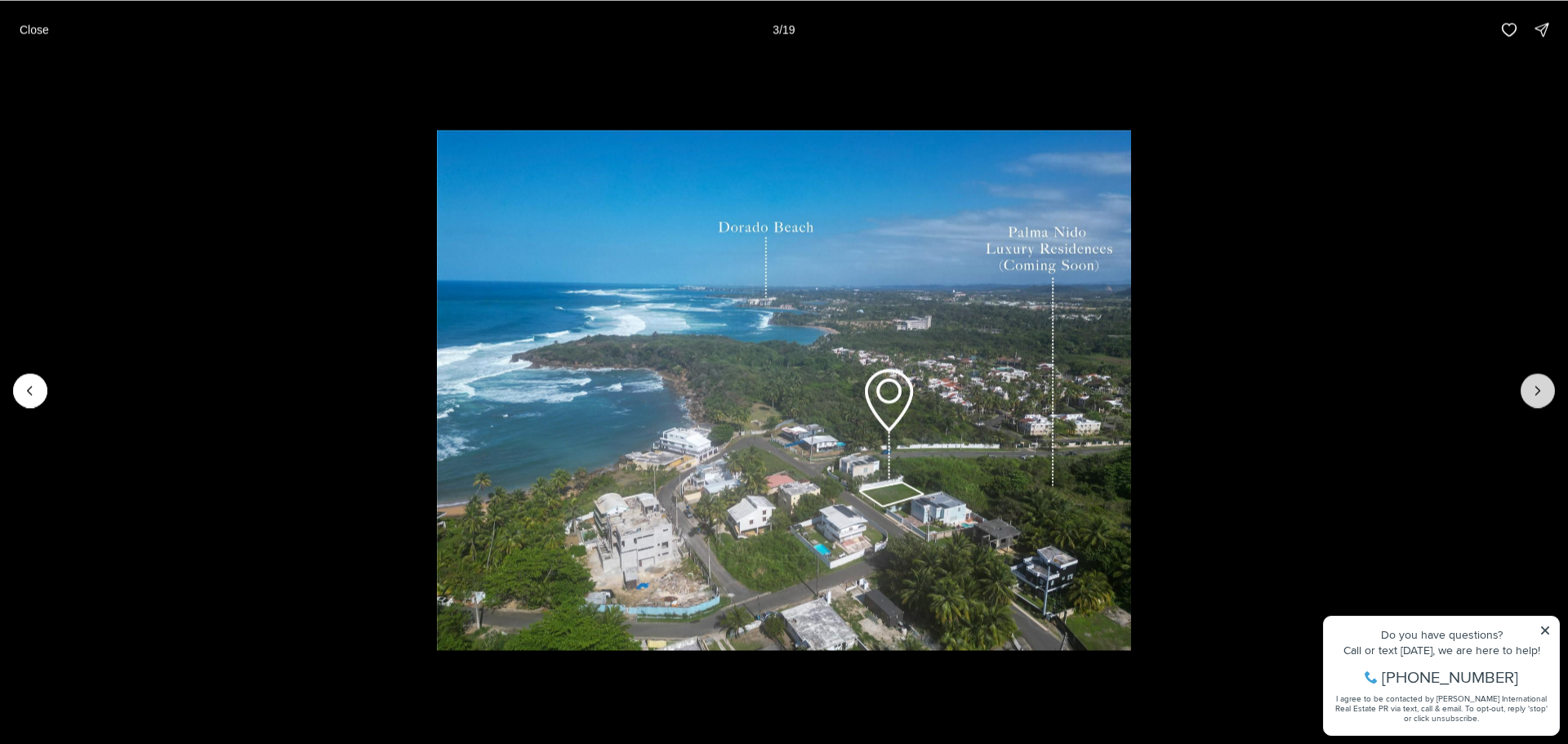
click at [1538, 398] on icon "Next slide" at bounding box center [1537, 390] width 17 height 17
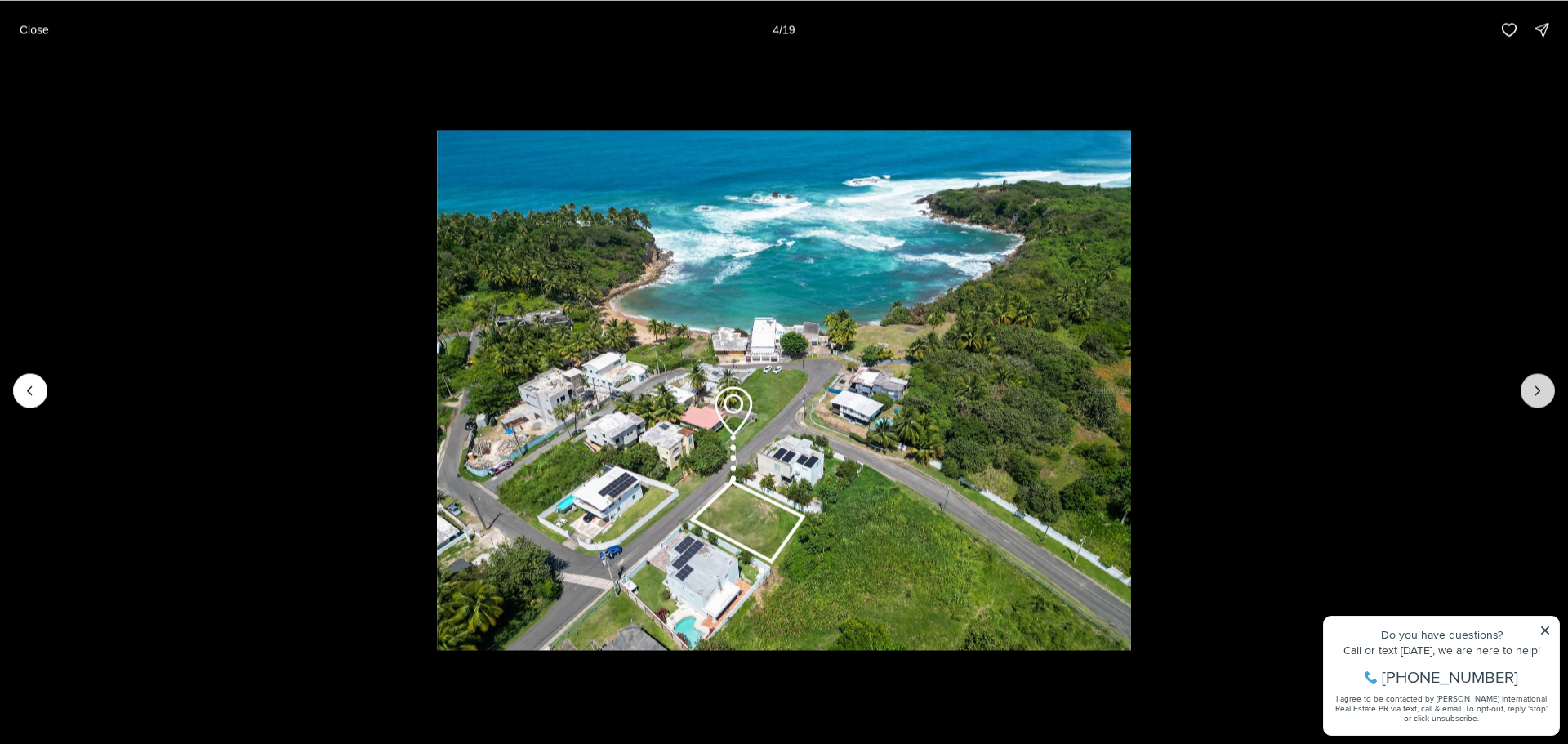
click at [1538, 398] on icon "Next slide" at bounding box center [1537, 390] width 17 height 17
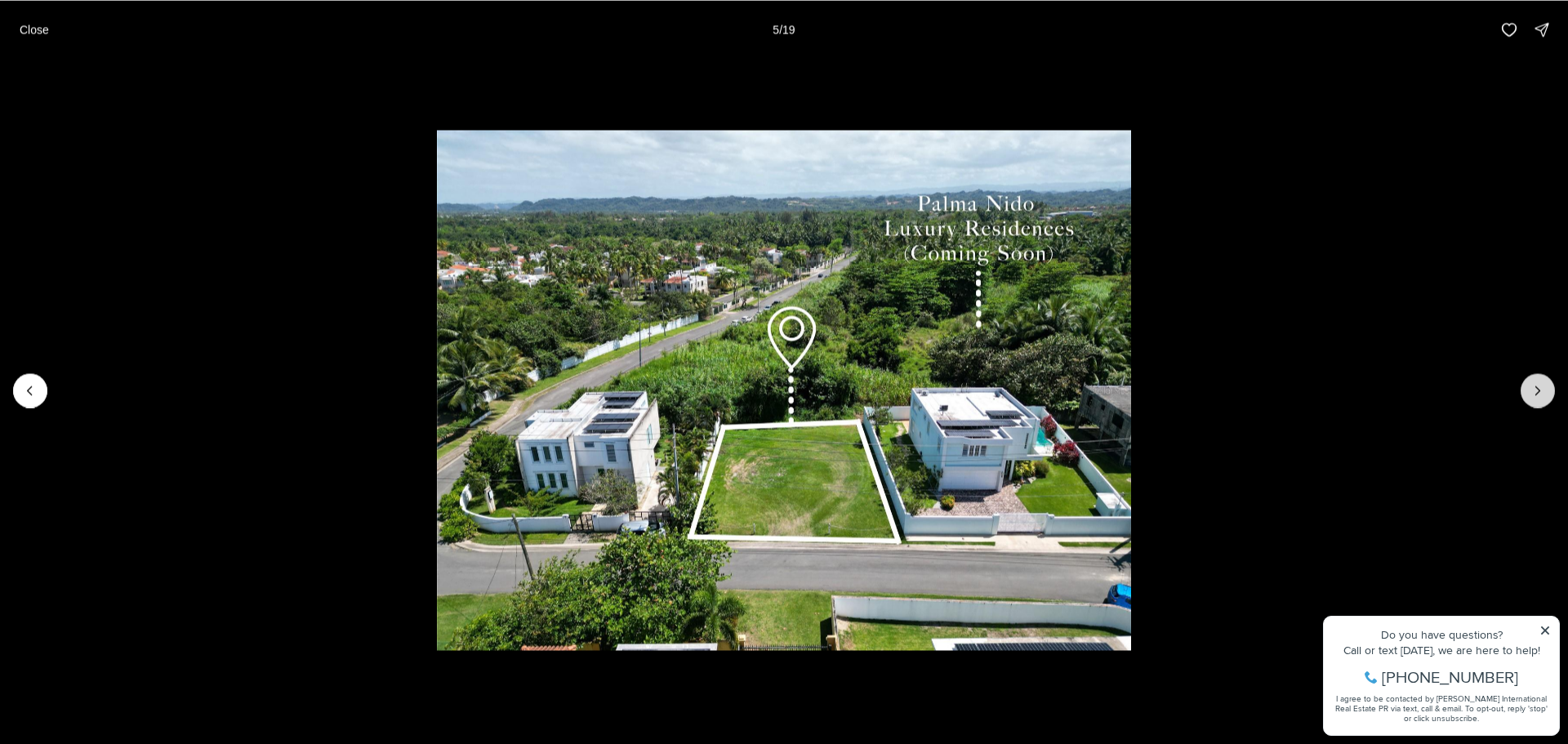
click at [1538, 398] on icon "Next slide" at bounding box center [1537, 390] width 17 height 17
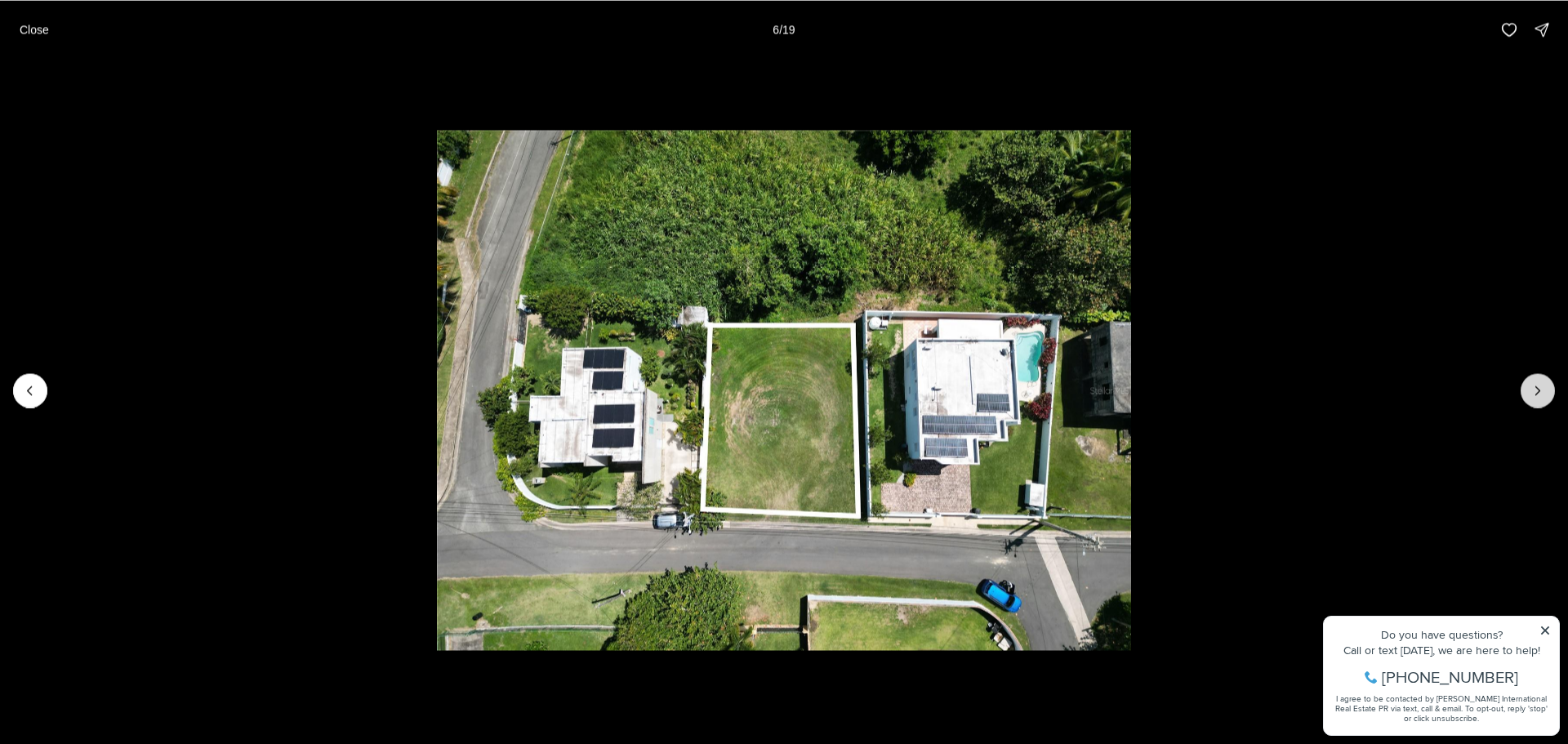
click at [1538, 398] on icon "Next slide" at bounding box center [1537, 390] width 17 height 17
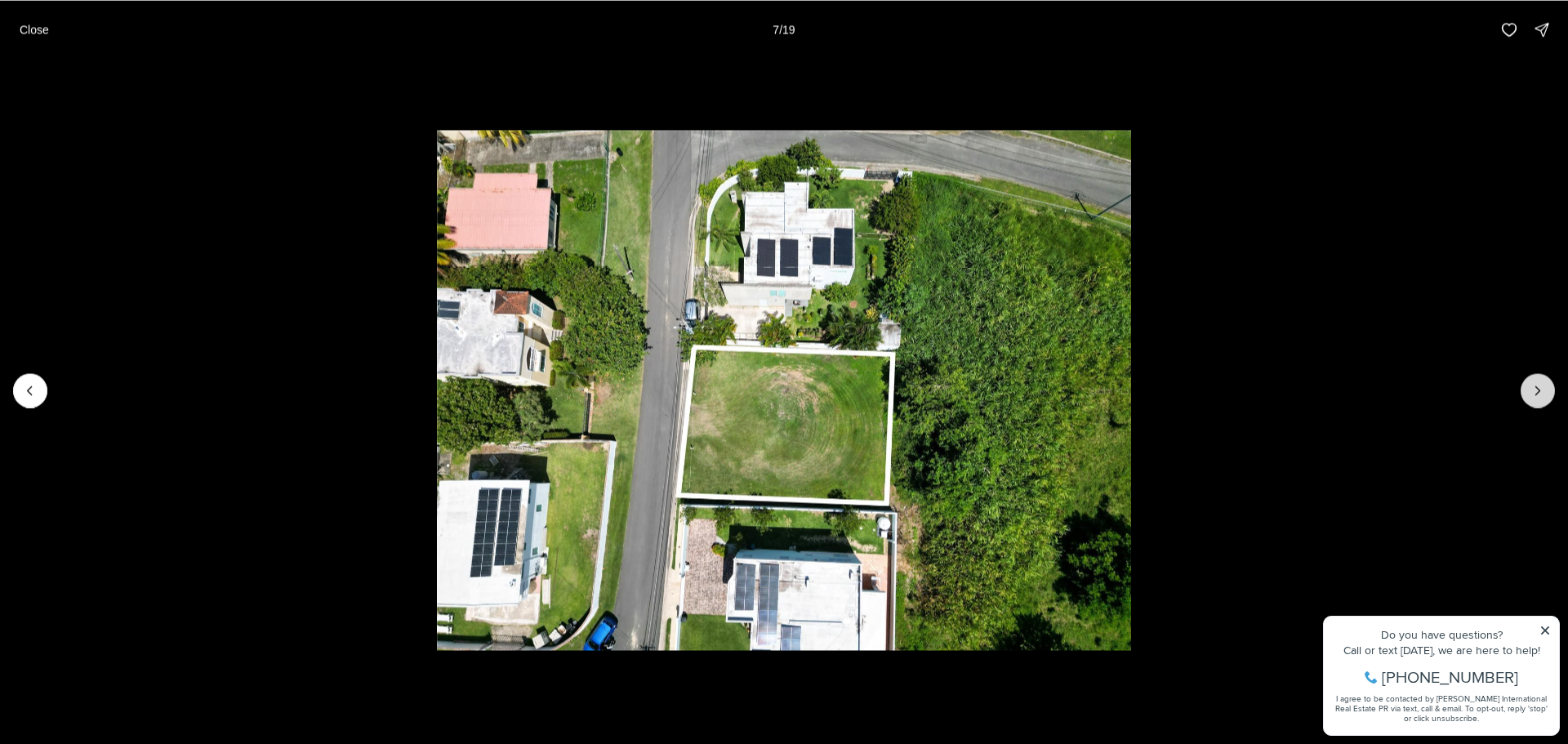
click at [1538, 398] on icon "Next slide" at bounding box center [1537, 390] width 17 height 17
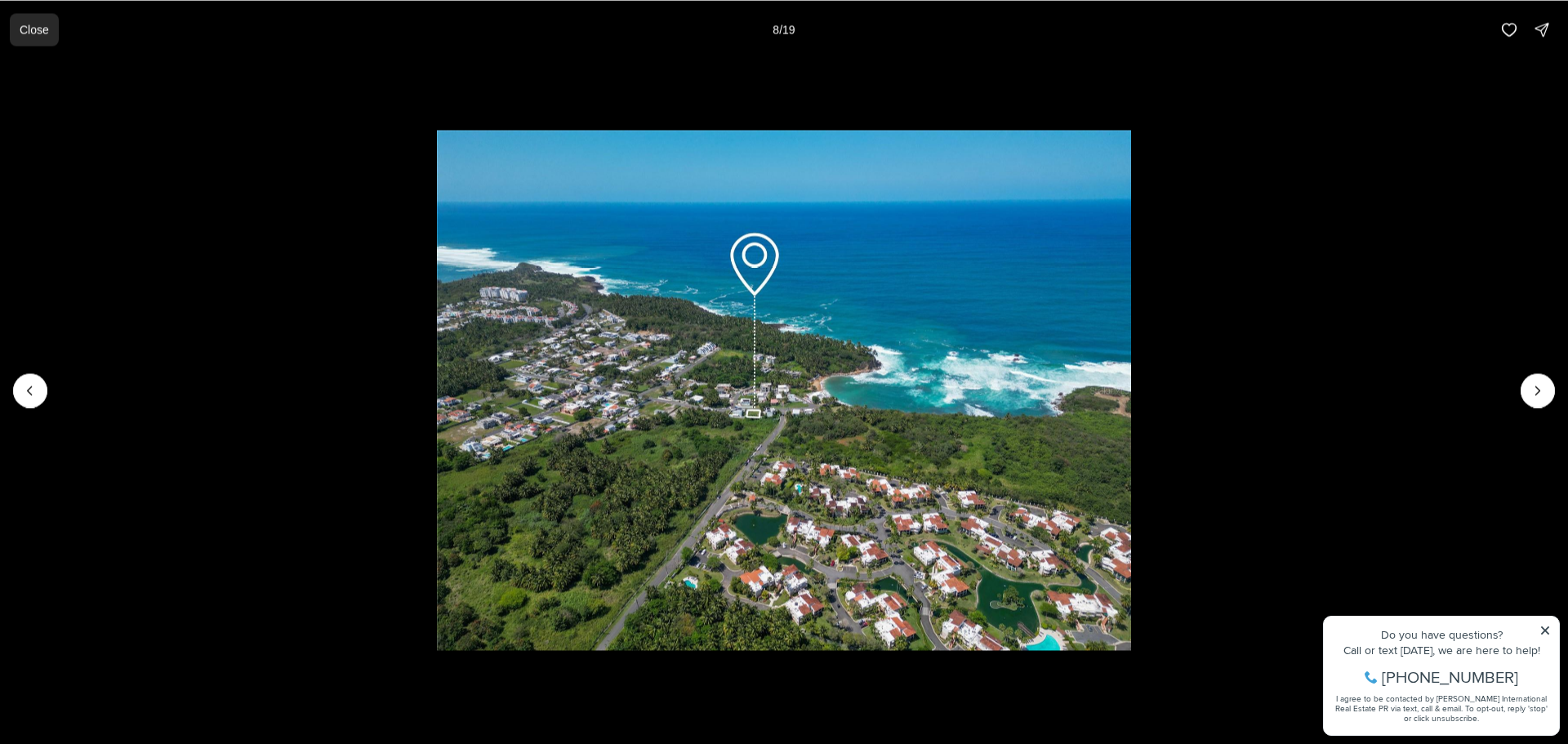
click at [30, 26] on p "Close" at bounding box center [35, 29] width 30 height 13
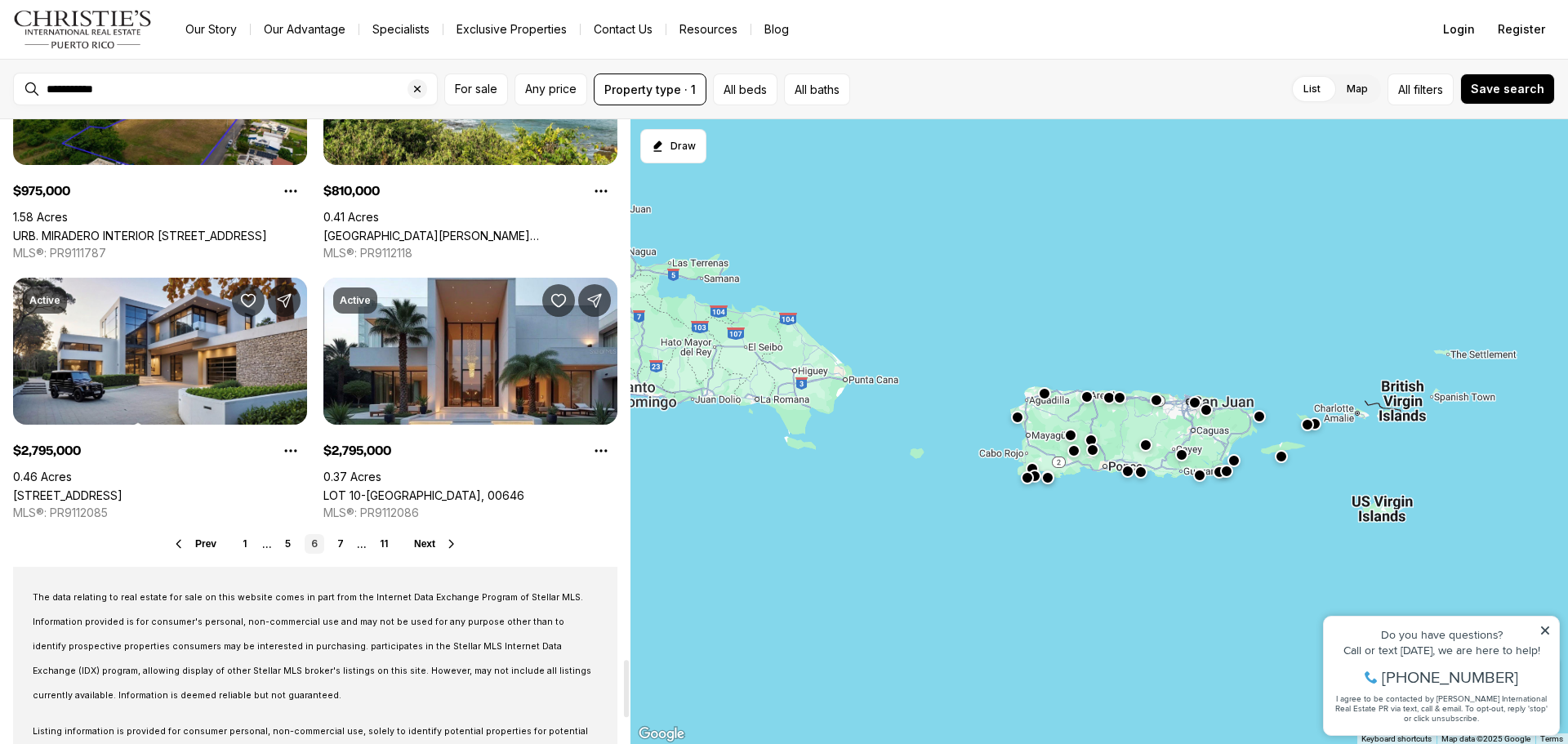
scroll to position [5883, 0]
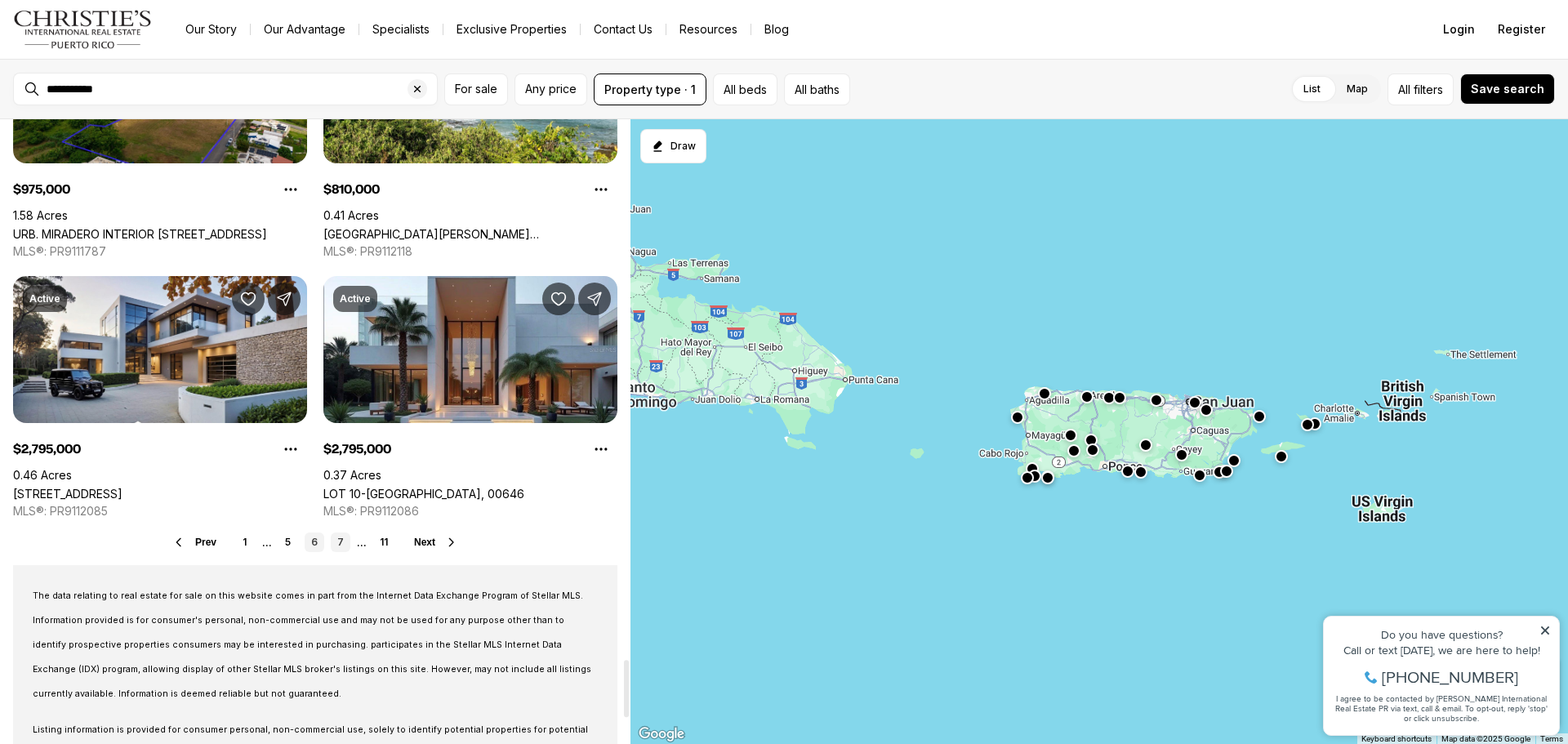
click at [341, 547] on link "7" at bounding box center [341, 542] width 20 height 20
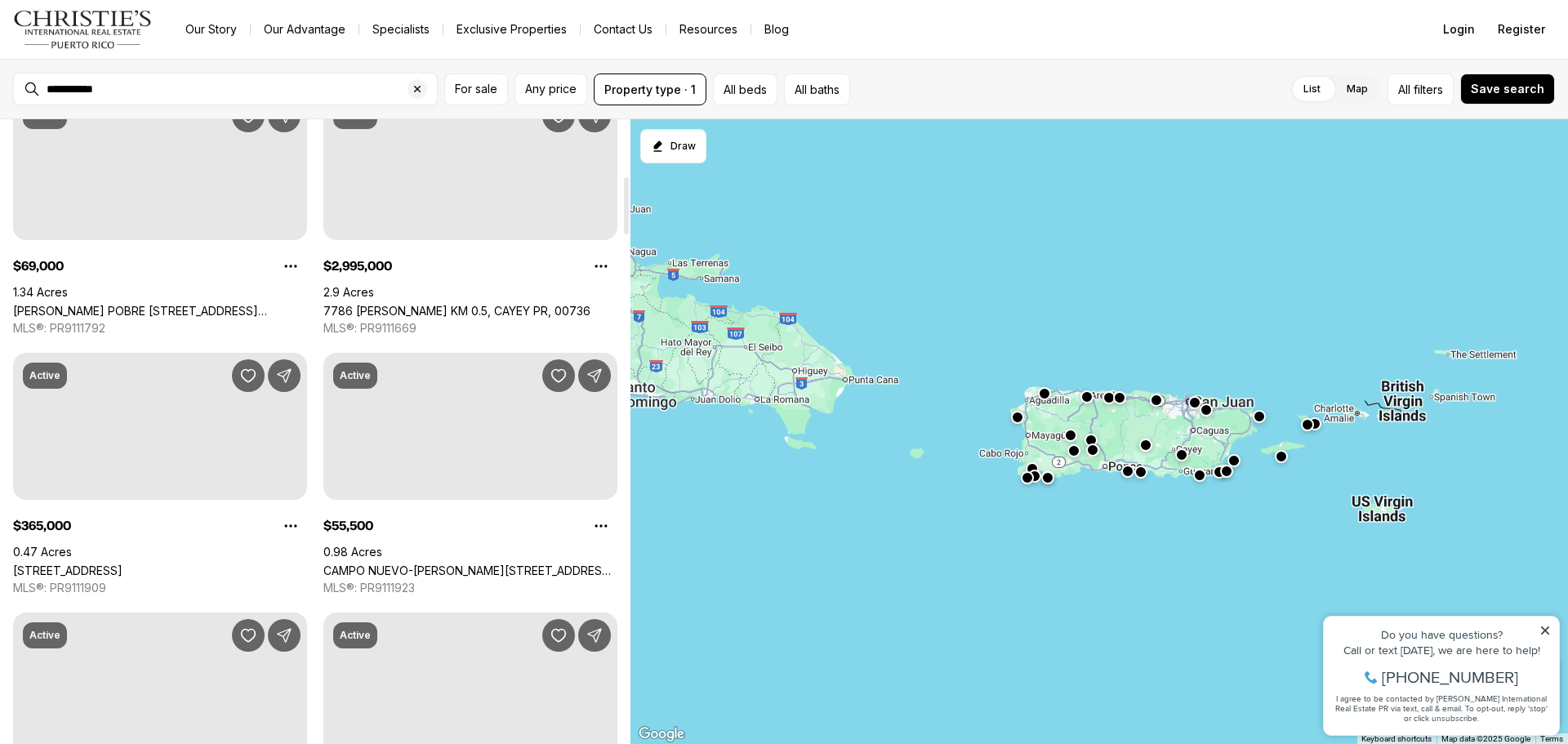
scroll to position [899, 0]
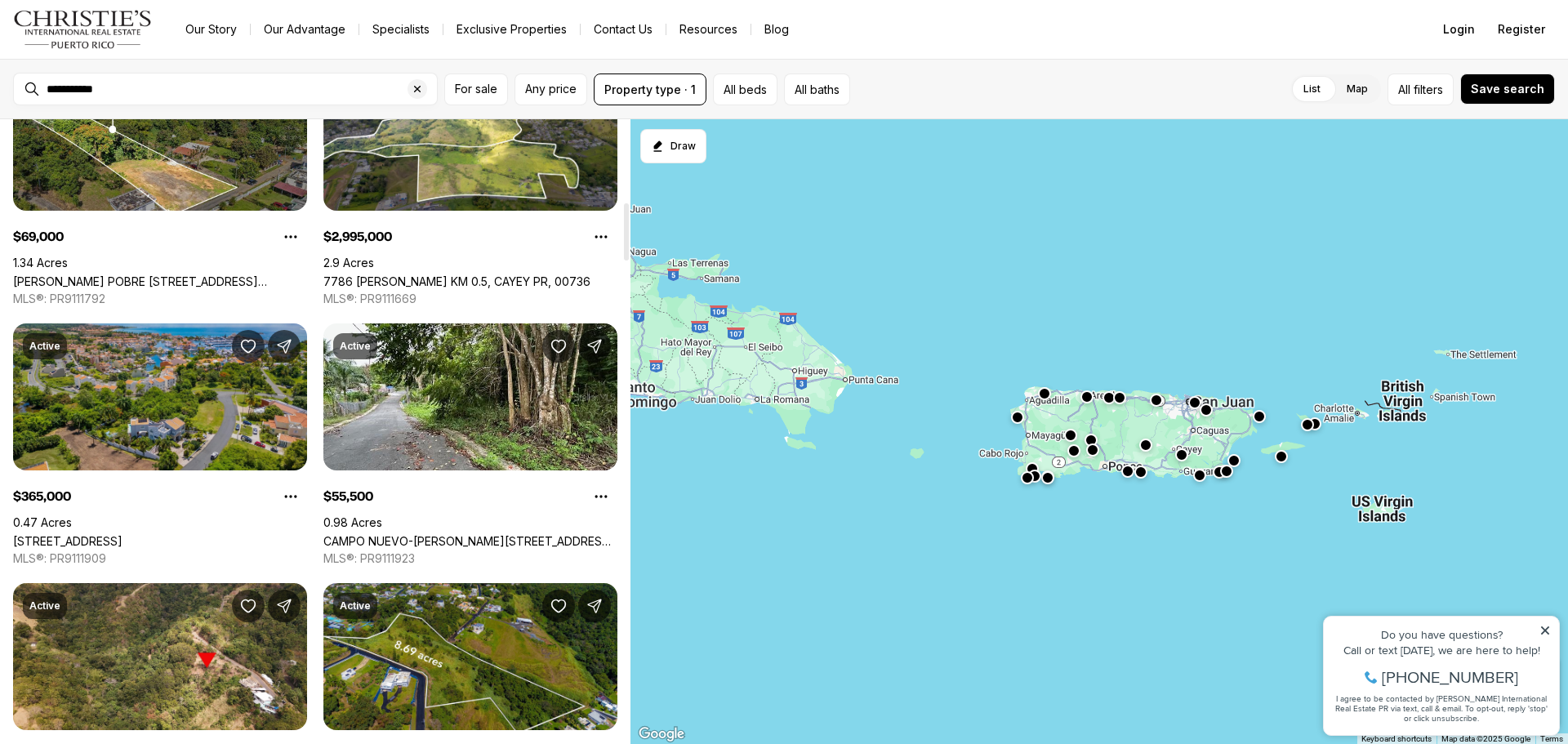
click at [122, 535] on link "Palmas del Mar Resort PORT ROAD #23, HUMACAO PR, 00792" at bounding box center [67, 541] width 110 height 14
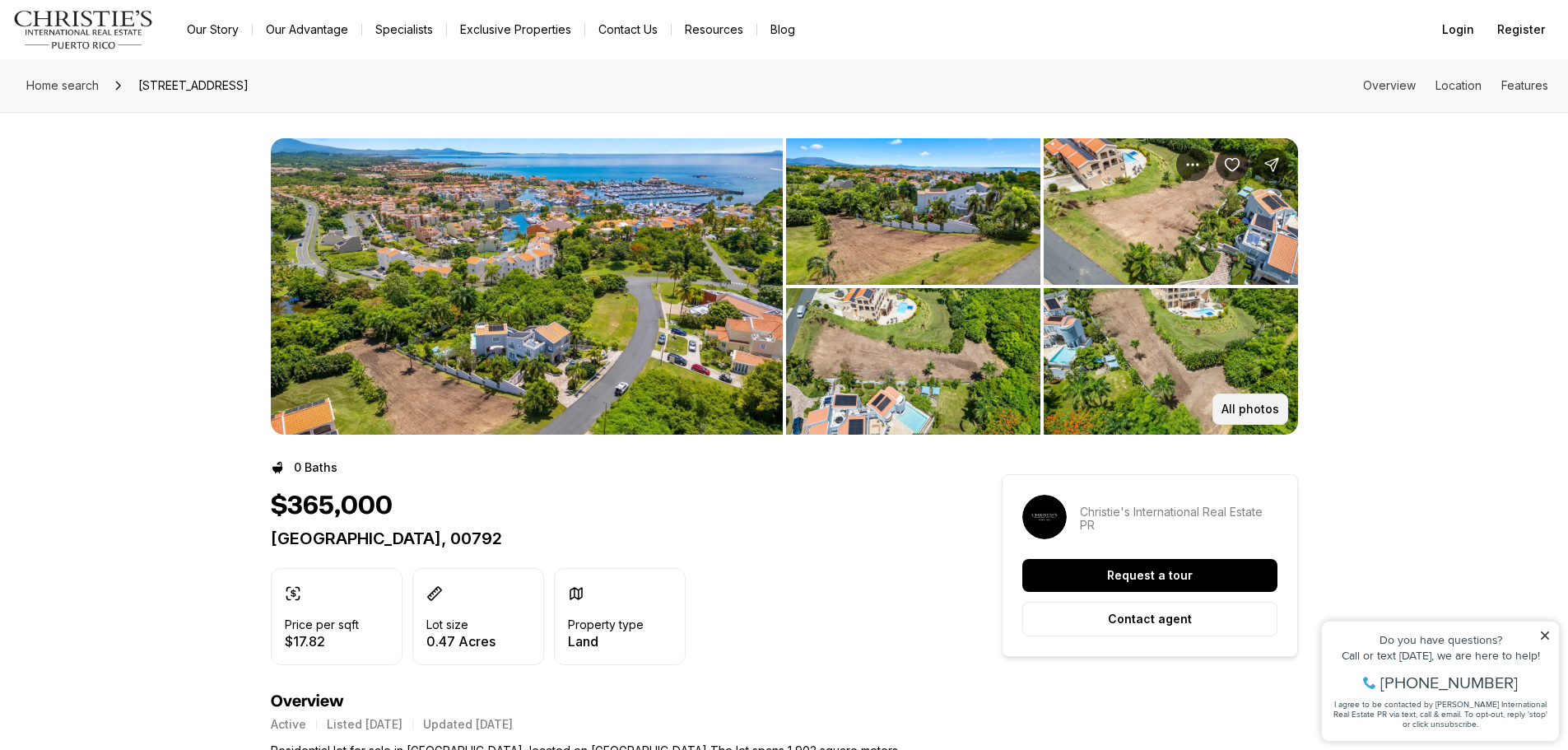
click at [1248, 404] on p "All photos" at bounding box center [1250, 408] width 58 height 13
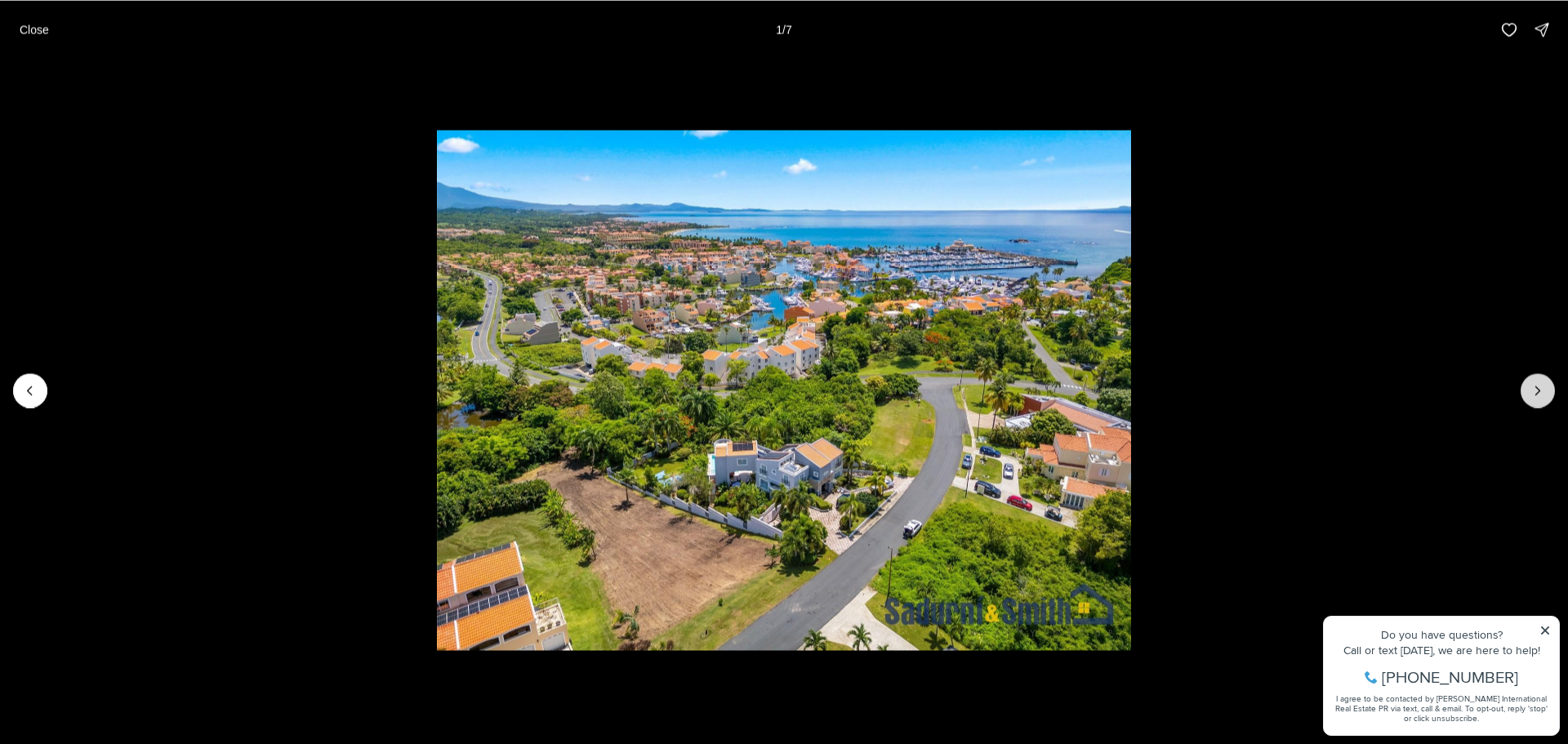
click at [1538, 389] on icon "Next slide" at bounding box center [1537, 390] width 17 height 17
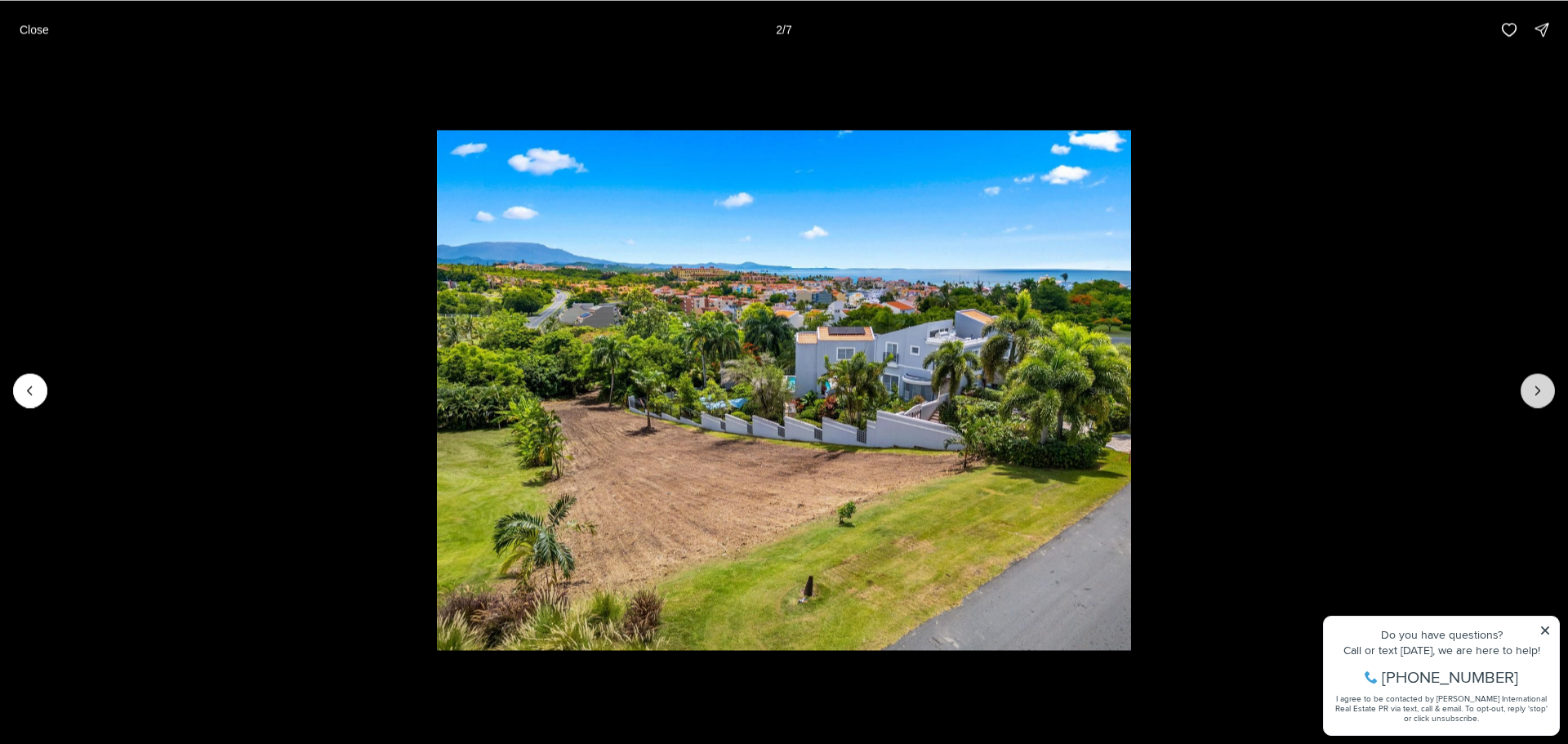
click at [1538, 389] on icon "Next slide" at bounding box center [1537, 390] width 4 height 8
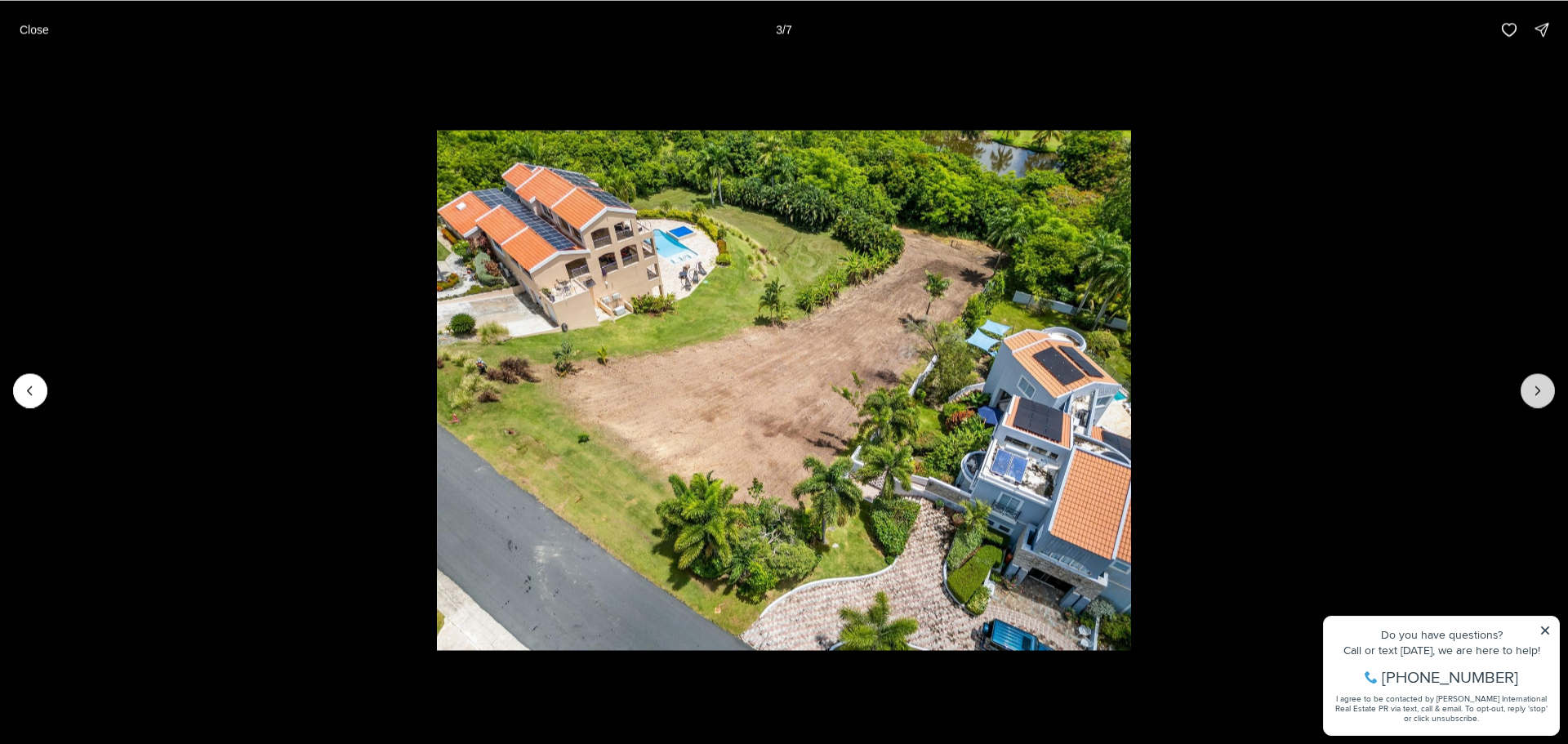
click at [1538, 389] on icon "Next slide" at bounding box center [1537, 390] width 4 height 8
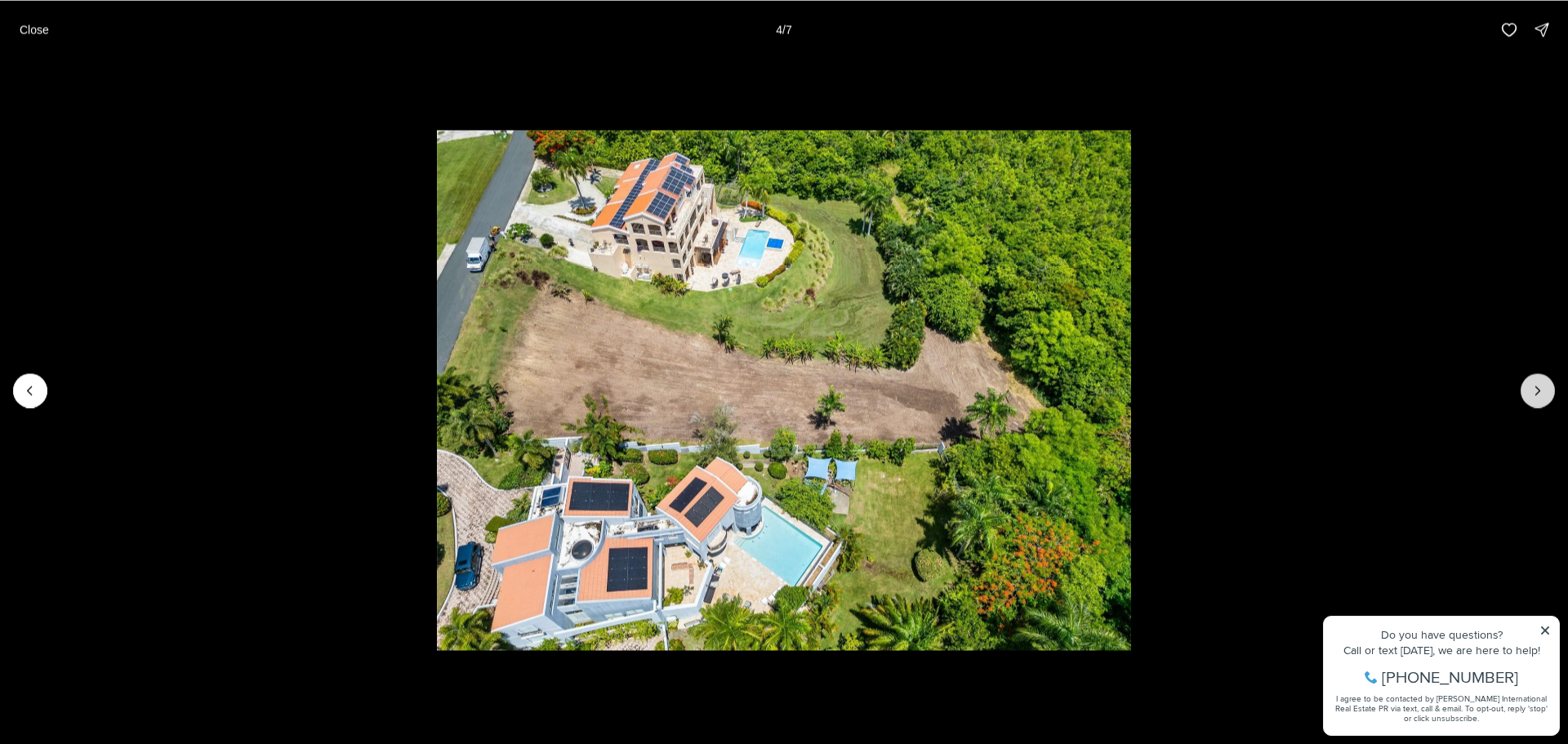
click at [1538, 389] on icon "Next slide" at bounding box center [1537, 390] width 4 height 8
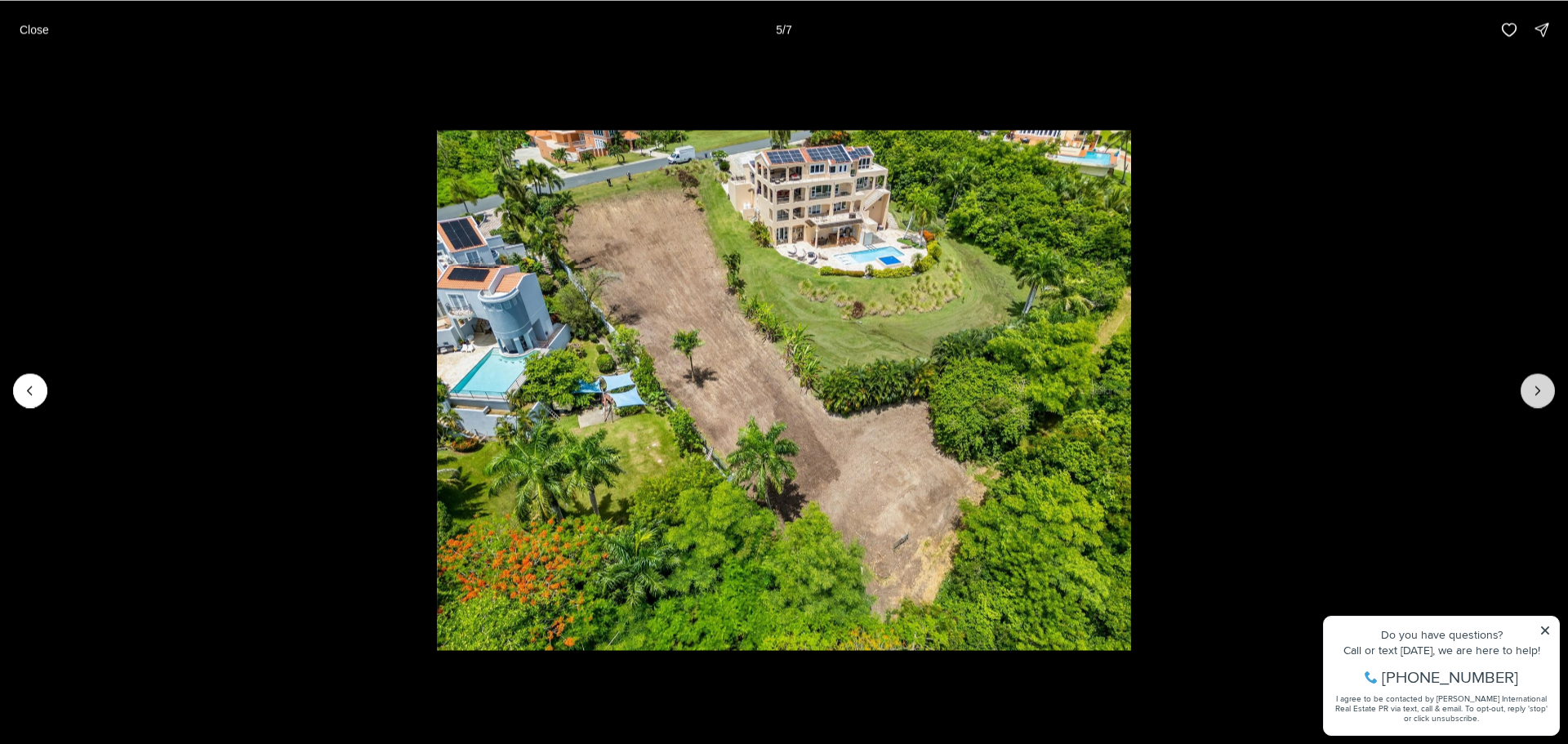
click at [1538, 389] on icon "Next slide" at bounding box center [1537, 390] width 4 height 8
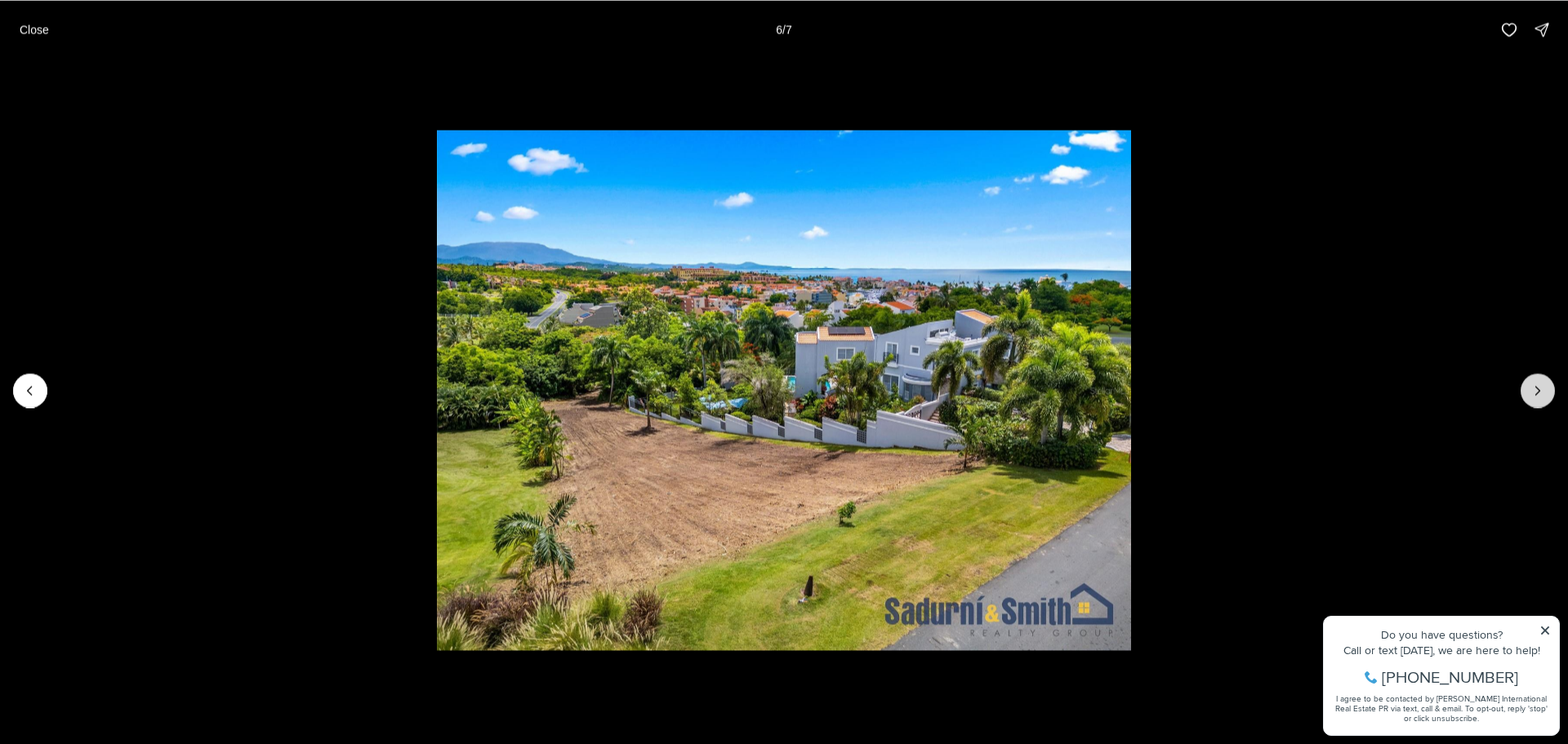
click at [1538, 389] on icon "Next slide" at bounding box center [1537, 390] width 4 height 8
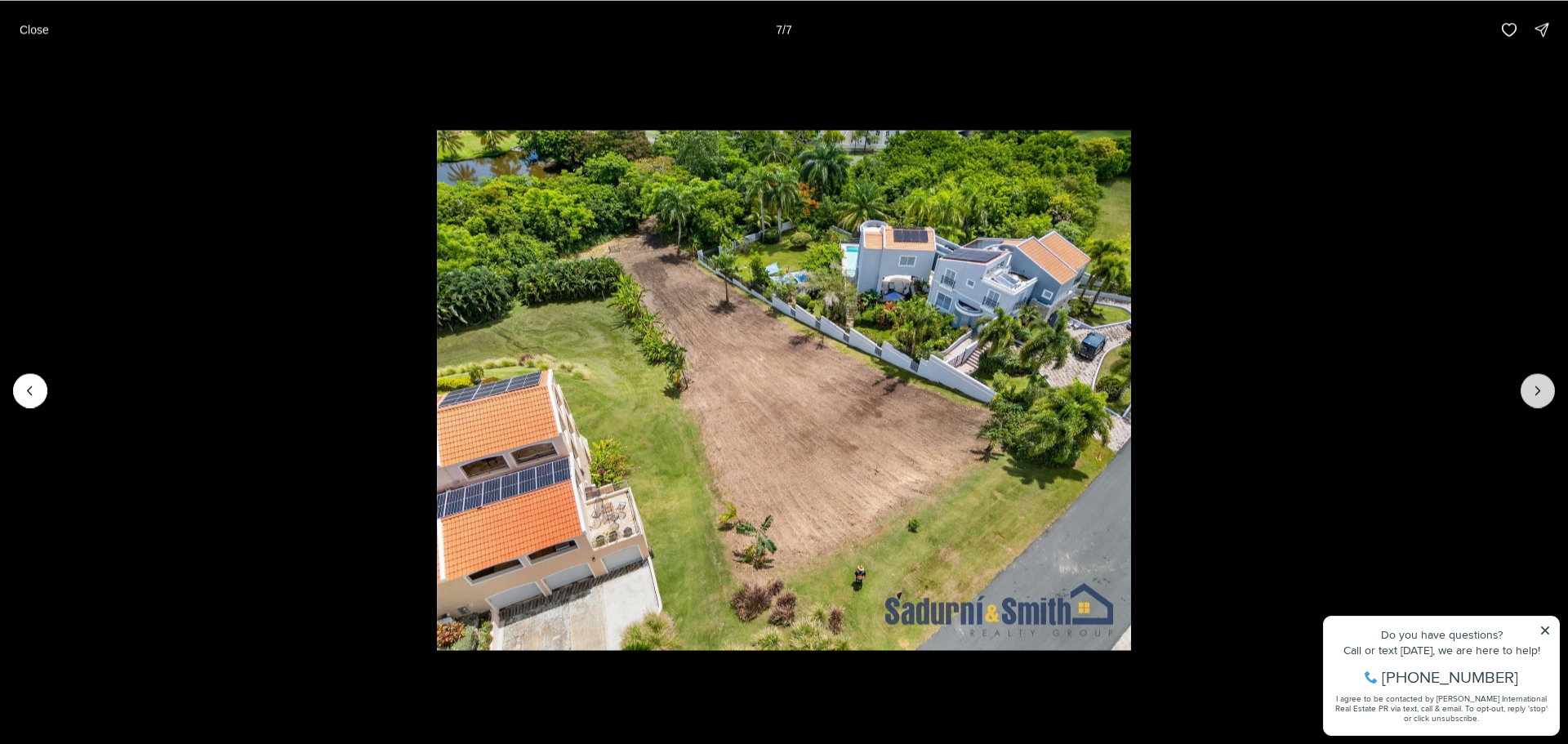
click at [1538, 389] on div at bounding box center [1537, 390] width 35 height 35
click at [40, 41] on button "Close" at bounding box center [35, 29] width 49 height 33
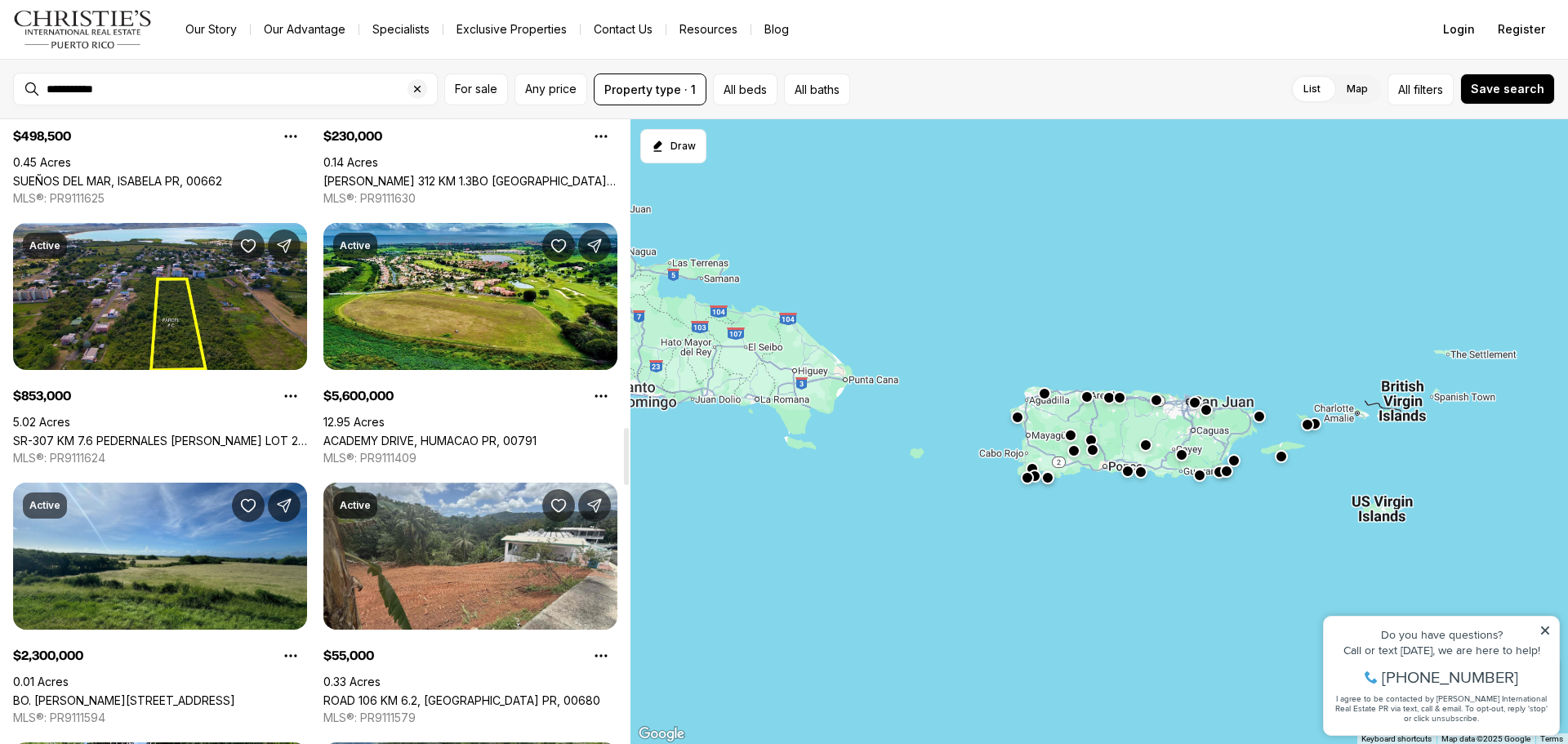
scroll to position [3349, 0]
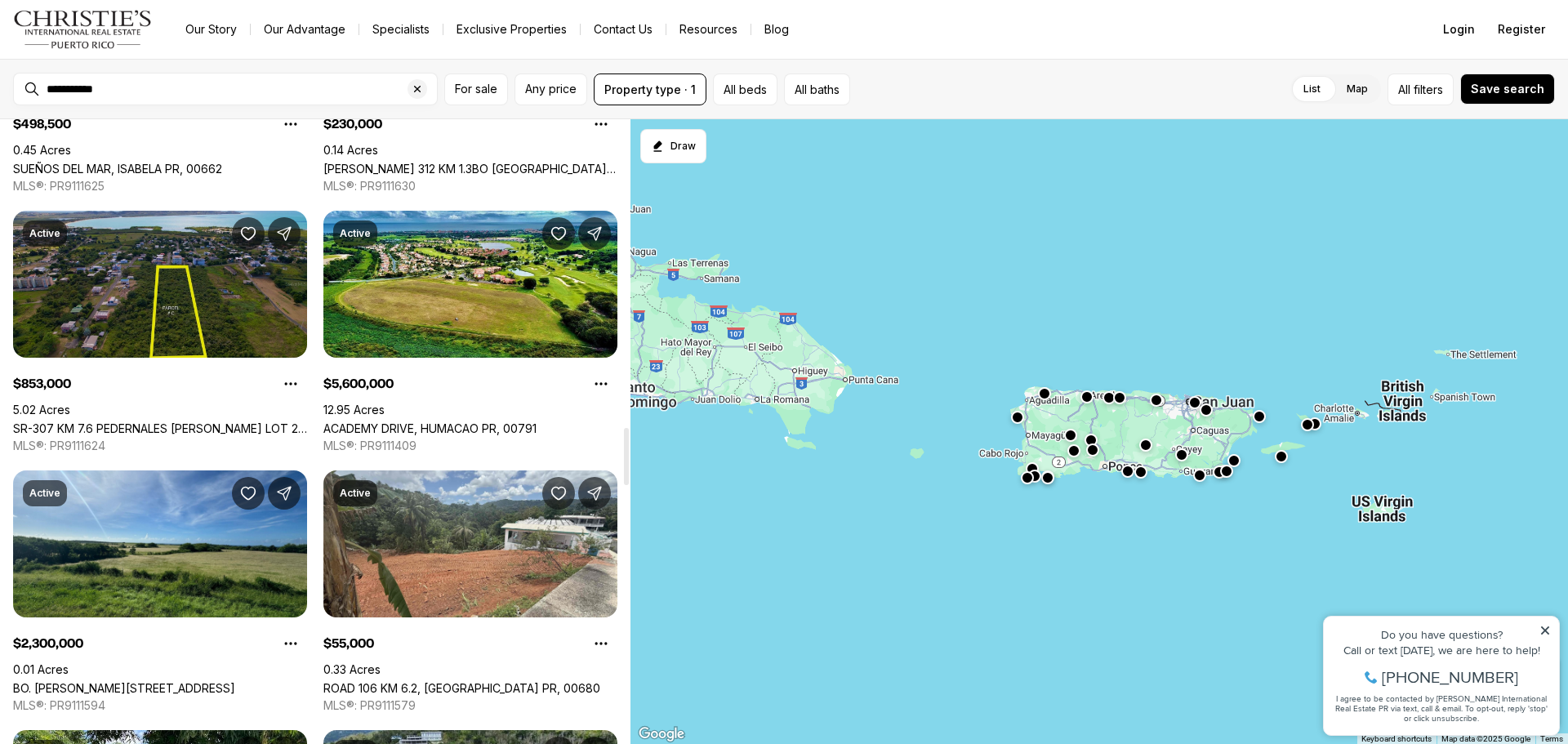
click at [205, 422] on link "SR-307 KM 7.6 PEDERNALES [PERSON_NAME] LOT 2 #(D), [GEOGRAPHIC_DATA], 00623" at bounding box center [160, 429] width 294 height 14
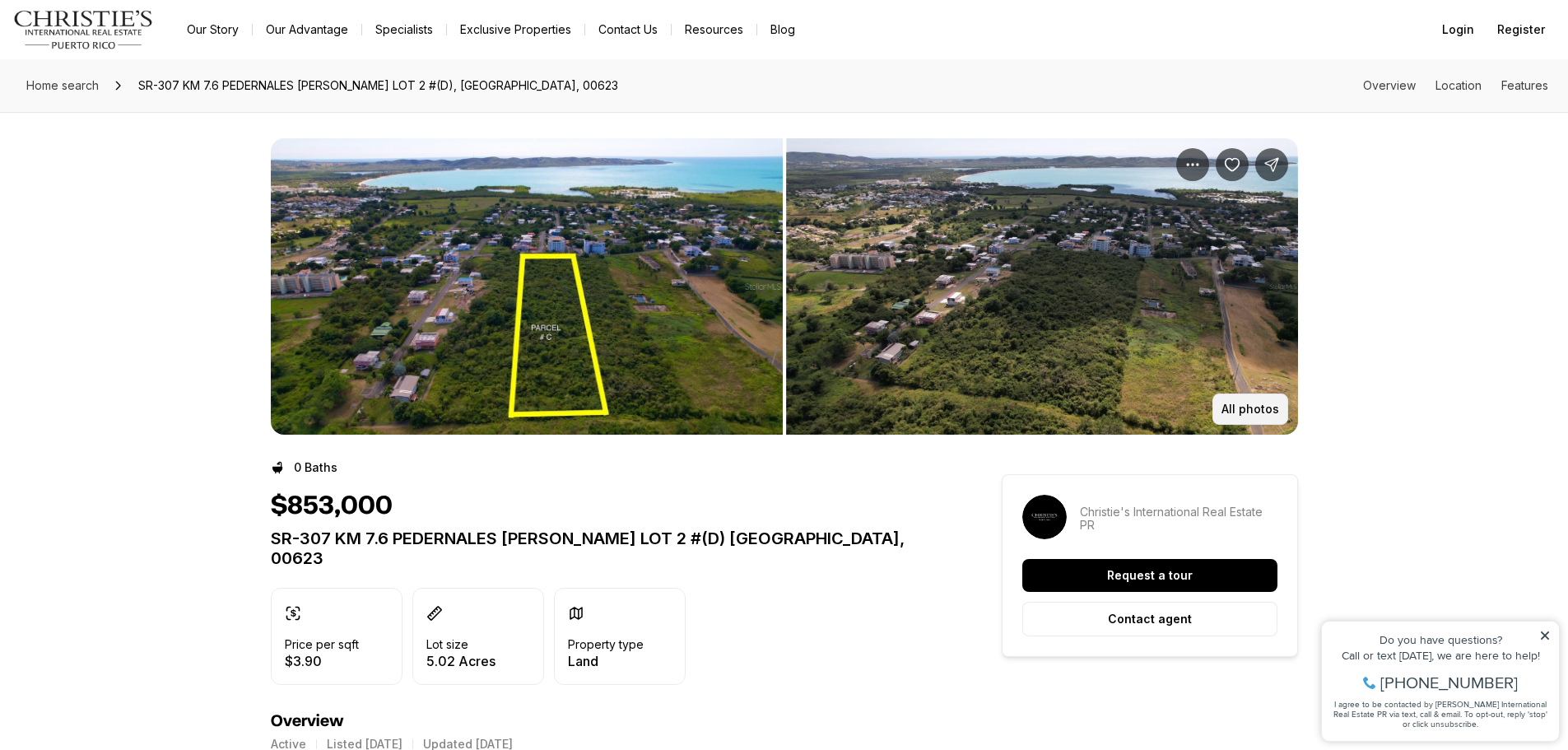
click at [1249, 409] on p "All photos" at bounding box center [1250, 408] width 58 height 13
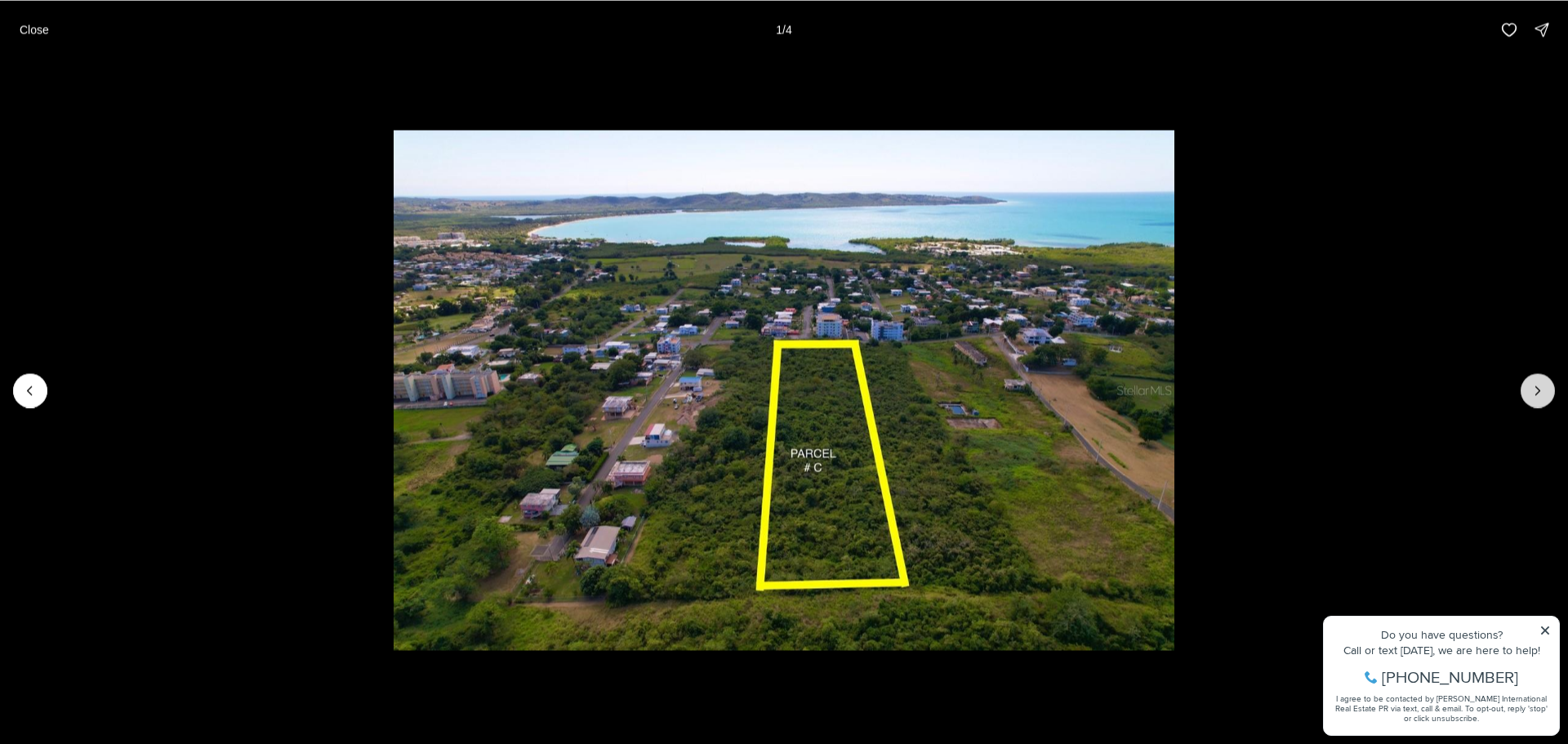
click at [1540, 395] on icon "Next slide" at bounding box center [1537, 390] width 17 height 17
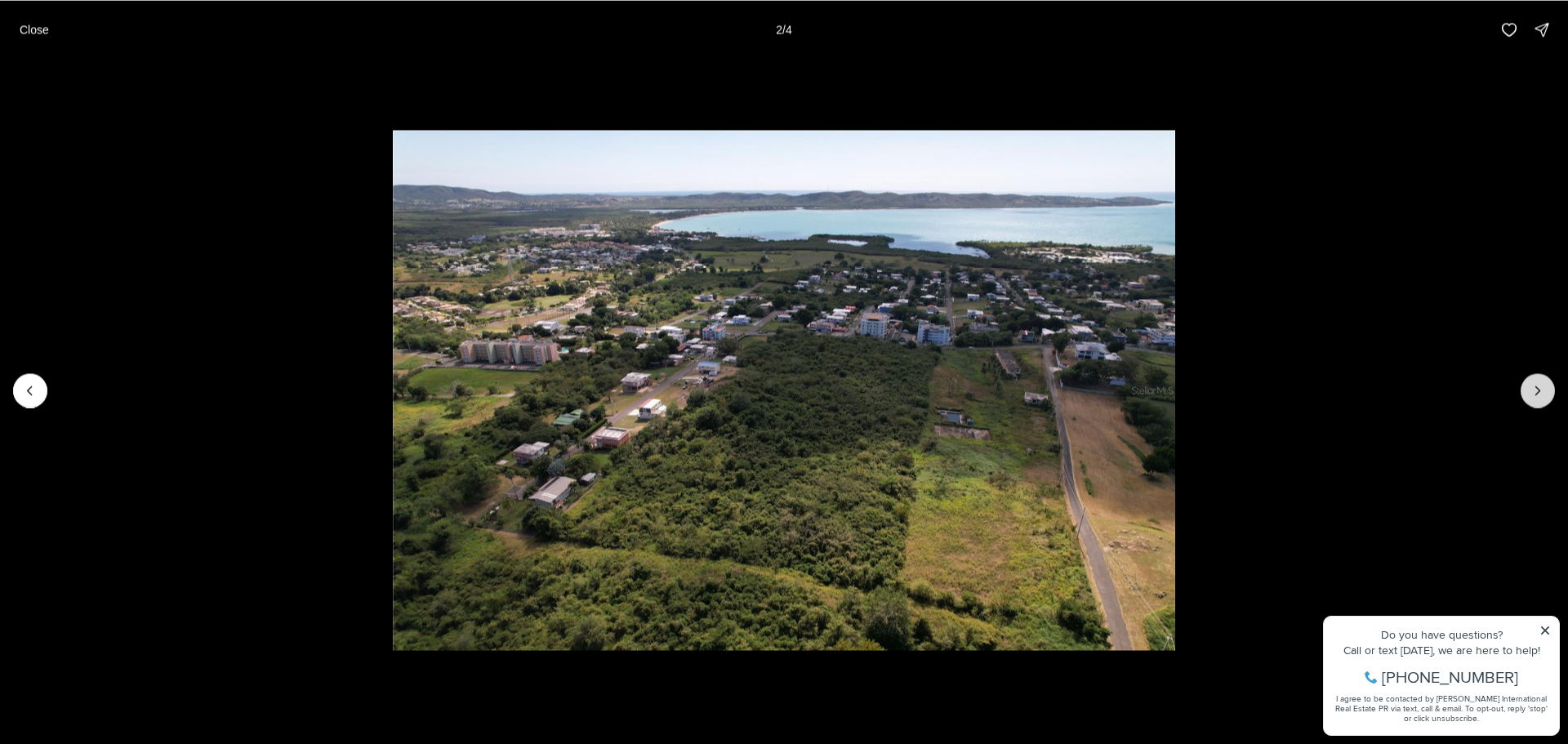
click at [1540, 395] on icon "Next slide" at bounding box center [1537, 390] width 17 height 17
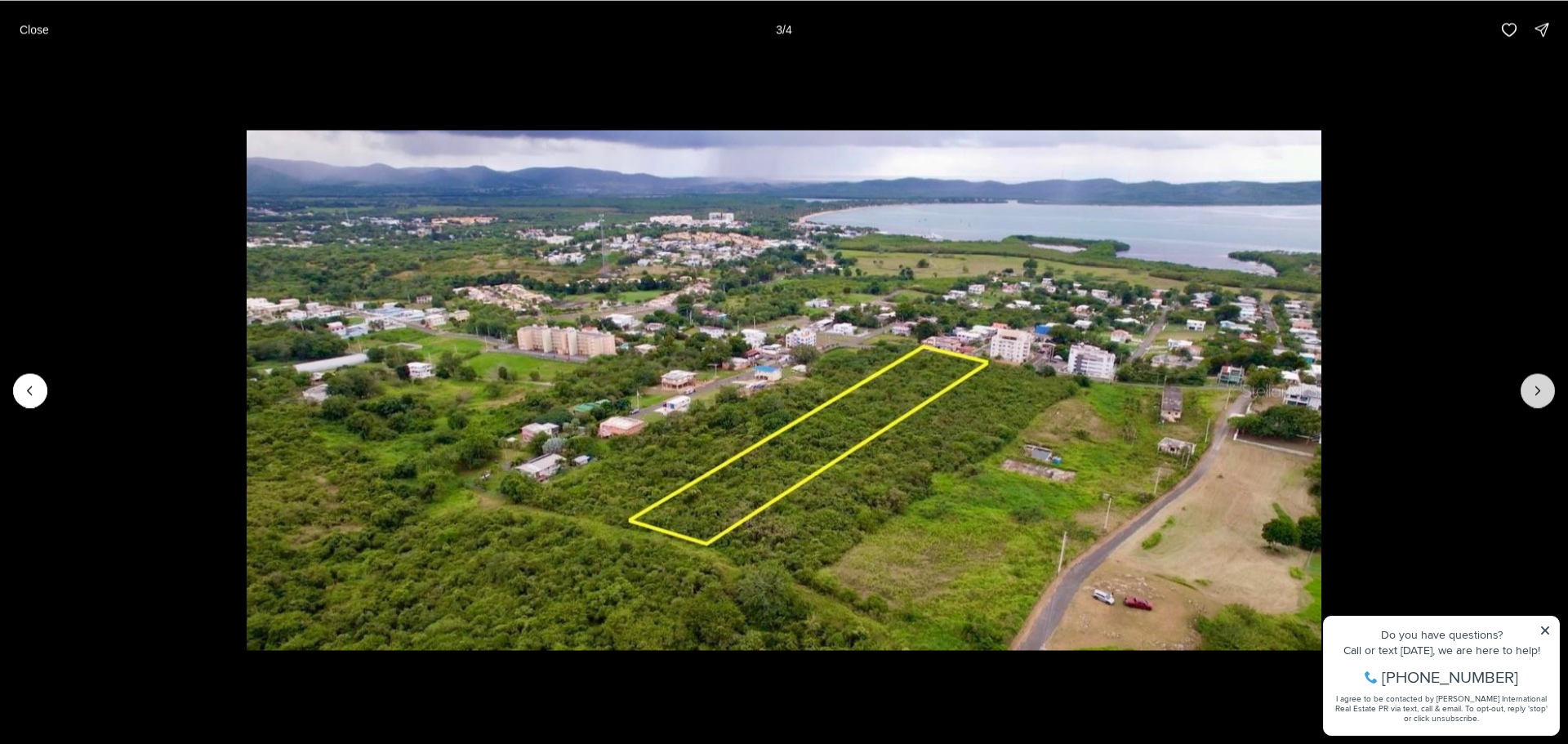
click at [1540, 395] on icon "Next slide" at bounding box center [1537, 390] width 17 height 17
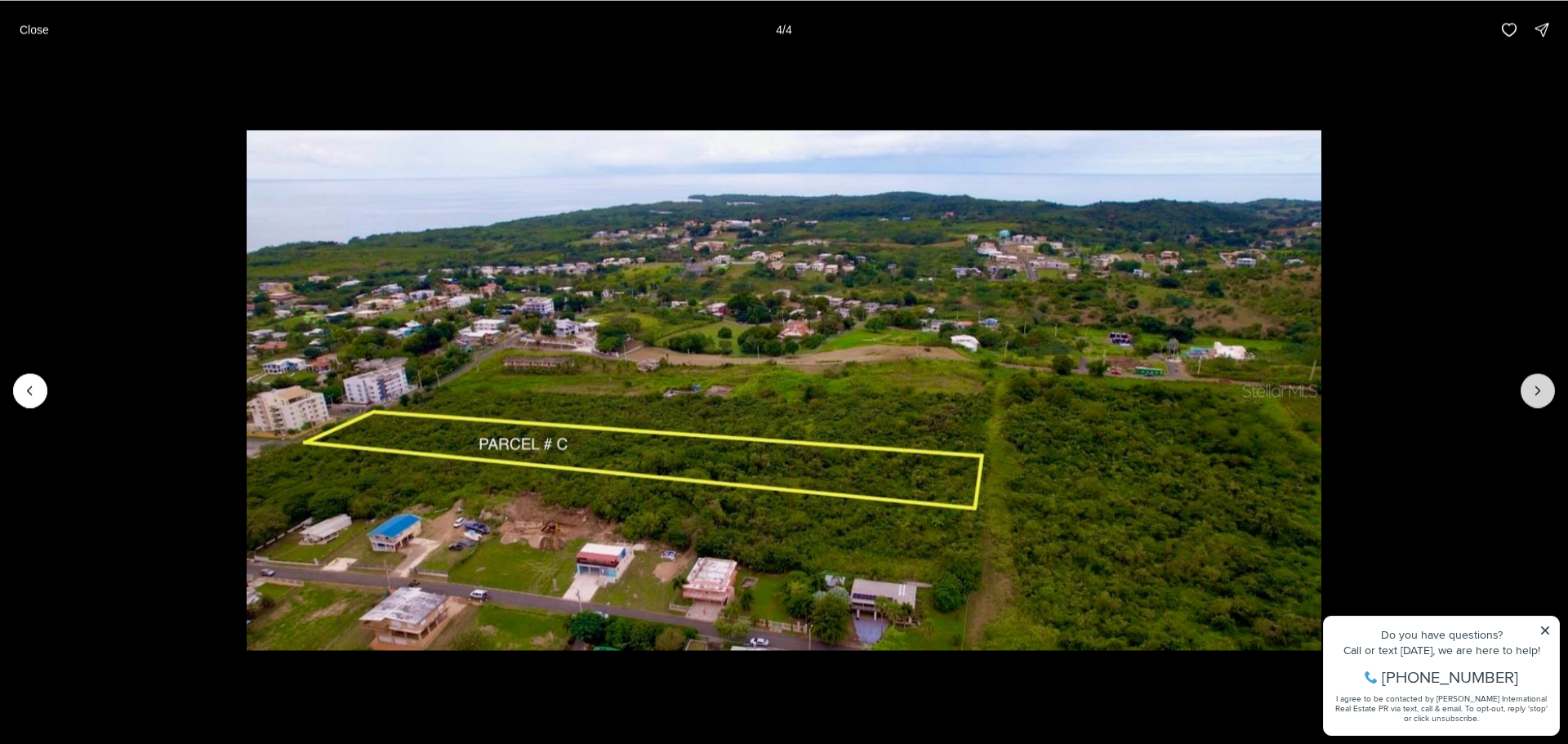
click at [1540, 395] on div at bounding box center [1537, 390] width 35 height 35
click at [26, 32] on p "Close" at bounding box center [35, 29] width 30 height 13
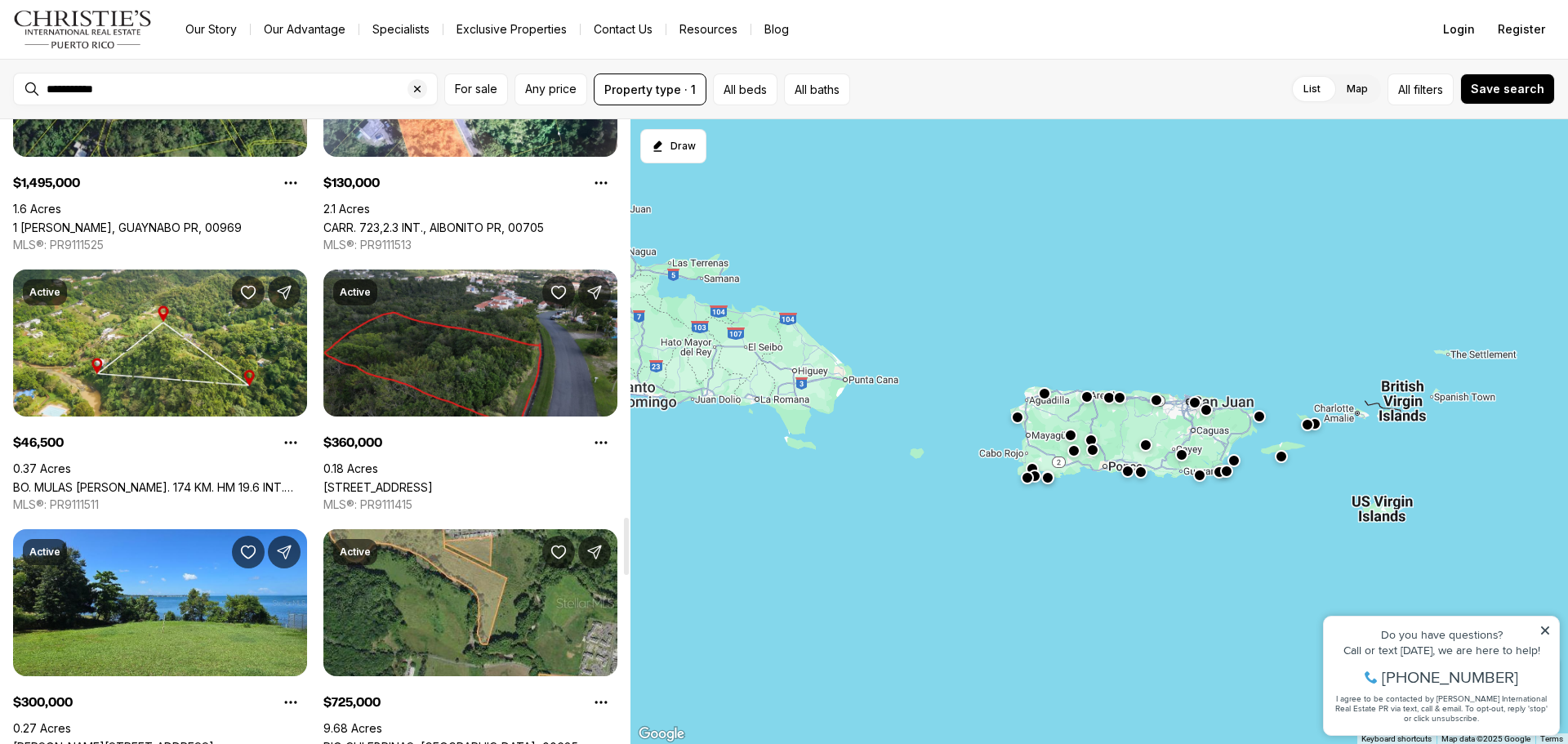
scroll to position [4494, 0]
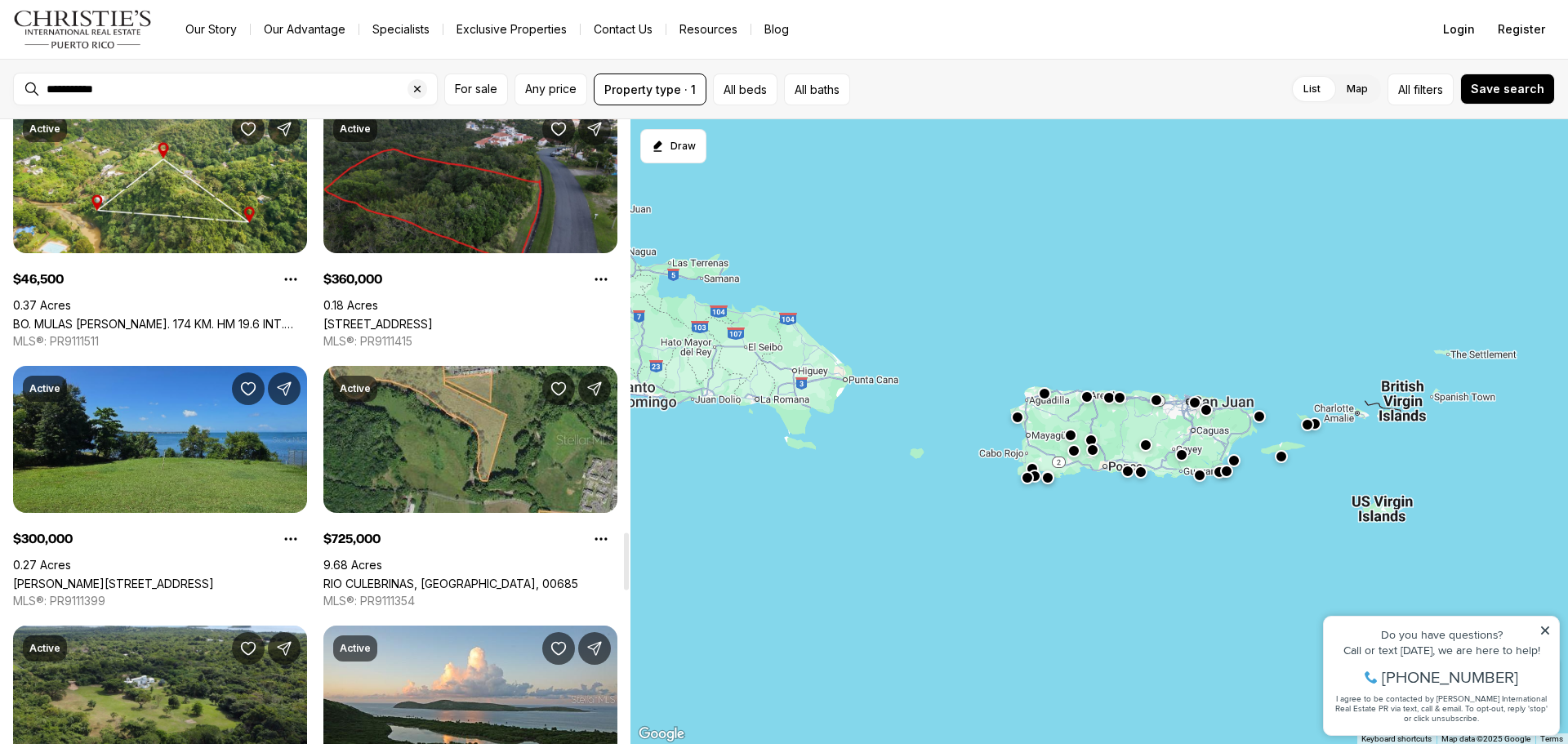
click at [214, 577] on link "[PERSON_NAME][STREET_ADDRESS]" at bounding box center [113, 584] width 200 height 14
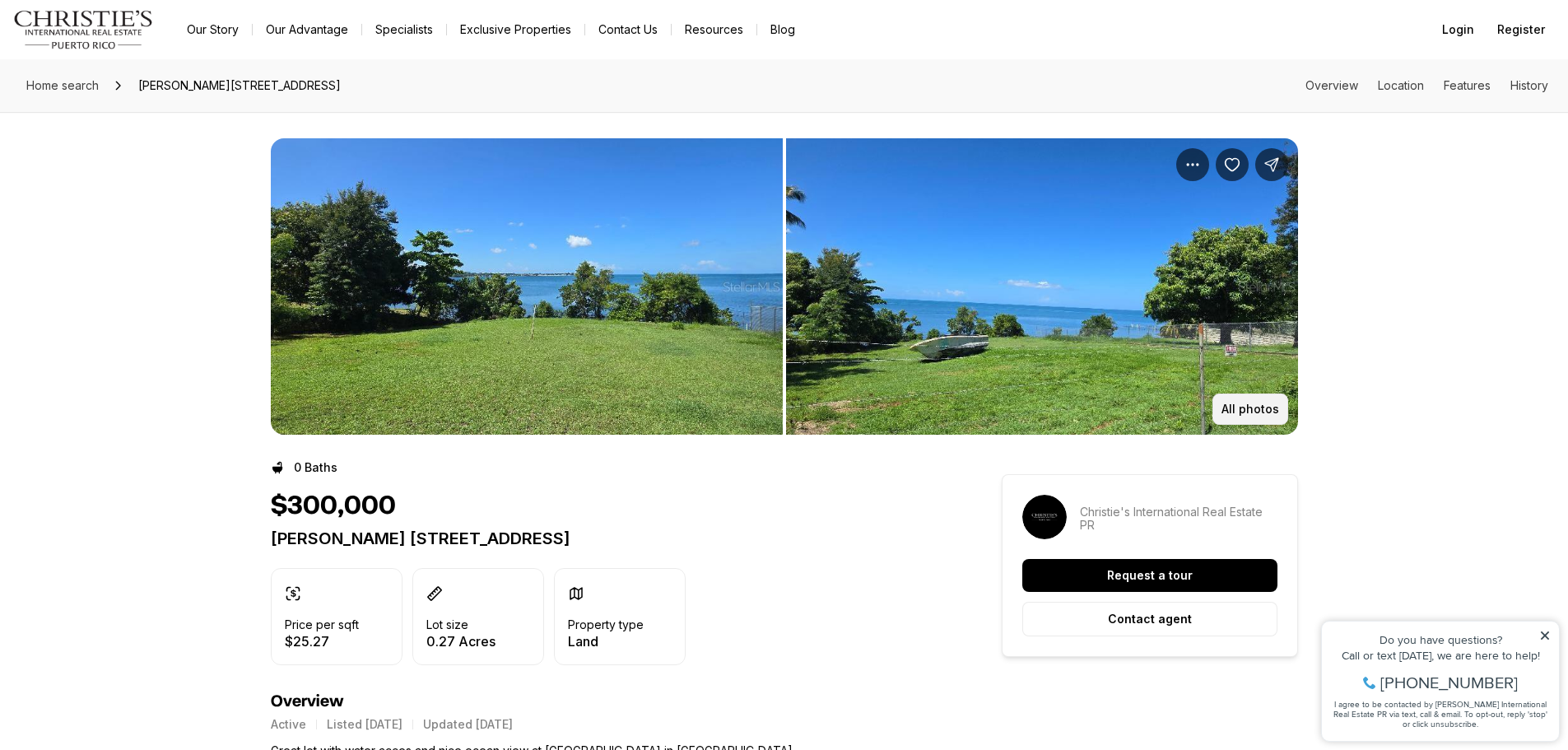
click at [1262, 415] on p "All photos" at bounding box center [1250, 408] width 58 height 13
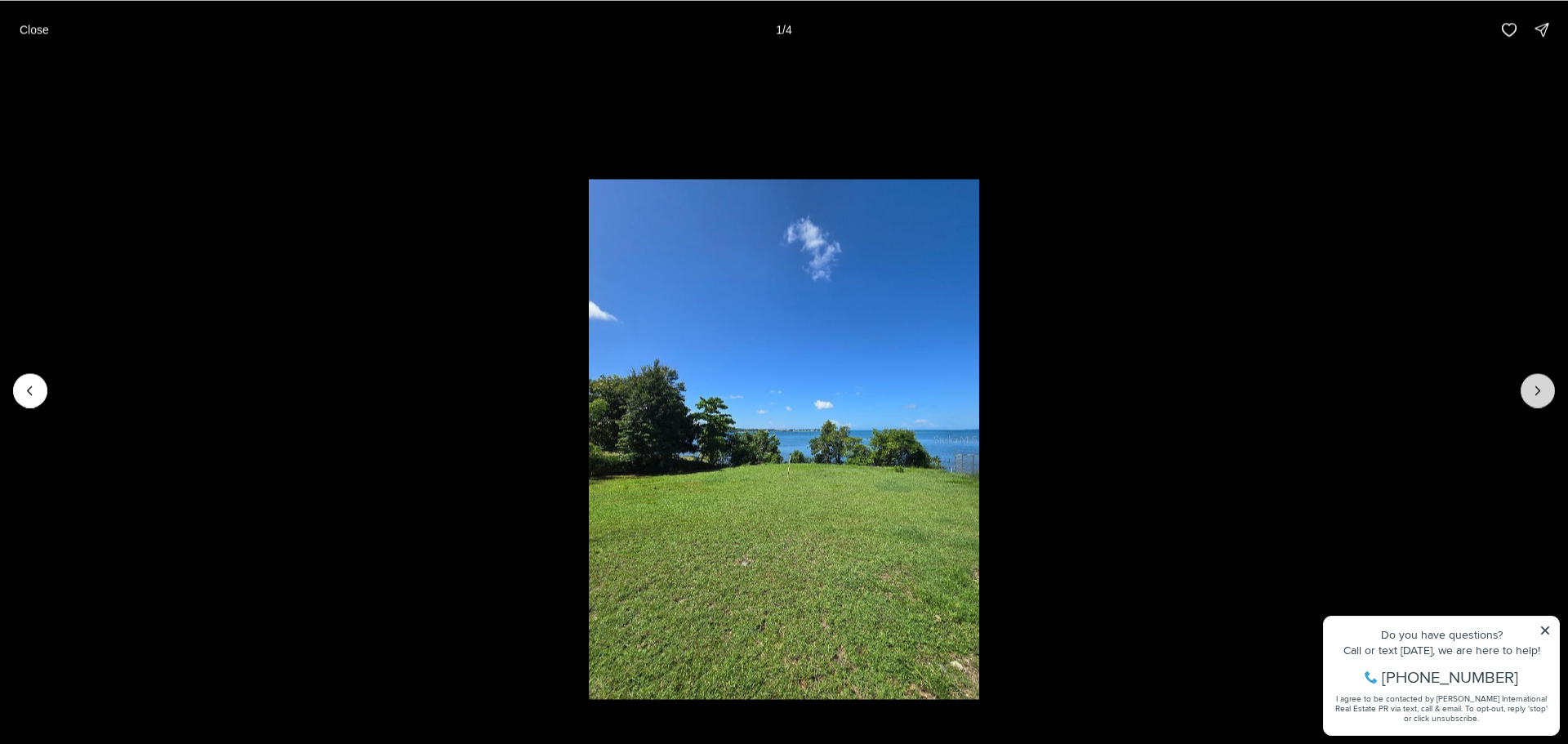
click at [1542, 398] on icon "Next slide" at bounding box center [1537, 390] width 17 height 17
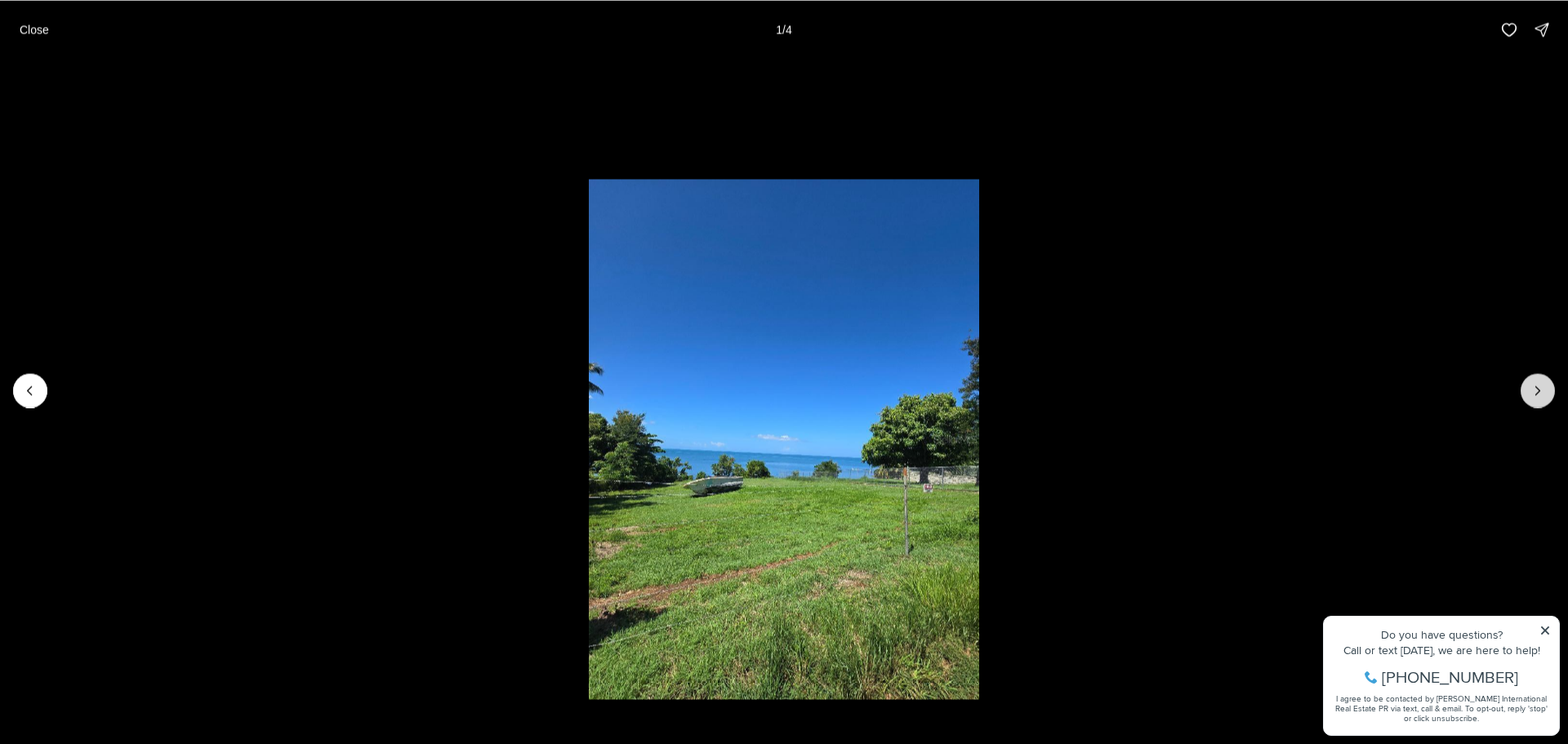
click at [1541, 399] on button "Next slide" at bounding box center [1537, 390] width 35 height 35
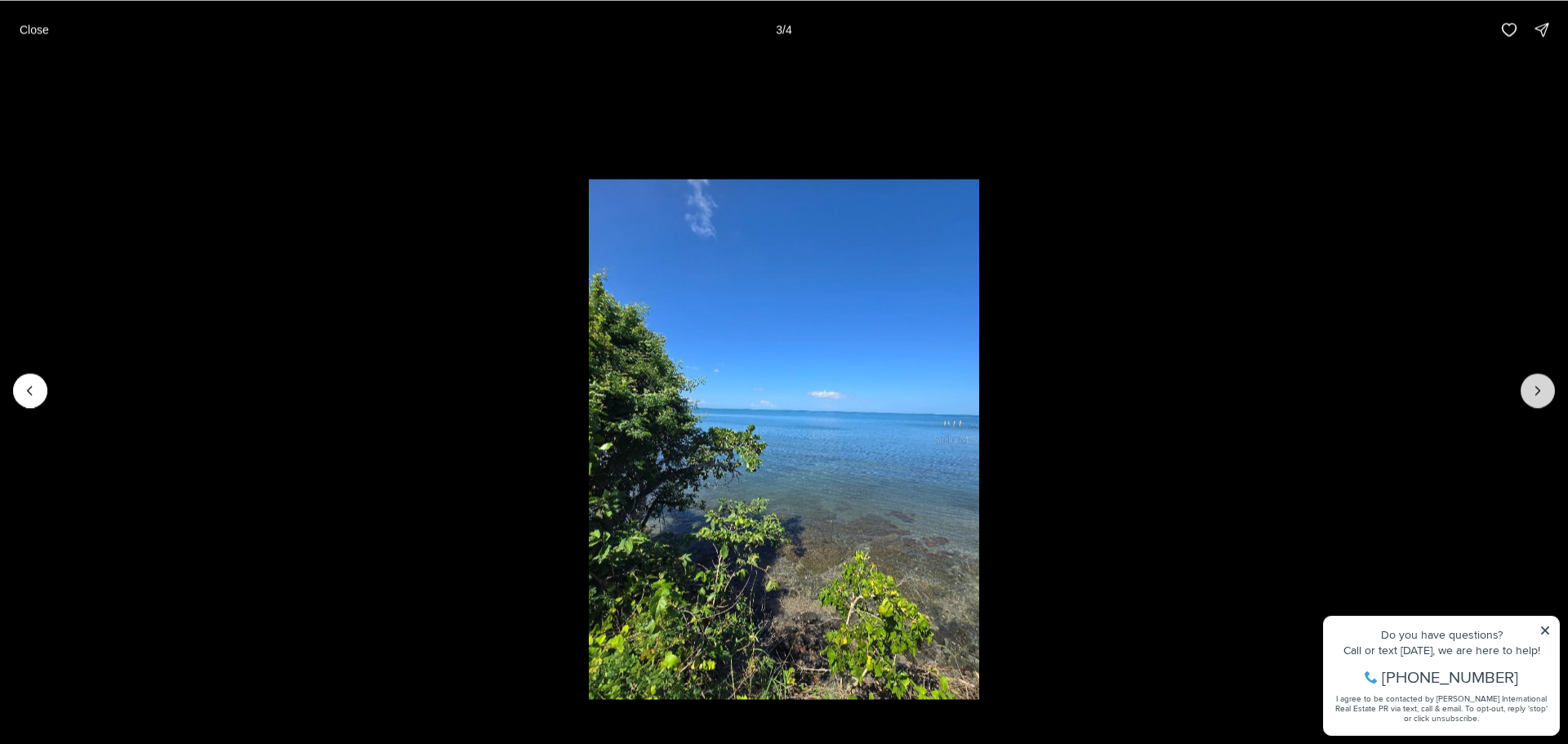
click at [1540, 399] on button "Next slide" at bounding box center [1537, 390] width 35 height 35
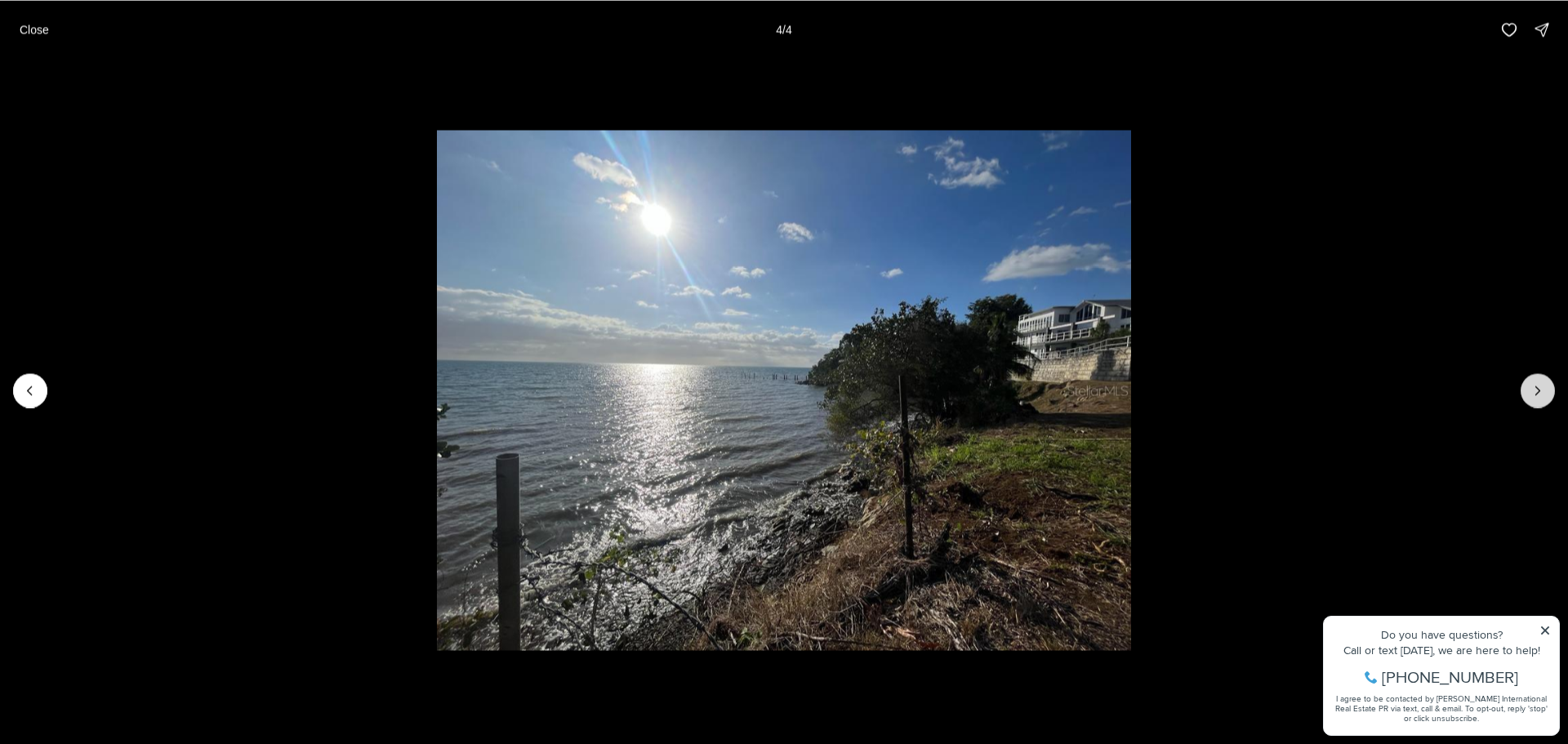
click at [1540, 399] on div at bounding box center [1537, 390] width 35 height 35
drag, startPoint x: 45, startPoint y: 39, endPoint x: 31, endPoint y: 2, distance: 39.6
click at [44, 39] on button "Close" at bounding box center [35, 29] width 49 height 33
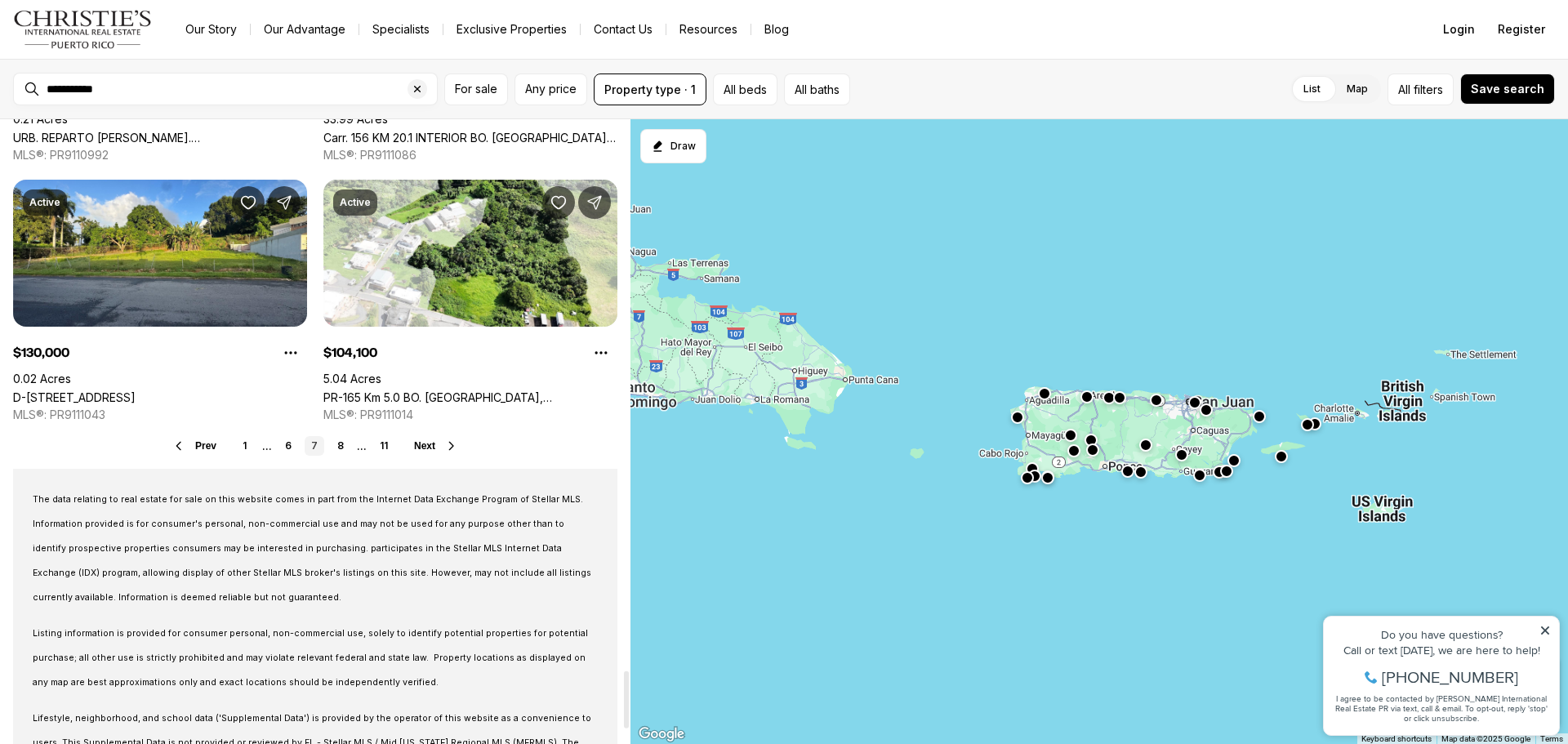
scroll to position [6003, 0]
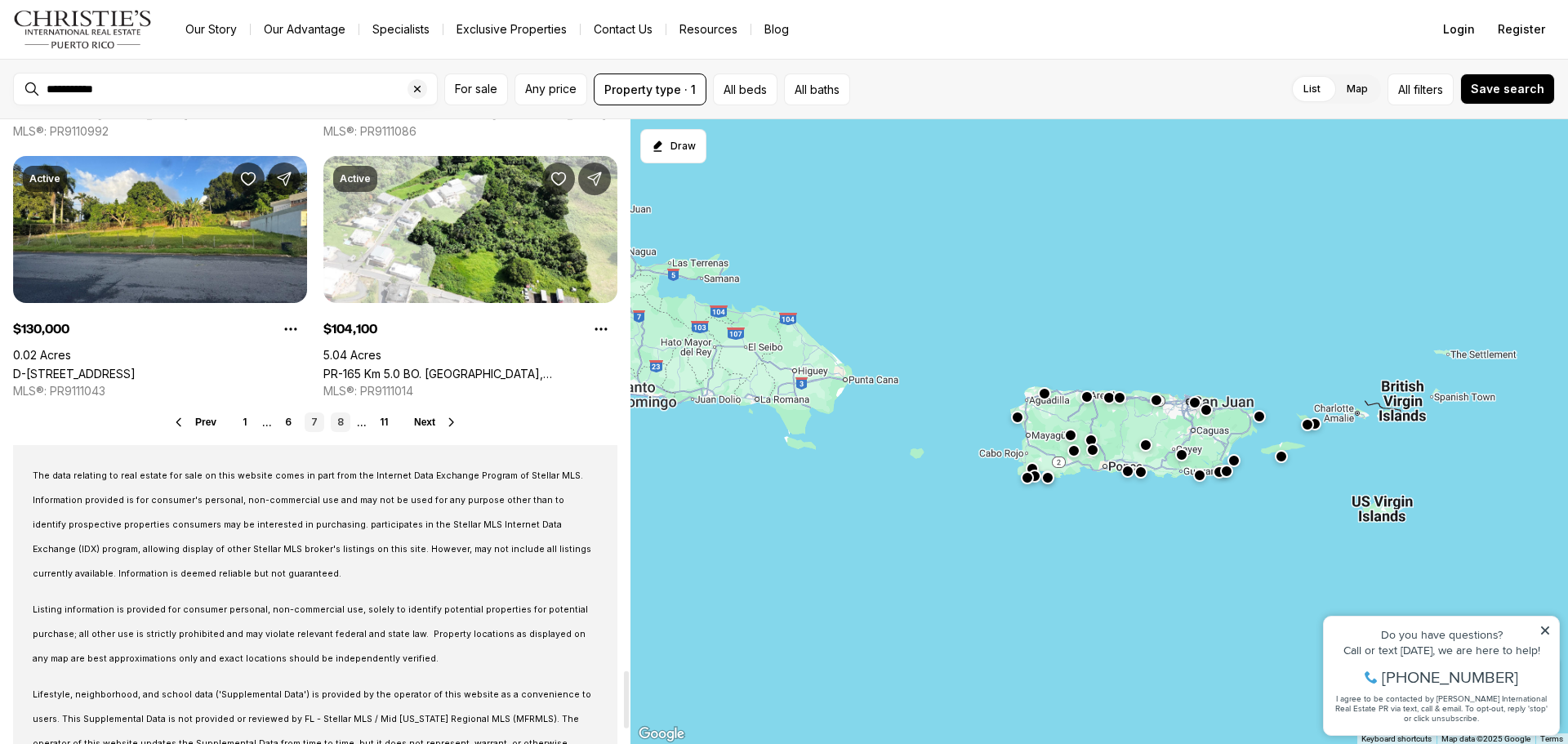
click at [335, 415] on link "8" at bounding box center [341, 423] width 20 height 20
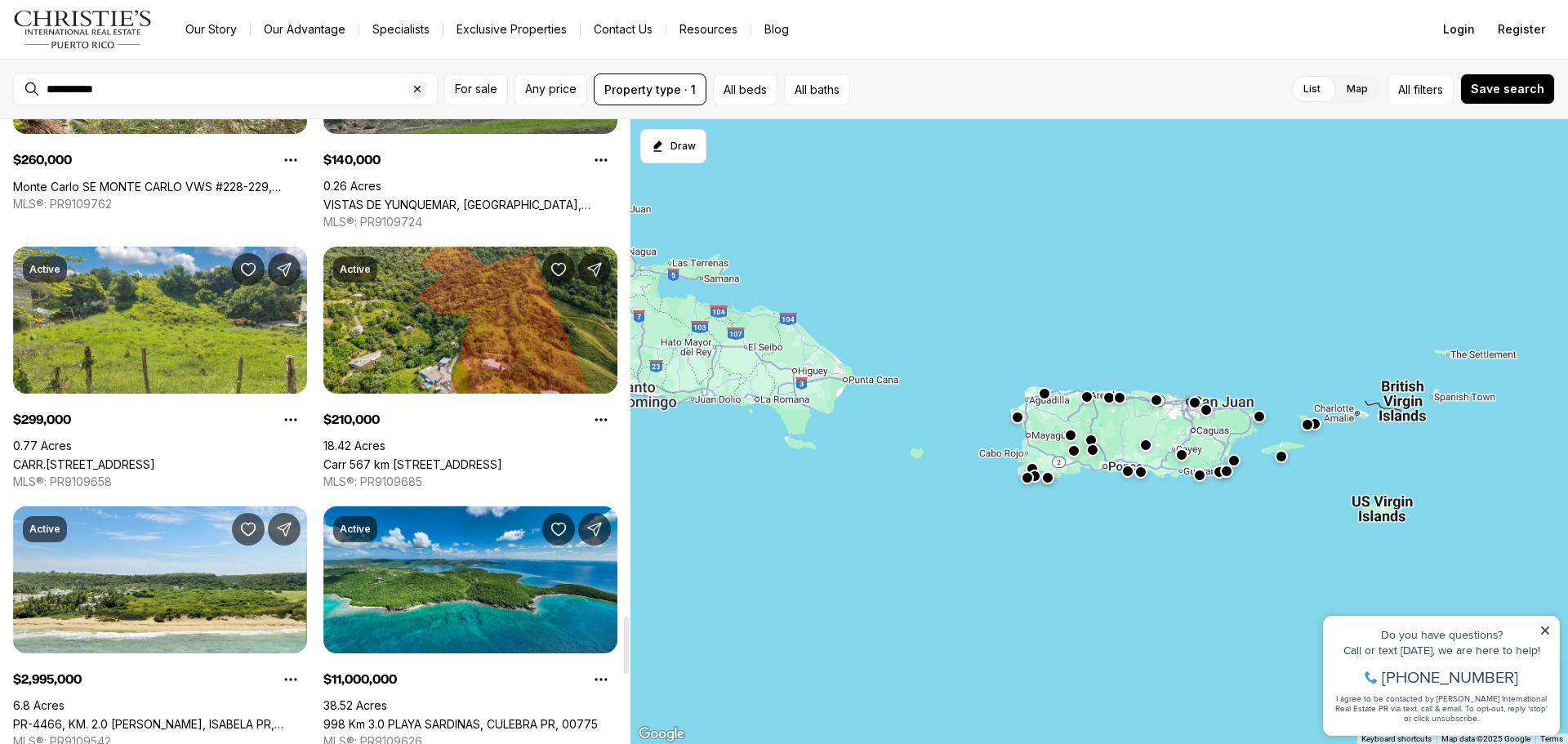
scroll to position [5801, 0]
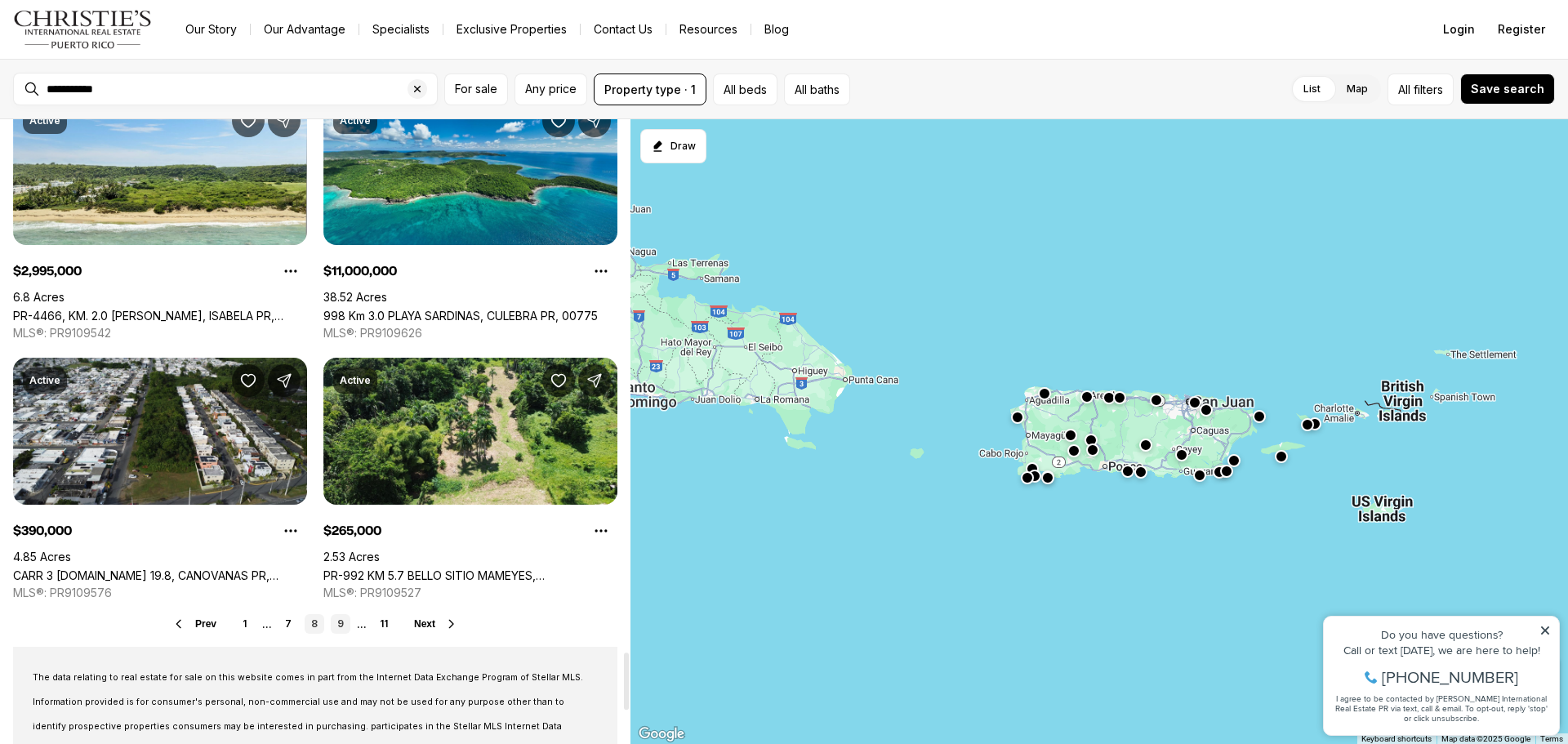
click at [343, 617] on link "9" at bounding box center [341, 624] width 20 height 20
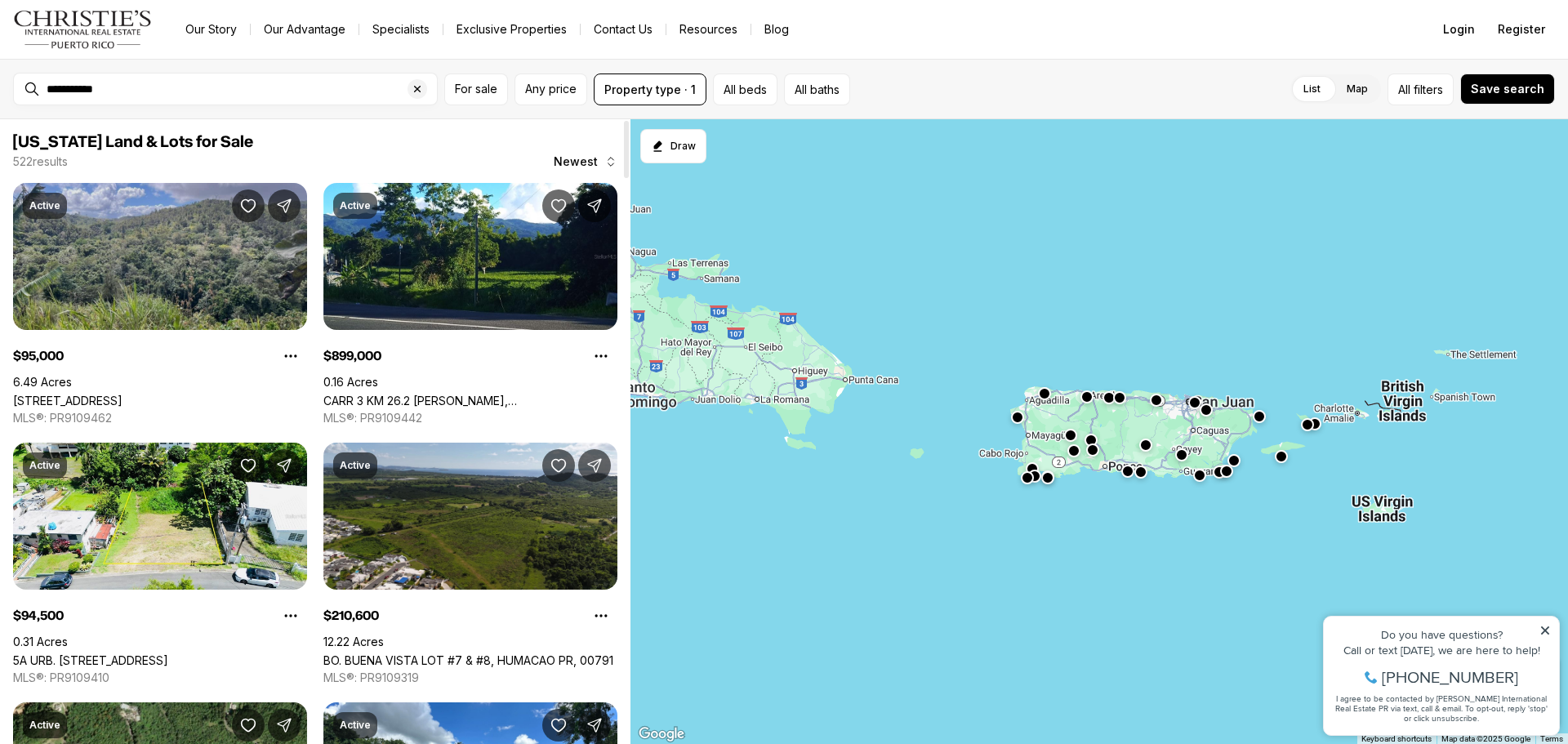
click at [122, 394] on link "[STREET_ADDRESS]" at bounding box center [67, 401] width 110 height 14
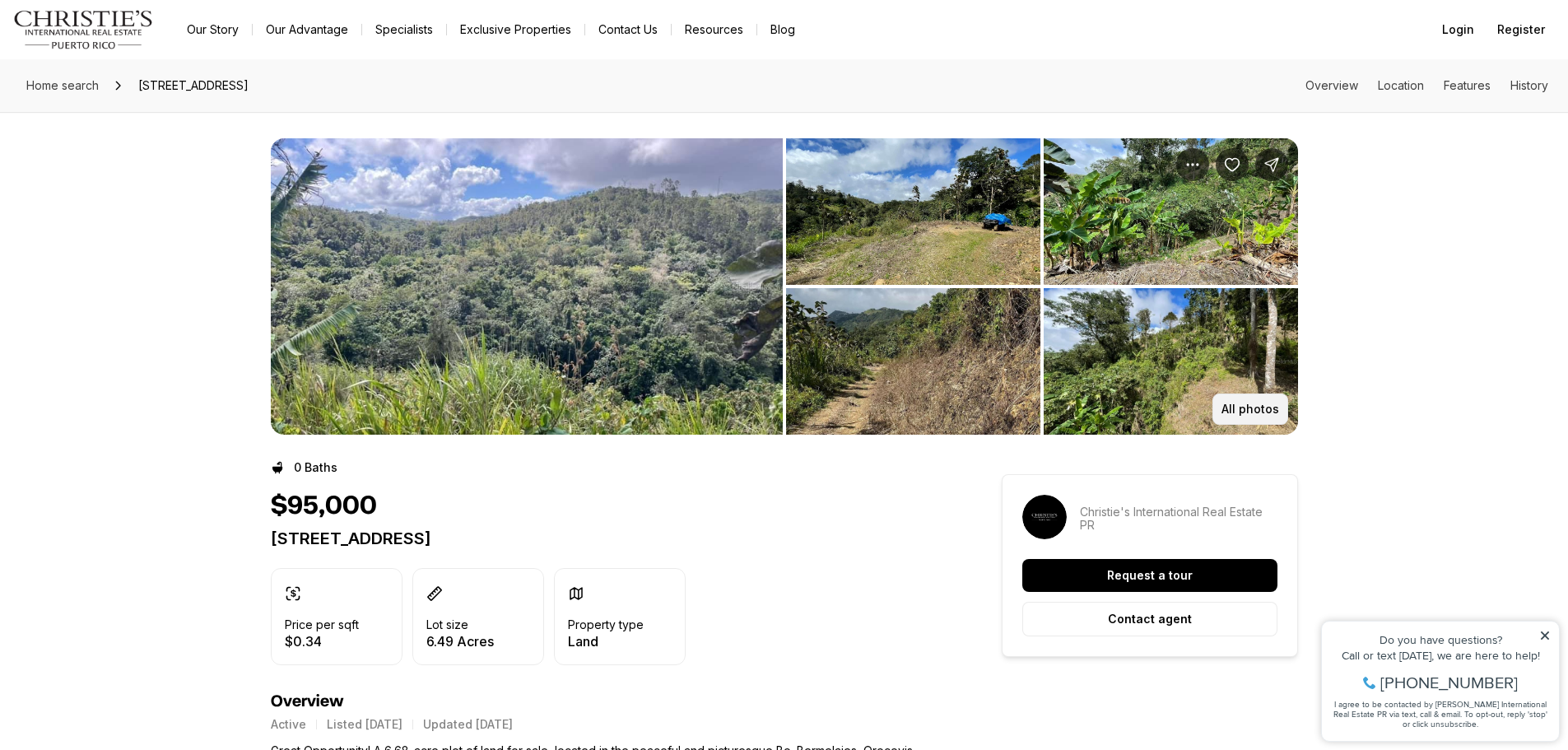
click at [1251, 407] on p "All photos" at bounding box center [1250, 408] width 58 height 13
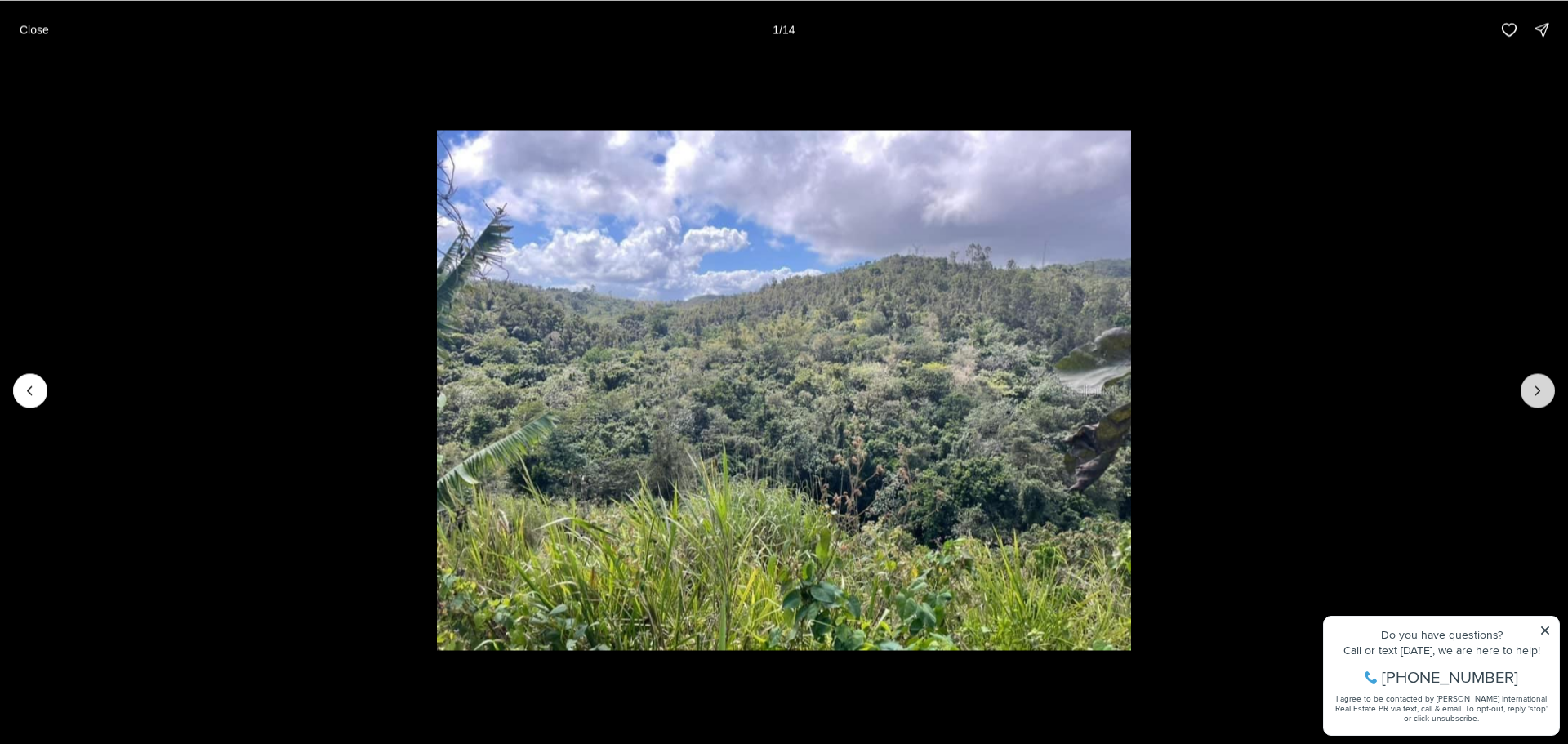
click at [1540, 384] on icon "Next slide" at bounding box center [1537, 390] width 17 height 17
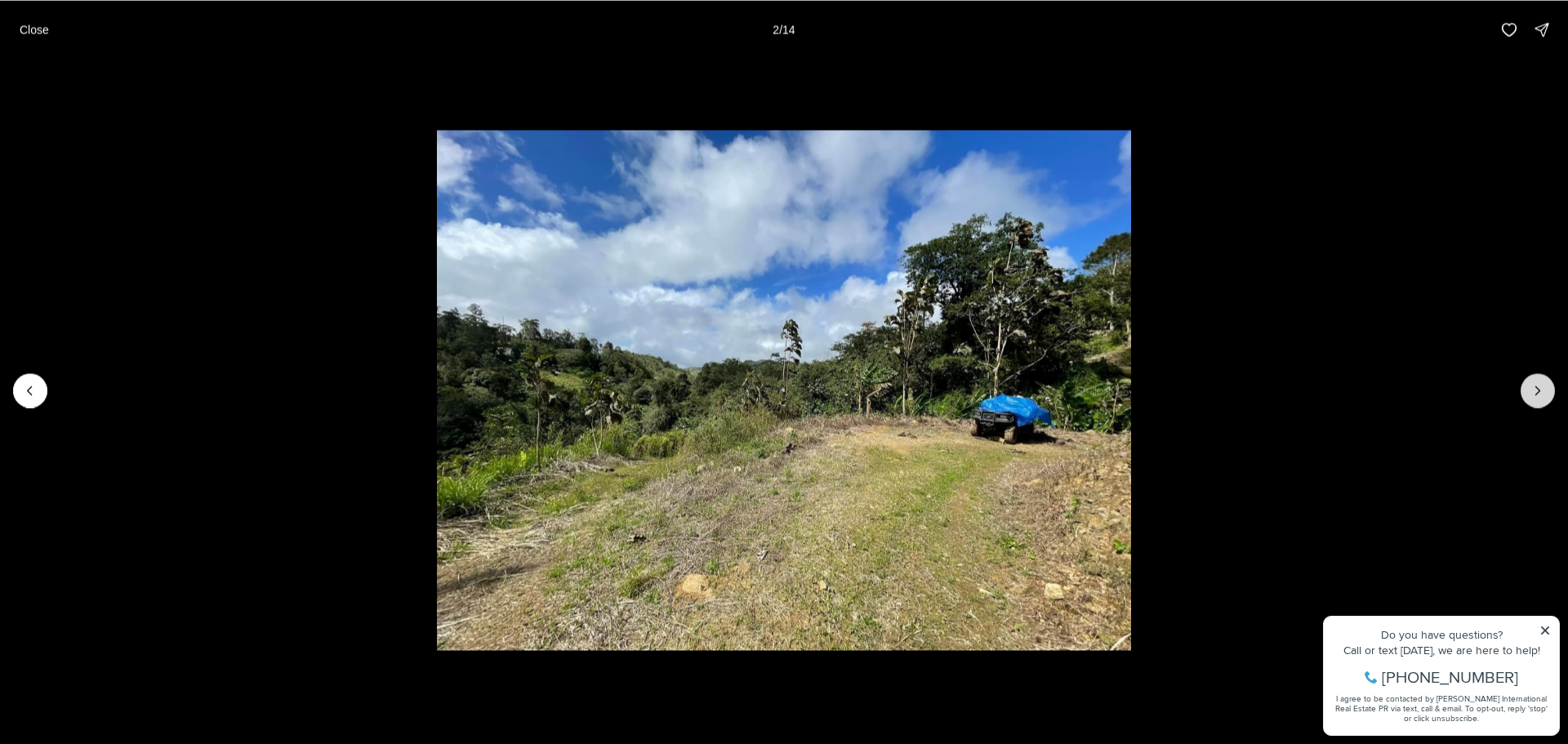
click at [1540, 389] on icon "Next slide" at bounding box center [1537, 390] width 17 height 17
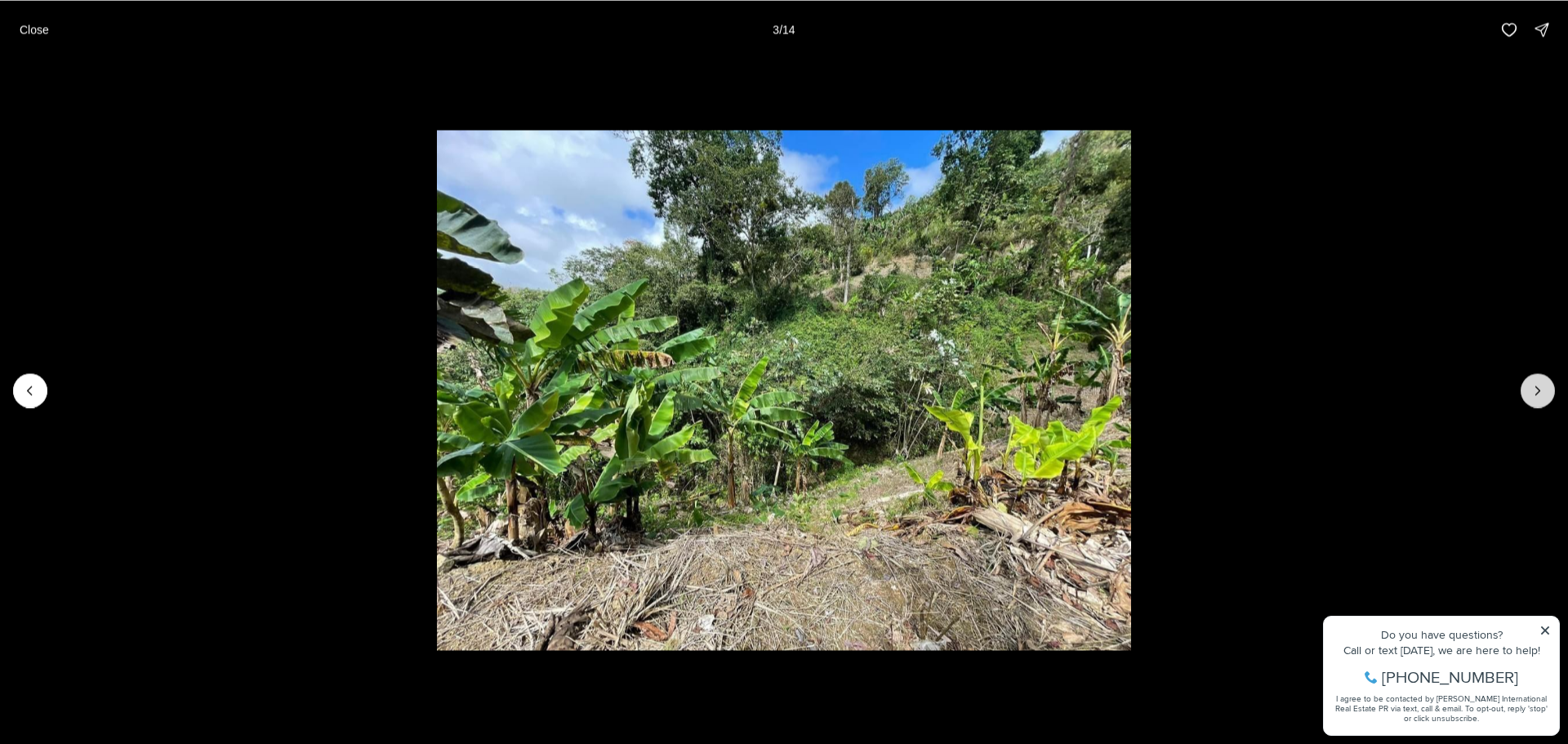
click at [1540, 389] on icon "Next slide" at bounding box center [1537, 390] width 17 height 17
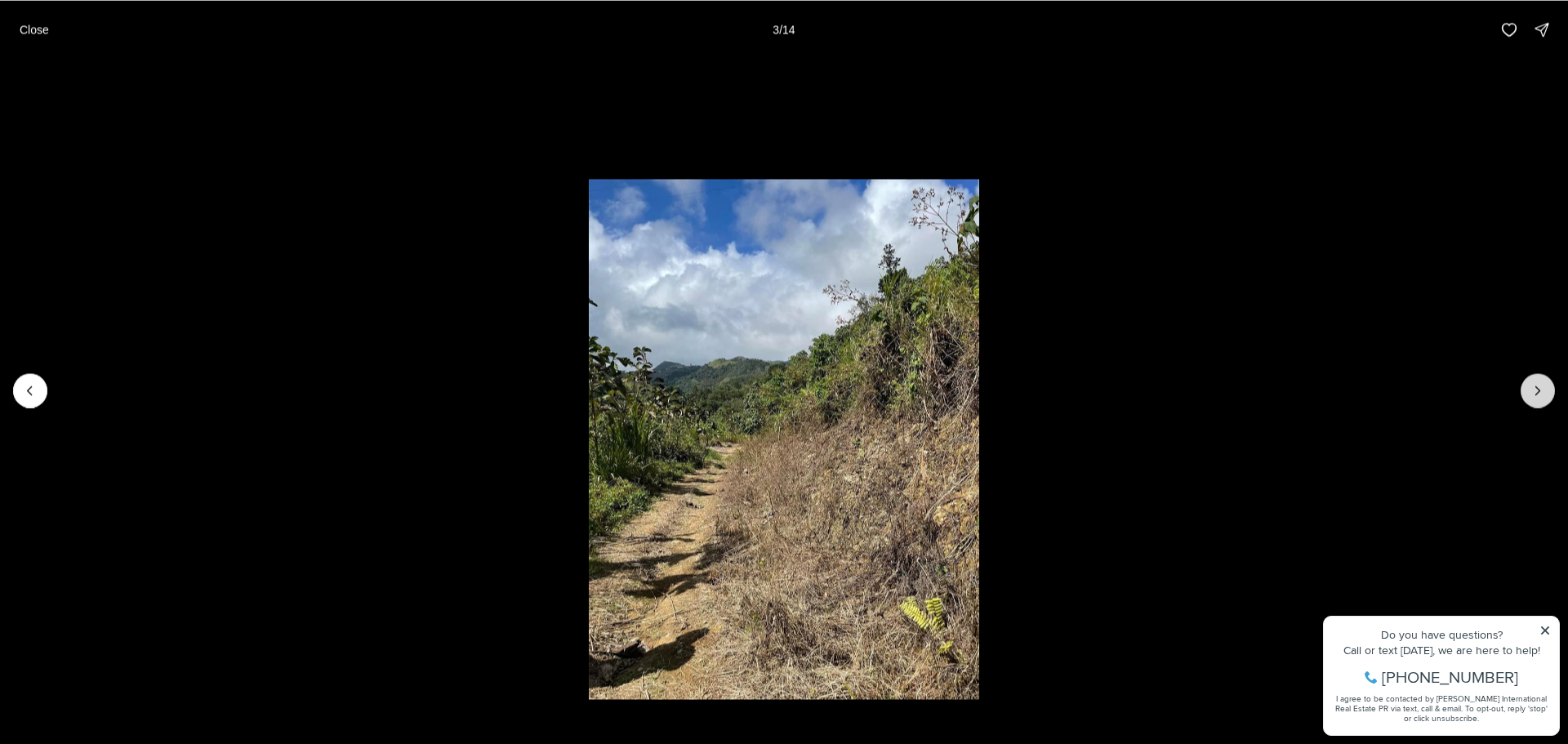
click at [1540, 389] on icon "Next slide" at bounding box center [1537, 390] width 17 height 17
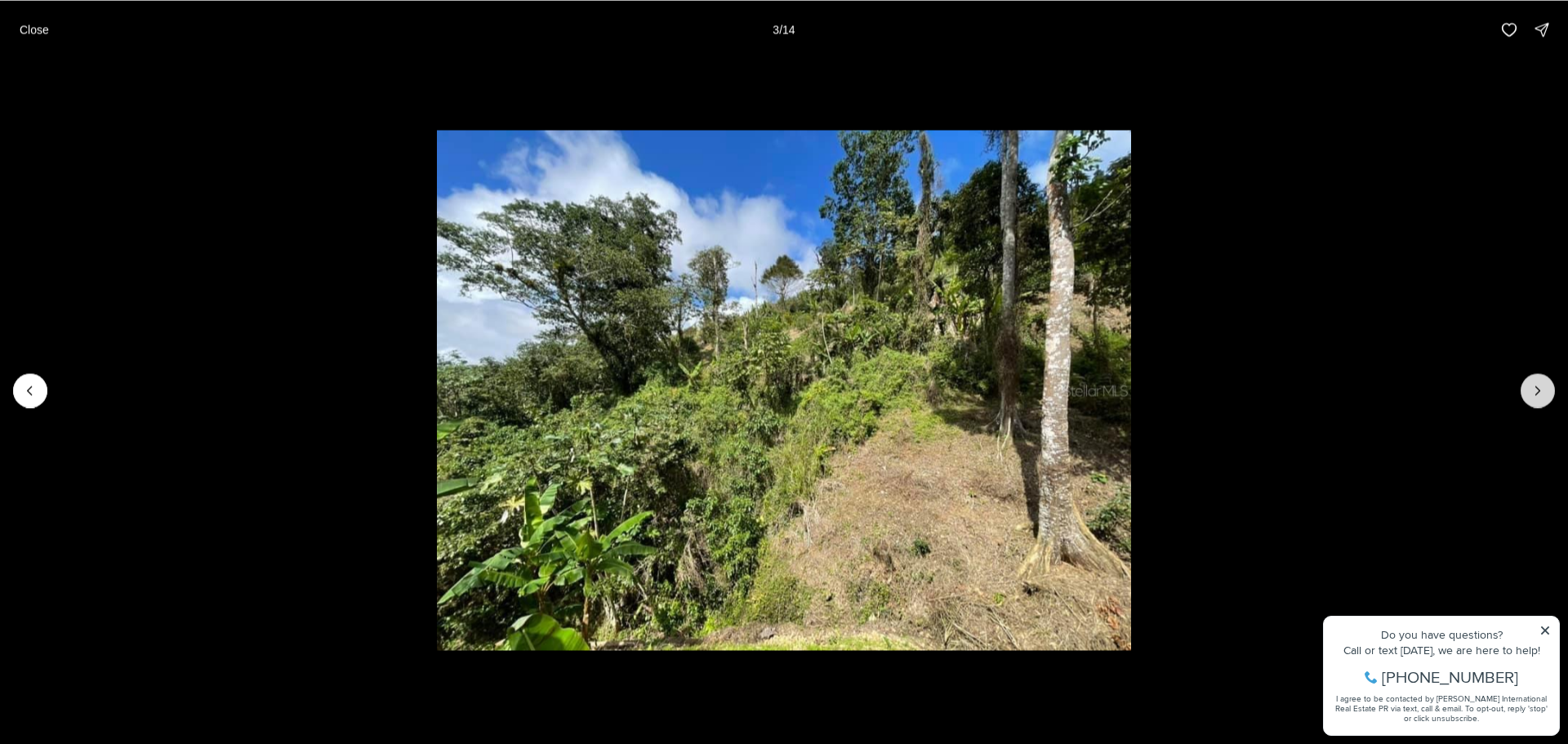
click at [1540, 389] on icon "Next slide" at bounding box center [1537, 390] width 17 height 17
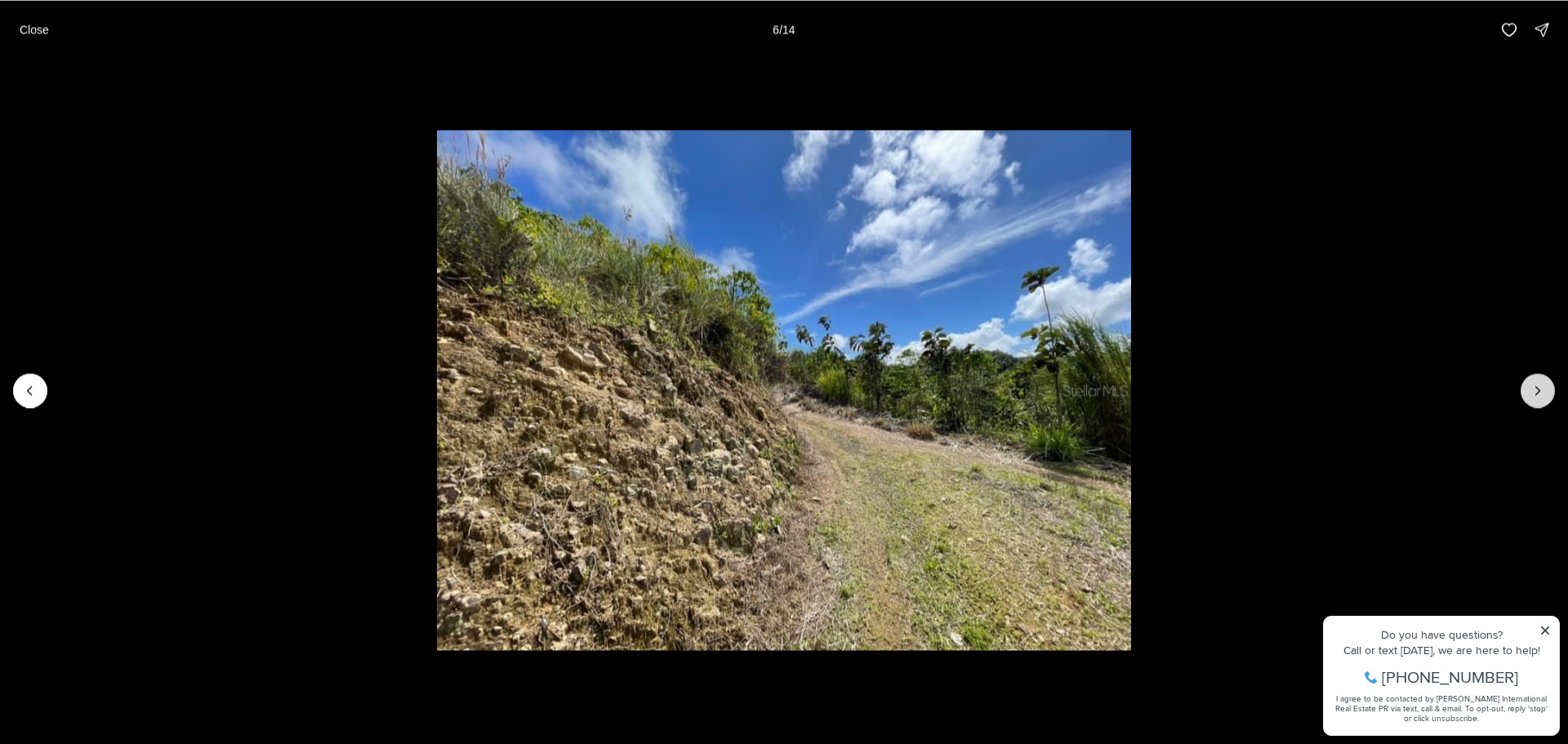
click at [1540, 389] on icon "Next slide" at bounding box center [1537, 390] width 17 height 17
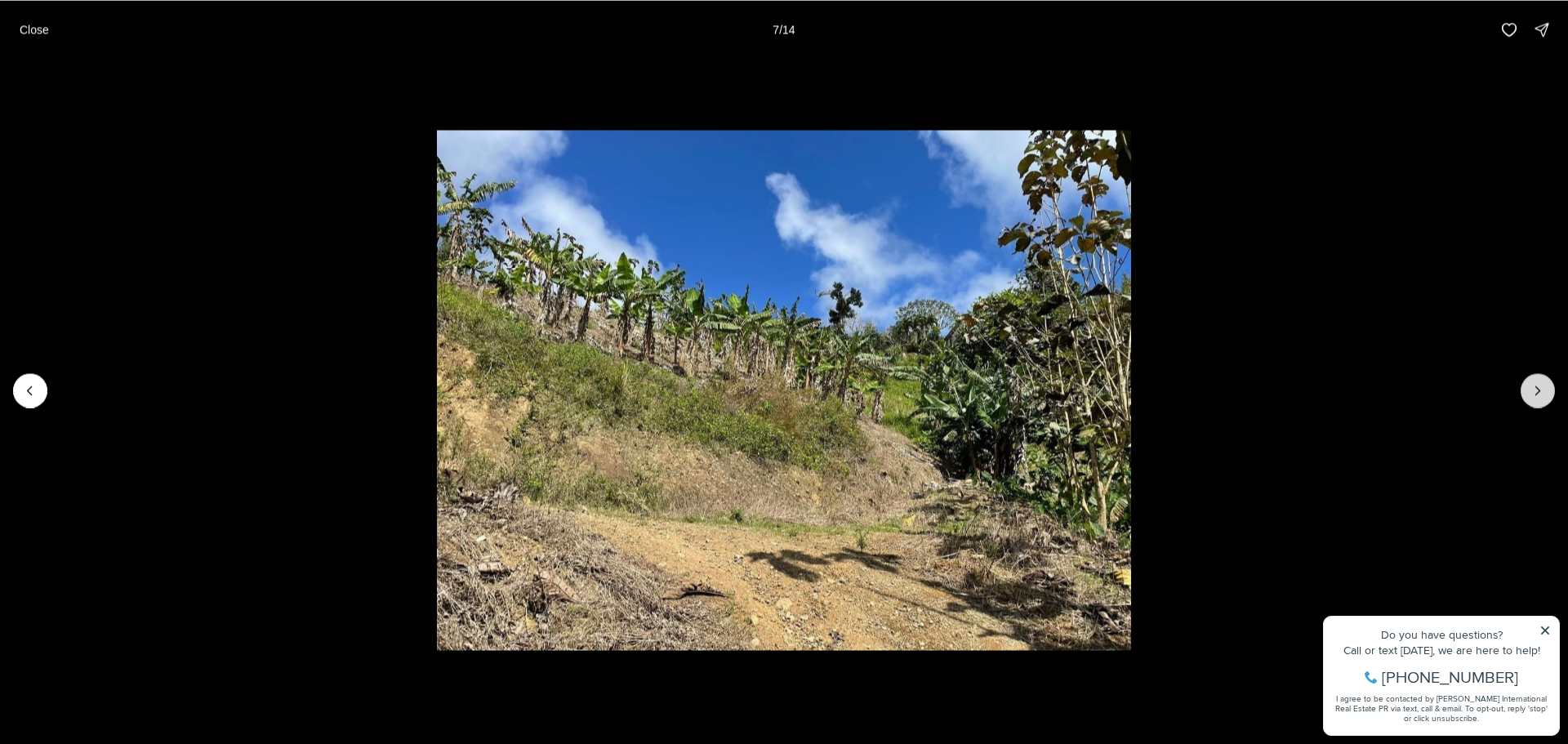
click at [1540, 389] on icon "Next slide" at bounding box center [1537, 390] width 17 height 17
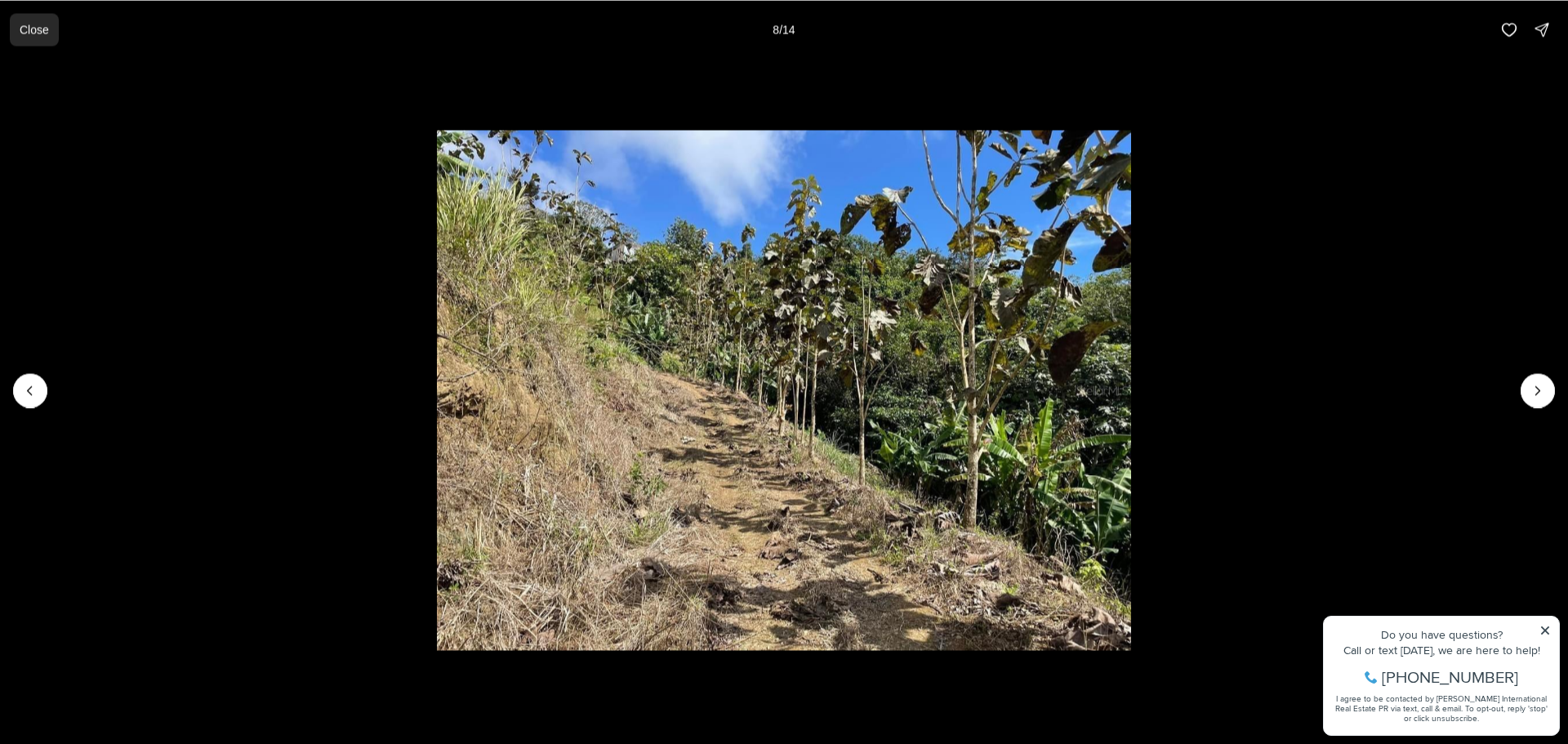
click at [41, 34] on p "Close" at bounding box center [35, 29] width 30 height 13
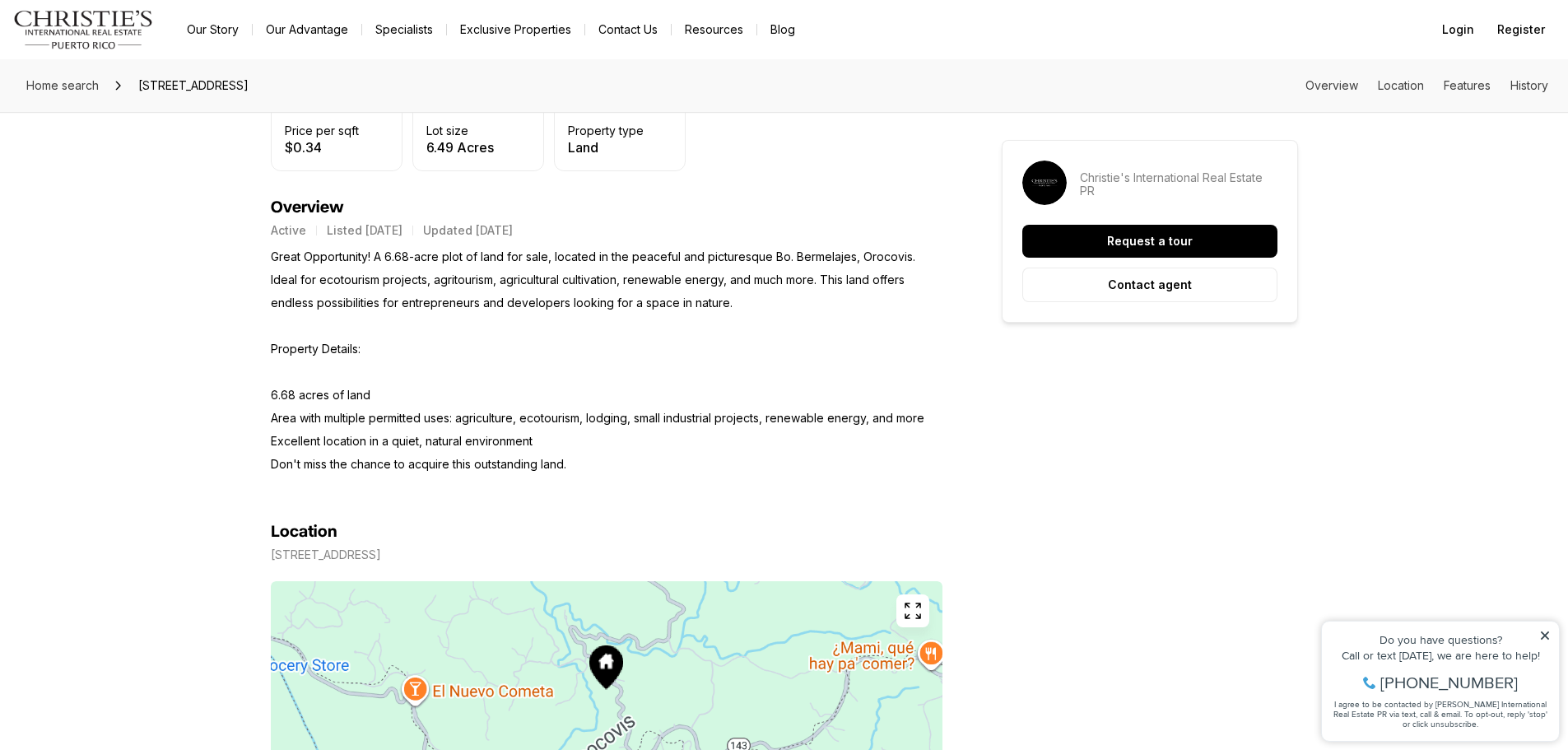
scroll to position [906, 0]
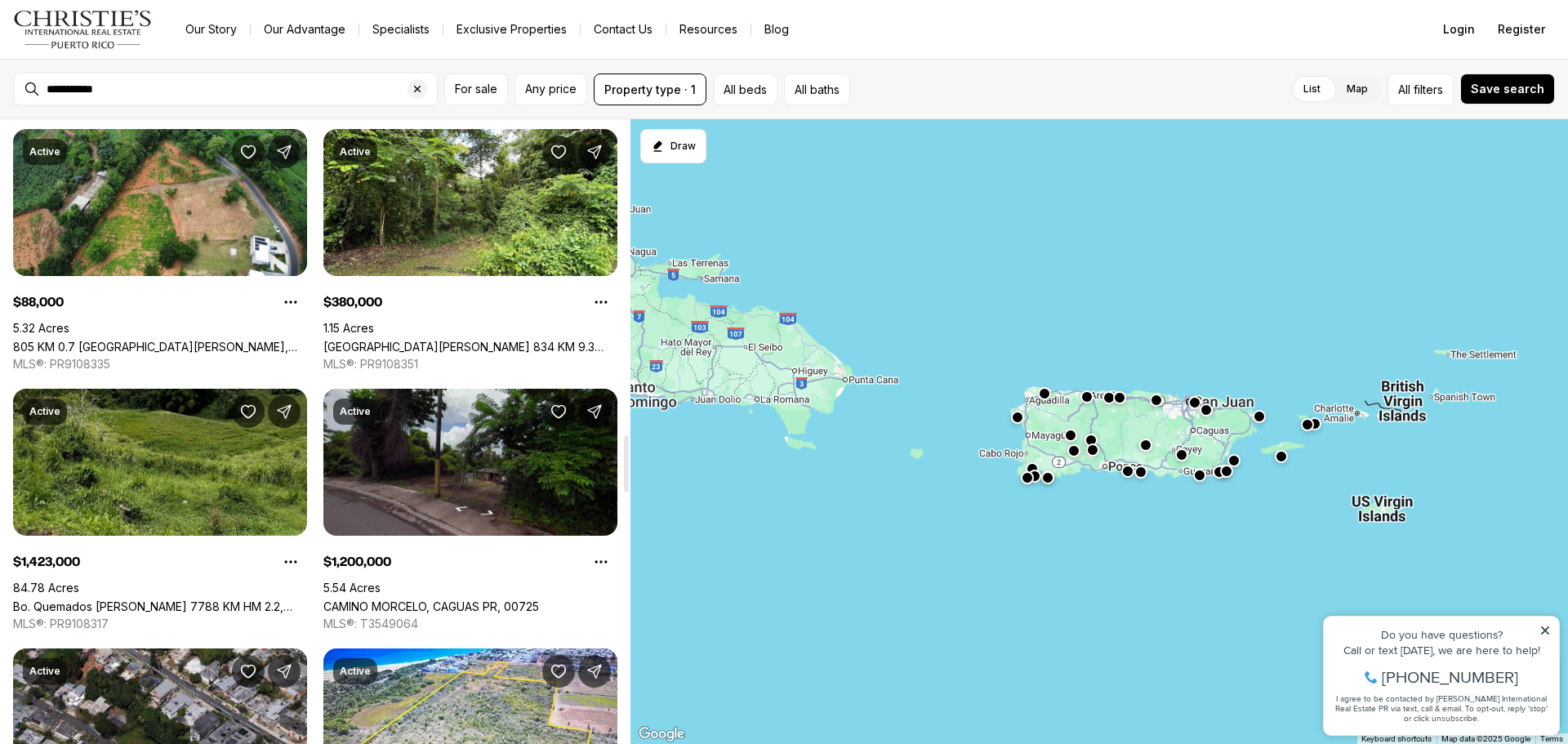
scroll to position [3349, 0]
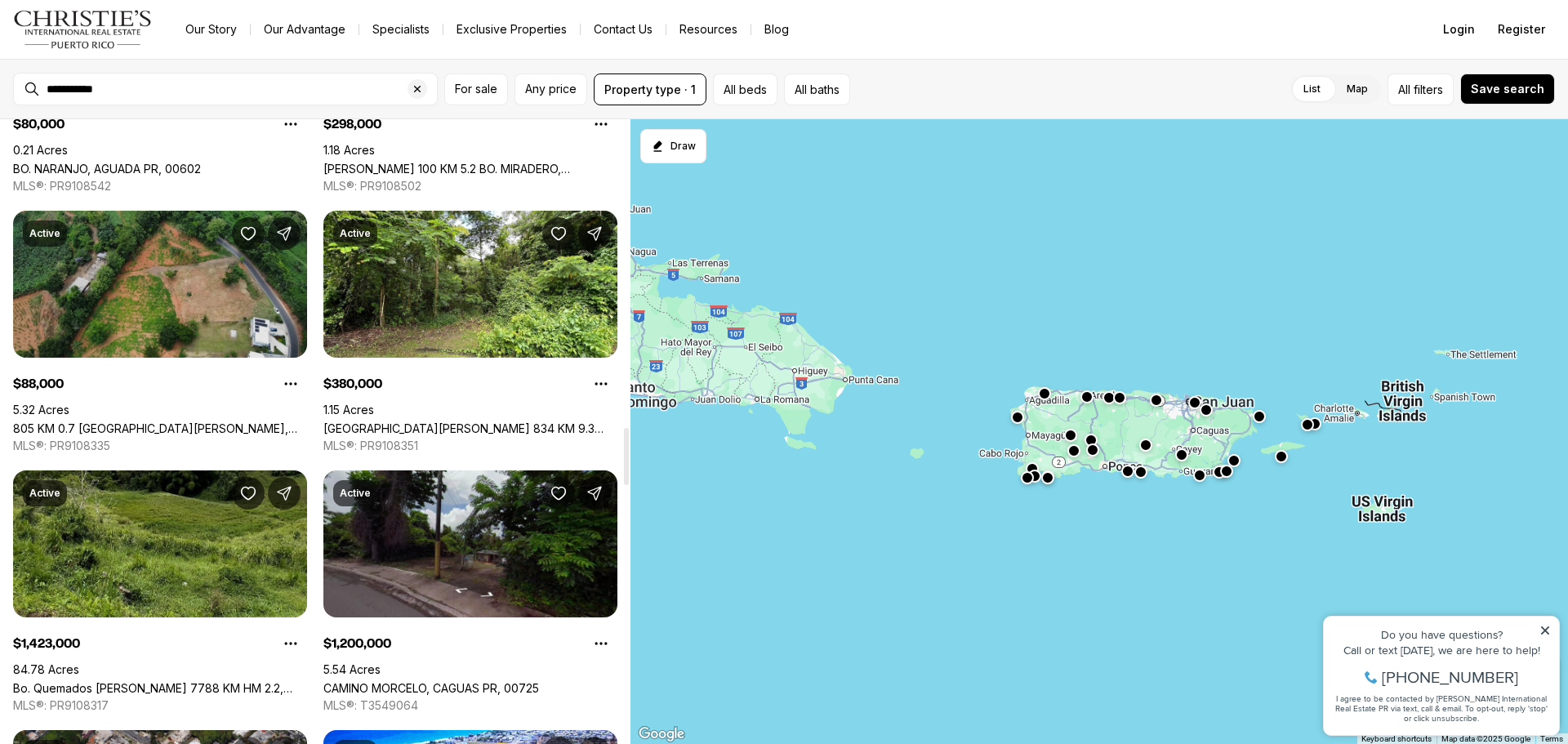
click at [229, 422] on link "805 KM 0.7 [GEOGRAPHIC_DATA][PERSON_NAME], [GEOGRAPHIC_DATA] PR, 00783" at bounding box center [160, 429] width 294 height 14
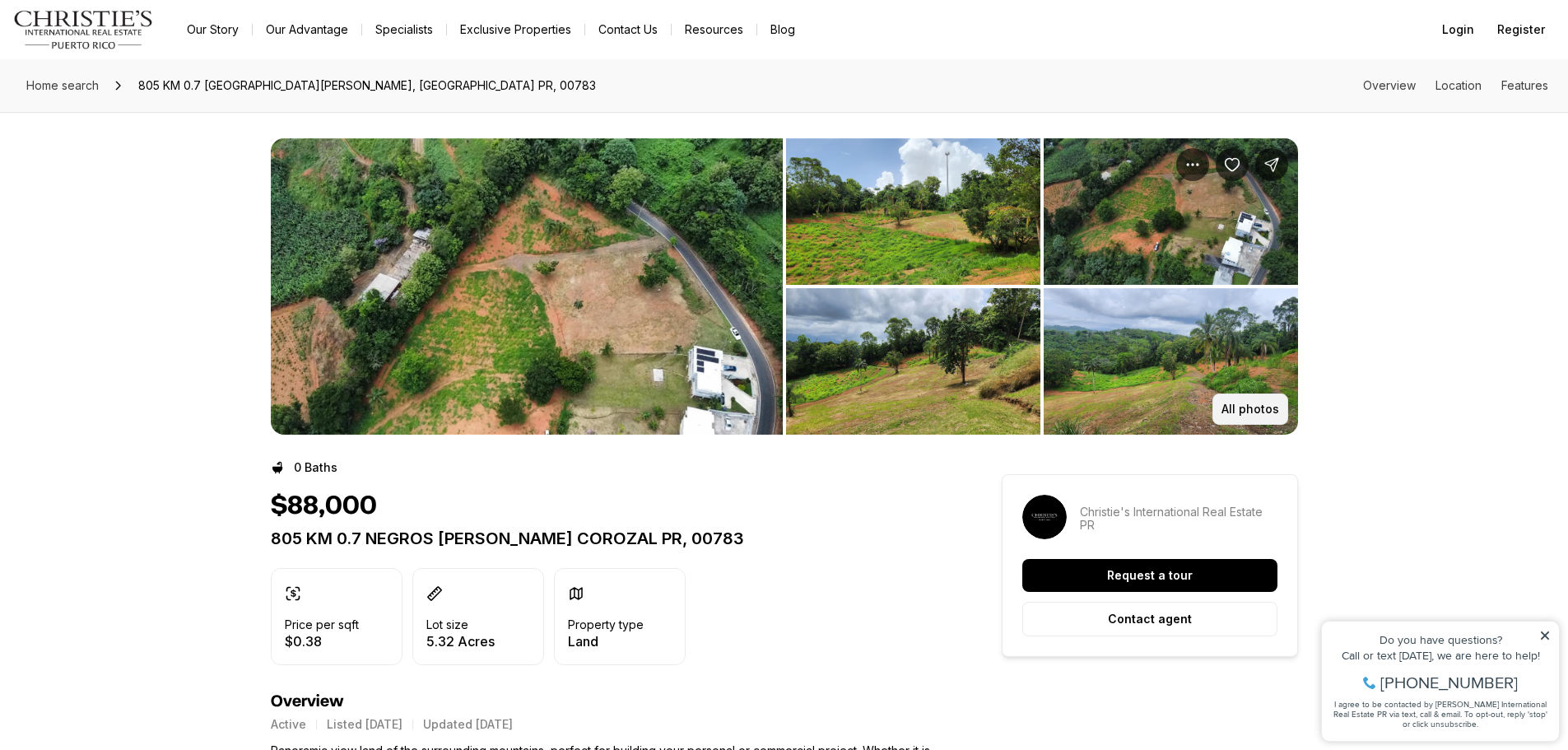
click at [1258, 400] on button "All photos" at bounding box center [1250, 408] width 76 height 31
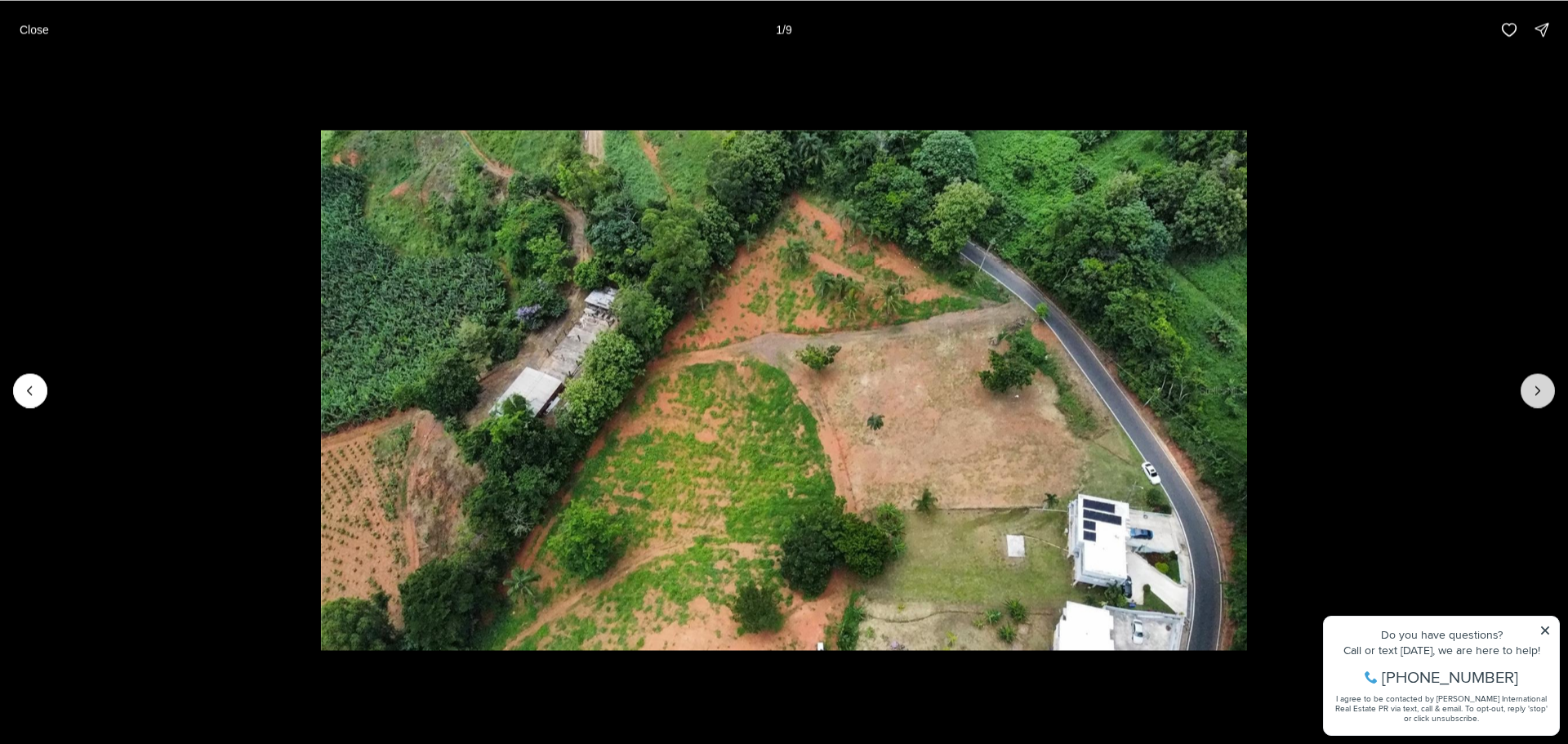
click at [1542, 395] on icon "Next slide" at bounding box center [1537, 390] width 17 height 17
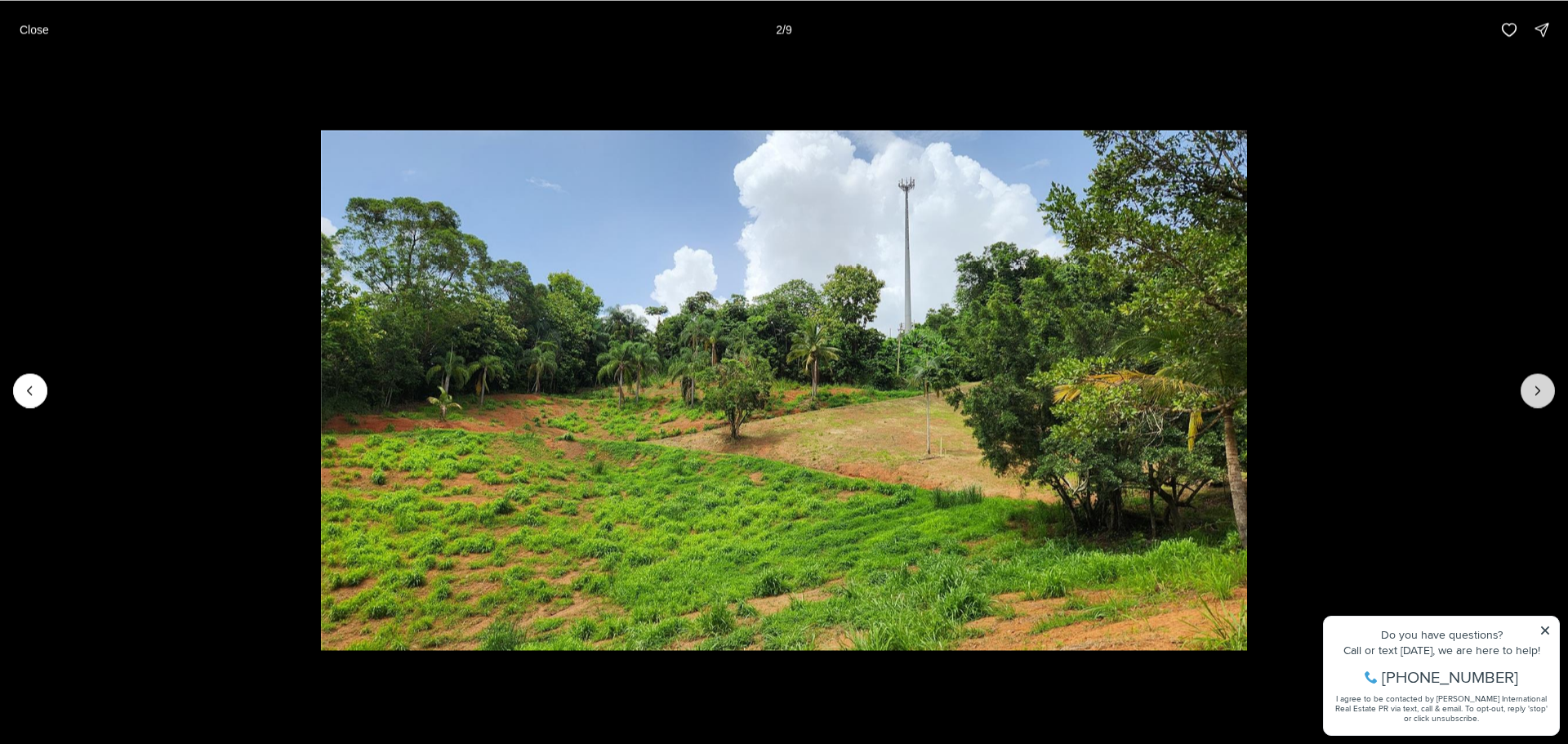
click at [1542, 395] on icon "Next slide" at bounding box center [1537, 390] width 17 height 17
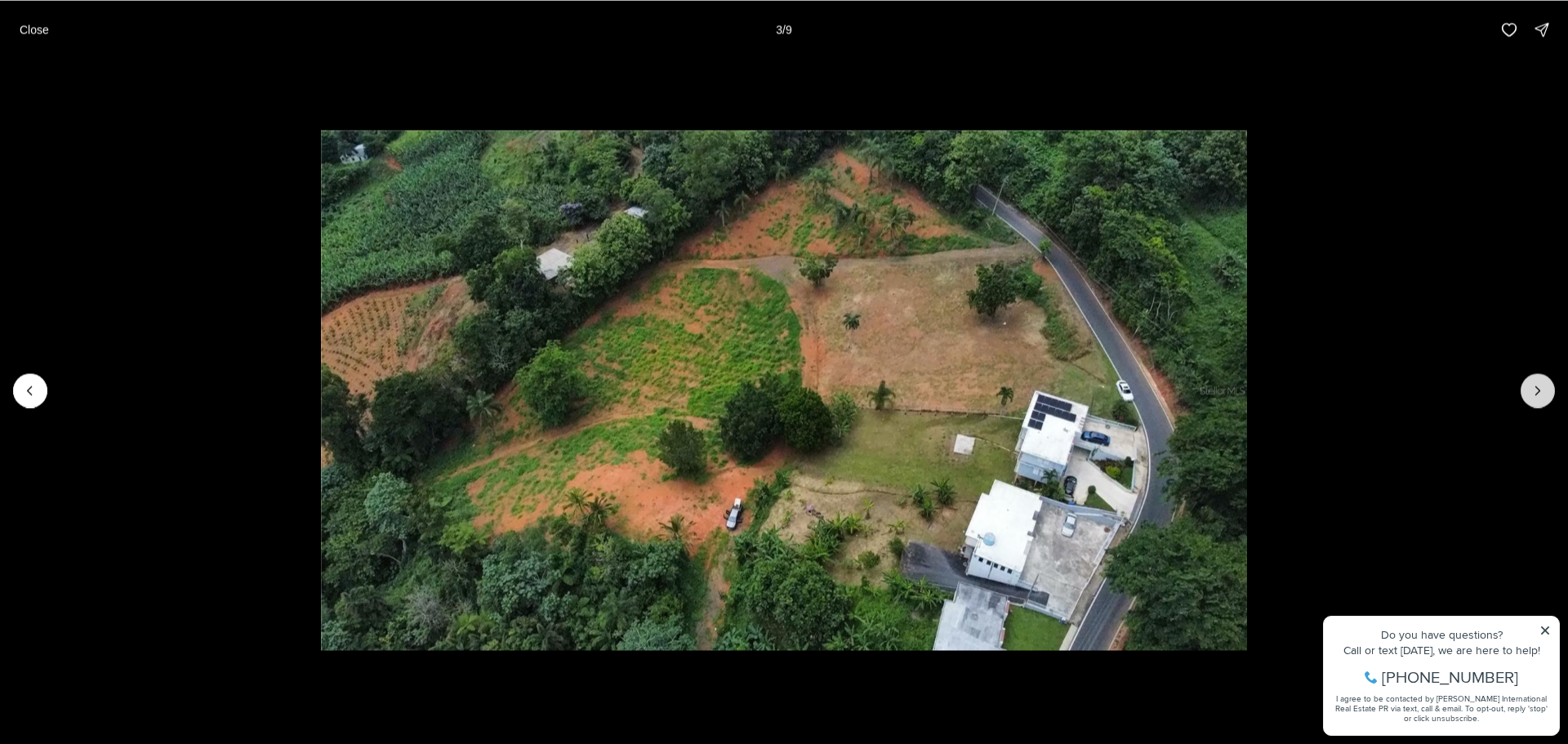
click at [1542, 395] on icon "Next slide" at bounding box center [1537, 390] width 17 height 17
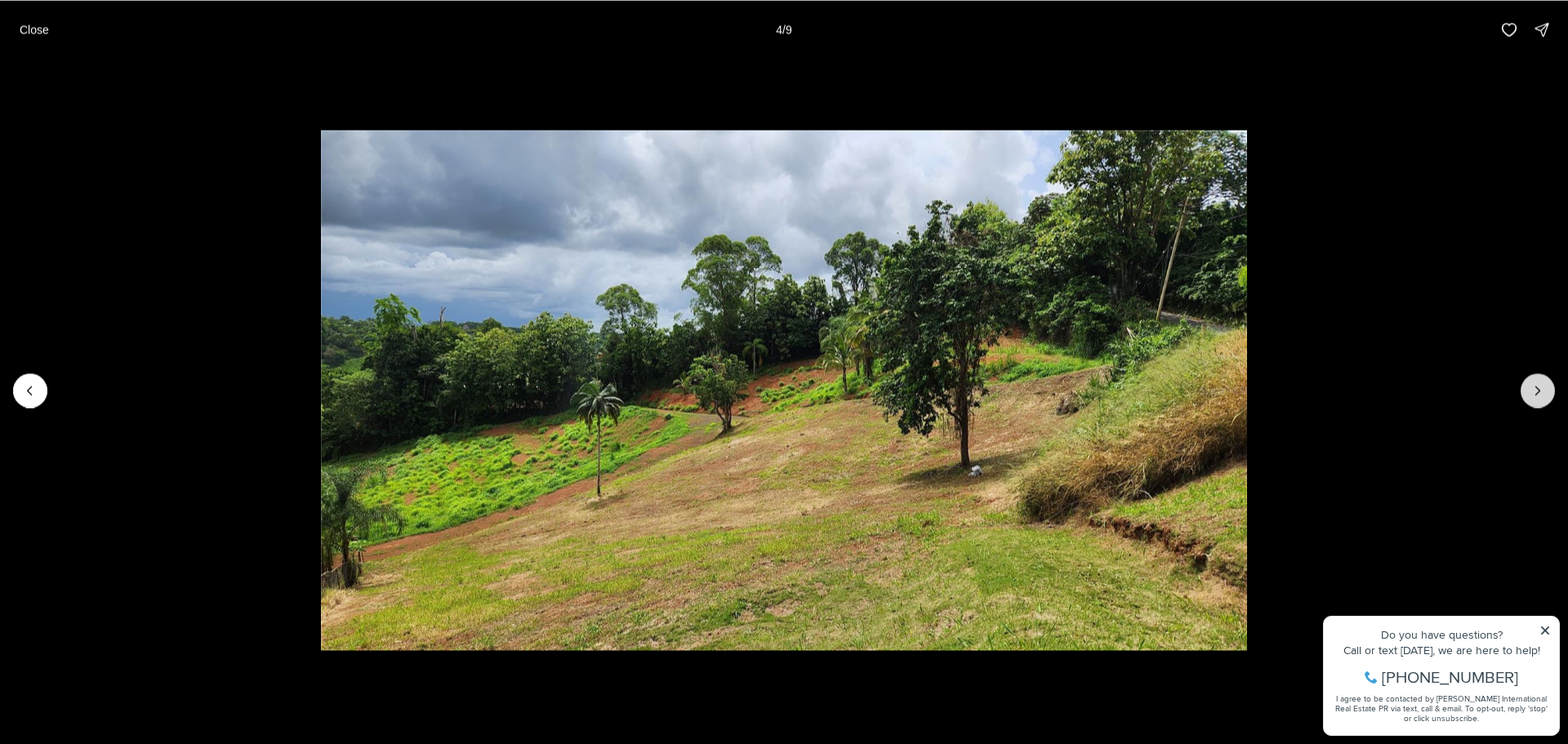
click at [1542, 395] on icon "Next slide" at bounding box center [1537, 390] width 17 height 17
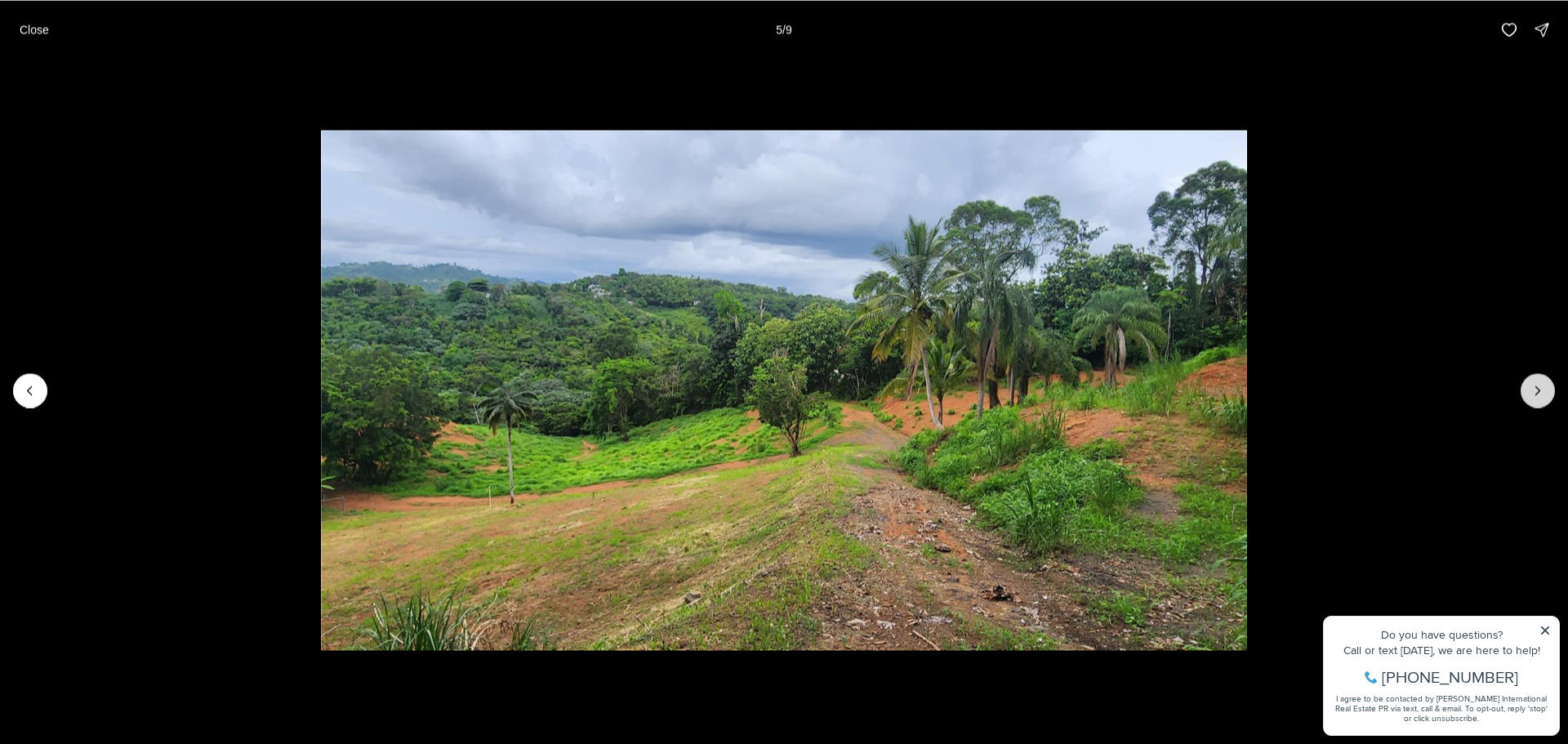
click at [1542, 395] on icon "Next slide" at bounding box center [1537, 390] width 17 height 17
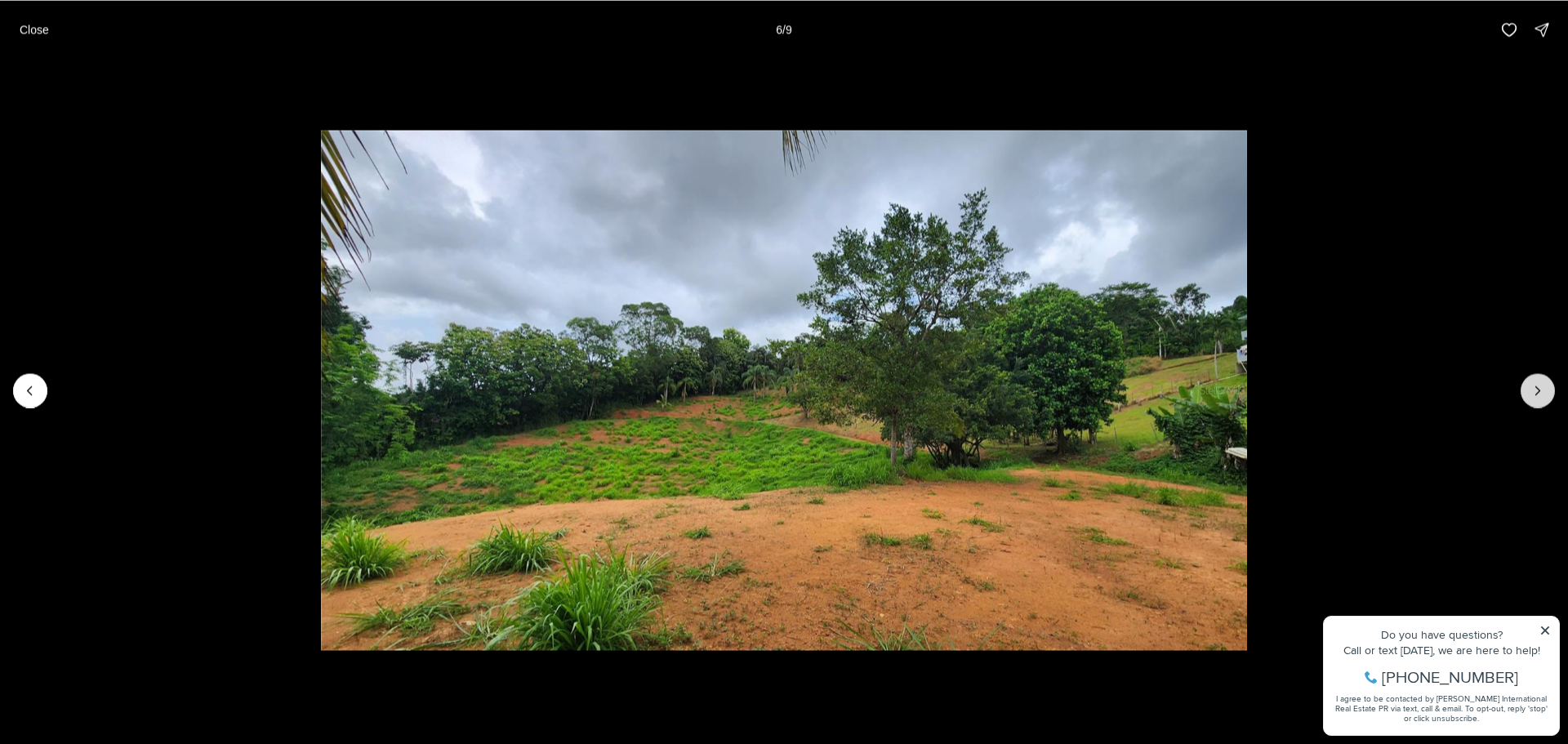
click at [1542, 395] on icon "Next slide" at bounding box center [1537, 390] width 17 height 17
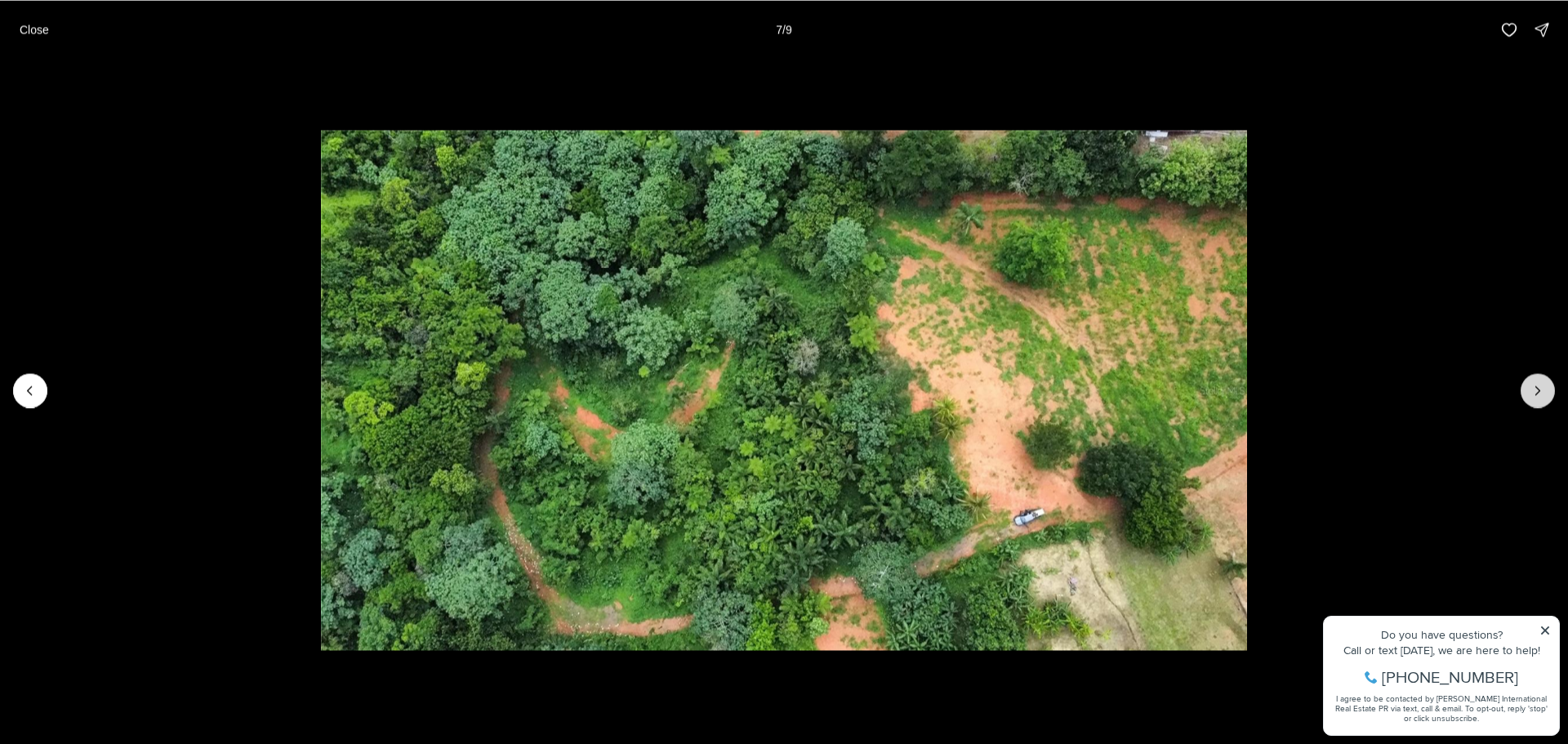
click at [1542, 395] on icon "Next slide" at bounding box center [1537, 390] width 17 height 17
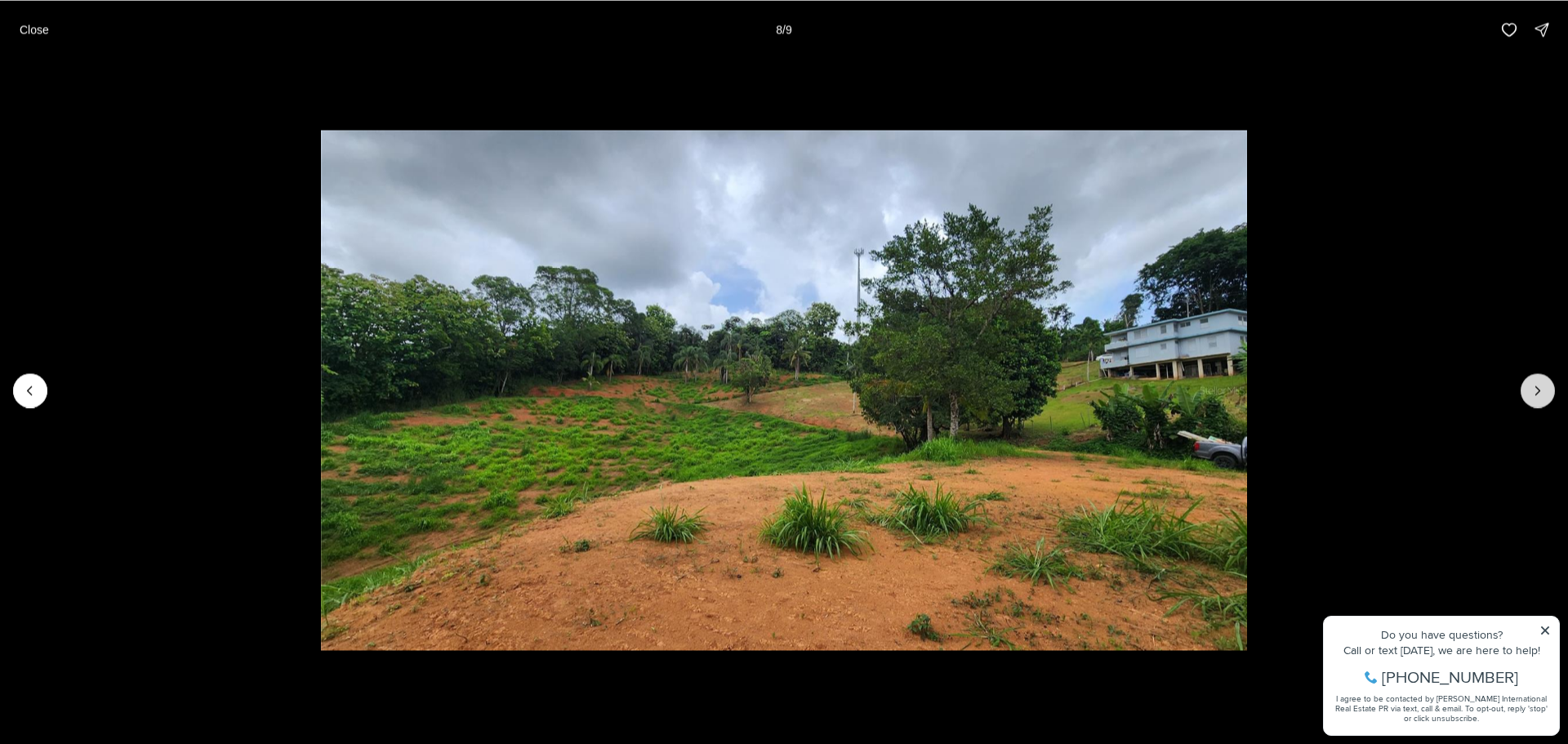
click at [1542, 395] on icon "Next slide" at bounding box center [1537, 390] width 17 height 17
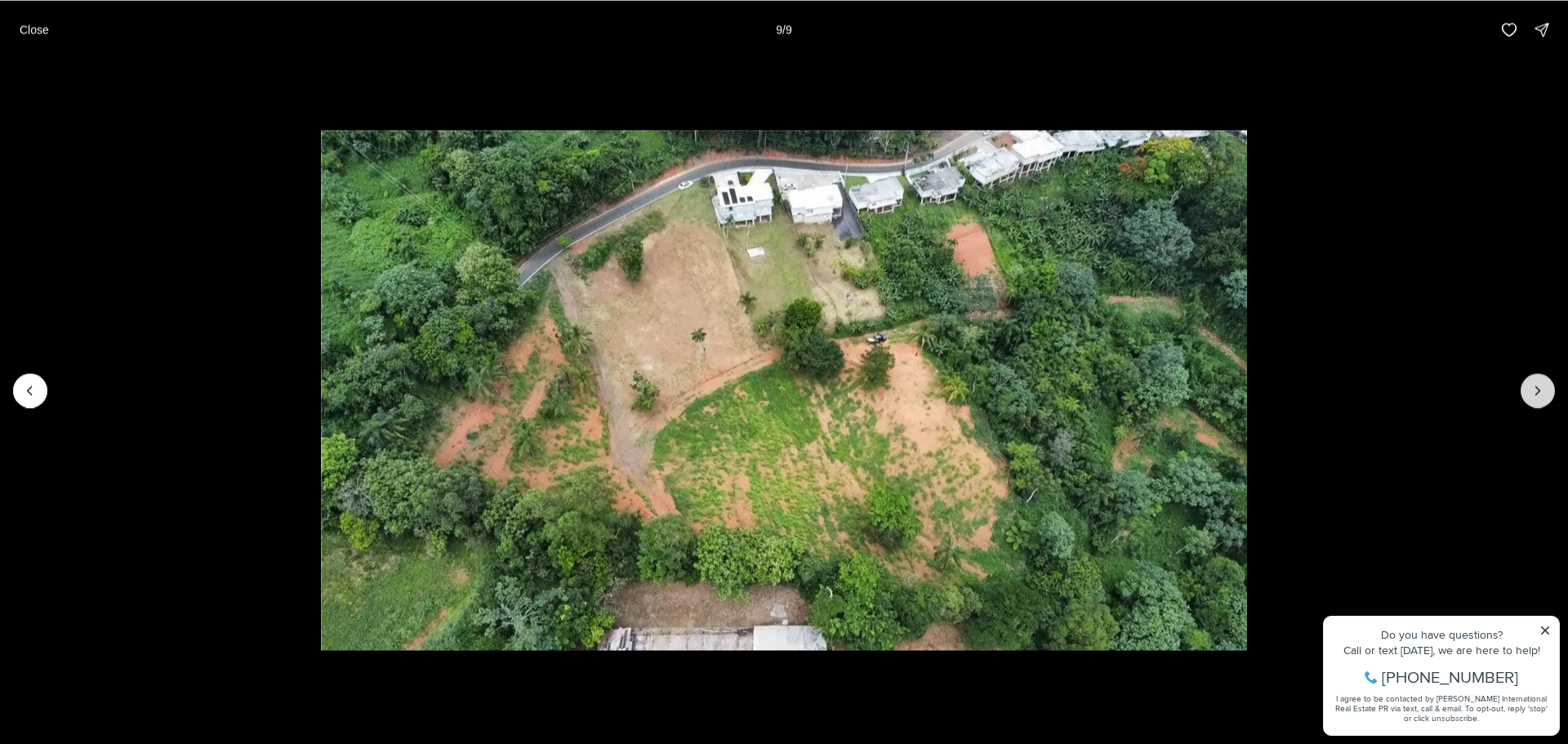
click at [1542, 395] on div at bounding box center [1537, 390] width 35 height 35
click at [39, 34] on p "Close" at bounding box center [35, 29] width 30 height 13
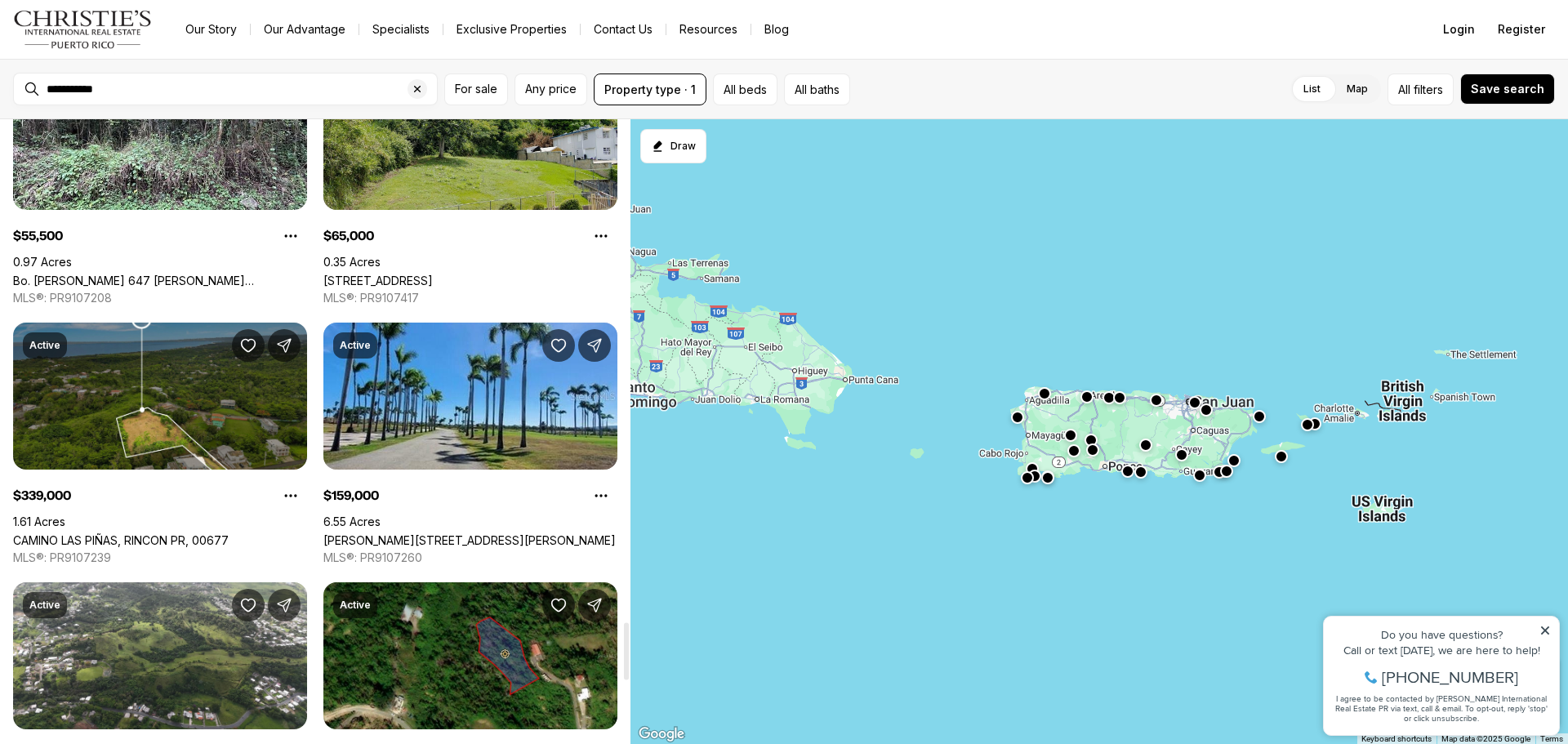
scroll to position [5475, 0]
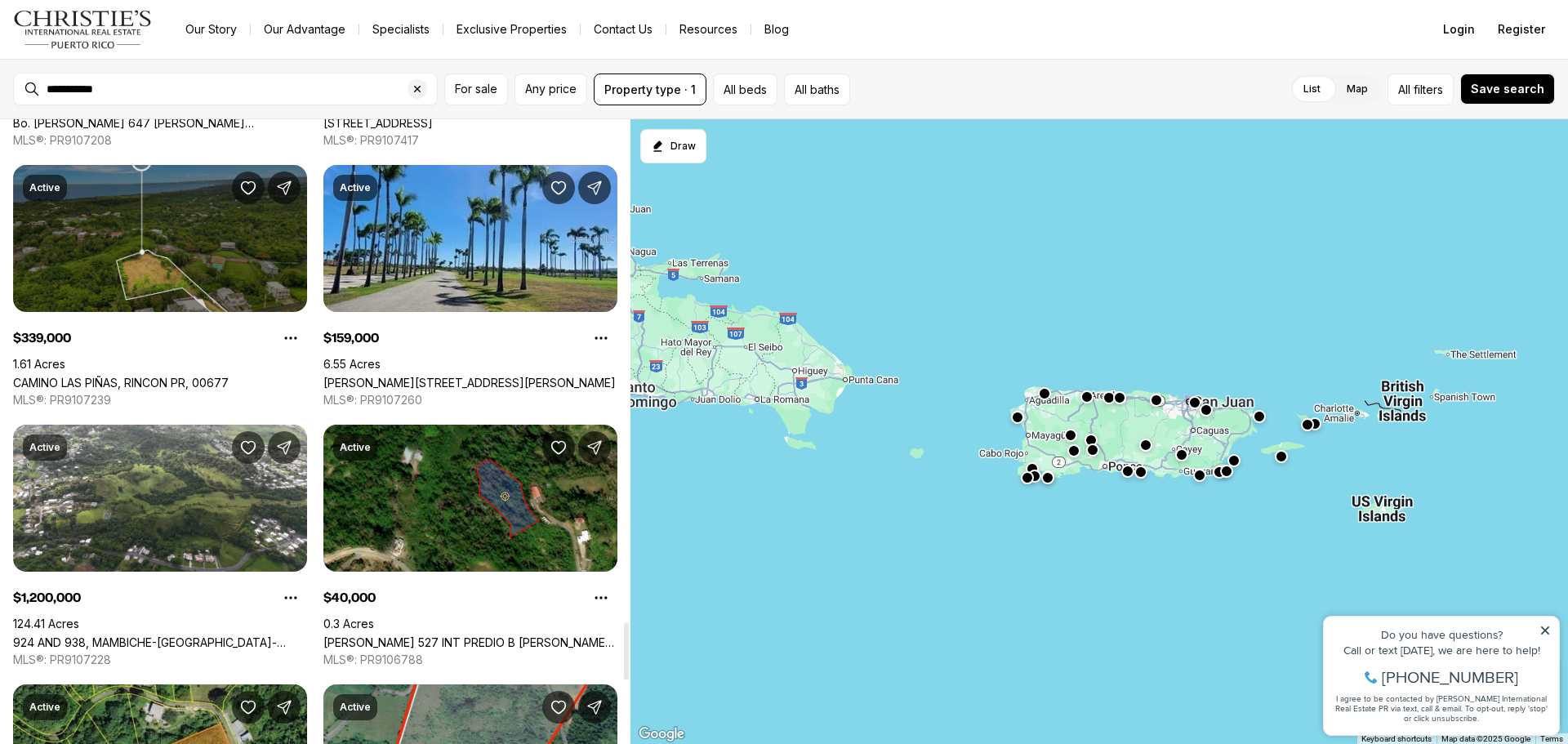
click at [229, 375] on link "CAMINO LAS PIÑAS, RINCON PR, 00677" at bounding box center [120, 382] width 215 height 14
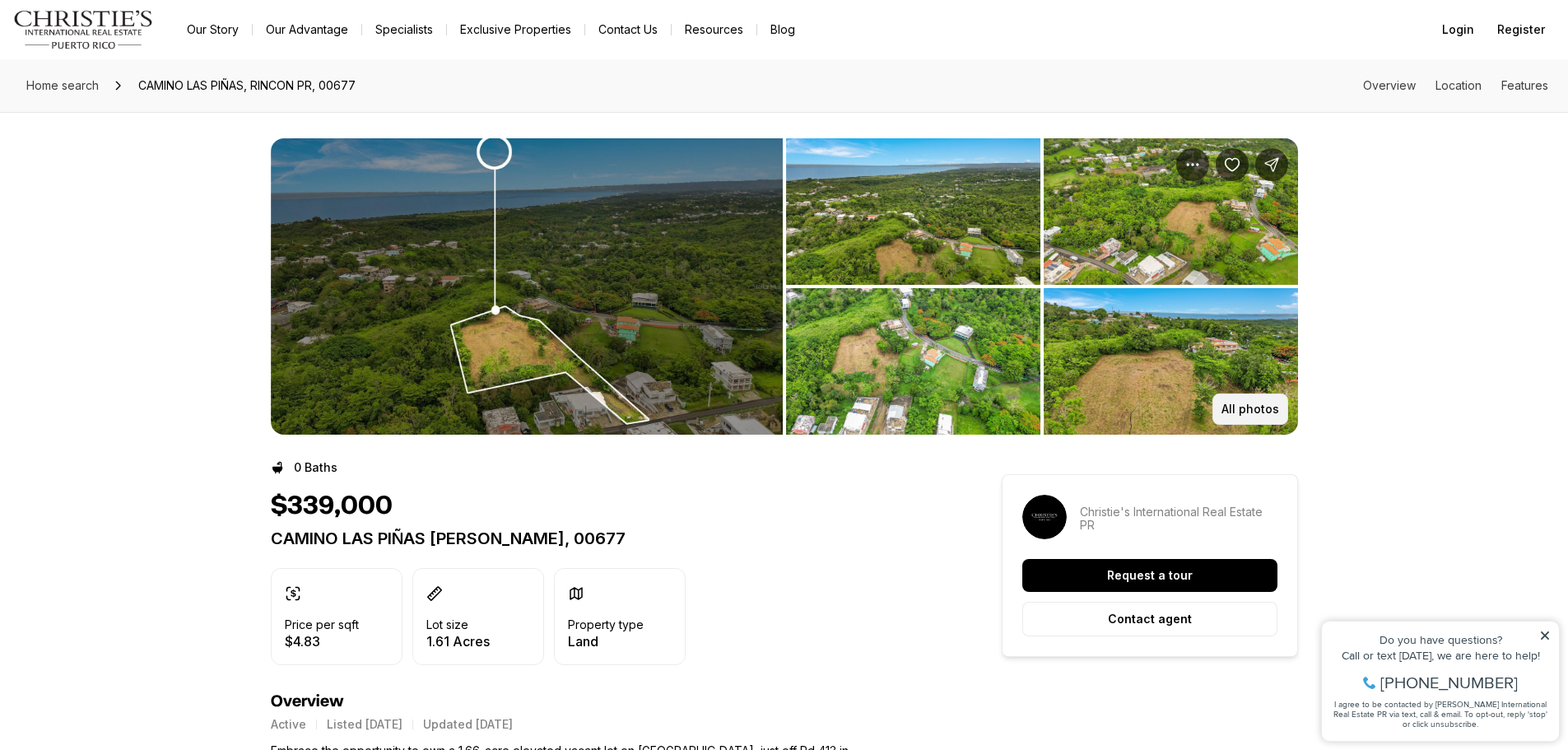
click at [1246, 408] on p "All photos" at bounding box center [1250, 408] width 58 height 13
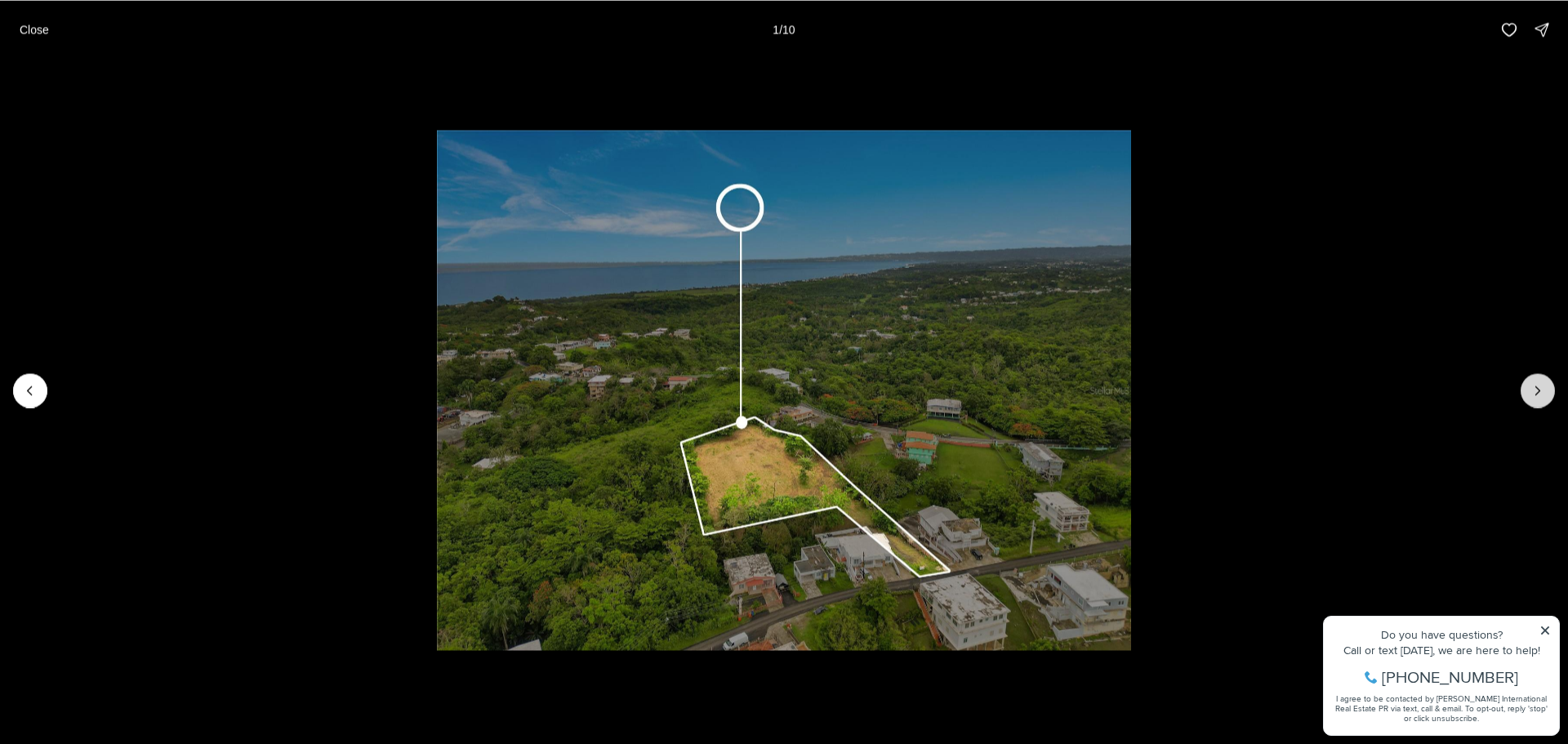
click at [1536, 394] on icon "Next slide" at bounding box center [1537, 390] width 17 height 17
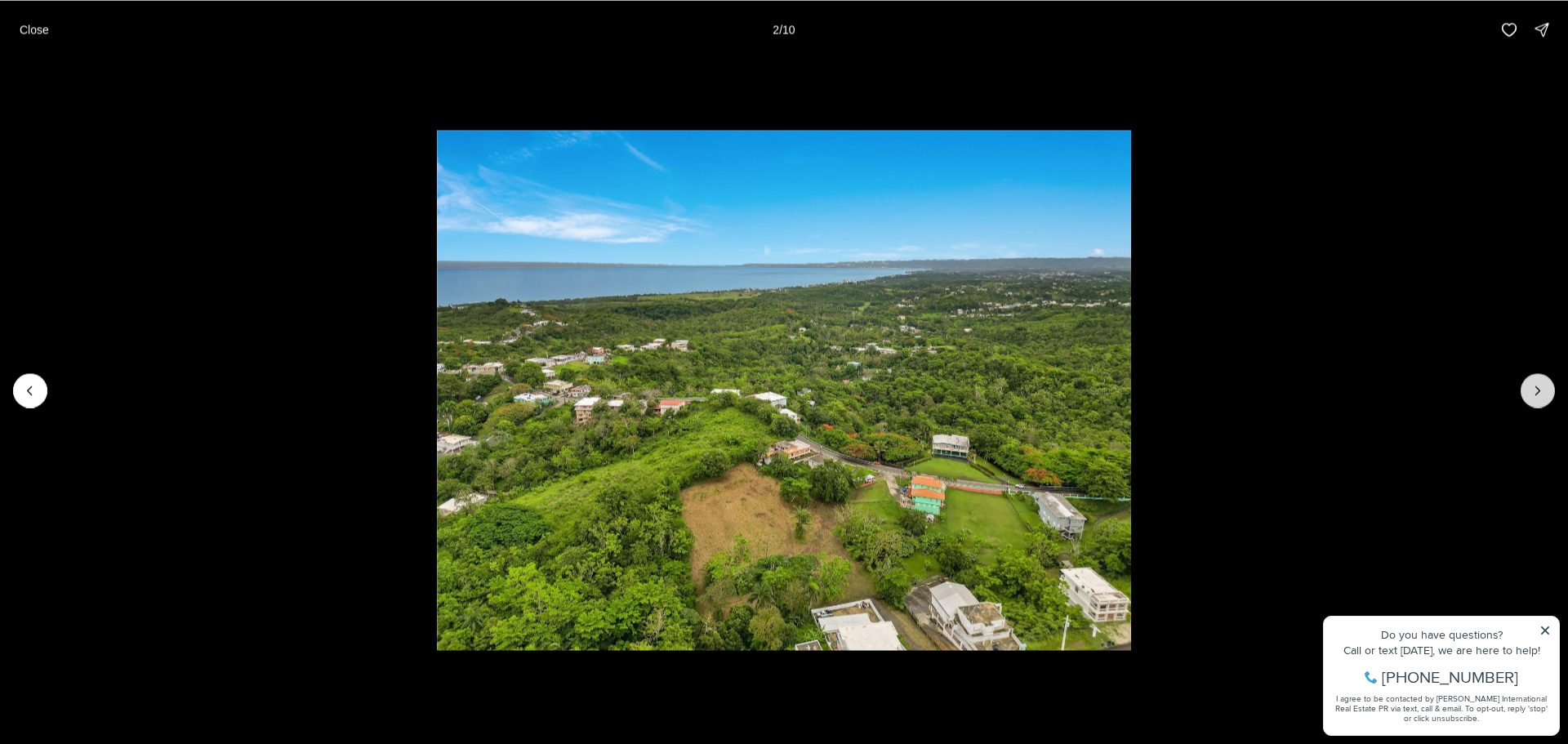
click at [1536, 394] on icon "Next slide" at bounding box center [1537, 390] width 17 height 17
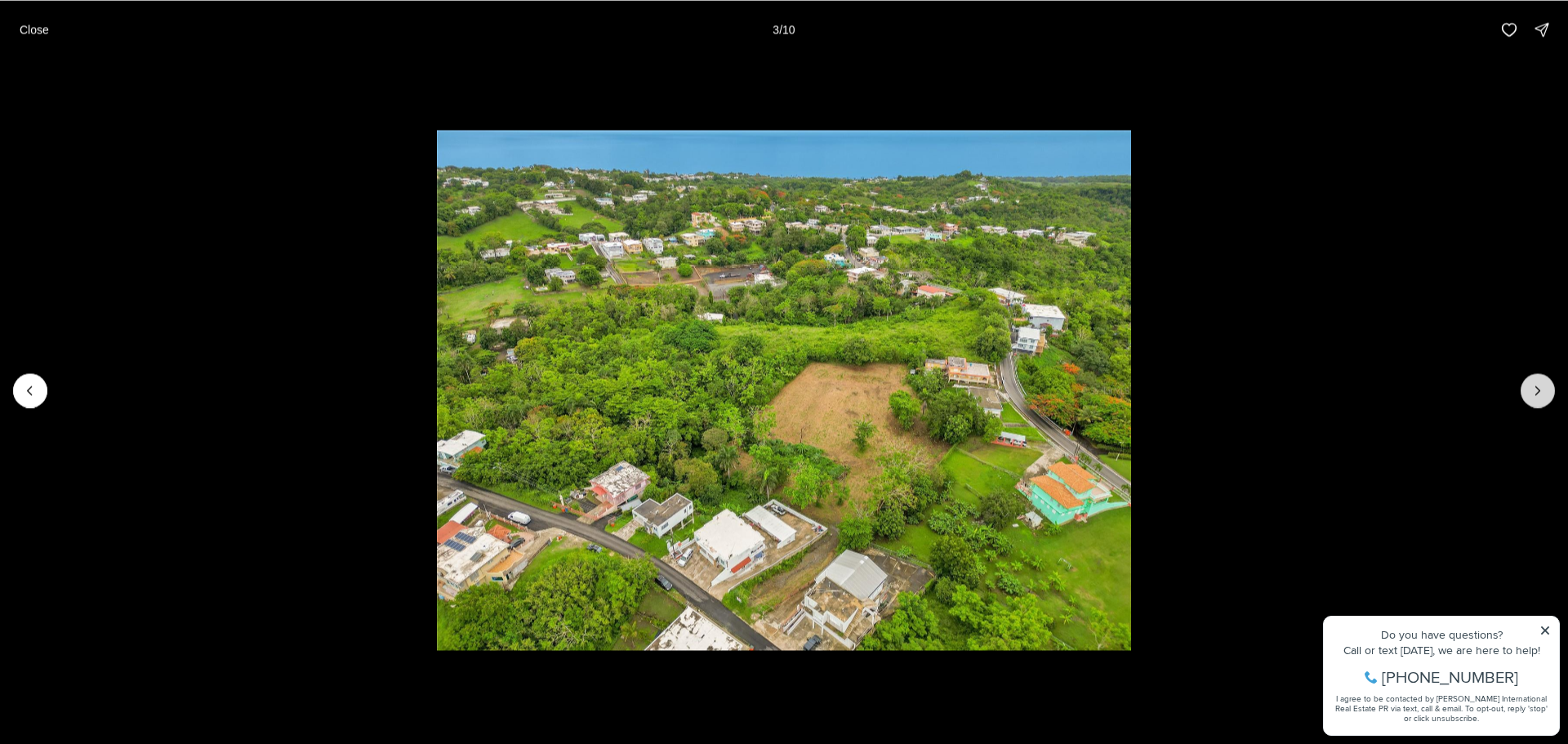
click at [1536, 394] on icon "Next slide" at bounding box center [1537, 390] width 17 height 17
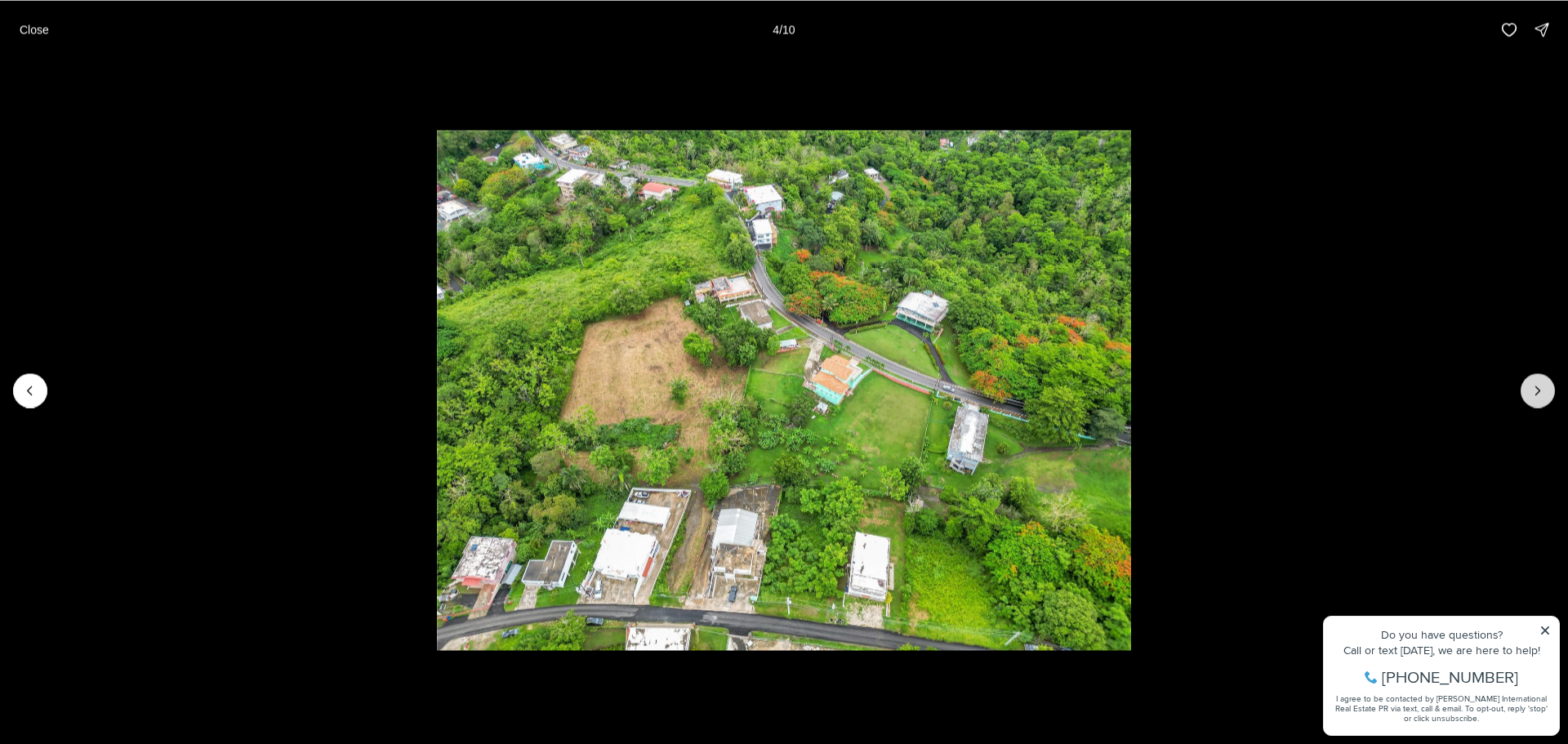
click at [1536, 394] on icon "Next slide" at bounding box center [1537, 390] width 17 height 17
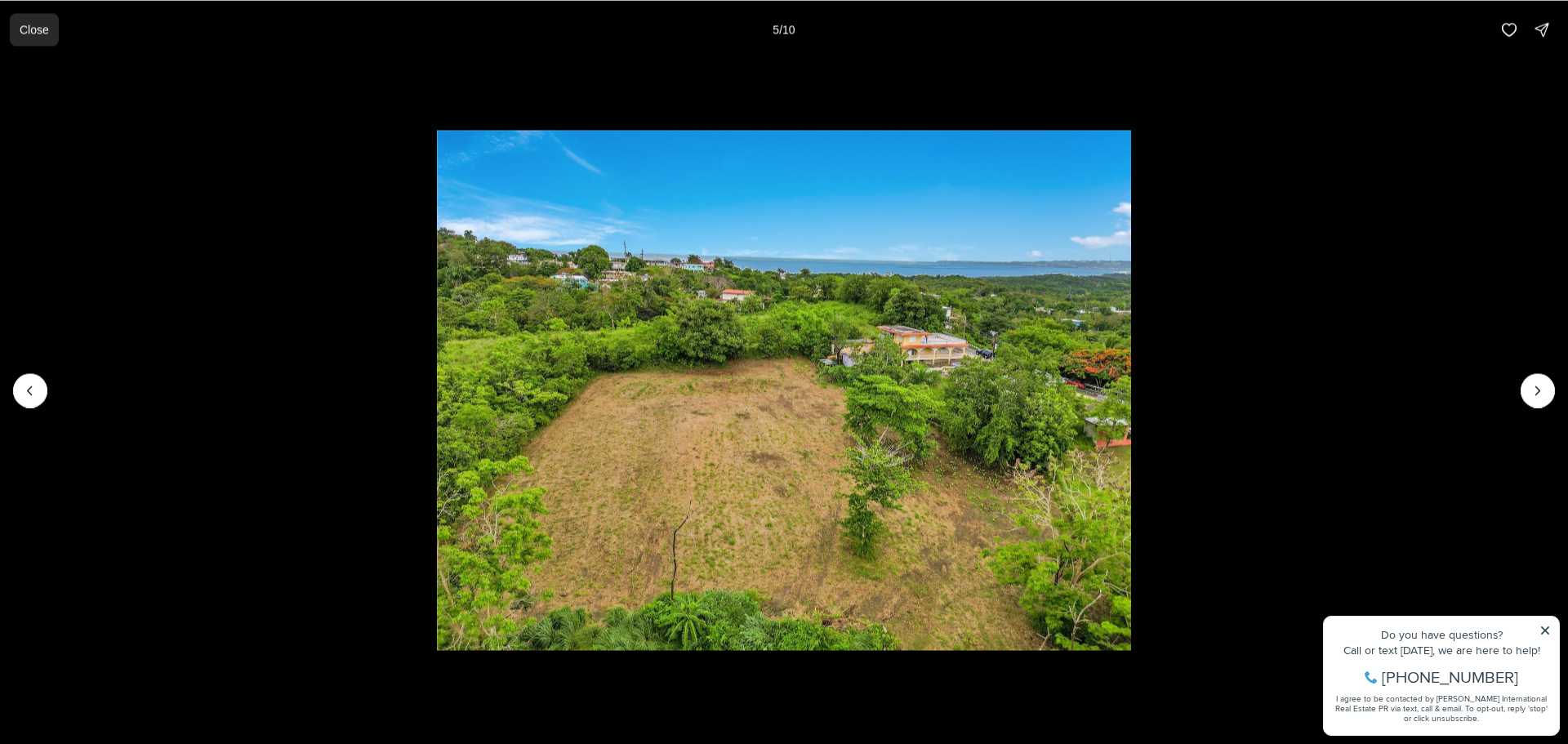
click at [15, 30] on button "Close" at bounding box center [35, 29] width 49 height 33
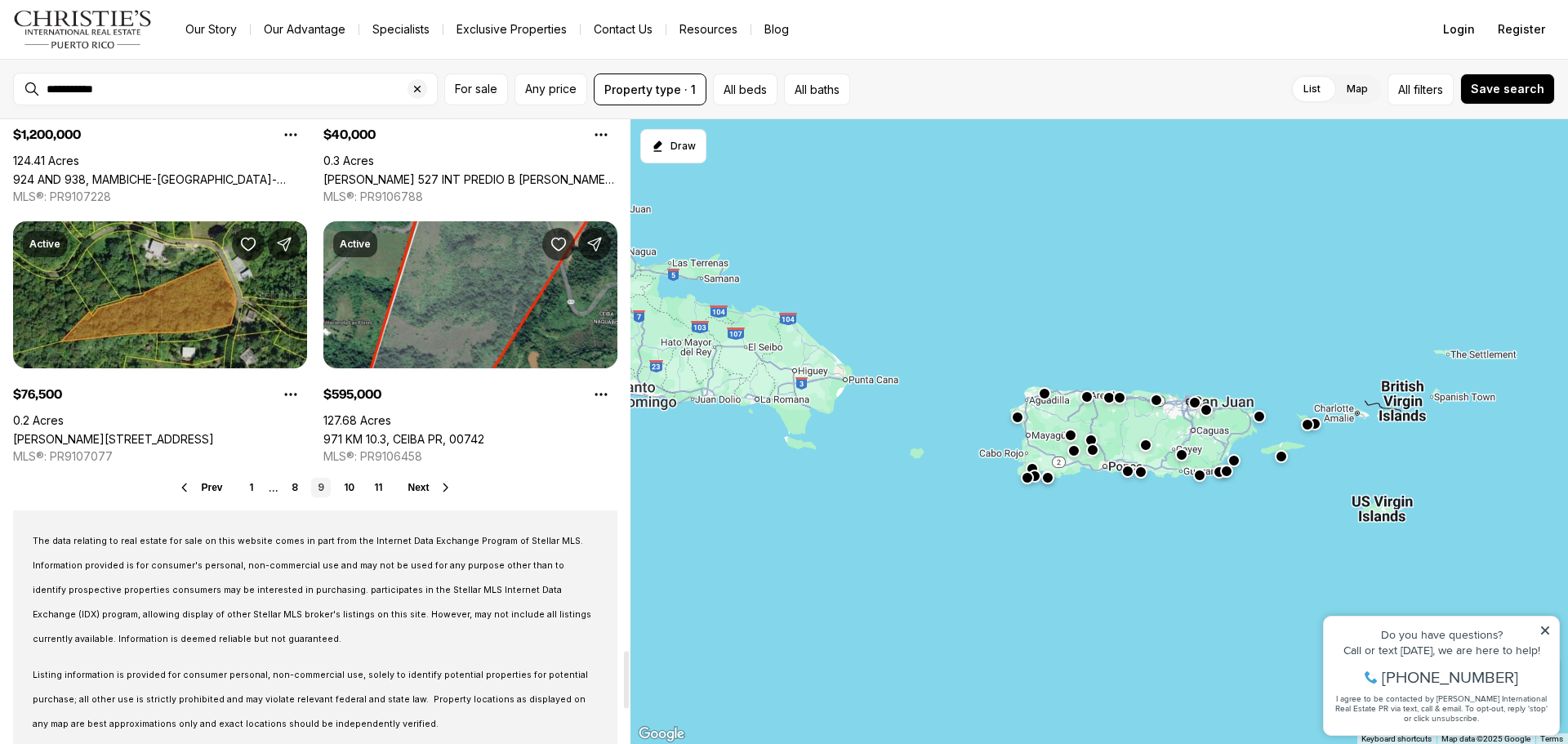
scroll to position [5965, 0]
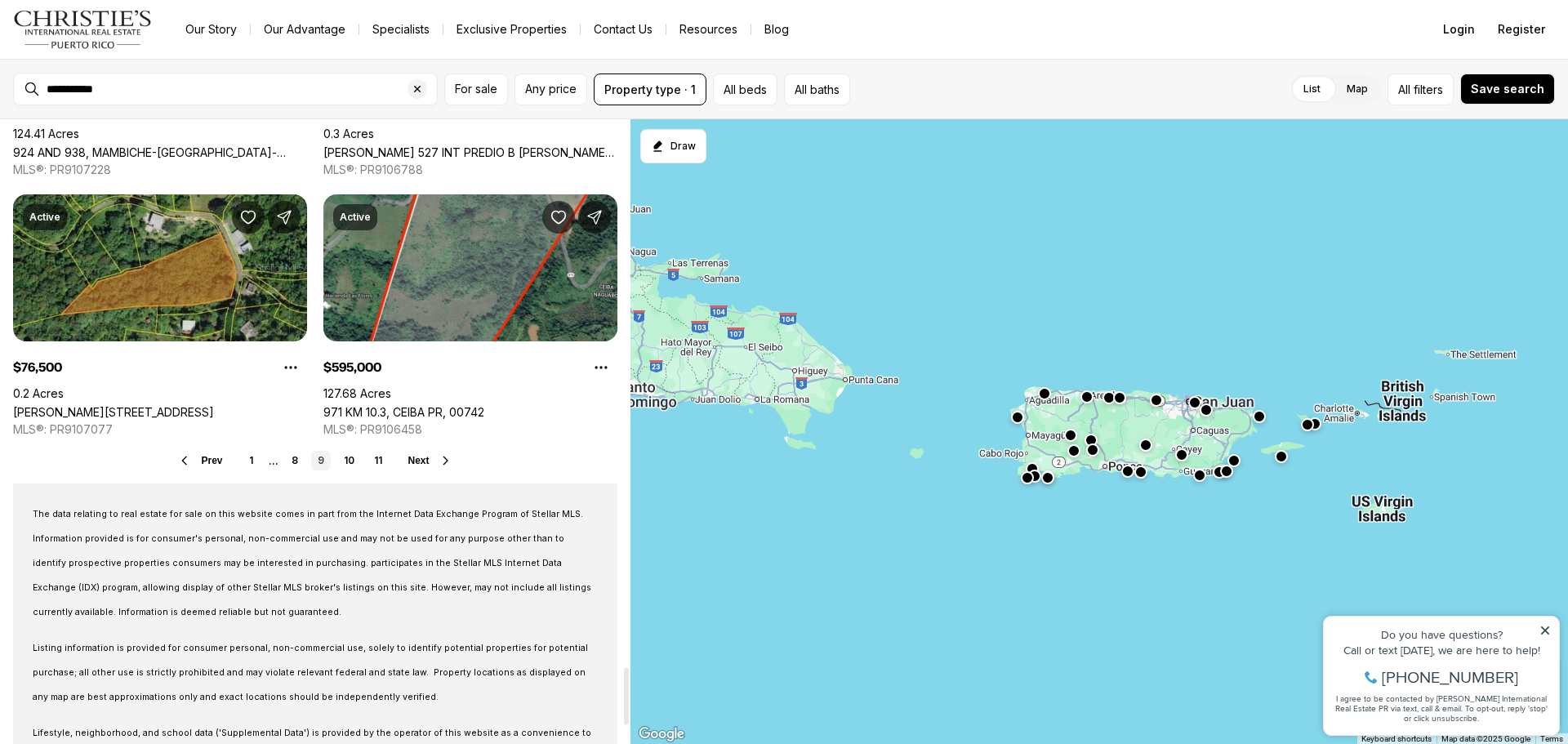
click at [188, 73] on div "**********" at bounding box center [225, 89] width 425 height 33
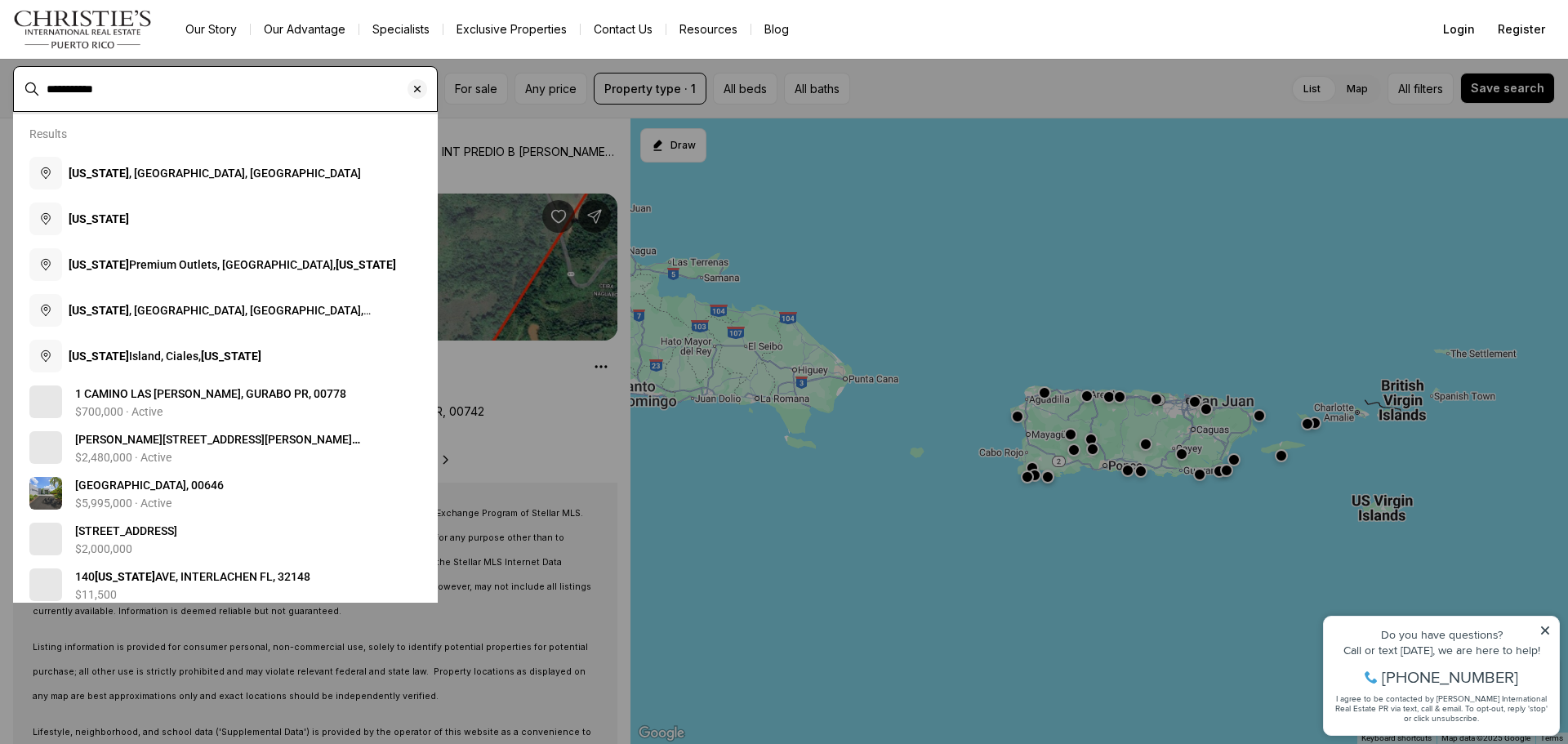
click at [132, 83] on input "**********" at bounding box center [238, 89] width 384 height 15
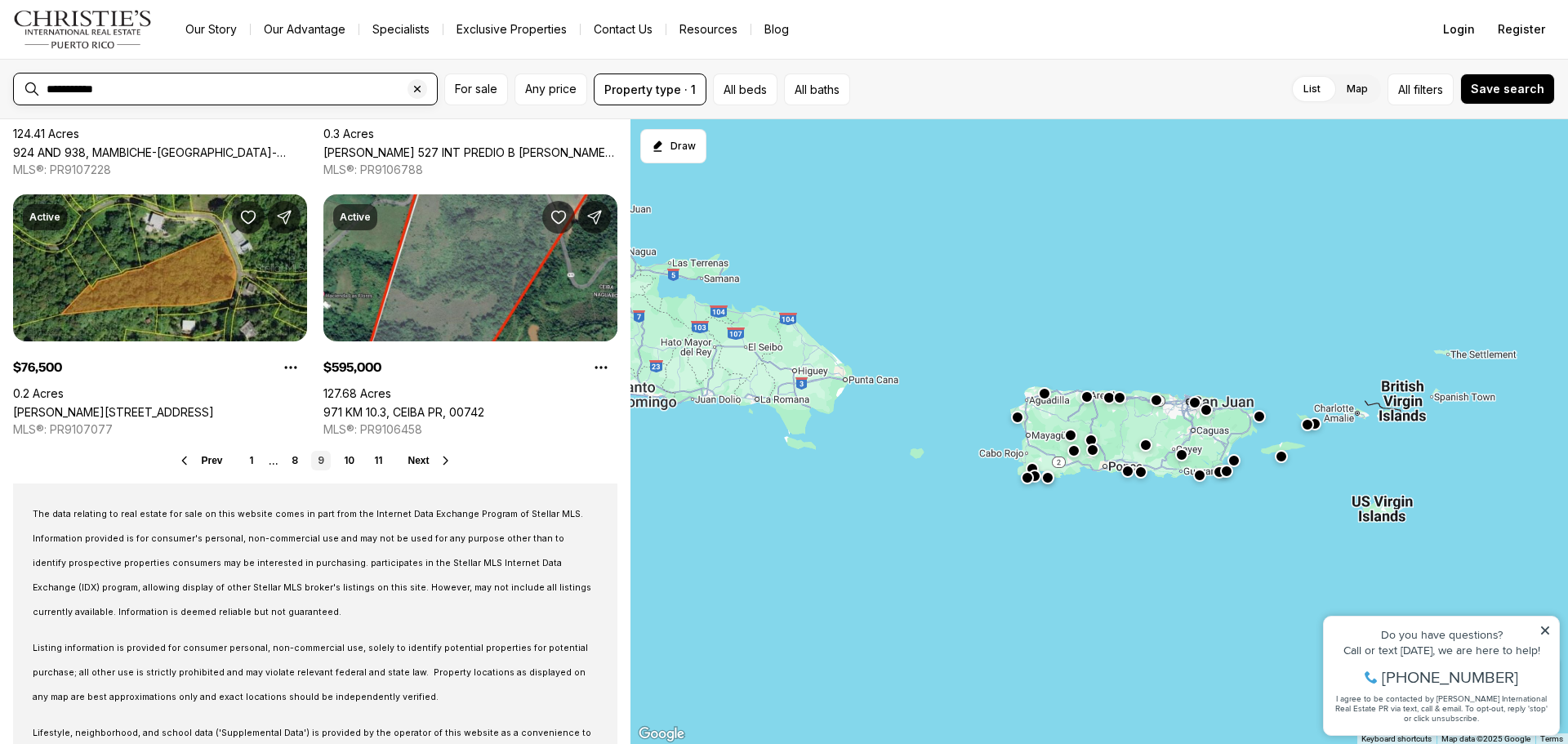
drag, startPoint x: 125, startPoint y: 83, endPoint x: 0, endPoint y: 96, distance: 125.7
click at [0, 96] on div "**********" at bounding box center [784, 89] width 1568 height 60
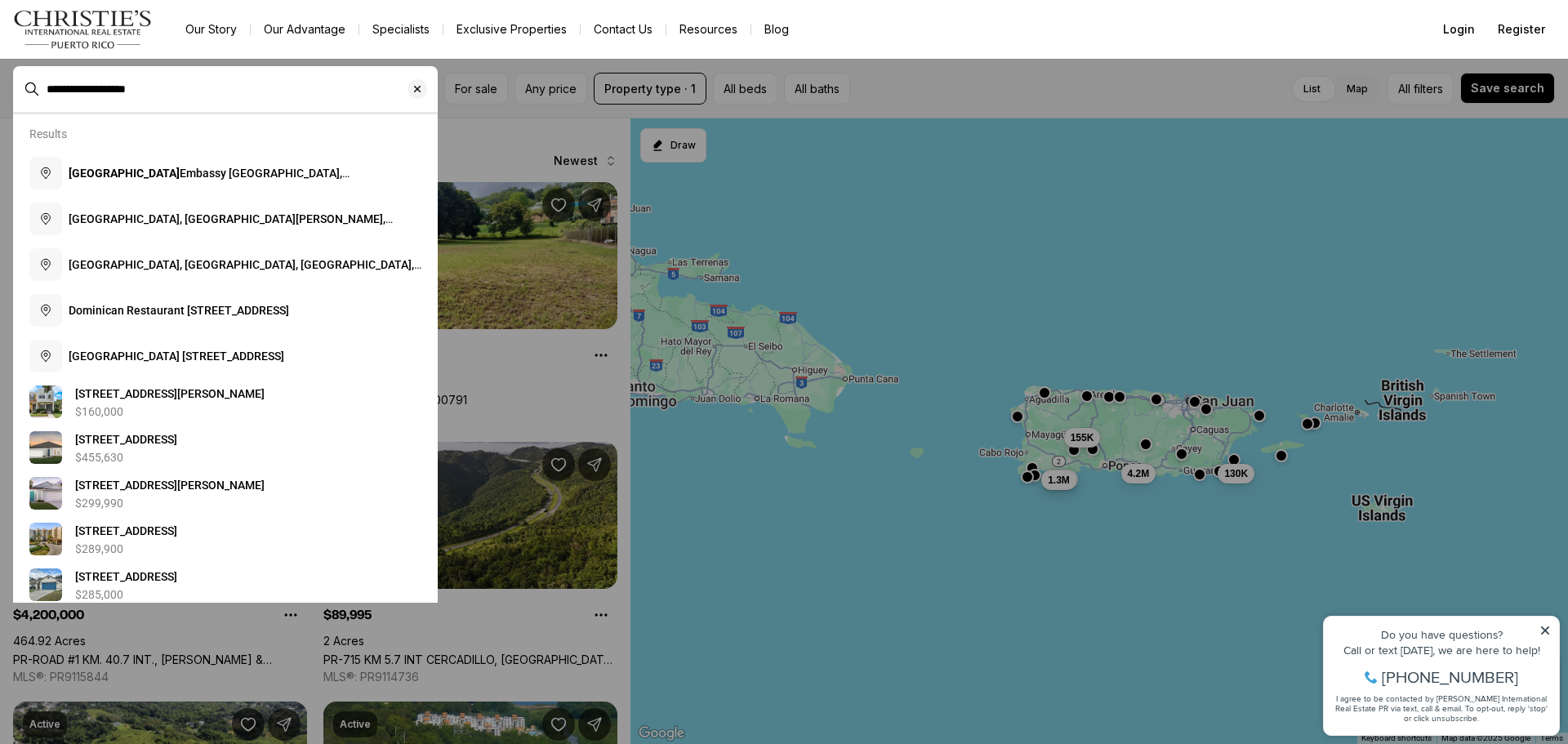
type input "**********"
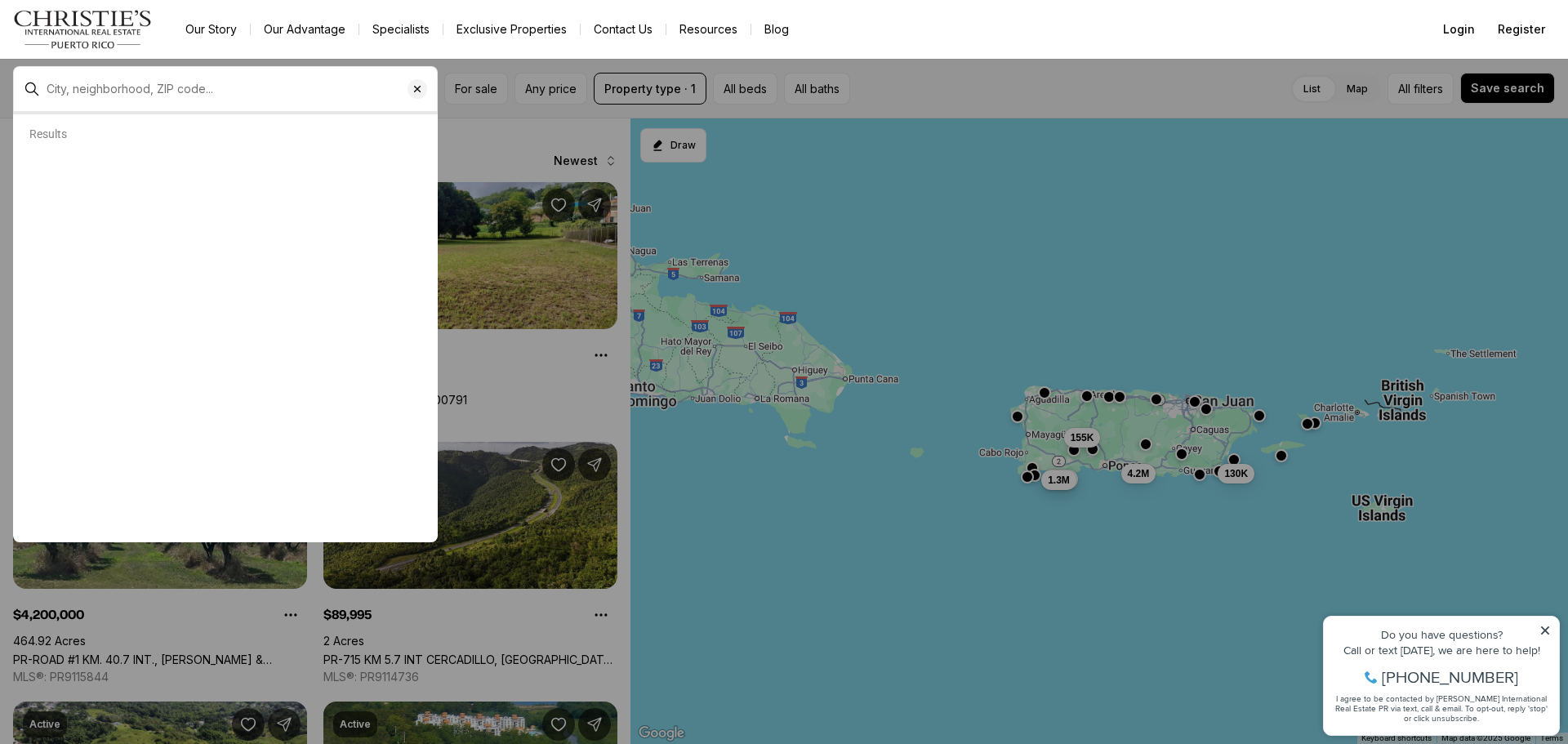
type input "**********"
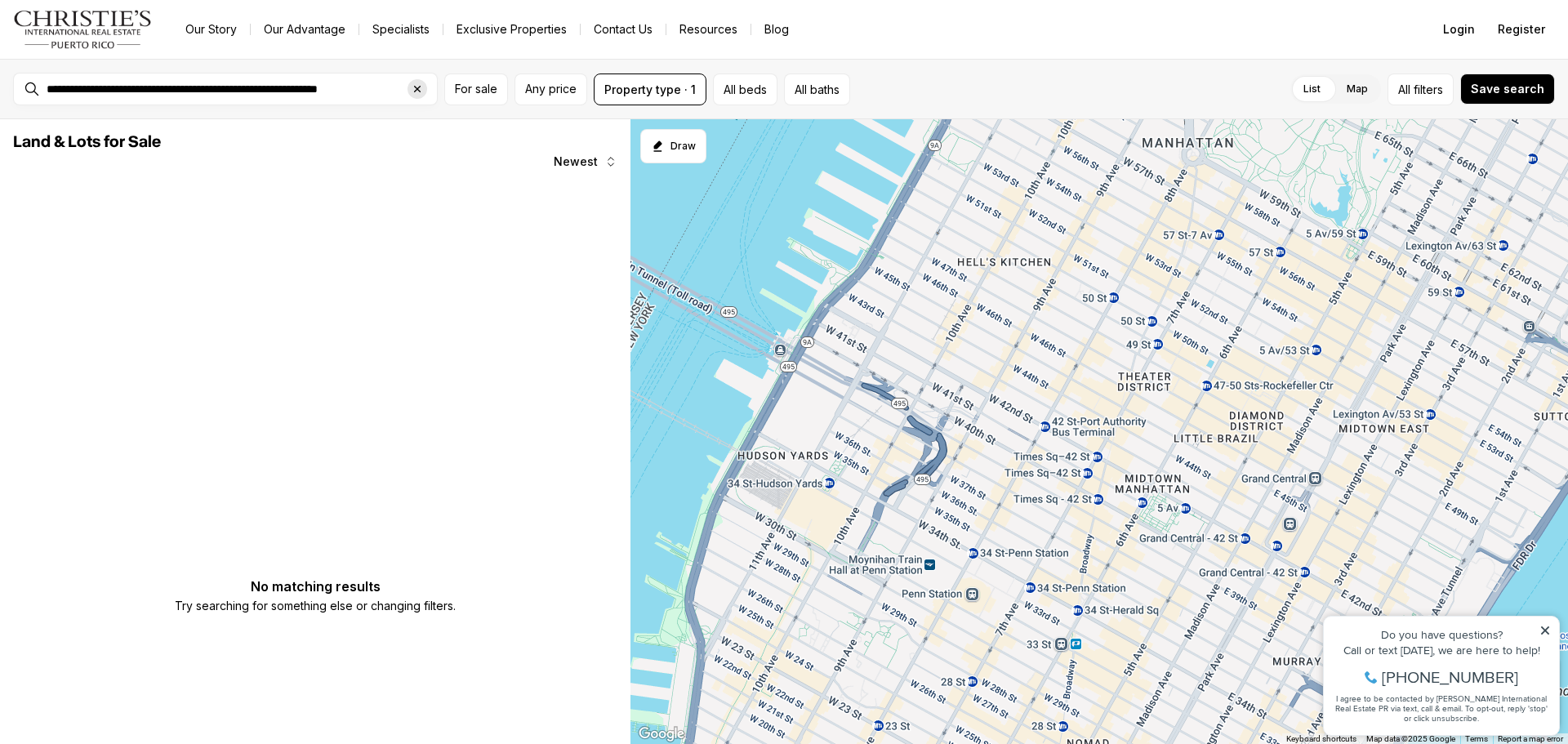
click at [414, 89] on icon "Clear search input" at bounding box center [417, 89] width 13 height 13
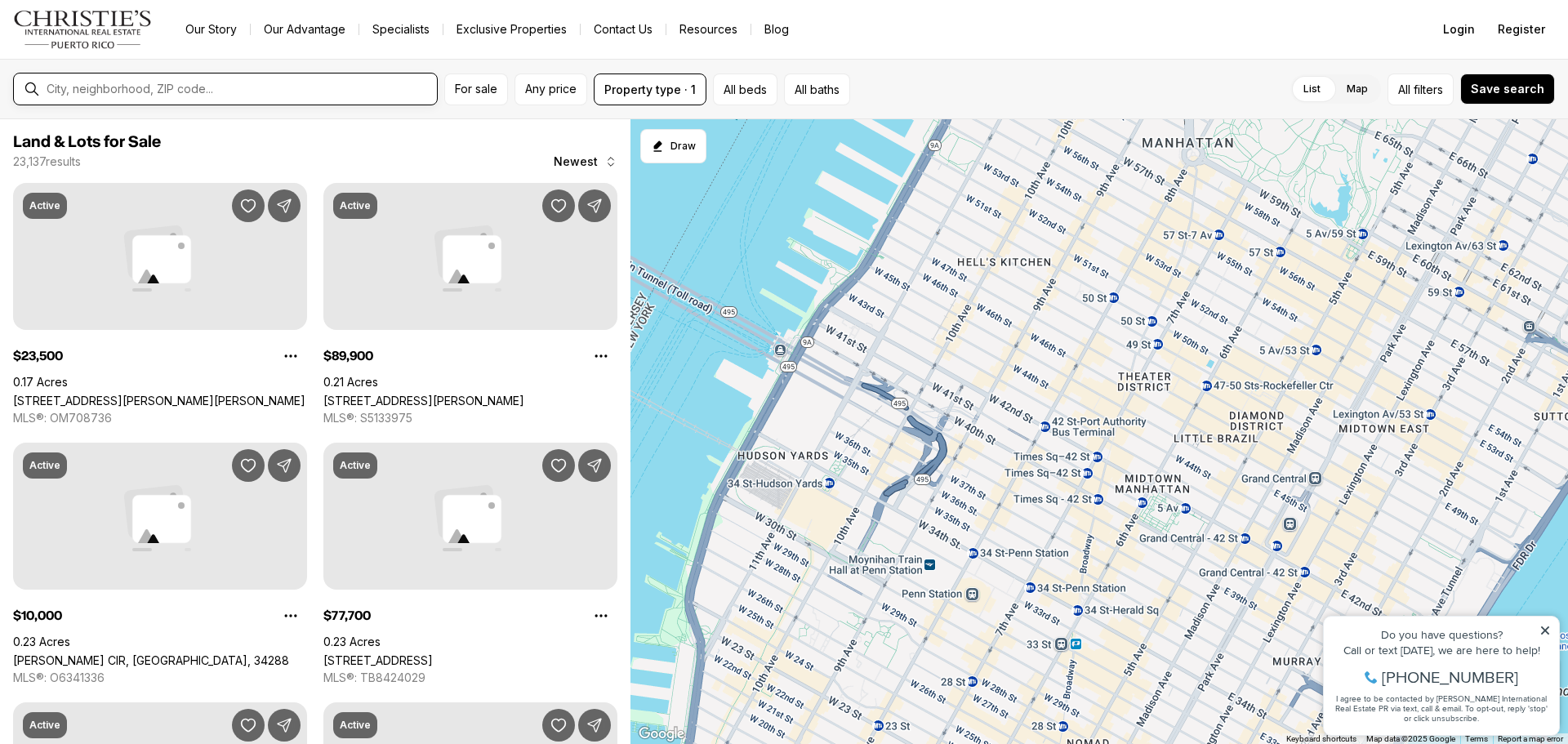
click at [296, 88] on input "text" at bounding box center [238, 89] width 384 height 15
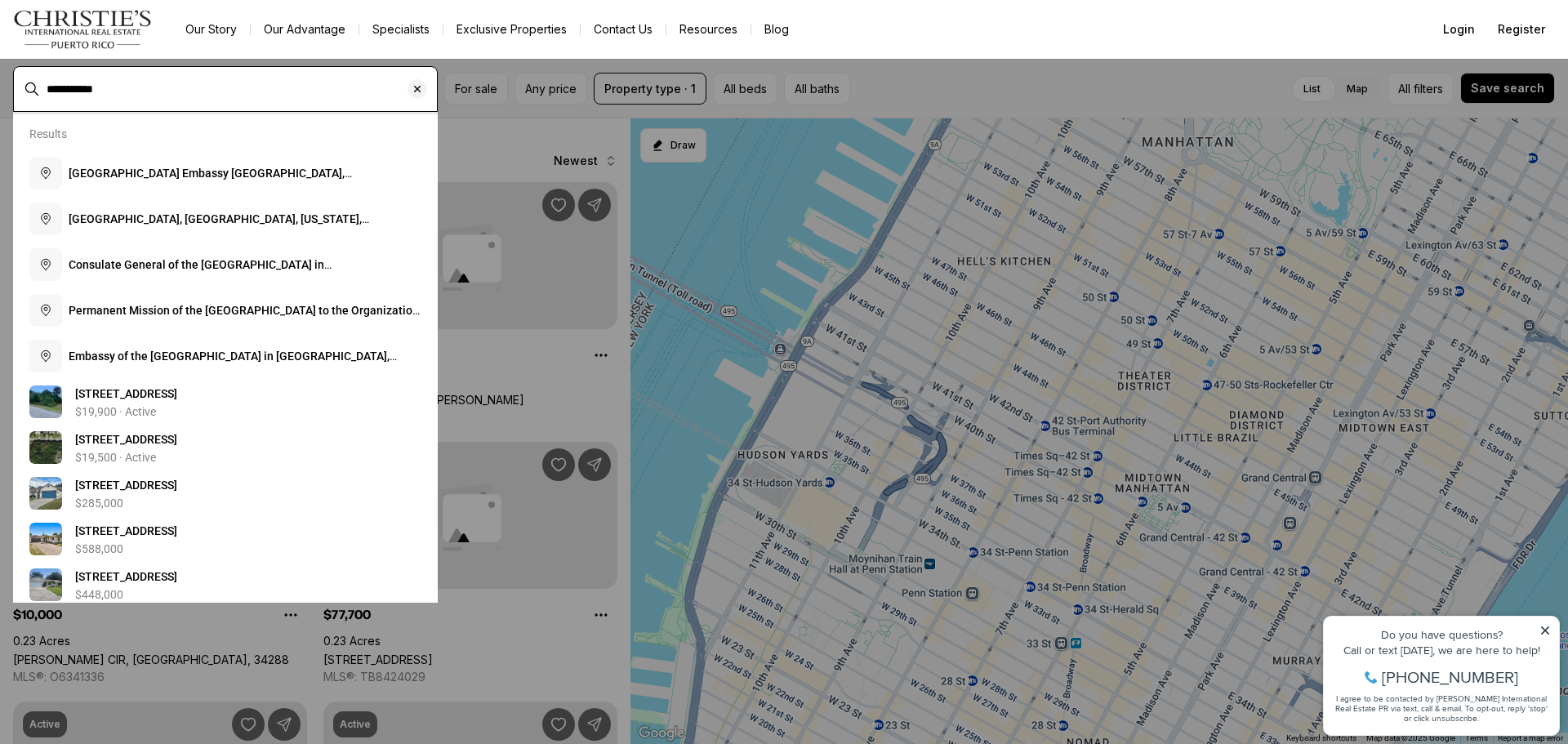
type input "**********"
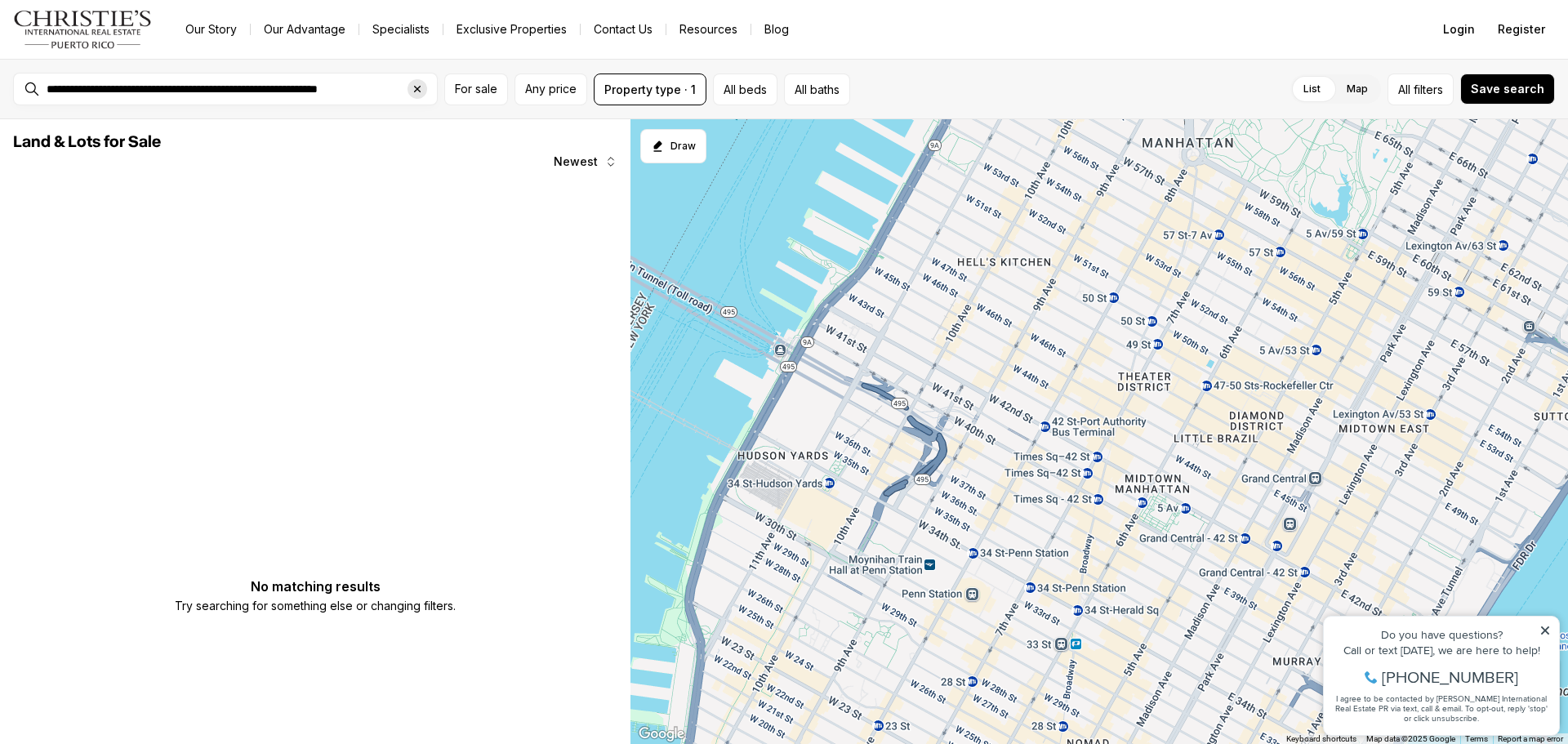
click at [409, 91] on div "Clear search input" at bounding box center [418, 89] width 20 height 20
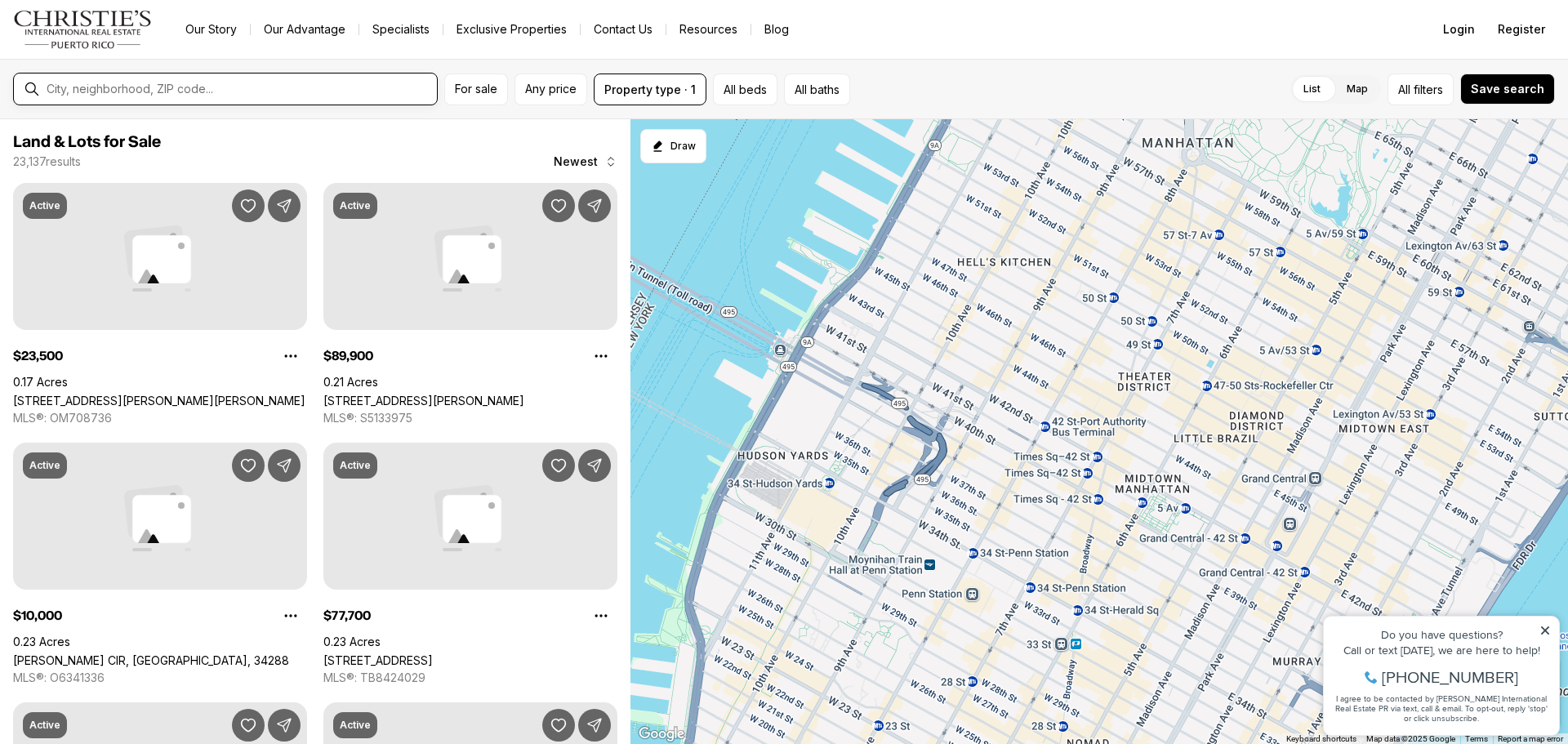
click at [383, 92] on input "text" at bounding box center [238, 89] width 384 height 15
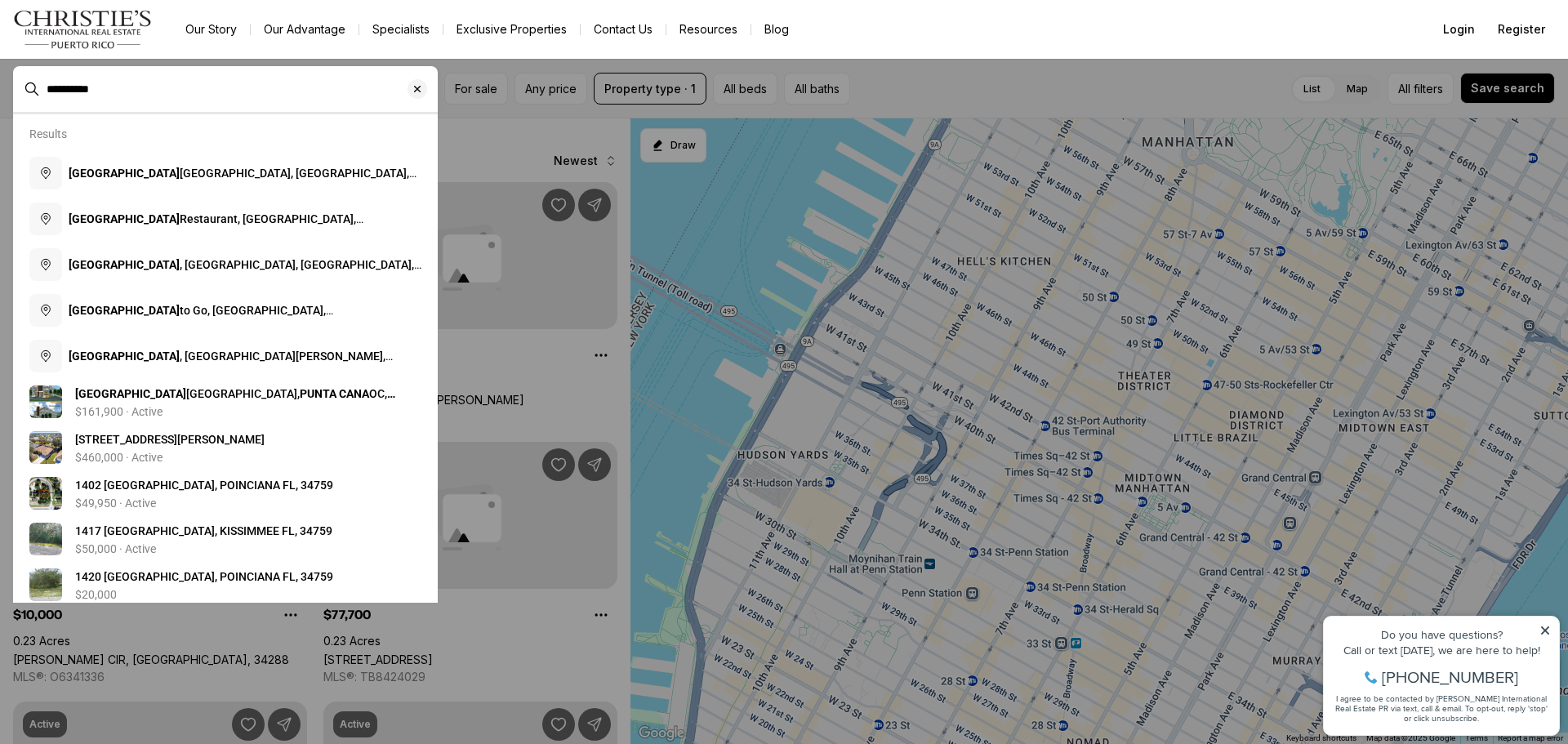
drag, startPoint x: 119, startPoint y: 86, endPoint x: 0, endPoint y: 73, distance: 119.7
click at [13, 73] on span "**********" at bounding box center [225, 88] width 425 height 31
type input "**********"
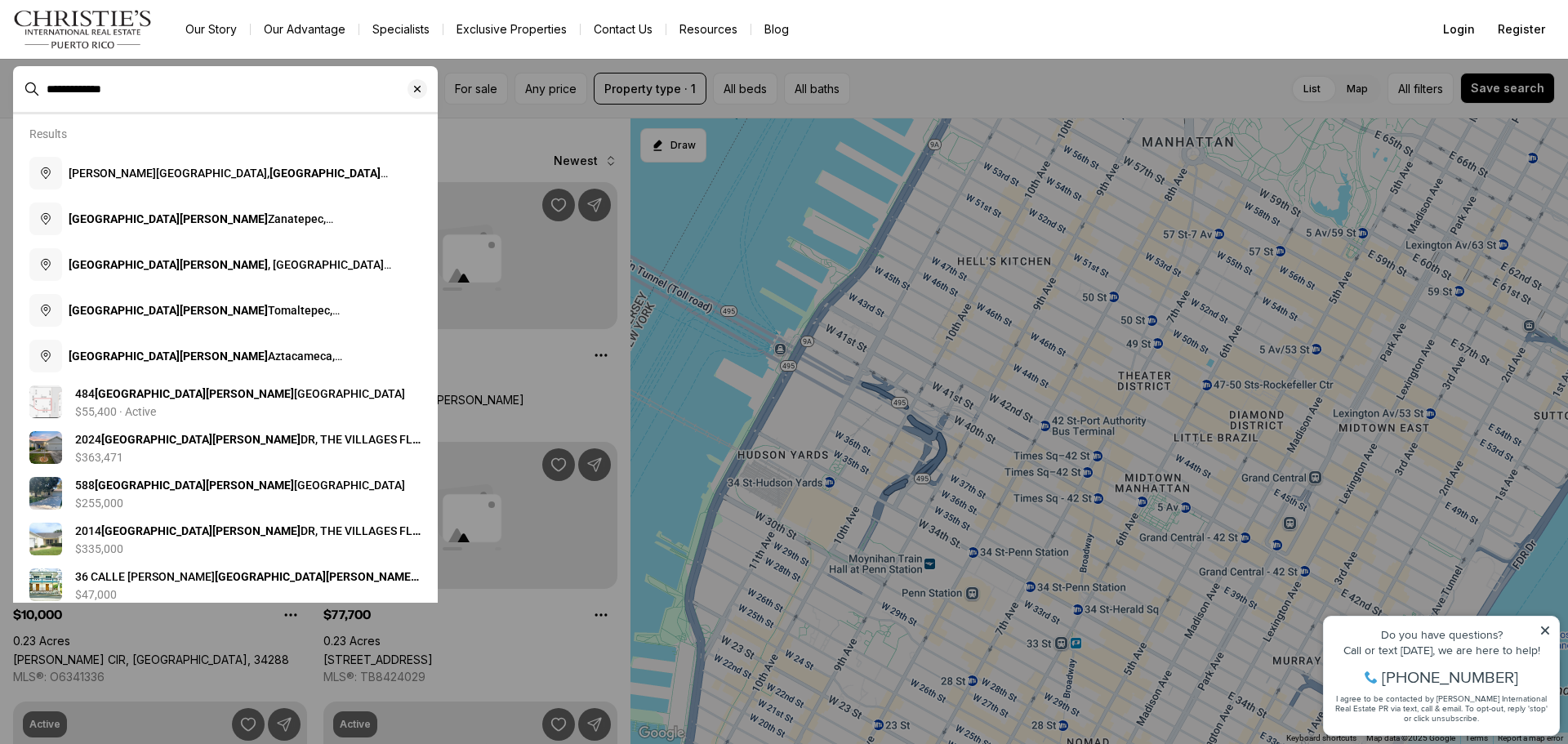
drag, startPoint x: 154, startPoint y: 83, endPoint x: 0, endPoint y: 82, distance: 154.0
click at [13, 82] on span "**********" at bounding box center [225, 88] width 425 height 31
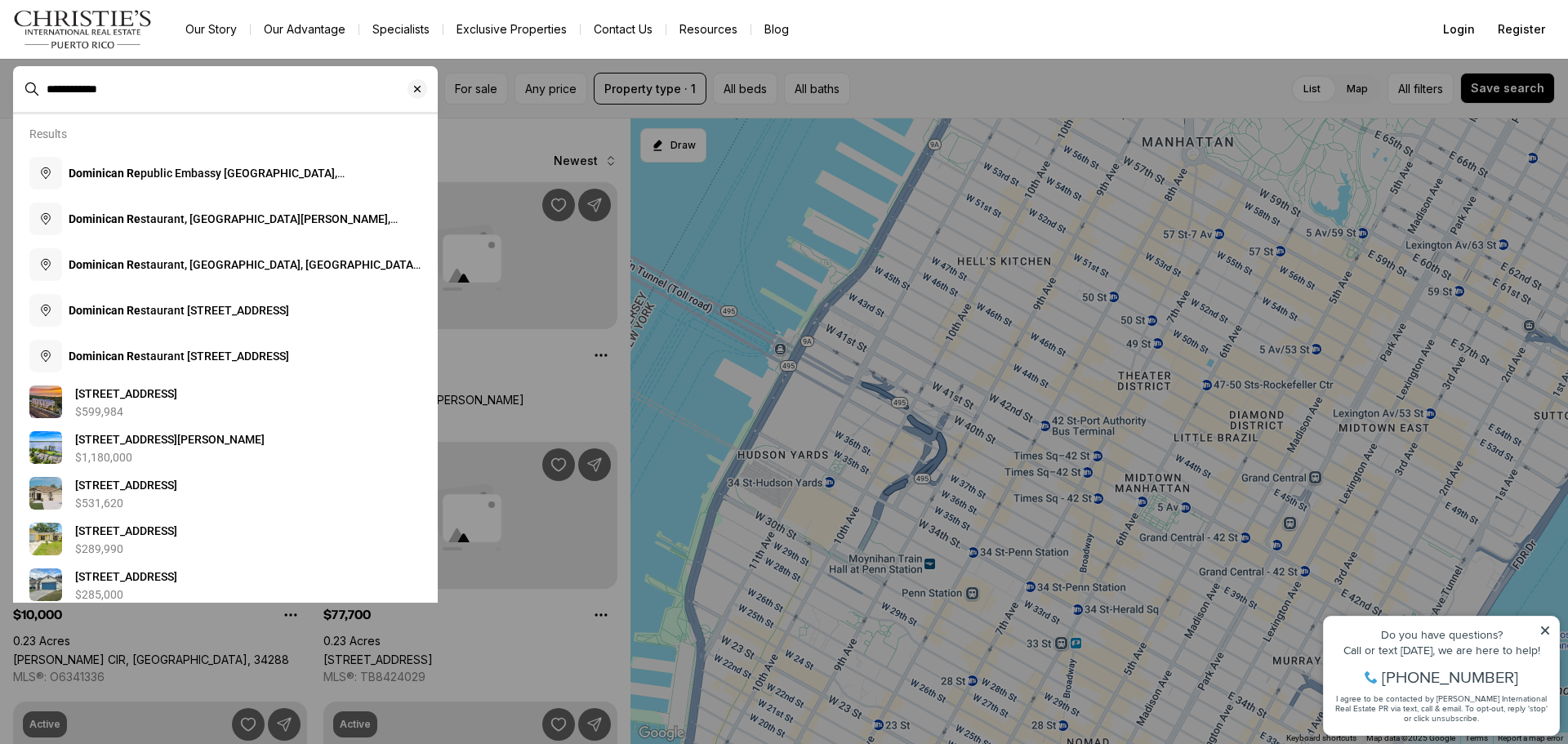
type input "**********"
click at [502, 26] on link "Exclusive Properties" at bounding box center [511, 29] width 136 height 23
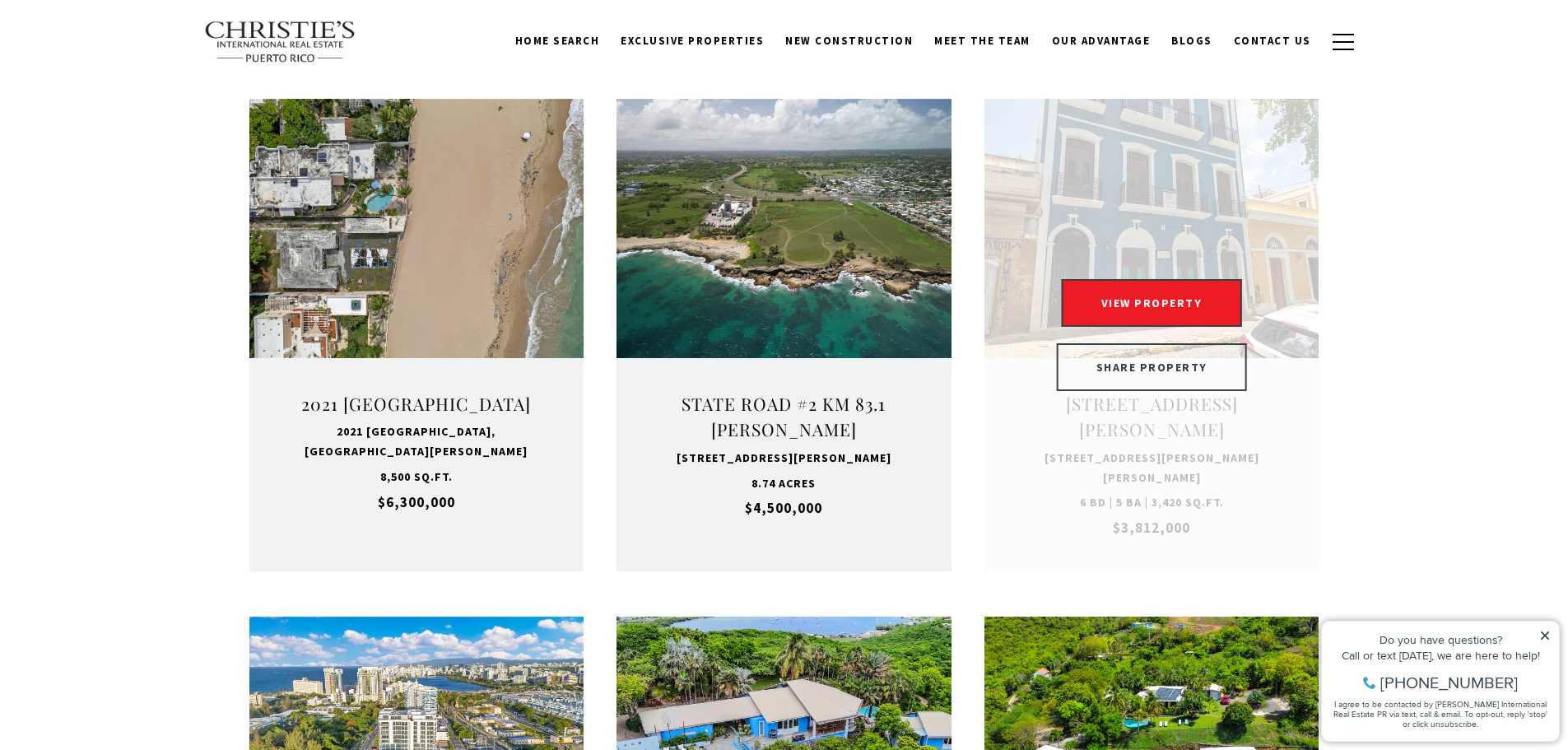
scroll to position [1071, 0]
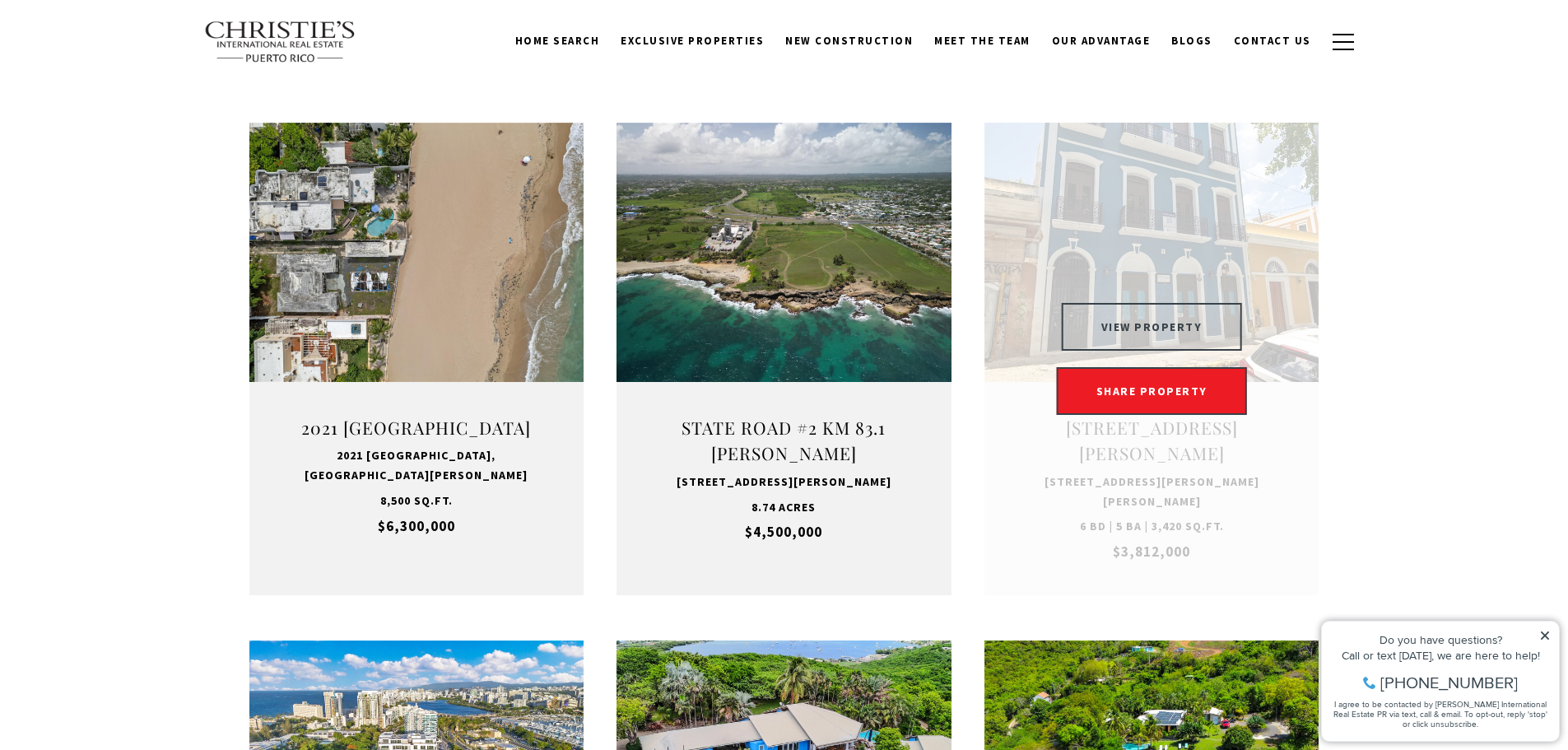
click at [1139, 331] on button "VIEW PROPERTY" at bounding box center [1152, 327] width 180 height 48
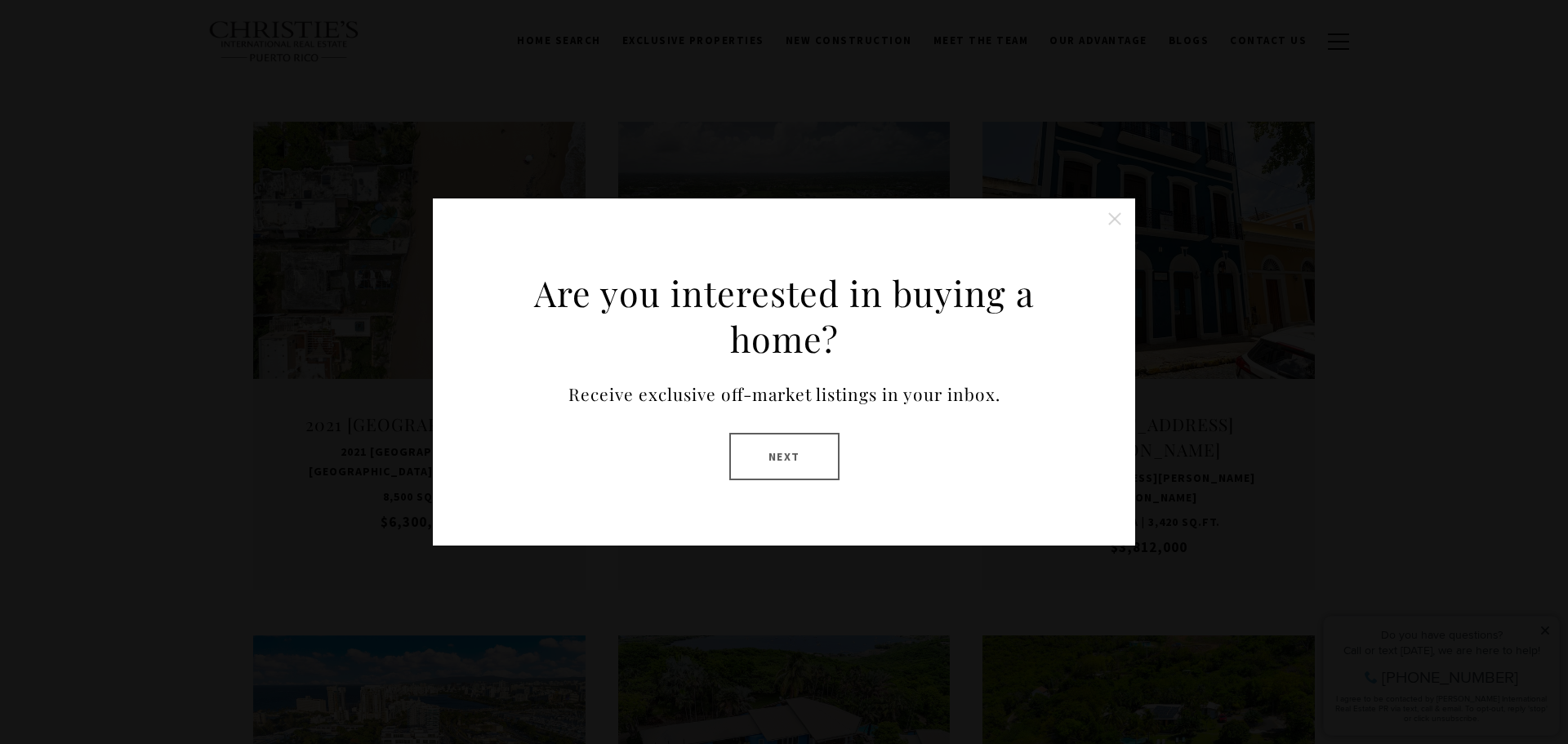
click at [1117, 210] on button "Close this option" at bounding box center [1114, 218] width 33 height 33
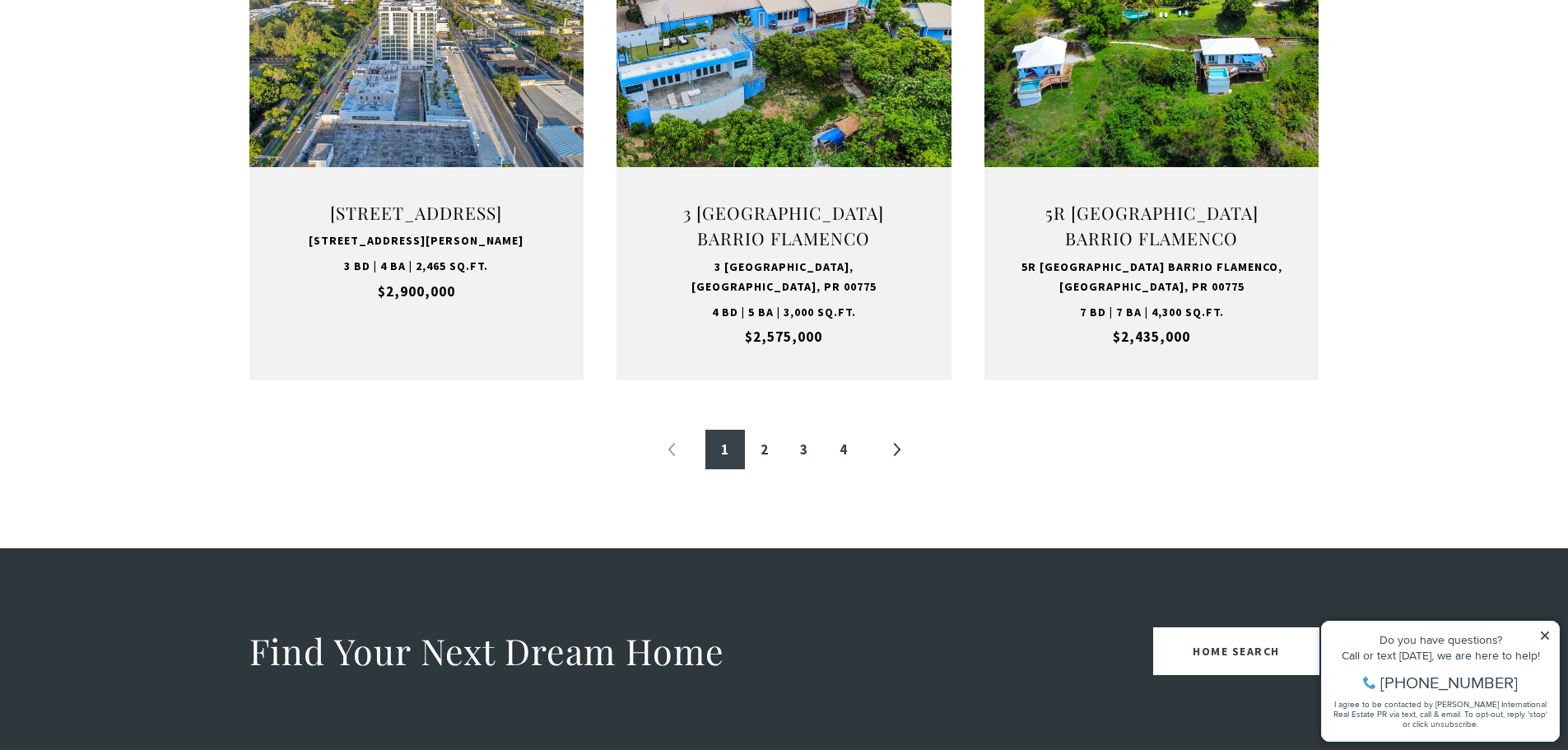
scroll to position [1894, 0]
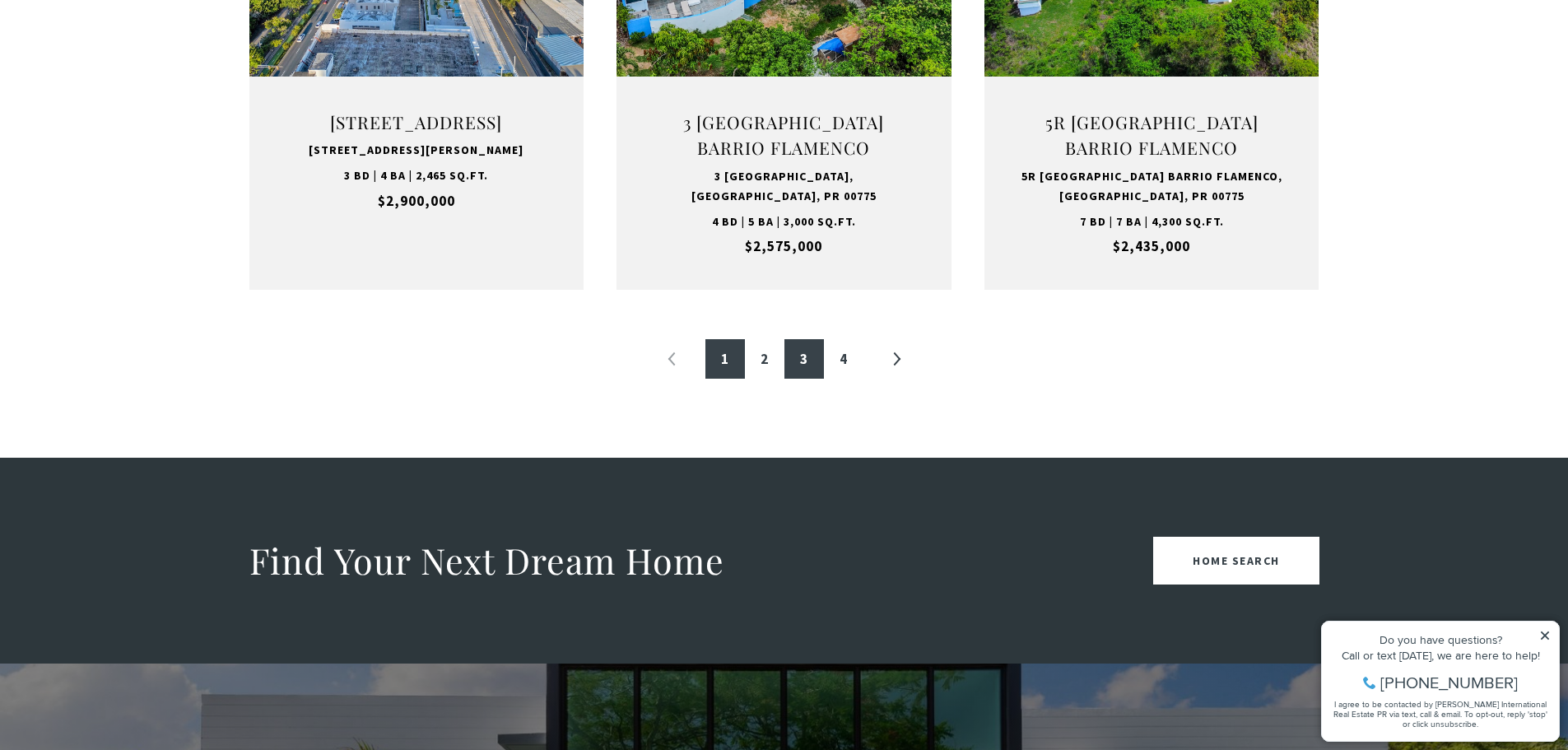
click at [793, 364] on link "3" at bounding box center [804, 360] width 40 height 40
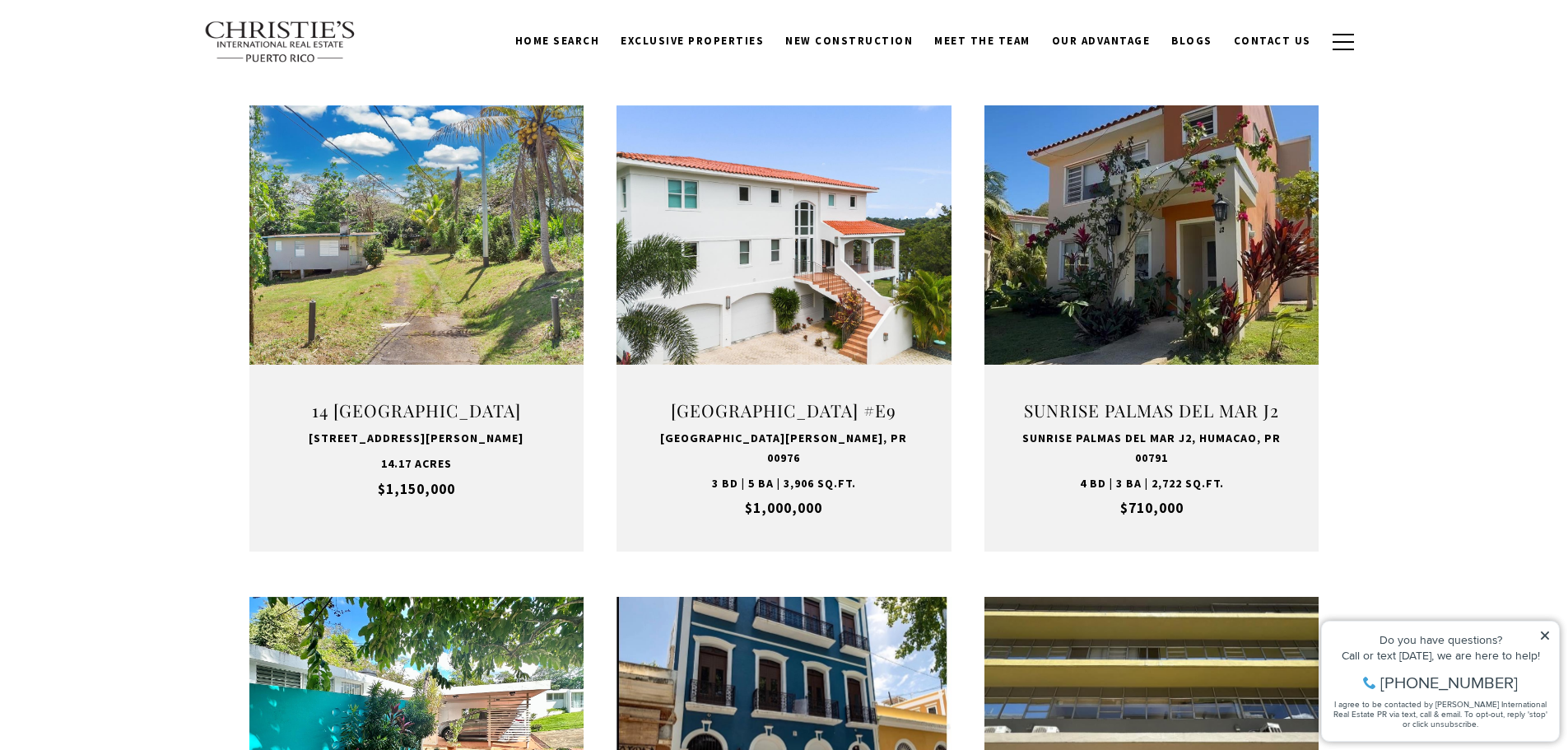
scroll to position [494, 0]
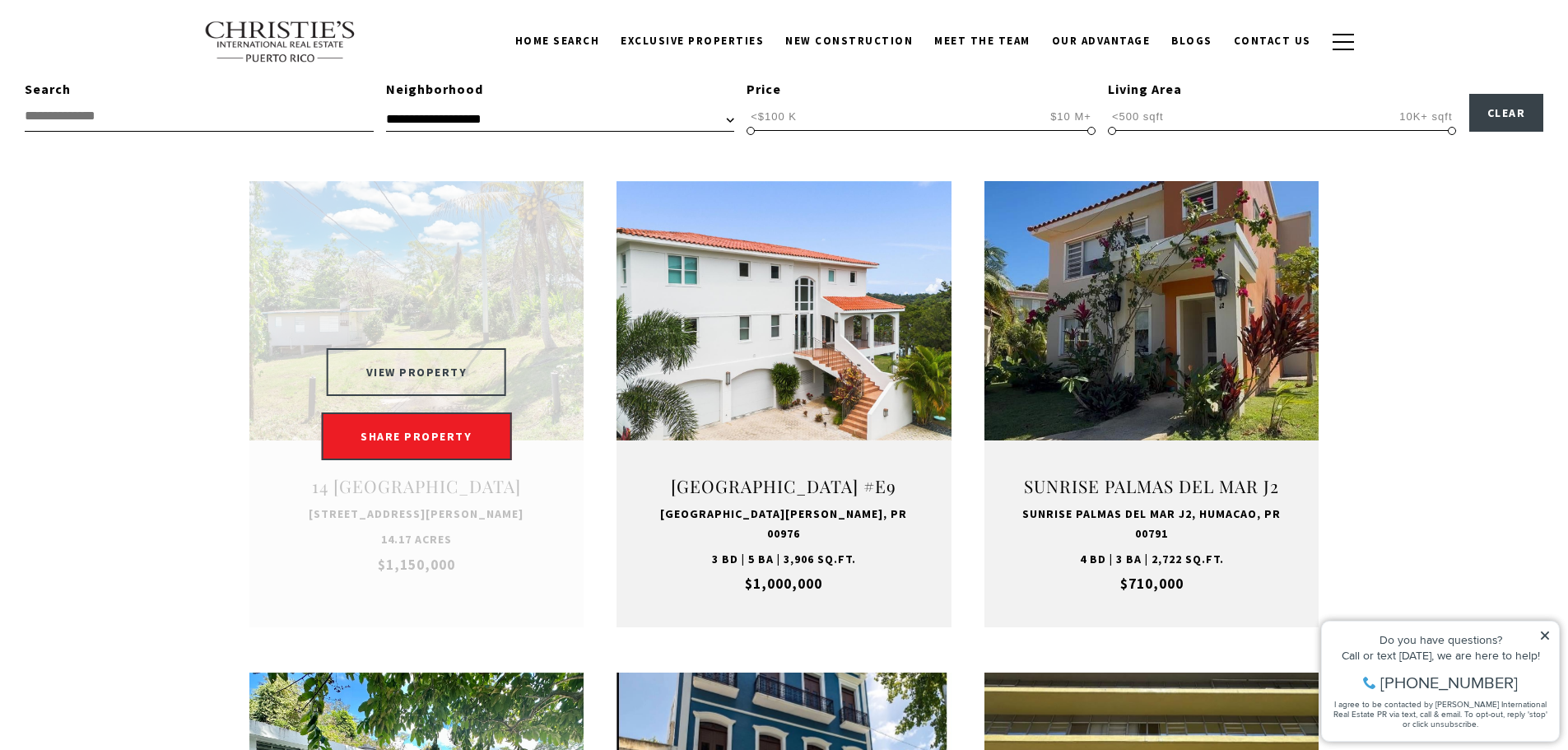
click at [422, 372] on button "VIEW PROPERTY" at bounding box center [416, 373] width 180 height 48
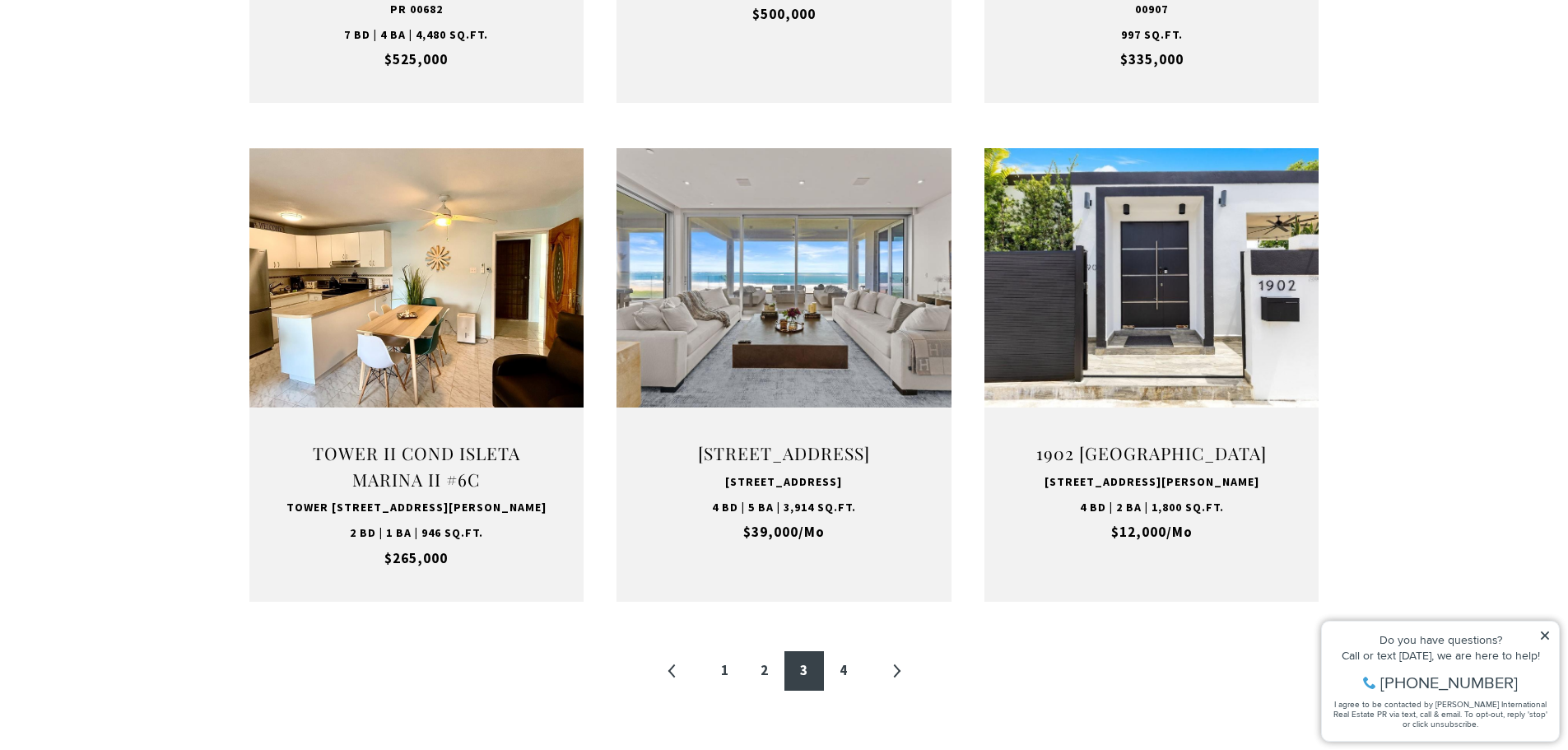
scroll to position [1565, 0]
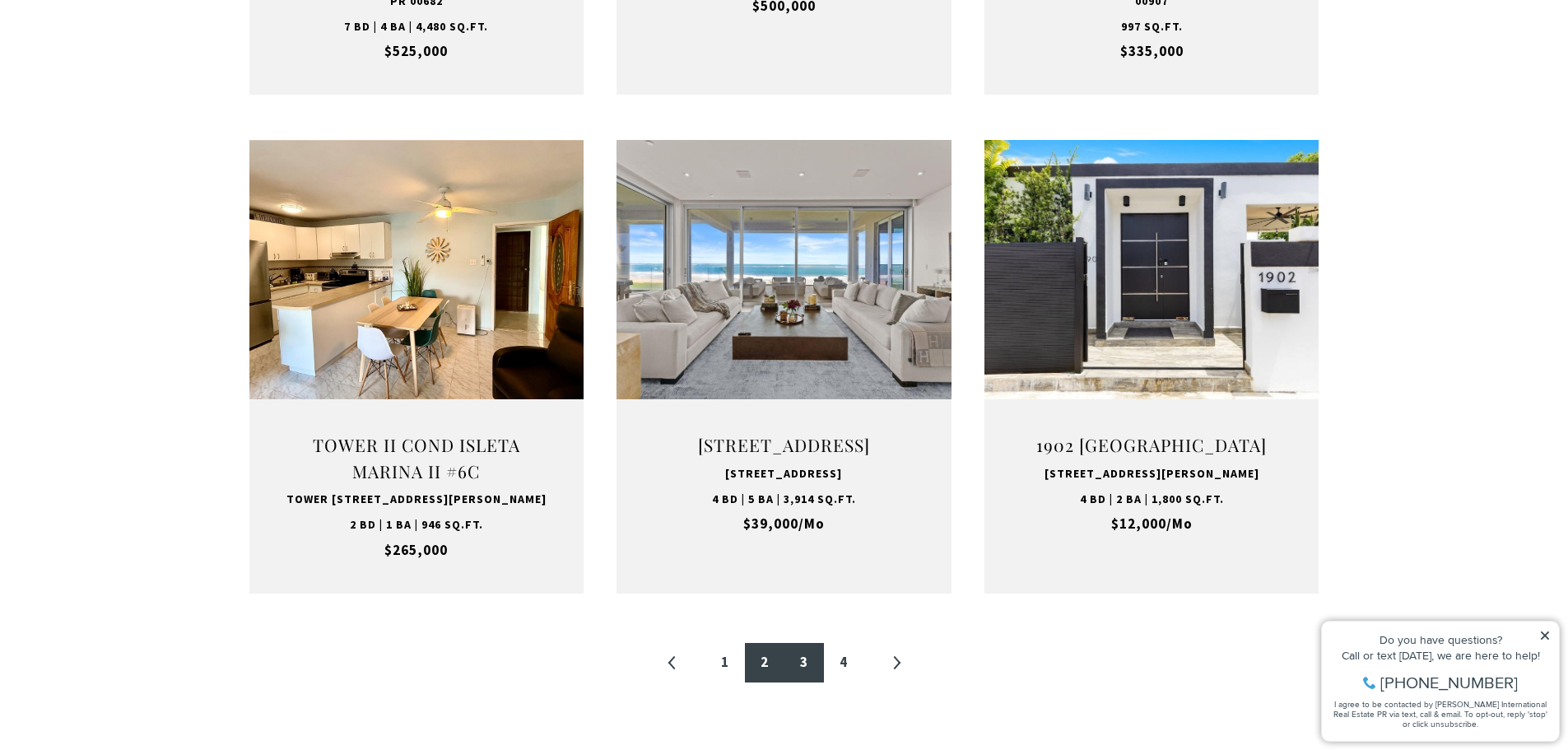
click at [758, 680] on link "2" at bounding box center [765, 663] width 40 height 40
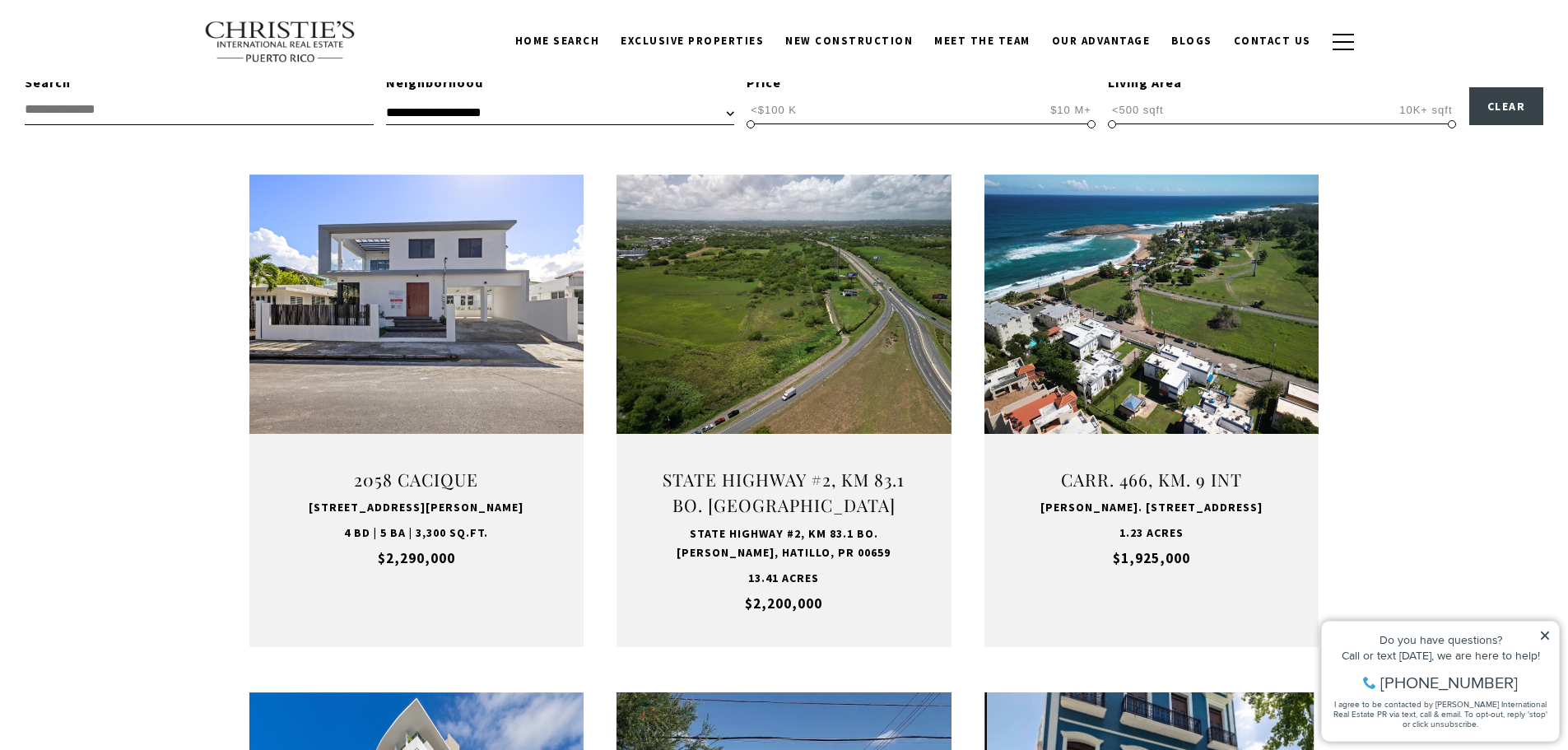
scroll to position [494, 0]
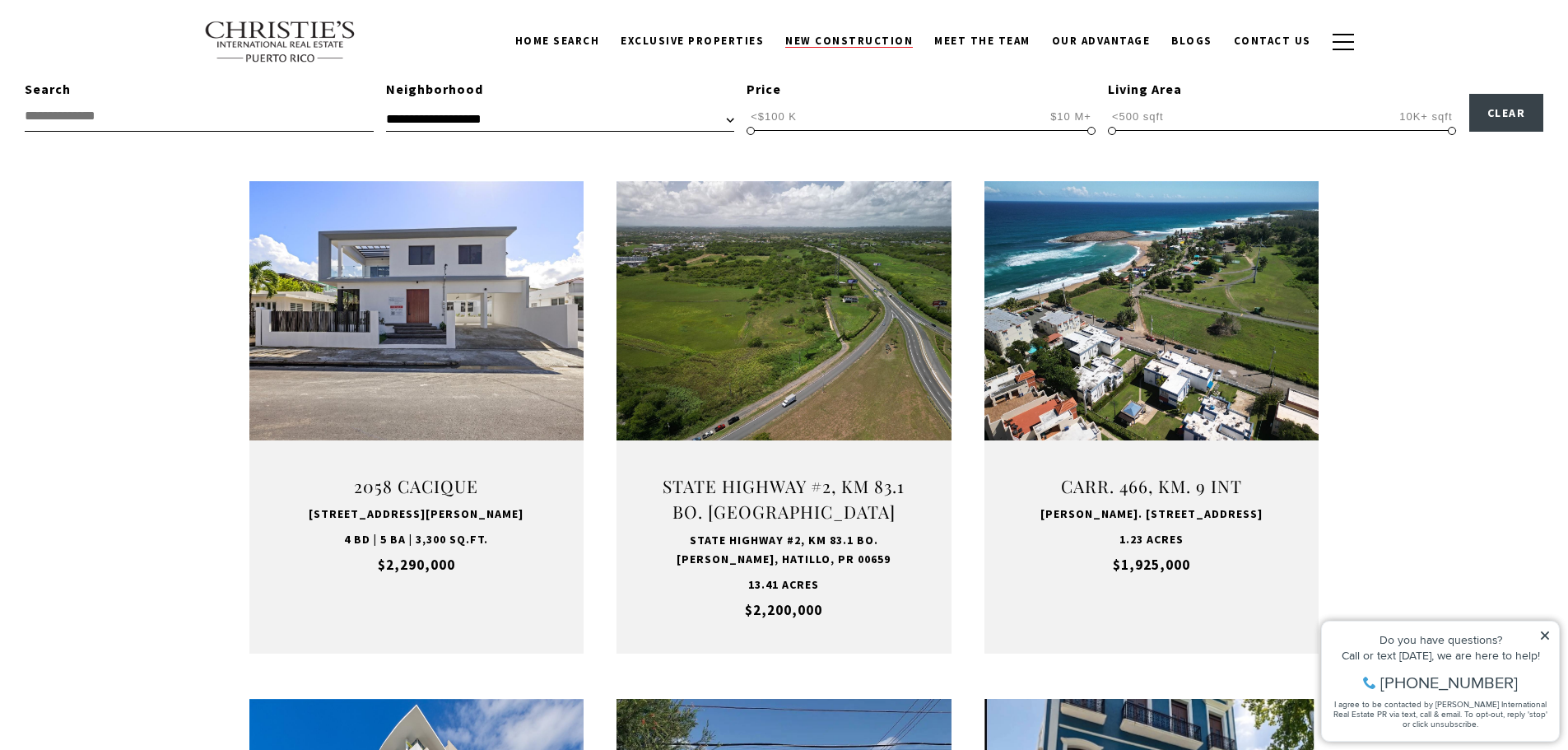
click at [881, 31] on link "New Construction" at bounding box center [849, 41] width 149 height 31
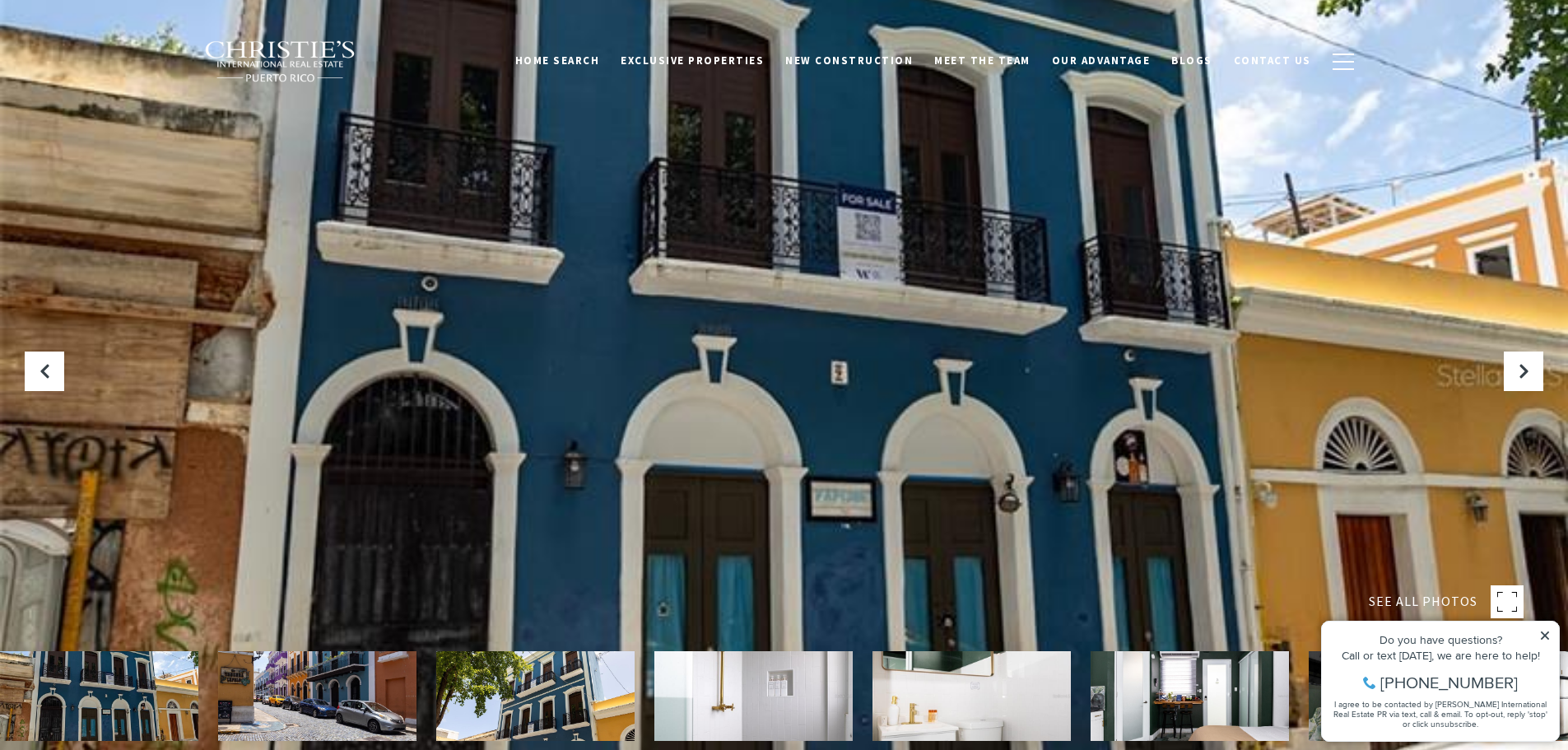
click at [1544, 632] on icon at bounding box center [1545, 636] width 12 height 12
click at [1522, 371] on icon "Next Slide" at bounding box center [1523, 372] width 17 height 17
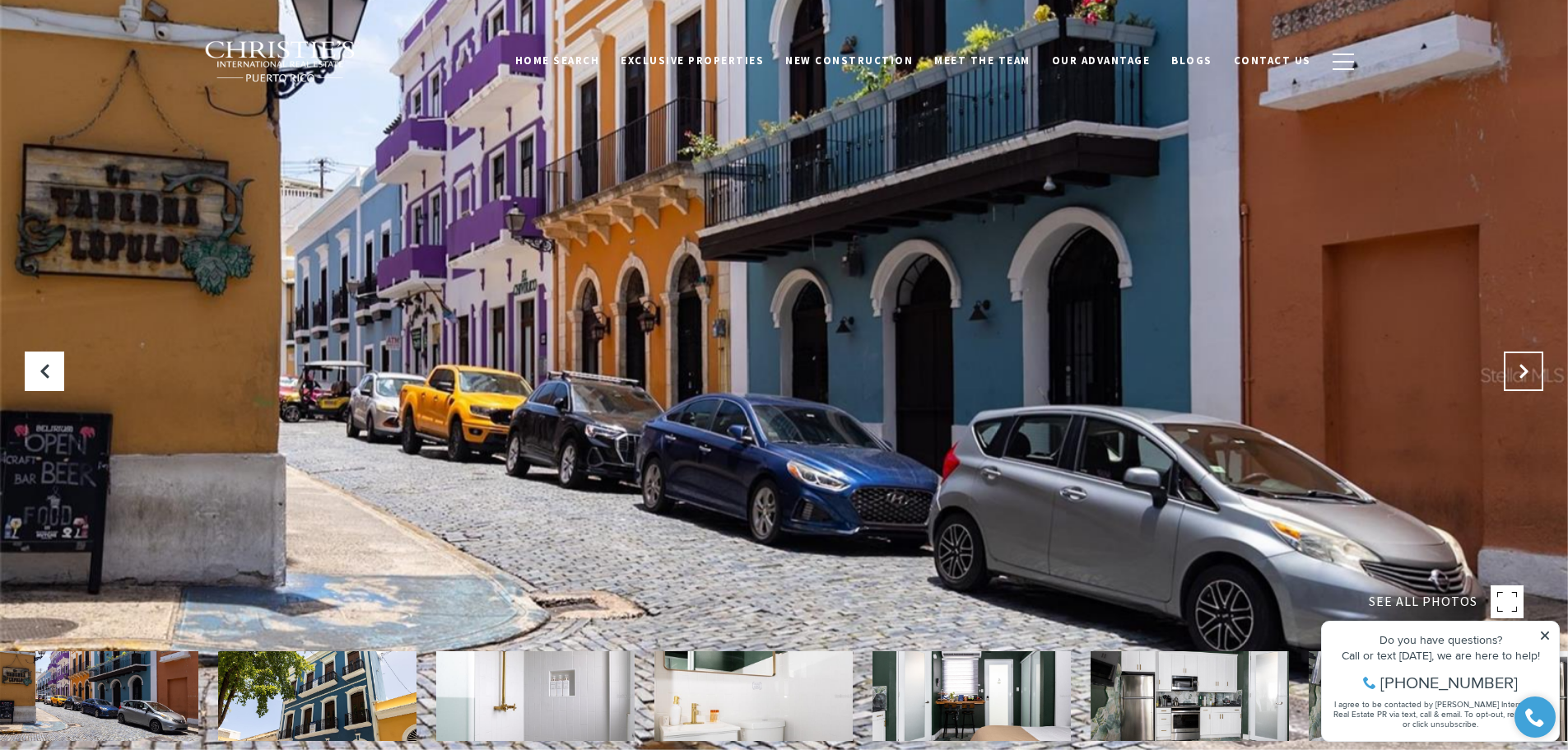
click at [1522, 371] on icon "Next Slide" at bounding box center [1523, 372] width 17 height 17
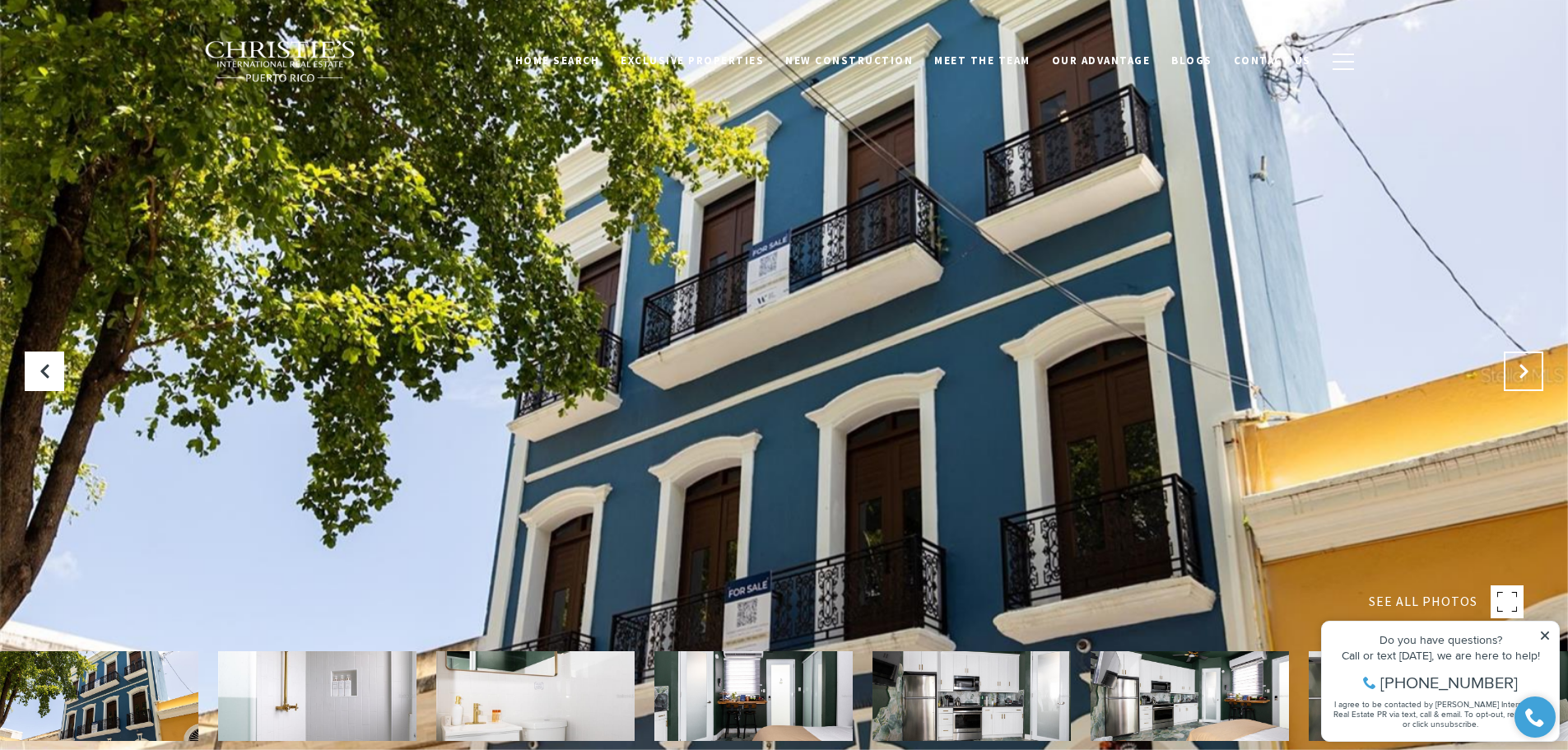
click at [1522, 371] on icon "Next Slide" at bounding box center [1523, 372] width 17 height 17
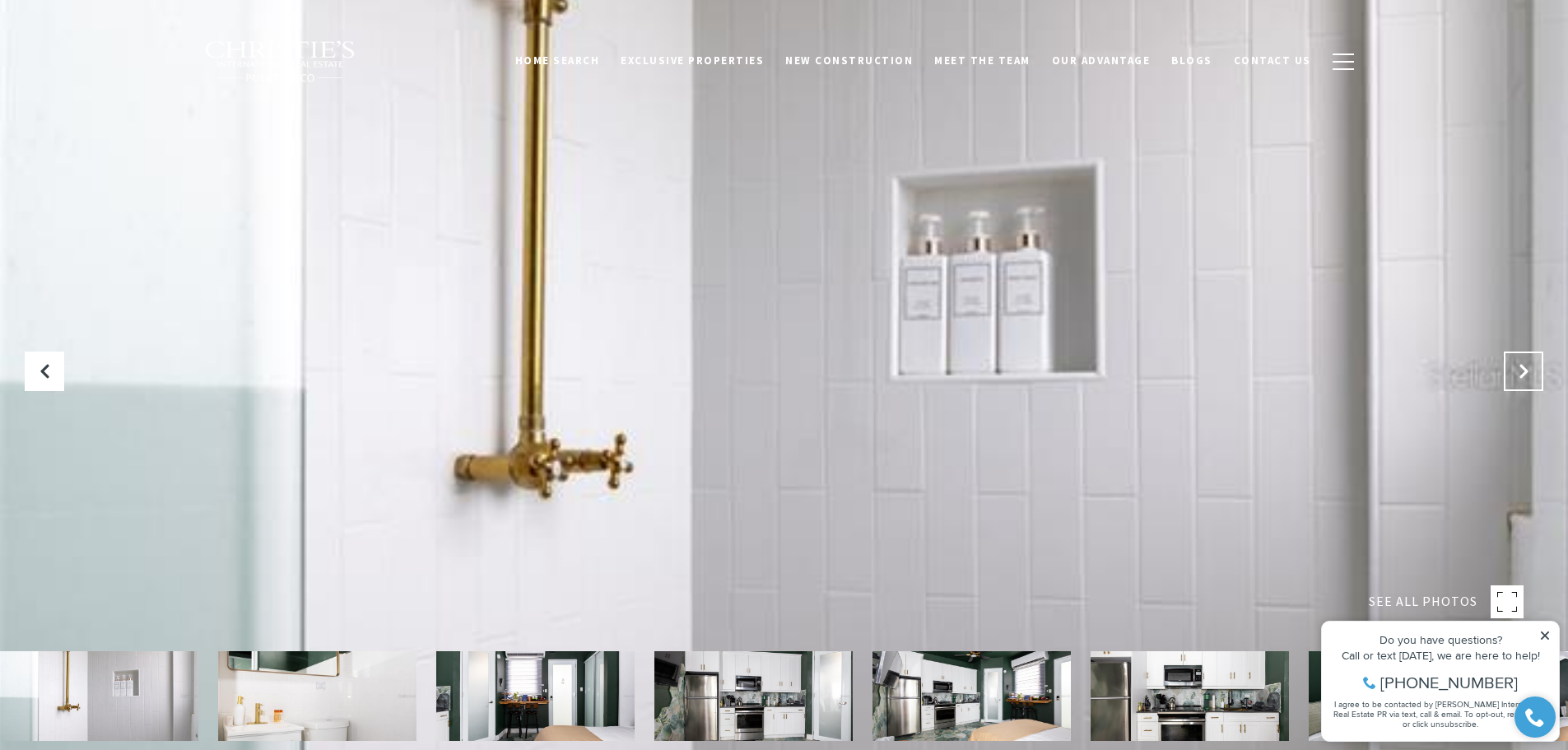
click at [1522, 371] on icon "Next Slide" at bounding box center [1523, 372] width 17 height 17
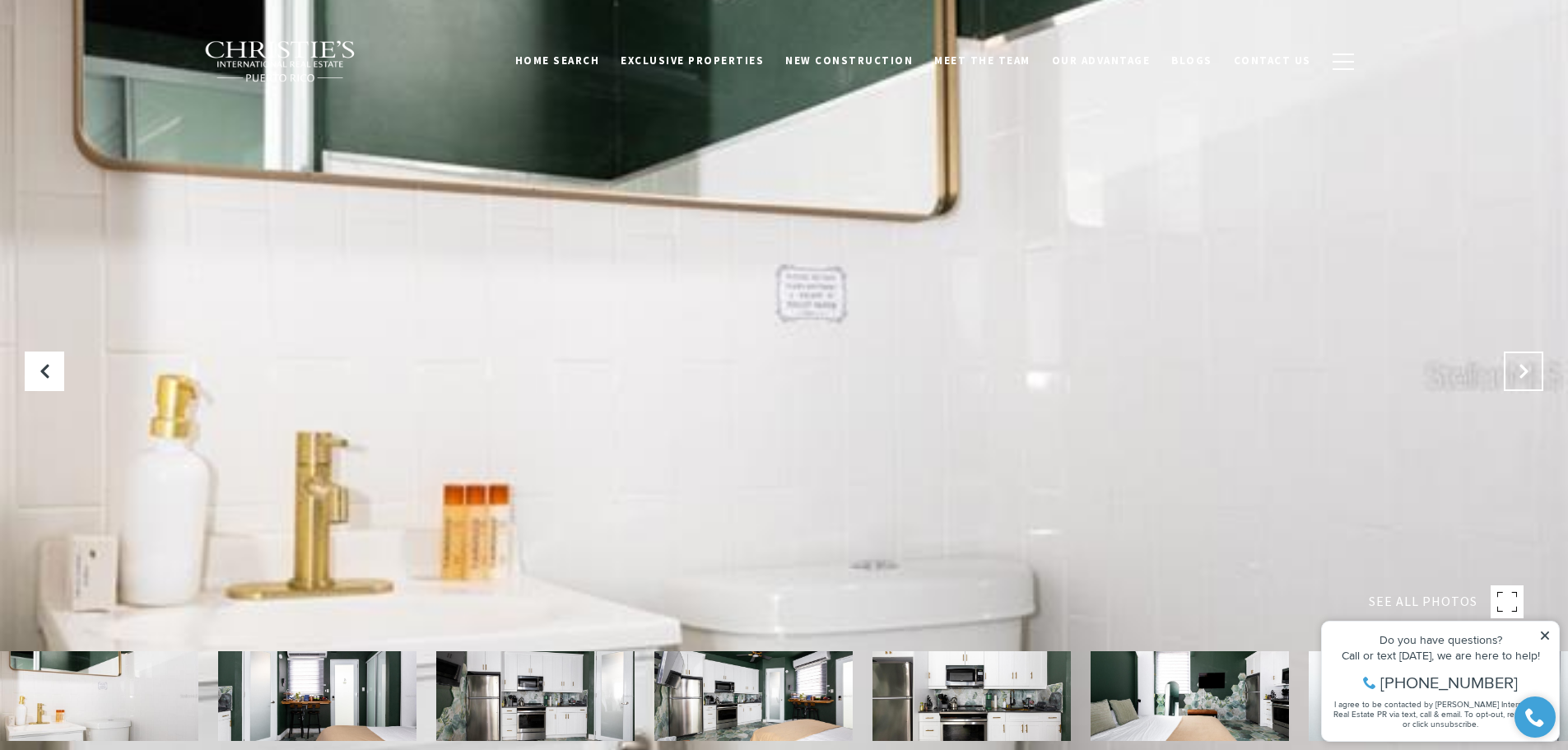
click at [1522, 371] on icon "Next Slide" at bounding box center [1523, 372] width 17 height 17
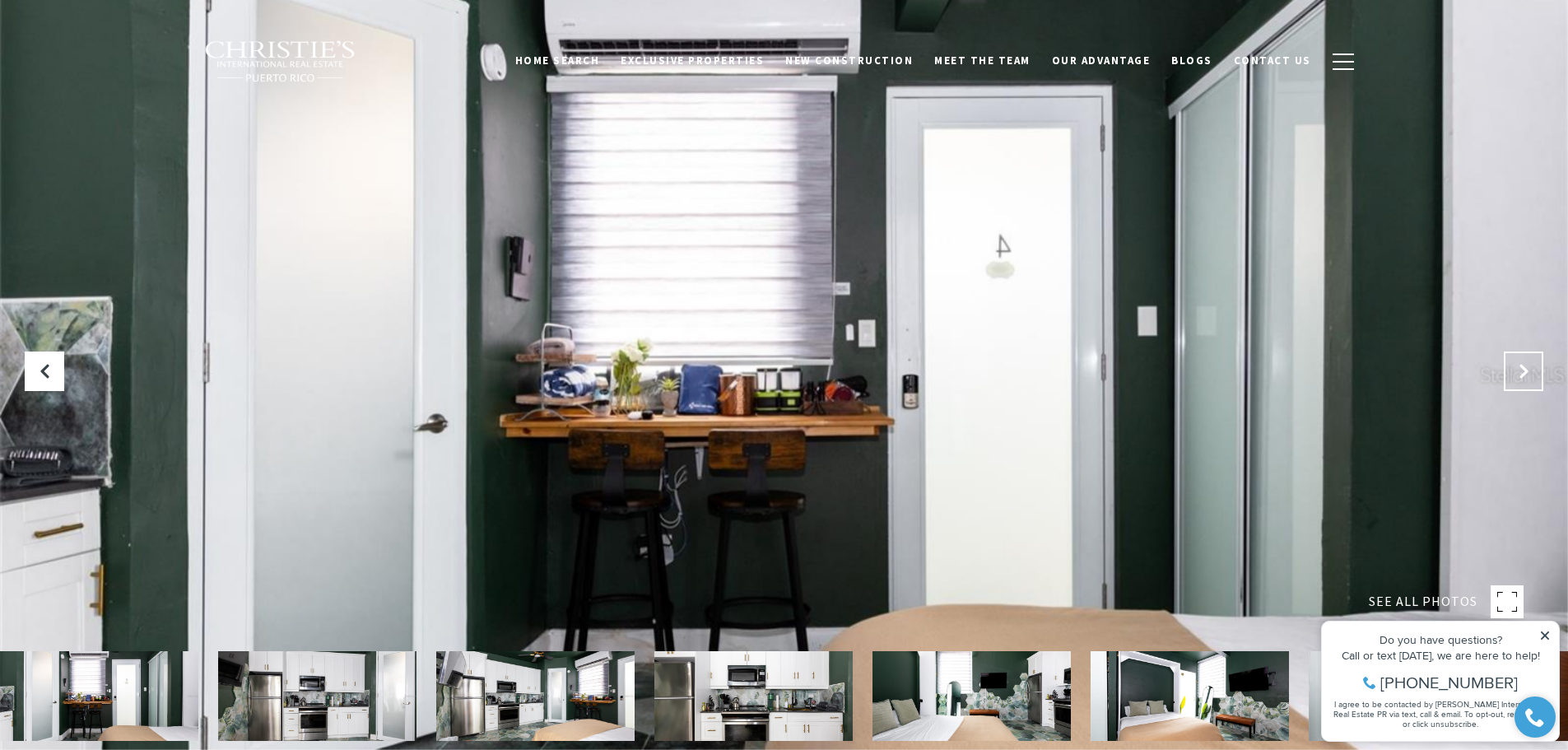
click at [1522, 371] on icon "Next Slide" at bounding box center [1523, 372] width 17 height 17
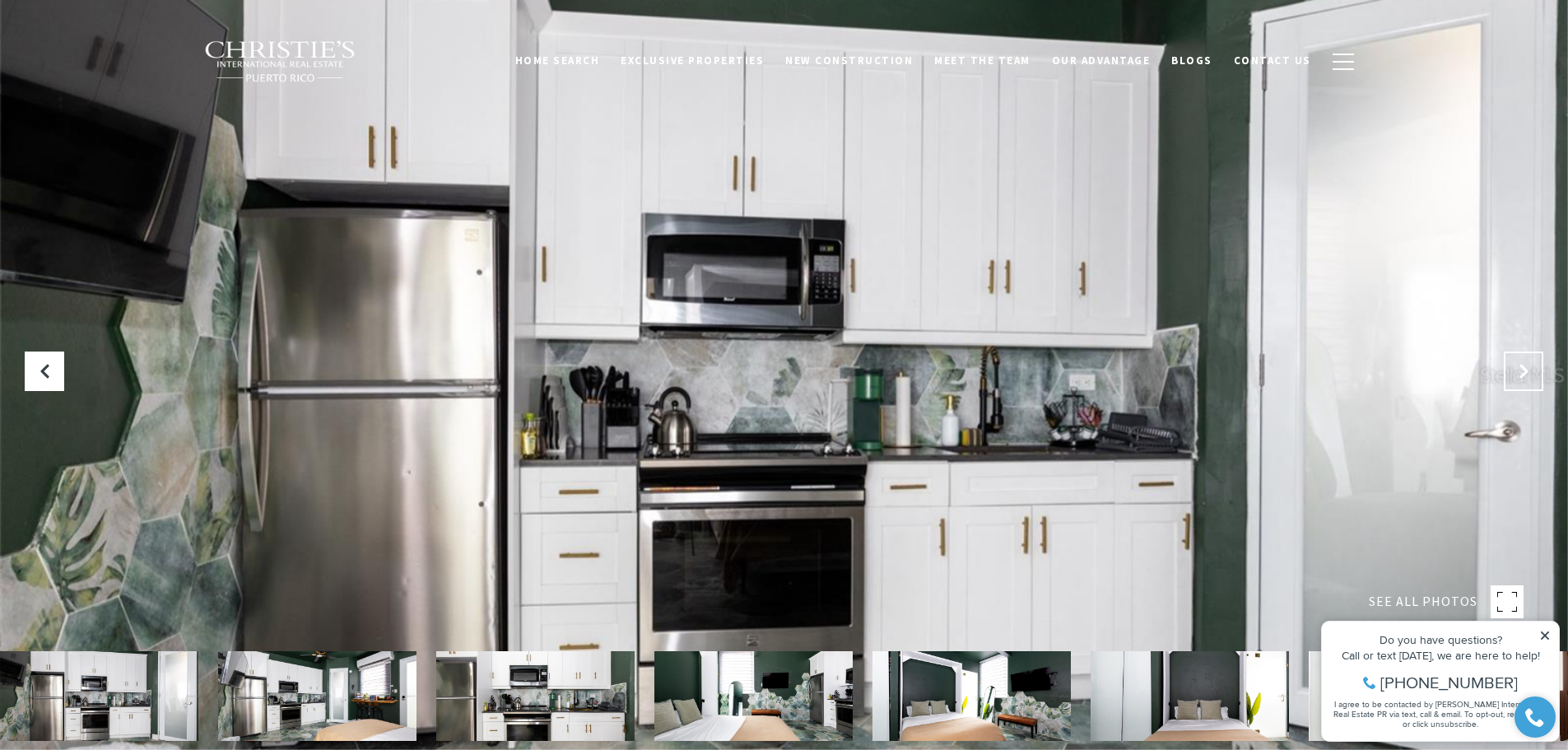
click at [1522, 371] on icon "Next Slide" at bounding box center [1523, 372] width 17 height 17
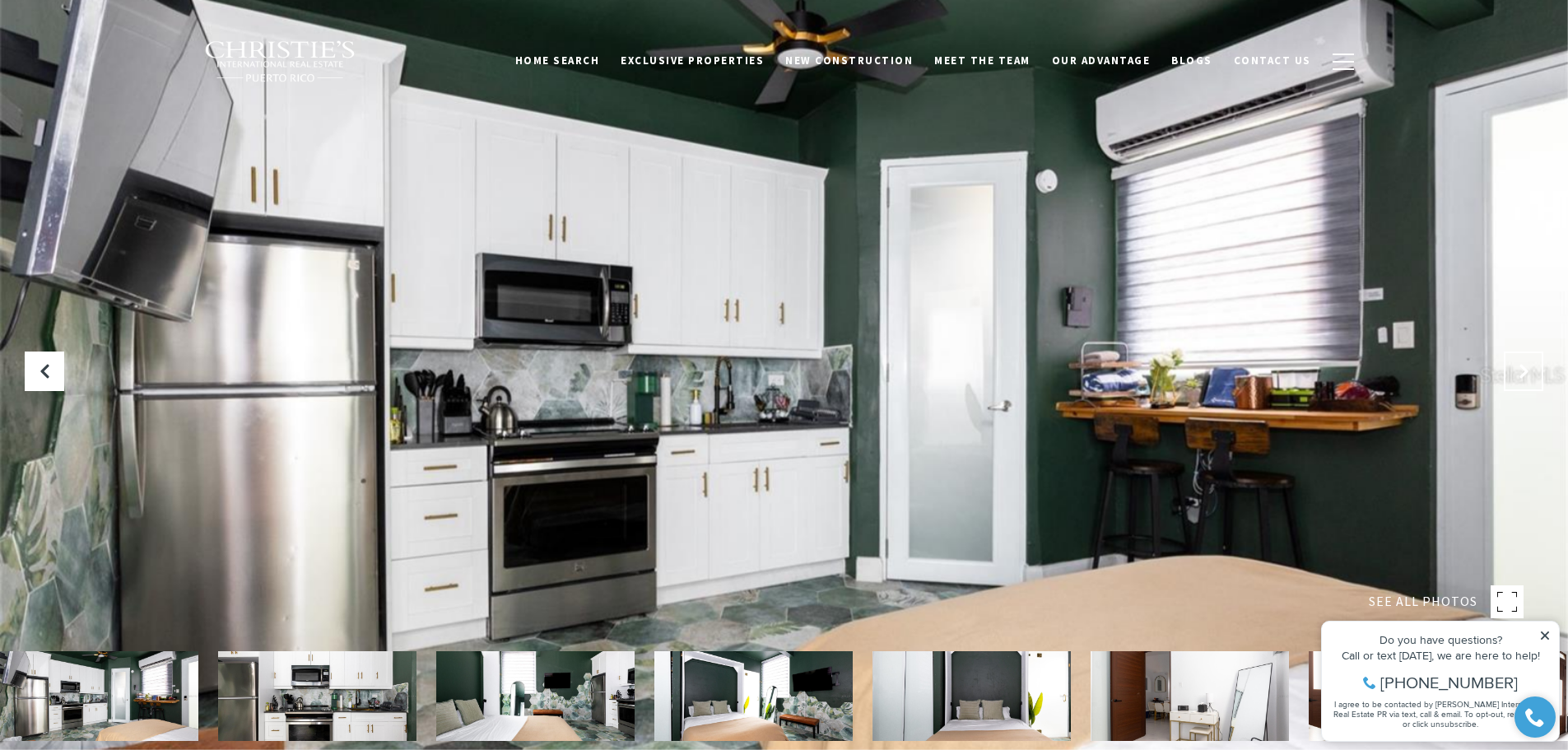
click at [1522, 371] on icon "Next Slide" at bounding box center [1523, 372] width 17 height 17
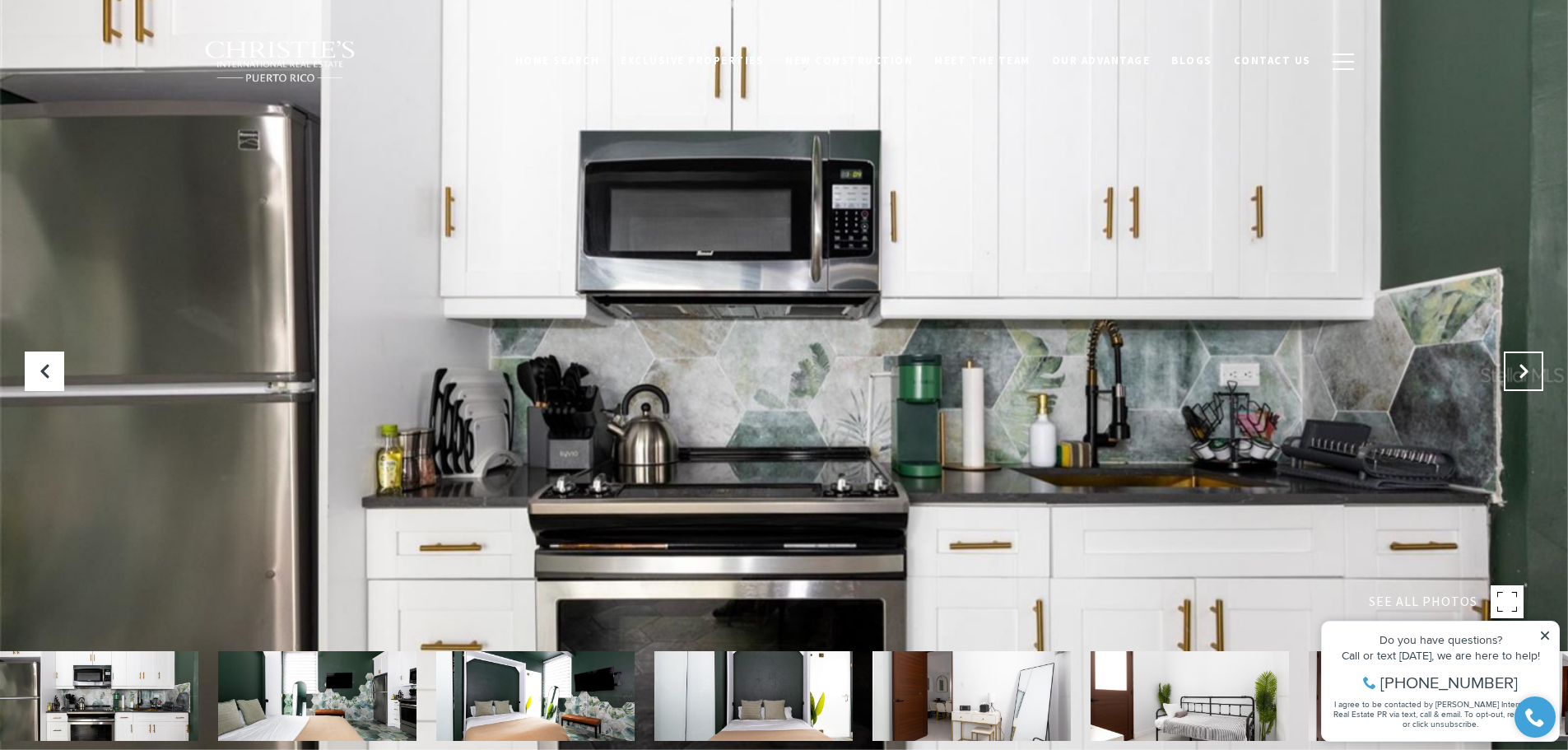
click at [1522, 371] on icon "Next Slide" at bounding box center [1523, 372] width 17 height 17
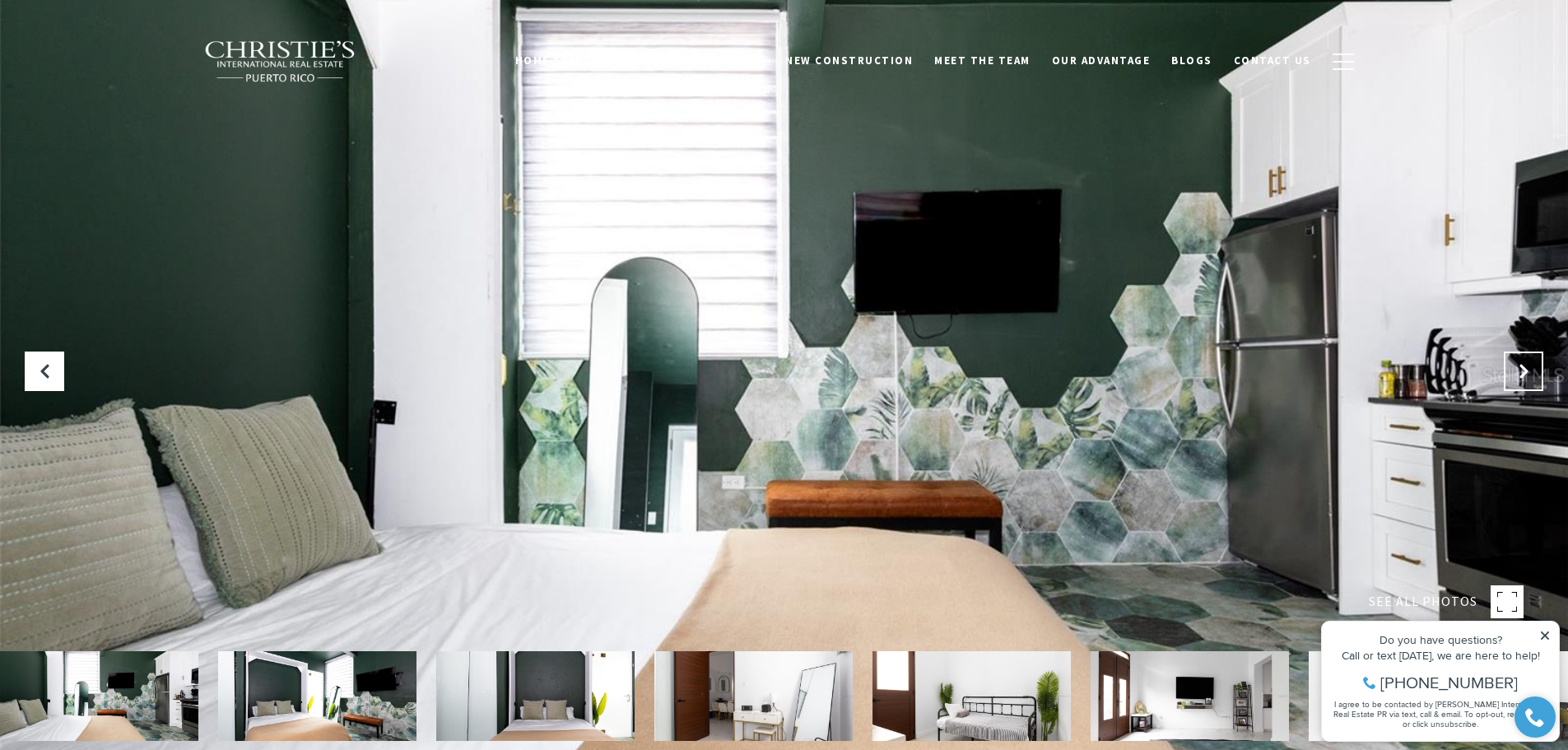
click icon "Next Slide"
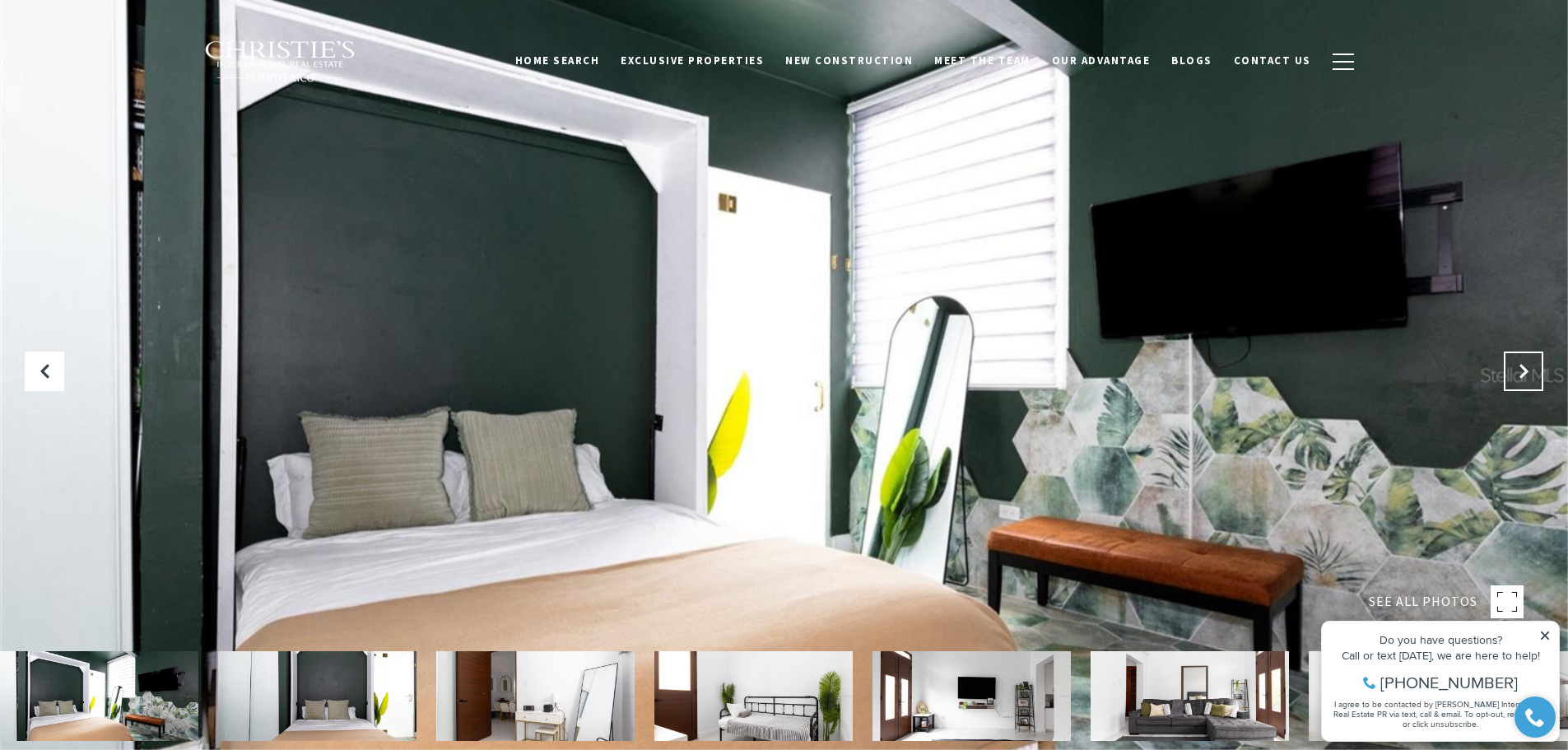
click icon "Next Slide"
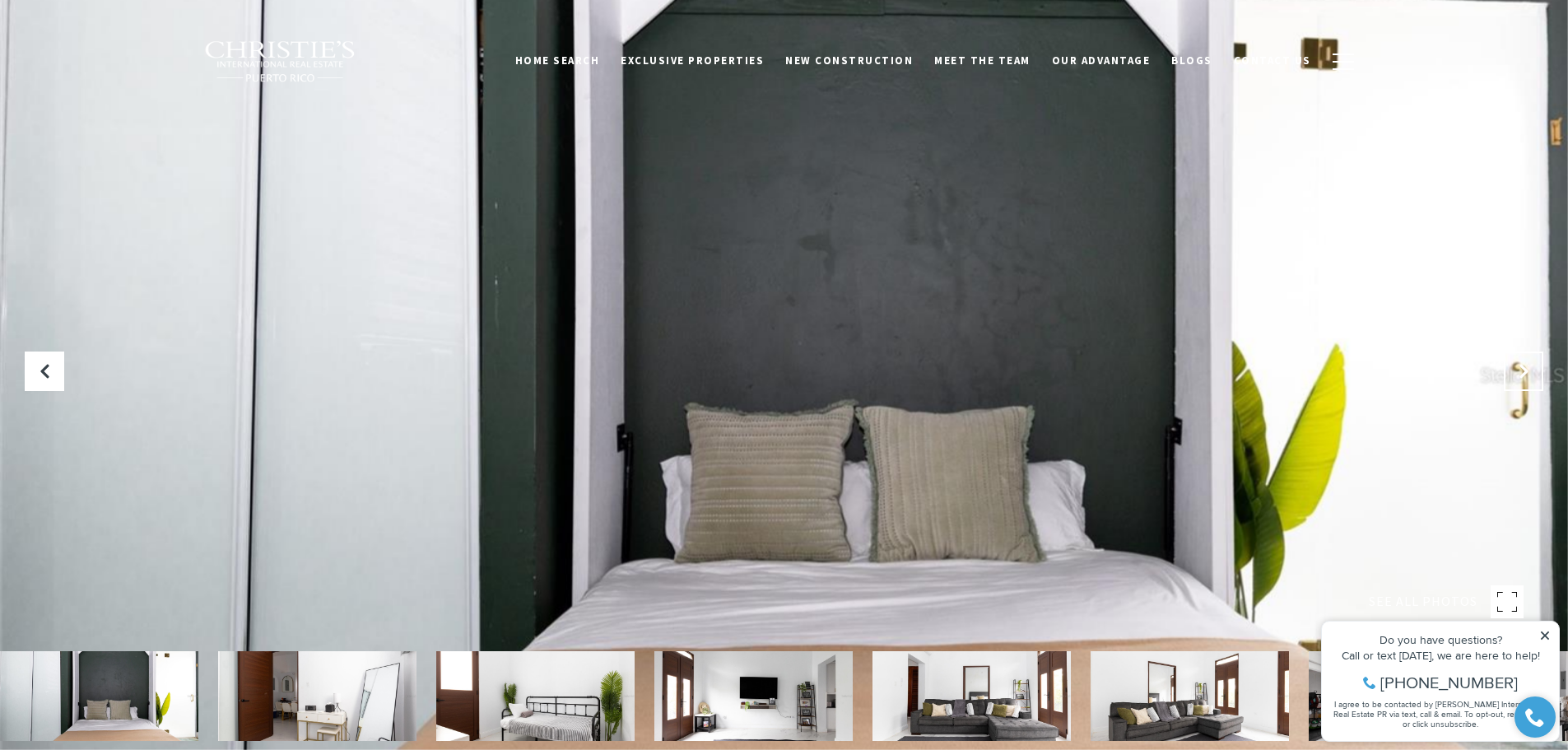
click icon "Next Slide"
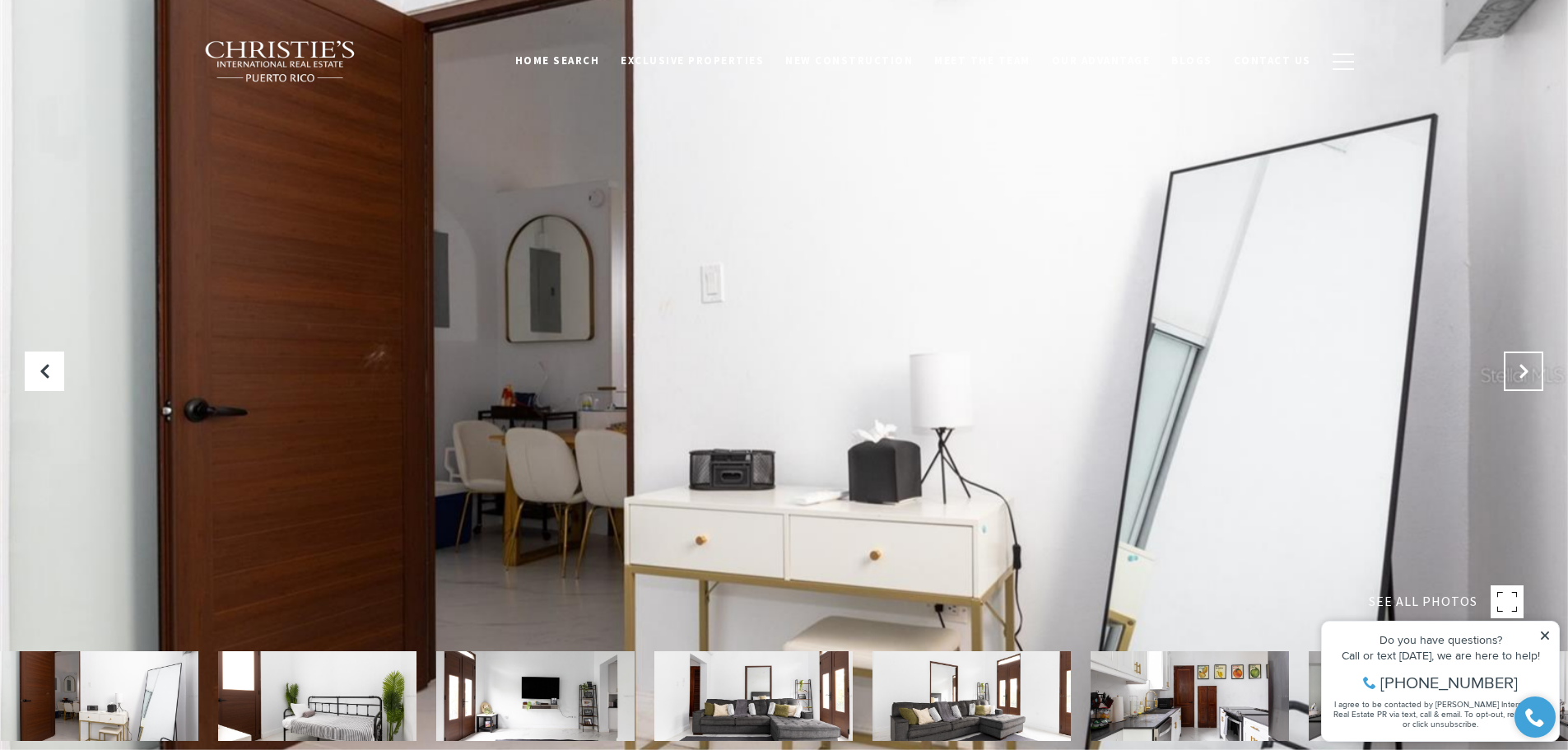
click icon "Next Slide"
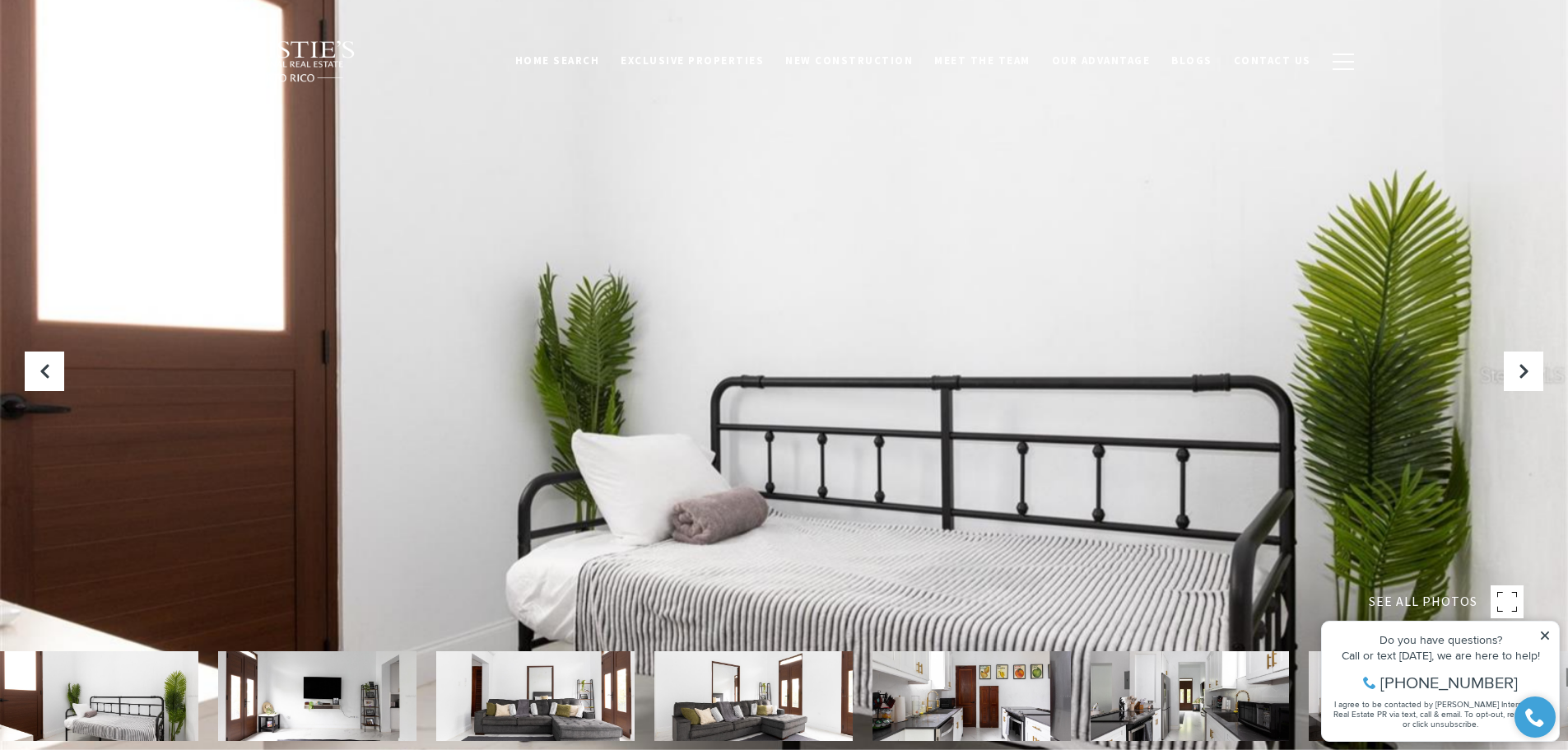
click div "Do you have questions? Call or text today, we are here to help! 347-797-5825 I …"
click icon
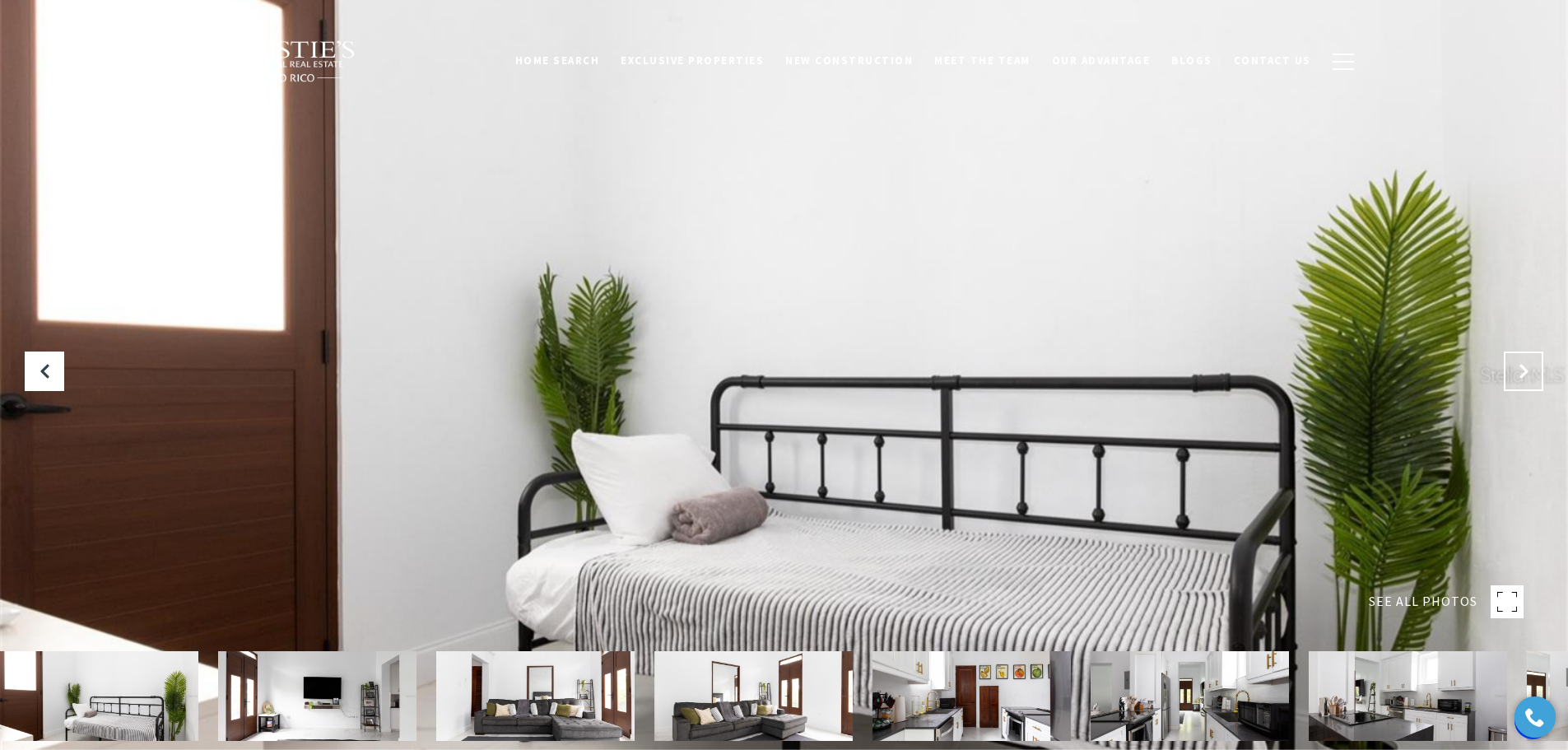
click icon "Next Slide"
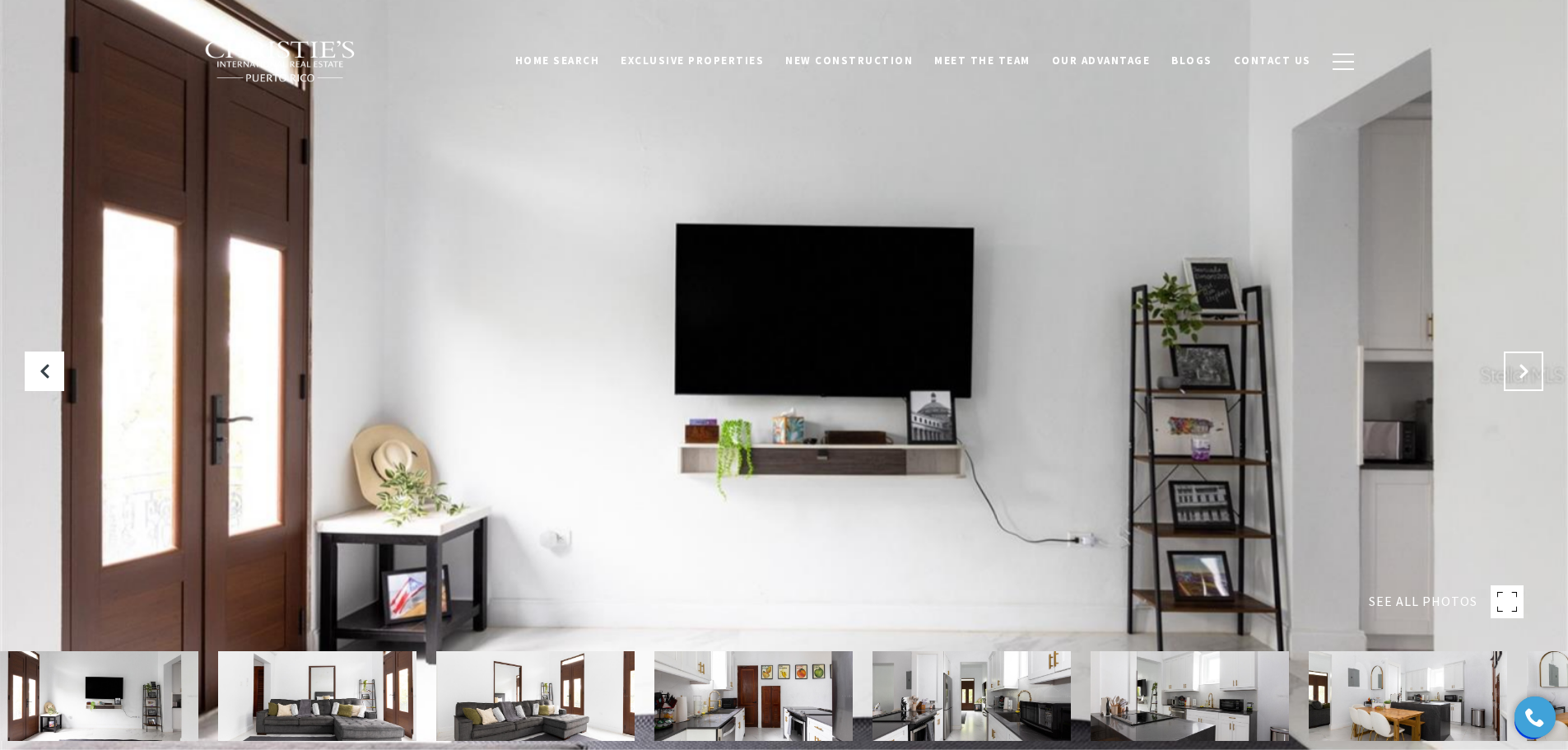
click icon "Next Slide"
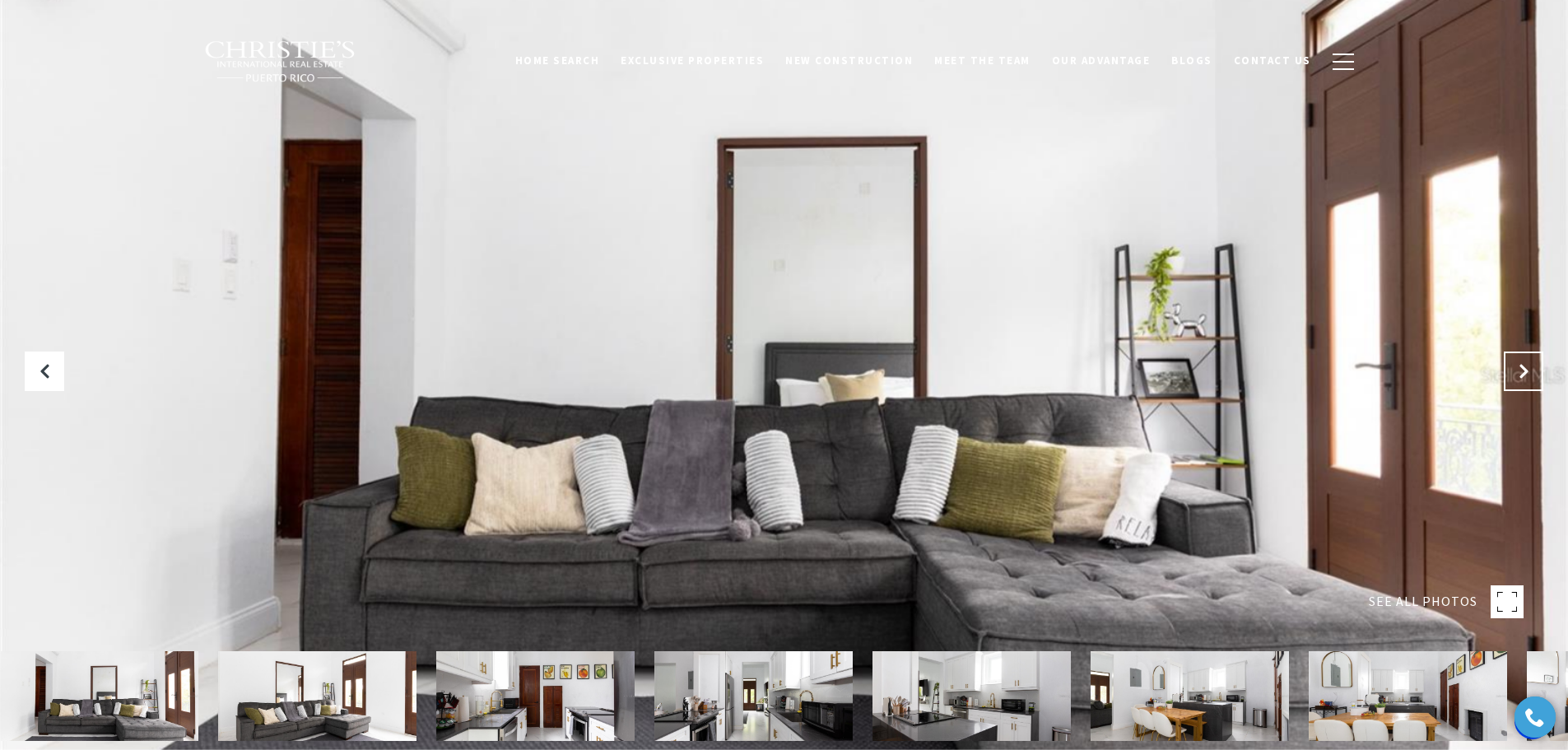
click icon "Next Slide"
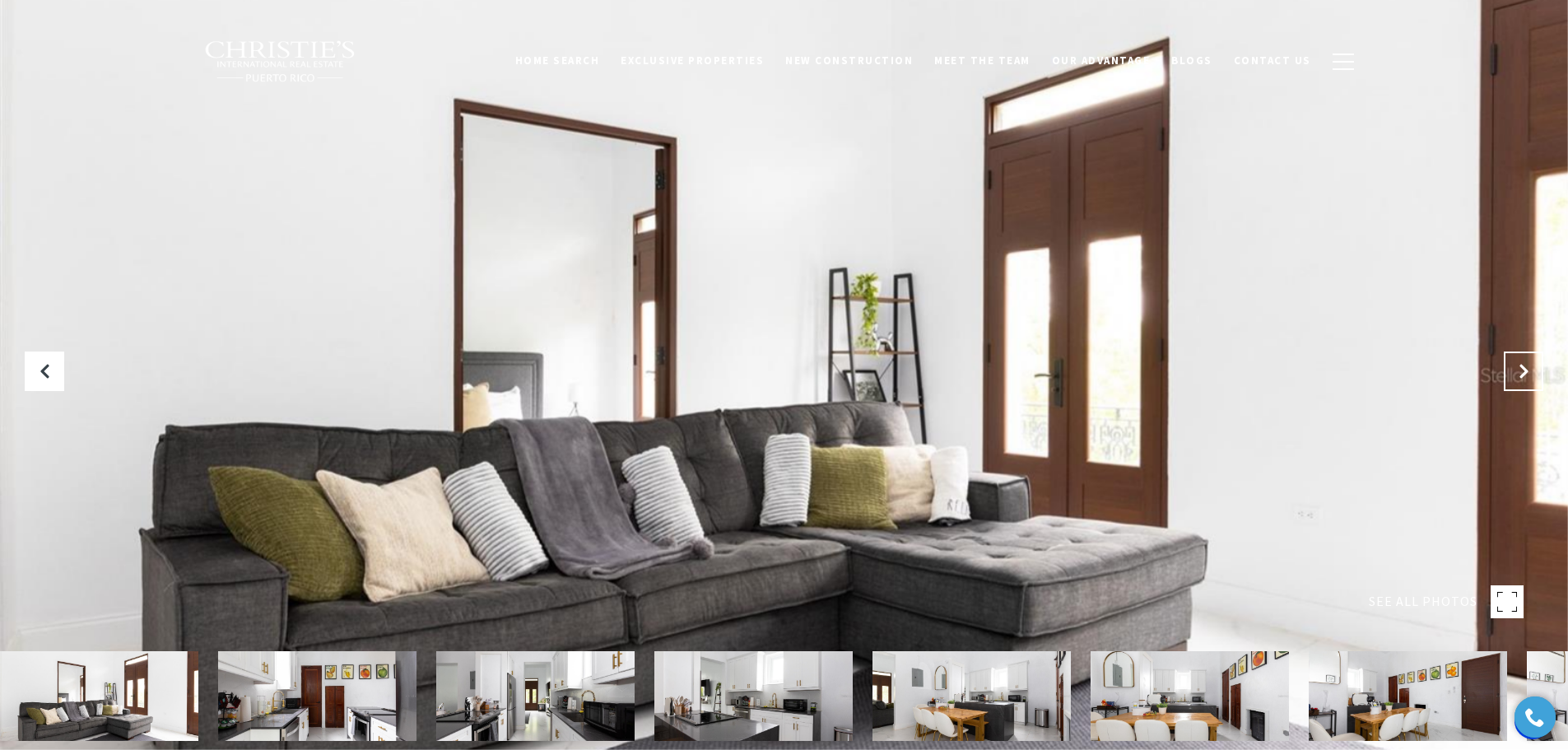
click icon "Next Slide"
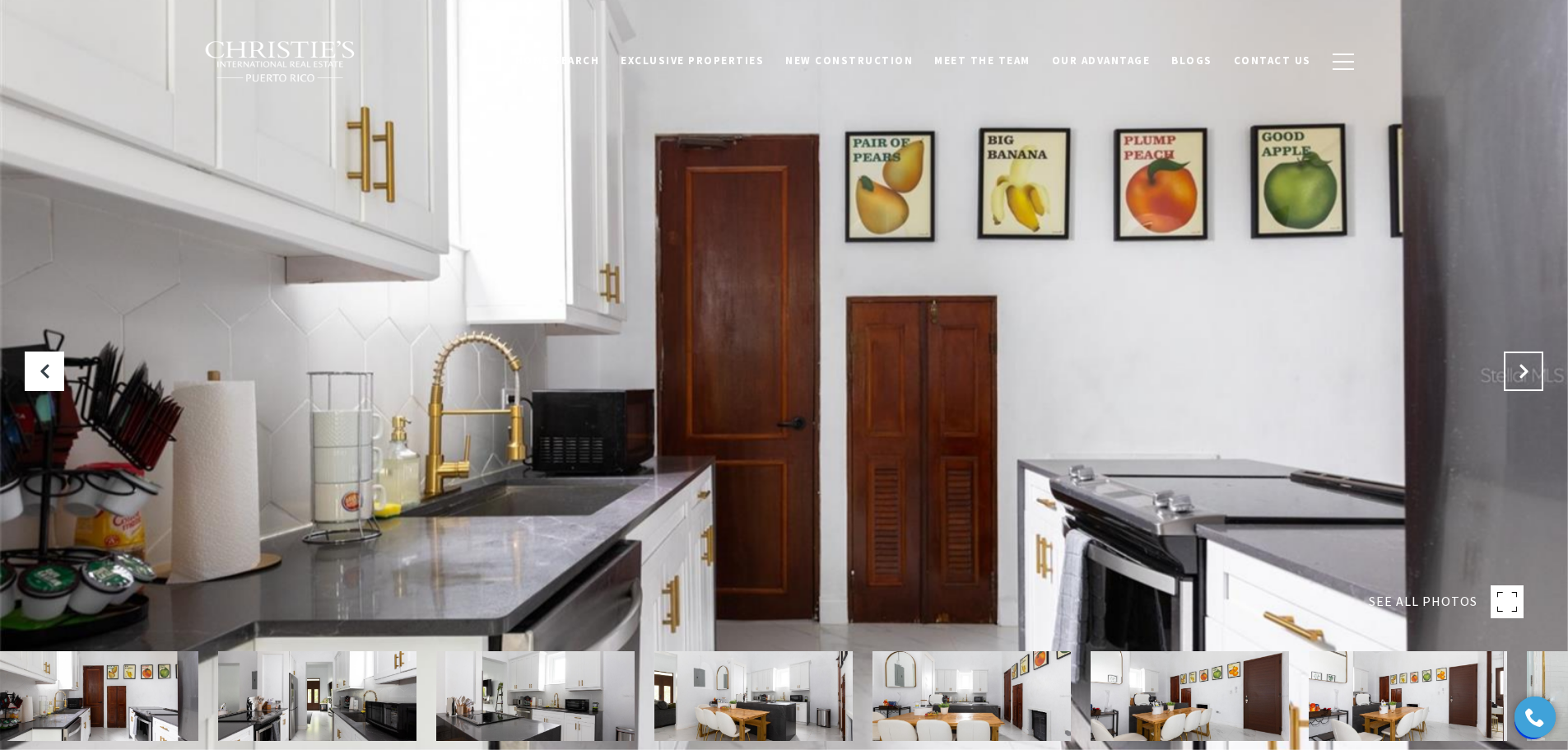
click icon "Next Slide"
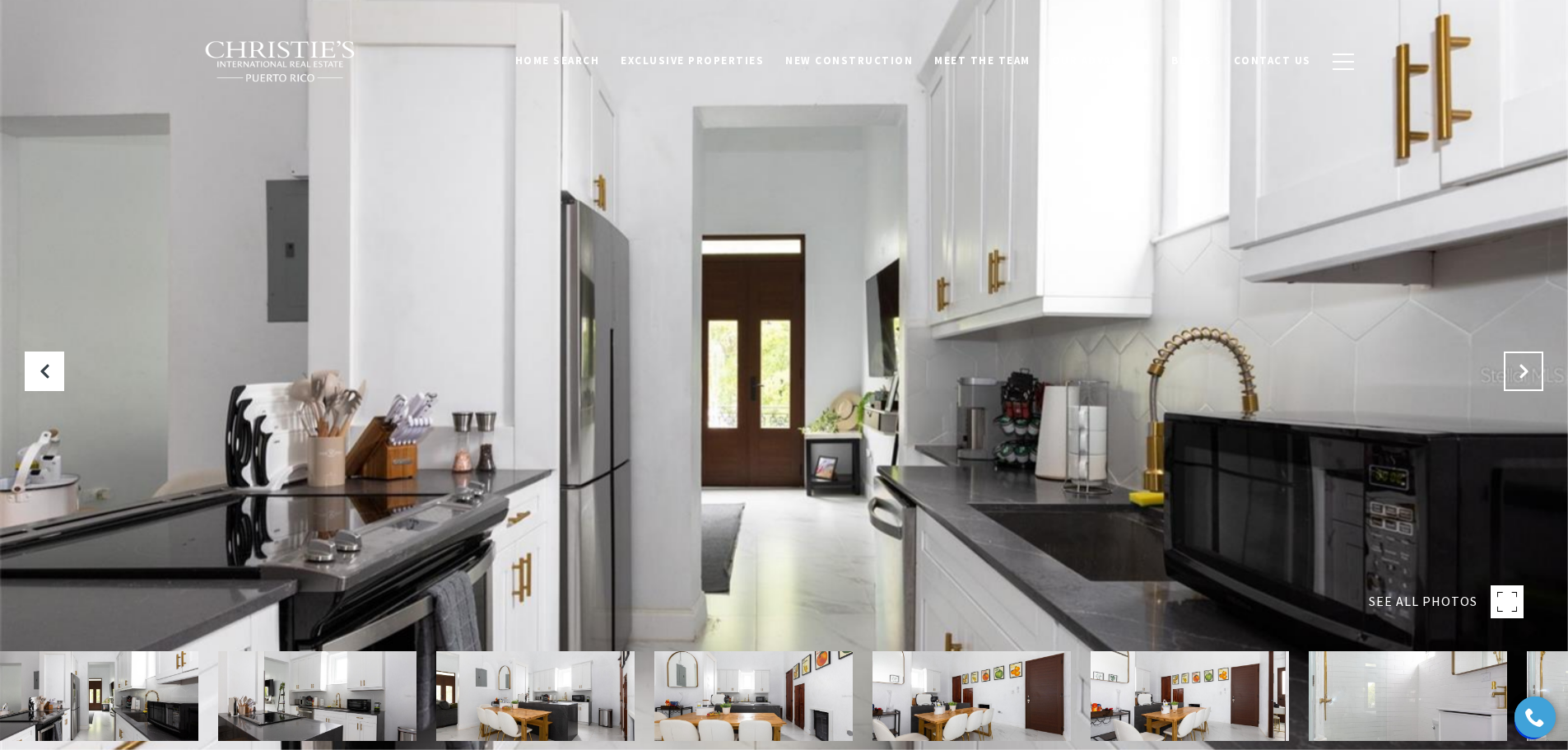
click icon "Next Slide"
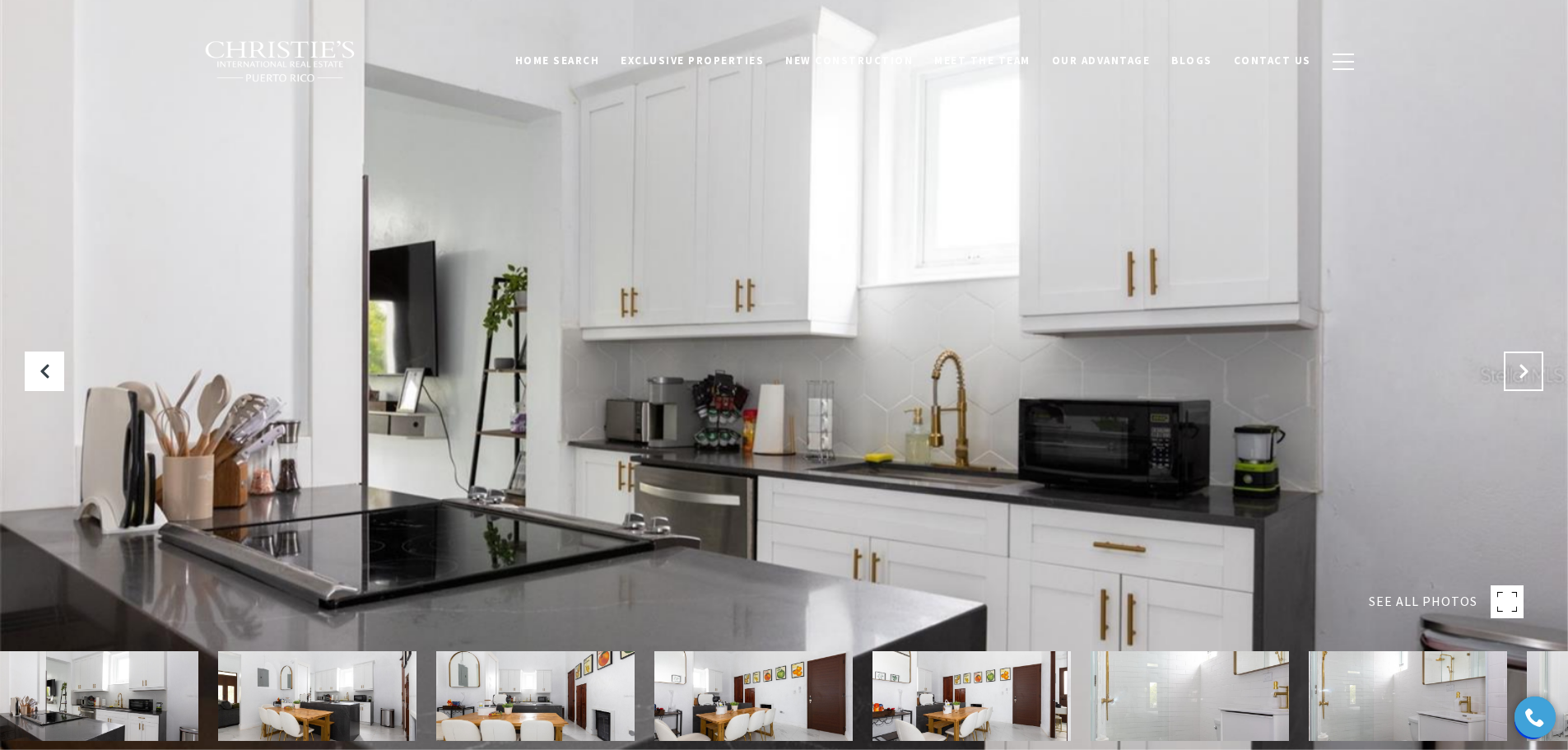
click icon "Next Slide"
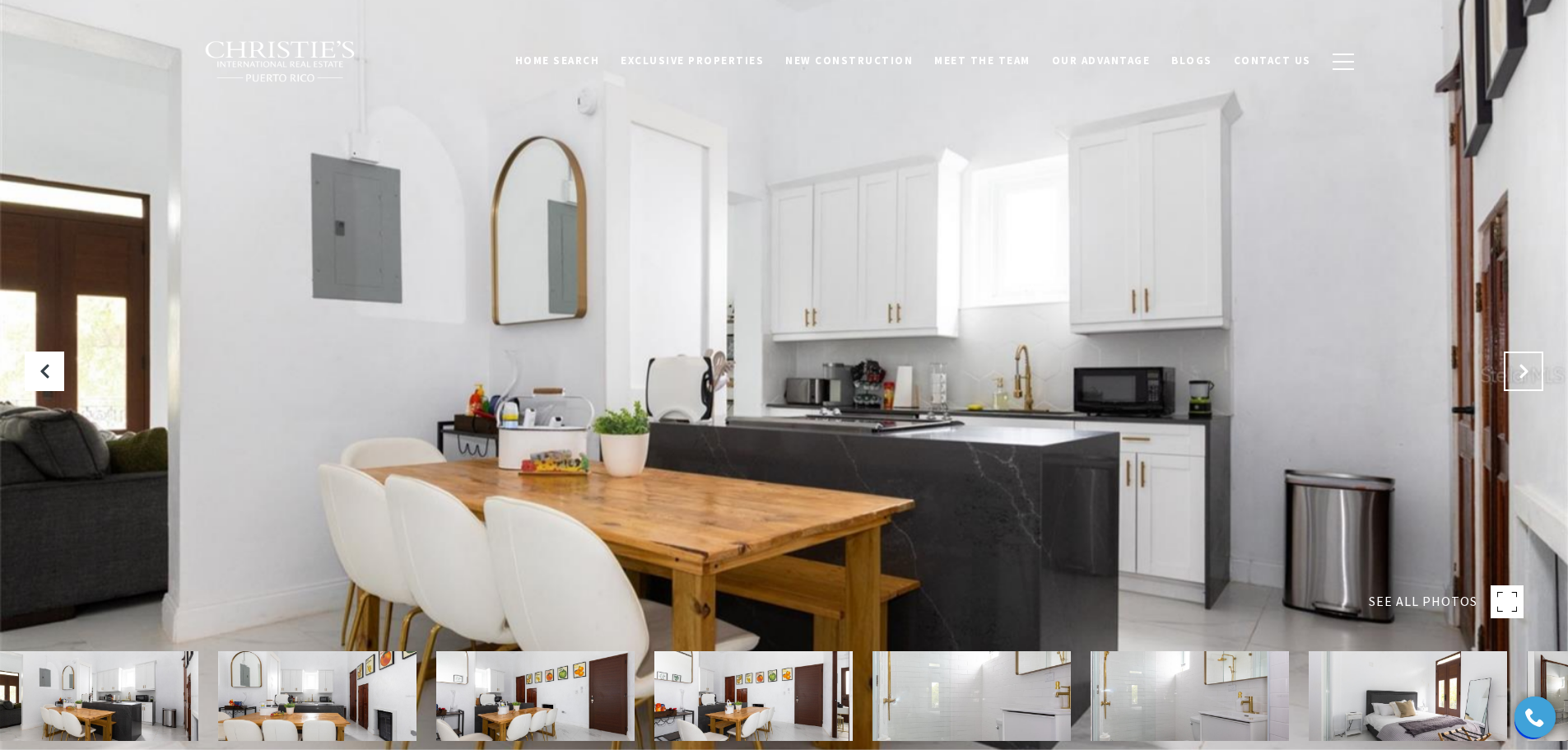
click icon "Next Slide"
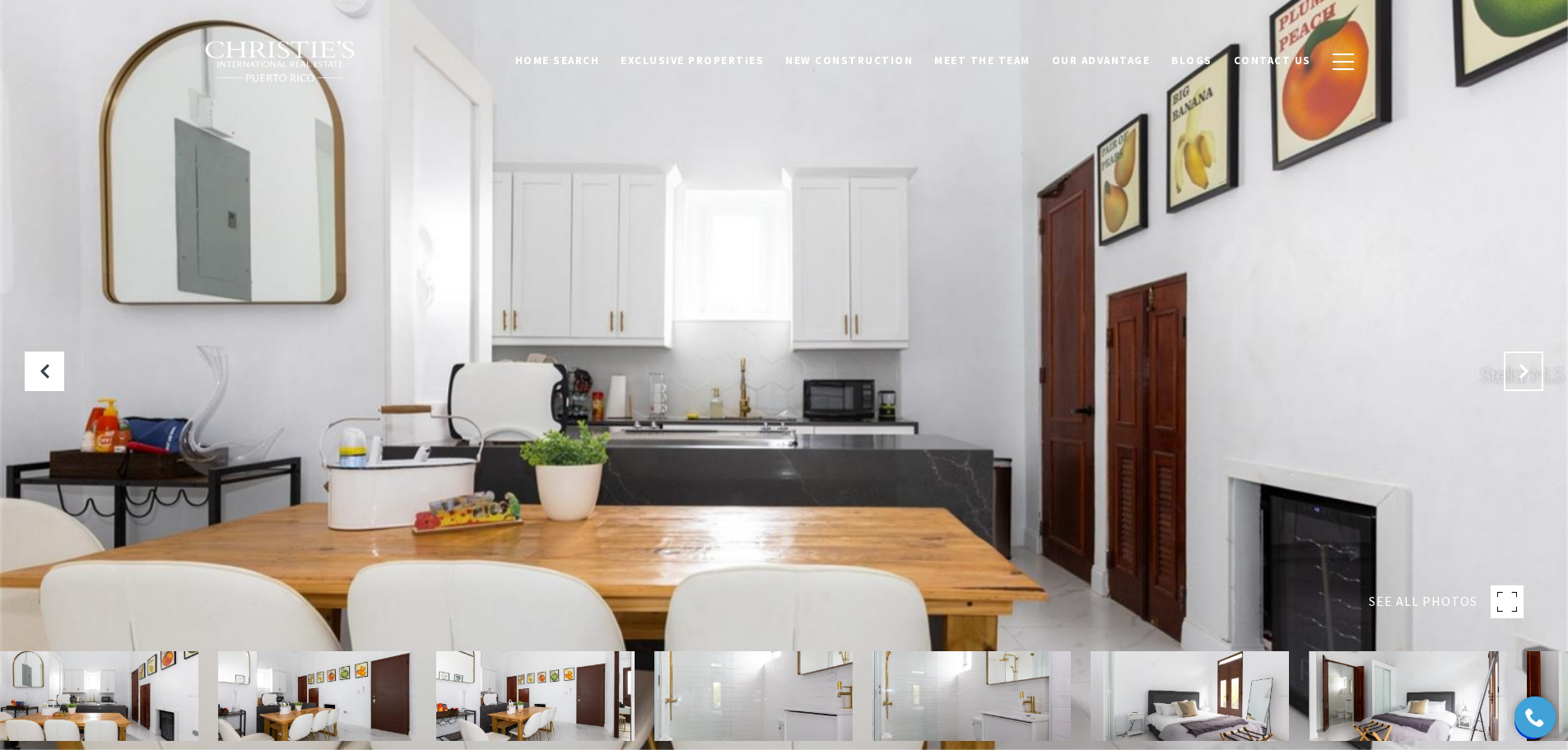
click icon "Next Slide"
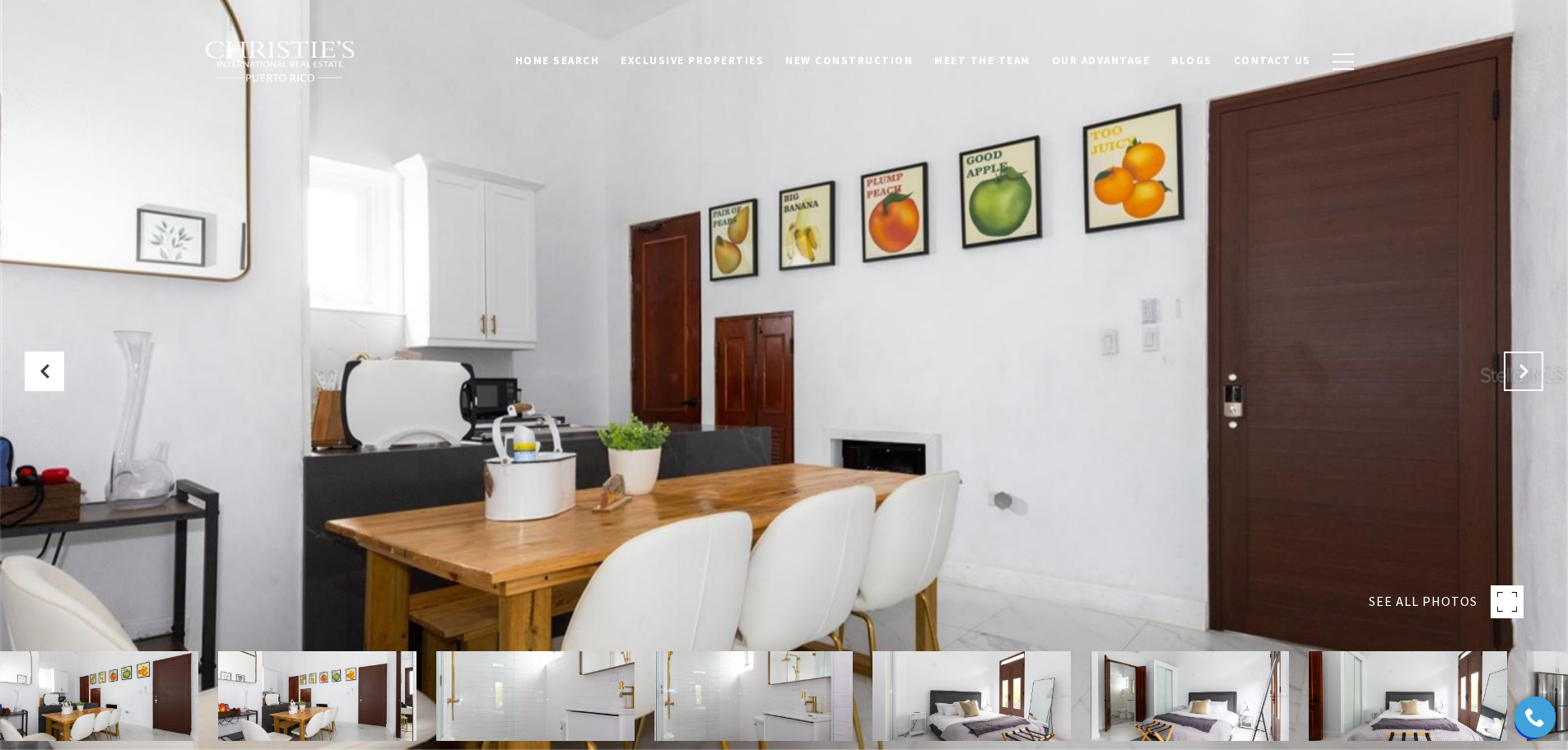
click icon "Next Slide"
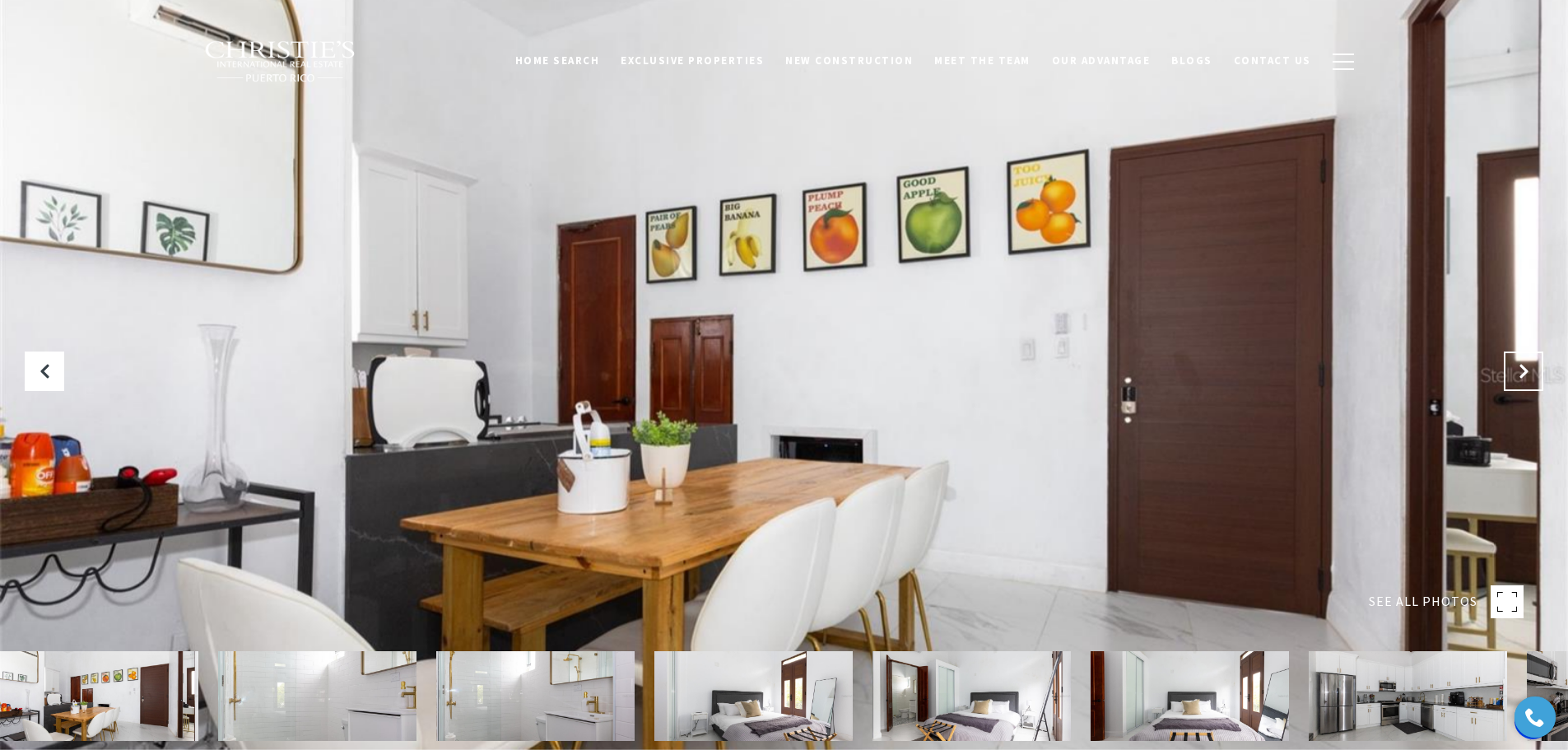
click icon "Next Slide"
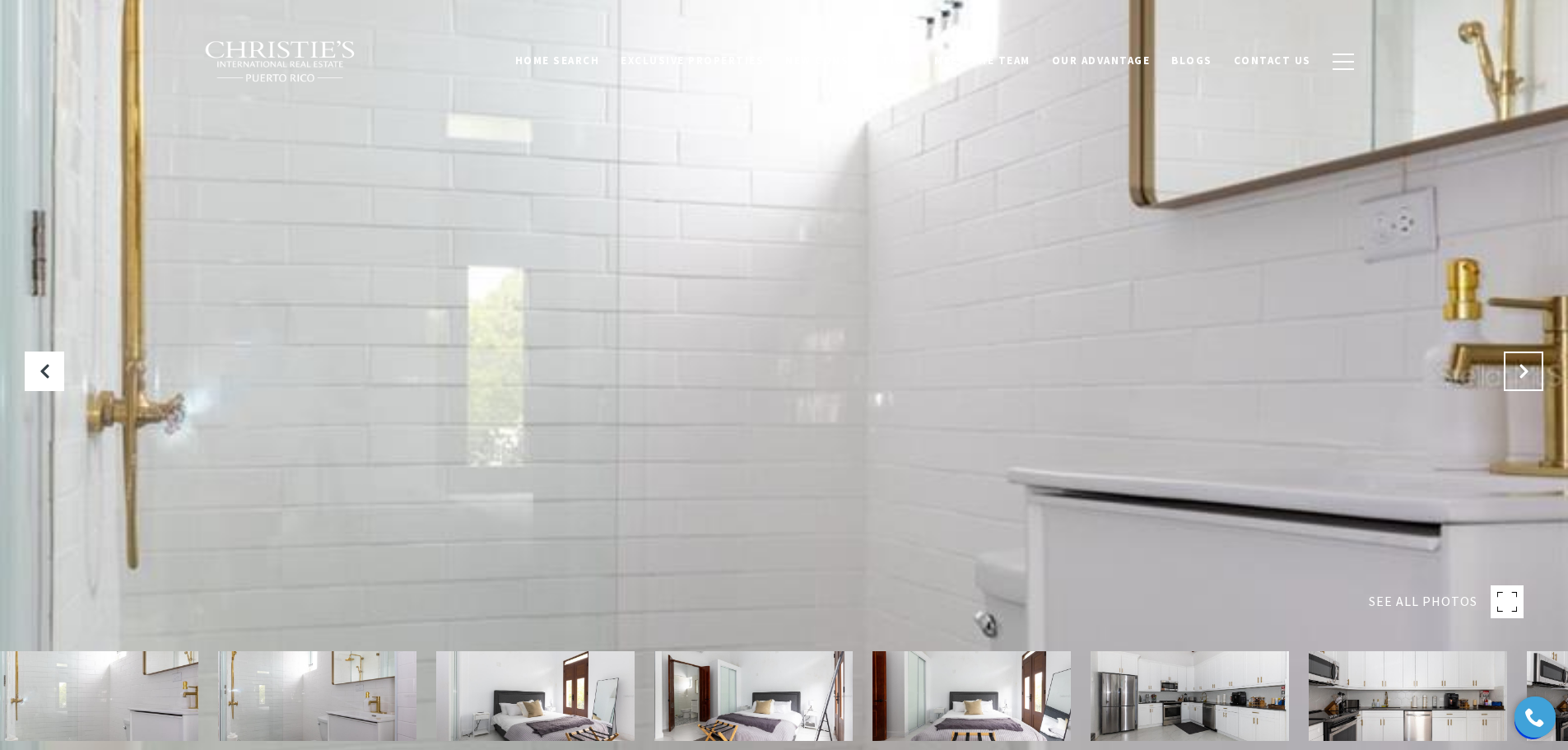
click icon "Next Slide"
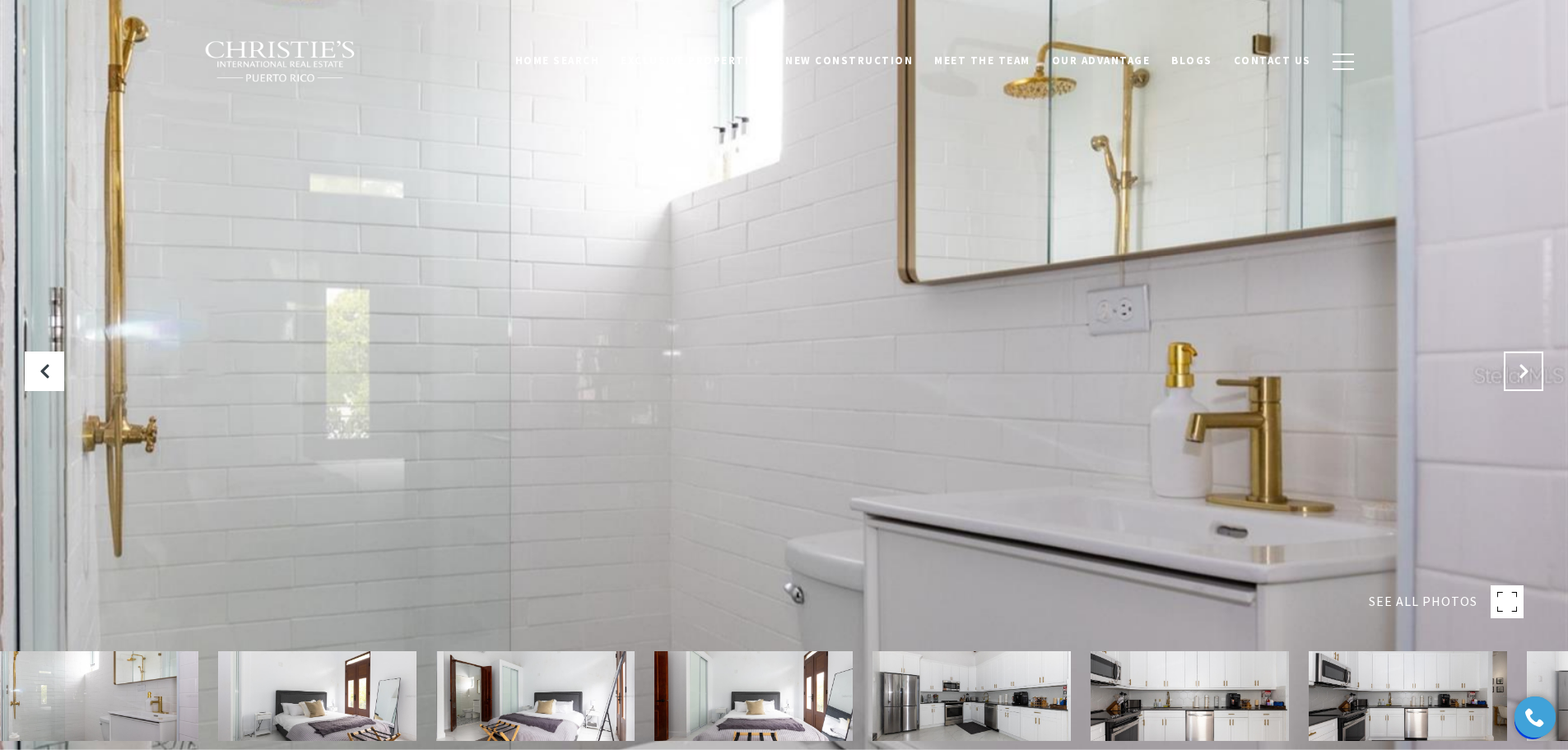
click icon "Next Slide"
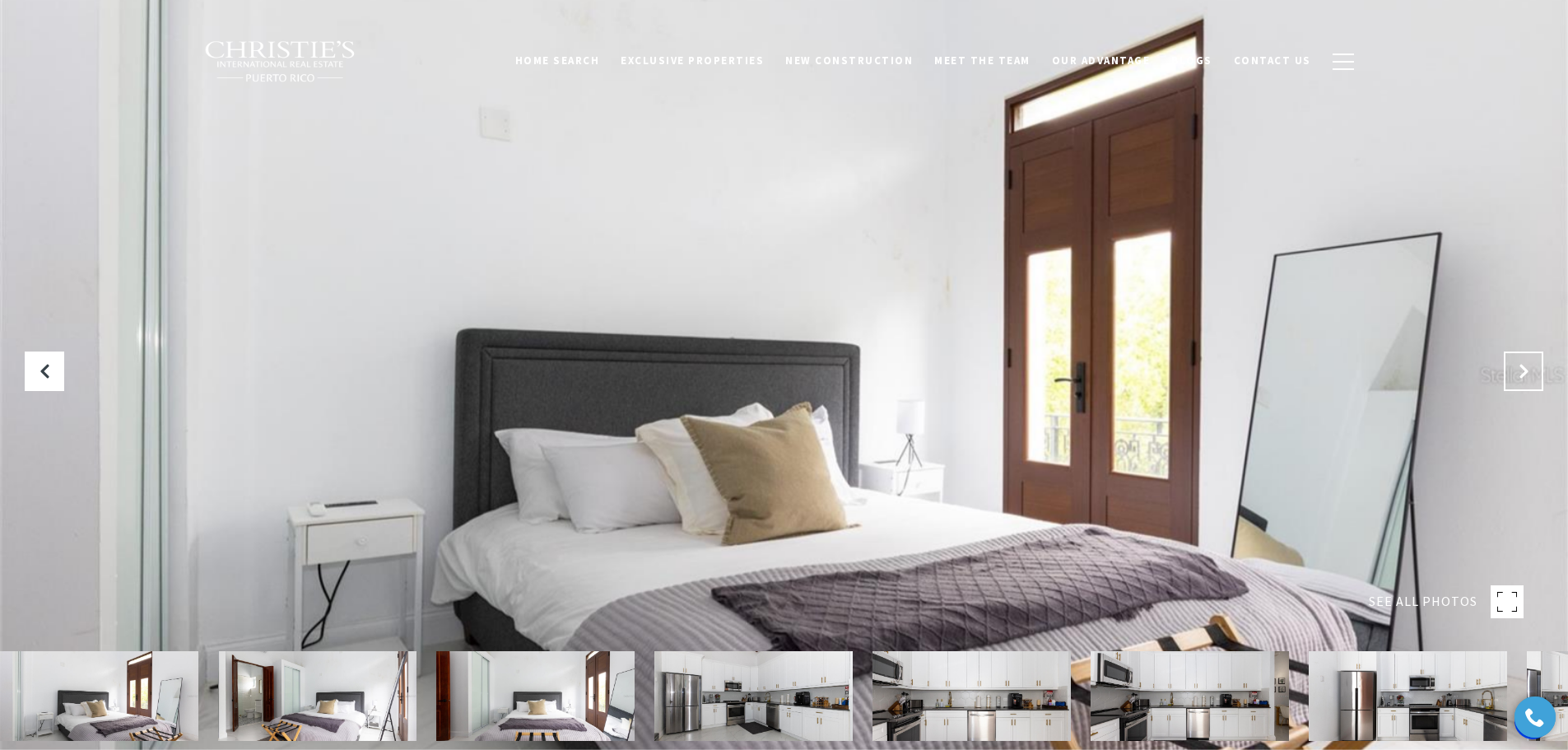
click icon "Next Slide"
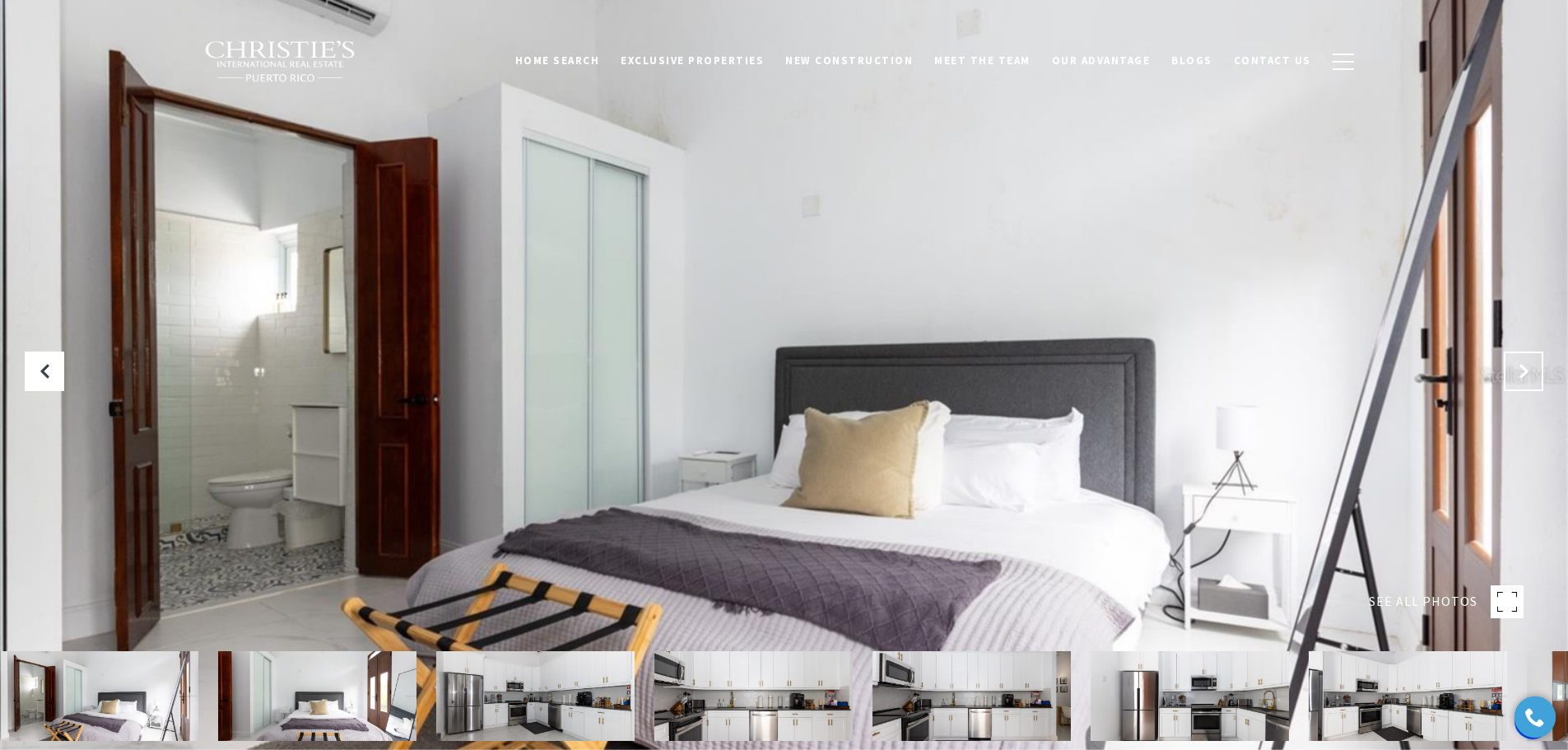
click icon "Next Slide"
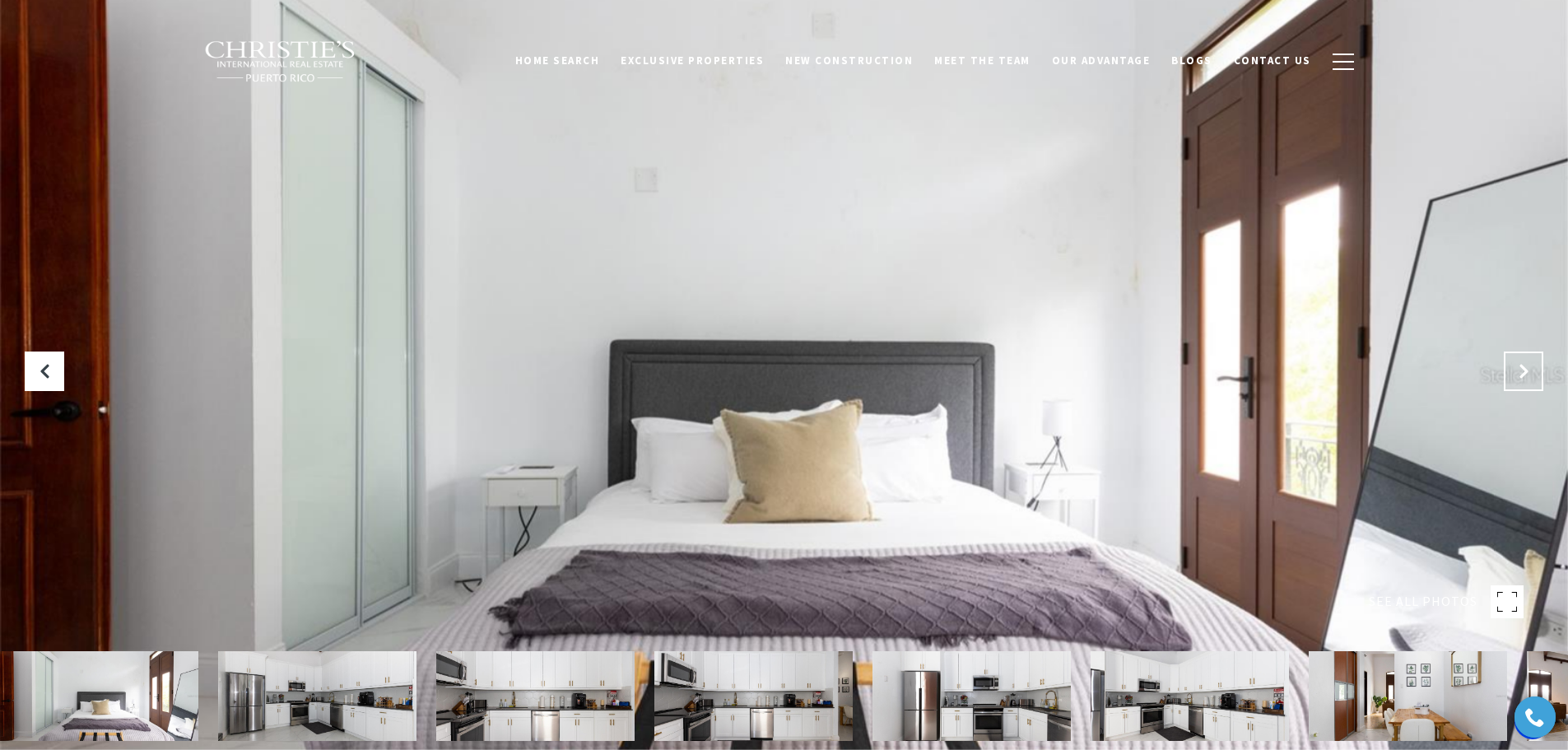
click icon "Next Slide"
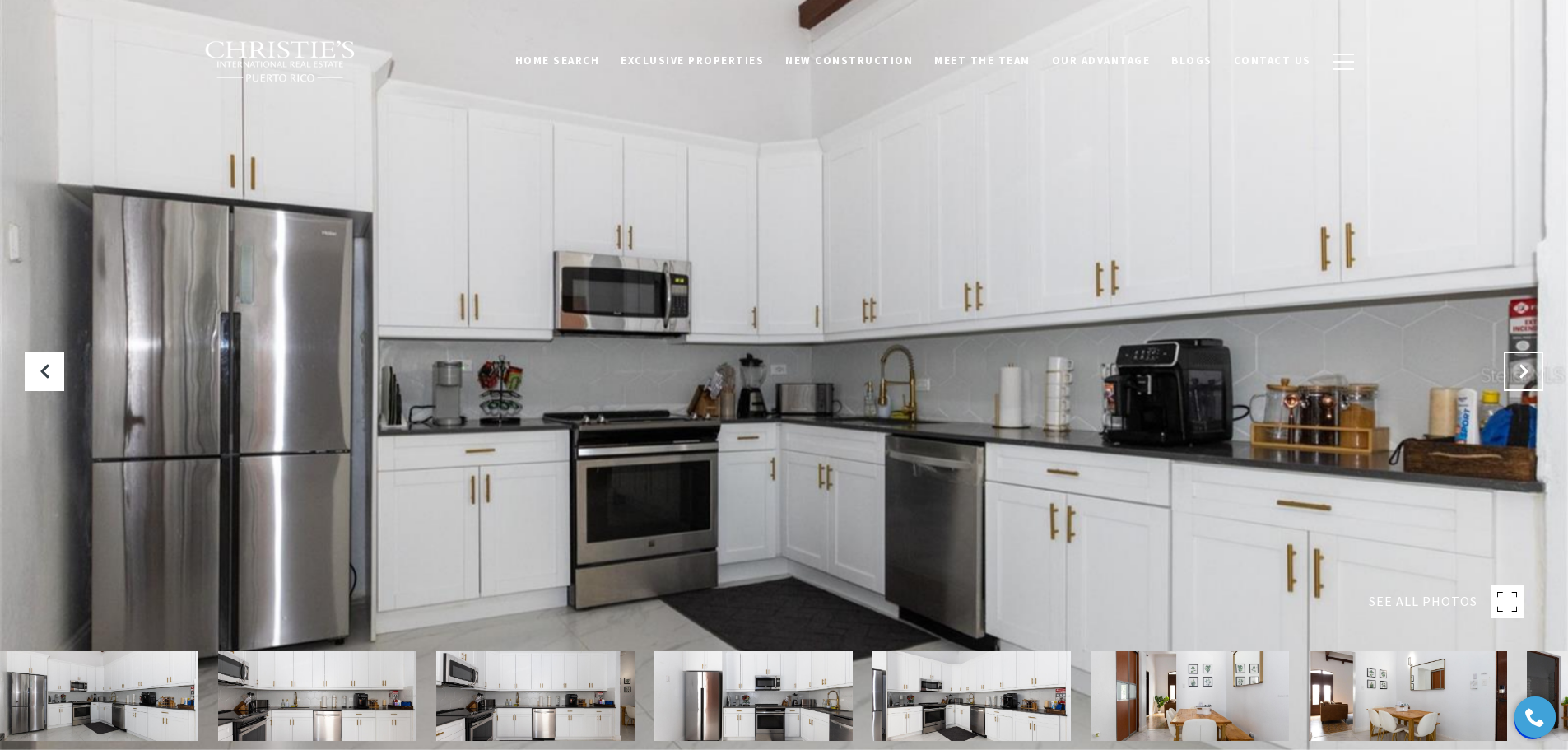
click icon "Next Slide"
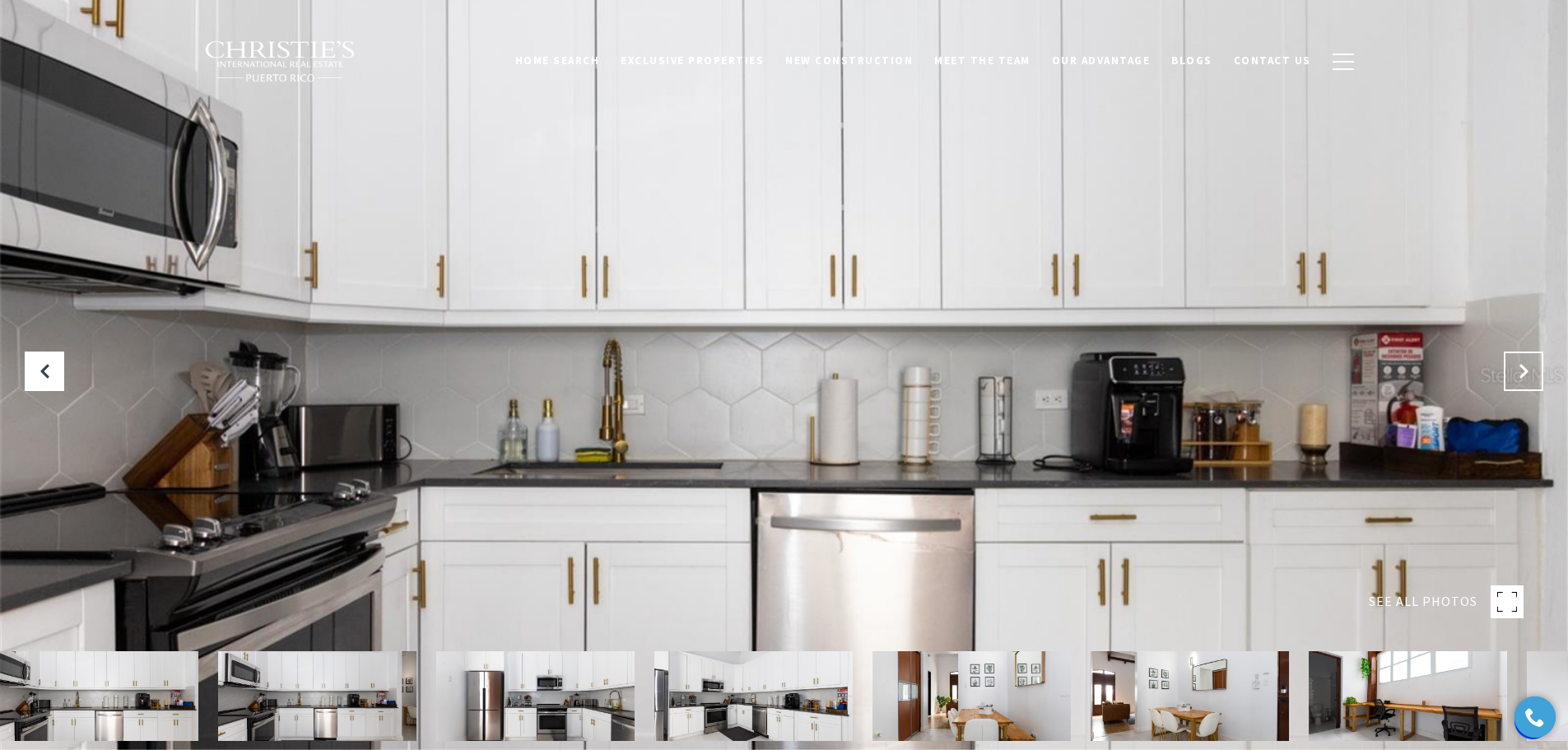
click icon "Next Slide"
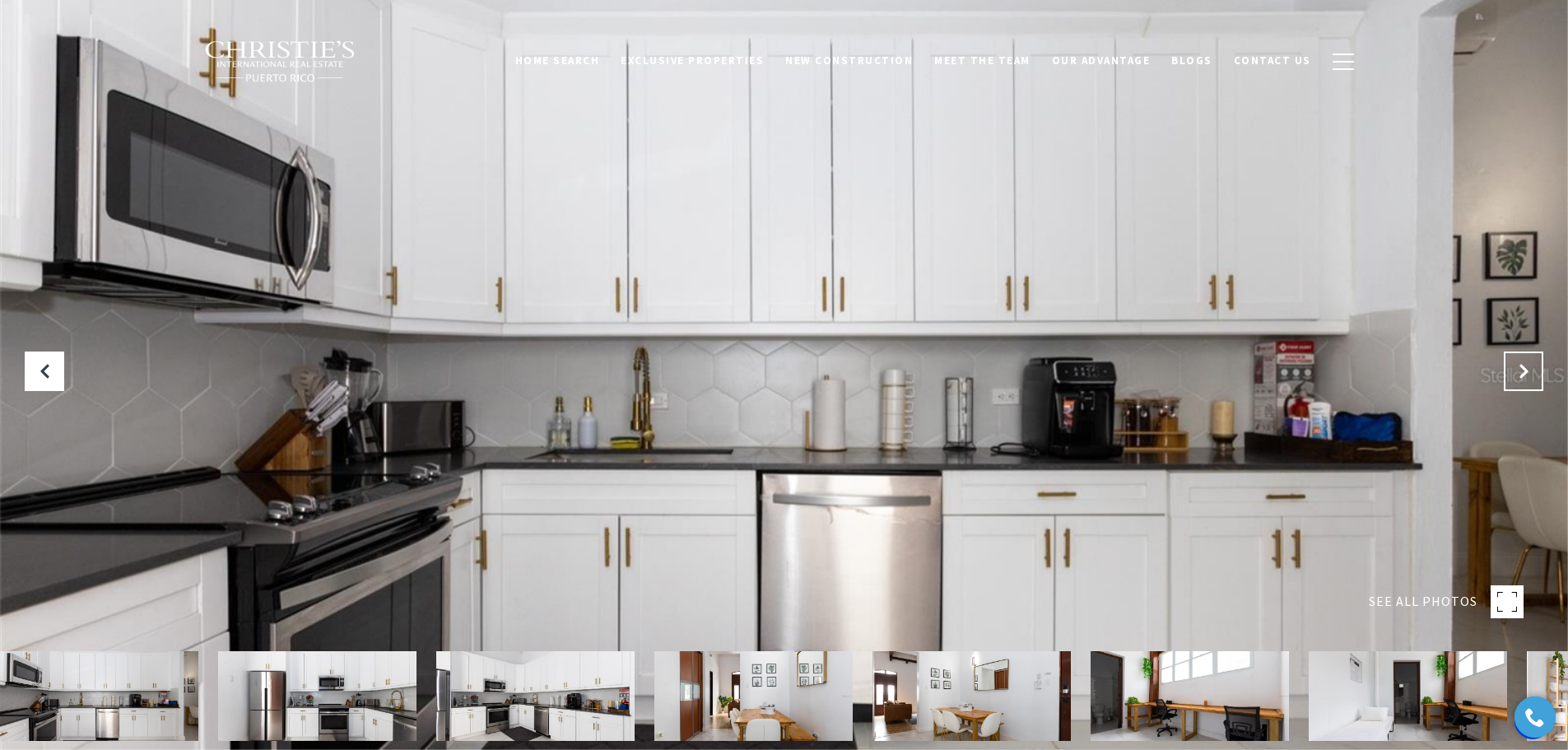
click icon "Next Slide"
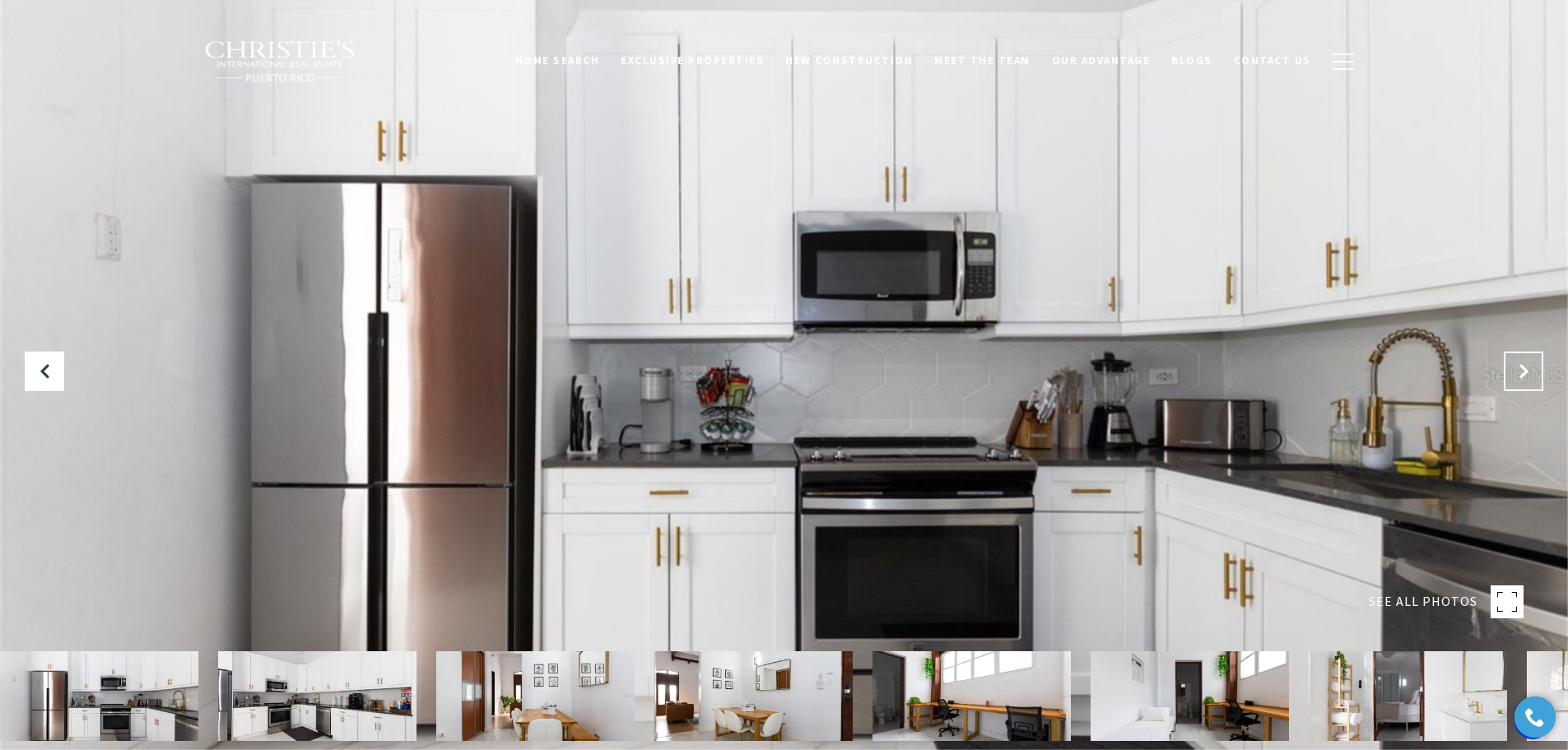
click icon "Next Slide"
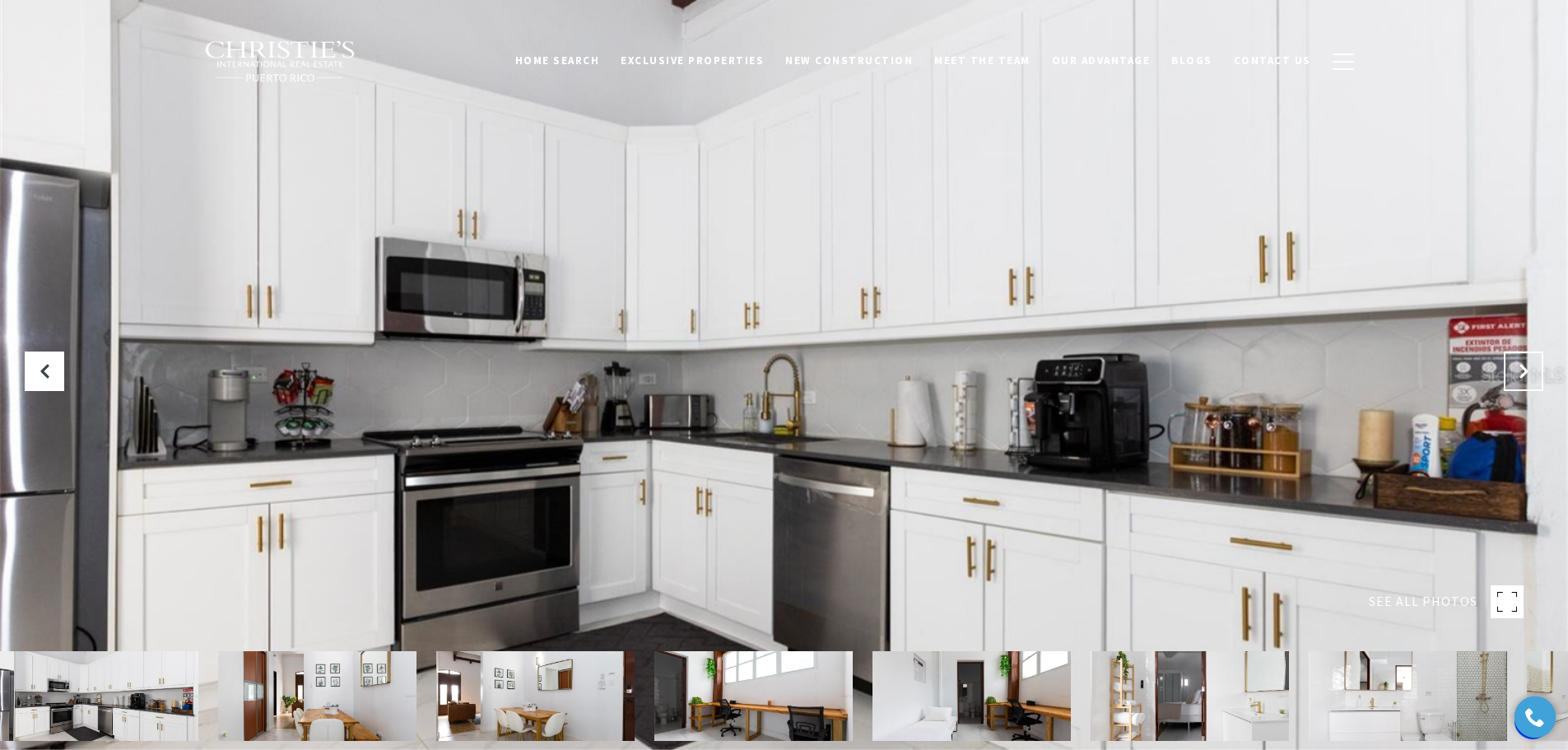
click icon "Next Slide"
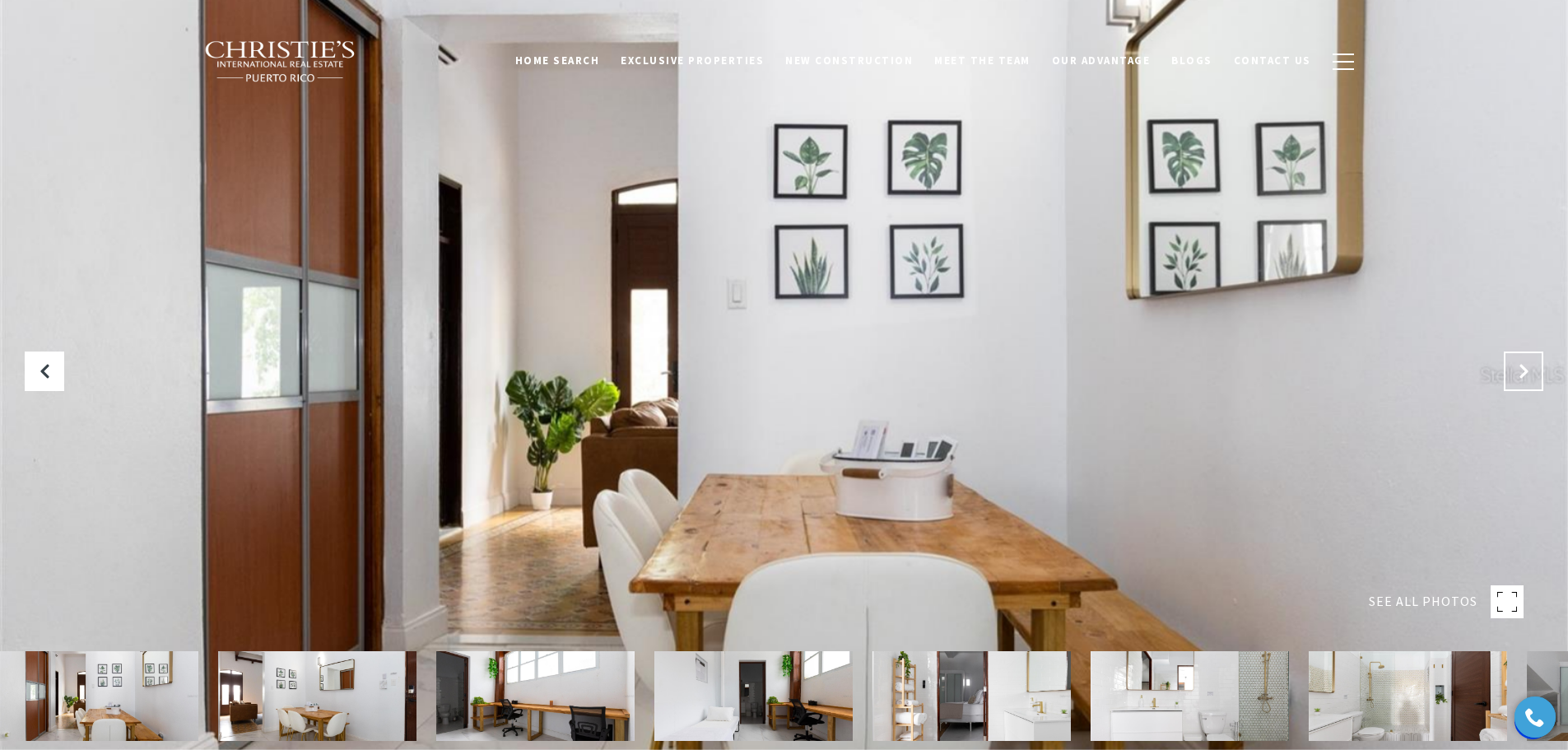
click icon "Next Slide"
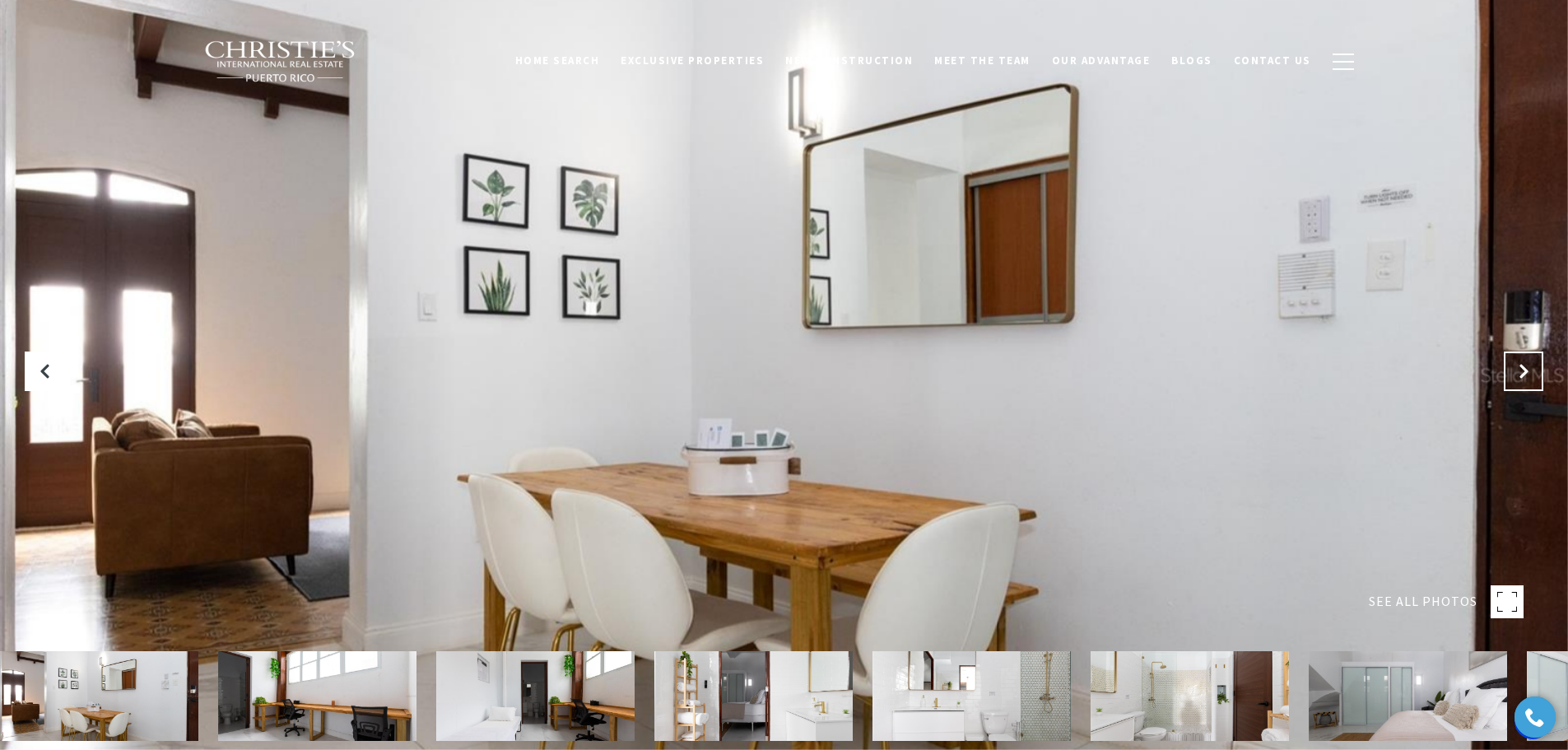
click icon "Next Slide"
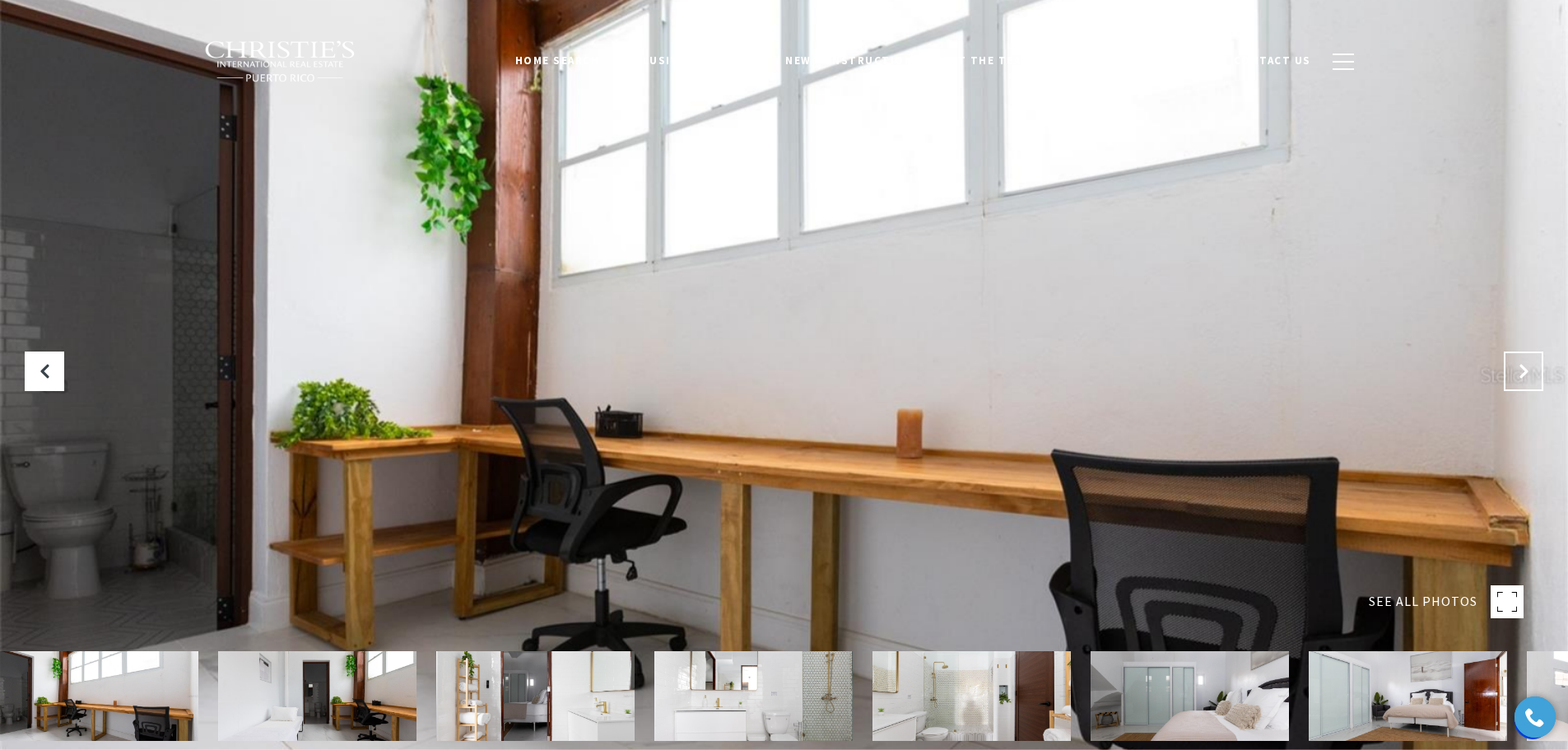
click icon "Next Slide"
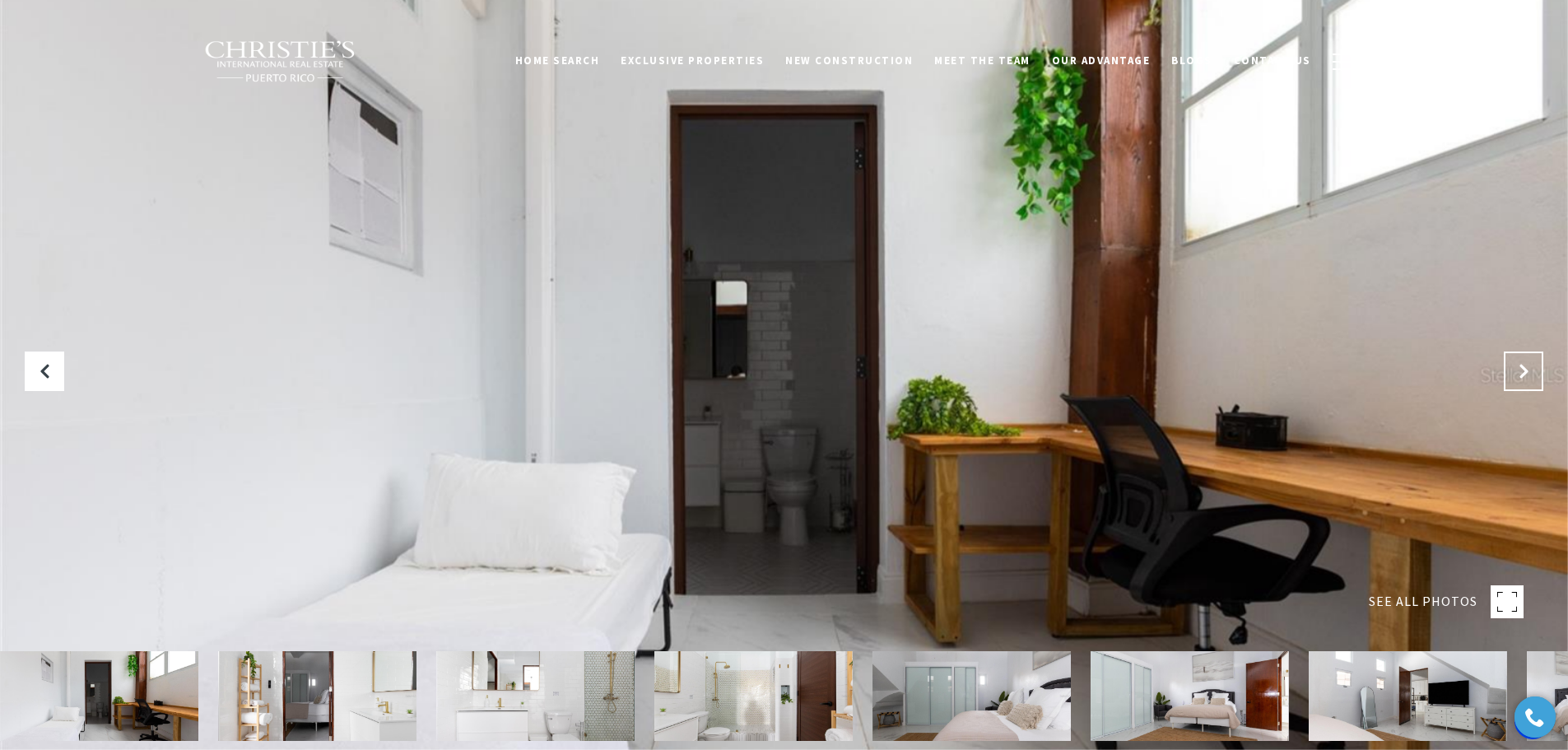
click icon "Next Slide"
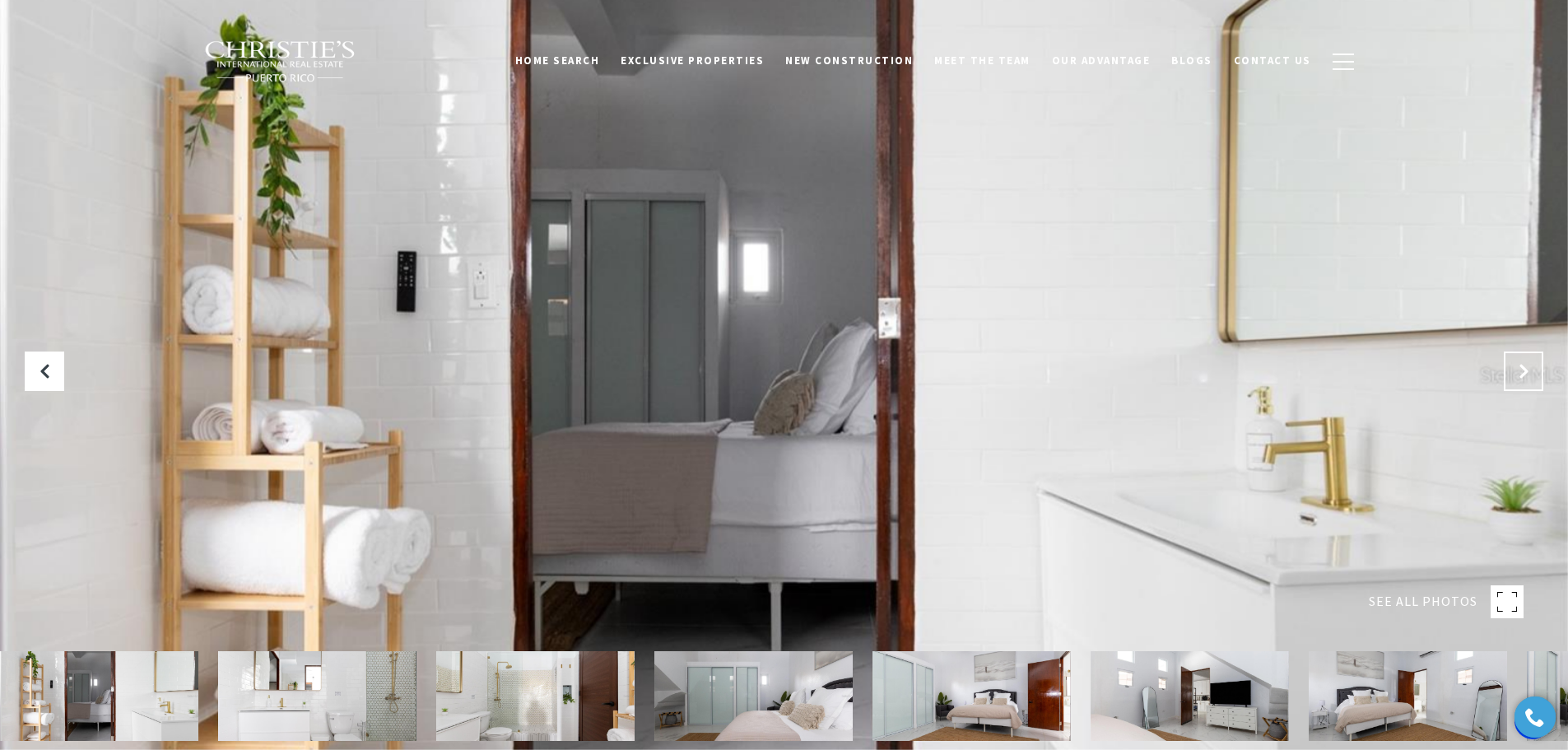
click icon "Next Slide"
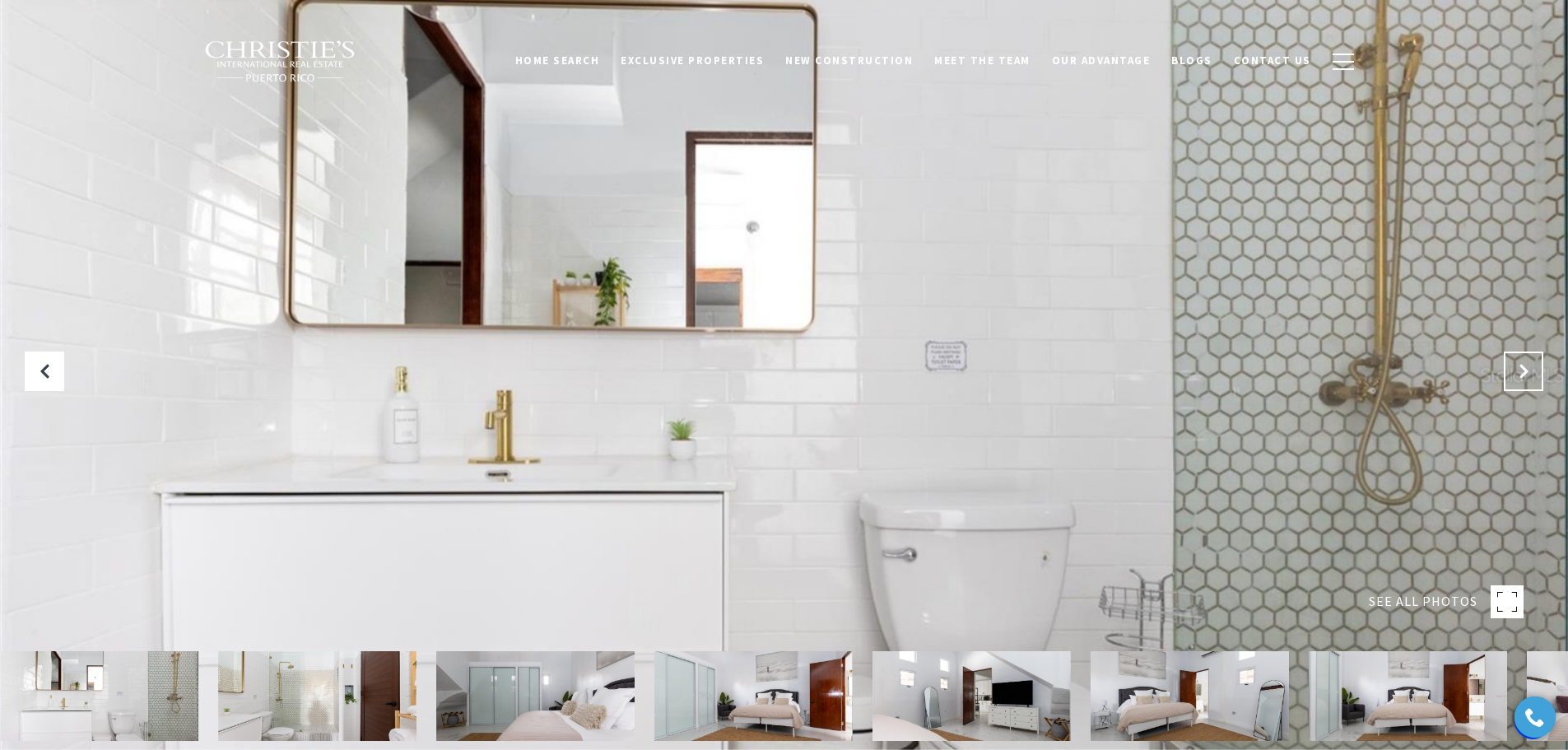
click icon "Next Slide"
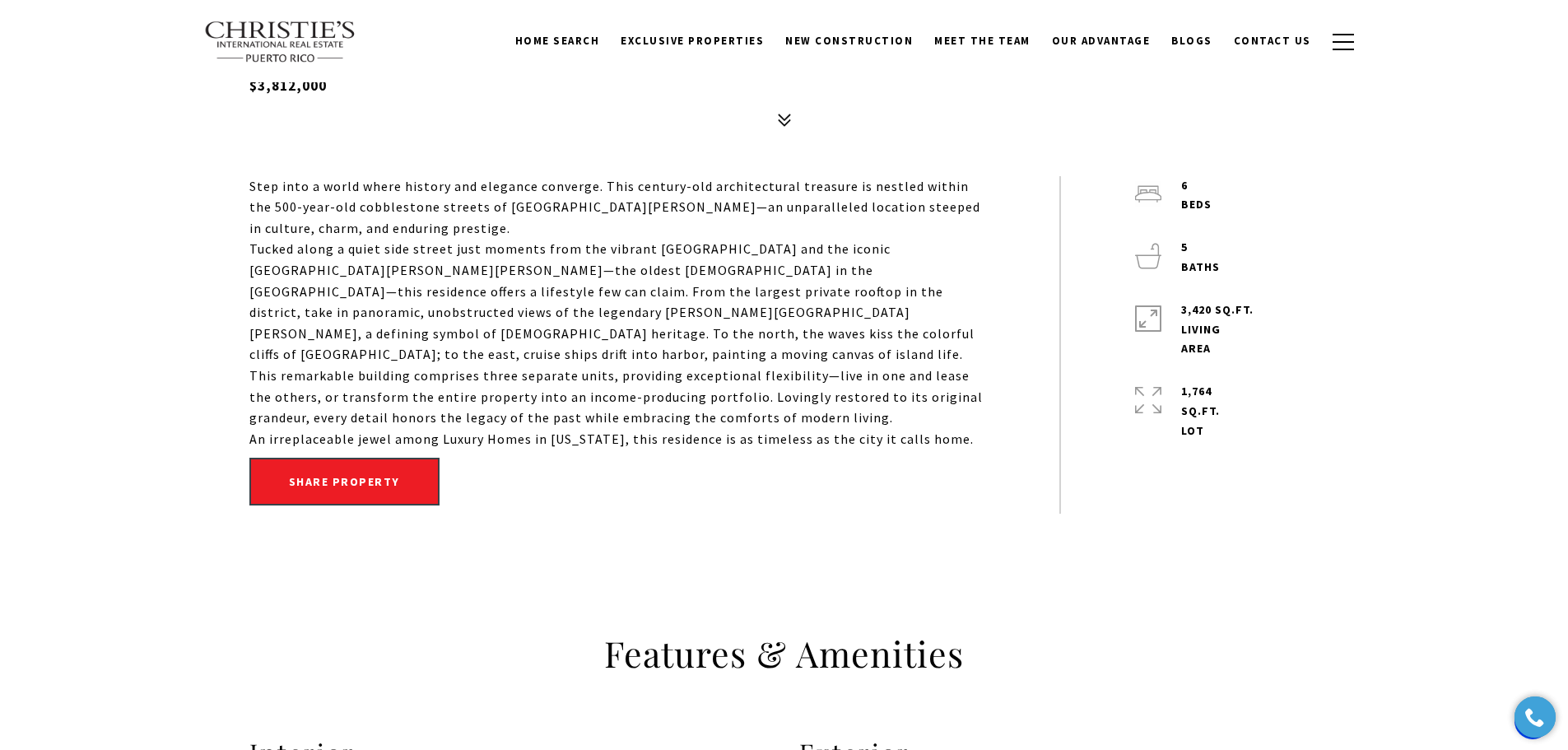
scroll to position [577, 0]
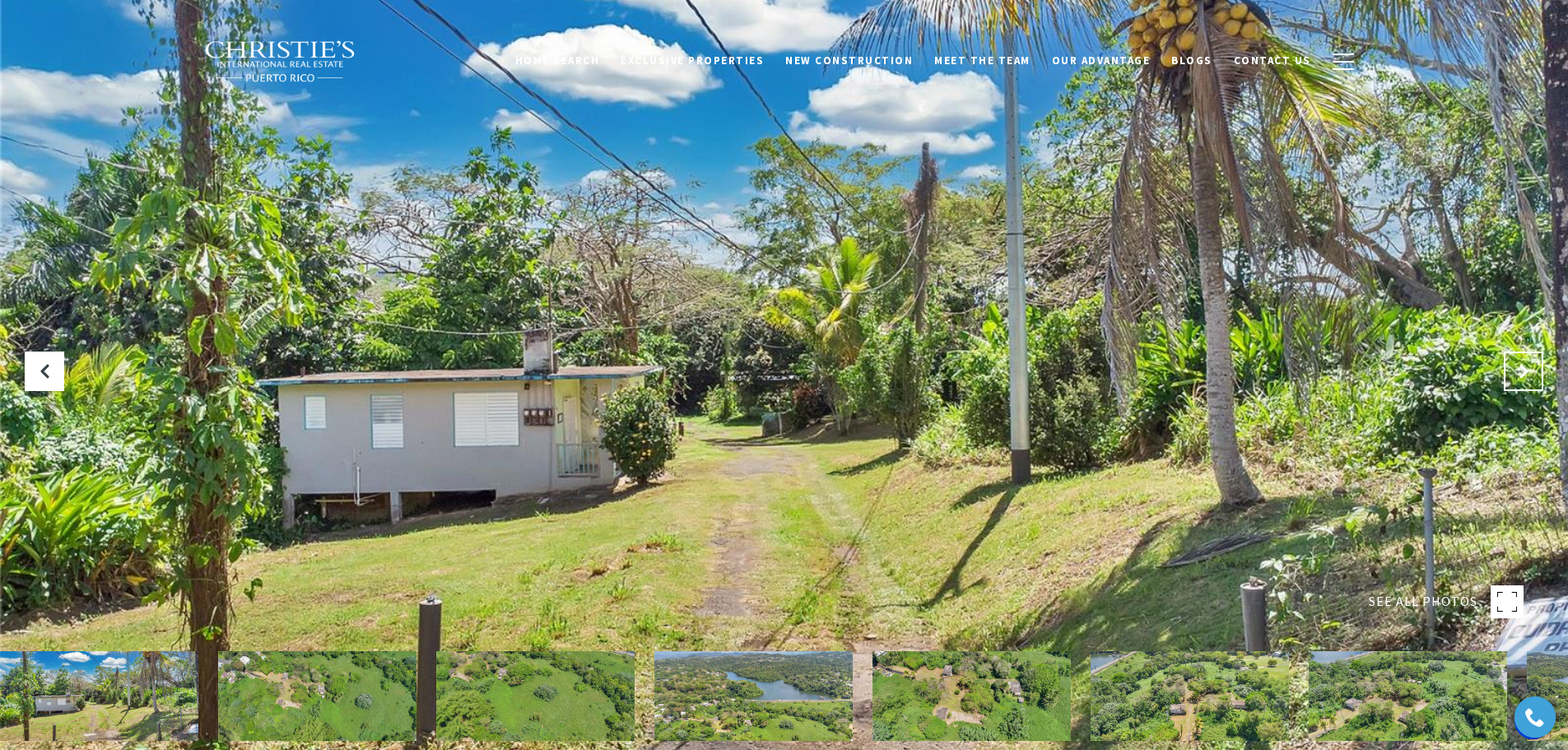
click at [1531, 369] on icon at bounding box center [1523, 372] width 17 height 17
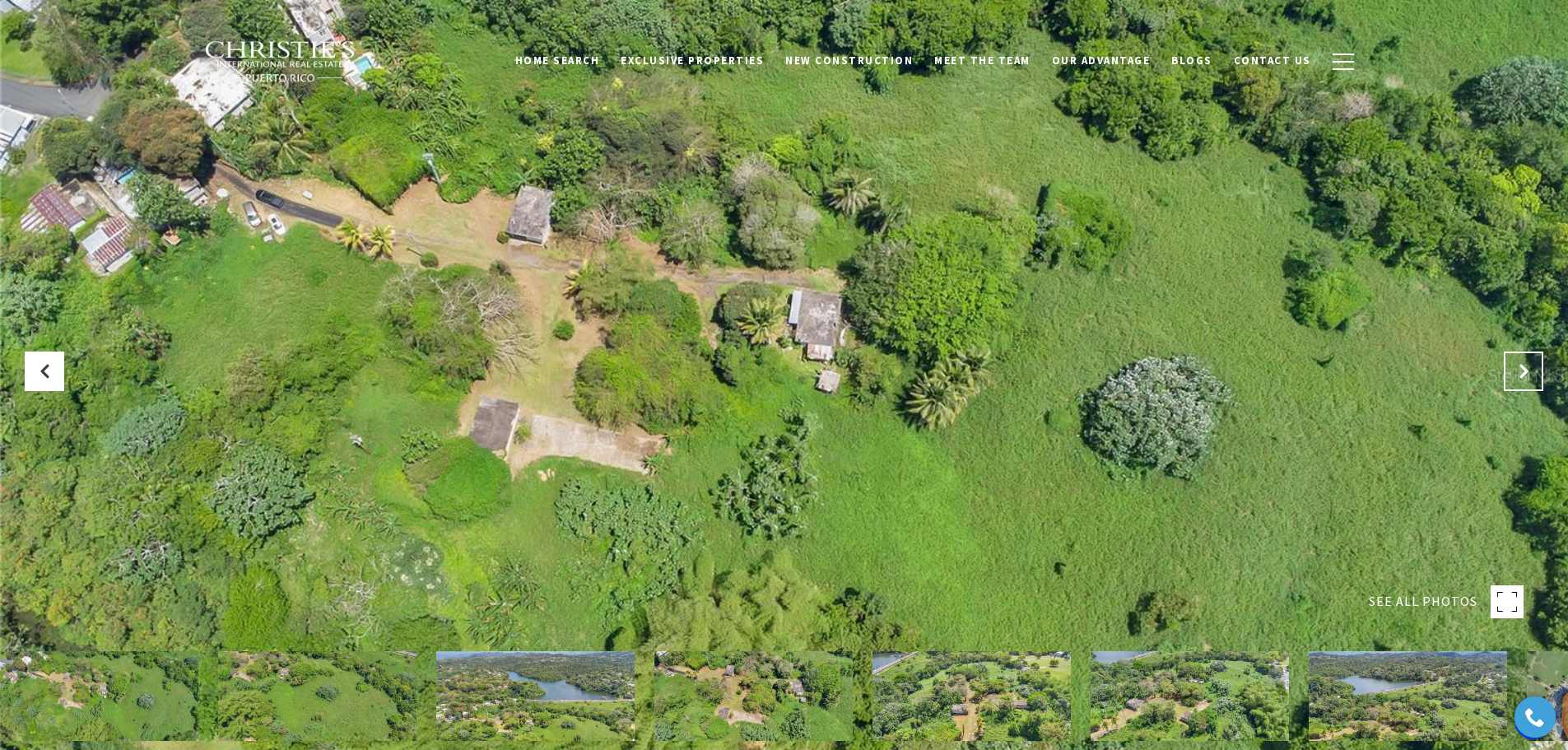
click at [1531, 369] on icon "Next Slide" at bounding box center [1523, 372] width 17 height 17
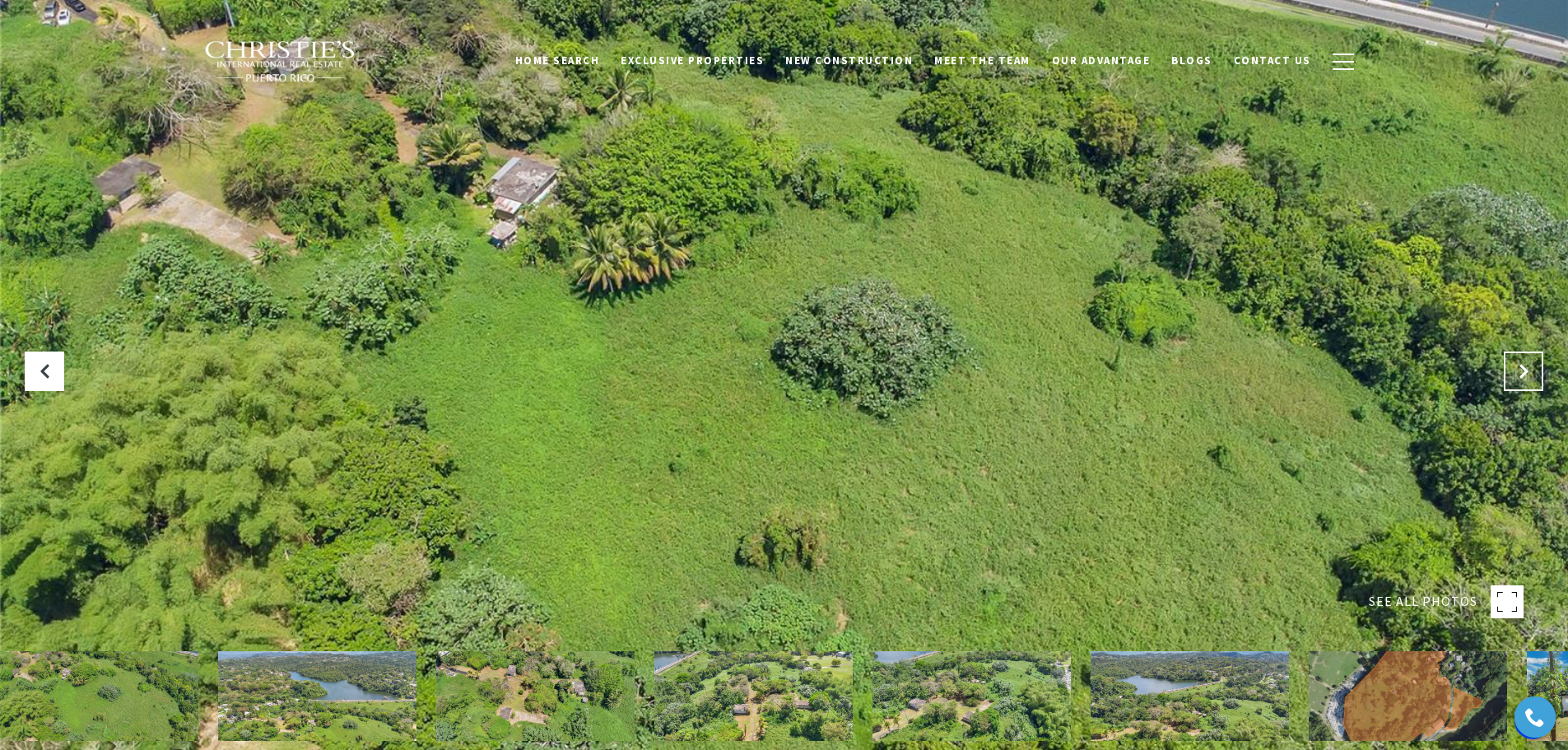
click at [1531, 369] on icon "Next Slide" at bounding box center [1523, 372] width 17 height 17
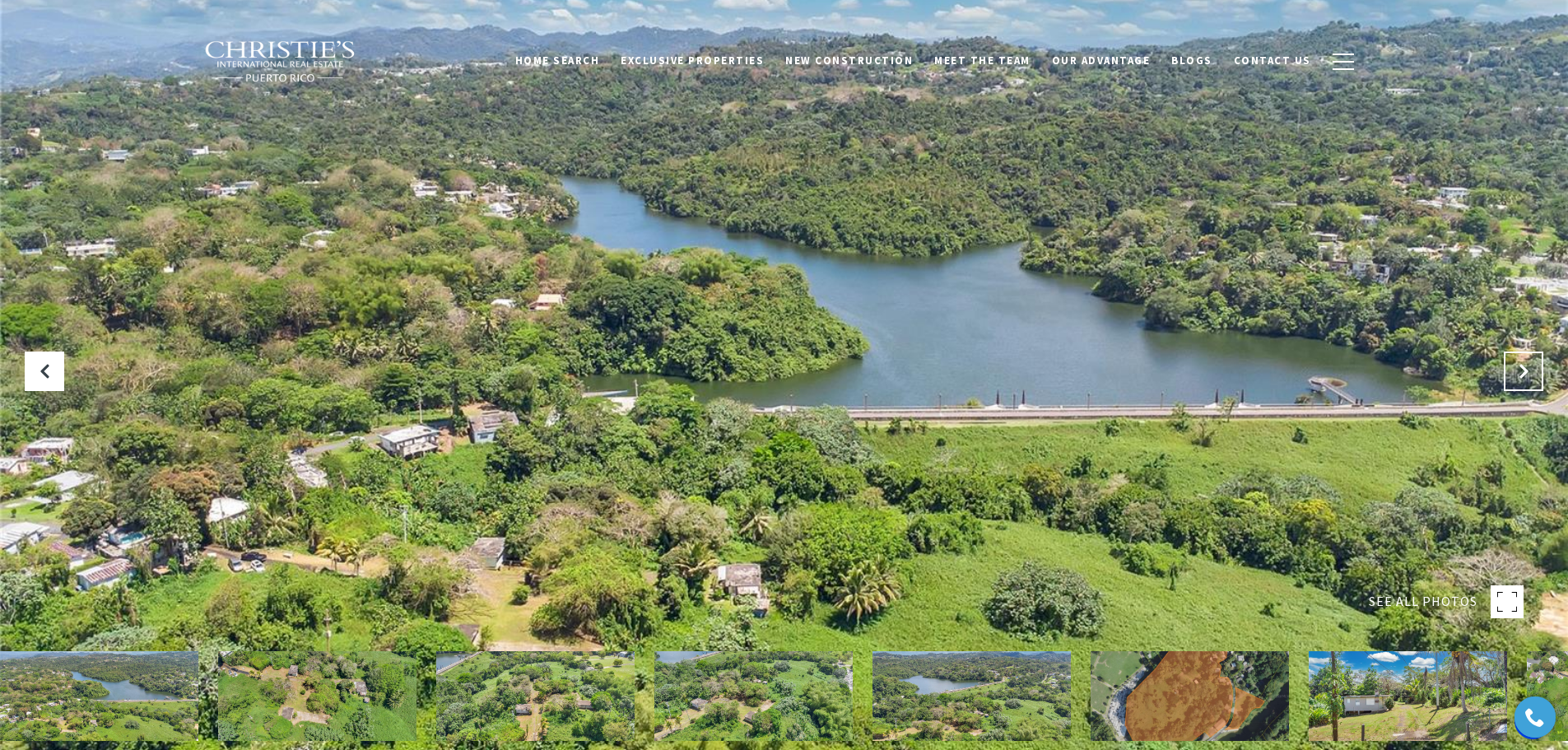
click at [1531, 369] on icon "Next Slide" at bounding box center [1523, 372] width 17 height 17
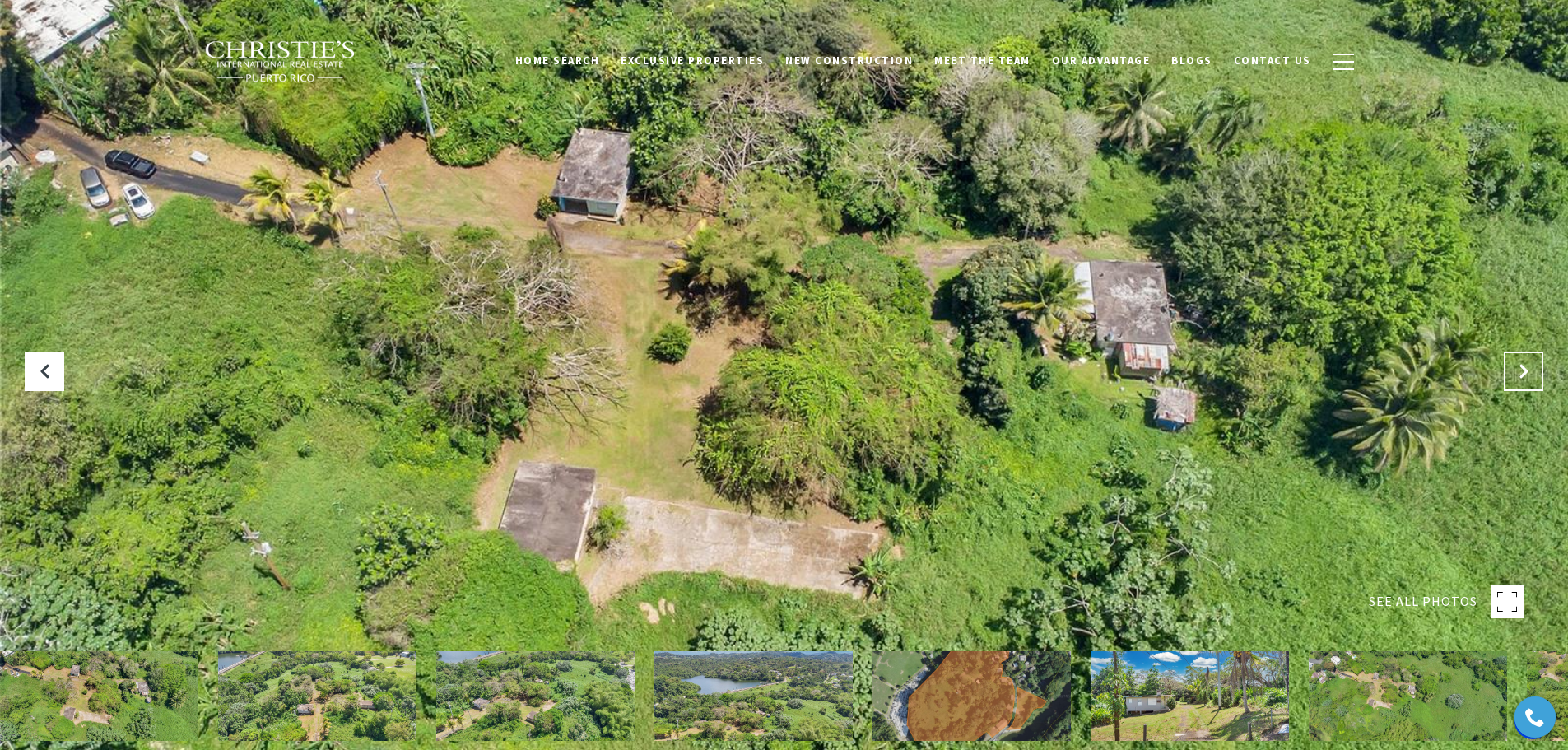
click at [1531, 369] on icon "Next Slide" at bounding box center [1523, 372] width 17 height 17
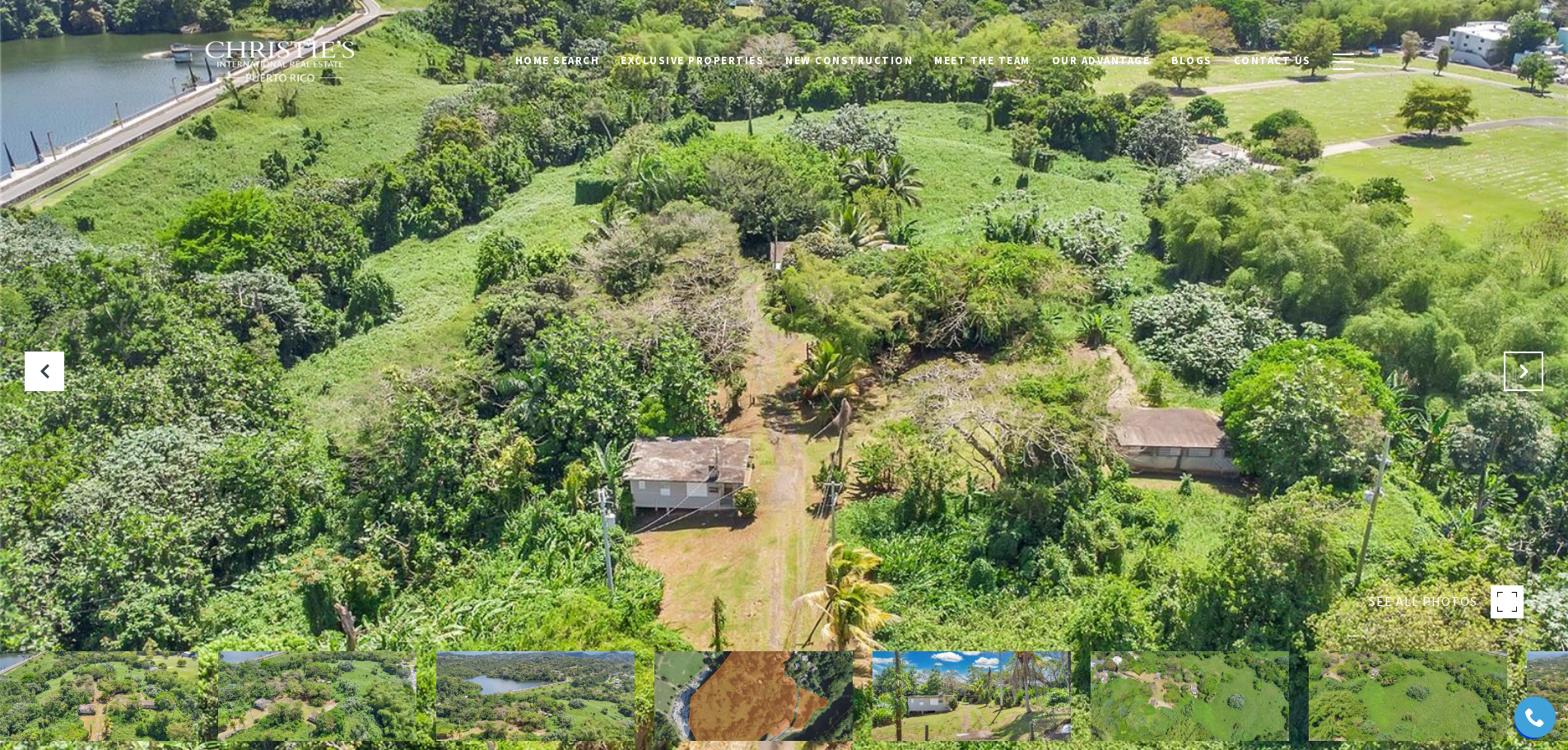
click at [1531, 369] on icon "Next Slide" at bounding box center [1523, 372] width 17 height 17
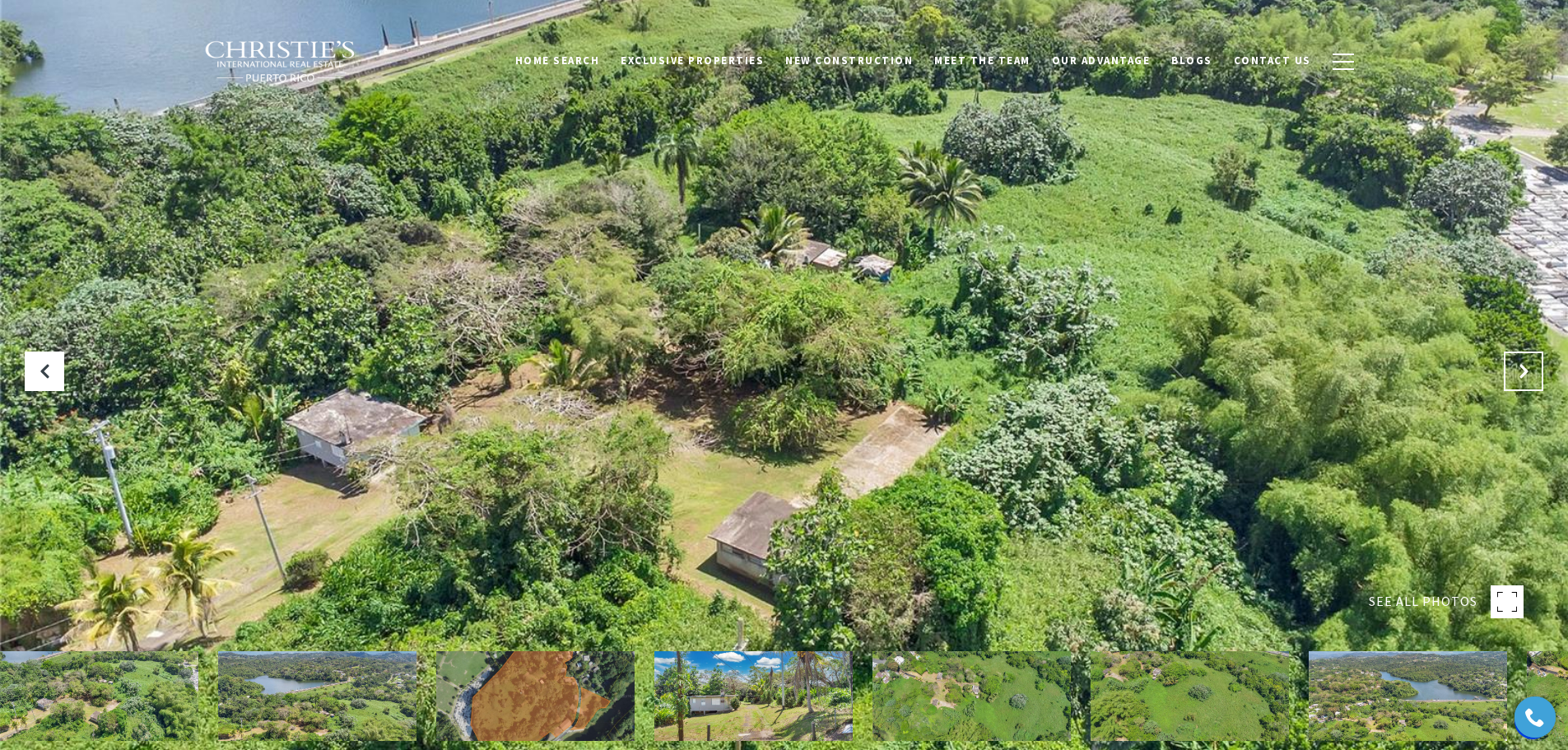
click at [1531, 369] on icon "Next Slide" at bounding box center [1523, 372] width 17 height 17
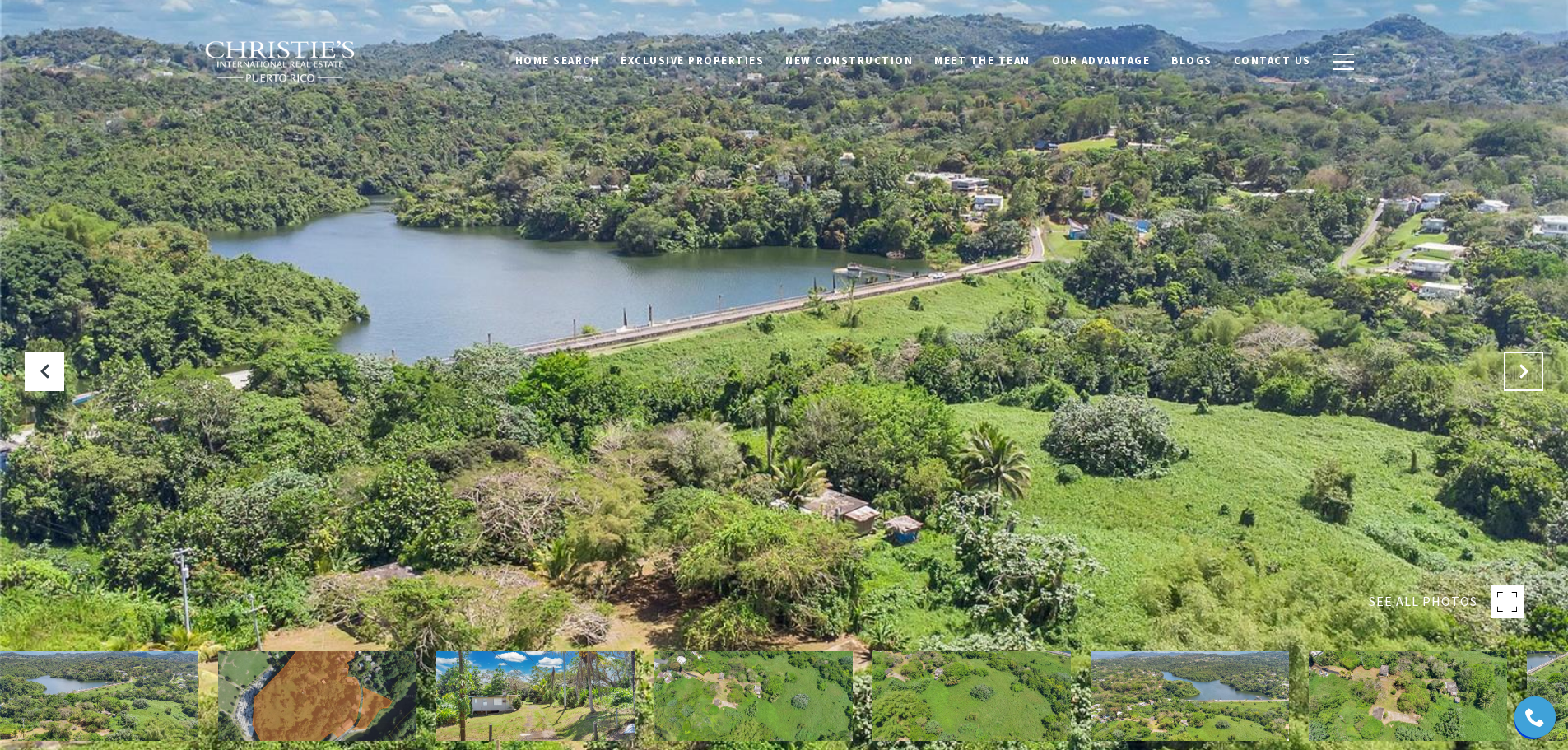
click at [1531, 369] on icon "Next Slide" at bounding box center [1523, 372] width 17 height 17
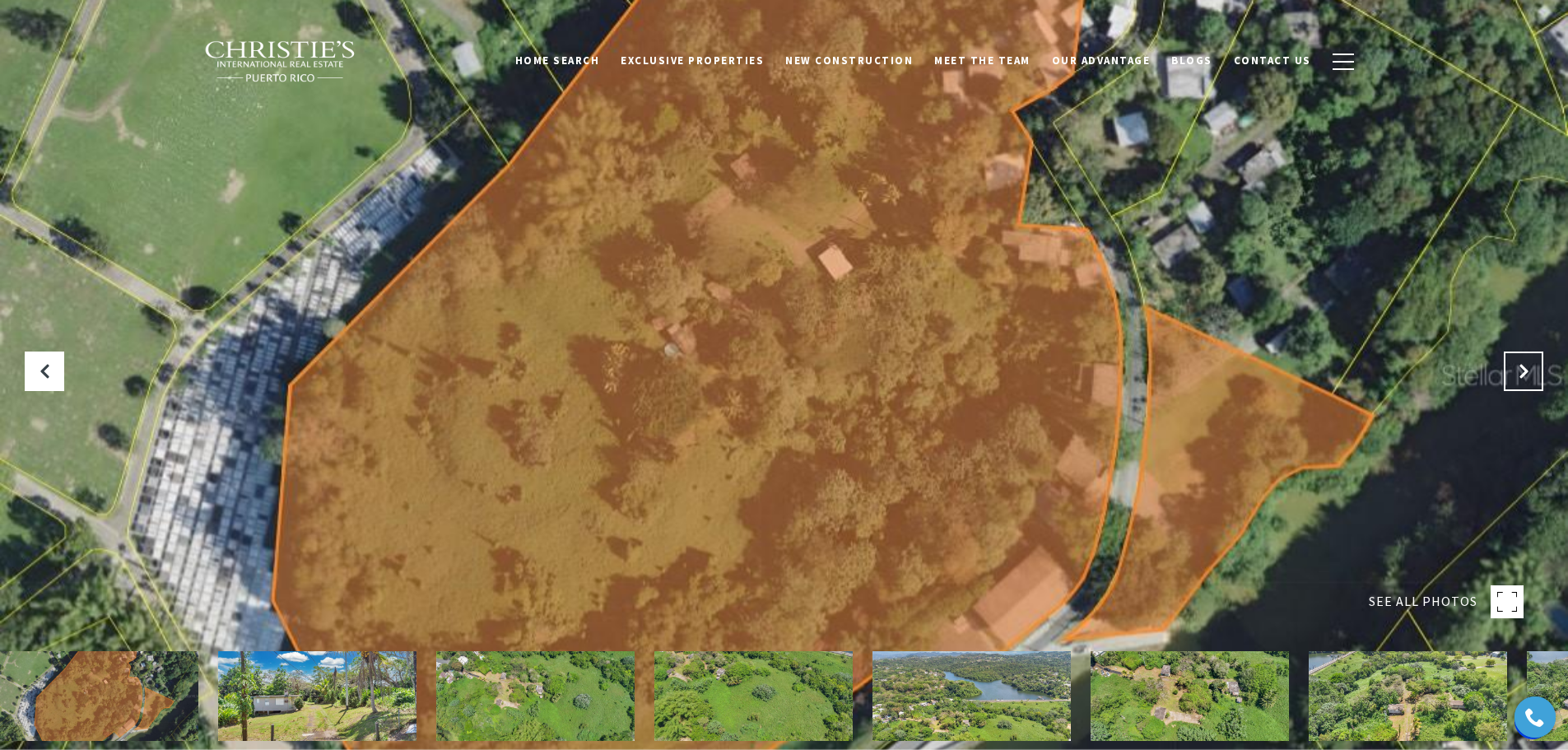
click at [1531, 369] on icon "Next Slide" at bounding box center [1523, 372] width 17 height 17
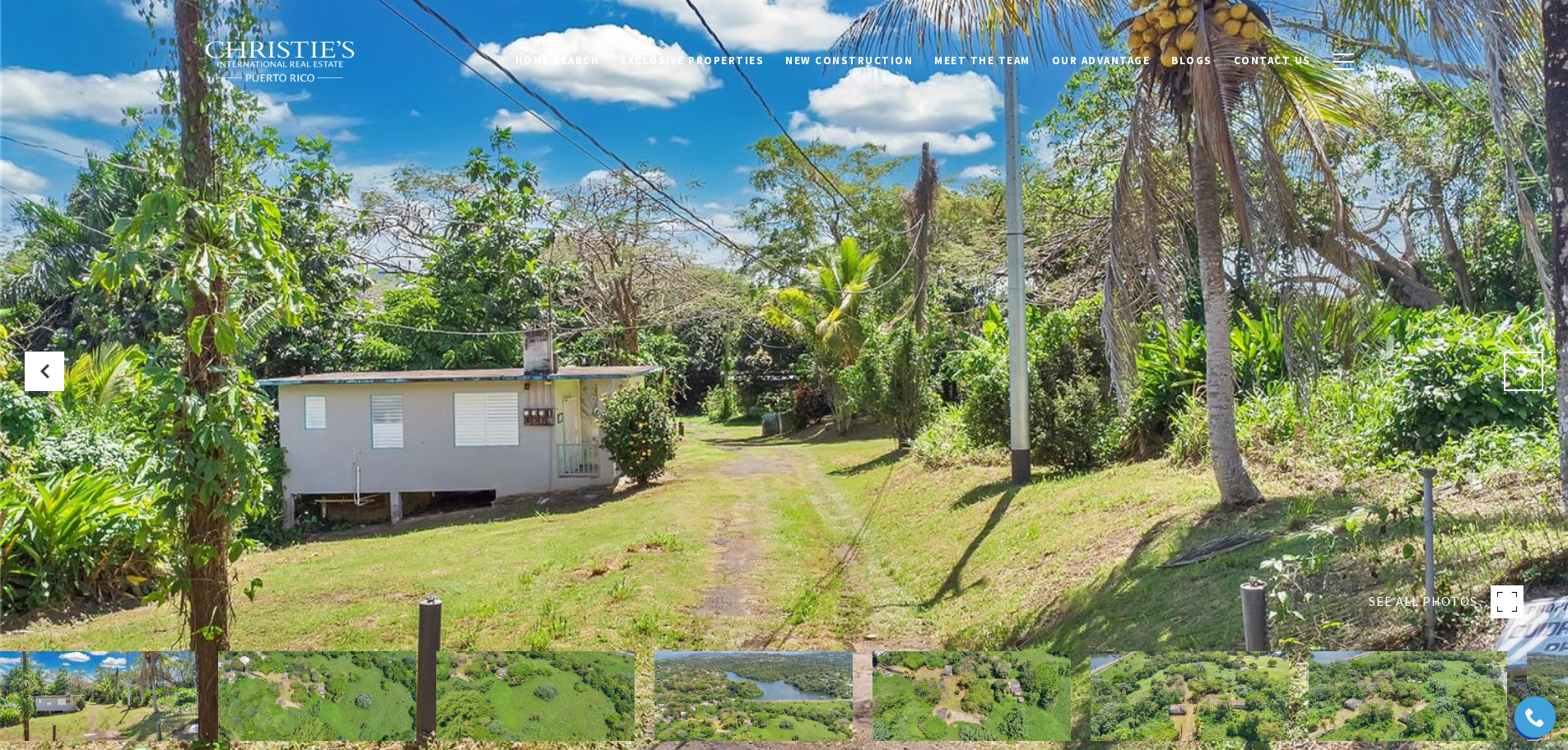
click at [1531, 369] on icon "Next Slide" at bounding box center [1523, 372] width 17 height 17
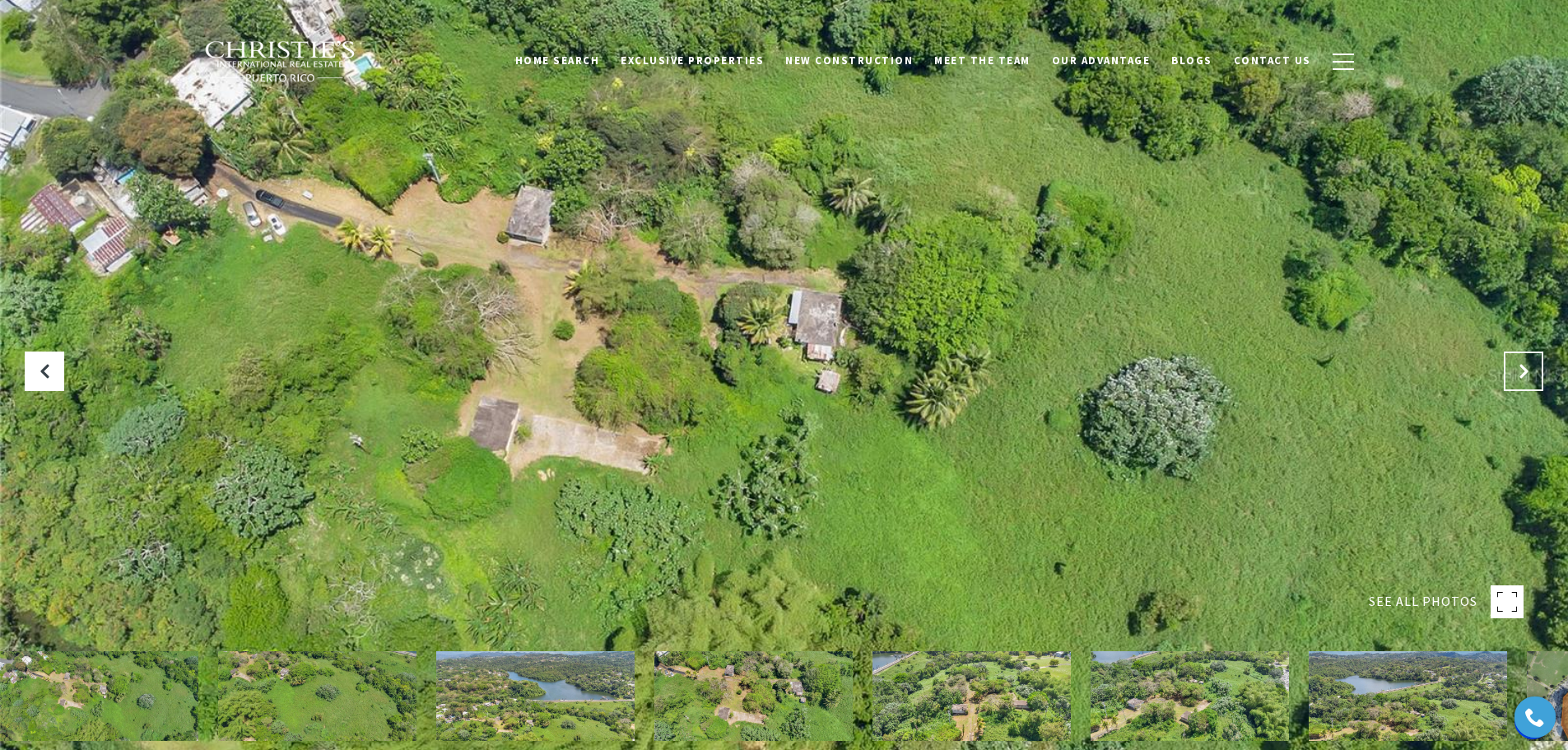
click at [1531, 369] on icon "Next Slide" at bounding box center [1523, 372] width 17 height 17
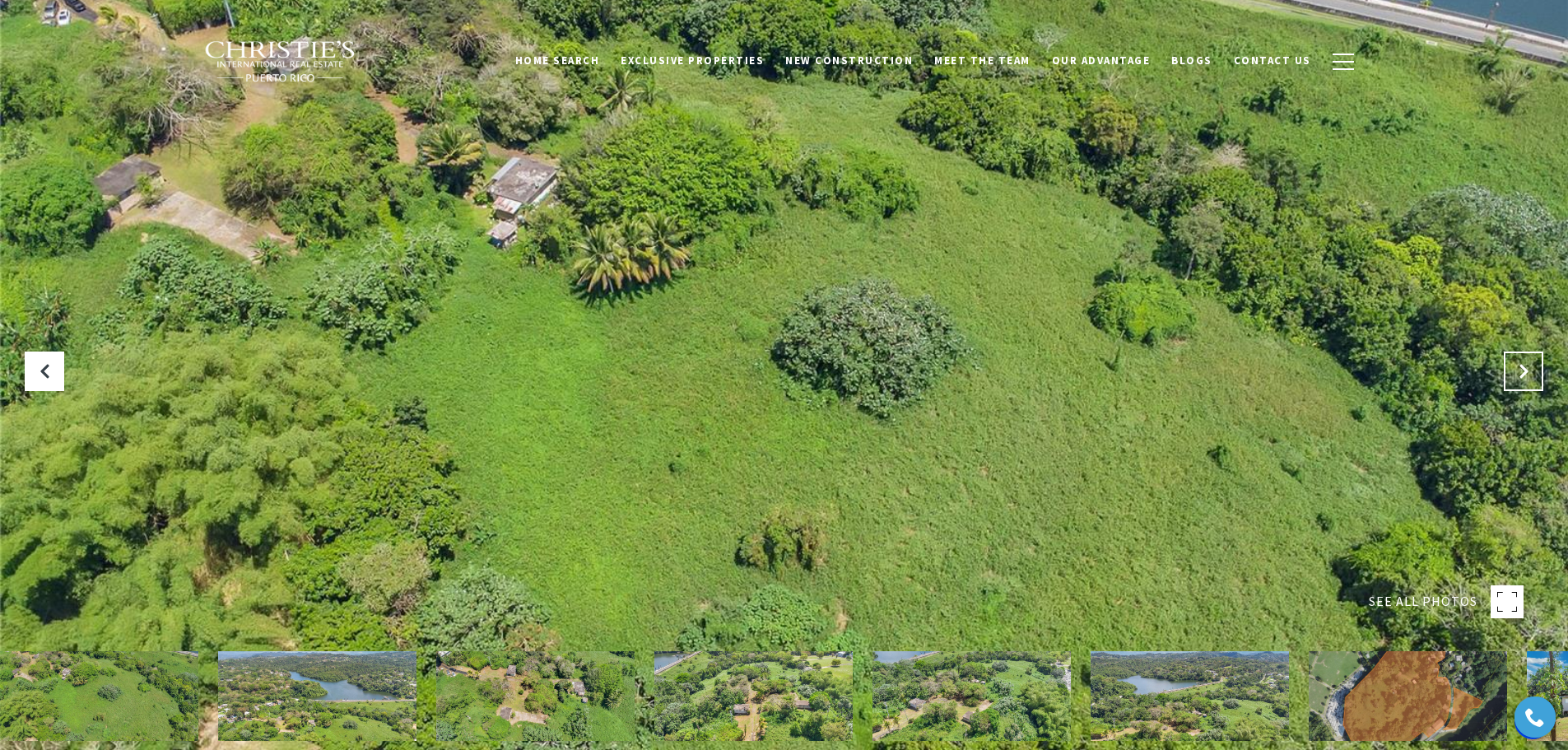
click at [1531, 369] on icon "Next Slide" at bounding box center [1523, 372] width 17 height 17
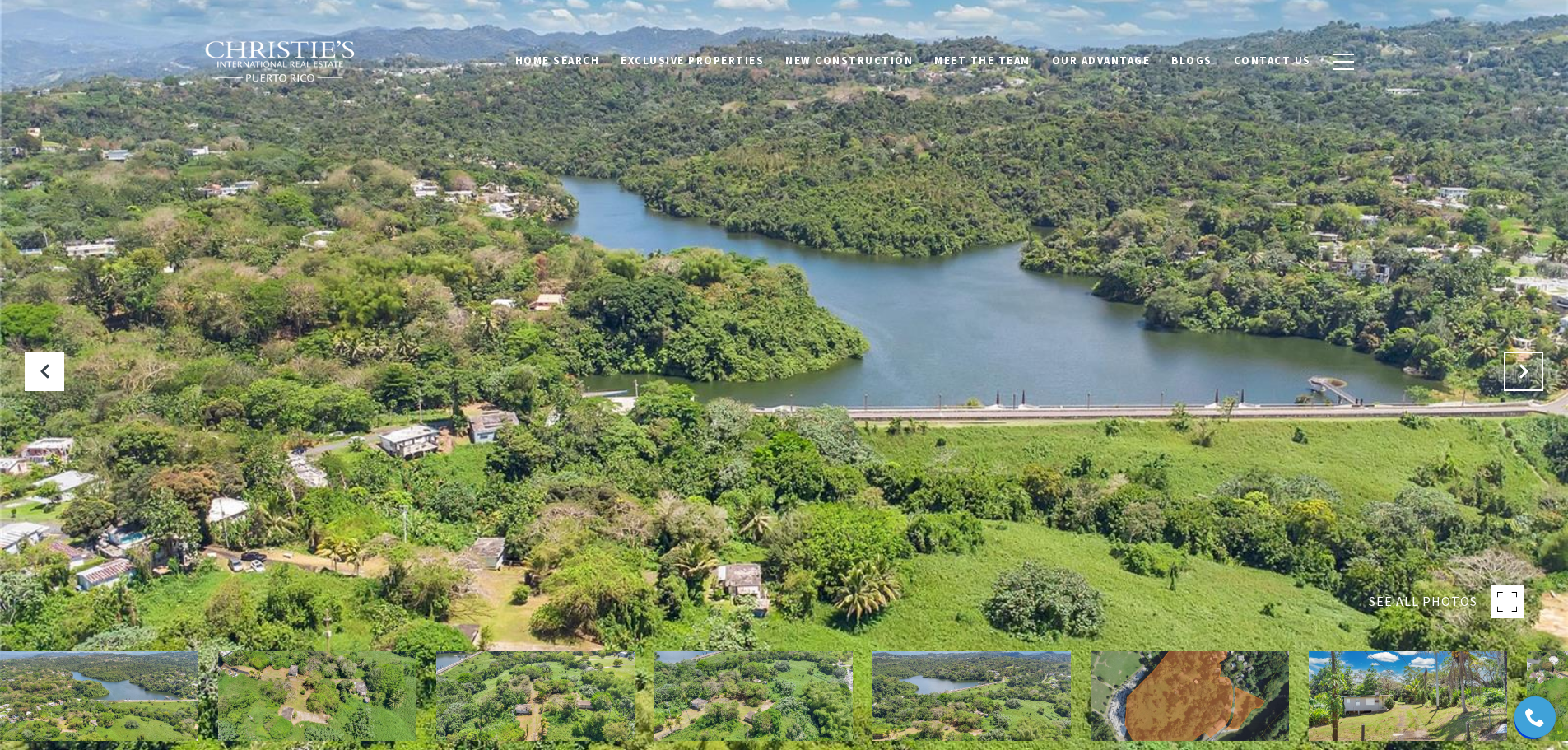
click at [1531, 369] on icon "Next Slide" at bounding box center [1523, 372] width 17 height 17
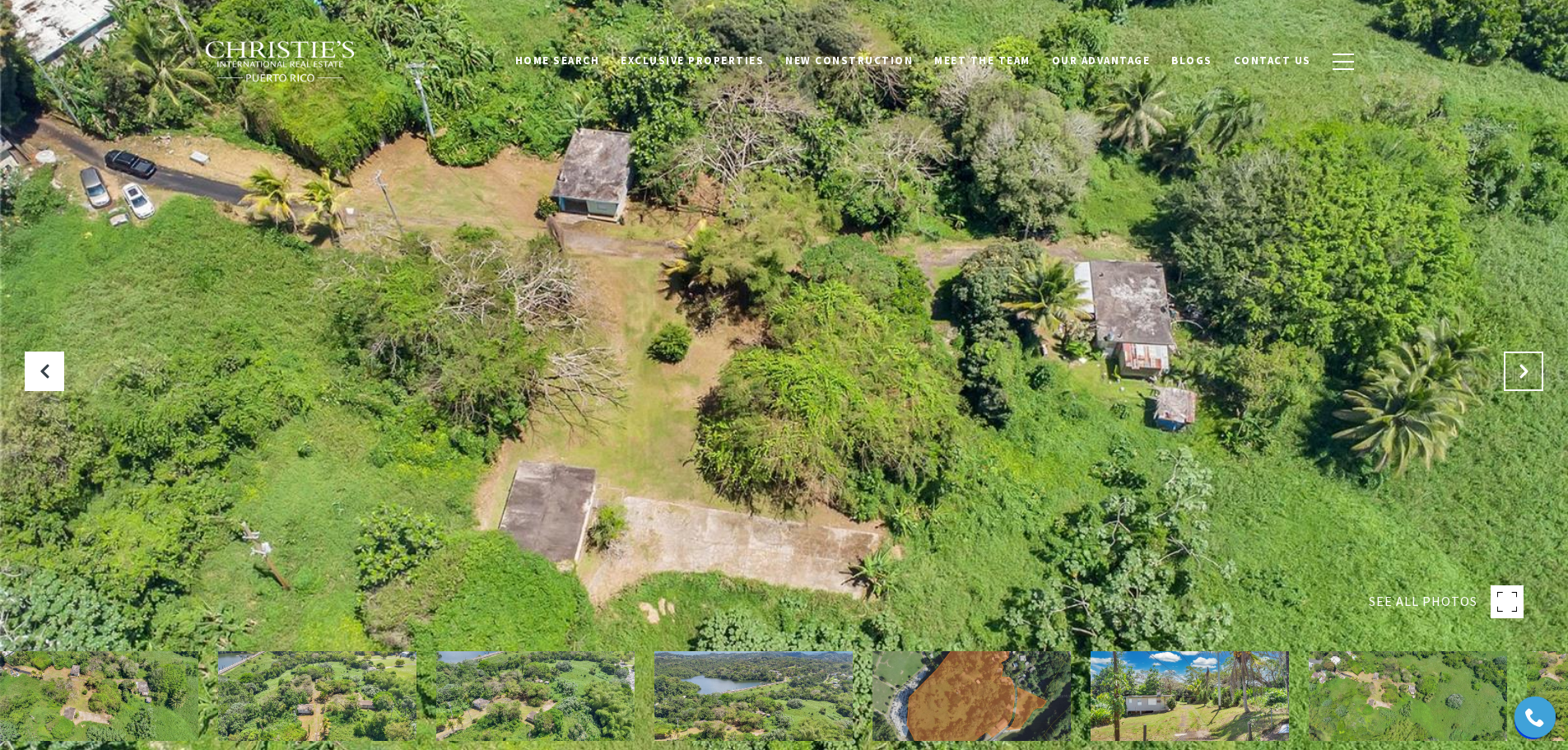
click at [1531, 369] on icon "Next Slide" at bounding box center [1523, 372] width 17 height 17
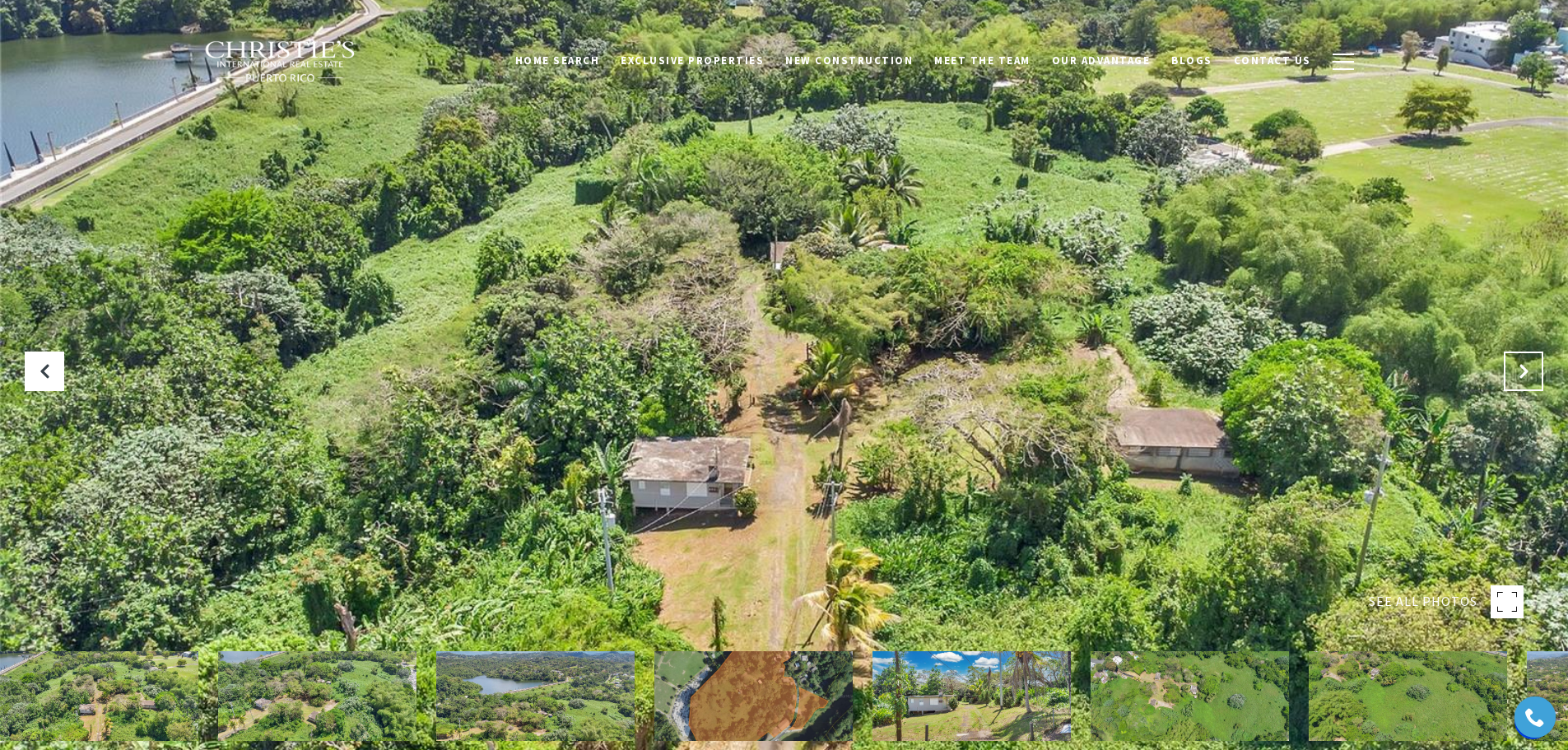
click at [1531, 369] on icon "Next Slide" at bounding box center [1523, 372] width 17 height 17
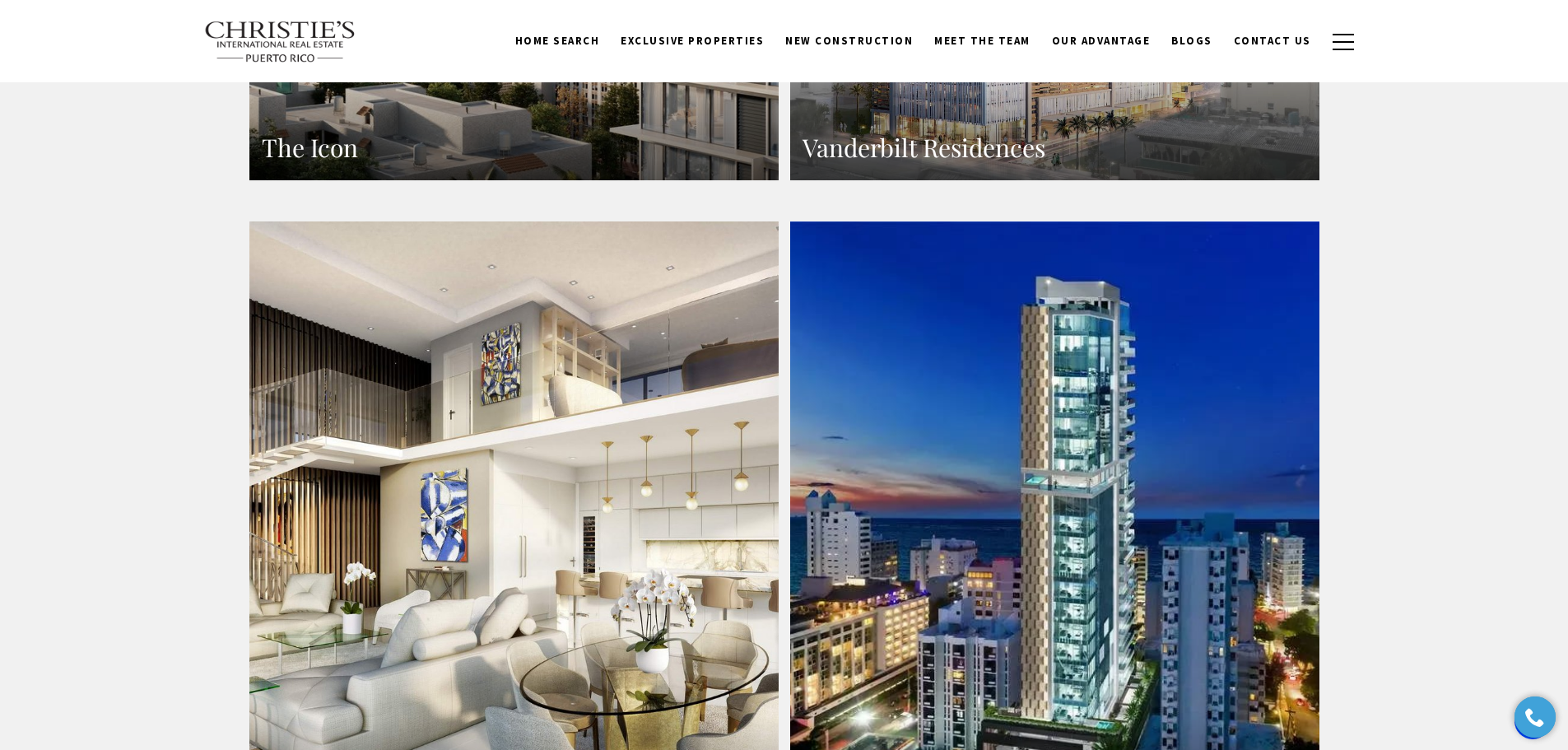
scroll to position [1071, 0]
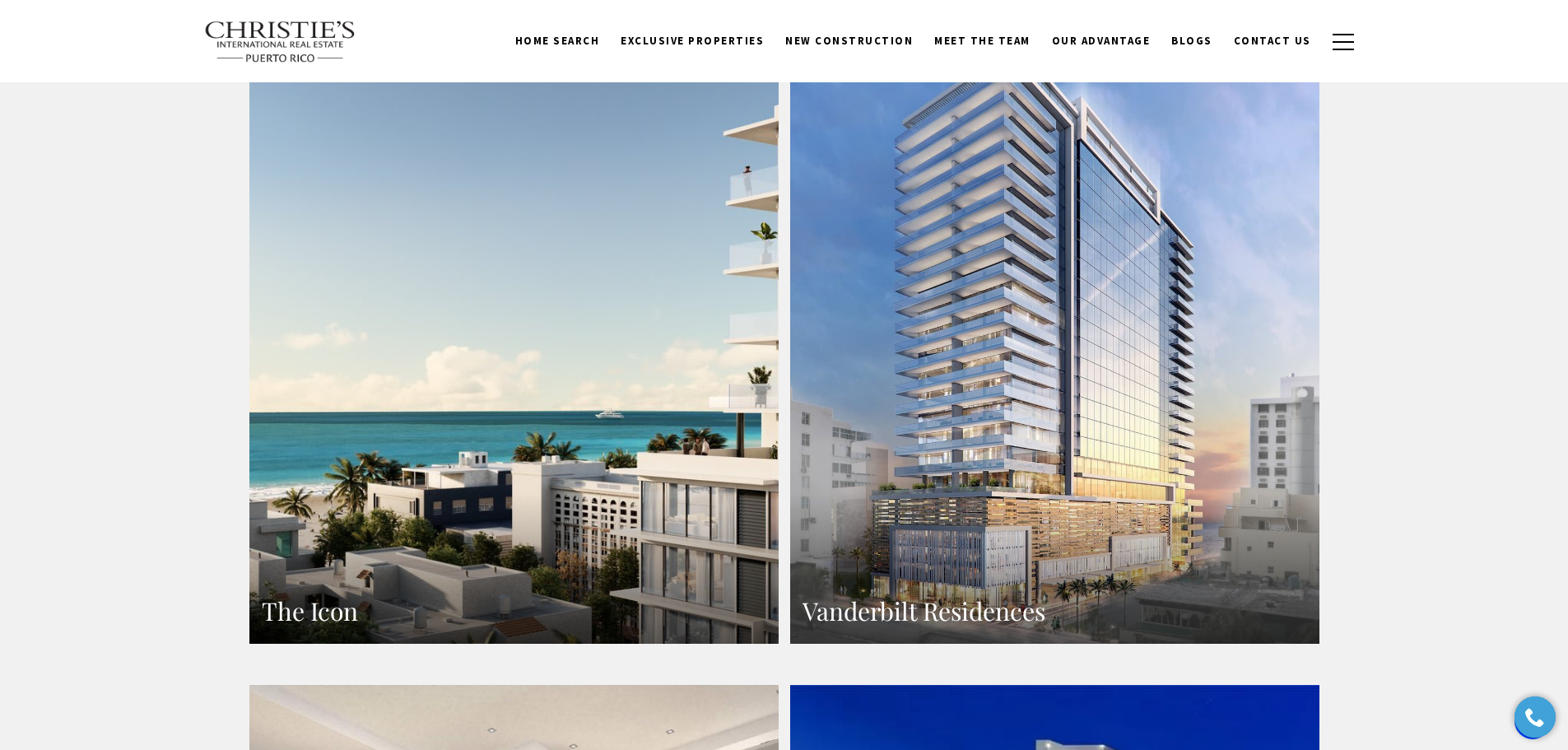
click at [1141, 370] on link "Vanderbilt Residences" at bounding box center [1055, 321] width 530 height 646
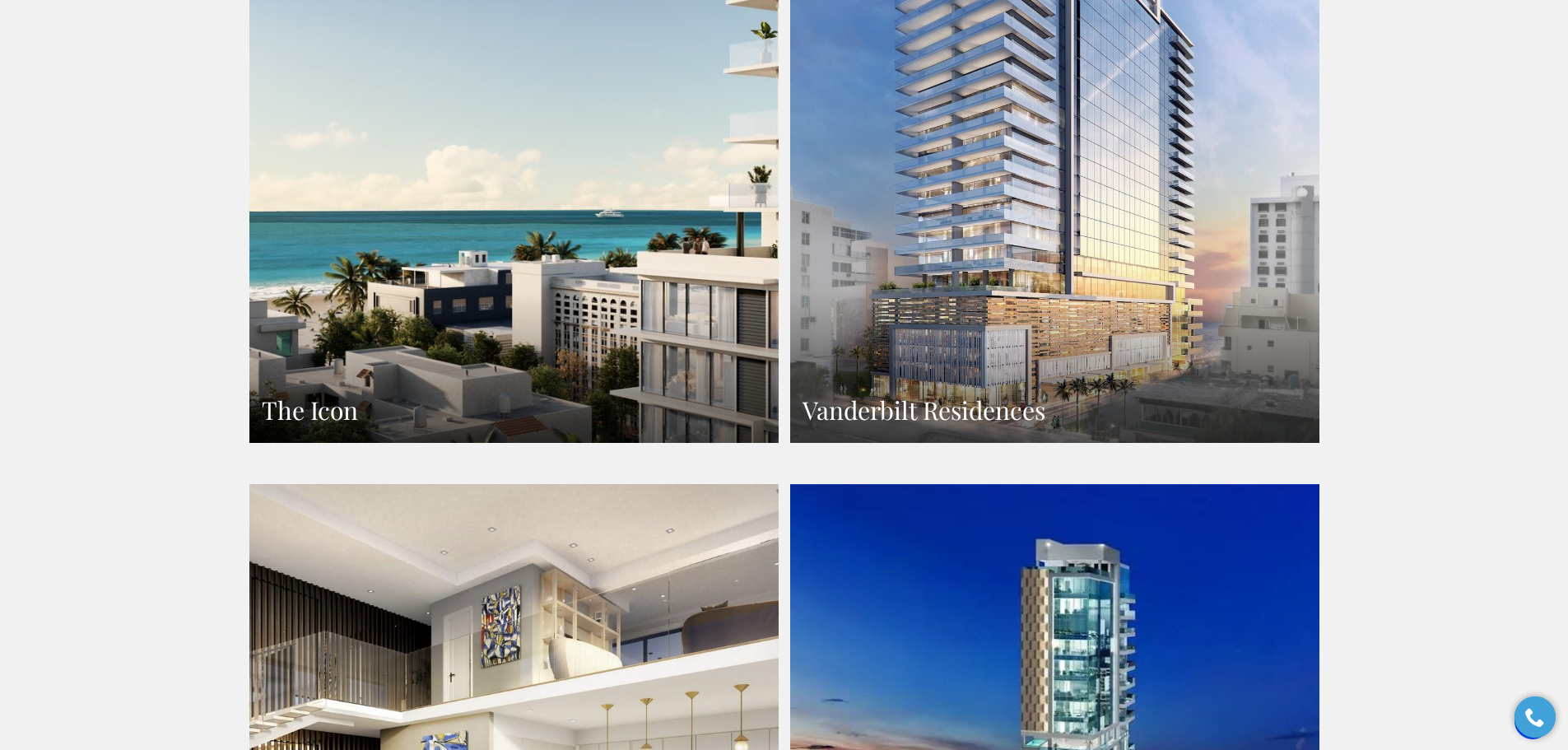
scroll to position [1565, 0]
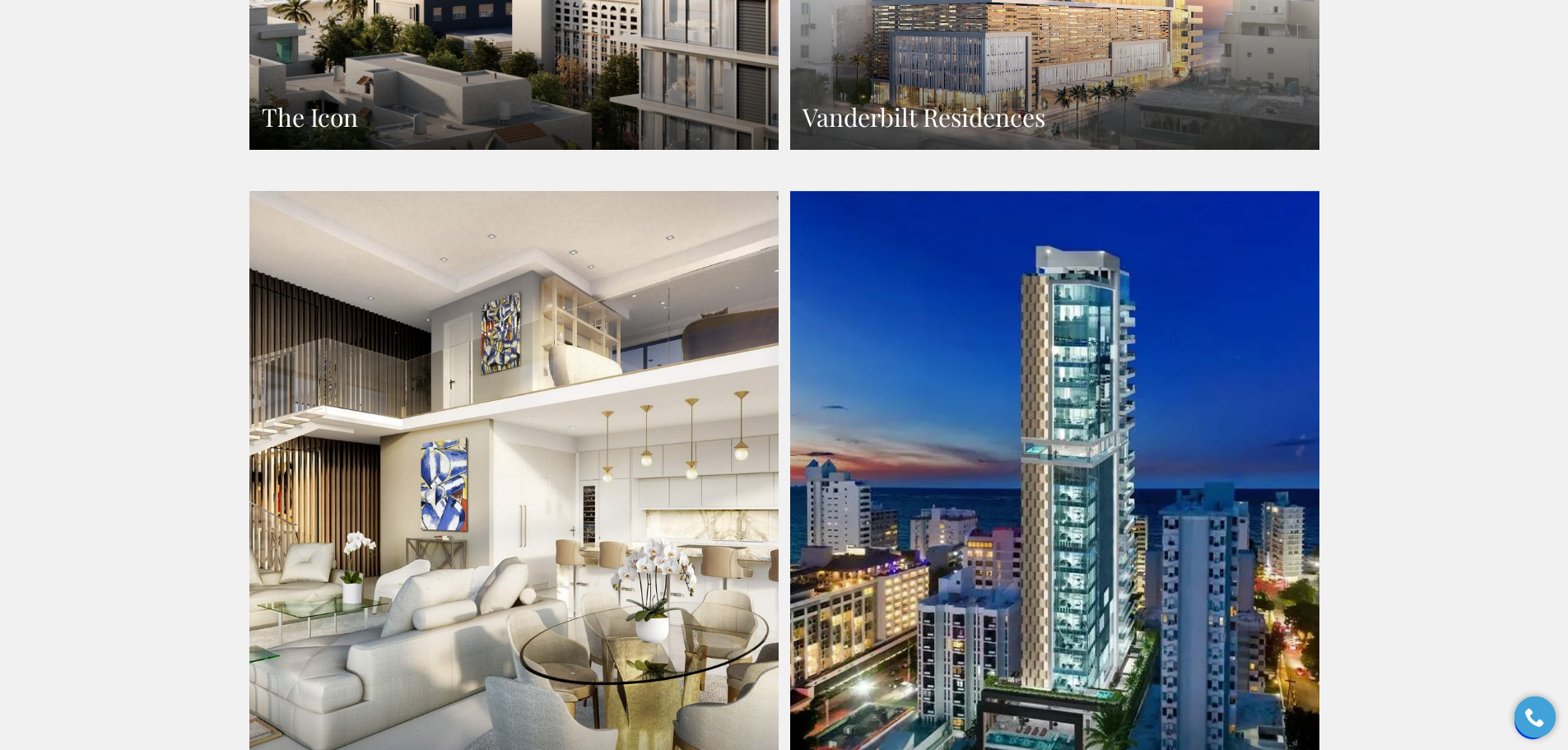
click at [596, 456] on link "CW Tower" at bounding box center [515, 514] width 530 height 646
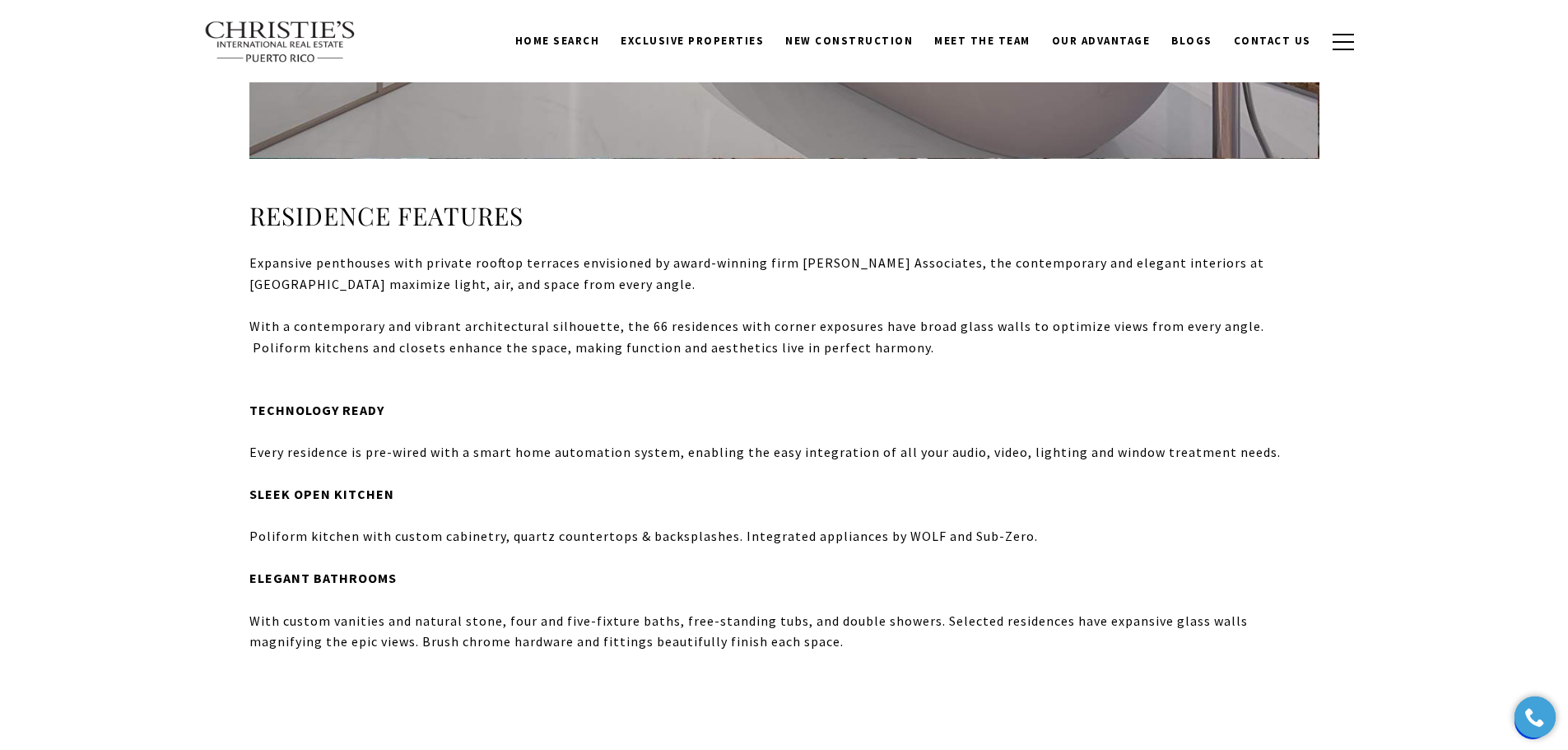
scroll to position [2306, 0]
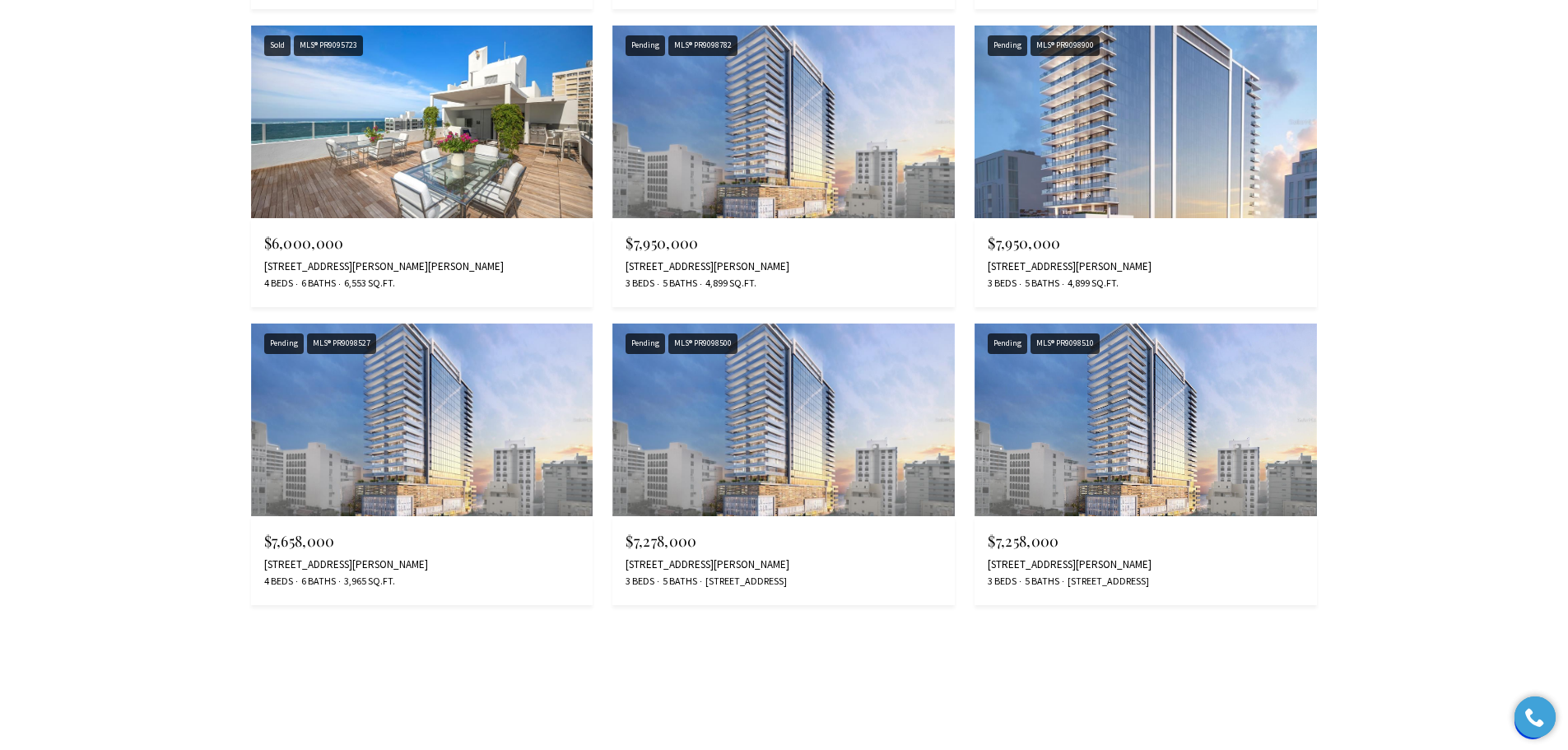
scroll to position [2718, 0]
